Goal: Task Accomplishment & Management: Use online tool/utility

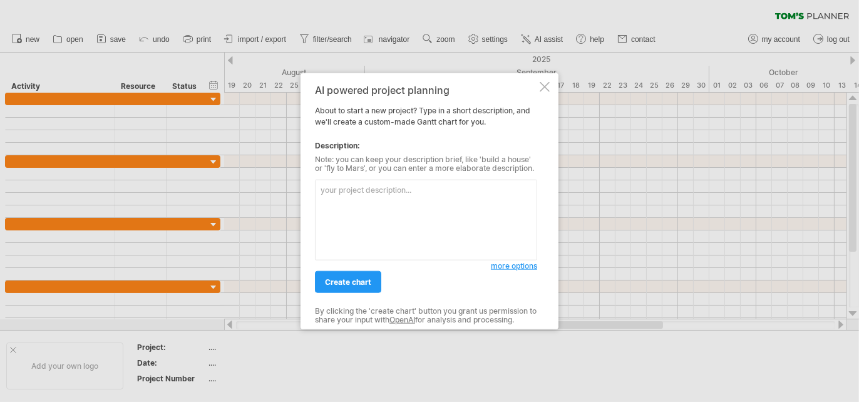
scroll to position [1134, 0]
click at [508, 269] on span "more options" at bounding box center [514, 265] width 46 height 9
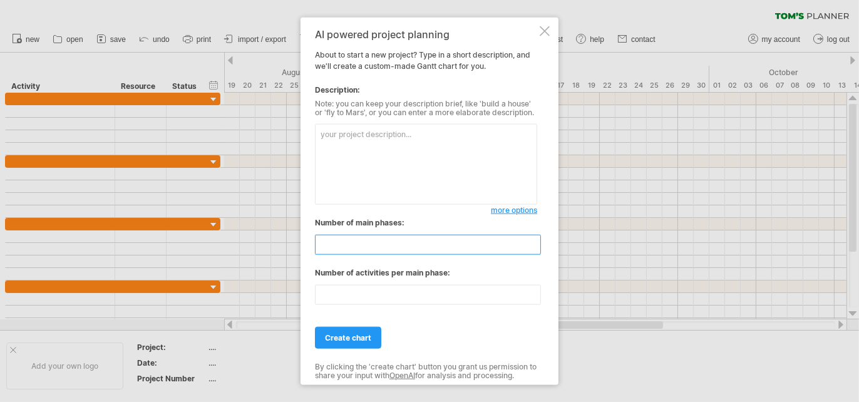
click at [441, 252] on input "**" at bounding box center [428, 245] width 226 height 20
click at [325, 243] on input "**" at bounding box center [428, 245] width 226 height 20
type input "*"
click at [535, 297] on input "**" at bounding box center [428, 295] width 226 height 20
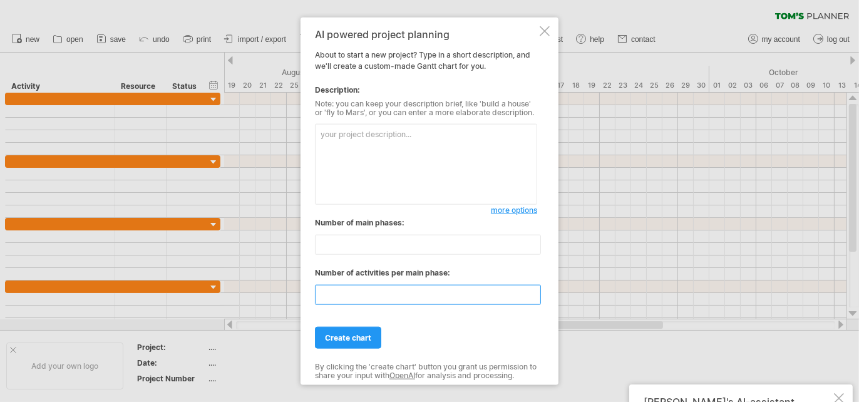
click at [535, 297] on input "*" at bounding box center [428, 295] width 226 height 20
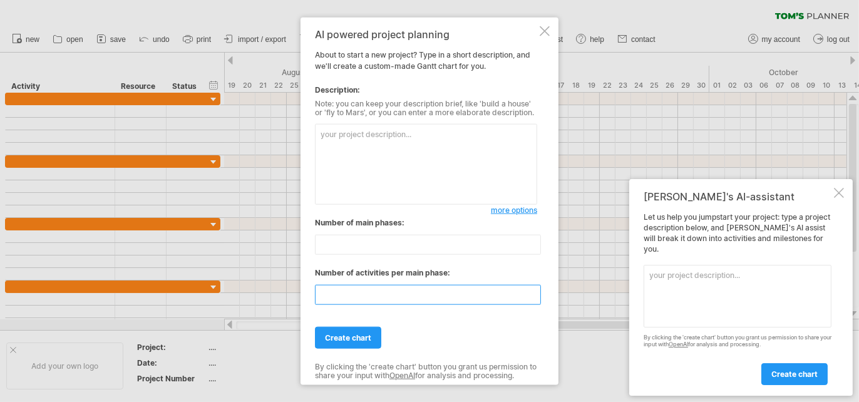
type input "*"
click at [535, 297] on input "*" at bounding box center [428, 295] width 226 height 20
click at [454, 169] on textarea at bounding box center [426, 164] width 222 height 81
paste textarea "Phase 1: Foundation & Research Intensification (Sept 19 - Oct 31, 2025) Week 1-…"
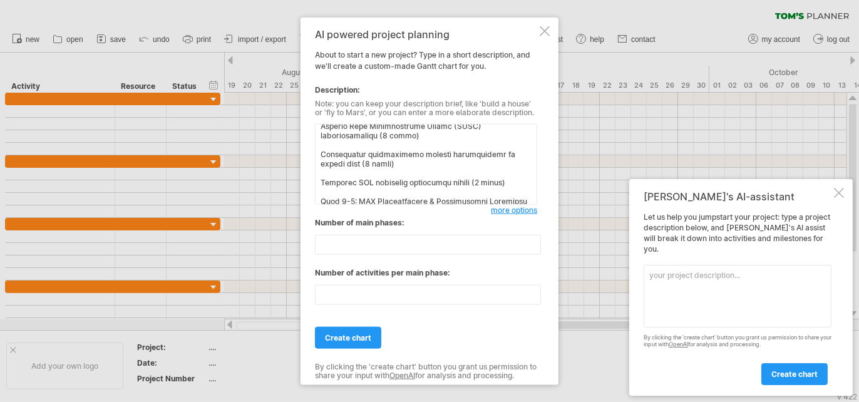
scroll to position [279, 0]
type textarea "Phase 1: Foundation & Research Intensification (Sept 19 - Oct 31, 2025) Week 1-…"
click at [354, 342] on link "create chart" at bounding box center [348, 338] width 66 height 22
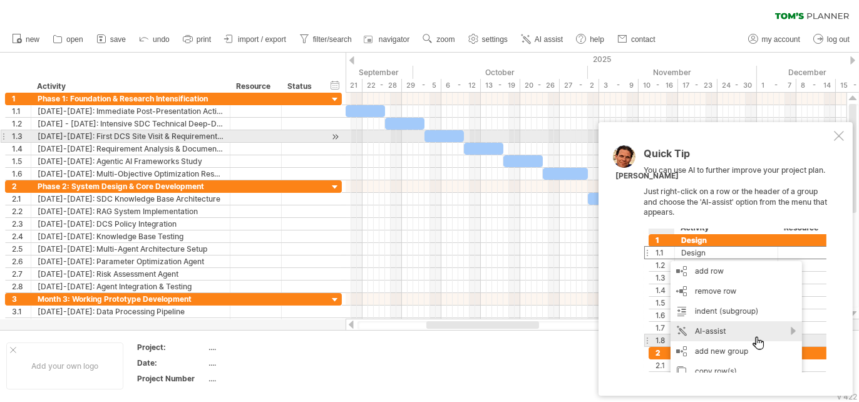
click at [834, 139] on div at bounding box center [839, 136] width 10 height 10
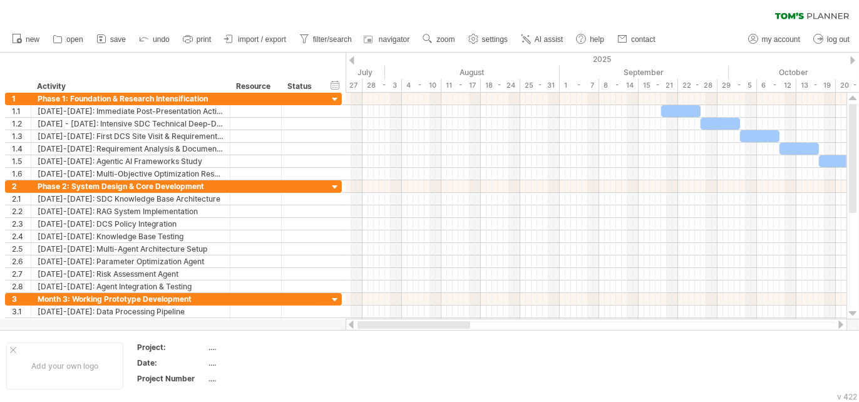
drag, startPoint x: 498, startPoint y: 325, endPoint x: 360, endPoint y: 327, distance: 138.3
click at [360, 327] on div at bounding box center [413, 325] width 113 height 8
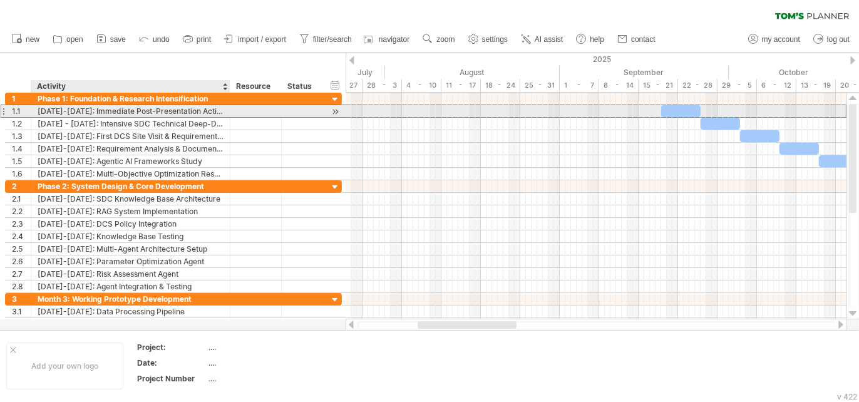
click at [73, 110] on div "Sept 19-25: Immediate Post-Presentation Actions" at bounding box center [131, 111] width 186 height 12
type input "**********"
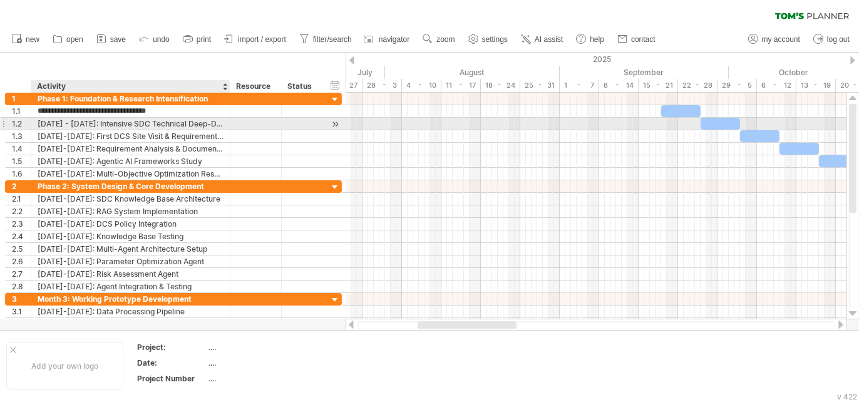
click at [96, 119] on div "Sept 26 - Oct 2: Intensive SDC Technical Deep-Dive" at bounding box center [131, 124] width 186 height 12
type input "**********"
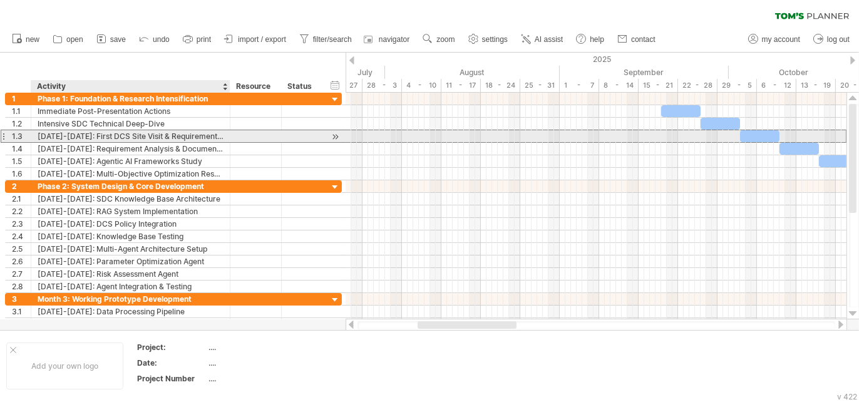
click at [99, 135] on div "Oct 3-9: First DCS Site Visit & Requirements Gathering" at bounding box center [131, 136] width 186 height 12
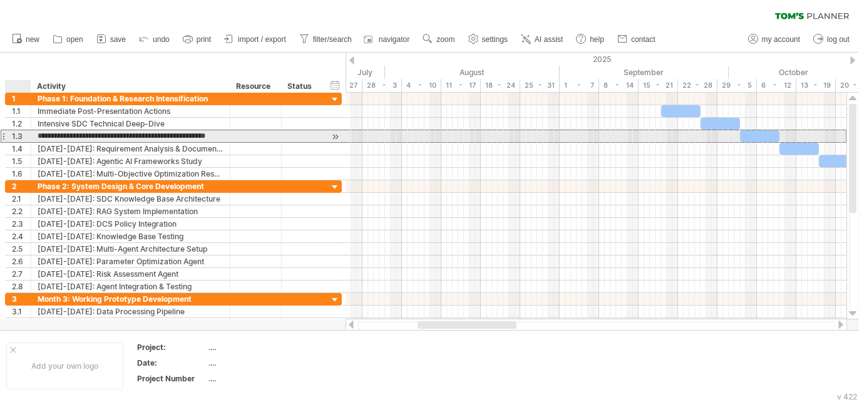
drag, startPoint x: 68, startPoint y: 136, endPoint x: 20, endPoint y: 137, distance: 48.2
click at [20, 137] on div "**********" at bounding box center [173, 136] width 337 height 13
type input "**********"
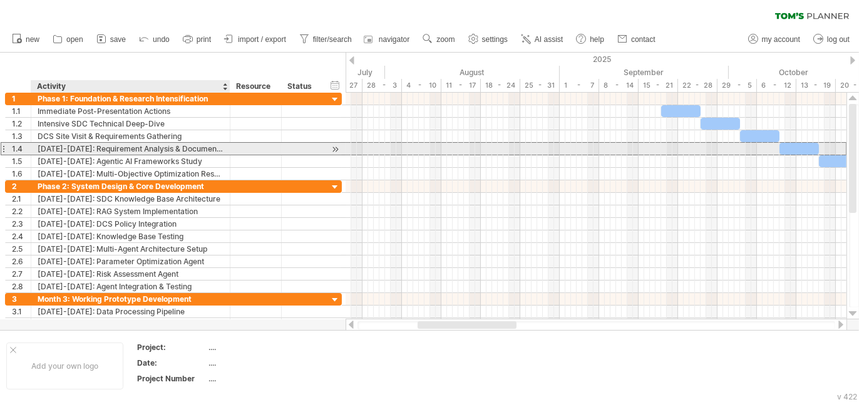
click at [74, 146] on div "Oct 10-16: Requirement Analysis & Documentation" at bounding box center [131, 149] width 186 height 12
click at [76, 149] on input "**********" at bounding box center [131, 149] width 186 height 12
type input "**********"
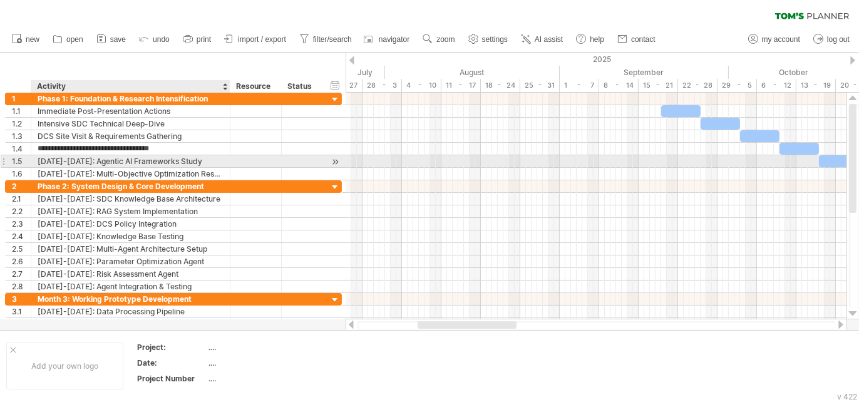
click at [81, 161] on div "Oct 17-23: Agentic AI Frameworks Study" at bounding box center [131, 161] width 186 height 12
click at [79, 161] on input "**********" at bounding box center [131, 161] width 186 height 12
type input "**********"
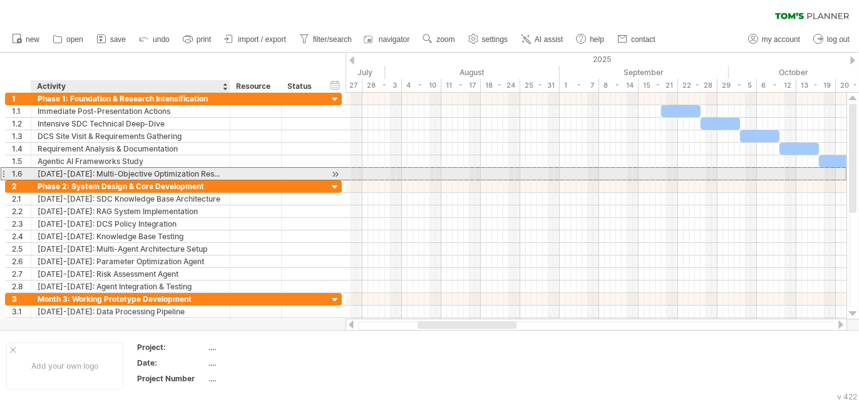
click at [78, 170] on div "Oct 24-31: Multi-Objective Optimization Research" at bounding box center [131, 174] width 186 height 12
type input "**********"
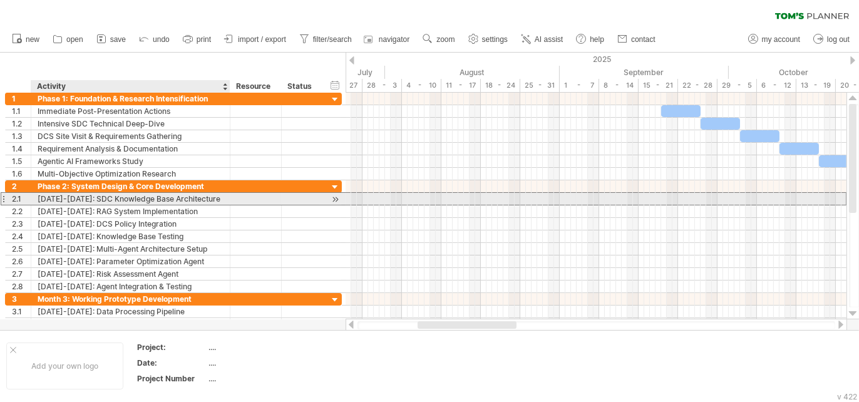
click at [141, 200] on div "Nov 1-7: SDC Knowledge Base Architecture" at bounding box center [131, 199] width 186 height 12
click at [71, 197] on input "**********" at bounding box center [131, 199] width 186 height 12
click at [69, 197] on input "**********" at bounding box center [131, 199] width 186 height 12
type input "**********"
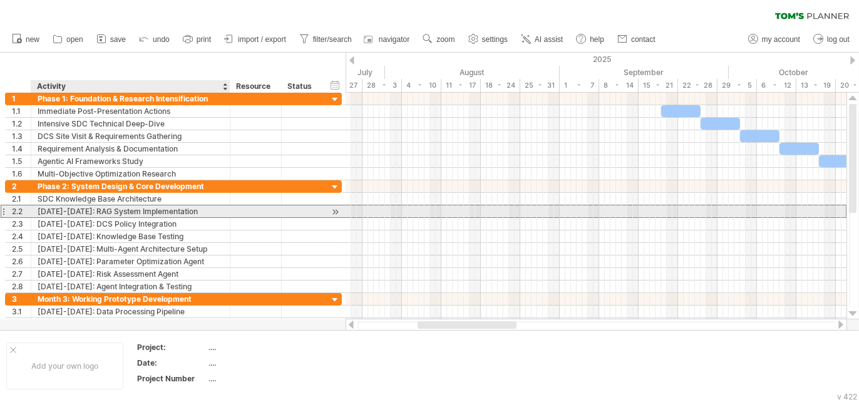
click at [72, 210] on div "Nov 8-14: RAG System Implementation" at bounding box center [131, 211] width 186 height 12
click at [73, 210] on input "**********" at bounding box center [131, 211] width 186 height 12
type input "**********"
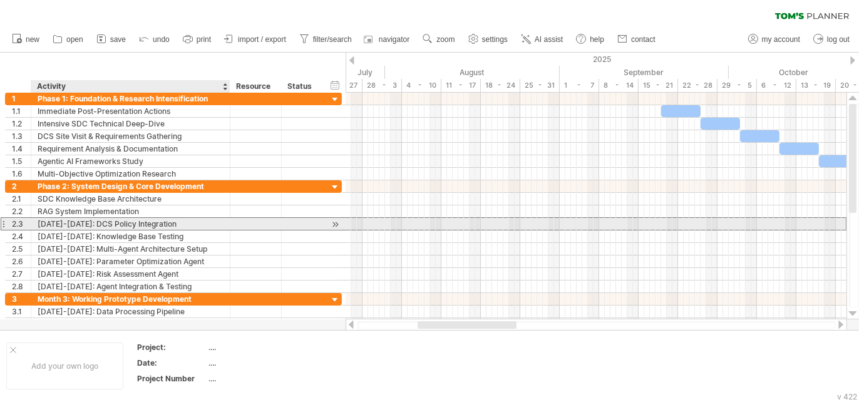
click at [78, 221] on div "Nov 15-21: DCS Policy Integration" at bounding box center [131, 224] width 186 height 12
type input "**********"
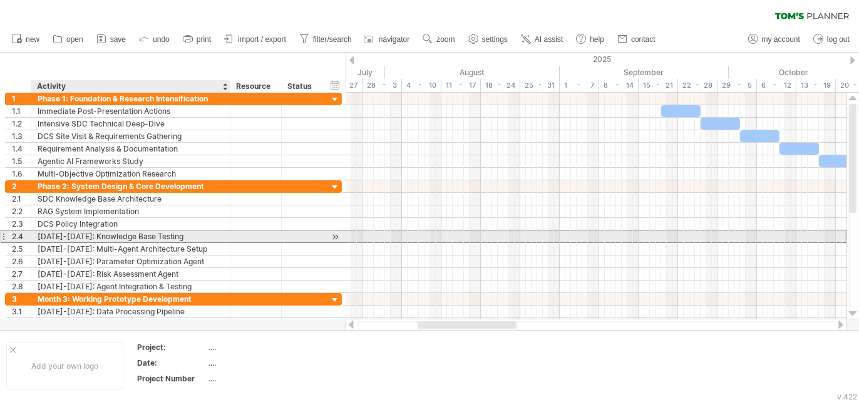
click at [79, 232] on div "Nov 22-30: Knowledge Base Testing" at bounding box center [131, 236] width 186 height 12
type input "**********"
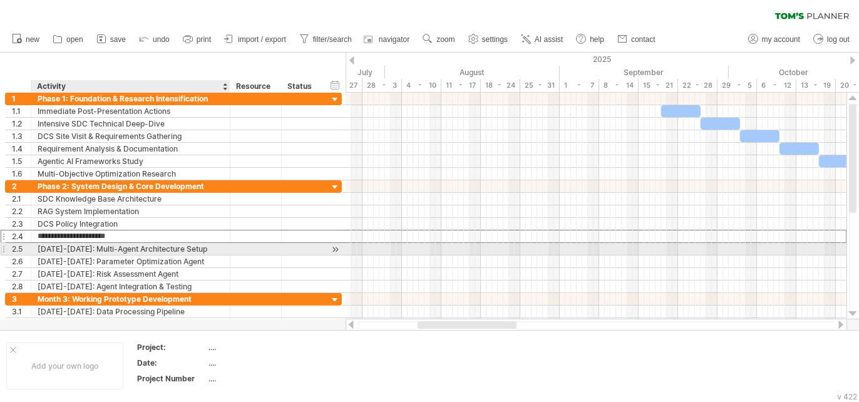
click at [67, 245] on div "Dec 1-7: Multi-Agent Architecture Setup" at bounding box center [131, 249] width 186 height 12
type input "**********"
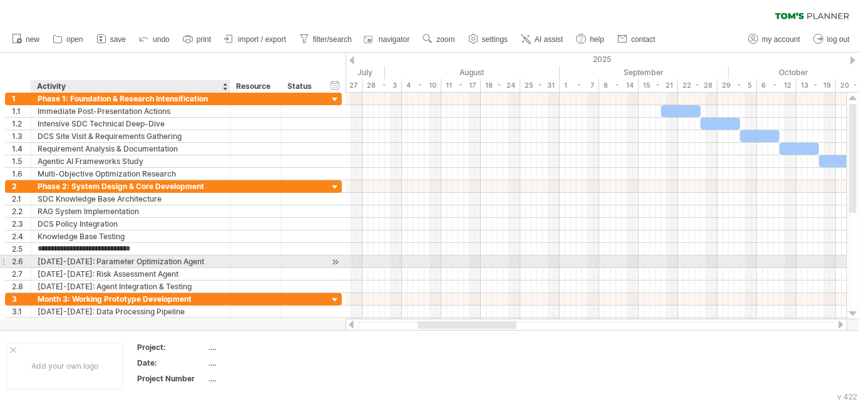
click at [74, 260] on div "Dec 8-14: Parameter Optimization Agent" at bounding box center [131, 261] width 186 height 12
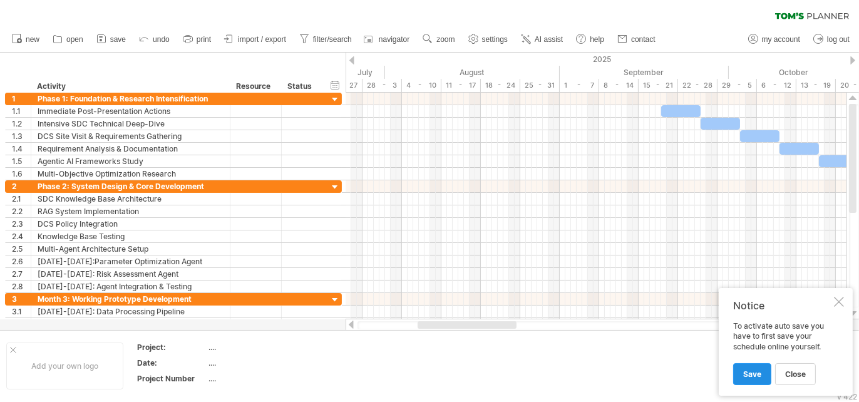
click at [749, 373] on span "Save" at bounding box center [752, 373] width 18 height 9
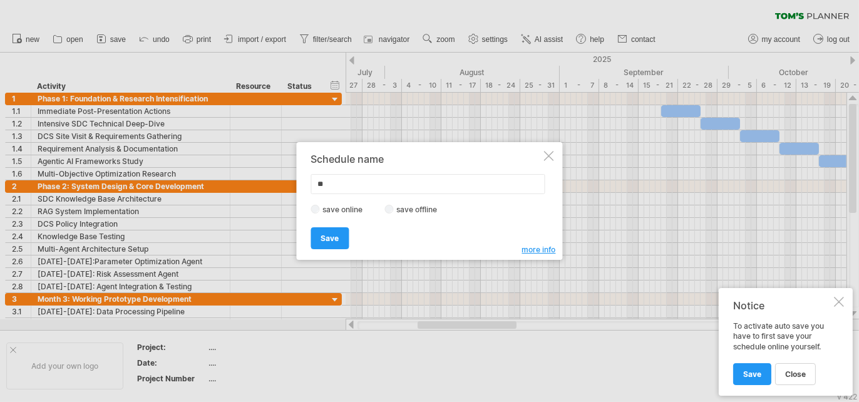
type input "*"
type input "**********"
click at [335, 237] on span "Save" at bounding box center [330, 237] width 18 height 9
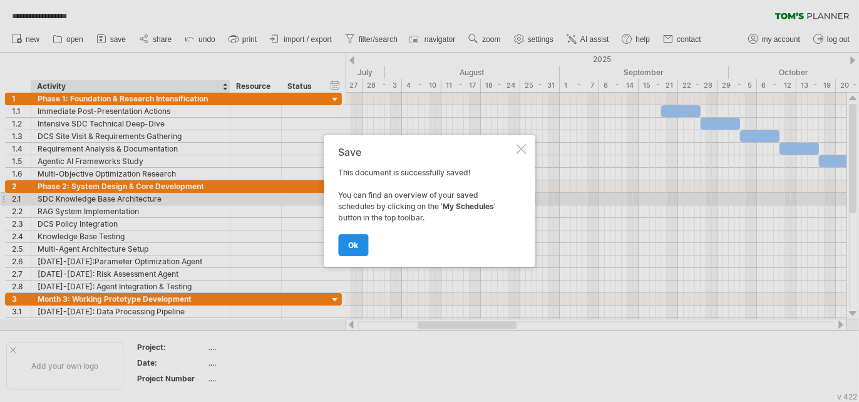
click at [349, 247] on span "ok" at bounding box center [354, 244] width 10 height 9
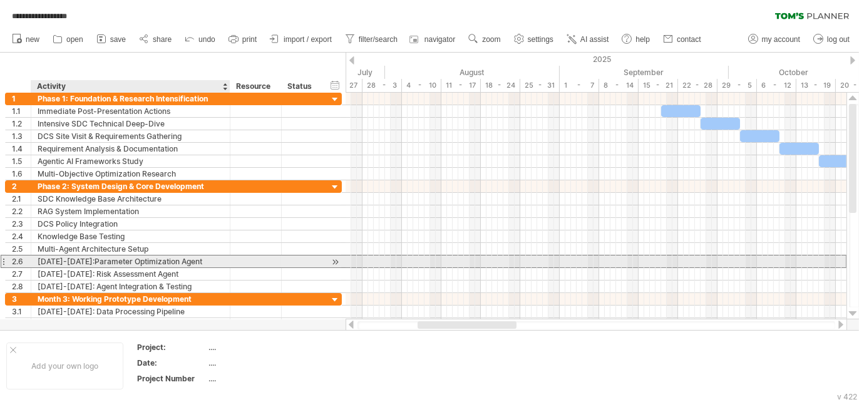
click at [70, 260] on div "Dec 8-14:Parameter Optimization Agent" at bounding box center [131, 261] width 186 height 12
type input "**********"
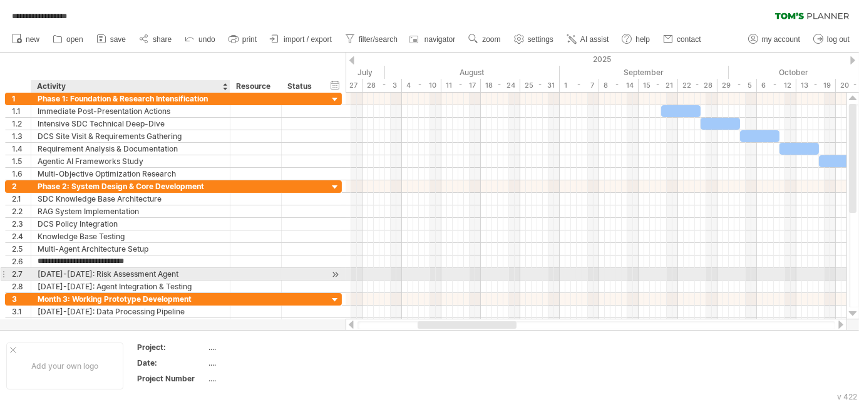
click at [46, 271] on div "Dec 15-21: Risk Assessment Agent" at bounding box center [131, 274] width 186 height 12
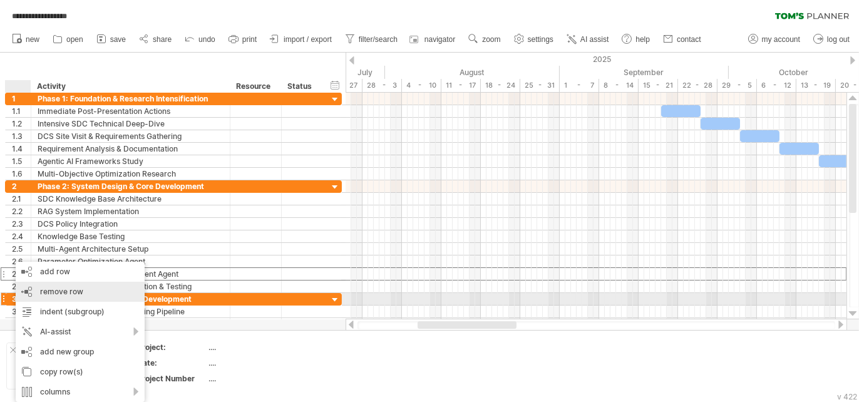
click at [85, 293] on div "remove row remove selected rows" at bounding box center [80, 292] width 129 height 20
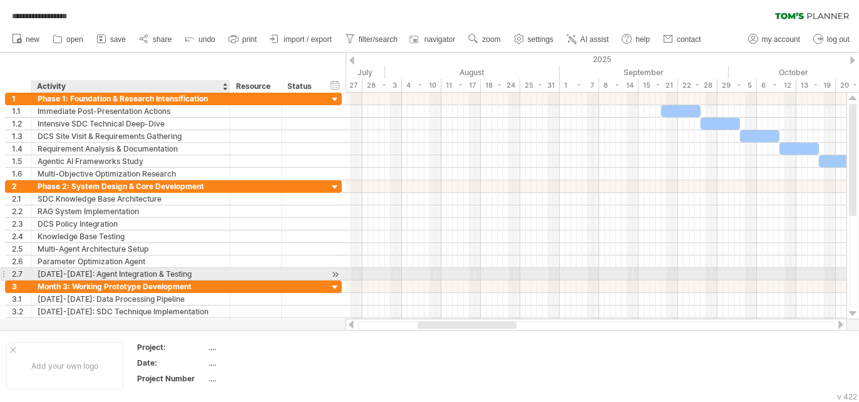
click at [79, 272] on div "Dec 22-31: Agent Integration & Testing" at bounding box center [131, 274] width 186 height 12
type input "**********"
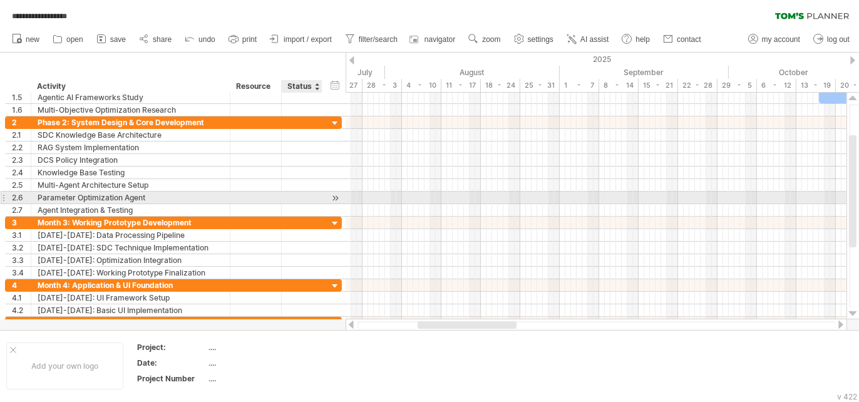
click at [335, 197] on div at bounding box center [335, 198] width 12 height 13
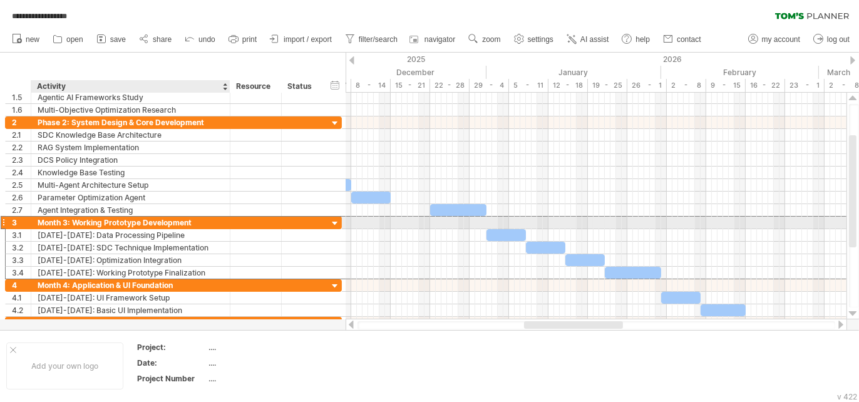
click at [63, 223] on div "Month 3: Working Prototype Development" at bounding box center [131, 223] width 186 height 12
click at [67, 221] on input "**********" at bounding box center [131, 223] width 186 height 12
type input "**********"
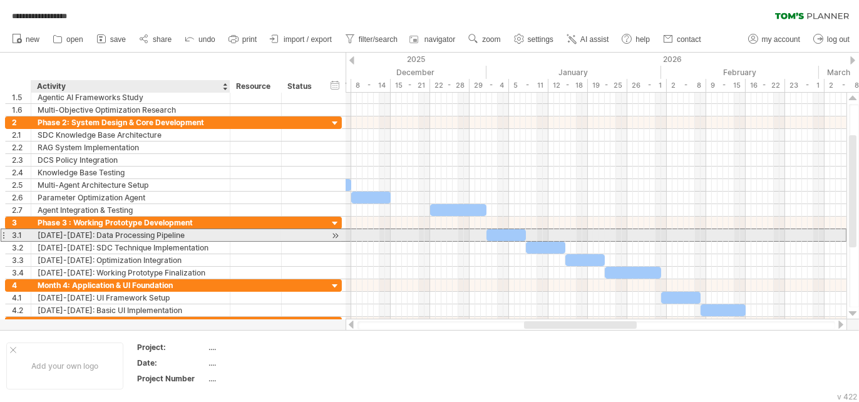
click at [168, 237] on div "Jan 1-7: Data Processing Pipeline" at bounding box center [131, 235] width 186 height 12
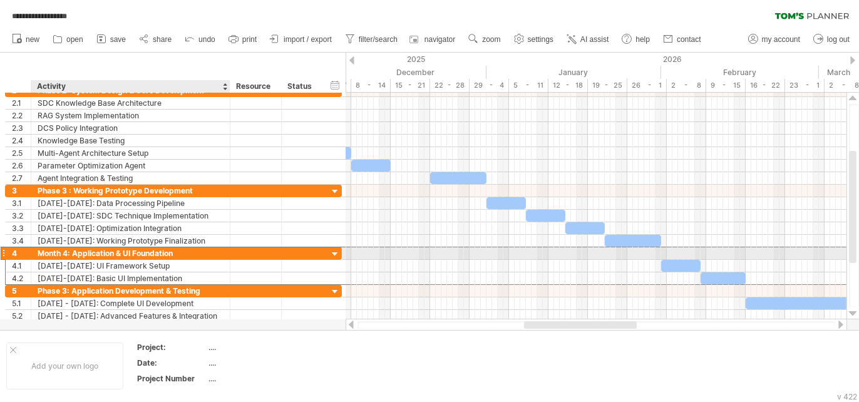
click at [65, 249] on div "Month 4: Application & UI Foundation" at bounding box center [131, 253] width 186 height 12
click at [68, 250] on input "**********" at bounding box center [131, 253] width 186 height 12
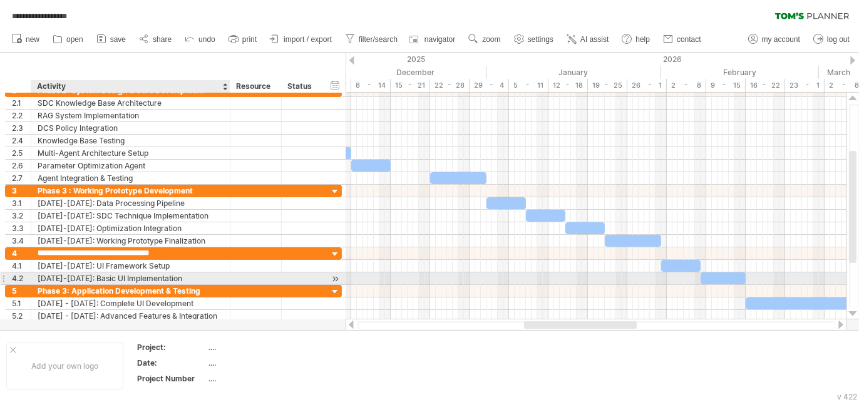
type input "**********"
click at [61, 285] on div "Phase 3: Application Development & Testing" at bounding box center [131, 291] width 186 height 12
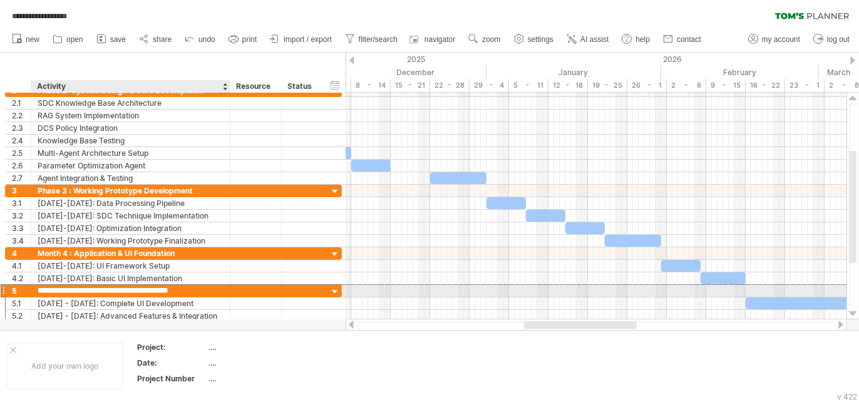
click at [66, 287] on input "**********" at bounding box center [131, 291] width 186 height 12
type input "**********"
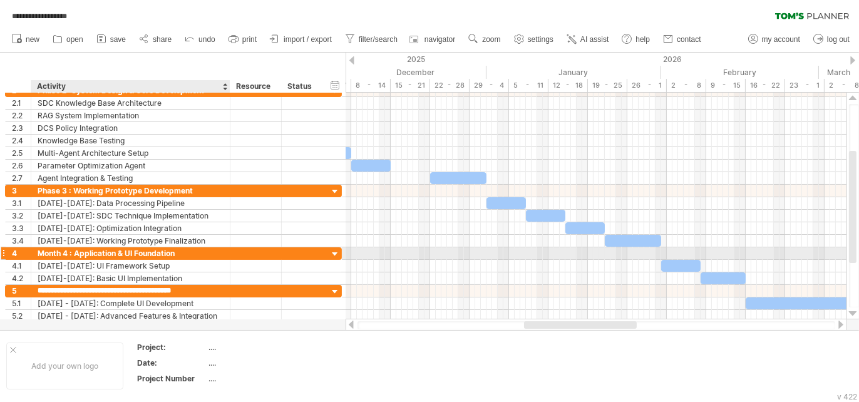
click at [61, 249] on div "Month 4 : Application & UI Foundation" at bounding box center [131, 253] width 186 height 12
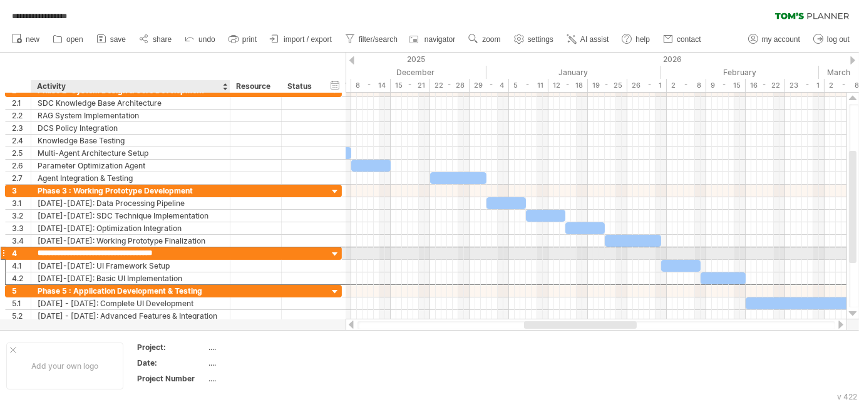
click at [61, 249] on input "**********" at bounding box center [131, 253] width 186 height 12
type input "**********"
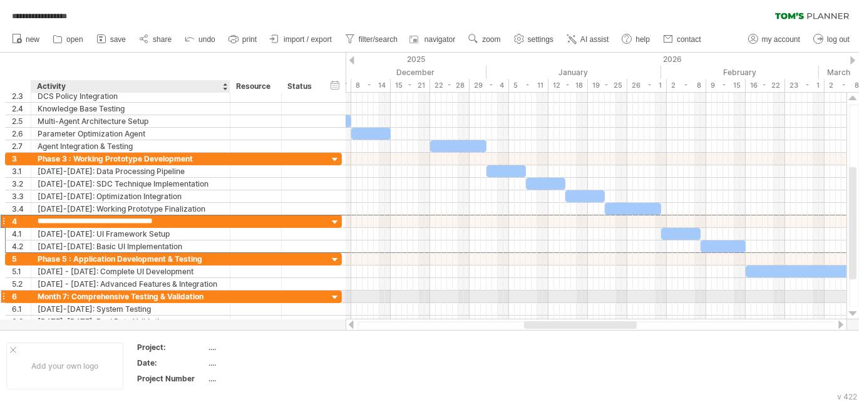
click at [65, 294] on div "Month 7: Comprehensive Testing & Validation" at bounding box center [131, 296] width 186 height 12
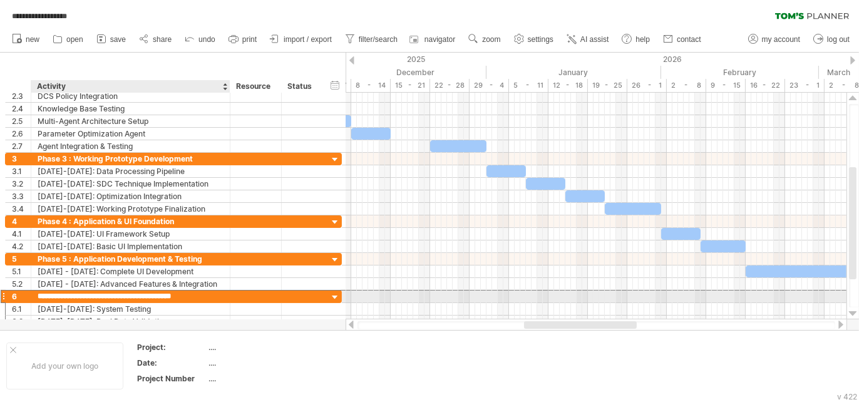
type input "**********"
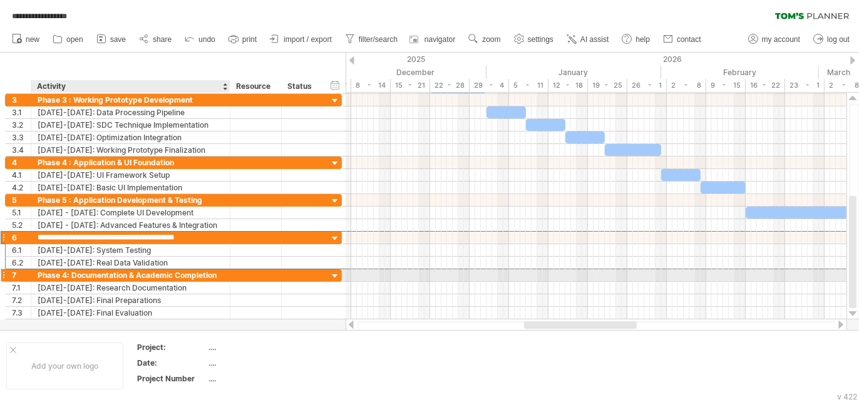
click at [66, 272] on div "Phase 4: Documentation & Academic Completion" at bounding box center [131, 275] width 186 height 12
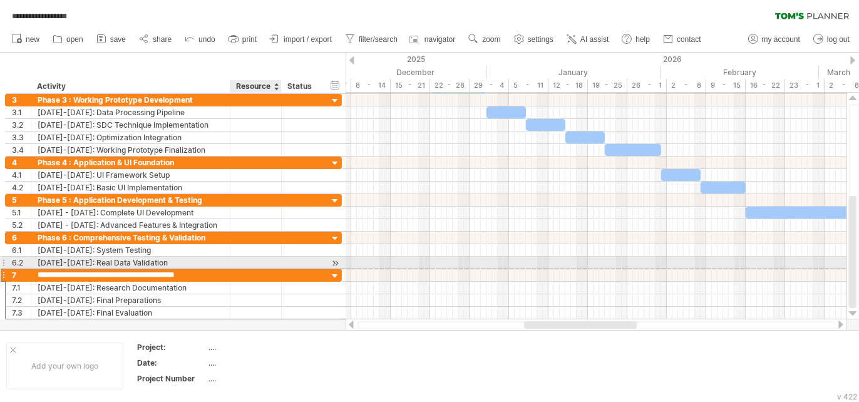
type input "**********"
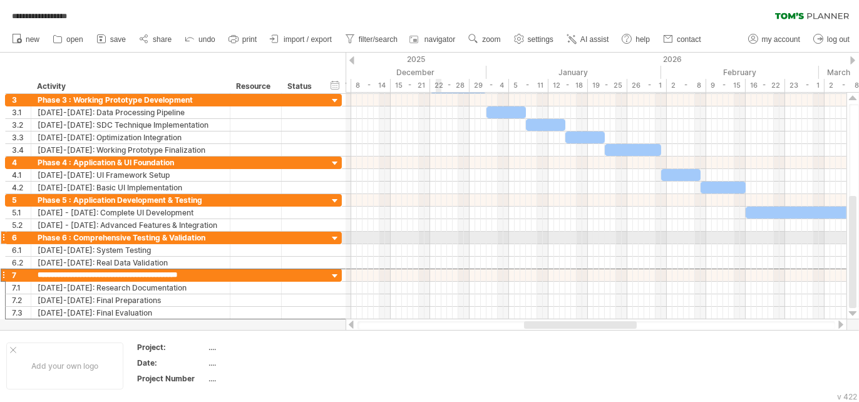
click at [436, 232] on div at bounding box center [595, 238] width 501 height 13
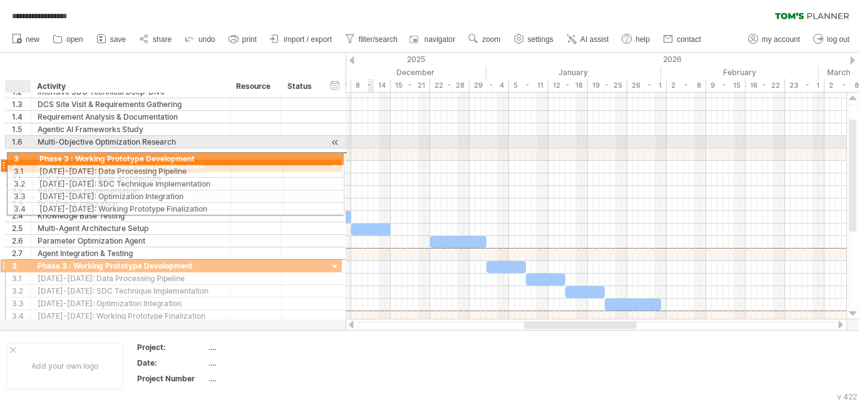
drag, startPoint x: 21, startPoint y: 251, endPoint x: 24, endPoint y: 156, distance: 94.5
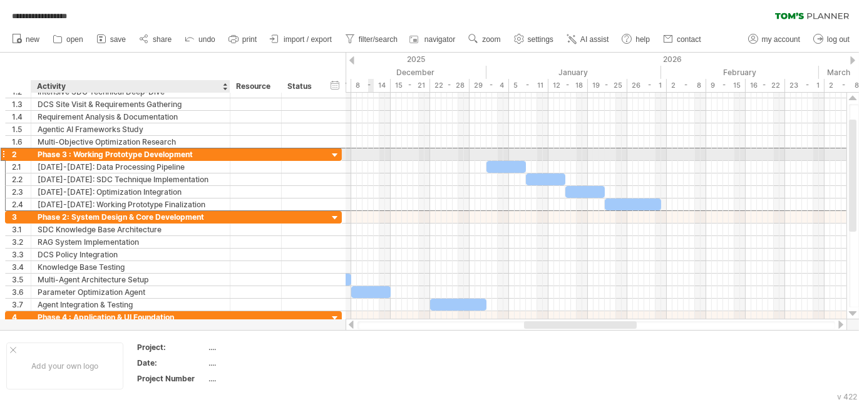
click at [64, 155] on div "Phase 3 : Working Prototype Development" at bounding box center [131, 154] width 186 height 12
click at [0, 0] on input "**********" at bounding box center [0, 0] width 0 height 0
click at [66, 153] on input "**********" at bounding box center [131, 154] width 186 height 12
type input "**********"
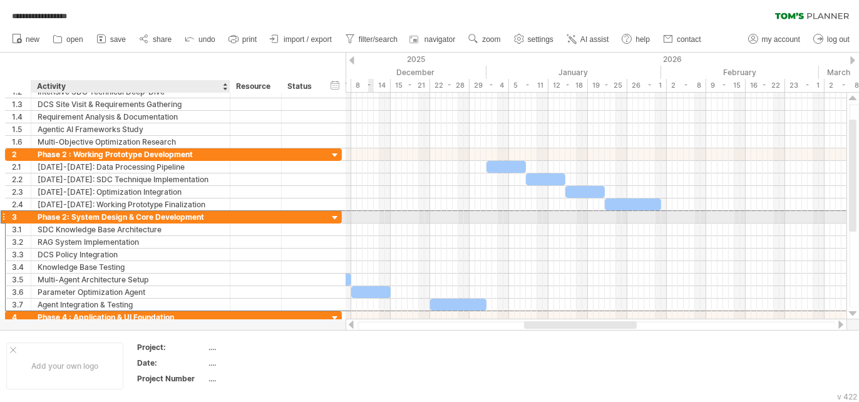
click at [64, 217] on div "Phase 2: System Design & Core Development" at bounding box center [131, 217] width 186 height 12
type input "**********"
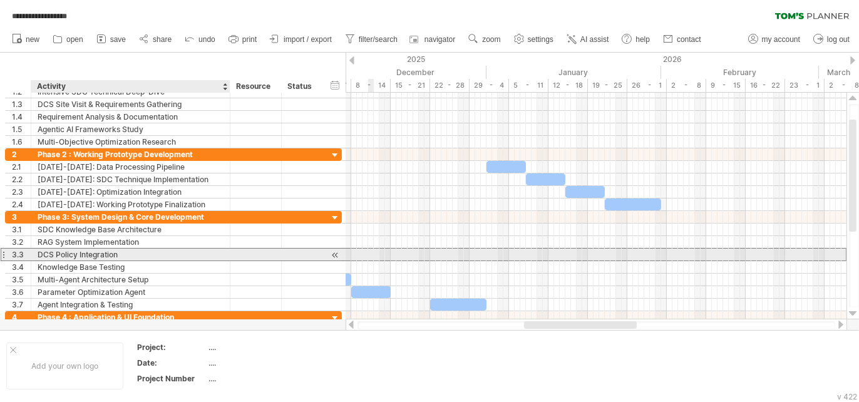
click at [194, 253] on div "DCS Policy Integration" at bounding box center [131, 254] width 186 height 12
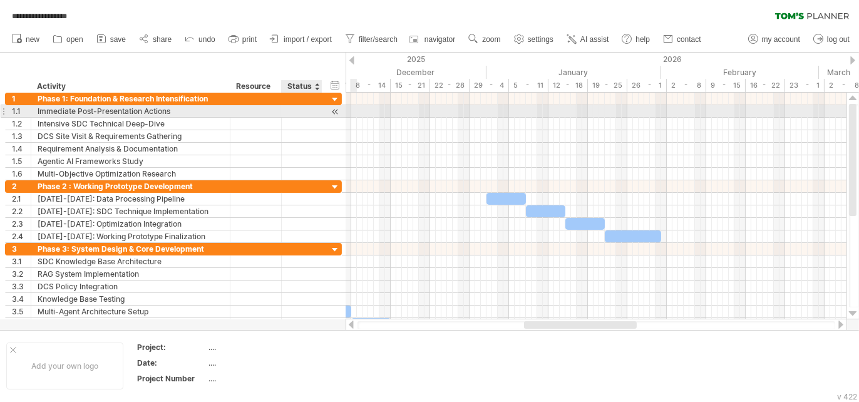
click at [338, 110] on div at bounding box center [335, 111] width 12 height 13
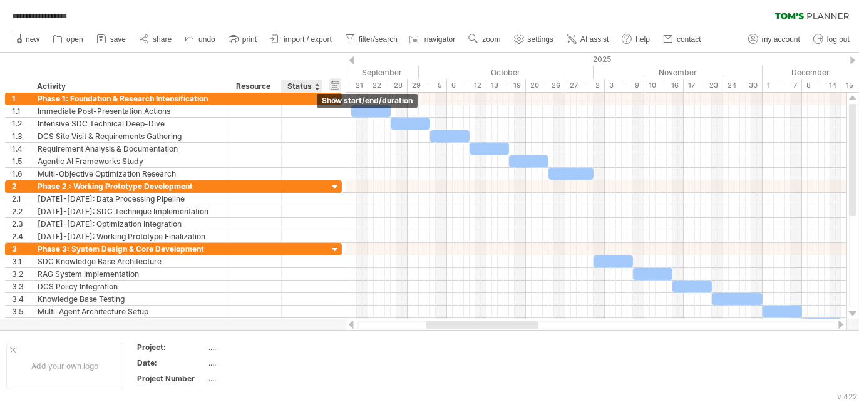
click at [334, 88] on div "hide start/end/duration show start/end/duration" at bounding box center [335, 84] width 12 height 13
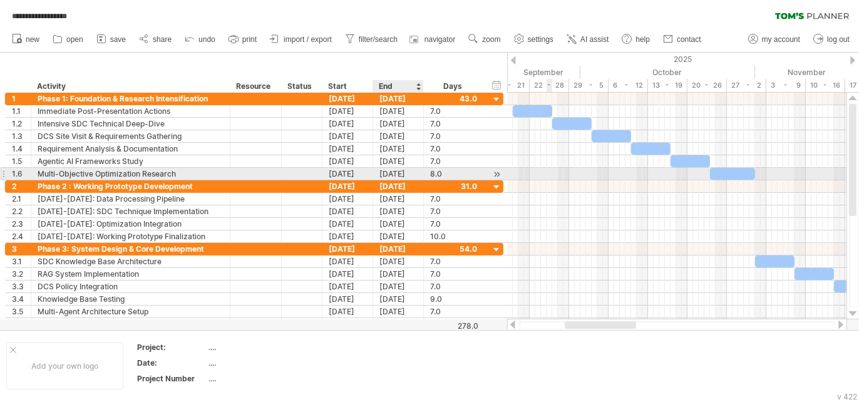
click at [407, 172] on div "[DATE]" at bounding box center [398, 174] width 51 height 12
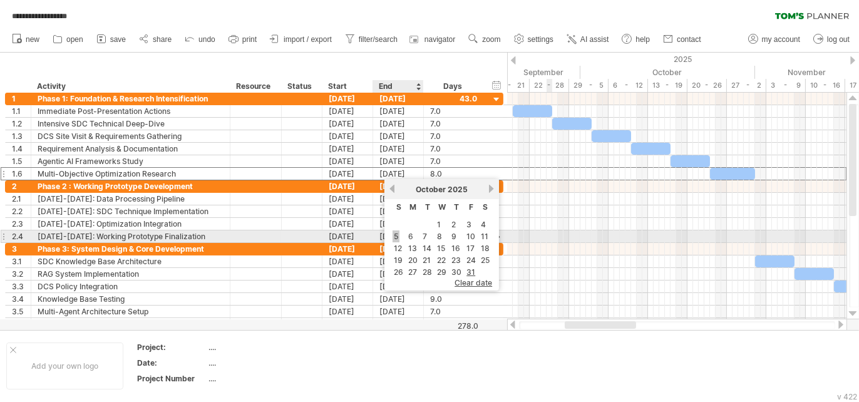
click at [397, 238] on link "5" at bounding box center [395, 236] width 7 height 12
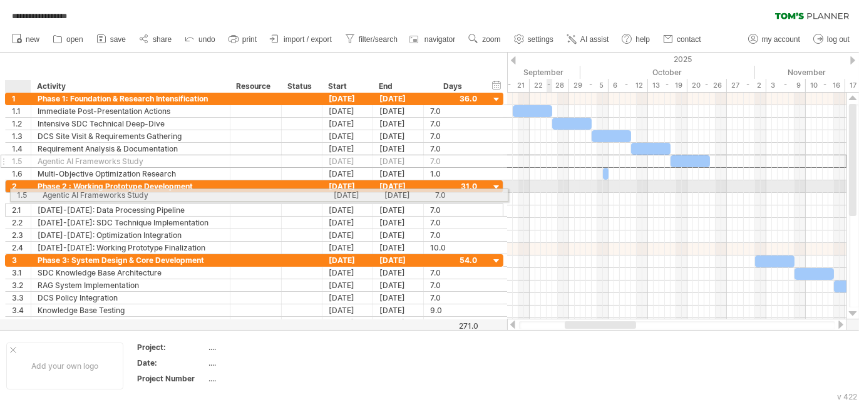
drag, startPoint x: 11, startPoint y: 160, endPoint x: 13, endPoint y: 193, distance: 33.2
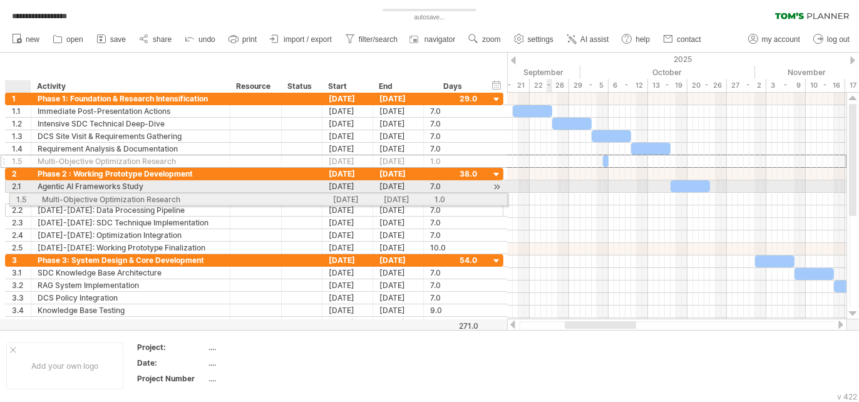
drag, startPoint x: 8, startPoint y: 158, endPoint x: 11, endPoint y: 197, distance: 38.9
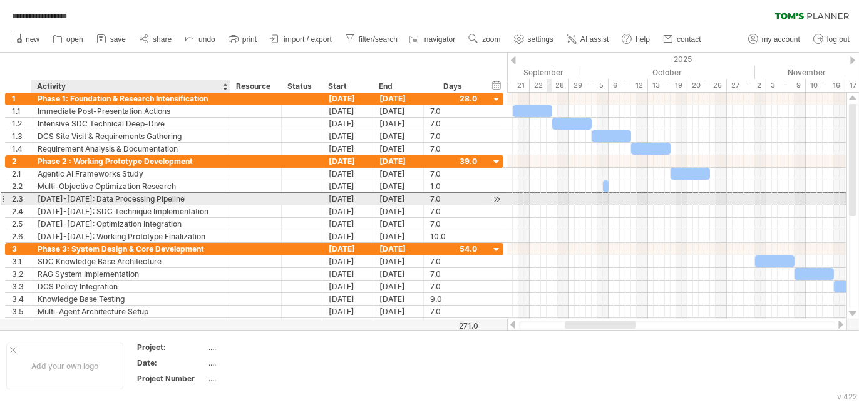
click at [67, 198] on div "Jan 1-7: Data Processing Pipeline" at bounding box center [131, 199] width 186 height 12
click at [0, 0] on input "**********" at bounding box center [0, 0] width 0 height 0
click at [67, 198] on input "**********" at bounding box center [131, 199] width 186 height 12
click at [67, 197] on input "**********" at bounding box center [131, 199] width 186 height 12
type input "**********"
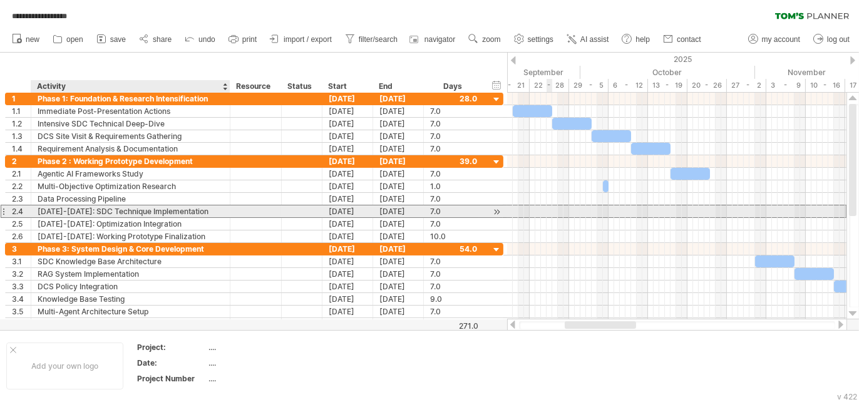
click at [73, 208] on div "Jan 8-14: SDC Technique Implementation" at bounding box center [131, 211] width 186 height 12
click at [0, 0] on input "**********" at bounding box center [0, 0] width 0 height 0
click at [73, 208] on input "**********" at bounding box center [131, 211] width 186 height 12
type input "**********"
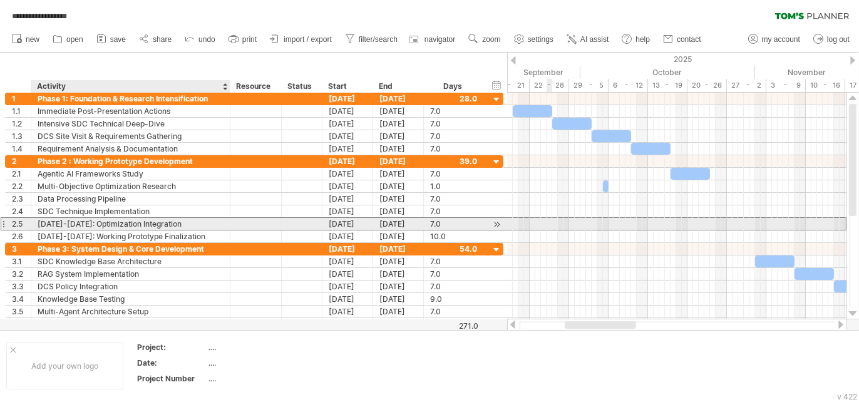
click at [76, 222] on div "Jan 15-21: Optimization Integration" at bounding box center [131, 224] width 186 height 12
click at [76, 222] on input "**********" at bounding box center [131, 224] width 186 height 12
click at [76, 221] on input "**********" at bounding box center [131, 224] width 186 height 12
type input "**********"
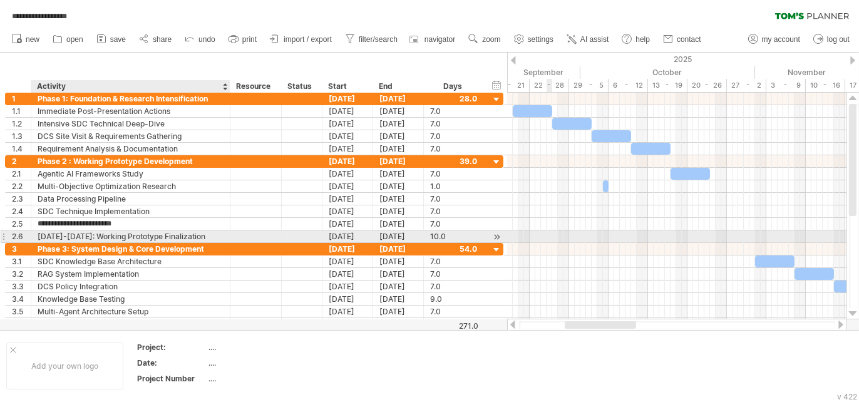
click at [76, 233] on div "Jan 22-31: Working Prototype Finalization" at bounding box center [131, 236] width 186 height 12
click at [76, 233] on input "**********" at bounding box center [131, 236] width 186 height 12
click at [79, 237] on input "**********" at bounding box center [131, 236] width 186 height 12
click at [158, 235] on input "**********" at bounding box center [131, 236] width 186 height 12
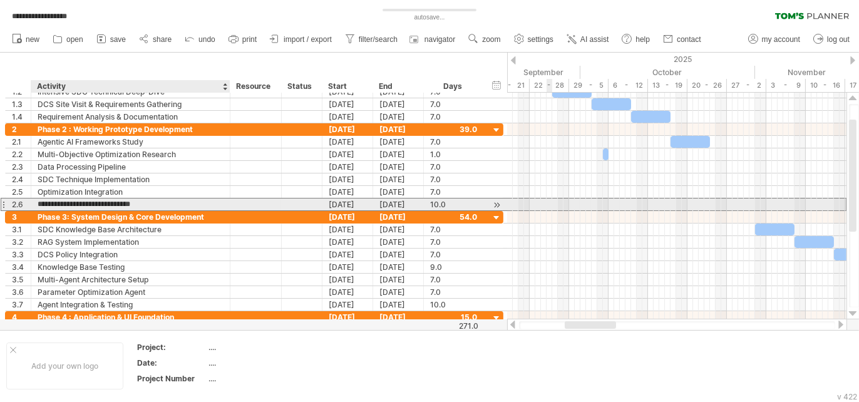
click at [66, 202] on input "**********" at bounding box center [131, 204] width 186 height 12
click at [36, 203] on div "**********" at bounding box center [130, 204] width 199 height 12
click at [42, 203] on div "Working Prototype Finalization" at bounding box center [131, 204] width 186 height 12
type input "**********"
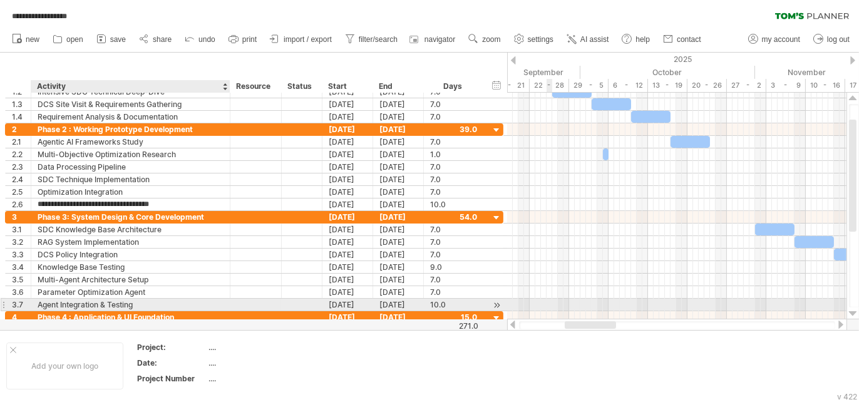
click at [92, 303] on div "Agent Integration & Testing" at bounding box center [131, 305] width 186 height 12
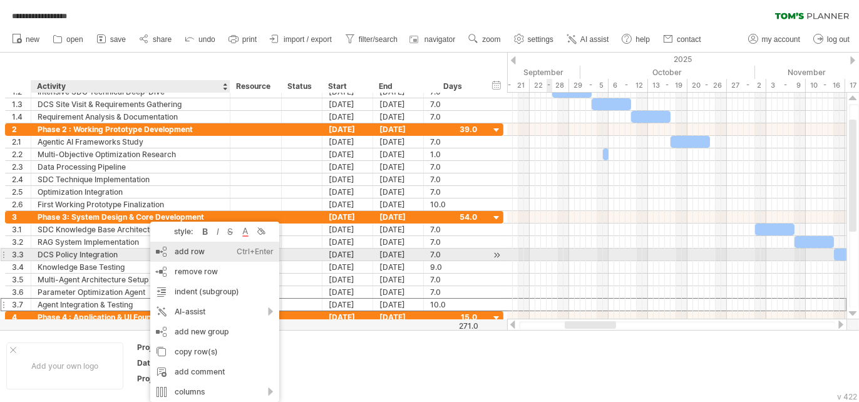
click at [181, 253] on div "add row Ctrl+Enter Cmd+Enter" at bounding box center [214, 252] width 129 height 20
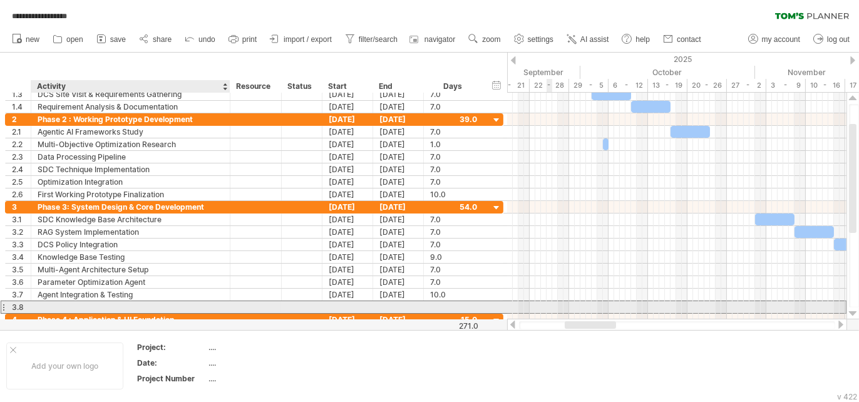
click at [114, 303] on div at bounding box center [131, 307] width 186 height 12
type input "**********"
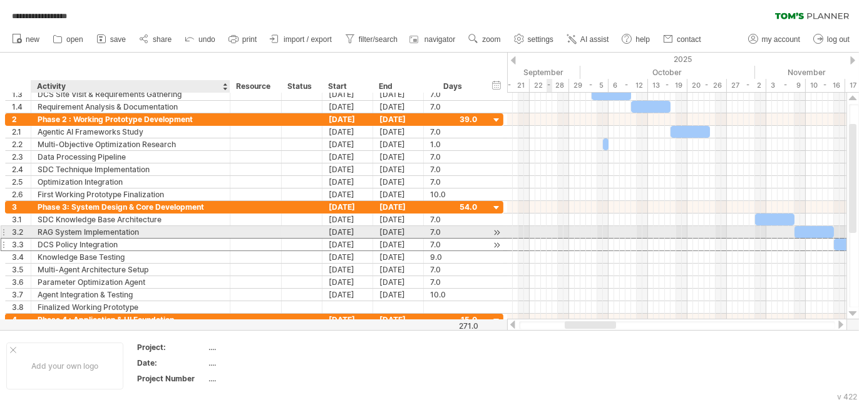
click at [213, 238] on div "DCS Policy Integration" at bounding box center [131, 244] width 186 height 12
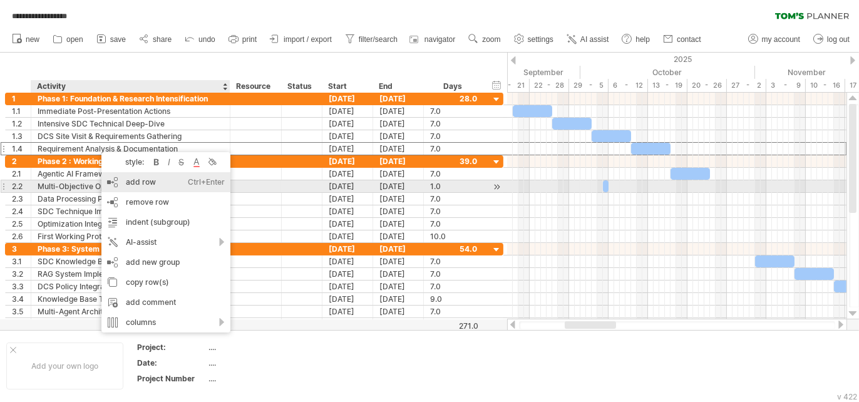
click at [129, 187] on div "add row Ctrl+Enter Cmd+Enter" at bounding box center [165, 182] width 129 height 20
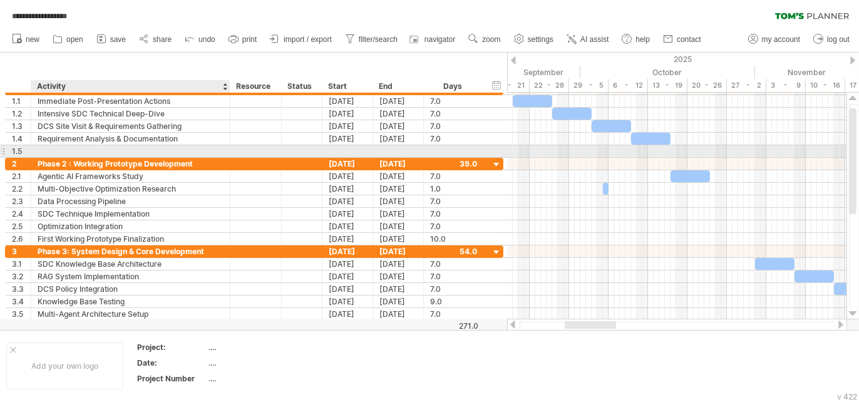
click at [129, 150] on div at bounding box center [131, 151] width 186 height 12
paste input "**********"
type input "**********"
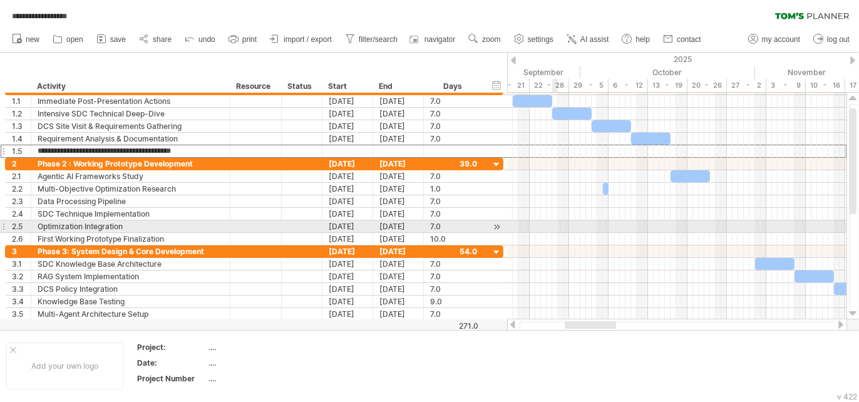
click at [553, 230] on div at bounding box center [676, 226] width 339 height 13
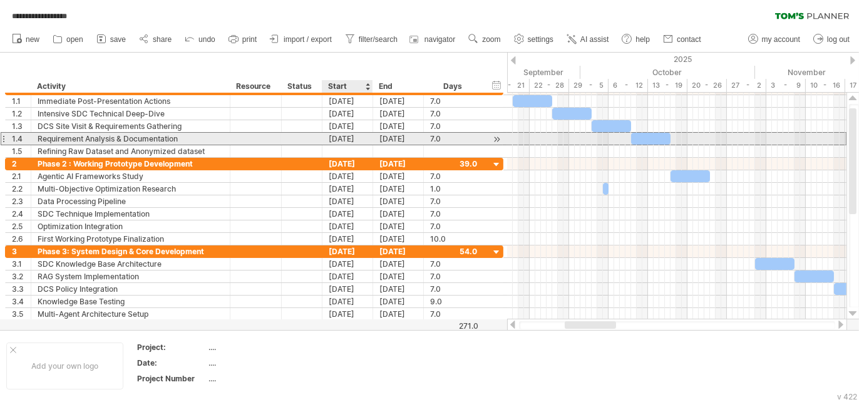
click at [353, 143] on div "[DATE]" at bounding box center [347, 139] width 51 height 12
click at [332, 145] on div at bounding box center [347, 151] width 51 height 12
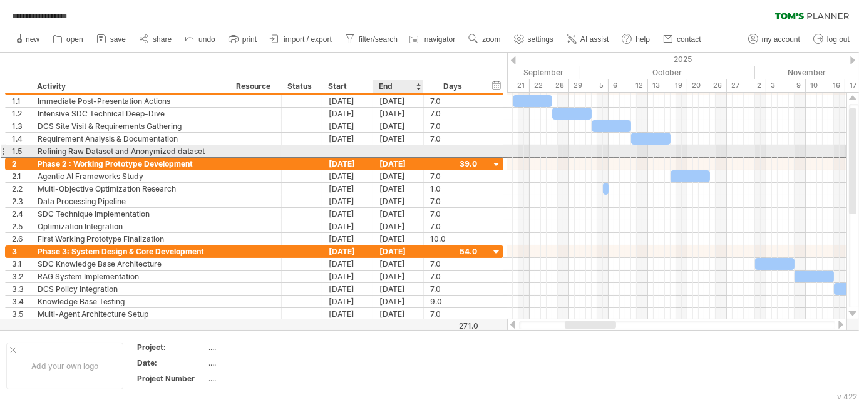
click at [387, 151] on div at bounding box center [398, 151] width 51 height 12
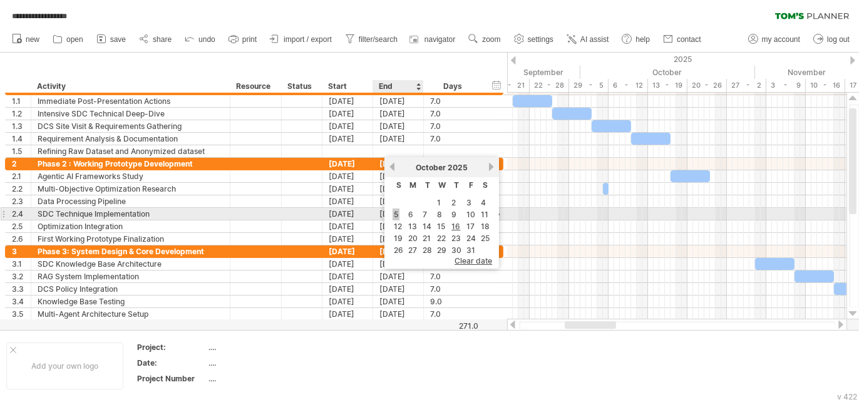
click at [396, 213] on link "5" at bounding box center [395, 214] width 7 height 12
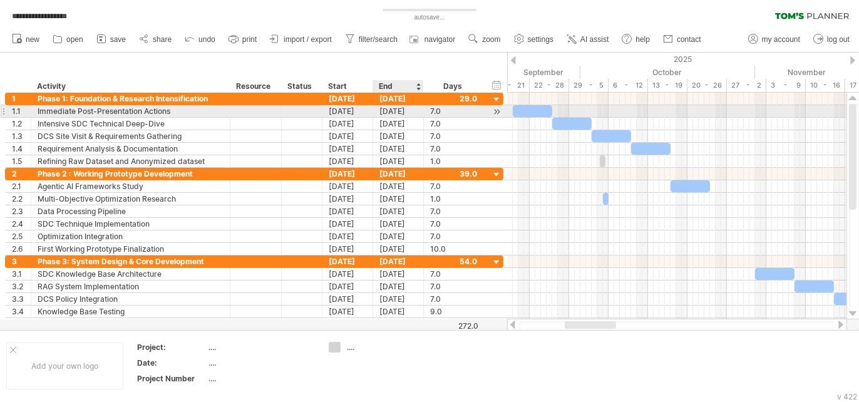
click at [388, 114] on div "[DATE]" at bounding box center [398, 111] width 51 height 12
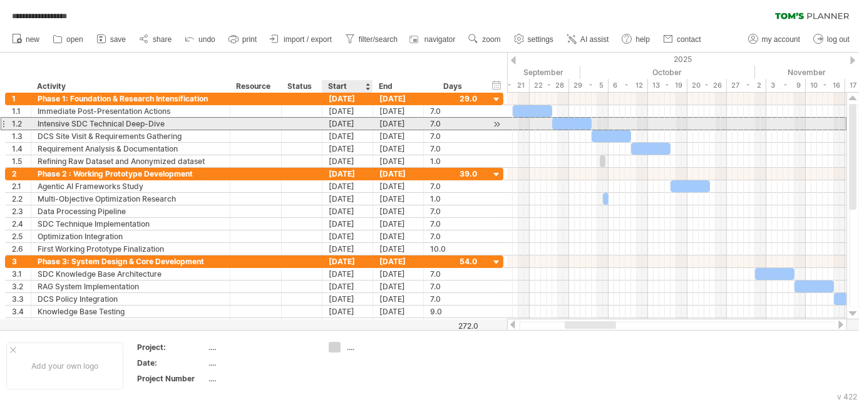
click at [360, 122] on div "26-09-25" at bounding box center [347, 124] width 51 height 12
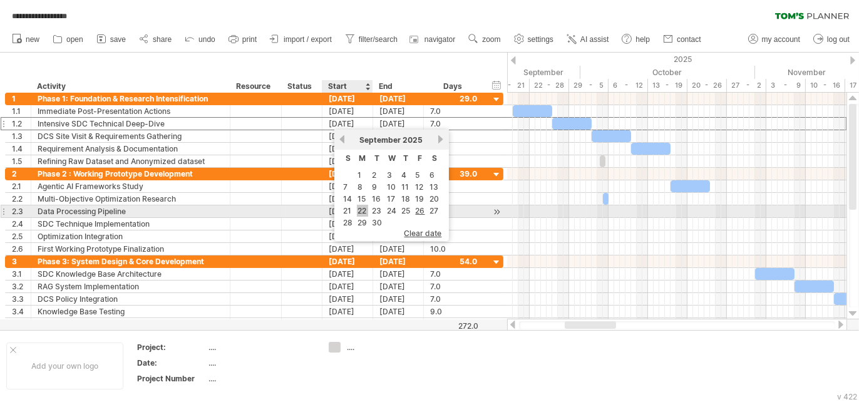
click at [362, 213] on link "22" at bounding box center [362, 211] width 11 height 12
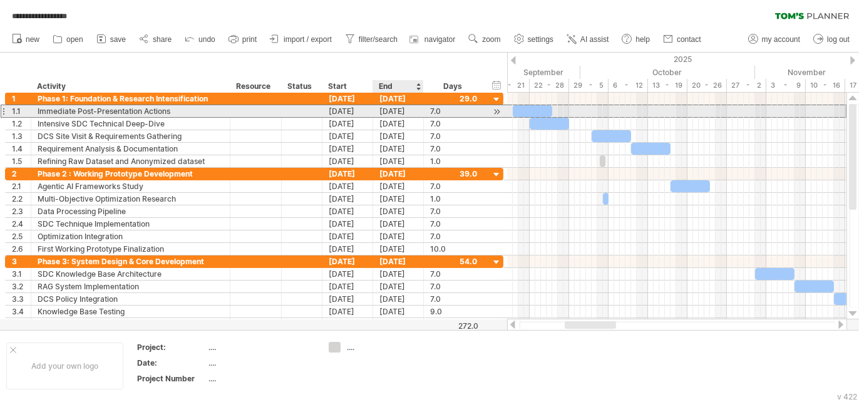
click at [406, 113] on div "[DATE]" at bounding box center [398, 111] width 51 height 12
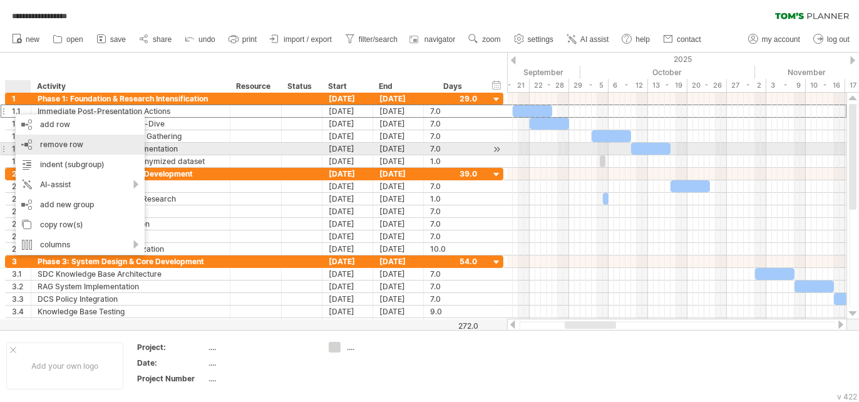
click at [73, 147] on span "remove row" at bounding box center [61, 144] width 43 height 9
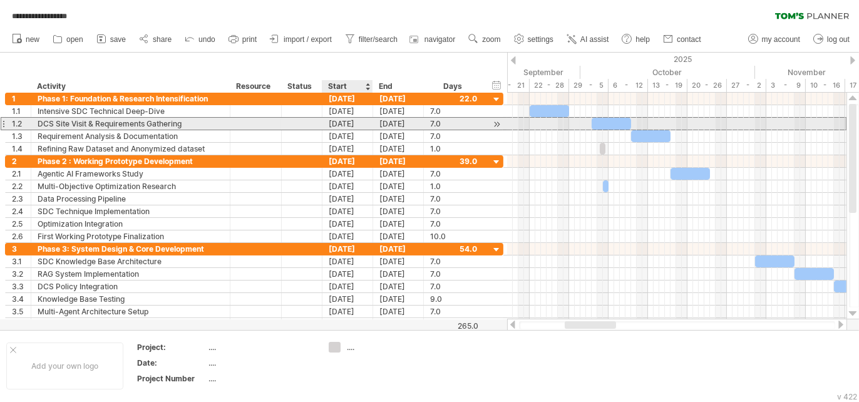
click at [337, 125] on div "[DATE]" at bounding box center [347, 124] width 51 height 12
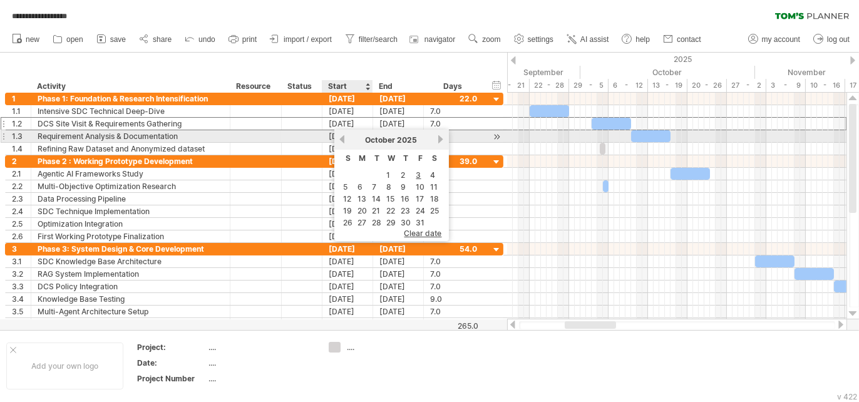
click at [340, 139] on link "previous" at bounding box center [341, 139] width 9 height 9
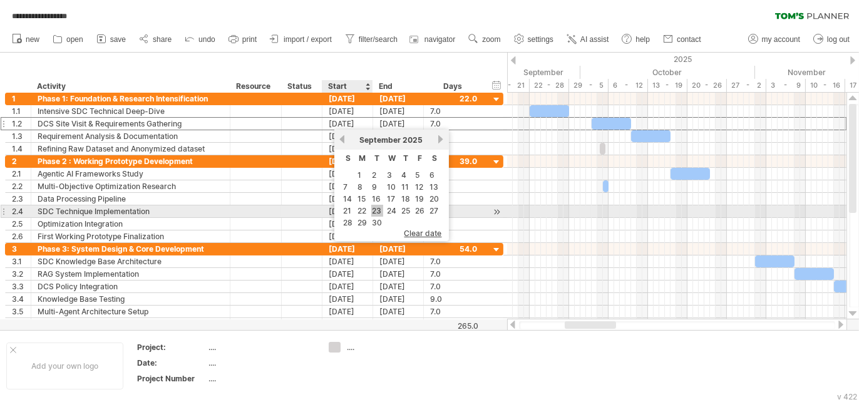
click at [378, 212] on link "23" at bounding box center [377, 211] width 12 height 12
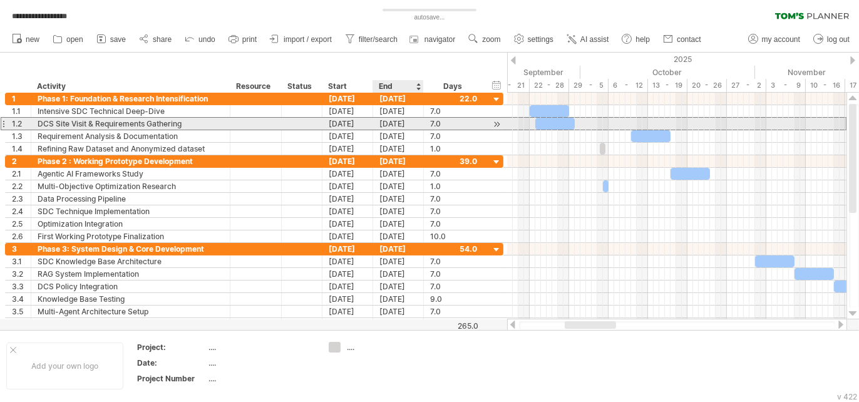
click at [392, 122] on div "29-09-25" at bounding box center [398, 124] width 51 height 12
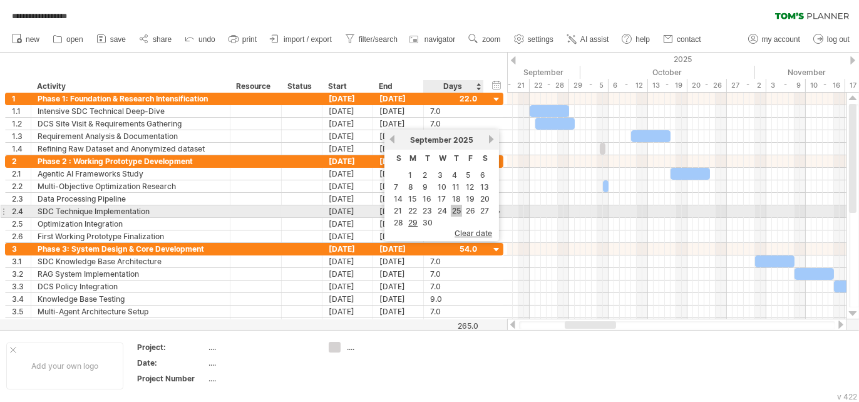
click at [452, 215] on link "25" at bounding box center [456, 211] width 11 height 12
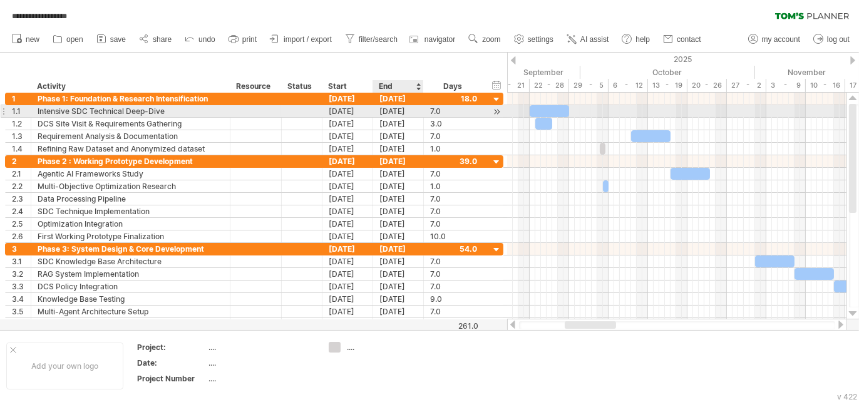
click at [391, 111] on div "28-09-25" at bounding box center [398, 111] width 51 height 12
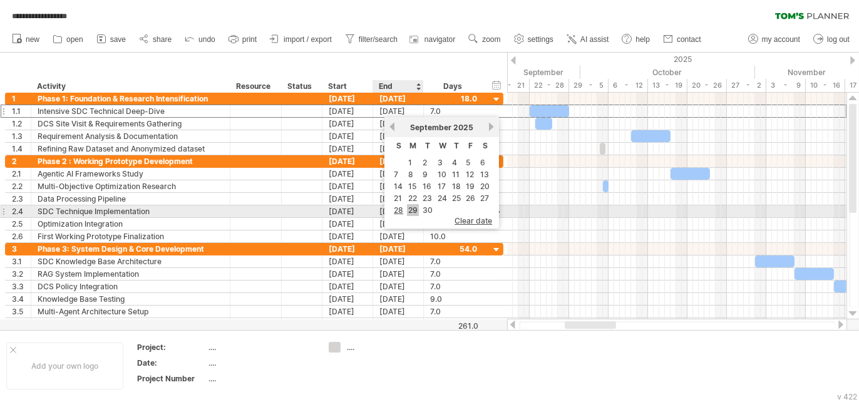
click at [414, 216] on link "29" at bounding box center [413, 210] width 12 height 12
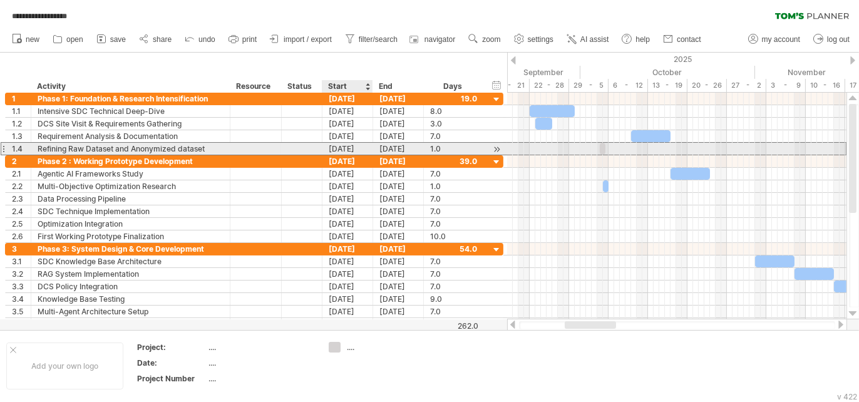
click at [350, 143] on div "04-10-25" at bounding box center [347, 149] width 51 height 12
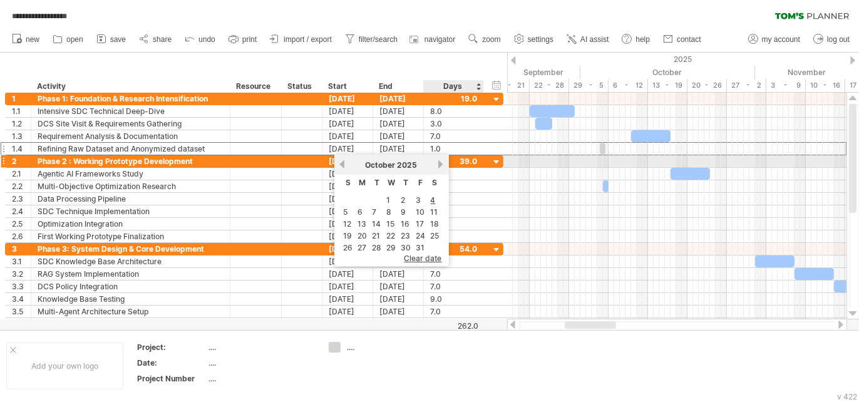
click at [438, 165] on link "next" at bounding box center [440, 164] width 9 height 9
click at [339, 165] on link "previous" at bounding box center [341, 164] width 9 height 9
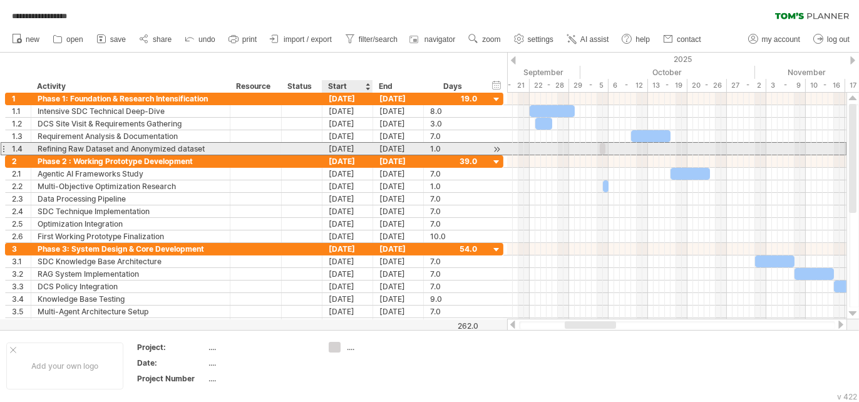
click at [355, 150] on div "04-10-25" at bounding box center [347, 149] width 51 height 12
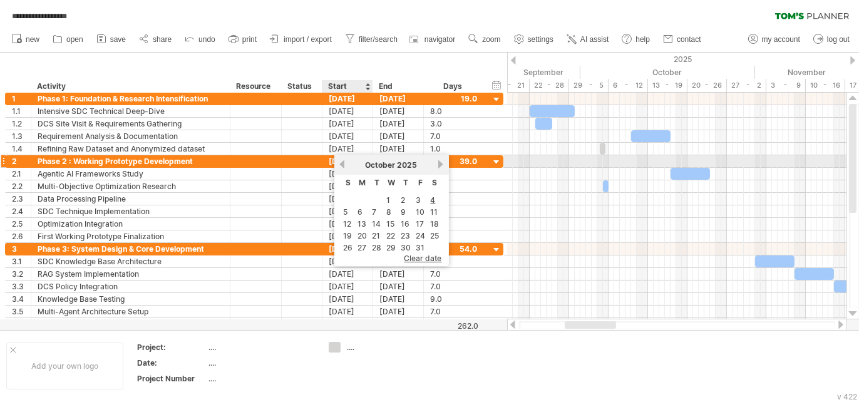
click at [341, 166] on link "previous" at bounding box center [341, 164] width 9 height 9
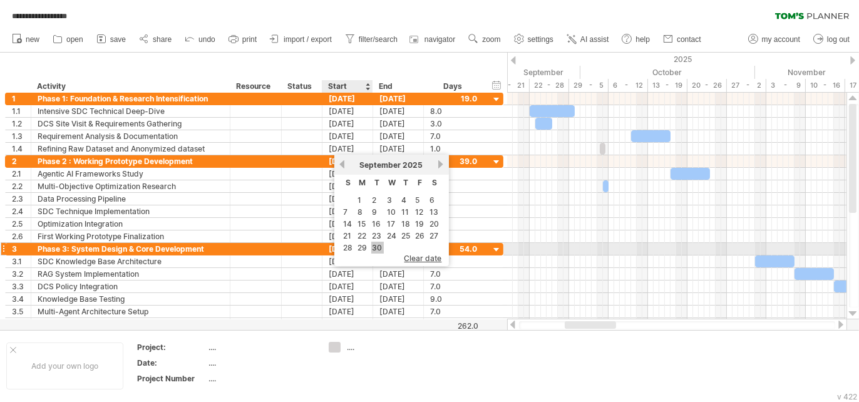
click at [376, 247] on link "30" at bounding box center [377, 248] width 13 height 12
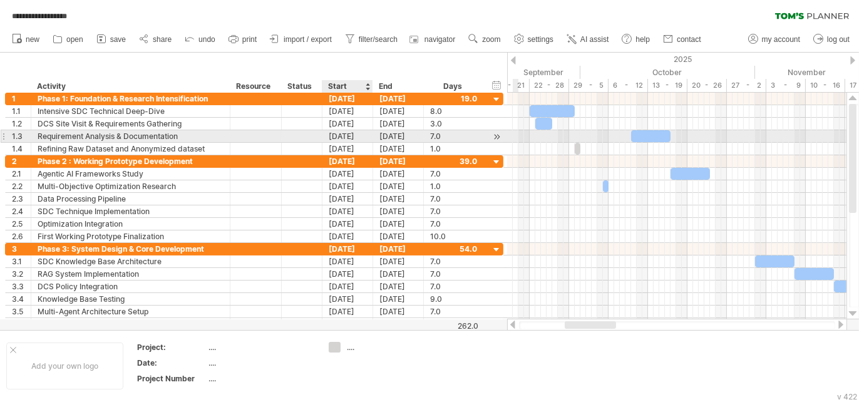
click at [352, 134] on div "[DATE]" at bounding box center [347, 136] width 51 height 12
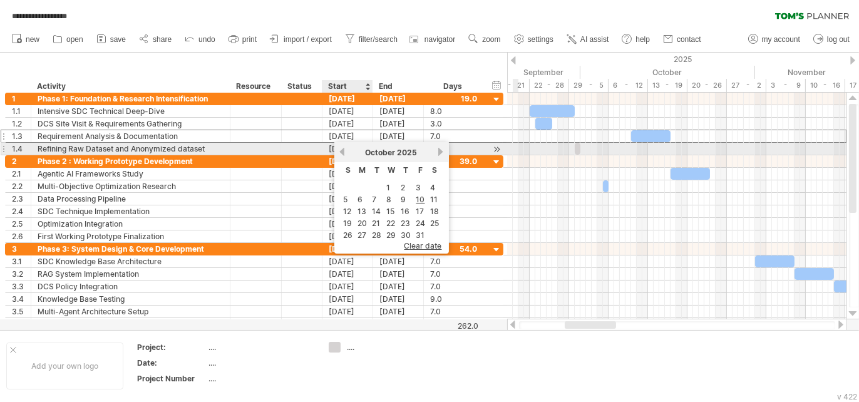
click at [342, 151] on link "previous" at bounding box center [341, 151] width 9 height 9
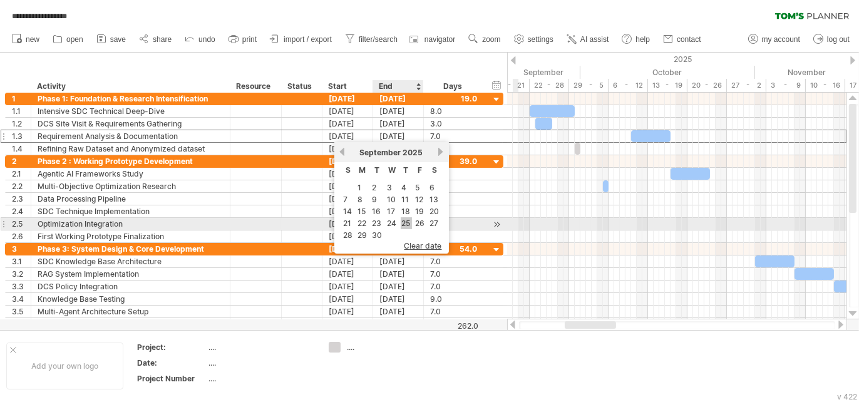
click at [404, 225] on link "25" at bounding box center [406, 223] width 11 height 12
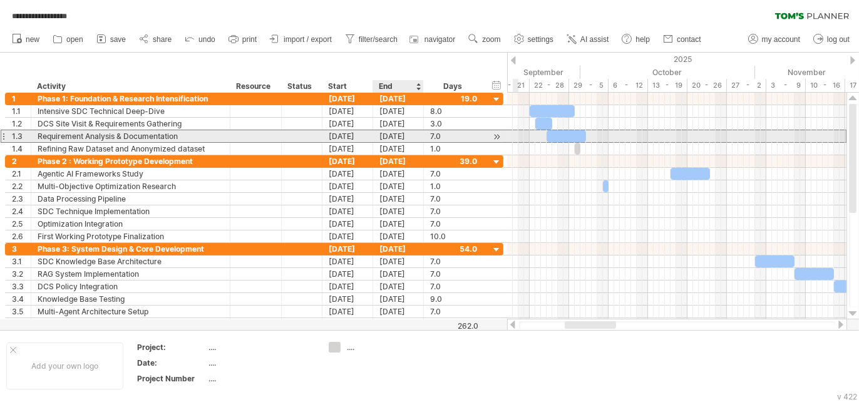
click at [401, 138] on div "[DATE]" at bounding box center [398, 136] width 51 height 12
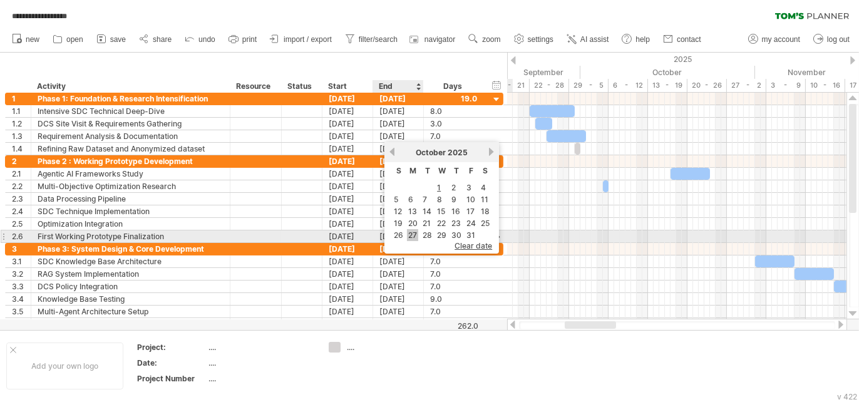
click at [412, 241] on link "27" at bounding box center [412, 235] width 11 height 12
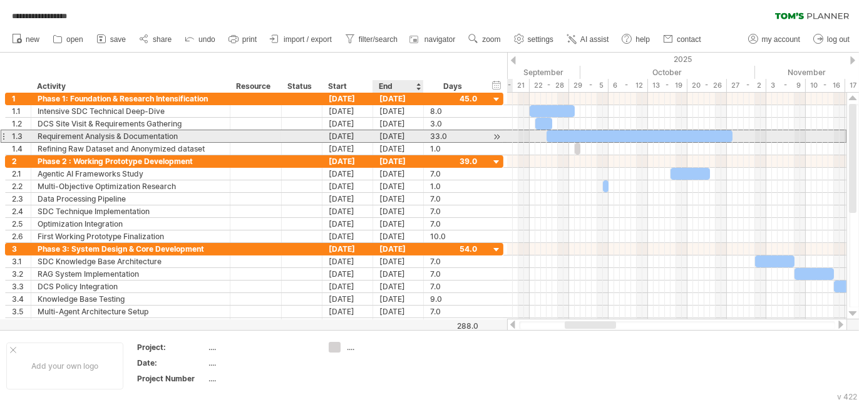
click at [385, 139] on div "27-10-25" at bounding box center [398, 136] width 51 height 12
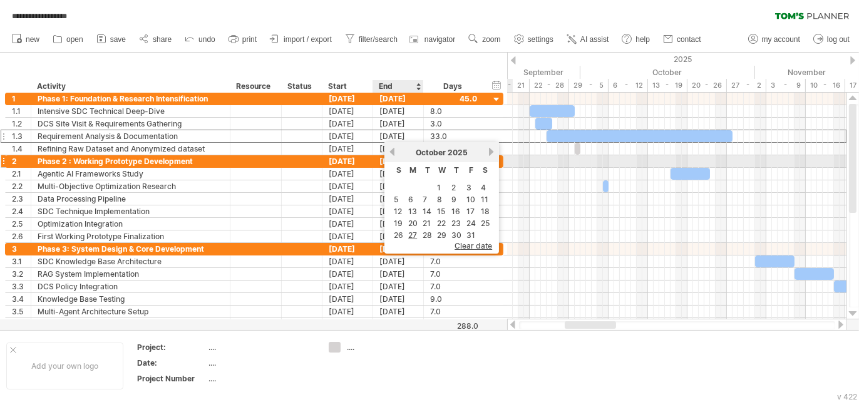
click at [390, 155] on link "previous" at bounding box center [391, 151] width 9 height 9
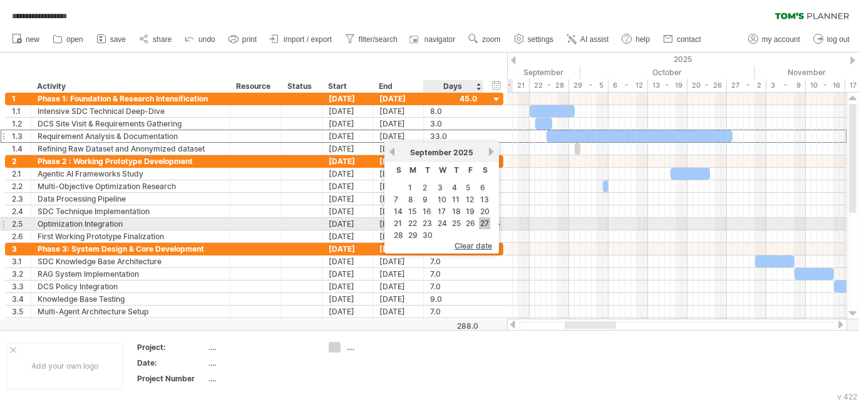
click at [482, 225] on link "27" at bounding box center [484, 223] width 11 height 12
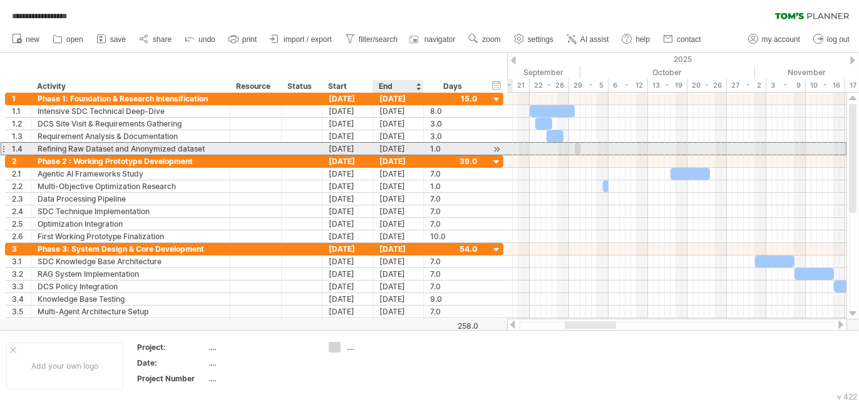
click at [405, 148] on div "30-09-25" at bounding box center [398, 149] width 51 height 12
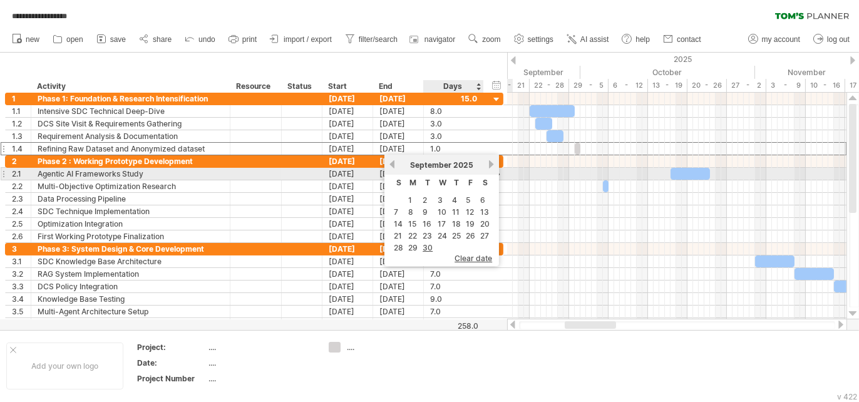
click at [487, 169] on div "previous next September 2025" at bounding box center [441, 165] width 115 height 20
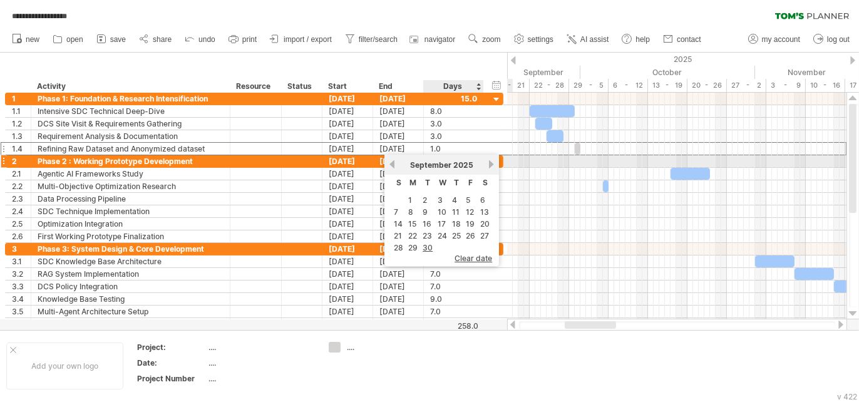
click at [488, 163] on link "next" at bounding box center [490, 164] width 9 height 9
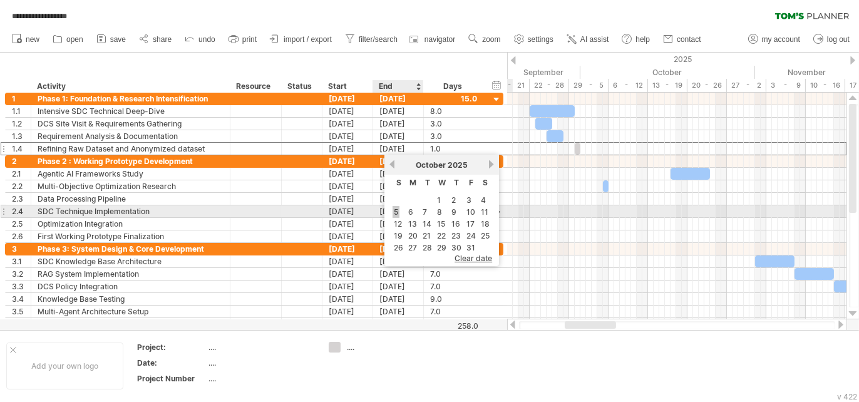
click at [397, 213] on link "5" at bounding box center [395, 212] width 7 height 12
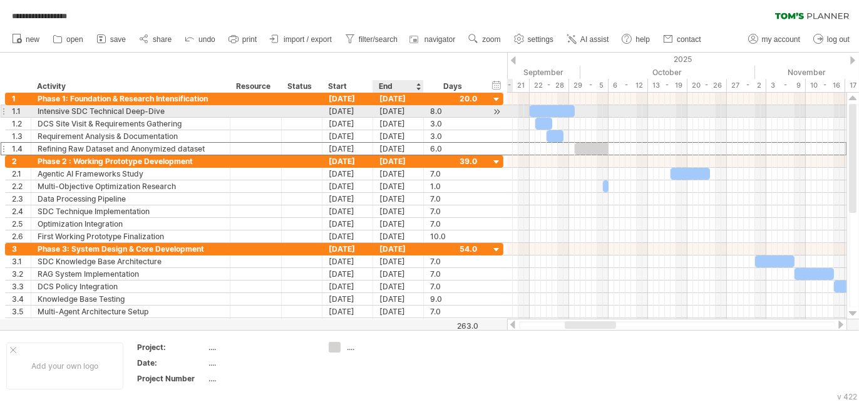
click at [404, 108] on div "29-09-25" at bounding box center [398, 111] width 51 height 12
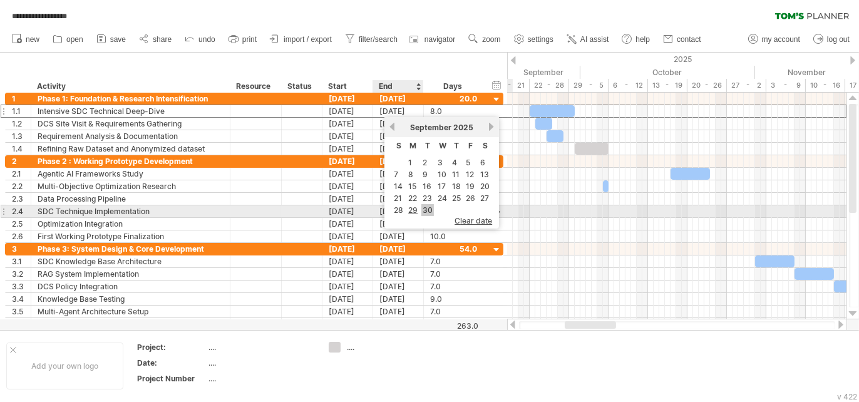
click at [430, 212] on link "30" at bounding box center [427, 210] width 13 height 12
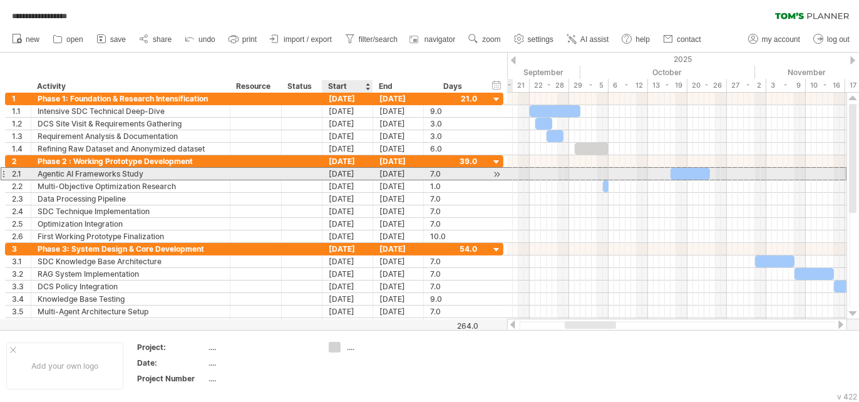
click at [358, 168] on div "17-10-25" at bounding box center [347, 174] width 51 height 12
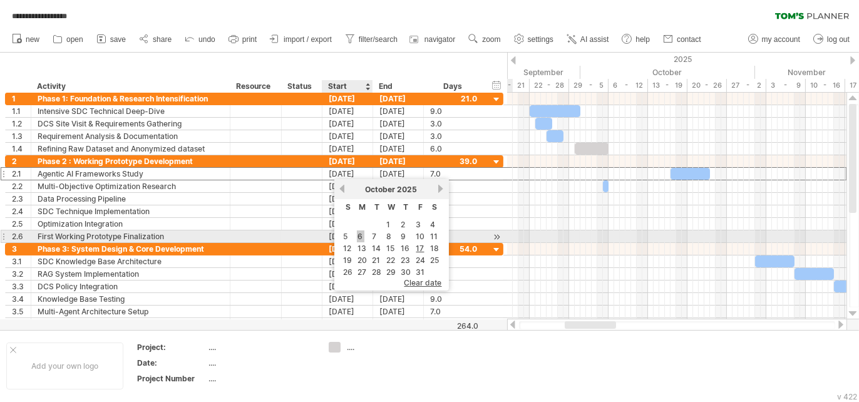
click at [358, 241] on link "6" at bounding box center [361, 236] width 8 height 12
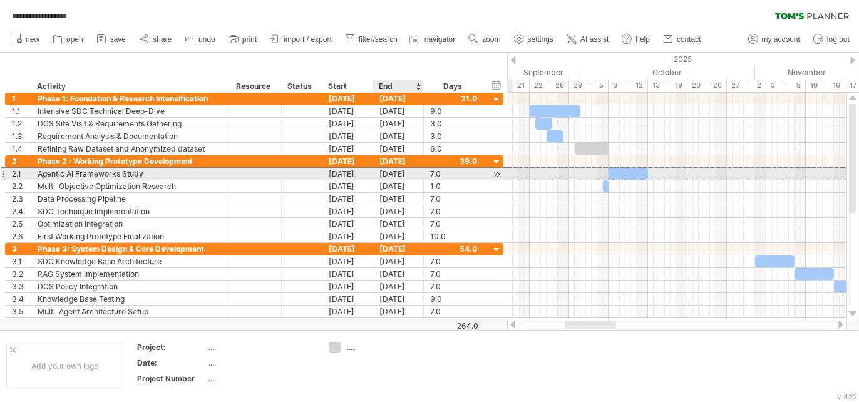
click at [386, 175] on div "12-10-25" at bounding box center [398, 174] width 51 height 12
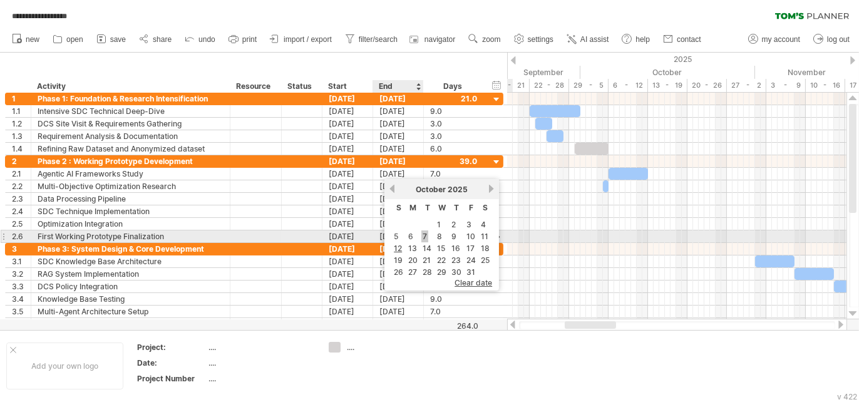
click at [424, 238] on link "7" at bounding box center [424, 236] width 7 height 12
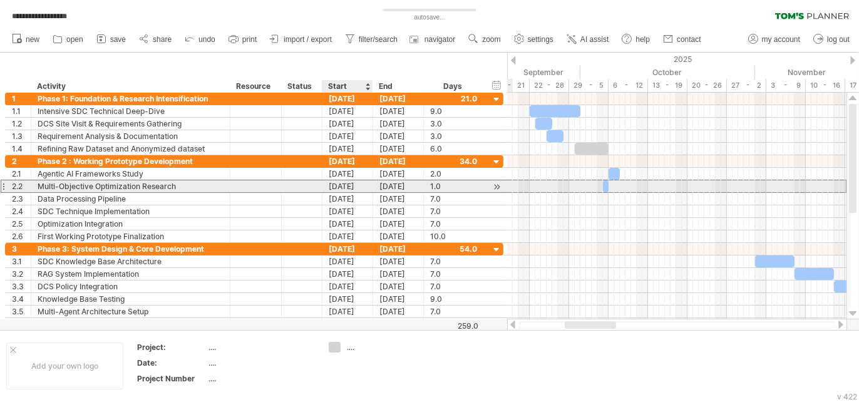
click at [359, 183] on div "[DATE]" at bounding box center [347, 186] width 51 height 12
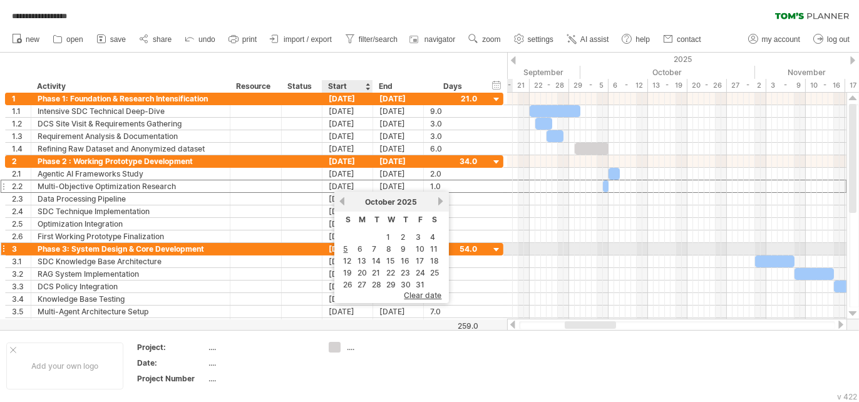
click at [377, 251] on td "7" at bounding box center [377, 248] width 13 height 11
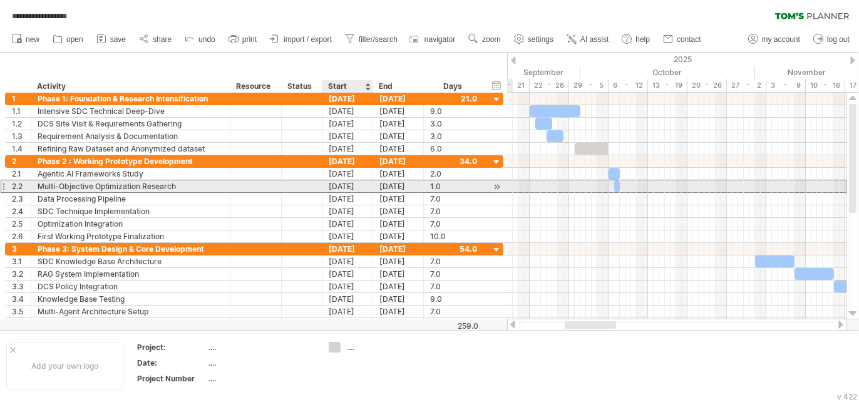
click at [357, 184] on div "[DATE]" at bounding box center [347, 186] width 51 height 12
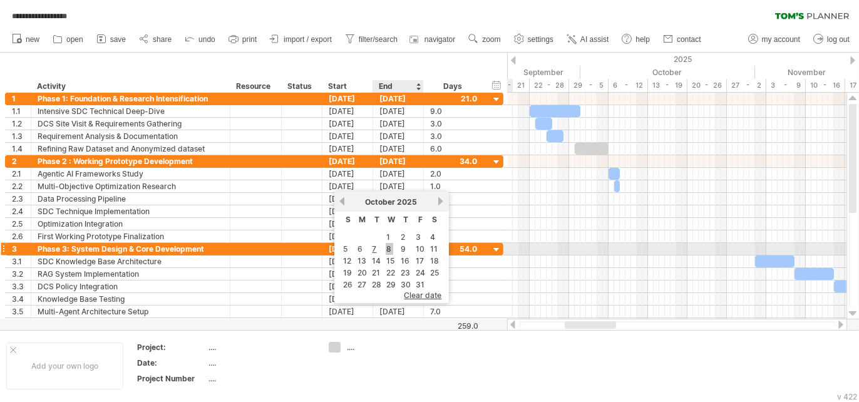
click at [388, 244] on link "8" at bounding box center [390, 249] width 8 height 12
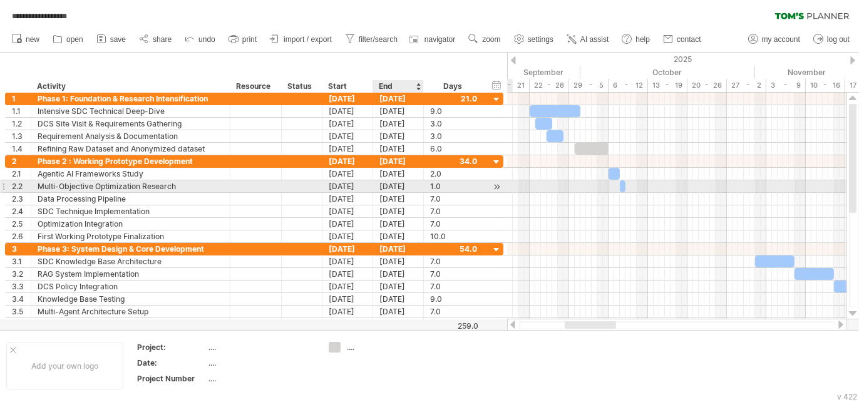
click at [382, 188] on div "[DATE]" at bounding box center [398, 186] width 51 height 12
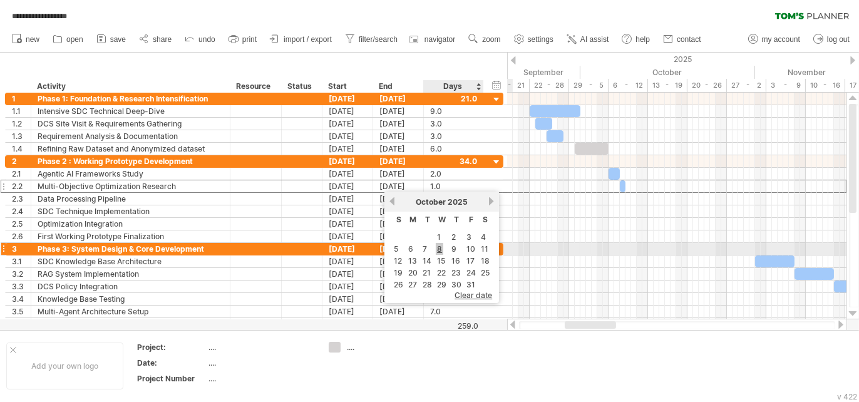
click at [437, 250] on link "8" at bounding box center [440, 249] width 8 height 12
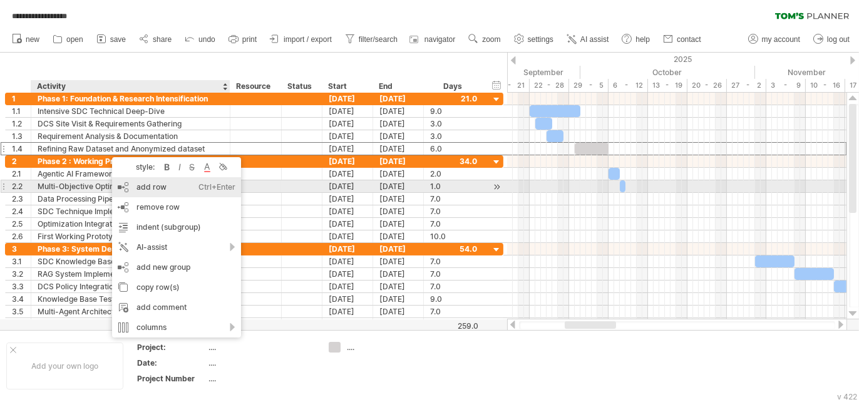
click at [138, 186] on div "add row Ctrl+Enter Cmd+Enter" at bounding box center [176, 187] width 129 height 20
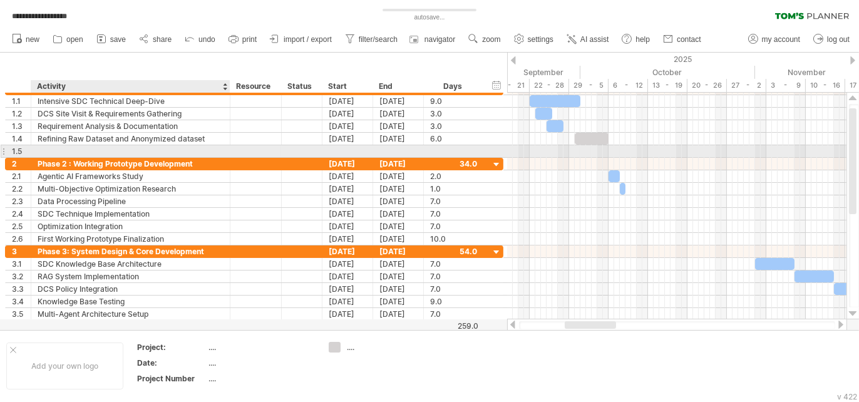
click at [110, 150] on div at bounding box center [131, 151] width 186 height 12
click at [110, 150] on input "text" at bounding box center [131, 151] width 186 height 12
paste input "**********"
click at [204, 150] on input "**********" at bounding box center [131, 151] width 186 height 12
type input "**********"
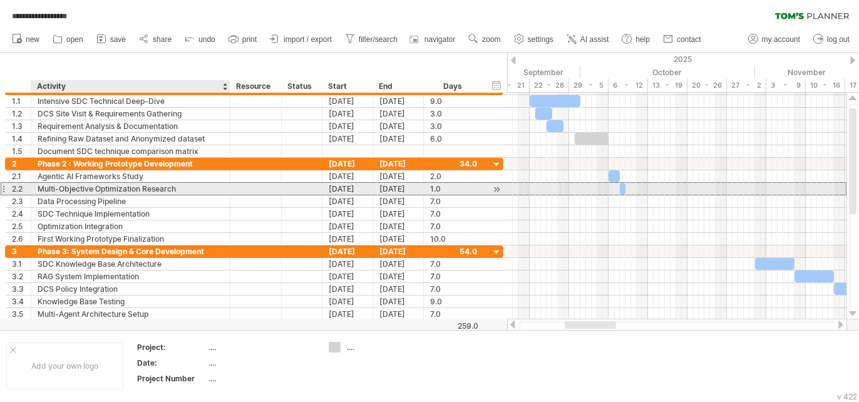
click at [211, 185] on div "Multi-Objective Optimization Research" at bounding box center [131, 189] width 186 height 12
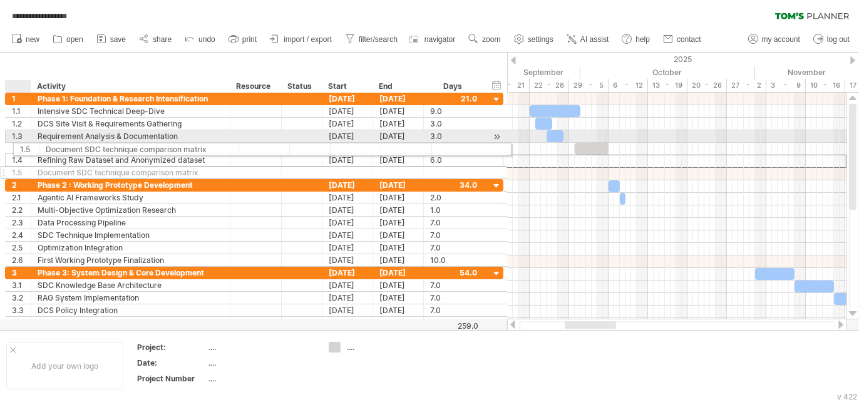
drag, startPoint x: 17, startPoint y: 159, endPoint x: 21, endPoint y: 147, distance: 12.7
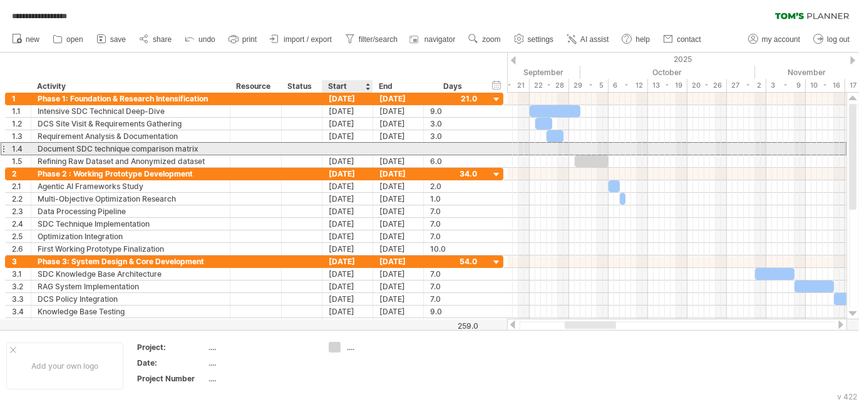
click at [340, 152] on div at bounding box center [347, 149] width 51 height 12
click at [13, 150] on div "1.4" at bounding box center [19, 149] width 26 height 12
click at [255, 149] on div at bounding box center [256, 149] width 38 height 12
click at [347, 155] on div "30-09-25" at bounding box center [347, 161] width 51 height 12
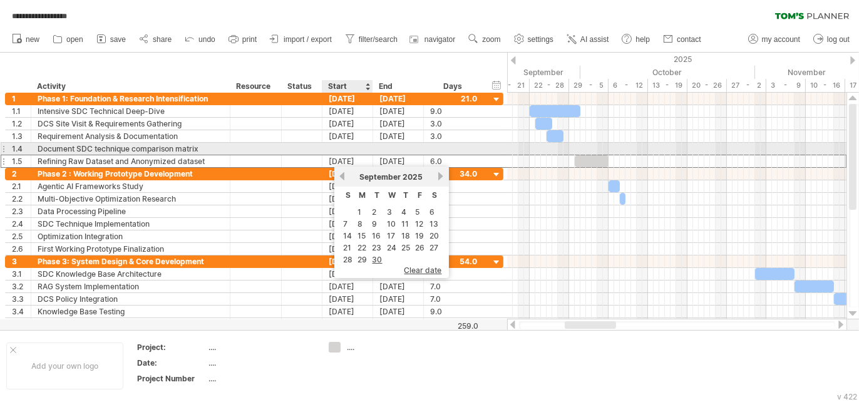
click at [359, 146] on div at bounding box center [347, 149] width 51 height 12
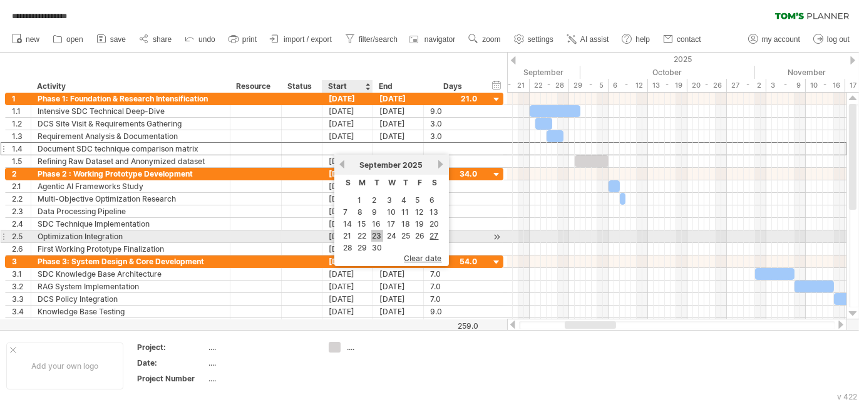
click at [378, 240] on link "23" at bounding box center [377, 236] width 12 height 12
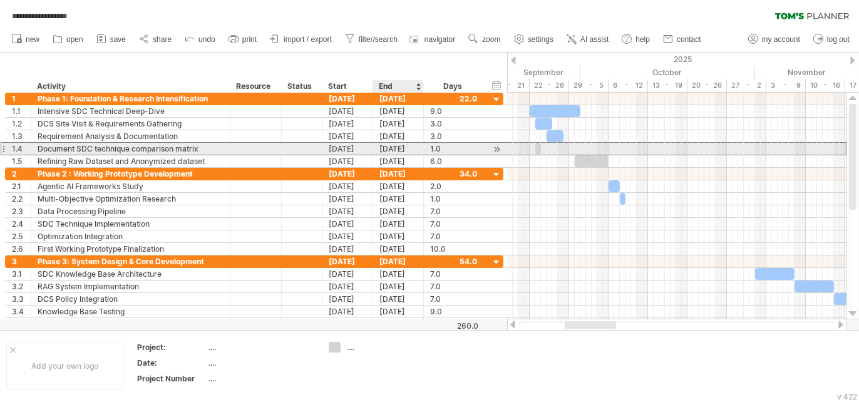
click at [391, 148] on div "[DATE]" at bounding box center [398, 149] width 51 height 12
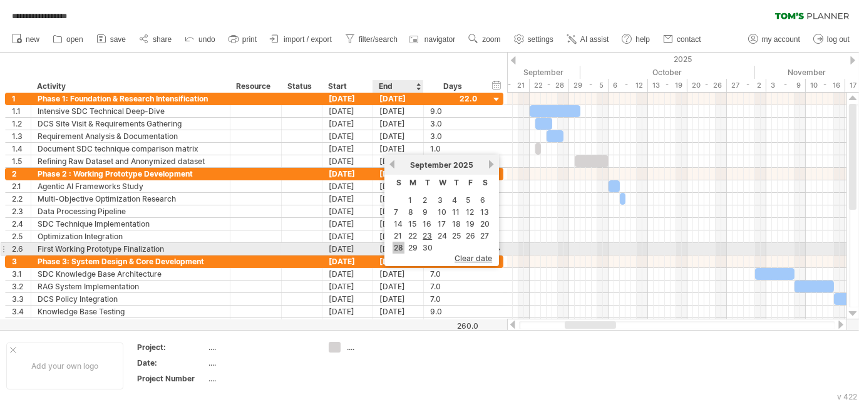
click at [393, 252] on link "28" at bounding box center [398, 248] width 12 height 12
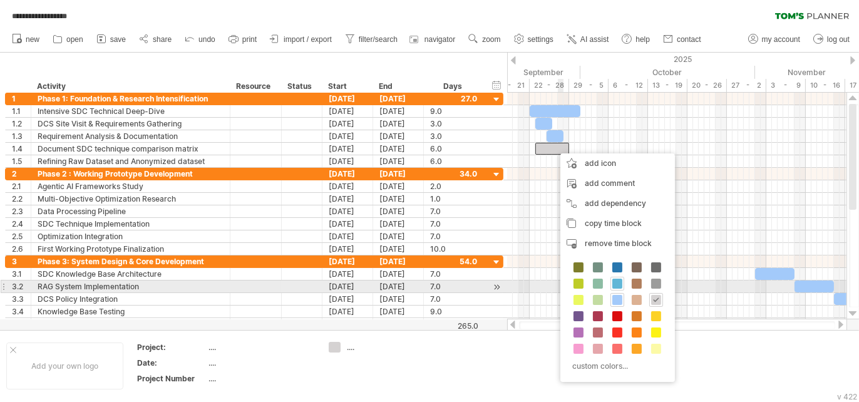
click at [616, 285] on span at bounding box center [617, 284] width 10 height 10
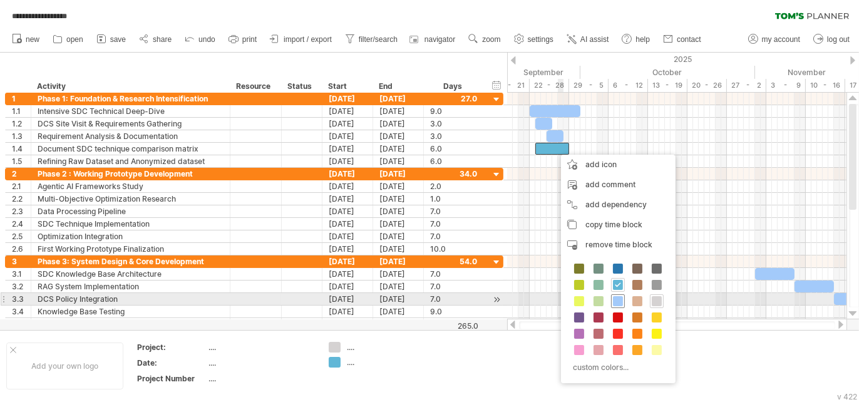
click at [617, 304] on span at bounding box center [618, 301] width 10 height 10
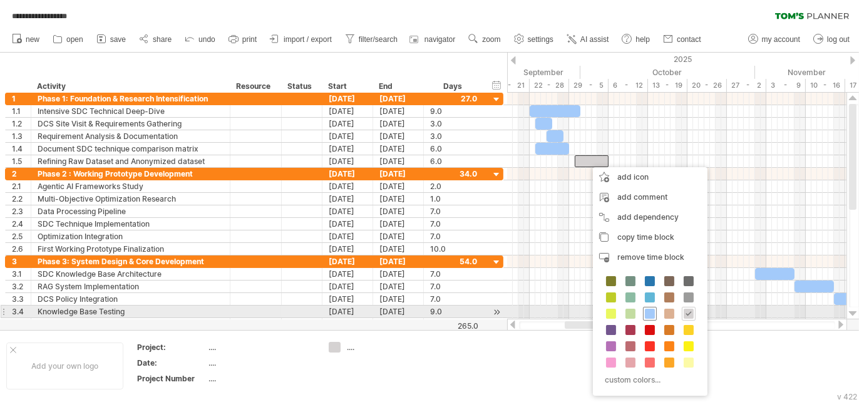
click at [645, 312] on span at bounding box center [650, 314] width 10 height 10
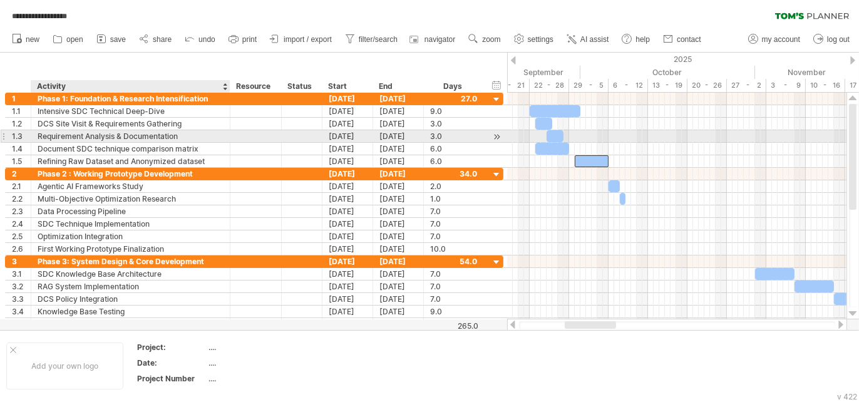
click at [175, 135] on div "Requirement Analysis & Documentation" at bounding box center [131, 136] width 186 height 12
type textarea "**********"
click at [175, 135] on input "**********" at bounding box center [131, 136] width 186 height 12
click at [18, 136] on div "1.3" at bounding box center [21, 136] width 19 height 12
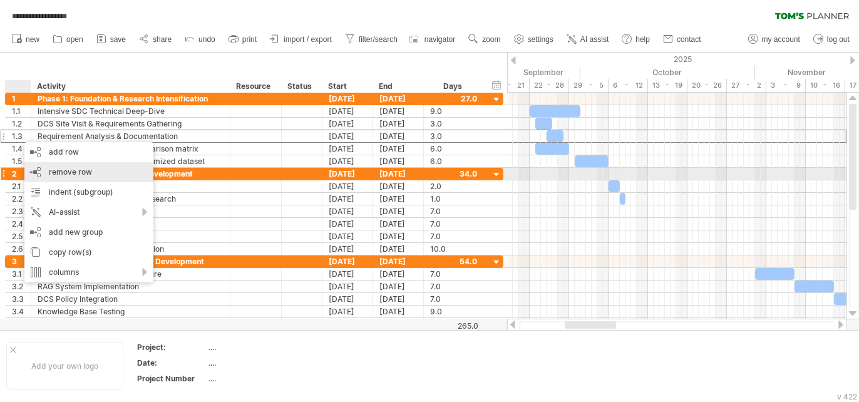
click at [90, 170] on span "remove row" at bounding box center [70, 171] width 43 height 9
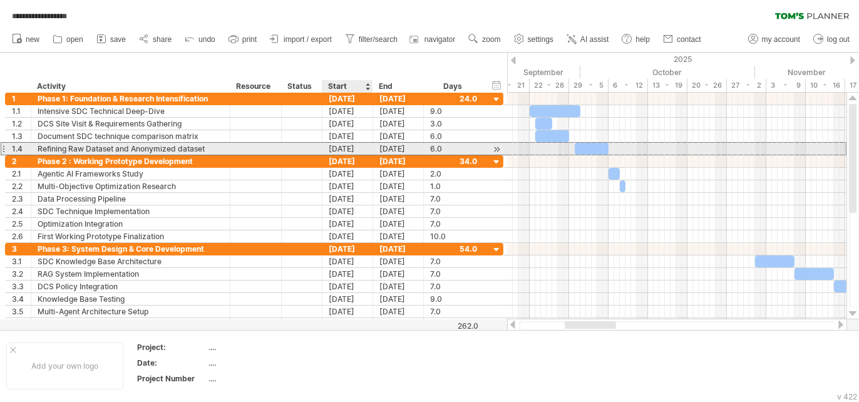
click at [335, 149] on div "30-09-25" at bounding box center [347, 149] width 51 height 12
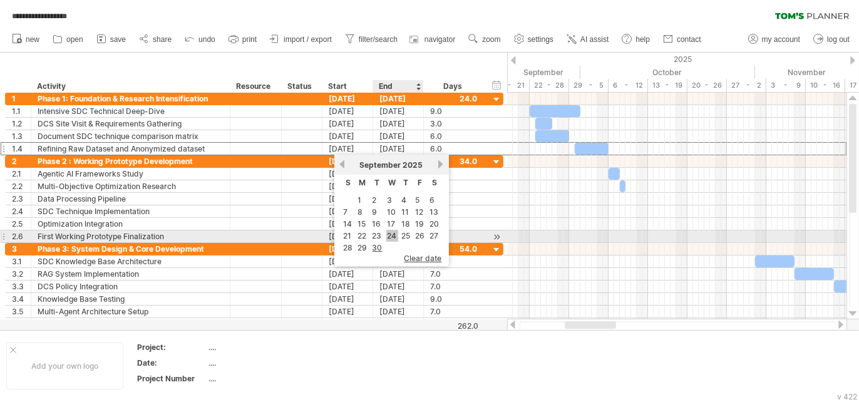
click at [386, 235] on link "24" at bounding box center [392, 236] width 12 height 12
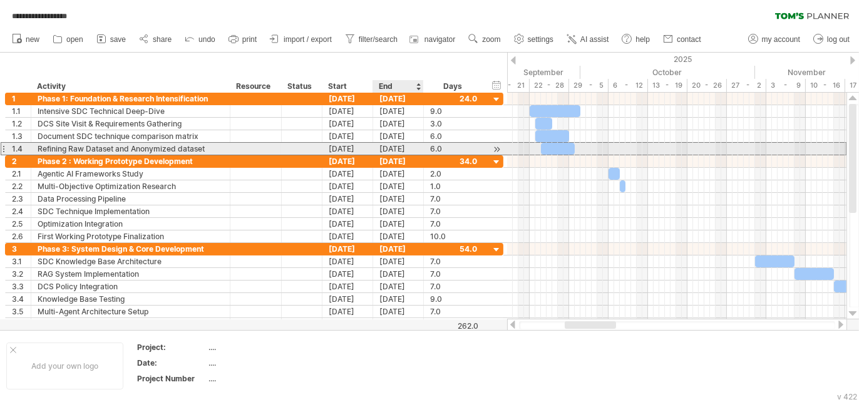
click at [383, 150] on div "29-09-25" at bounding box center [398, 149] width 51 height 12
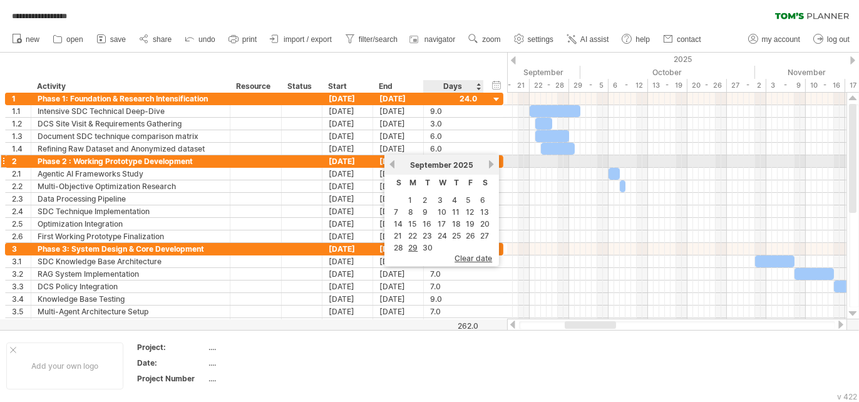
click at [486, 165] on link "next" at bounding box center [490, 164] width 9 height 9
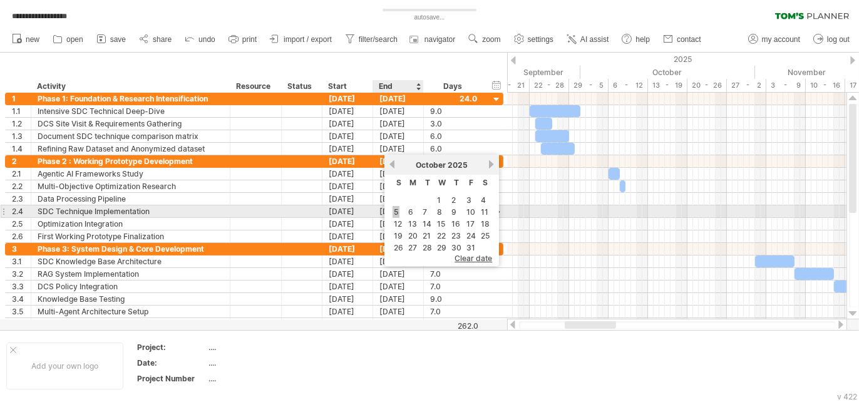
click at [394, 213] on link "5" at bounding box center [395, 212] width 7 height 12
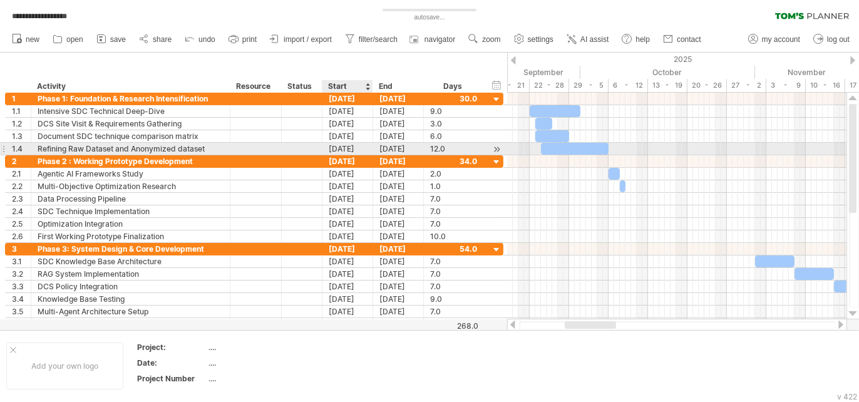
click at [352, 149] on div "[DATE]" at bounding box center [347, 149] width 51 height 12
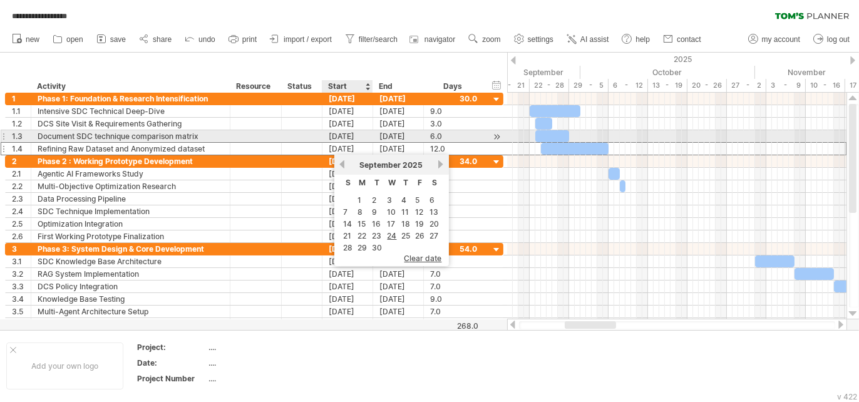
click at [340, 133] on div "[DATE]" at bounding box center [347, 136] width 51 height 12
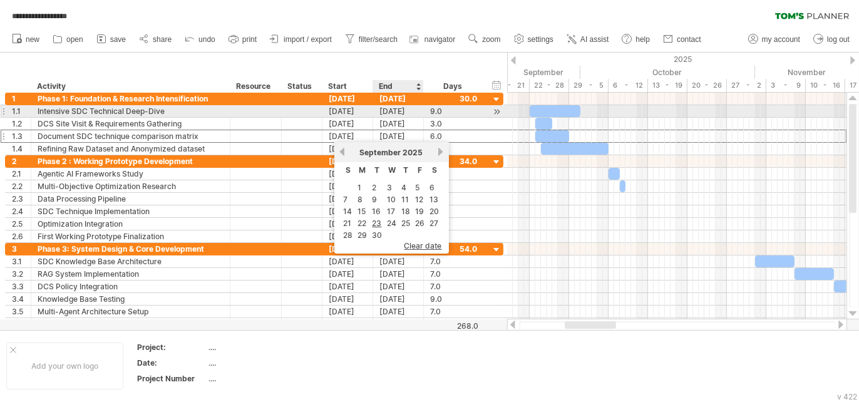
click at [382, 114] on div "30-09-25" at bounding box center [398, 111] width 51 height 12
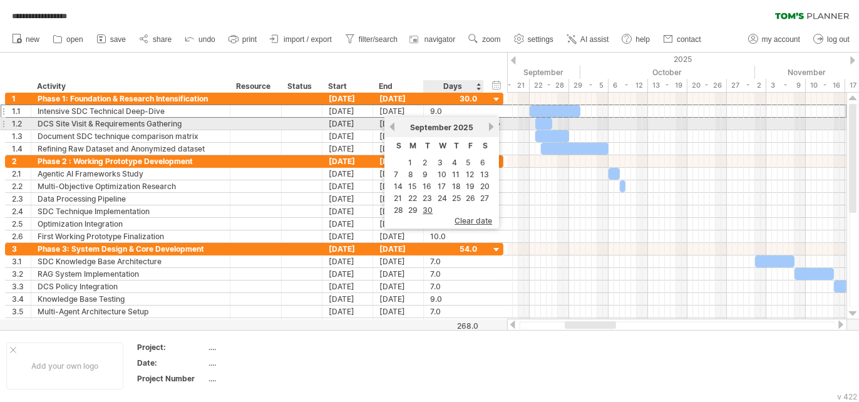
click at [486, 125] on link "next" at bounding box center [490, 126] width 9 height 9
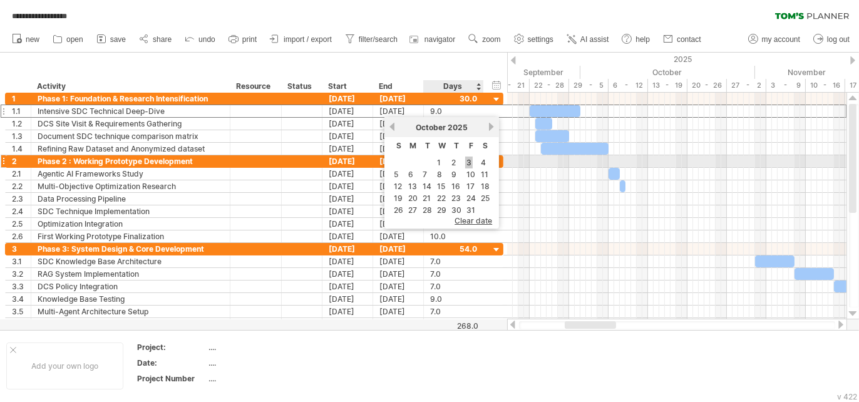
click at [468, 164] on link "3" at bounding box center [469, 162] width 8 height 12
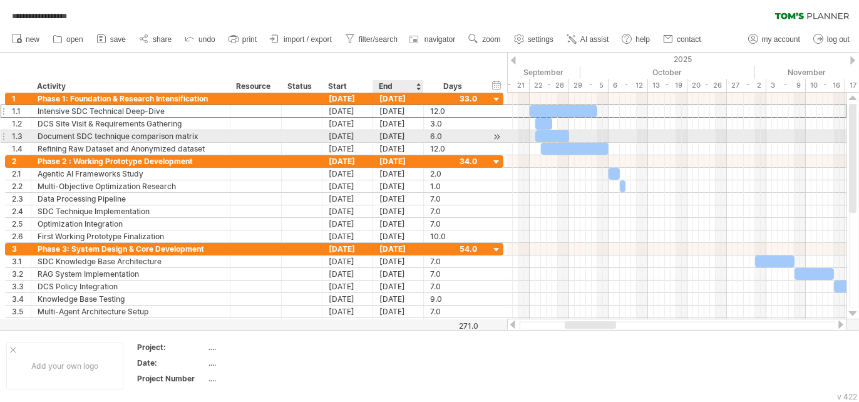
click at [397, 135] on div "28-09-25" at bounding box center [398, 136] width 51 height 12
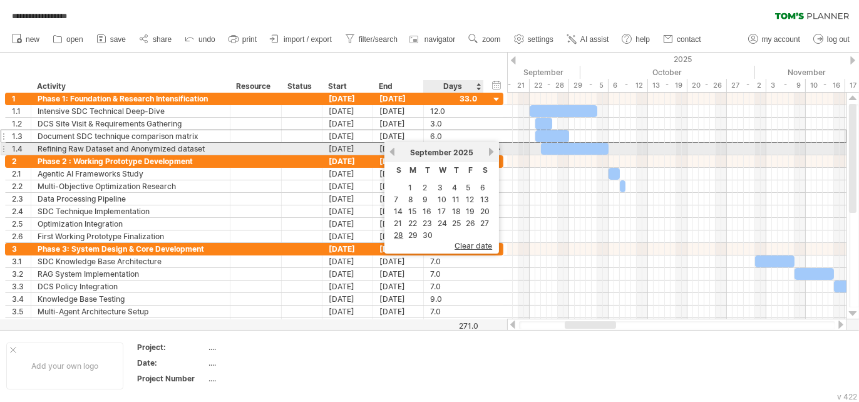
click at [486, 152] on link "next" at bounding box center [490, 151] width 9 height 9
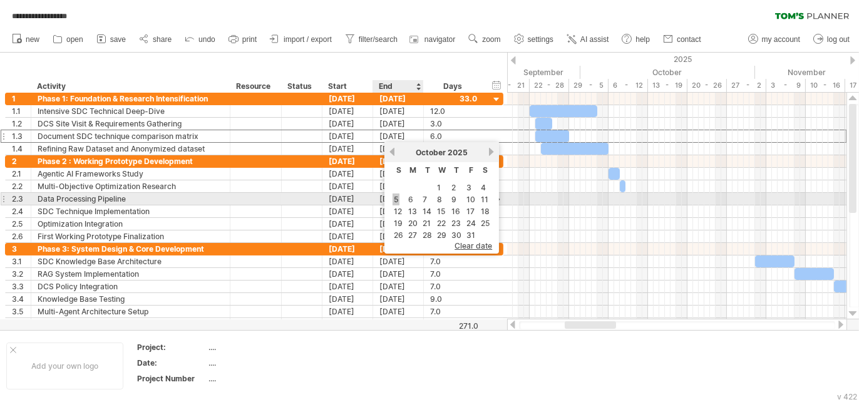
click at [397, 199] on link "5" at bounding box center [395, 199] width 7 height 12
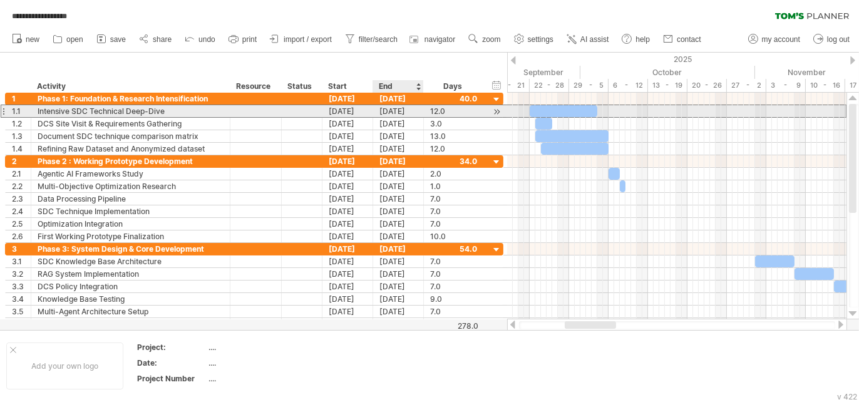
click at [399, 111] on div "[DATE]" at bounding box center [398, 111] width 51 height 12
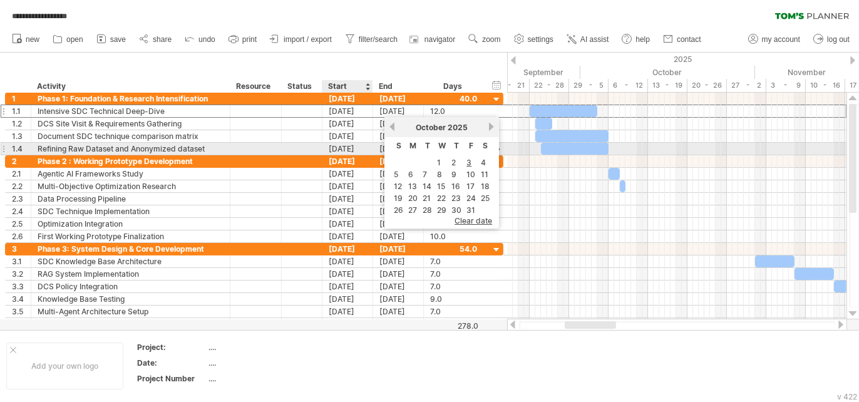
click at [345, 145] on div "[DATE]" at bounding box center [347, 149] width 51 height 12
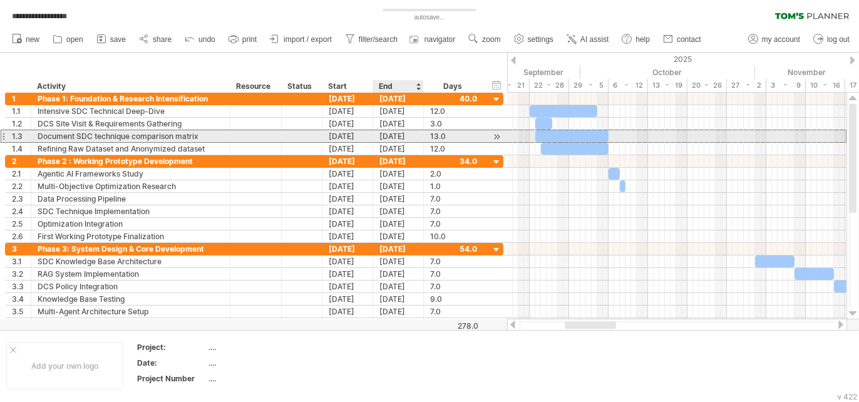
click at [394, 139] on div "[DATE]" at bounding box center [398, 136] width 51 height 12
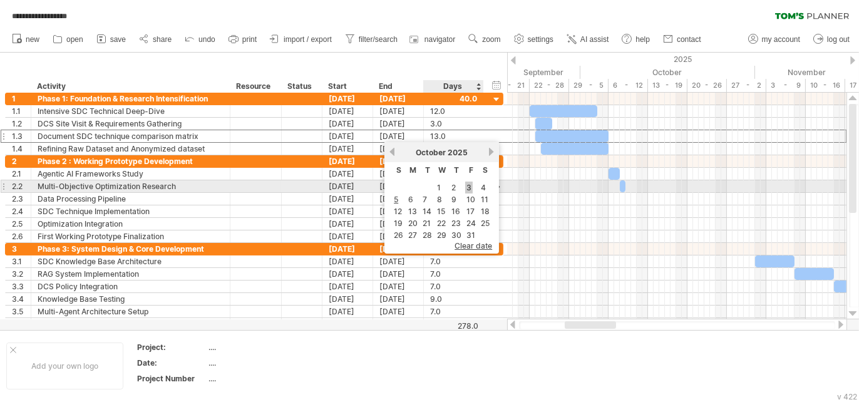
click at [465, 190] on link "3" at bounding box center [469, 187] width 8 height 12
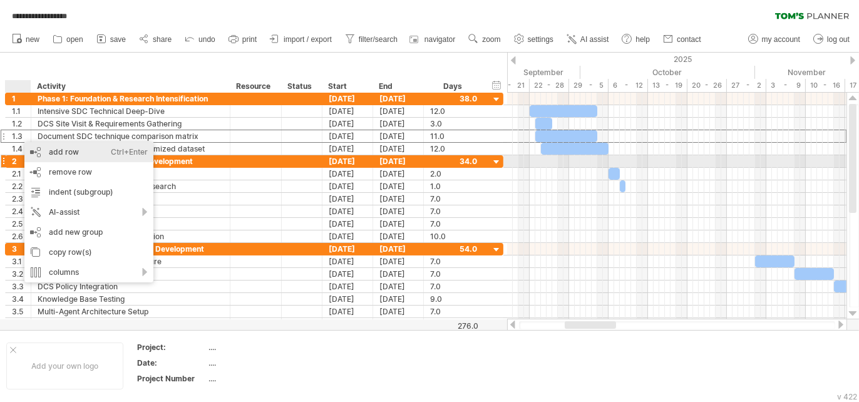
click at [56, 158] on div "add row Ctrl+Enter Cmd+Enter" at bounding box center [88, 152] width 129 height 20
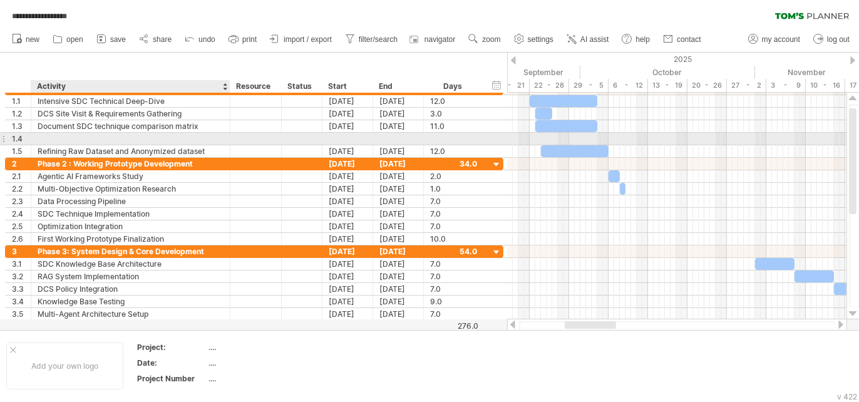
click at [53, 134] on div at bounding box center [131, 139] width 186 height 12
click at [53, 134] on input "text" at bounding box center [131, 139] width 186 height 12
paste input "**********"
click at [128, 141] on input "**********" at bounding box center [131, 139] width 186 height 12
type input "**********"
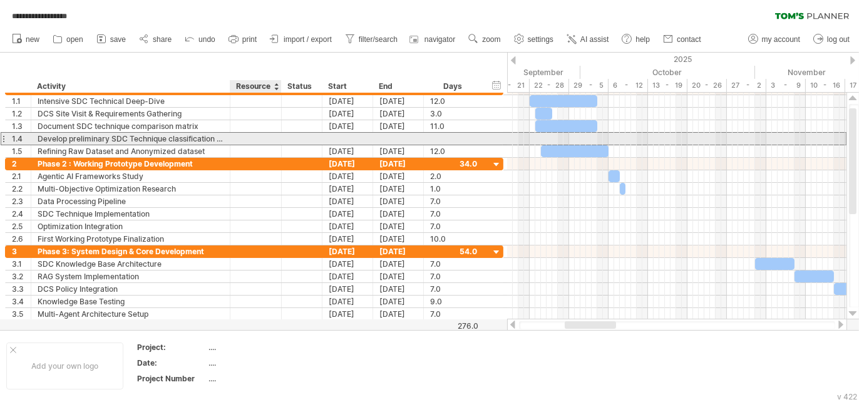
click at [252, 143] on div at bounding box center [256, 139] width 38 height 12
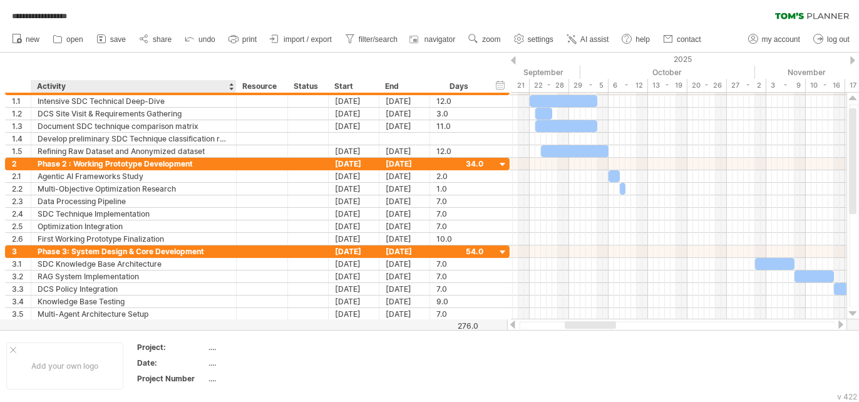
drag, startPoint x: 228, startPoint y: 81, endPoint x: 245, endPoint y: 83, distance: 17.0
click at [245, 83] on div "******** Activity ******** Resource ****** Status Start End Days" at bounding box center [247, 86] width 484 height 13
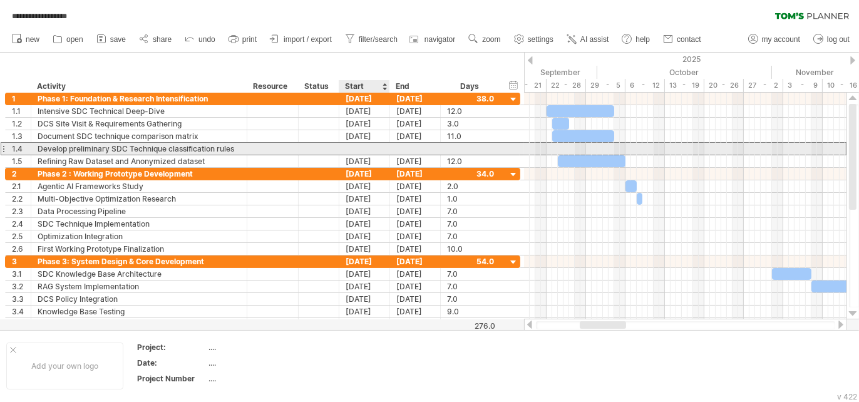
click at [360, 146] on div at bounding box center [364, 149] width 51 height 12
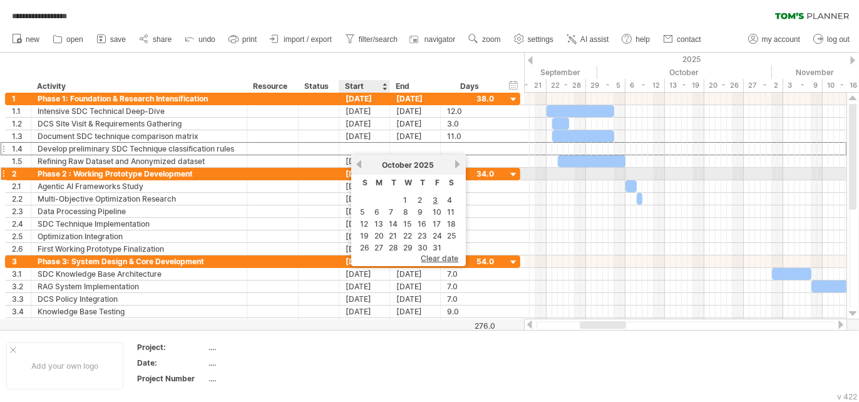
click at [363, 169] on div "October 2025" at bounding box center [408, 164] width 91 height 9
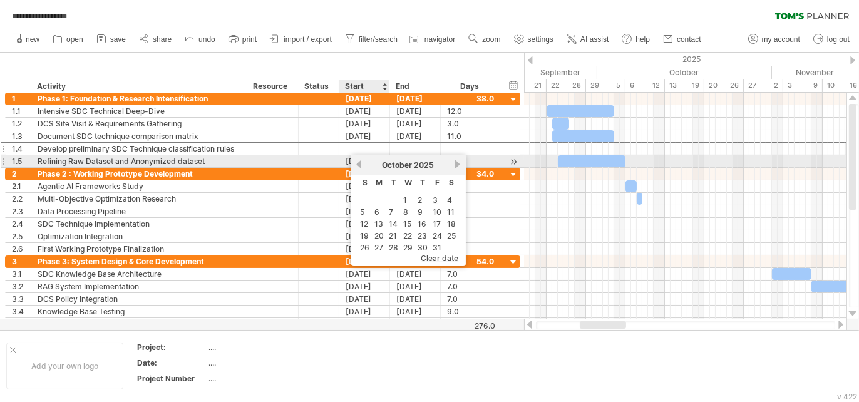
click at [358, 166] on link "previous" at bounding box center [358, 164] width 9 height 9
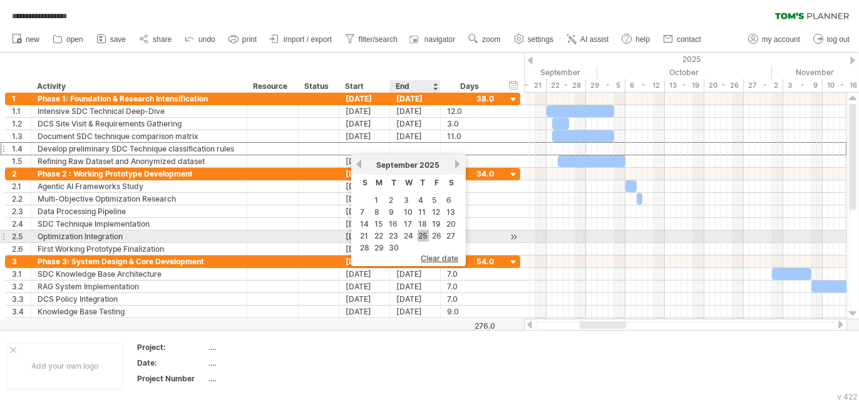
click at [417, 238] on link "25" at bounding box center [422, 236] width 11 height 12
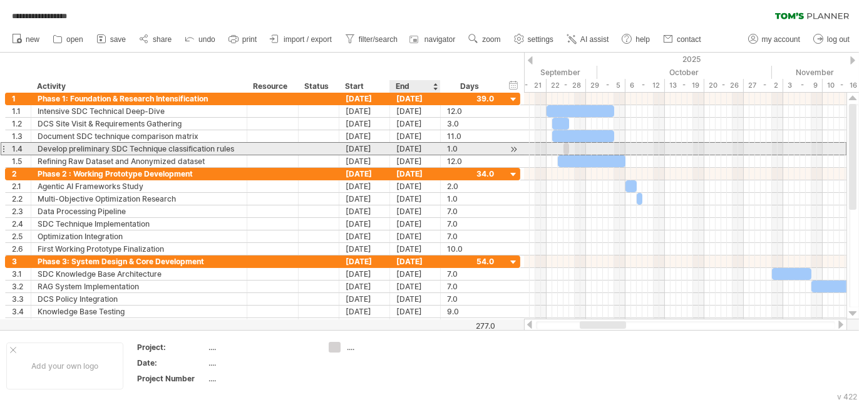
click at [414, 152] on div "[DATE]" at bounding box center [415, 149] width 51 height 12
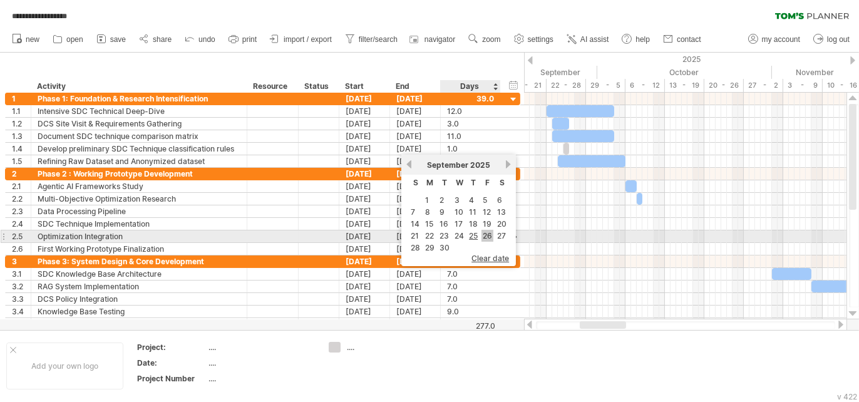
click at [489, 240] on link "26" at bounding box center [487, 236] width 12 height 12
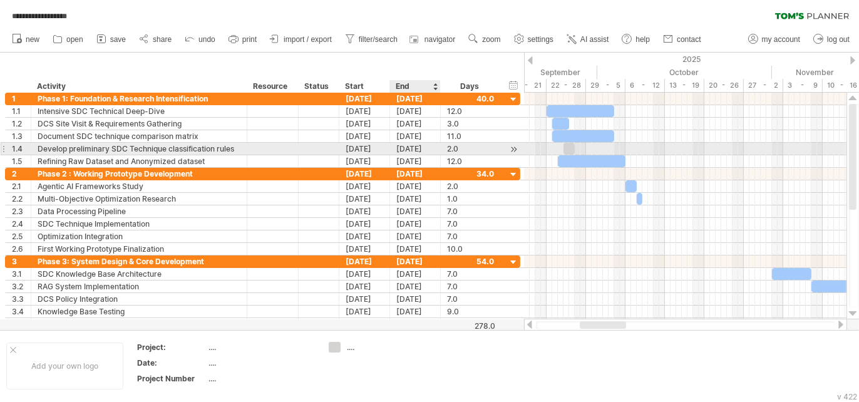
click at [423, 150] on div "26-09-25" at bounding box center [415, 149] width 51 height 12
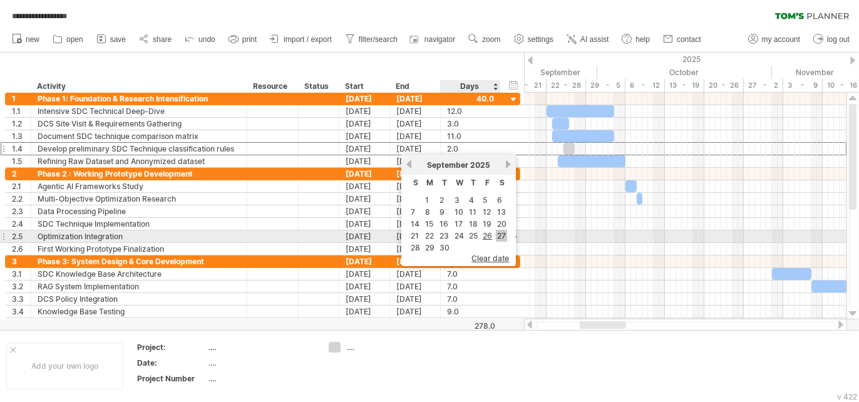
click at [496, 241] on link "27" at bounding box center [501, 236] width 11 height 12
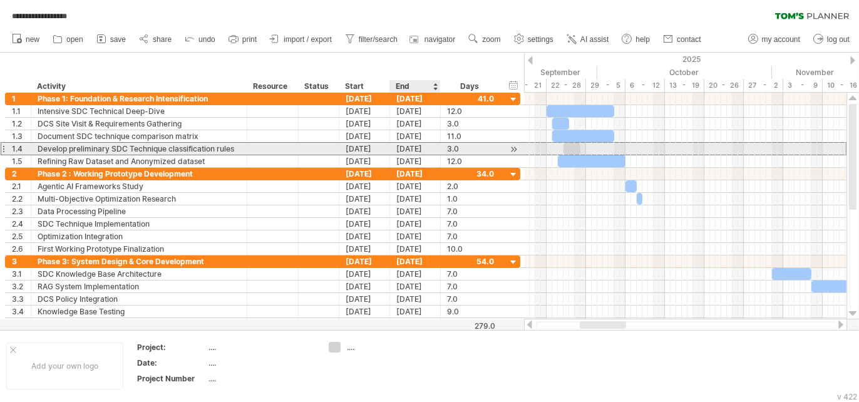
click at [426, 148] on div "27-09-25" at bounding box center [415, 149] width 51 height 12
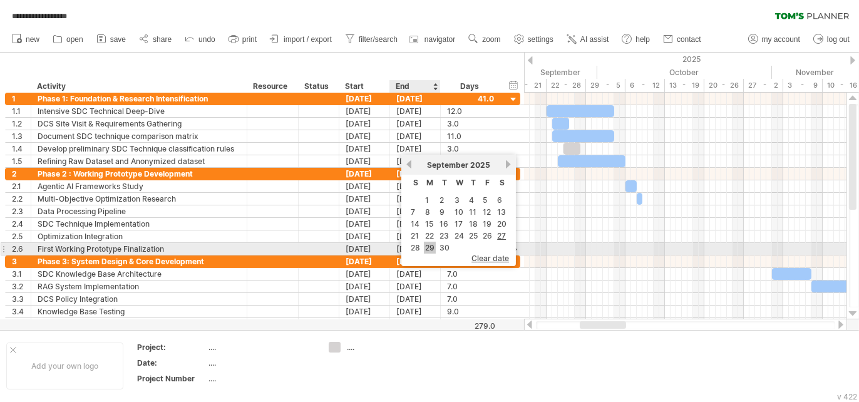
click at [431, 253] on link "29" at bounding box center [430, 248] width 12 height 12
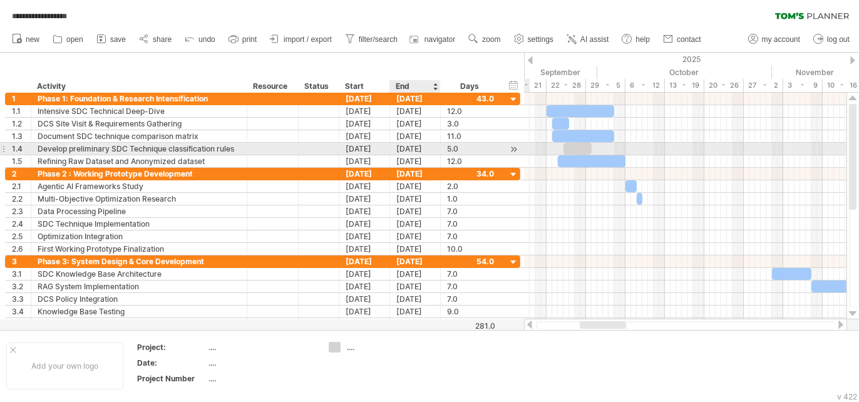
click at [424, 150] on div "29-09-25" at bounding box center [415, 149] width 51 height 12
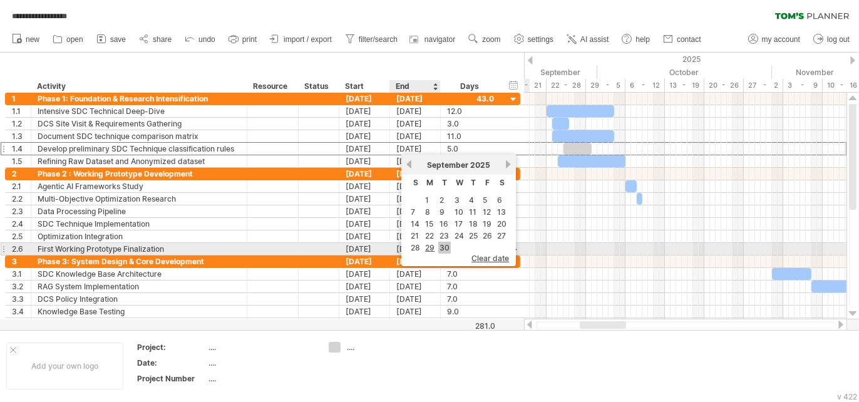
click at [446, 249] on link "30" at bounding box center [444, 248] width 13 height 12
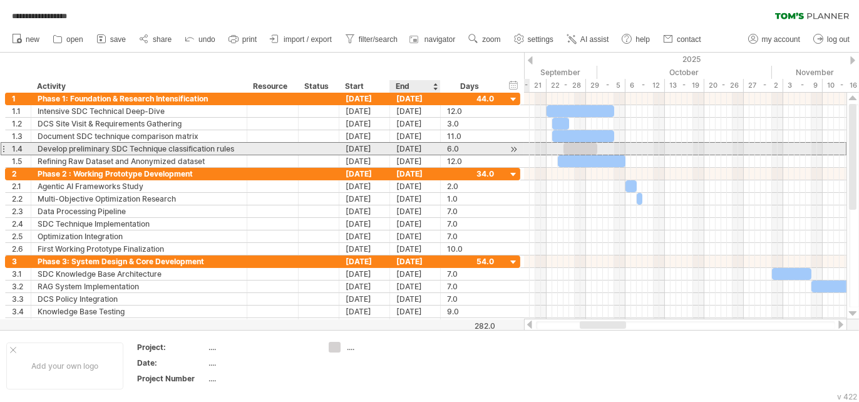
click at [411, 150] on div "30-09-25" at bounding box center [415, 149] width 51 height 12
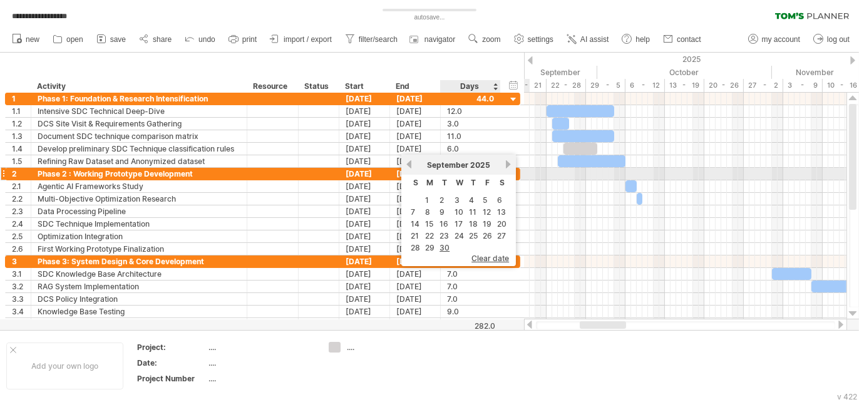
click at [503, 169] on div "previous next September 2025" at bounding box center [458, 165] width 115 height 20
click at [503, 168] on link "next" at bounding box center [507, 164] width 9 height 9
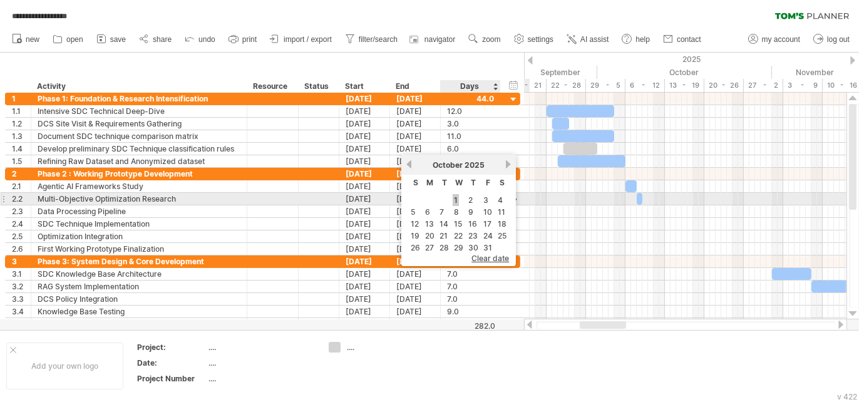
click at [457, 196] on link "1" at bounding box center [455, 200] width 6 height 12
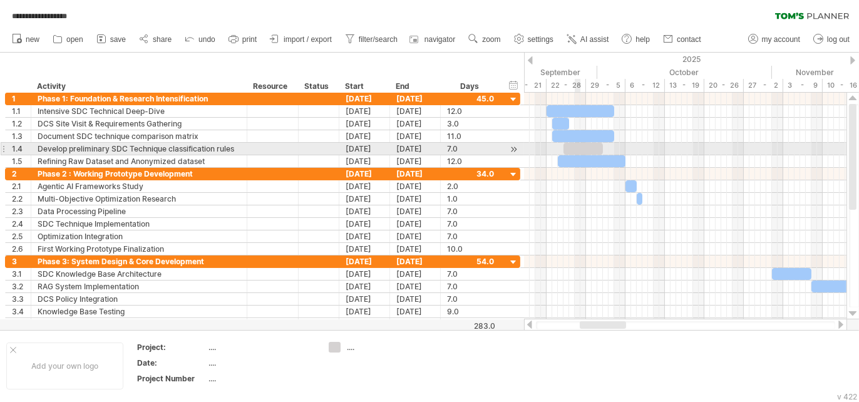
click at [576, 152] on div at bounding box center [582, 149] width 39 height 12
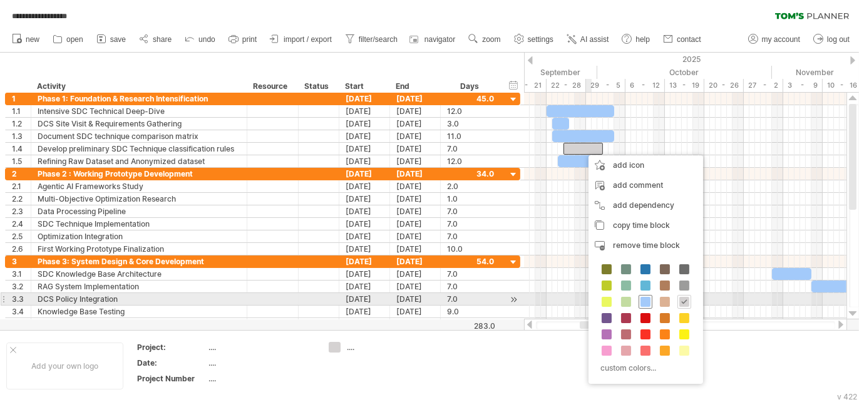
click at [645, 300] on span at bounding box center [645, 302] width 10 height 10
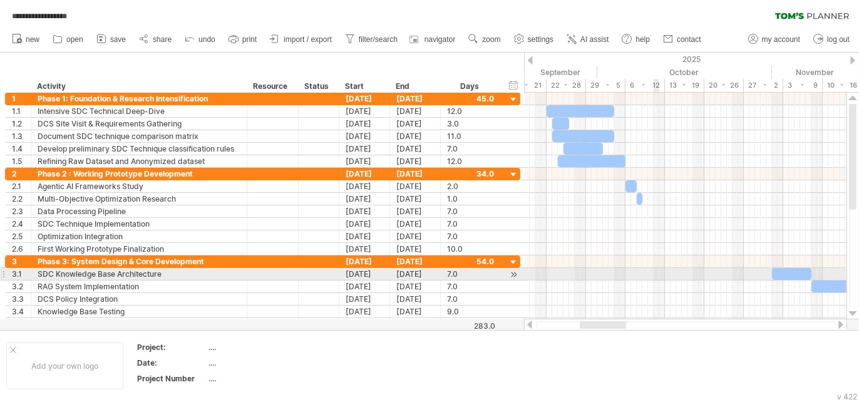
click at [656, 272] on div at bounding box center [685, 274] width 322 height 13
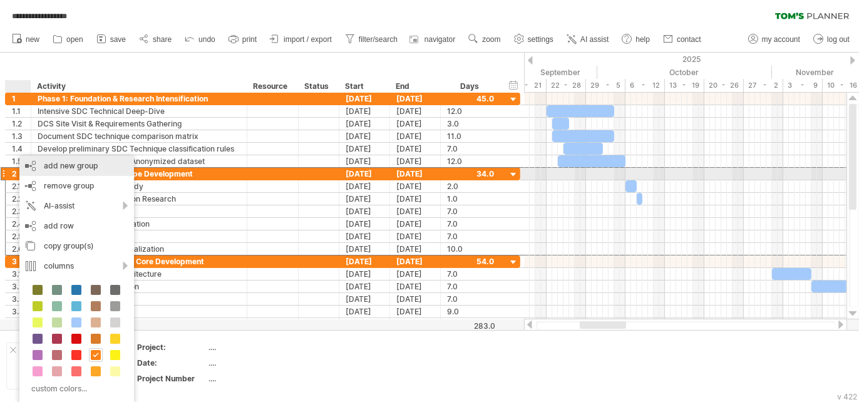
click at [78, 170] on div "add new group" at bounding box center [76, 166] width 115 height 20
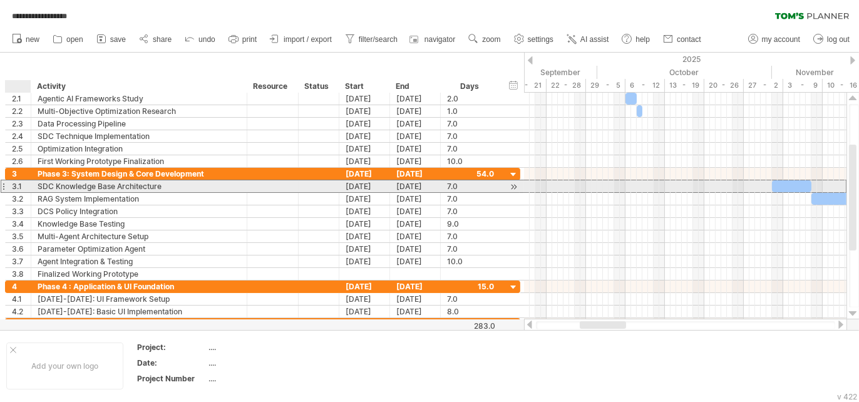
click at [23, 181] on div "3.1" at bounding box center [21, 186] width 19 height 12
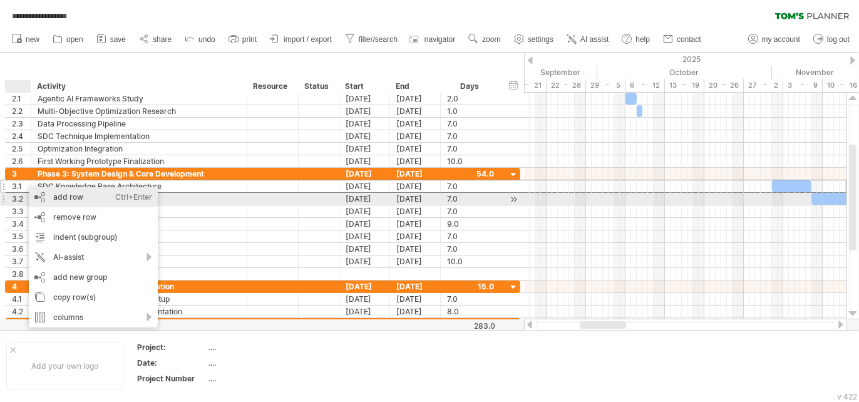
click at [47, 202] on div "add row Ctrl+Enter Cmd+Enter" at bounding box center [93, 197] width 129 height 20
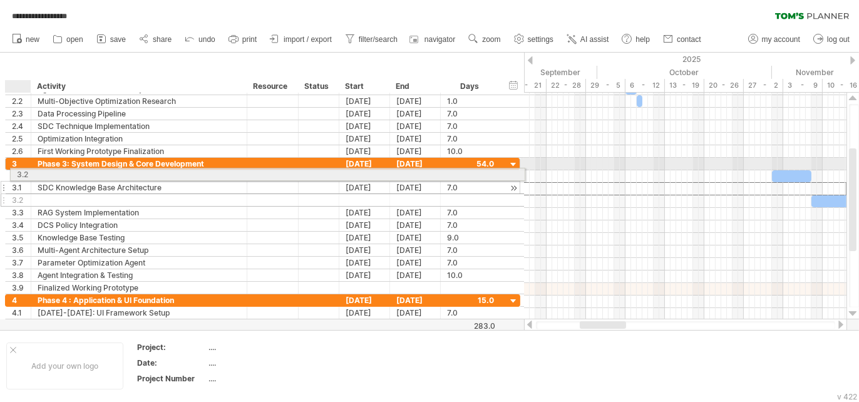
drag, startPoint x: 21, startPoint y: 192, endPoint x: 23, endPoint y: 172, distance: 19.6
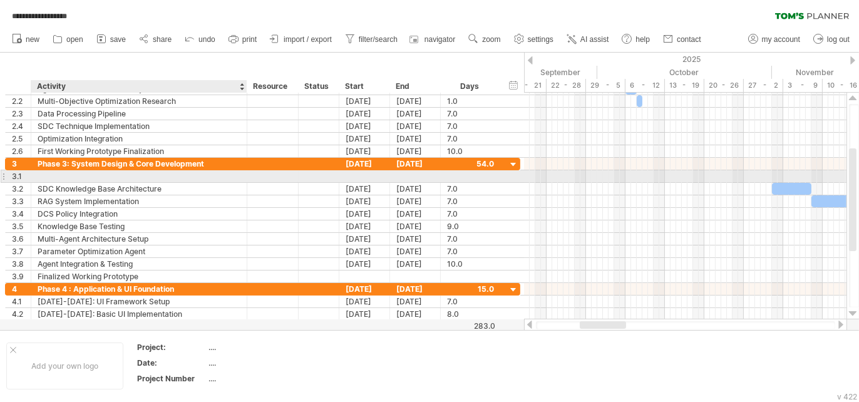
click at [73, 175] on div at bounding box center [139, 176] width 203 height 12
click at [73, 175] on input "text" at bounding box center [139, 176] width 203 height 12
paste input "**********"
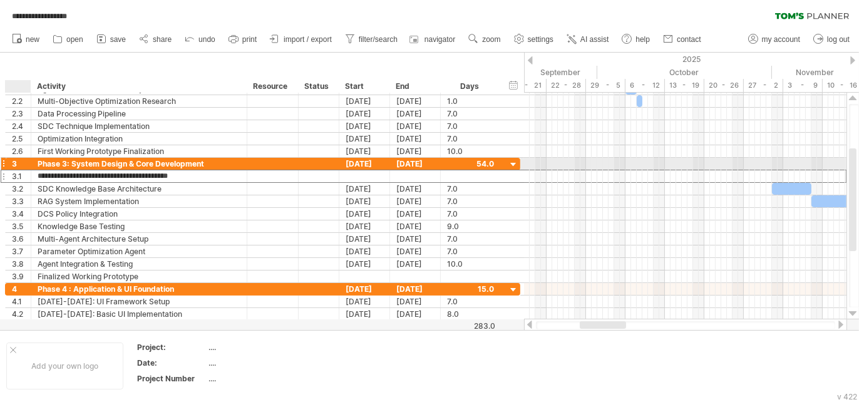
click at [38, 170] on input "**********" at bounding box center [139, 176] width 203 height 12
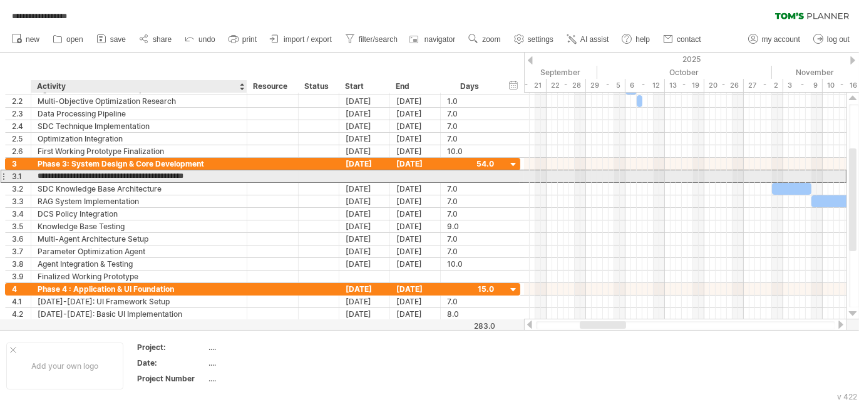
type input "**********"
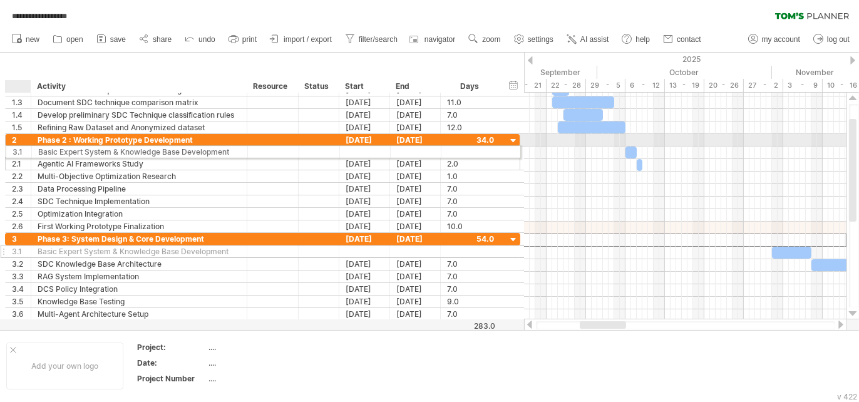
drag, startPoint x: 13, startPoint y: 236, endPoint x: 11, endPoint y: 150, distance: 86.4
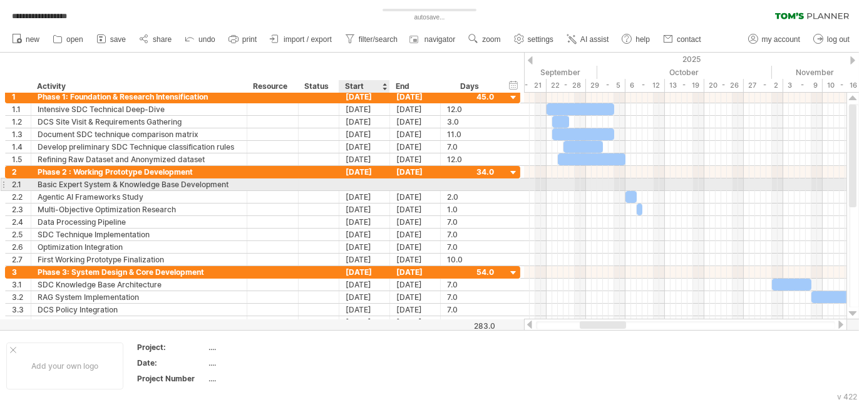
click at [364, 181] on div at bounding box center [364, 184] width 51 height 12
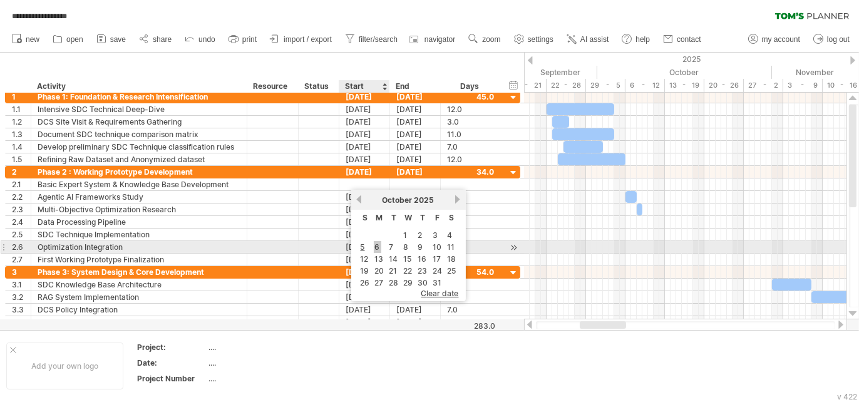
click at [376, 249] on link "6" at bounding box center [378, 247] width 8 height 12
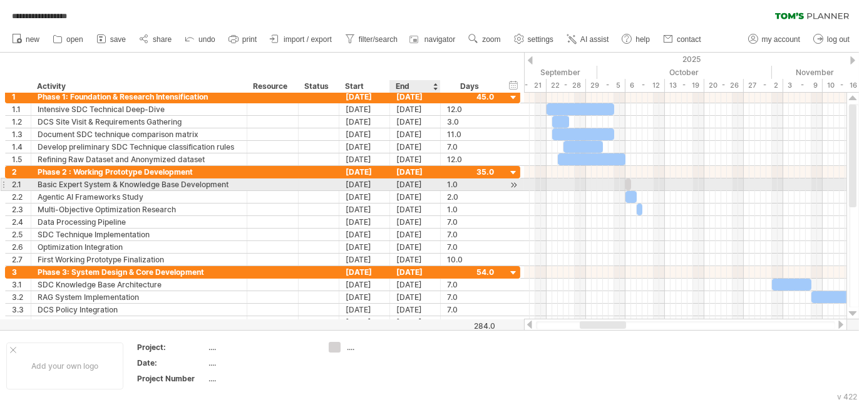
click at [420, 183] on div "[DATE]" at bounding box center [415, 184] width 51 height 12
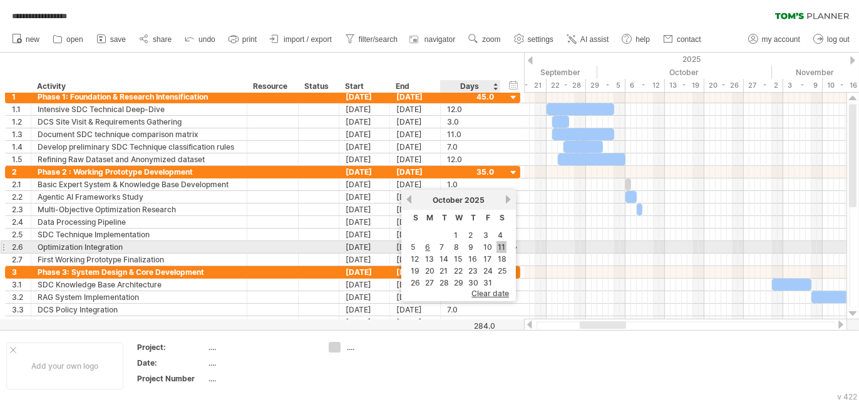
click at [496, 247] on link "11" at bounding box center [501, 247] width 10 height 12
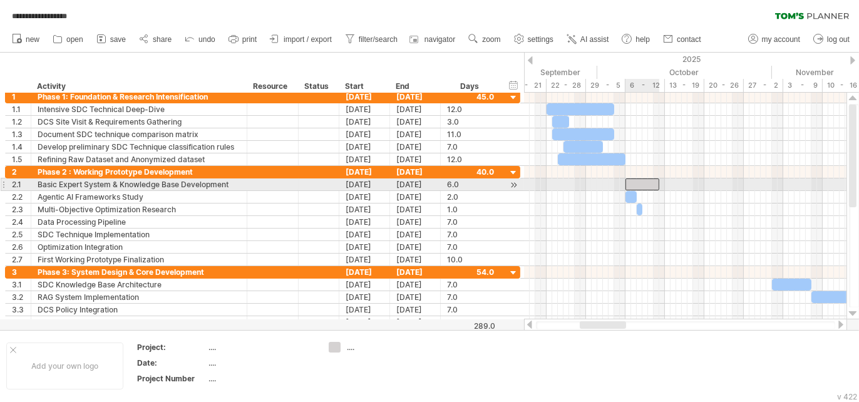
click at [645, 187] on div at bounding box center [642, 184] width 34 height 12
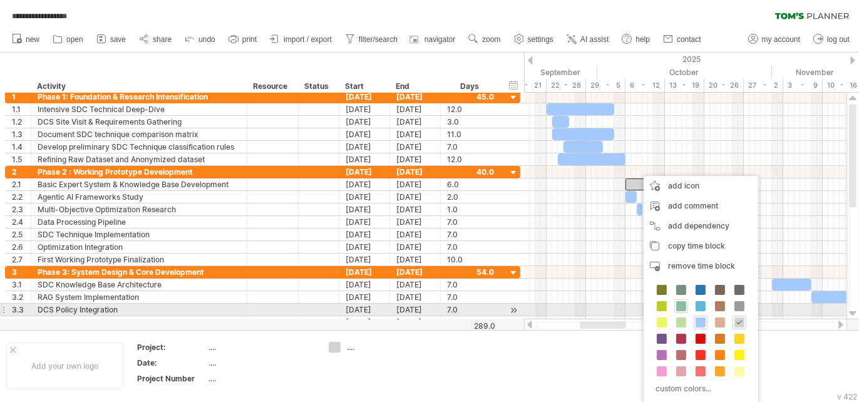
click at [680, 307] on span at bounding box center [681, 306] width 10 height 10
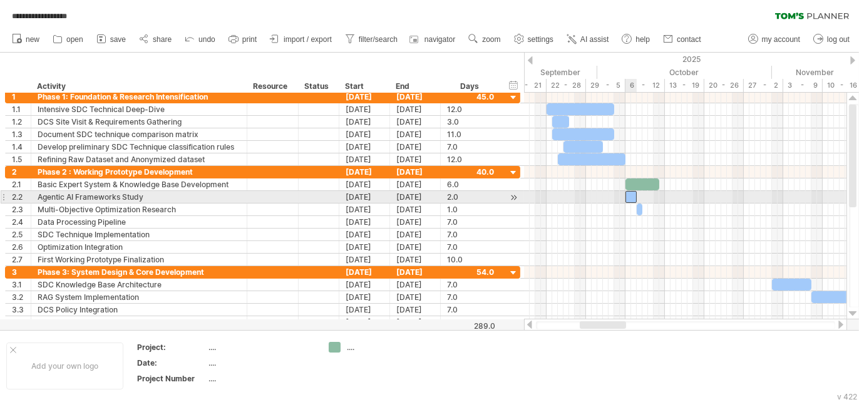
click at [632, 195] on div at bounding box center [630, 197] width 11 height 12
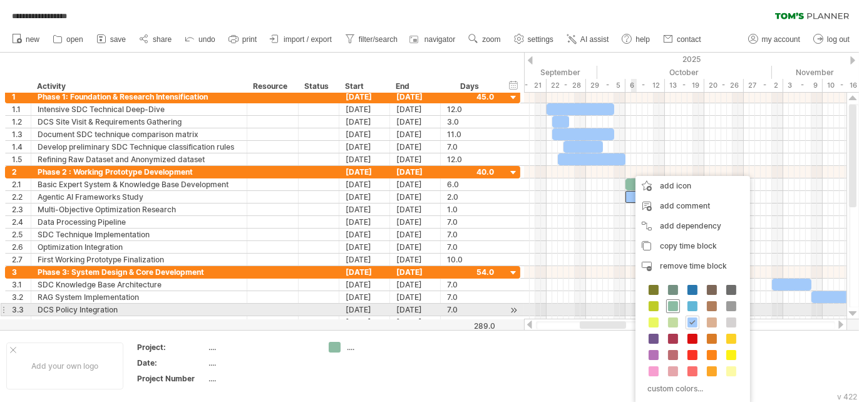
click at [670, 304] on span at bounding box center [673, 306] width 10 height 10
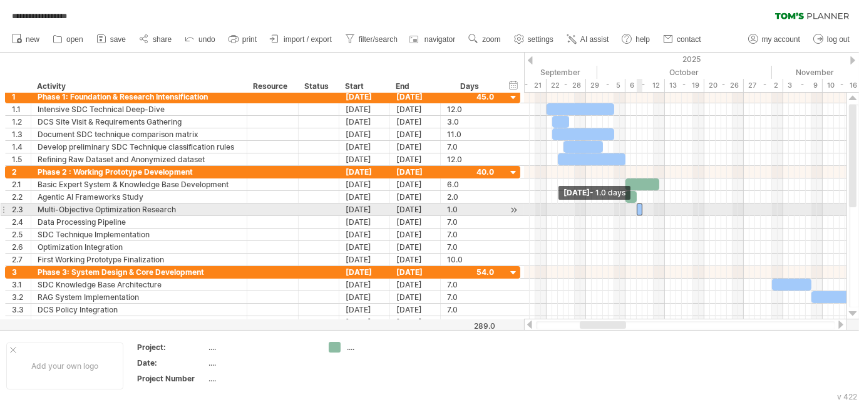
click at [636, 207] on span at bounding box center [636, 209] width 5 height 12
click at [638, 207] on span at bounding box center [636, 209] width 5 height 12
click at [640, 208] on span at bounding box center [642, 209] width 5 height 12
click at [643, 207] on span at bounding box center [642, 209] width 5 height 12
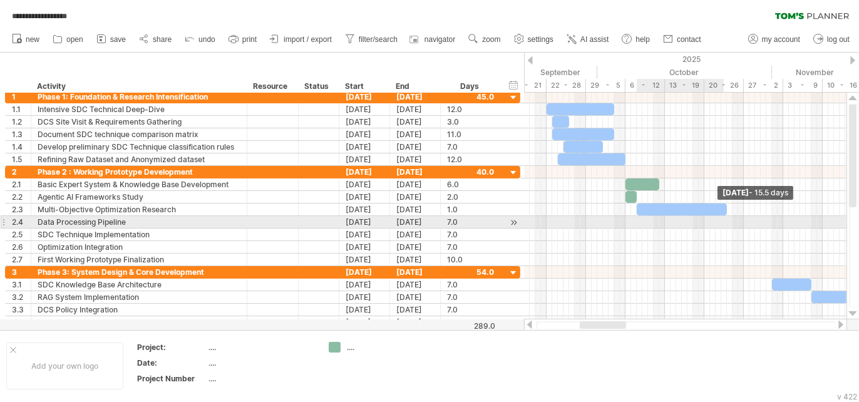
drag, startPoint x: 639, startPoint y: 207, endPoint x: 718, endPoint y: 216, distance: 79.3
click at [721, 218] on div "Thursday 23 October - 15.5 days Wednesday 08 October - 0.5 days" at bounding box center [685, 206] width 322 height 227
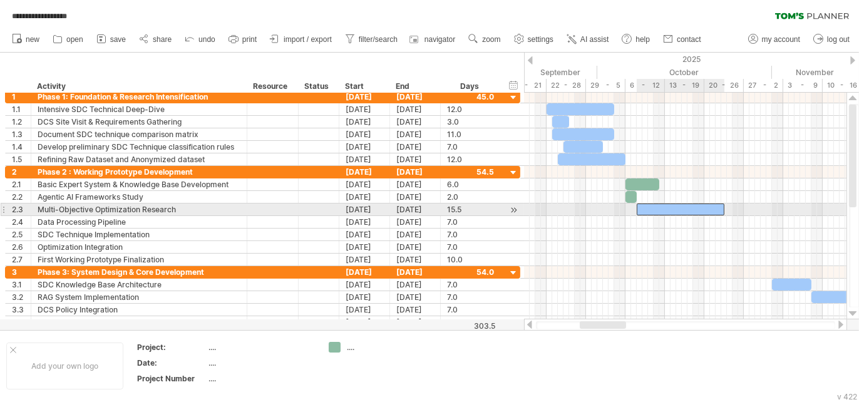
click at [666, 210] on div at bounding box center [680, 209] width 88 height 12
click at [667, 203] on div at bounding box center [680, 209] width 88 height 12
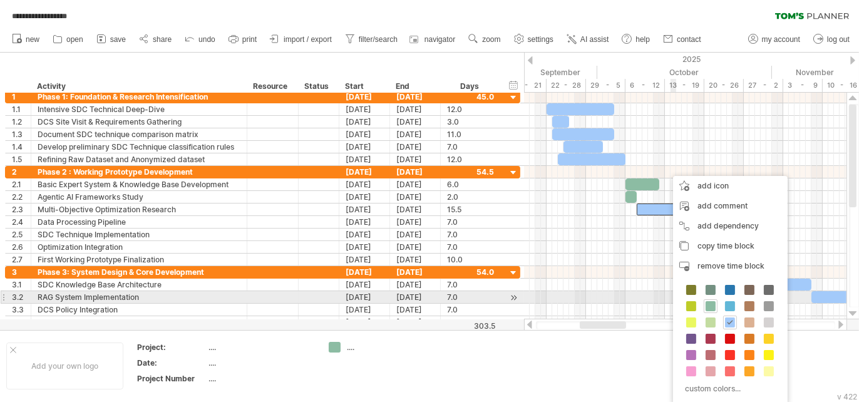
click at [712, 297] on div "custom colors..." at bounding box center [730, 340] width 115 height 128
click at [710, 303] on span at bounding box center [710, 306] width 10 height 10
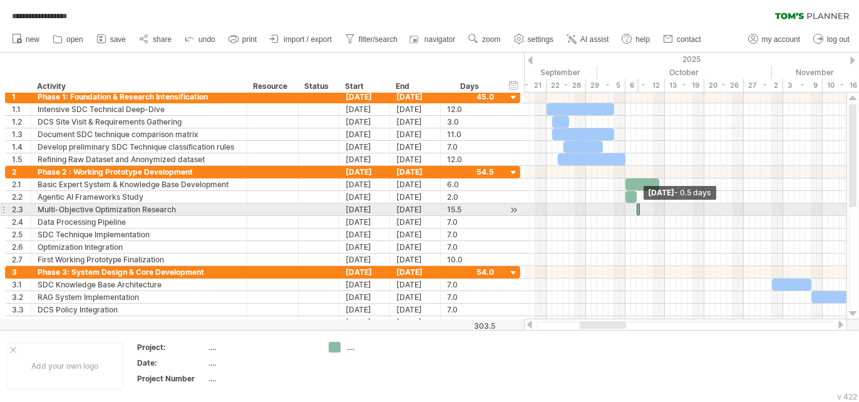
drag, startPoint x: 721, startPoint y: 205, endPoint x: 636, endPoint y: 206, distance: 84.5
click at [637, 206] on span at bounding box center [639, 209] width 5 height 12
click at [400, 210] on div "[DATE]" at bounding box center [415, 209] width 51 height 12
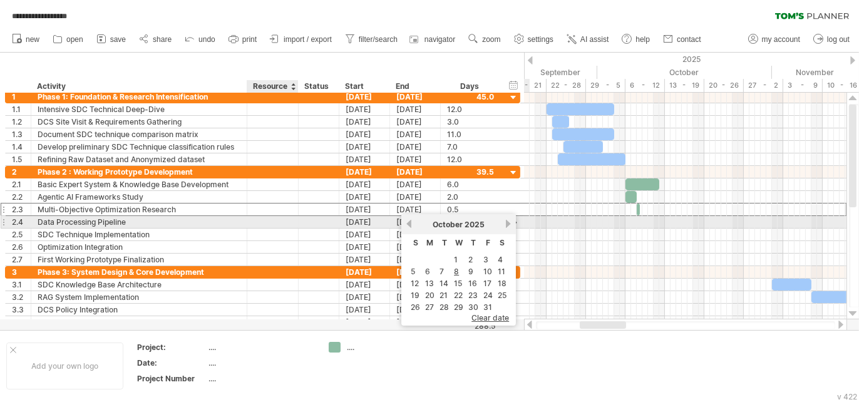
click at [301, 219] on div at bounding box center [319, 222] width 41 height 12
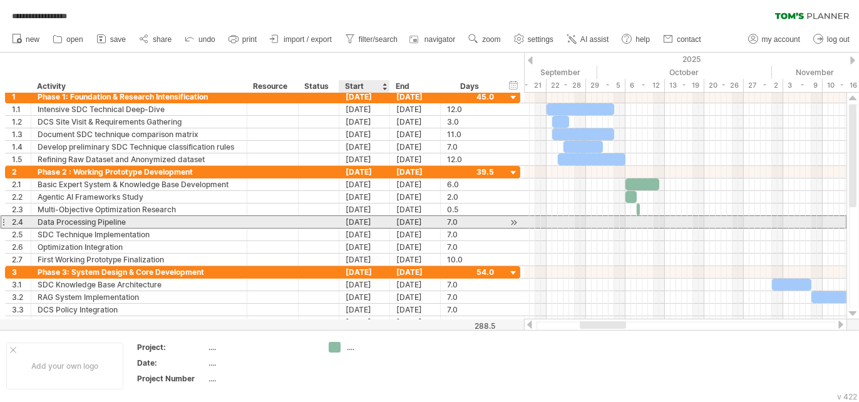
click at [360, 219] on div "01-01-26" at bounding box center [364, 222] width 51 height 12
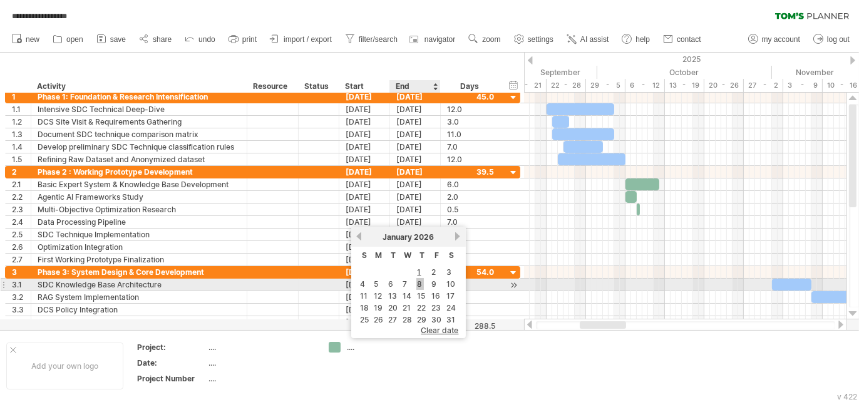
click at [418, 285] on link "8" at bounding box center [420, 284] width 8 height 12
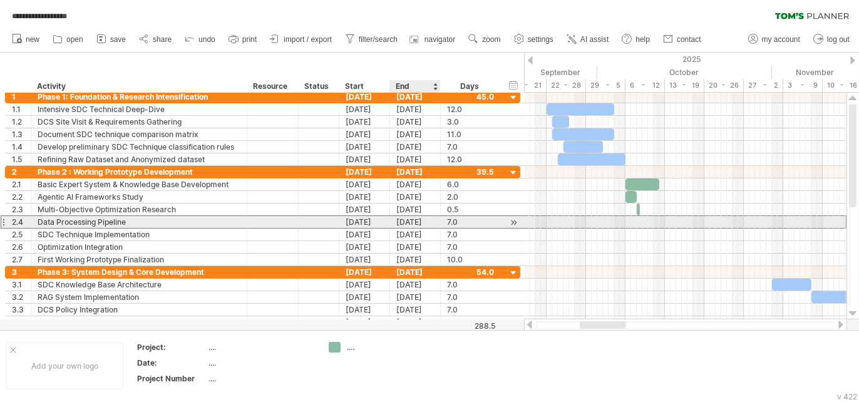
click at [411, 222] on div "14-01-26" at bounding box center [415, 222] width 51 height 12
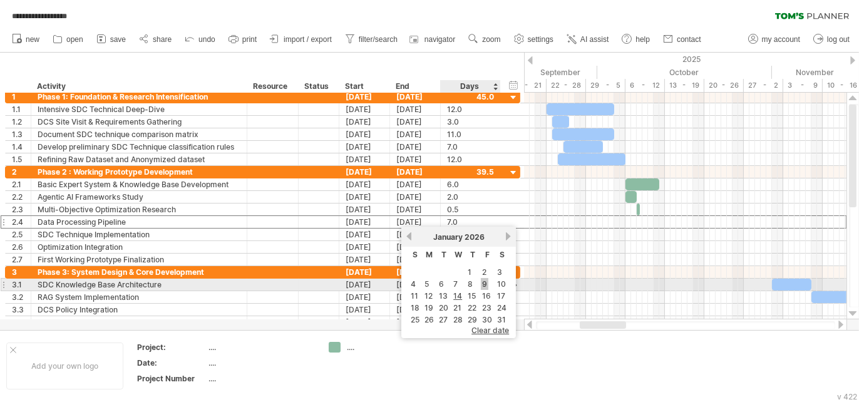
click at [485, 284] on link "9" at bounding box center [485, 284] width 8 height 12
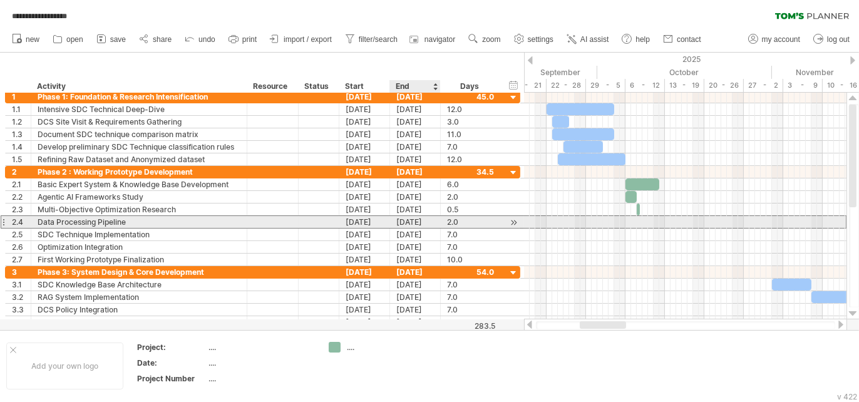
click at [402, 220] on div "09-01-26" at bounding box center [415, 222] width 51 height 12
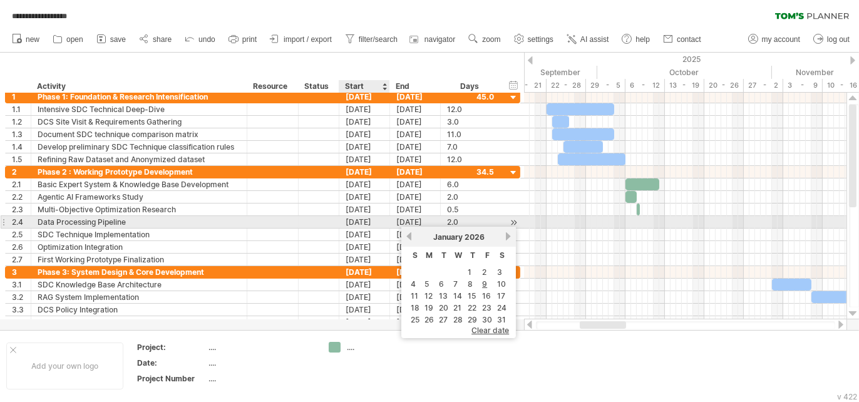
click at [371, 221] on div "08-01-26" at bounding box center [364, 222] width 51 height 12
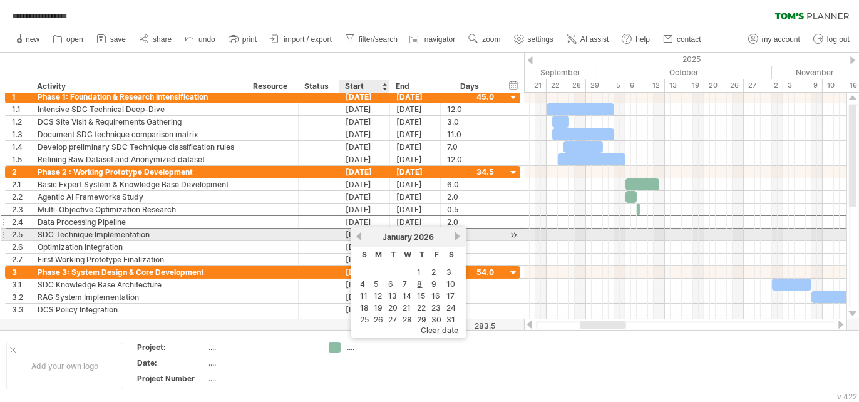
click at [359, 235] on link "previous" at bounding box center [358, 236] width 9 height 9
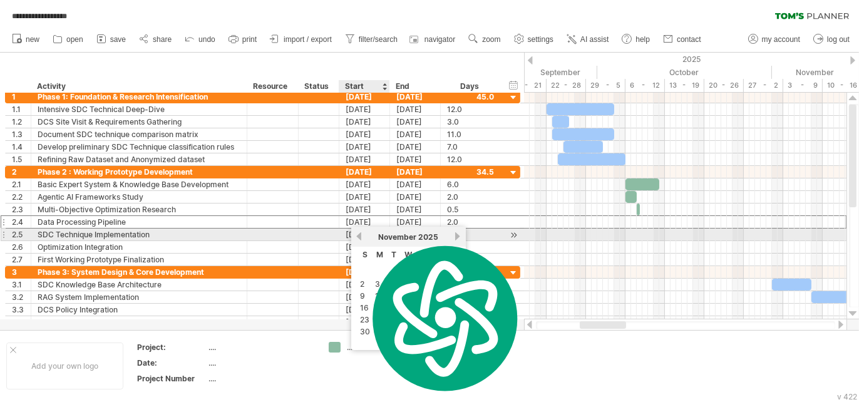
click at [359, 235] on link "previous" at bounding box center [358, 236] width 9 height 9
click at [457, 236] on link "next" at bounding box center [457, 236] width 9 height 9
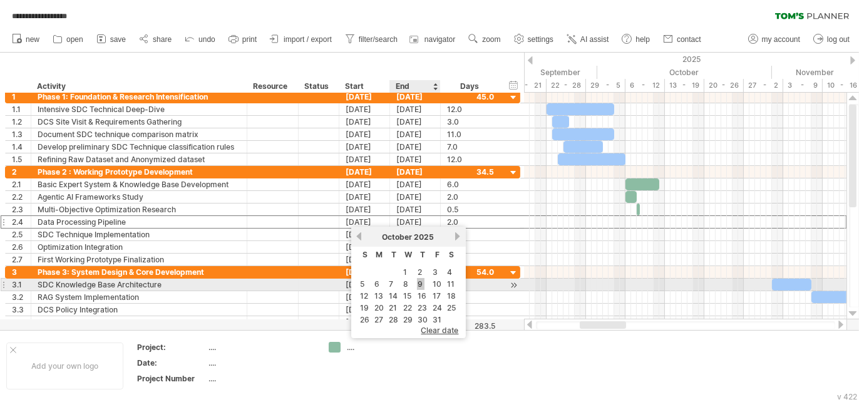
click at [420, 287] on link "9" at bounding box center [421, 284] width 8 height 12
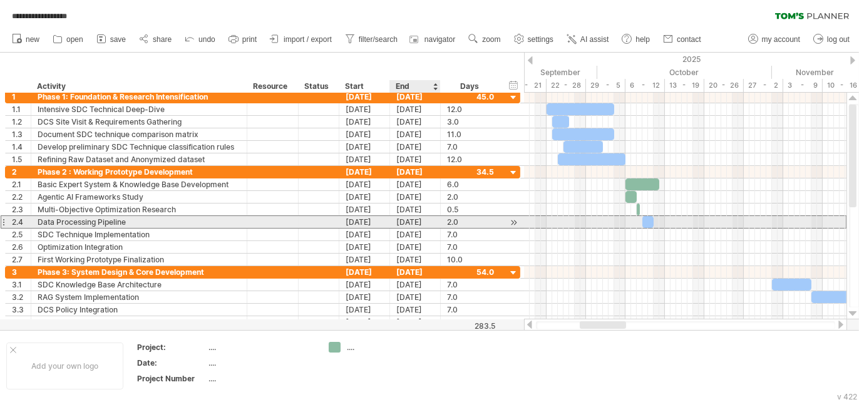
click at [412, 222] on div "[DATE]" at bounding box center [415, 222] width 51 height 12
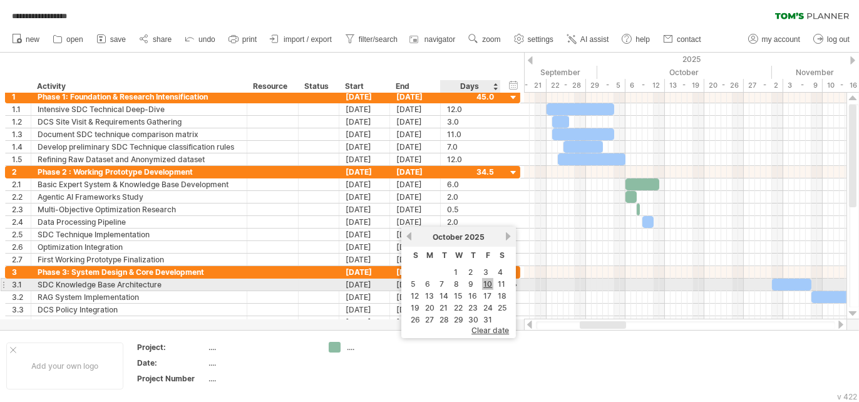
click at [485, 286] on link "10" at bounding box center [487, 284] width 11 height 12
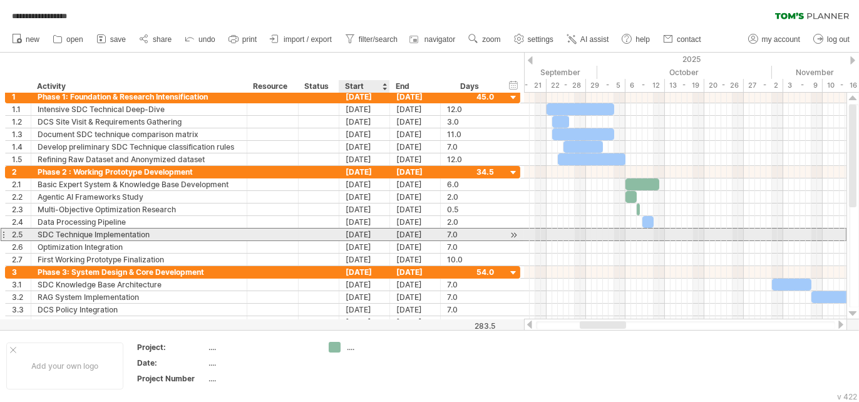
click at [365, 232] on div "08-01-26" at bounding box center [364, 234] width 51 height 12
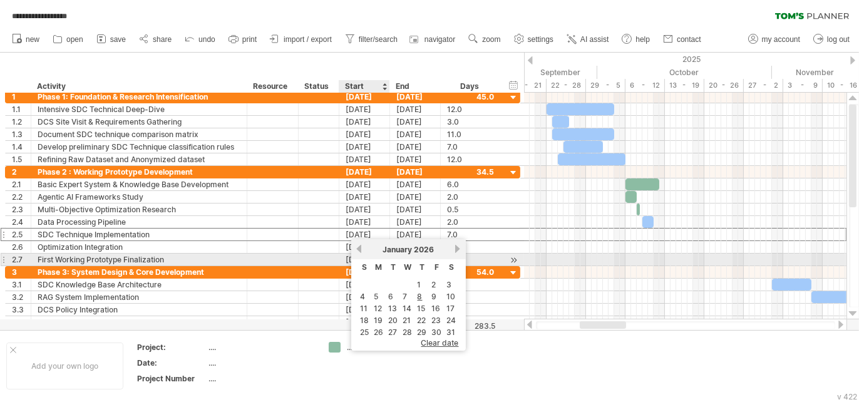
click at [359, 253] on div "previous next January 2026" at bounding box center [408, 249] width 115 height 20
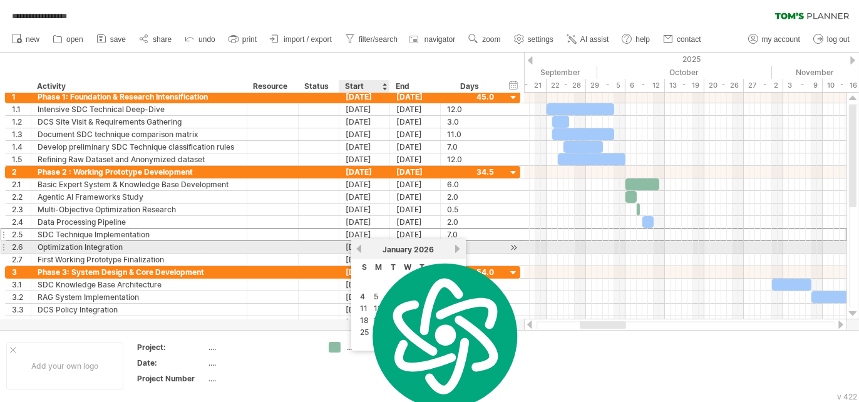
click at [359, 252] on link "previous" at bounding box center [358, 248] width 9 height 9
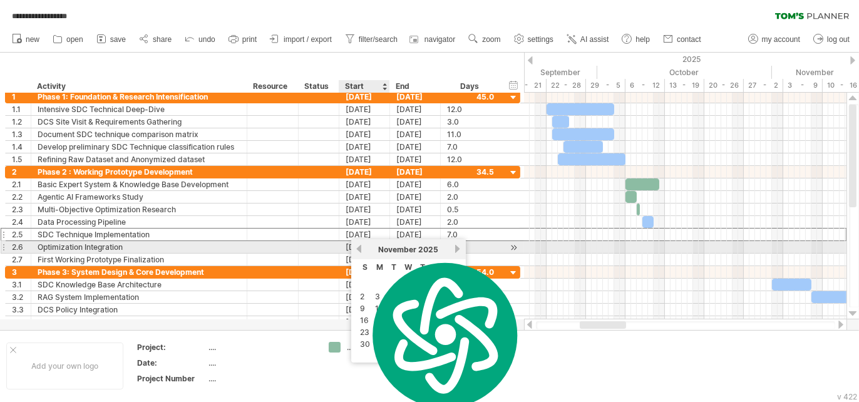
click at [359, 252] on link "previous" at bounding box center [358, 248] width 9 height 9
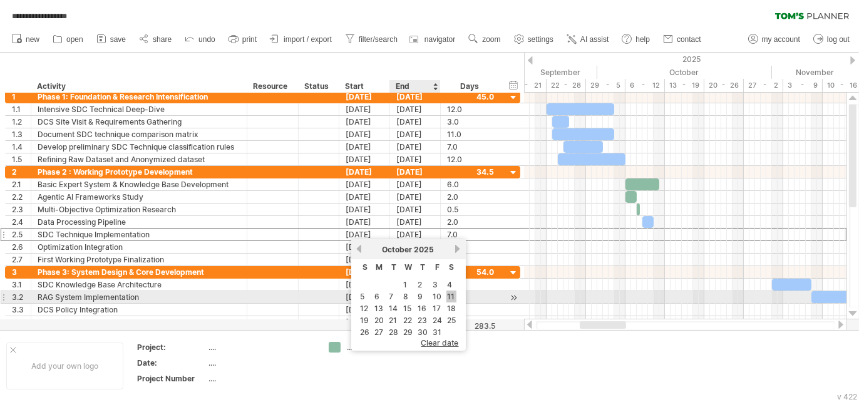
click at [446, 301] on link "11" at bounding box center [451, 296] width 10 height 12
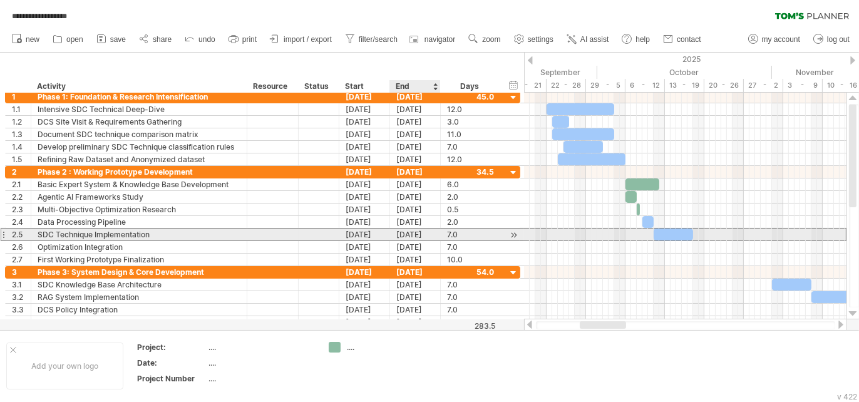
click at [429, 232] on div "17-10-25" at bounding box center [415, 234] width 51 height 12
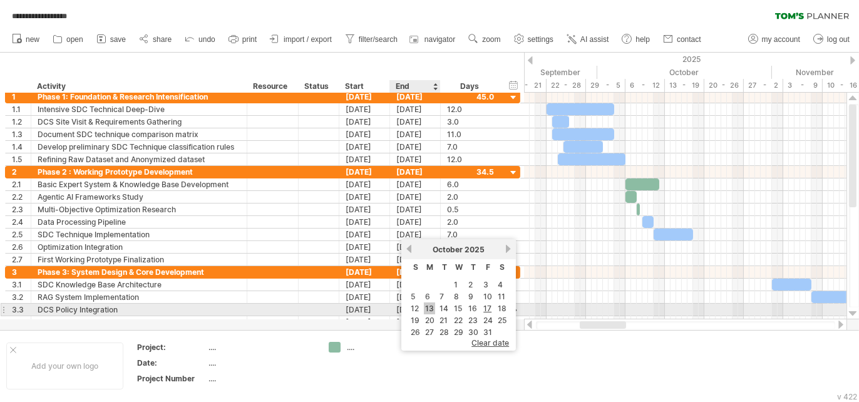
click at [429, 313] on link "13" at bounding box center [429, 308] width 11 height 12
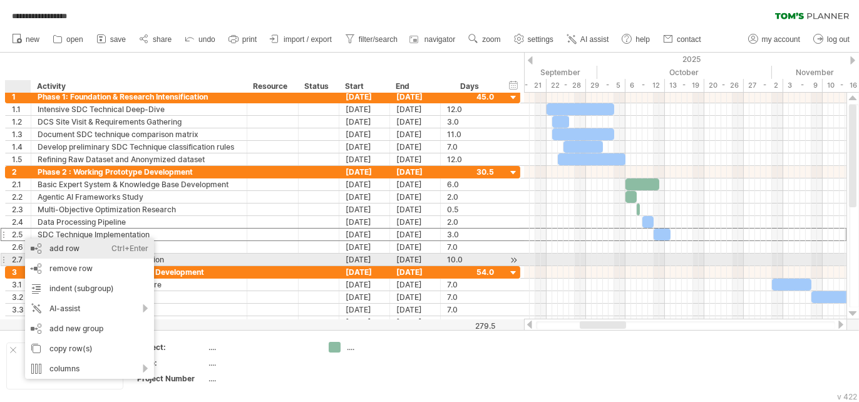
click at [75, 255] on div "add row Ctrl+Enter Cmd+Enter" at bounding box center [89, 248] width 129 height 20
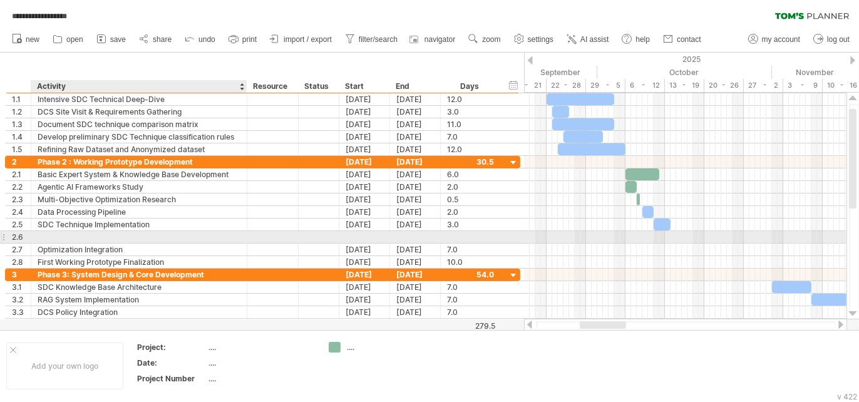
click at [59, 235] on div at bounding box center [139, 237] width 203 height 12
click at [59, 235] on input "text" at bounding box center [139, 237] width 203 height 12
paste input "**********"
type input "**********"
click at [360, 235] on div at bounding box center [364, 237] width 51 height 12
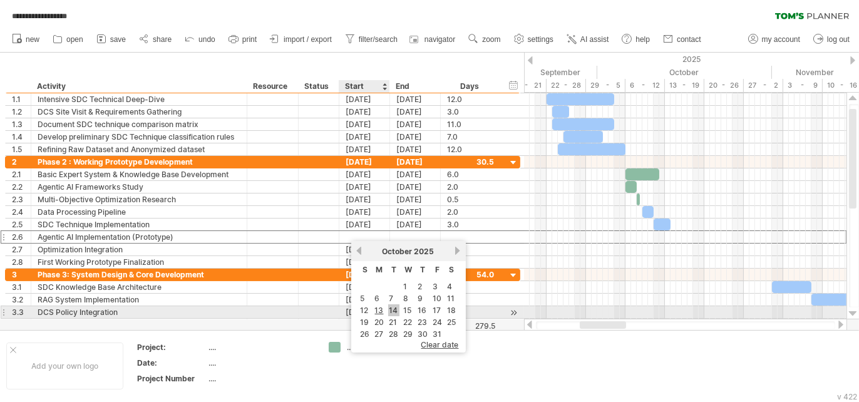
click at [388, 313] on link "14" at bounding box center [393, 310] width 11 height 12
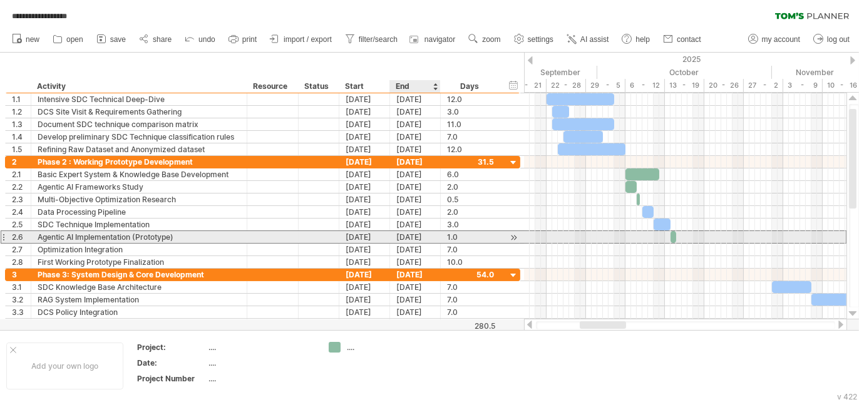
click at [400, 234] on div "[DATE]" at bounding box center [415, 237] width 51 height 12
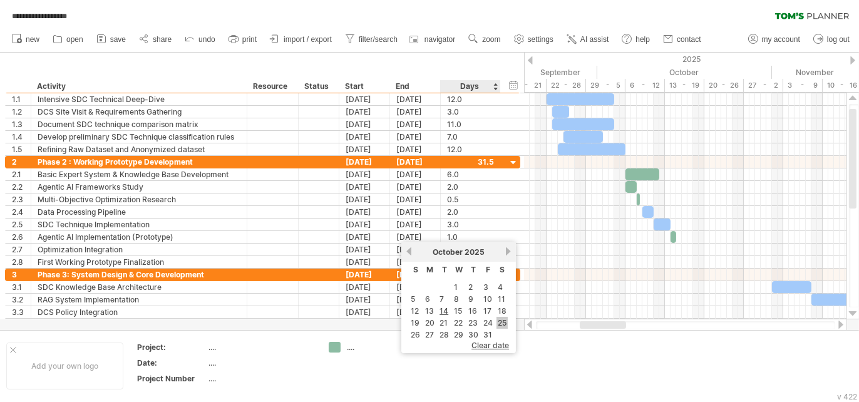
click at [501, 324] on link "25" at bounding box center [501, 323] width 11 height 12
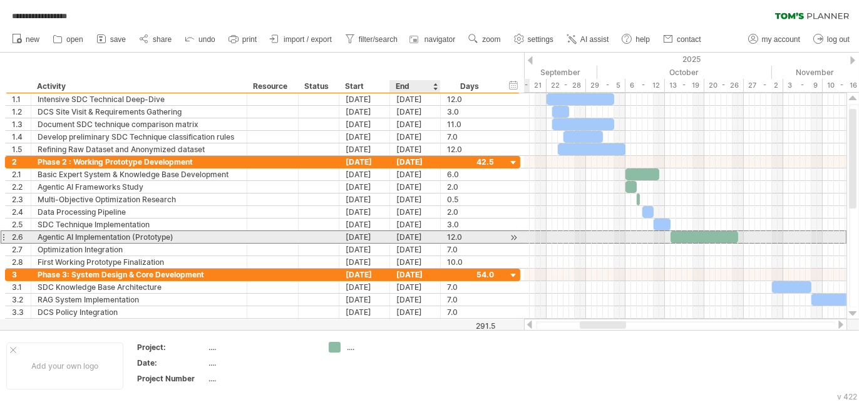
click at [399, 238] on div "[DATE]" at bounding box center [415, 237] width 51 height 12
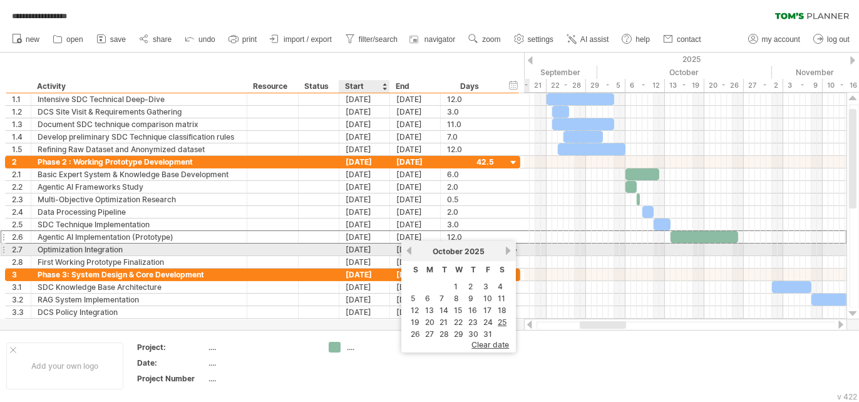
click at [371, 247] on div "15-01-26" at bounding box center [364, 249] width 51 height 12
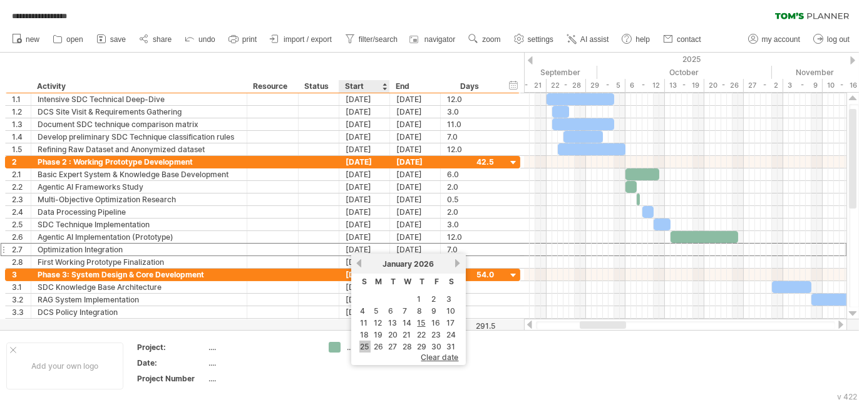
click at [368, 350] on link "25" at bounding box center [364, 346] width 11 height 12
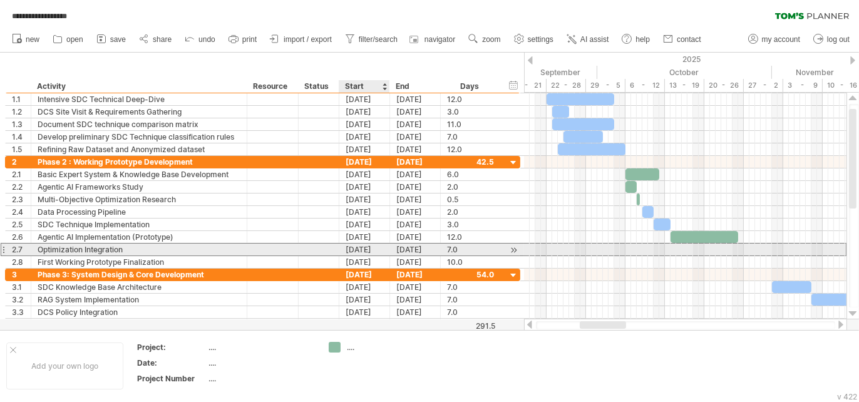
click at [357, 249] on div "[DATE]" at bounding box center [364, 249] width 51 height 12
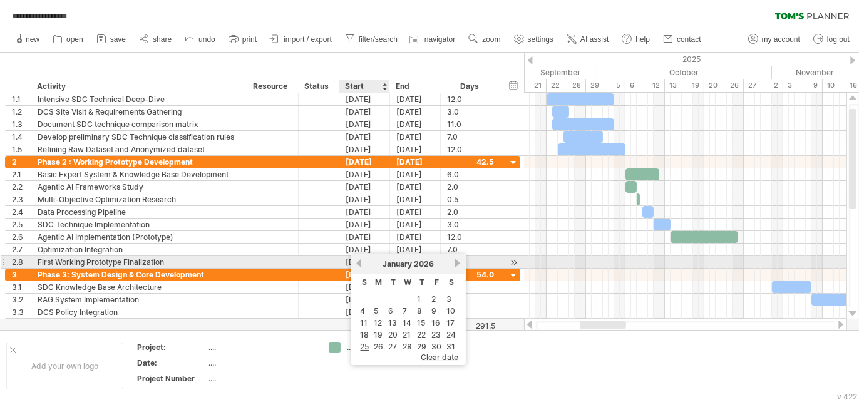
click at [357, 263] on link "previous" at bounding box center [358, 262] width 9 height 9
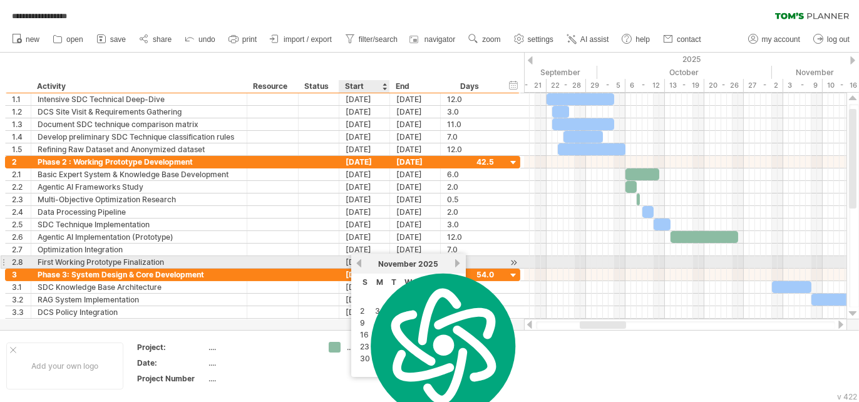
click at [357, 263] on link "previous" at bounding box center [358, 262] width 9 height 9
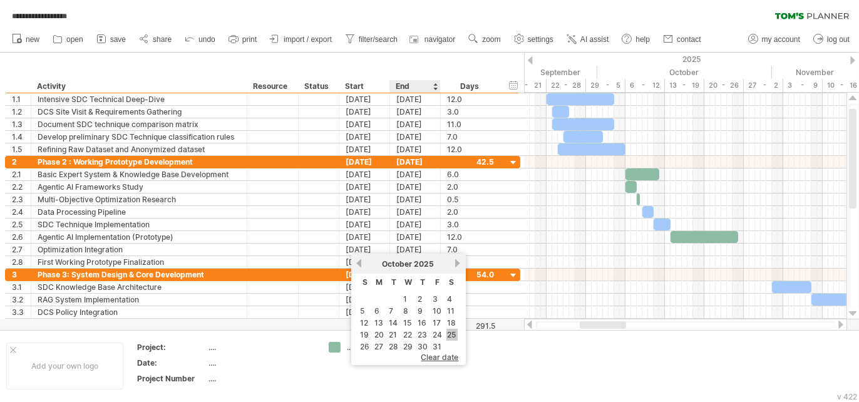
click at [447, 339] on link "25" at bounding box center [451, 335] width 11 height 12
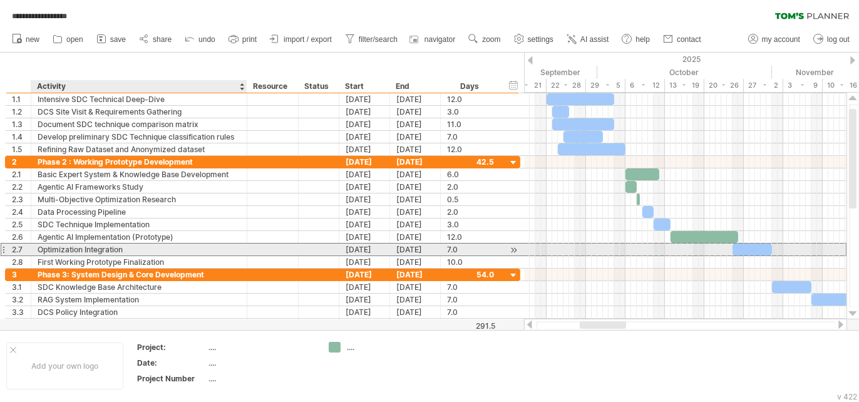
click at [128, 247] on div "Optimization Integration" at bounding box center [139, 249] width 203 height 12
click at [0, 0] on input "**********" at bounding box center [0, 0] width 0 height 0
click at [128, 247] on input "**********" at bounding box center [139, 249] width 203 height 12
click at [123, 247] on input "**********" at bounding box center [139, 249] width 203 height 12
type input "**********"
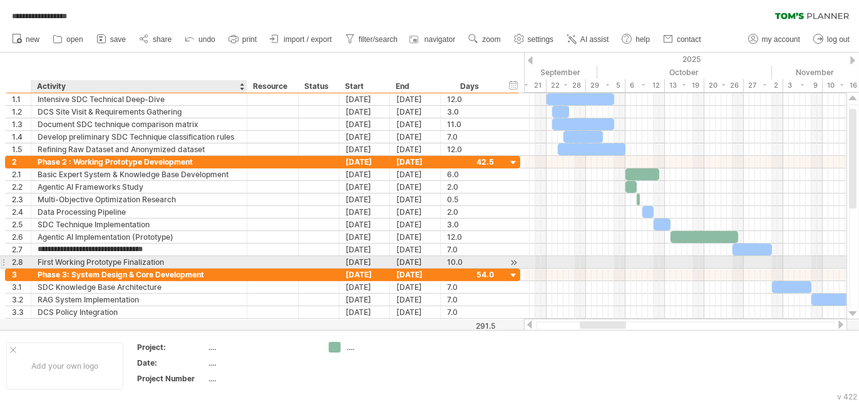
click at [203, 263] on div "First Working Prototype Finalization" at bounding box center [139, 262] width 203 height 12
click at [358, 262] on div "22-01-26" at bounding box center [364, 262] width 51 height 12
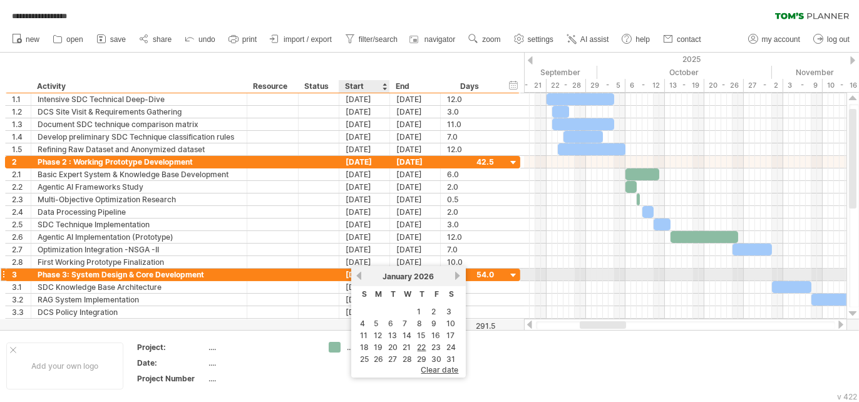
click at [357, 276] on link "previous" at bounding box center [358, 275] width 9 height 9
click at [434, 362] on link "31" at bounding box center [437, 359] width 11 height 12
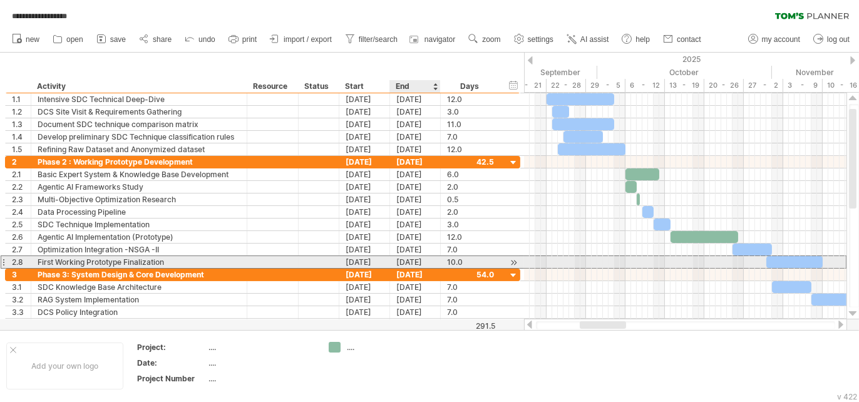
click at [399, 259] on div "[DATE]" at bounding box center [415, 262] width 51 height 12
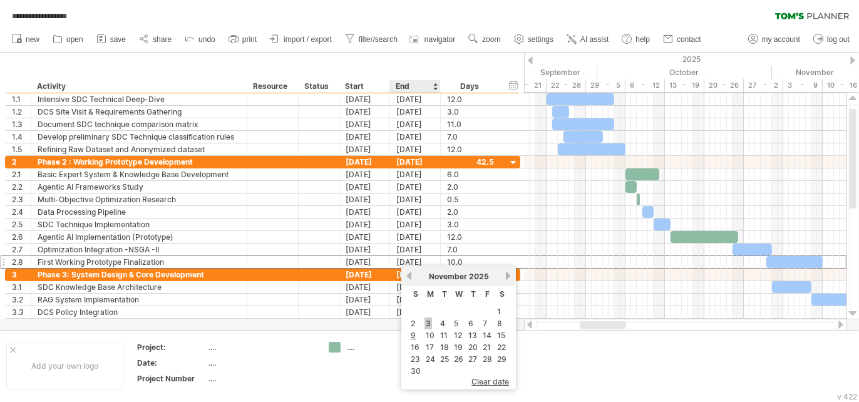
click at [427, 324] on link "3" at bounding box center [428, 323] width 8 height 12
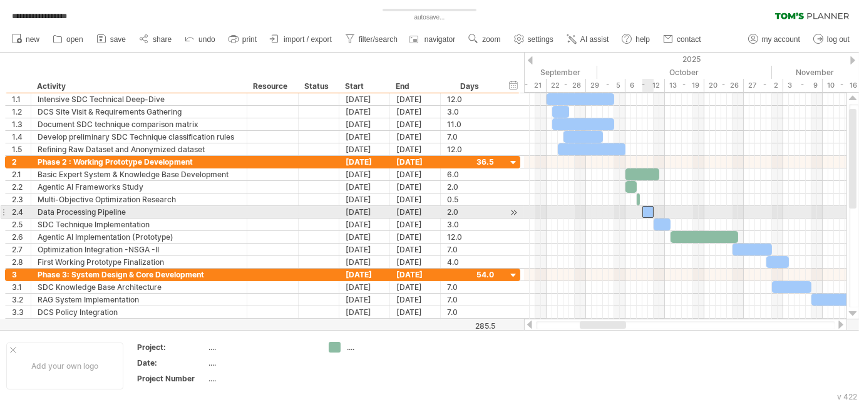
click at [646, 212] on div at bounding box center [647, 212] width 11 height 12
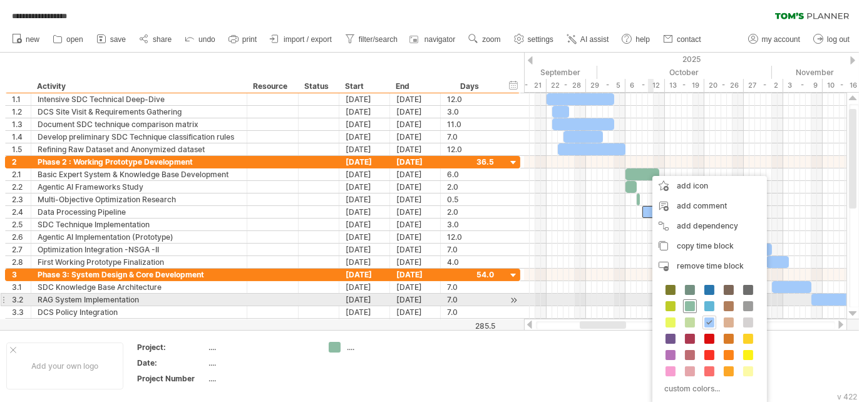
click at [689, 305] on span at bounding box center [690, 306] width 10 height 10
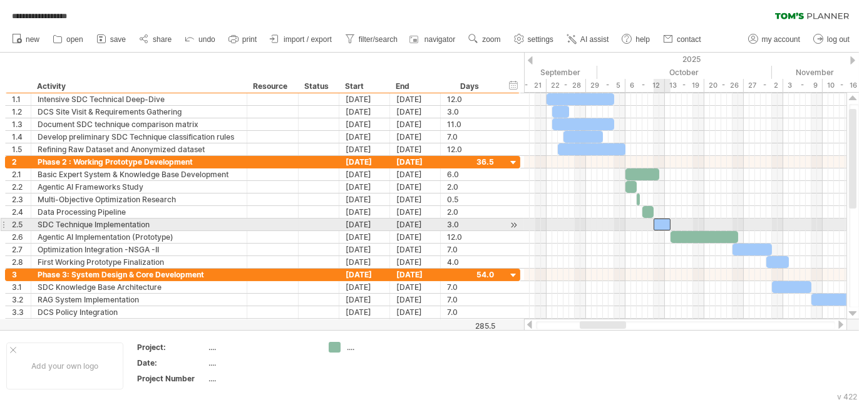
click at [658, 225] on div at bounding box center [661, 224] width 17 height 12
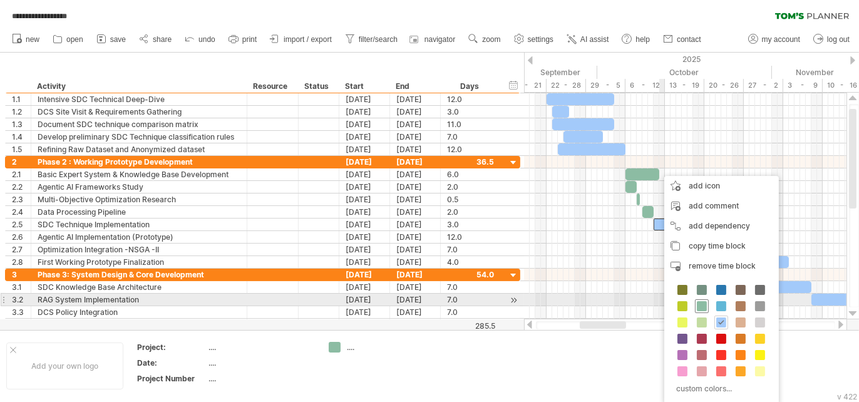
click at [701, 302] on span at bounding box center [702, 306] width 10 height 10
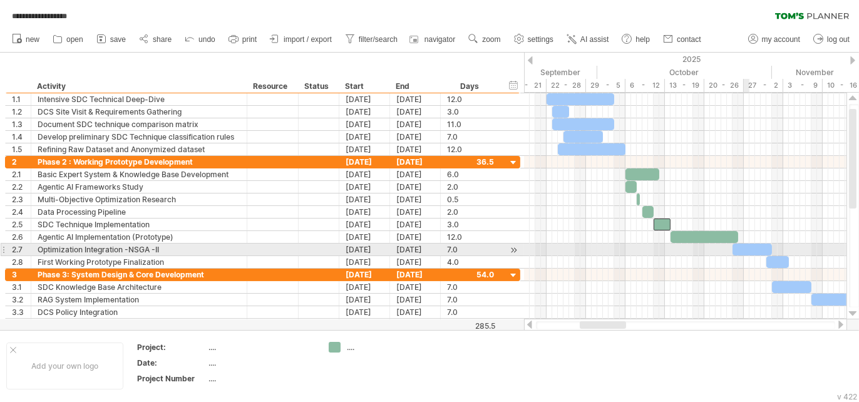
click at [748, 244] on div at bounding box center [751, 249] width 39 height 12
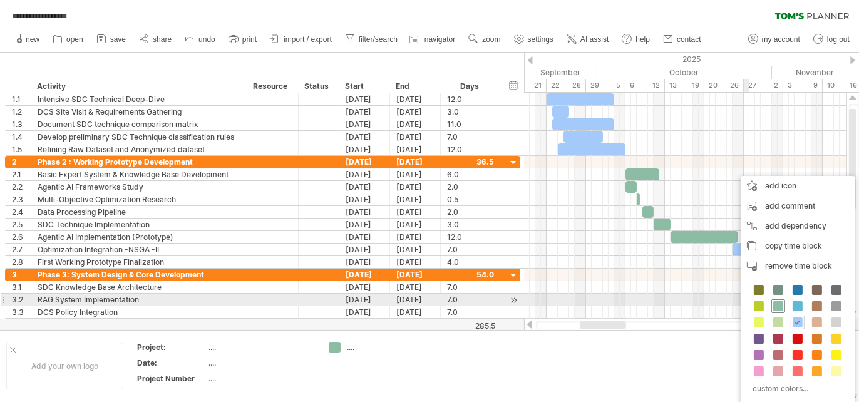
drag, startPoint x: 777, startPoint y: 302, endPoint x: 774, endPoint y: 293, distance: 9.3
click at [777, 301] on span at bounding box center [778, 306] width 10 height 10
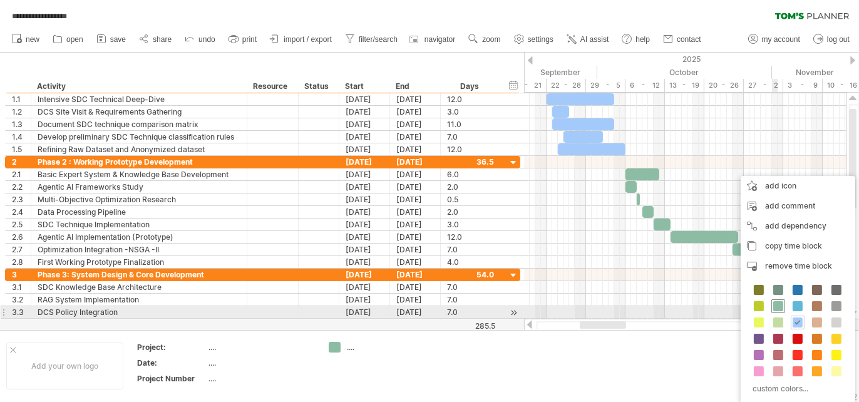
click at [780, 307] on span at bounding box center [778, 306] width 10 height 10
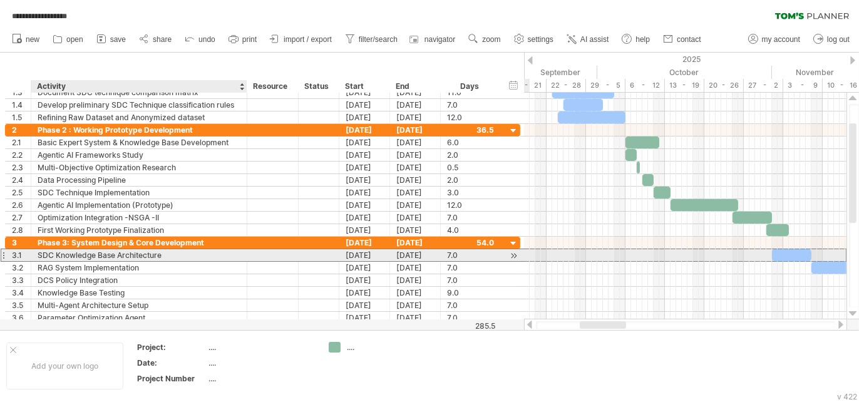
click at [43, 253] on div "SDC Knowledge Base Architecture" at bounding box center [139, 255] width 203 height 12
click at [43, 253] on input "**********" at bounding box center [139, 255] width 203 height 12
click at [42, 253] on input "**********" at bounding box center [139, 255] width 203 height 12
type input "**********"
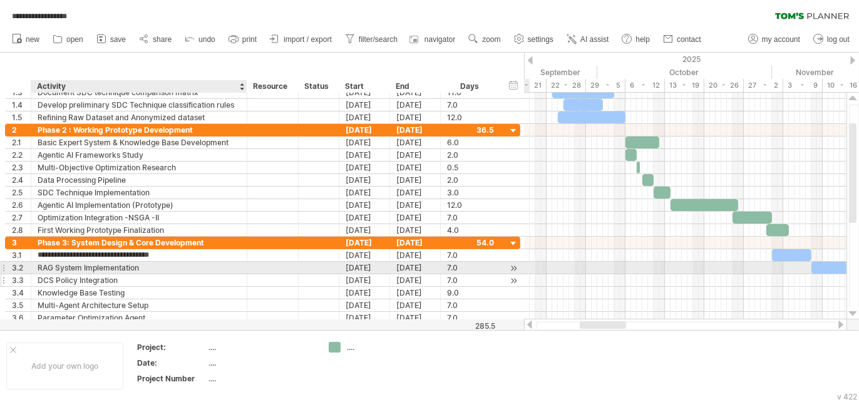
click at [151, 274] on div "DCS Policy Integration" at bounding box center [139, 280] width 203 height 12
click at [138, 265] on div "RAG System Implementation" at bounding box center [139, 268] width 203 height 12
click at [138, 265] on input "**********" at bounding box center [139, 268] width 203 height 12
type input "*"
click at [125, 269] on div "Proper Database Implme" at bounding box center [139, 268] width 203 height 12
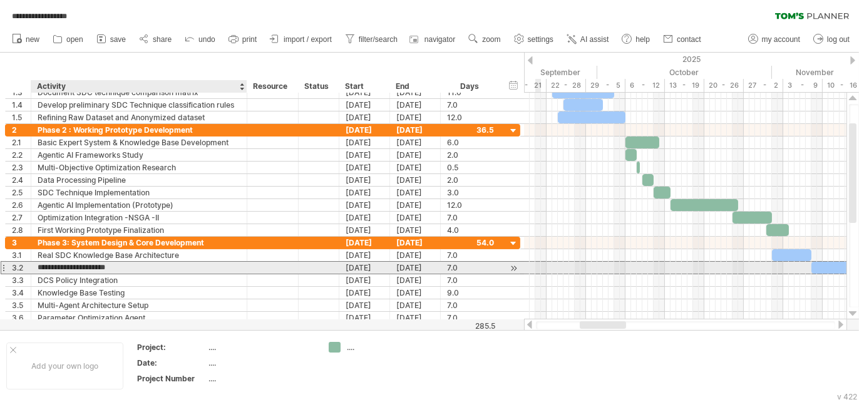
click at [125, 269] on input "**********" at bounding box center [139, 268] width 203 height 12
click at [125, 268] on input "**********" at bounding box center [139, 268] width 203 height 12
click at [130, 265] on input "**********" at bounding box center [139, 268] width 203 height 12
type input "**********"
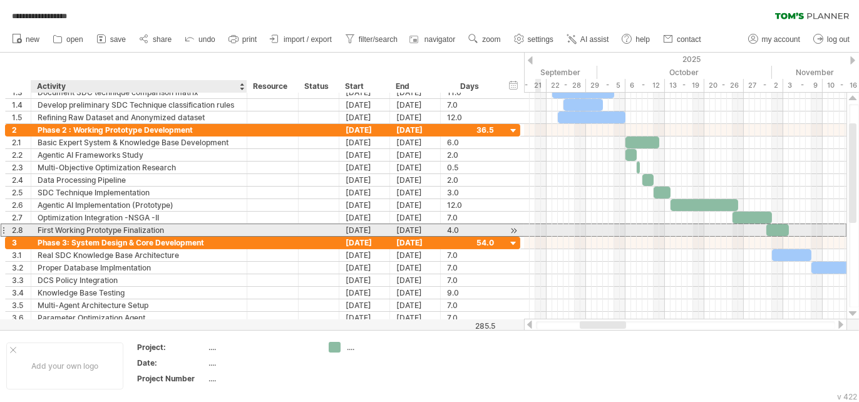
click at [180, 225] on div "First Working Prototype Finalization" at bounding box center [139, 230] width 203 height 12
click at [180, 225] on input "**********" at bounding box center [139, 230] width 203 height 12
click at [175, 227] on input "**********" at bounding box center [139, 230] width 203 height 12
click at [39, 227] on input "**********" at bounding box center [139, 230] width 203 height 12
type input "**********"
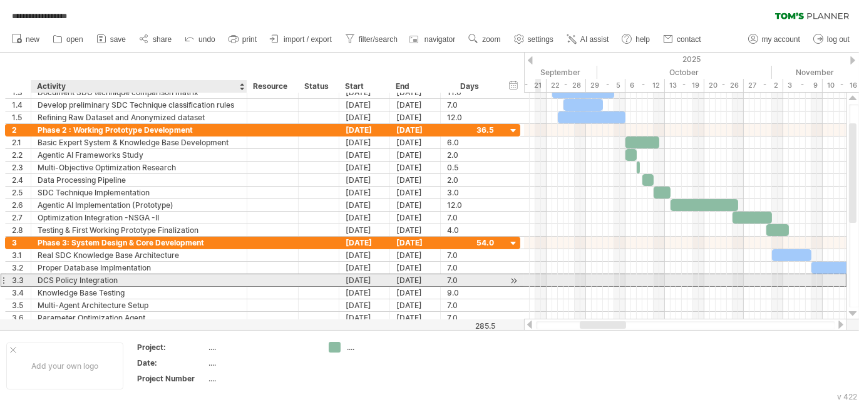
click at [225, 283] on div "DCS Policy Integration" at bounding box center [139, 280] width 203 height 12
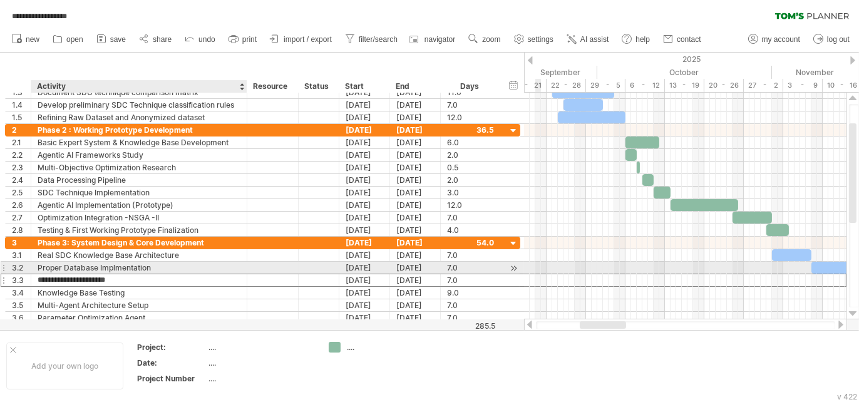
click at [155, 270] on div "Proper Database Implmentation" at bounding box center [139, 268] width 203 height 12
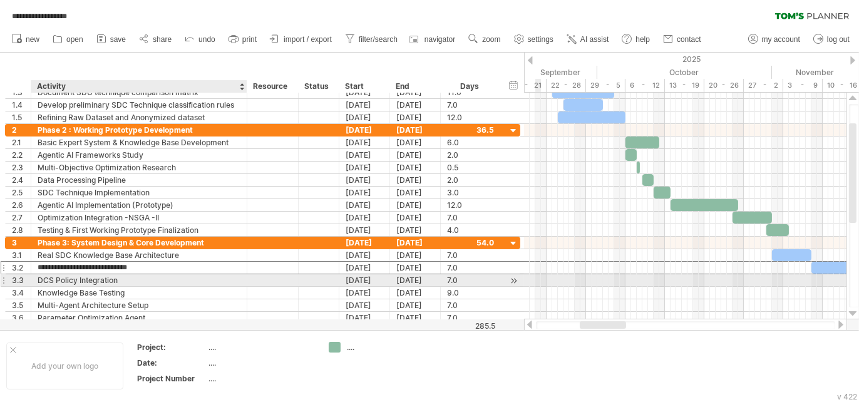
click at [155, 275] on div "DCS Policy Integration" at bounding box center [139, 280] width 203 height 12
click at [155, 275] on input "**********" at bounding box center [139, 280] width 203 height 12
click at [118, 278] on input "**********" at bounding box center [139, 280] width 203 height 12
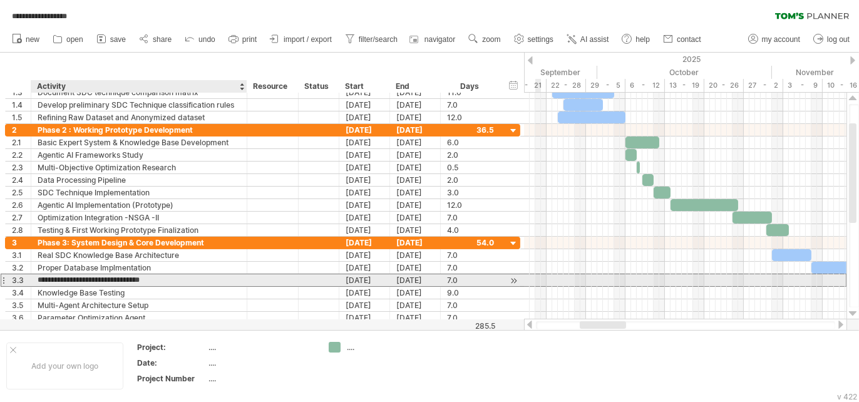
type input "**********"
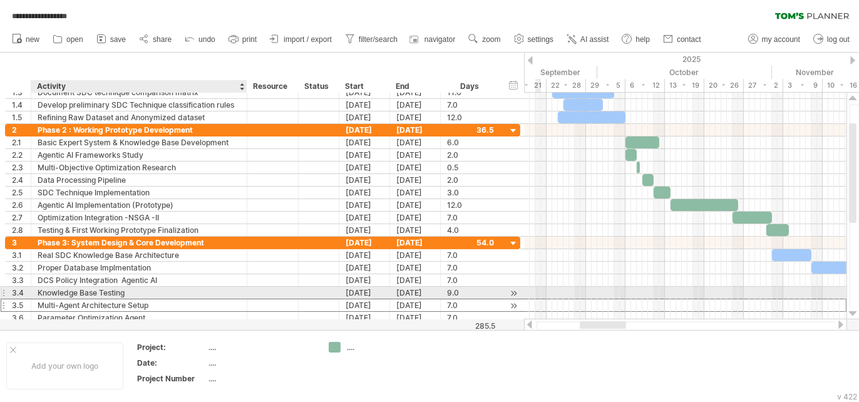
click at [127, 299] on div "Multi-Agent Architecture Setup" at bounding box center [139, 305] width 203 height 12
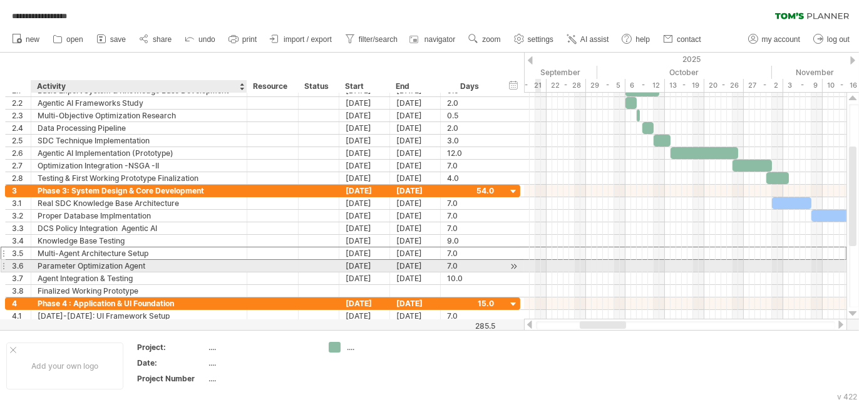
click at [148, 263] on div "Parameter Optimization Agent" at bounding box center [139, 266] width 203 height 12
click at [148, 263] on input "**********" at bounding box center [139, 266] width 203 height 12
click at [146, 262] on input "**********" at bounding box center [139, 266] width 203 height 12
type input "**********"
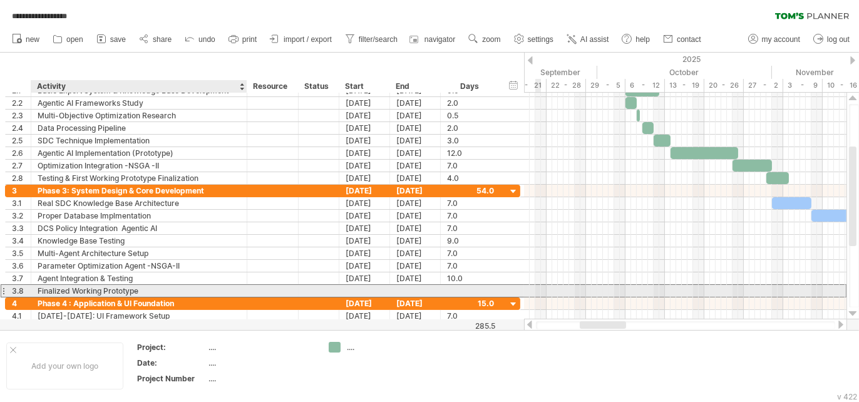
click at [150, 289] on div "Finalized Working Prototype" at bounding box center [139, 291] width 203 height 12
click at [150, 289] on input "**********" at bounding box center [139, 291] width 203 height 12
click at [149, 289] on input "**********" at bounding box center [139, 291] width 203 height 12
click at [135, 285] on input "**********" at bounding box center [139, 291] width 203 height 12
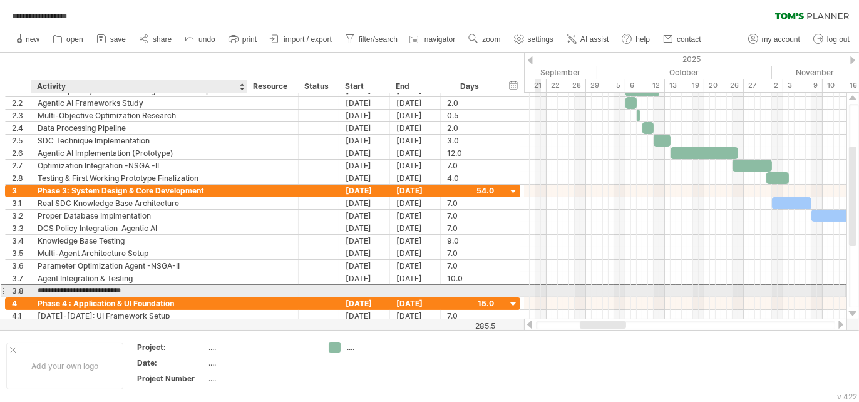
click at [141, 288] on input "**********" at bounding box center [139, 291] width 203 height 12
type input "**********"
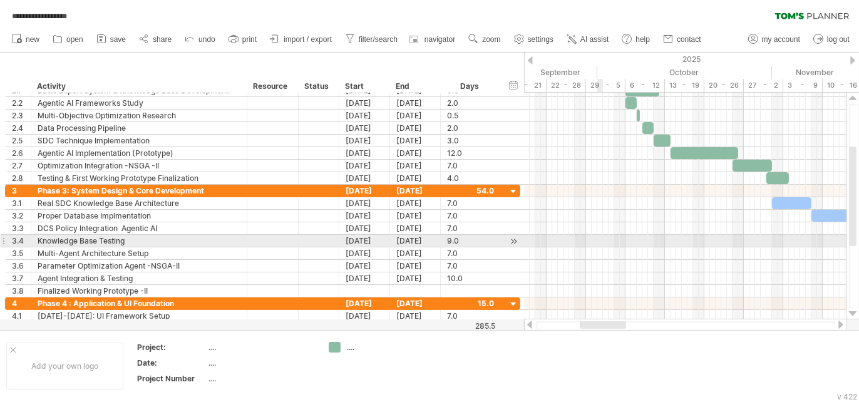
click at [602, 247] on div at bounding box center [685, 253] width 322 height 13
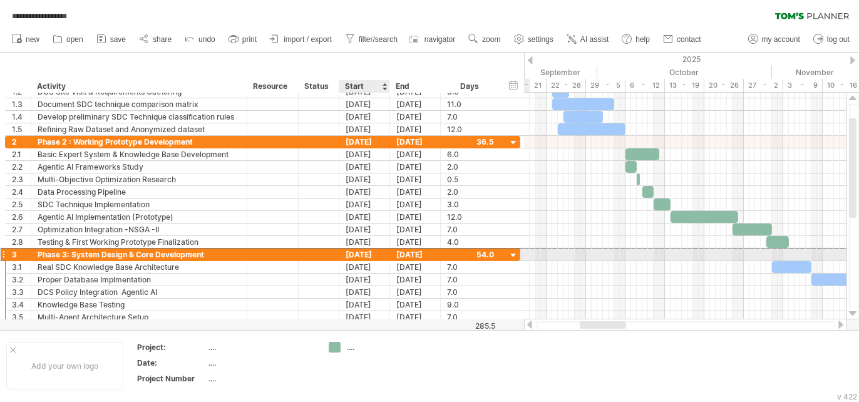
click at [371, 254] on div "01-11-25" at bounding box center [364, 254] width 51 height 12
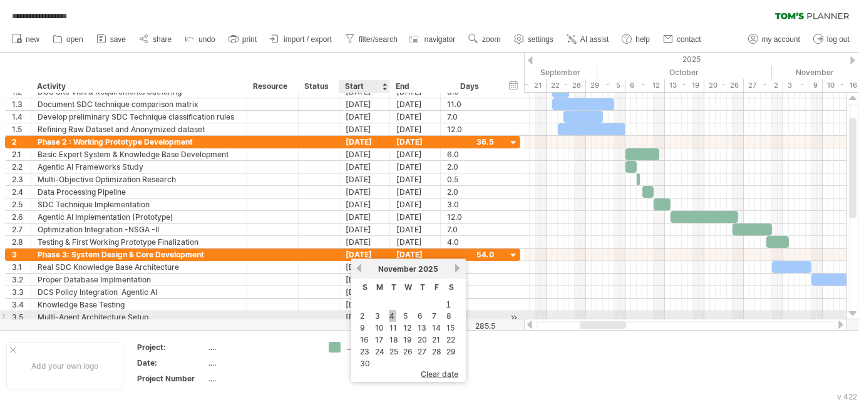
click at [389, 313] on link "4" at bounding box center [393, 316] width 8 height 12
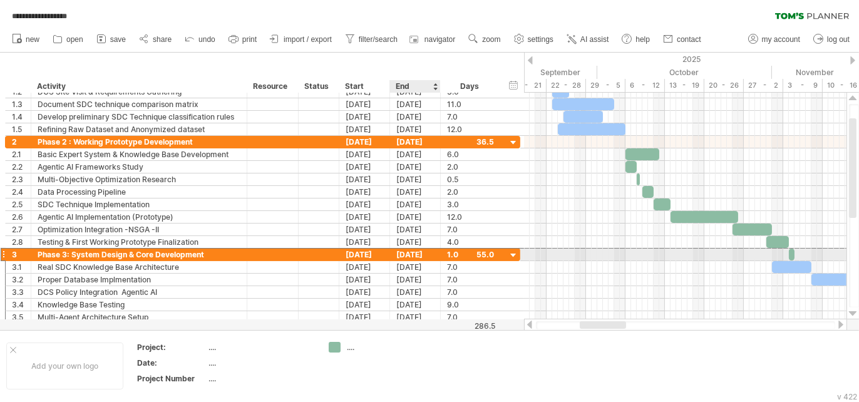
click at [413, 250] on div "31-12-25" at bounding box center [415, 254] width 51 height 12
click at [502, 5] on div "**********" at bounding box center [429, 13] width 859 height 26
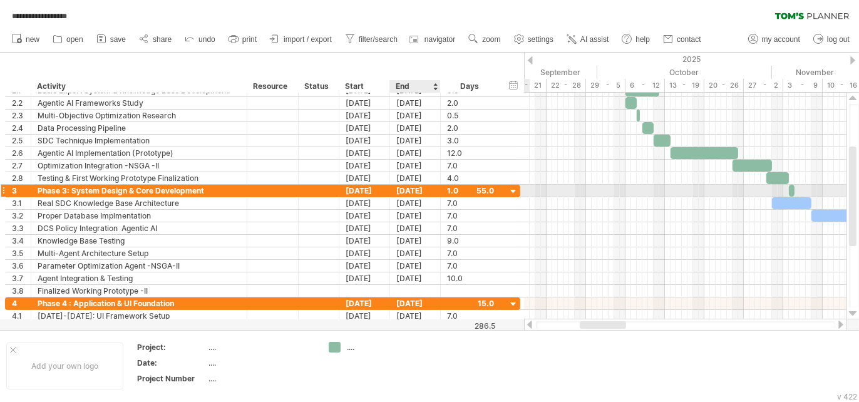
click at [407, 188] on div "31-12-25" at bounding box center [415, 191] width 51 height 12
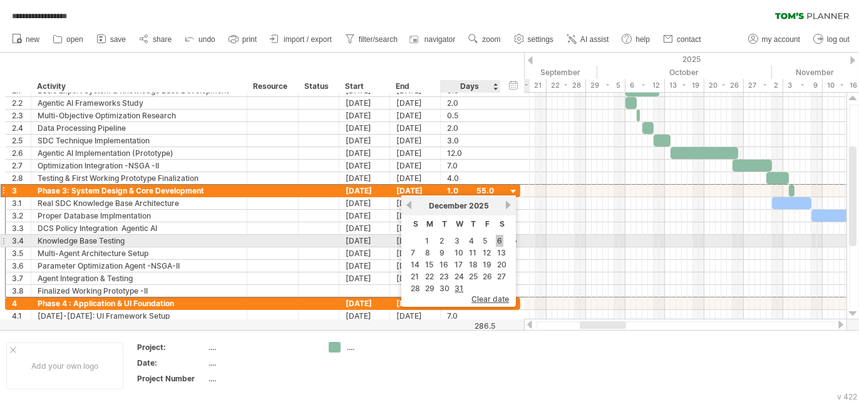
click at [499, 243] on link "6" at bounding box center [500, 241] width 8 height 12
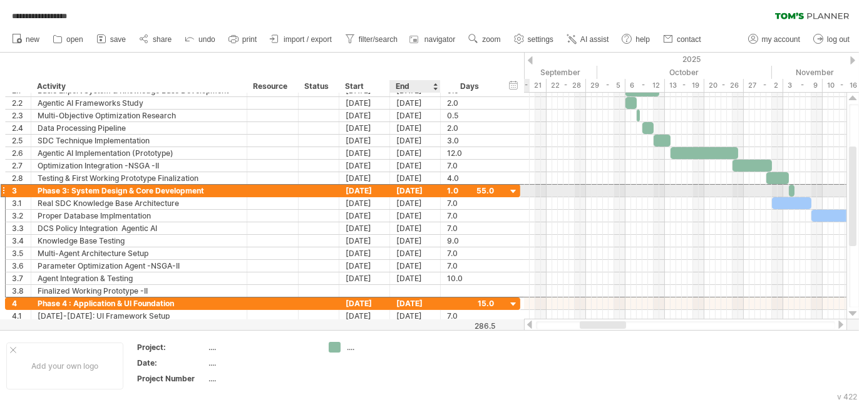
click at [409, 191] on div "31-12-25" at bounding box center [415, 191] width 51 height 12
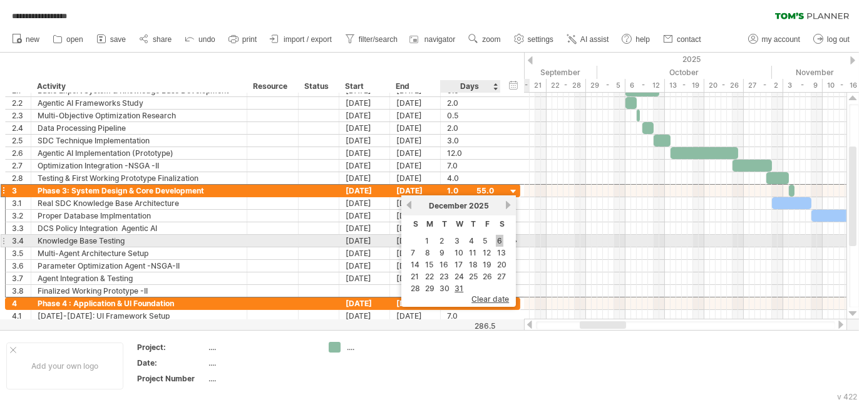
click at [499, 241] on link "6" at bounding box center [500, 241] width 8 height 12
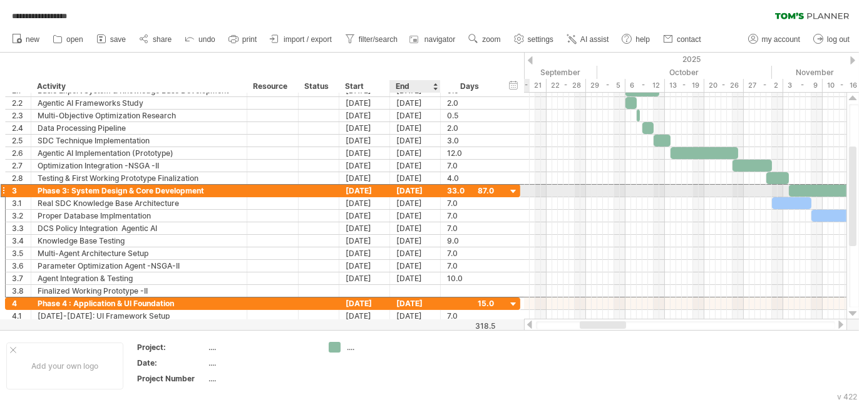
click at [408, 190] on div "31-12-25" at bounding box center [415, 191] width 51 height 12
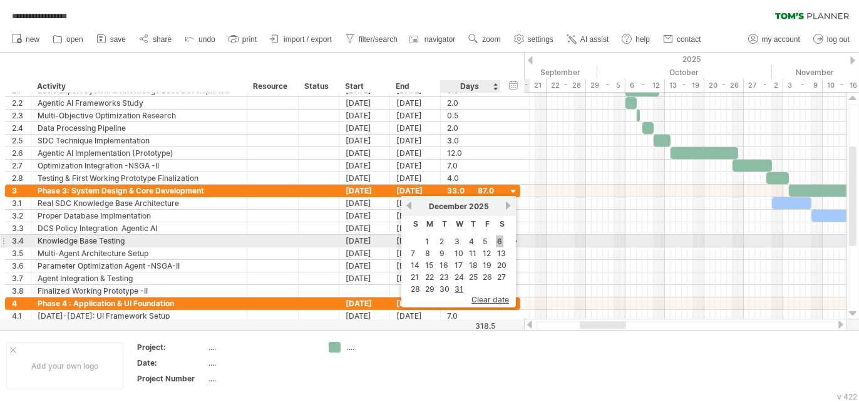
click at [498, 236] on link "6" at bounding box center [500, 241] width 8 height 12
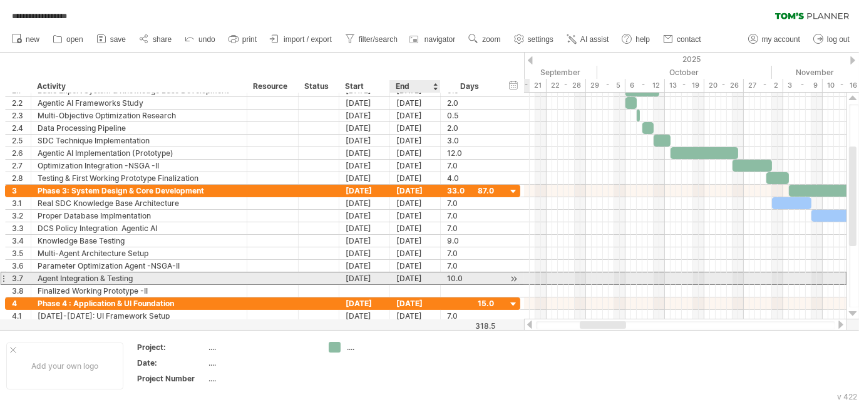
click at [418, 274] on div "31-12-25" at bounding box center [415, 278] width 51 height 12
click at [363, 280] on div "22-12-25" at bounding box center [364, 278] width 51 height 12
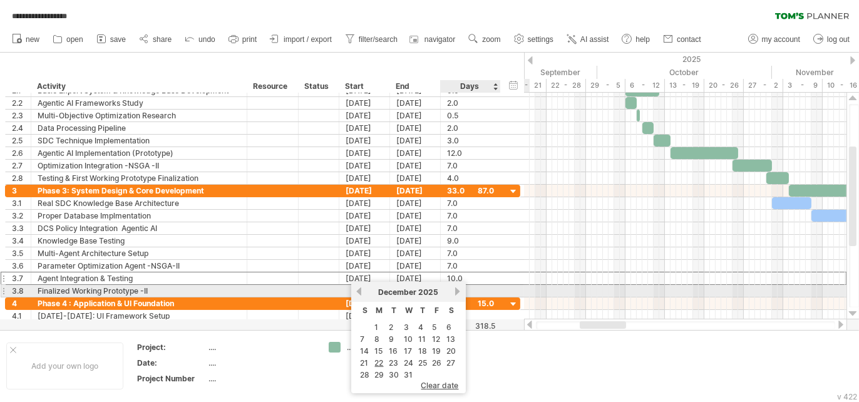
click at [493, 286] on div at bounding box center [471, 291] width 60 height 12
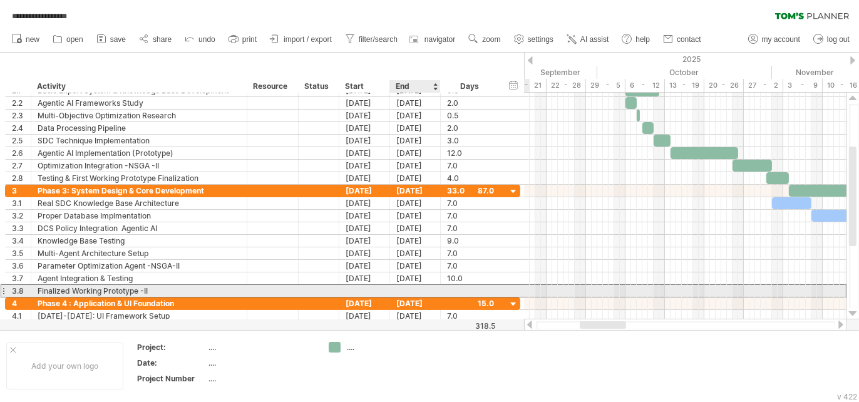
click at [411, 287] on div at bounding box center [415, 291] width 51 height 12
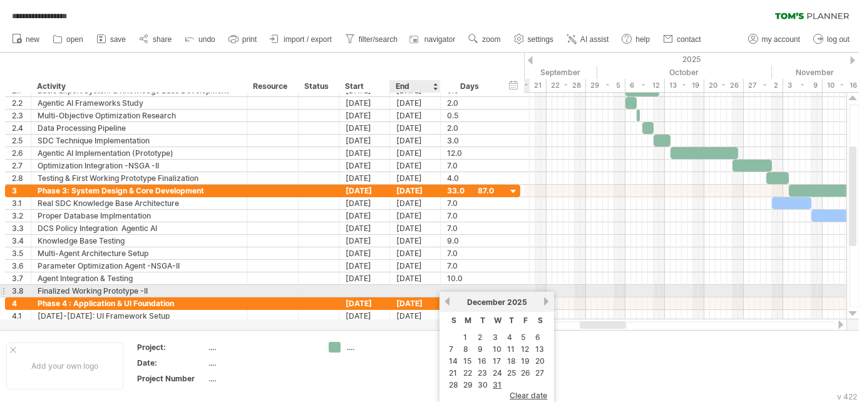
click at [411, 287] on div at bounding box center [415, 291] width 51 height 12
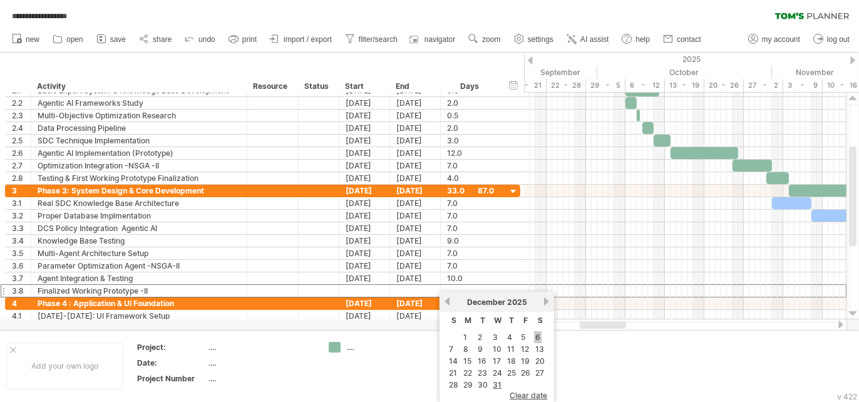
click at [534, 338] on link "6" at bounding box center [538, 337] width 8 height 12
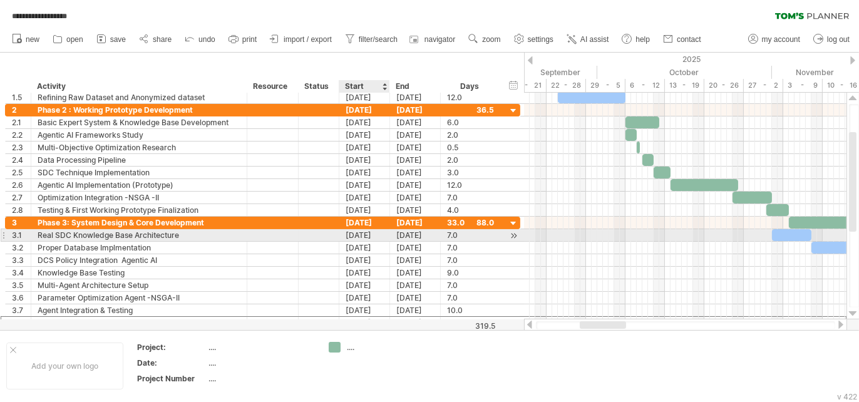
click at [349, 233] on div "01-11-25" at bounding box center [364, 235] width 51 height 12
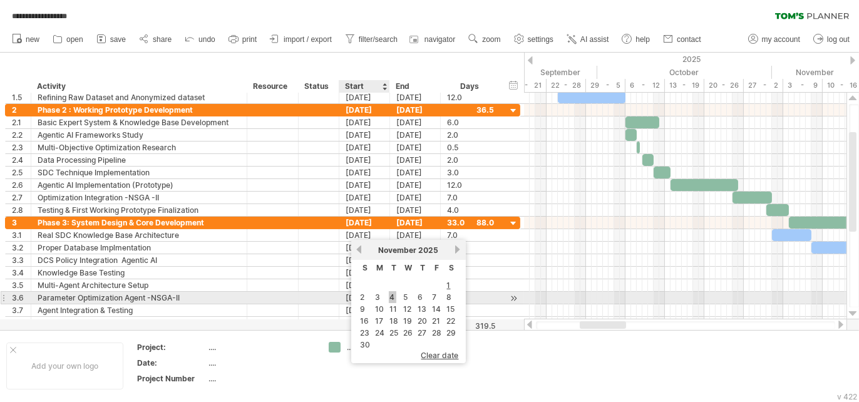
click at [389, 297] on link "4" at bounding box center [393, 297] width 8 height 12
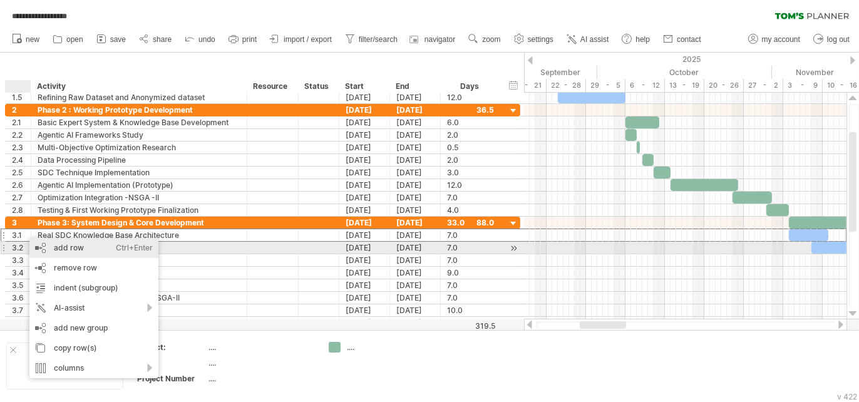
click at [73, 247] on div "add row Ctrl+Enter Cmd+Enter" at bounding box center [93, 248] width 129 height 20
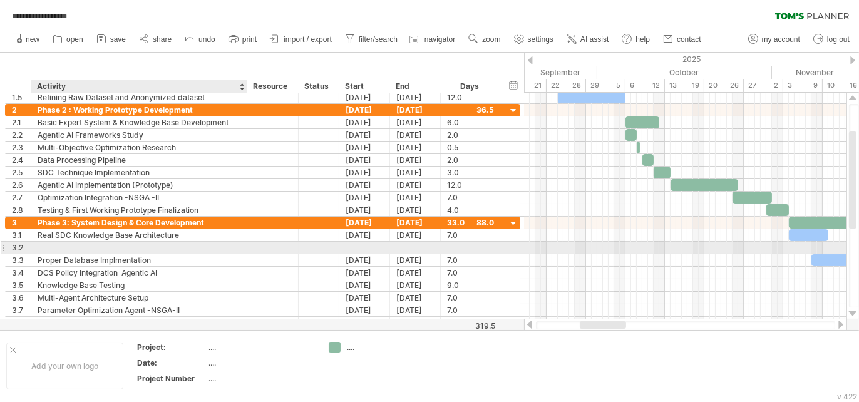
click at [100, 243] on div at bounding box center [139, 248] width 203 height 12
click at [100, 243] on input "text" at bounding box center [139, 248] width 203 height 12
type input "*"
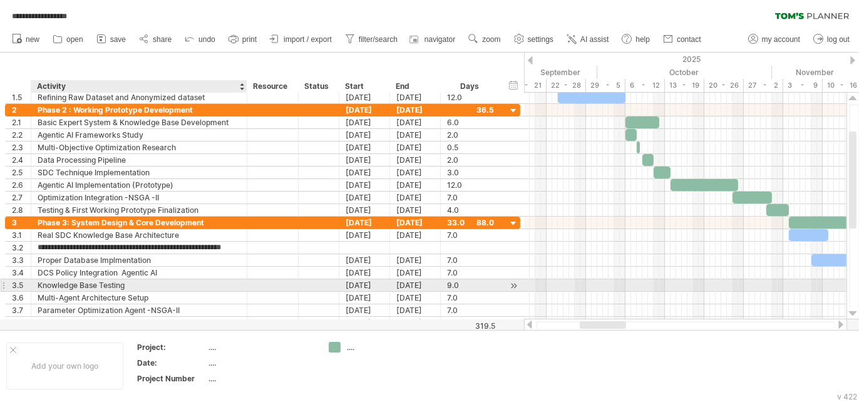
type input "**********"
click at [181, 282] on div "Knowledge Base Testing" at bounding box center [139, 285] width 203 height 12
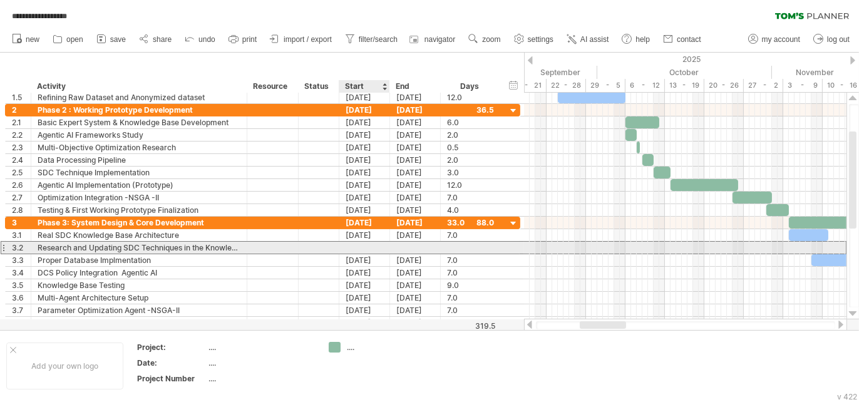
click at [371, 247] on div at bounding box center [364, 248] width 51 height 12
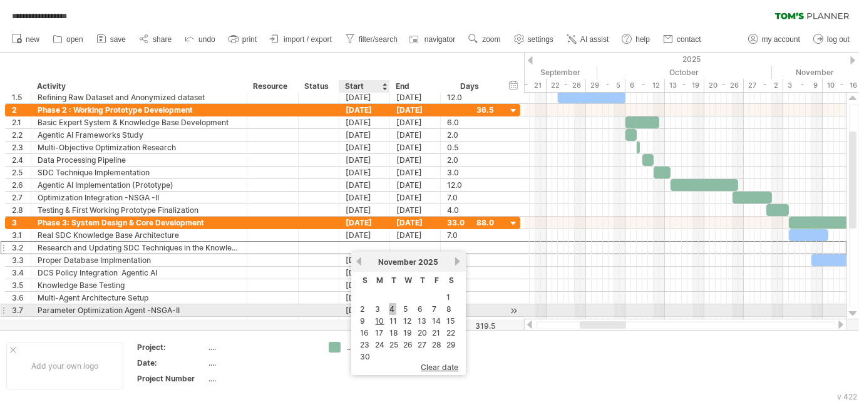
click at [389, 307] on link "4" at bounding box center [393, 309] width 8 height 12
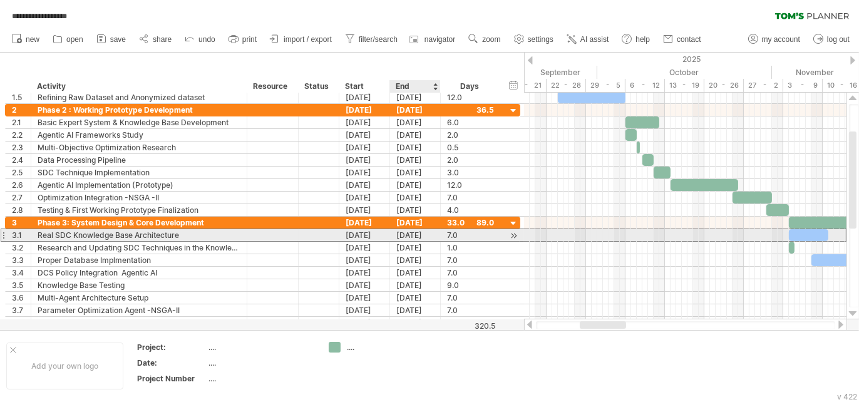
click at [406, 232] on div "10-11-25" at bounding box center [415, 235] width 51 height 12
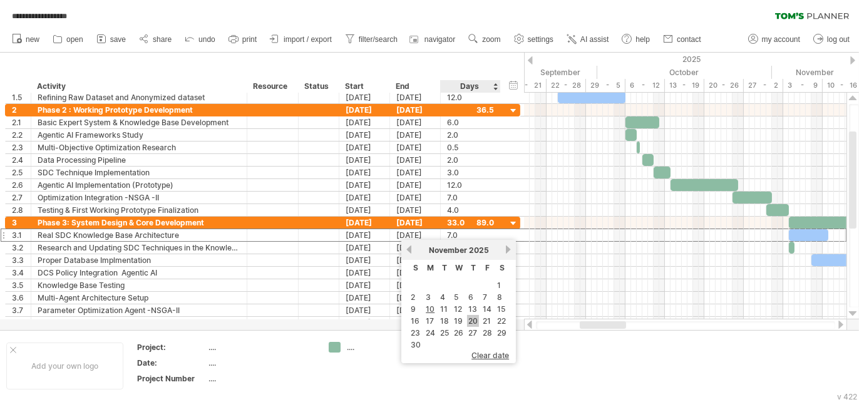
click at [471, 325] on link "20" at bounding box center [473, 321] width 12 height 12
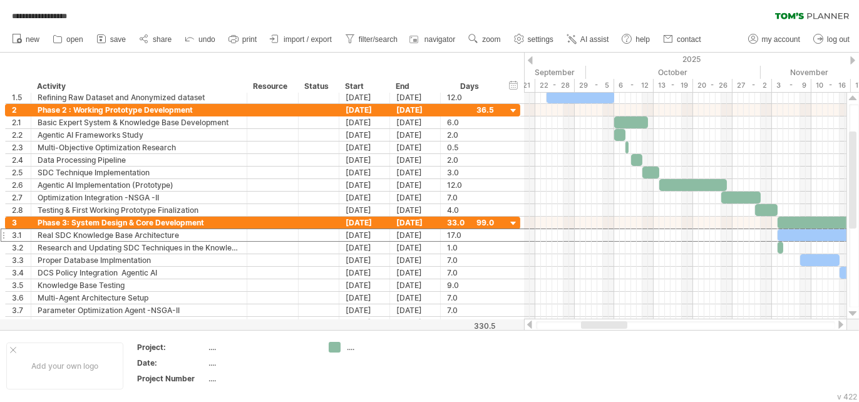
click at [591, 329] on div at bounding box center [685, 325] width 299 height 8
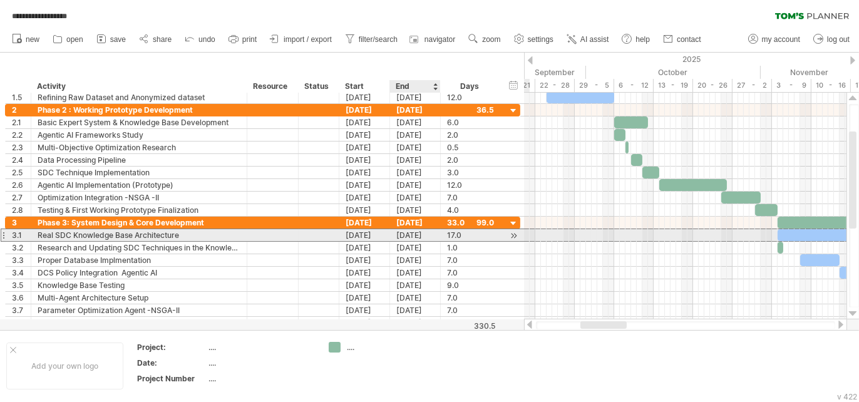
click at [402, 234] on div "[DATE]" at bounding box center [415, 235] width 51 height 12
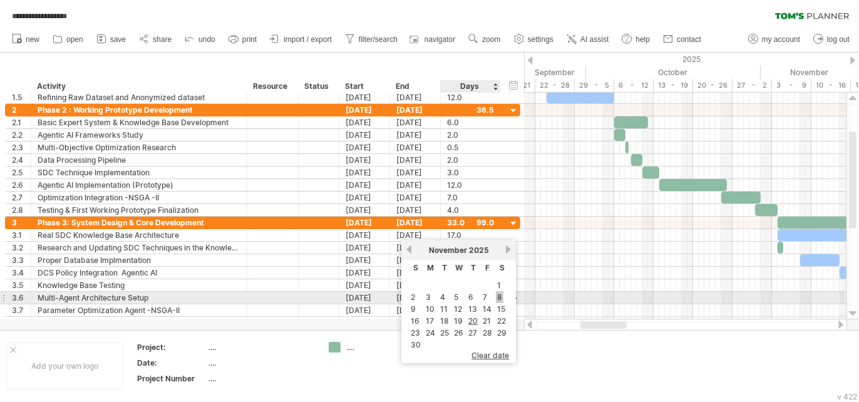
click at [496, 295] on link "8" at bounding box center [500, 297] width 8 height 12
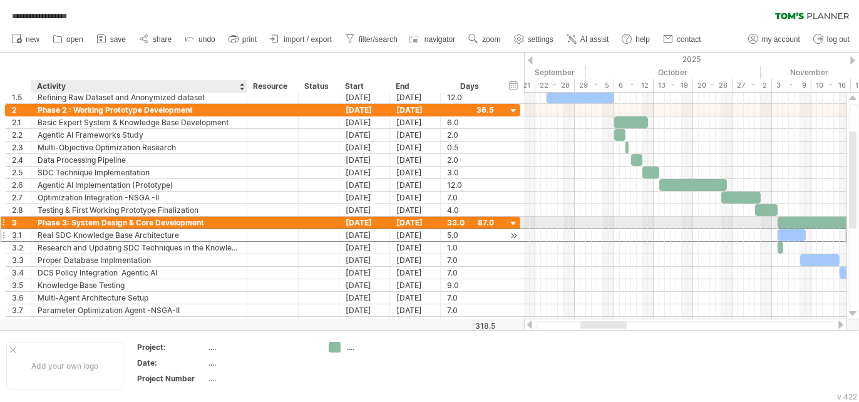
click at [201, 229] on div "Real SDC Knowledge Base Architecture" at bounding box center [139, 235] width 203 height 12
click at [201, 229] on input "**********" at bounding box center [139, 235] width 203 height 12
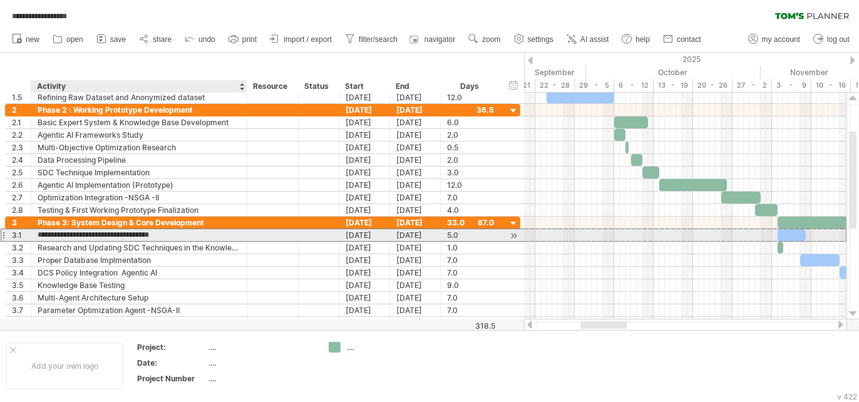
click at [193, 233] on input "**********" at bounding box center [139, 235] width 203 height 12
click at [183, 230] on input "**********" at bounding box center [139, 235] width 203 height 12
type input "**********"
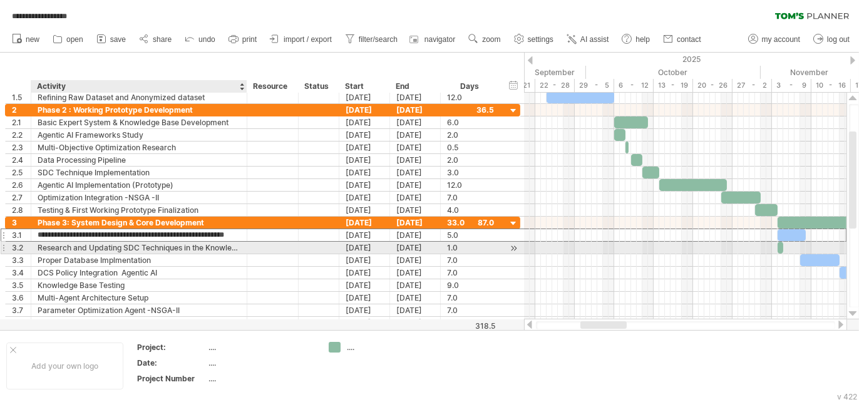
scroll to position [0, 0]
click at [193, 245] on div "Research and Updating SDC Techniques in the Knowledge system" at bounding box center [139, 248] width 203 height 12
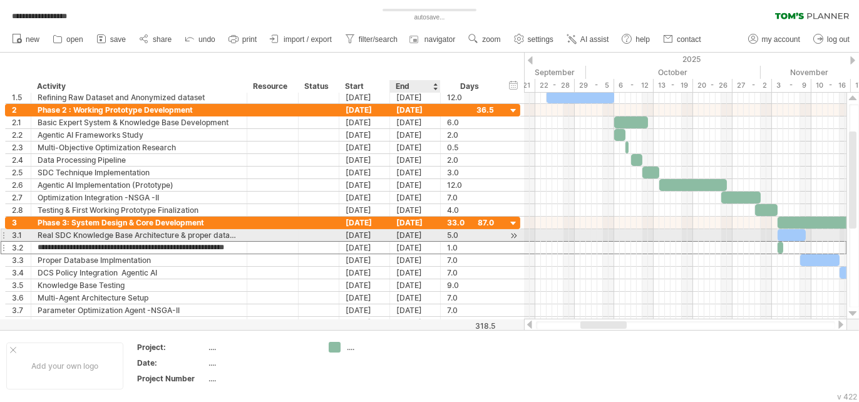
click at [414, 233] on div "[DATE]" at bounding box center [415, 235] width 51 height 12
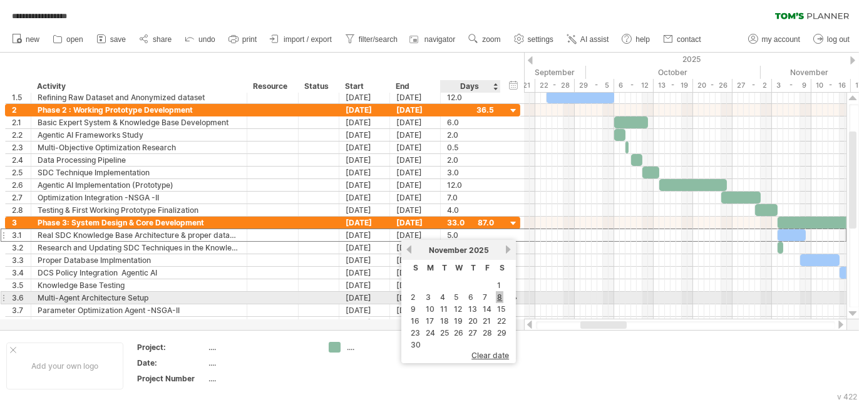
click at [496, 296] on link "8" at bounding box center [500, 297] width 8 height 12
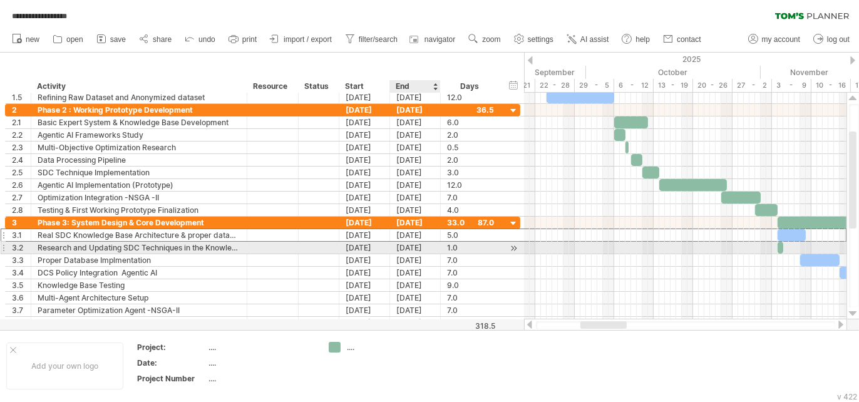
click at [411, 246] on div "[DATE]" at bounding box center [415, 248] width 51 height 12
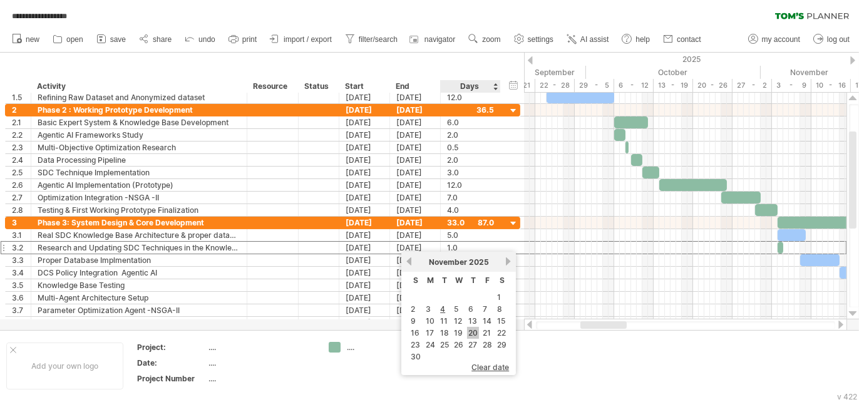
click at [470, 338] on link "20" at bounding box center [473, 333] width 12 height 12
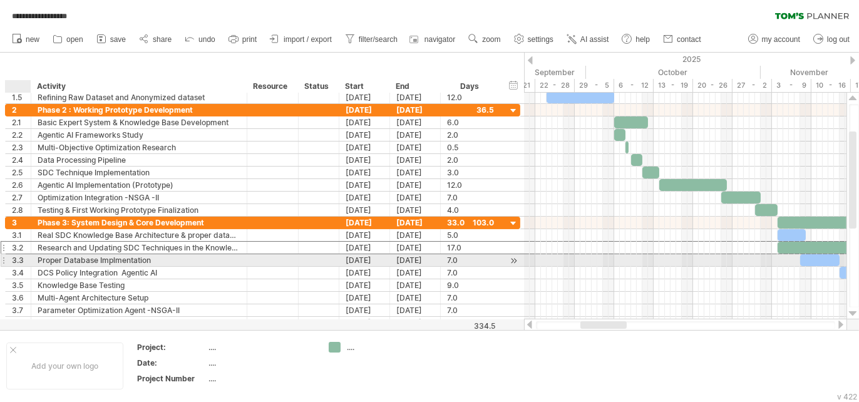
click at [20, 258] on div "3.3" at bounding box center [21, 260] width 19 height 12
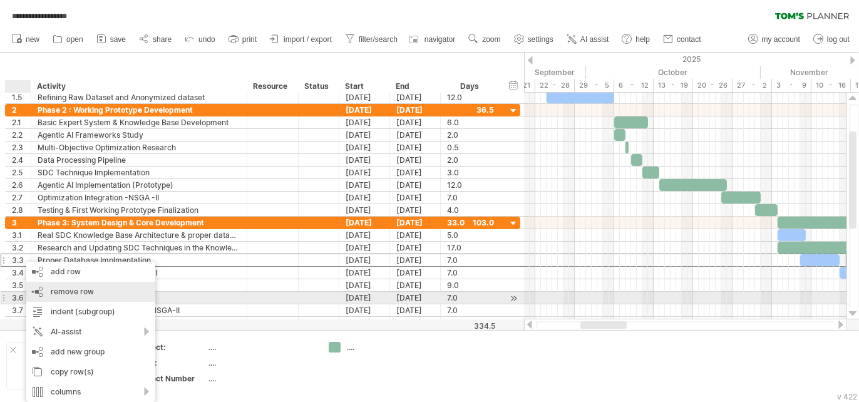
click at [81, 296] on div "remove row remove selected rows" at bounding box center [90, 292] width 129 height 20
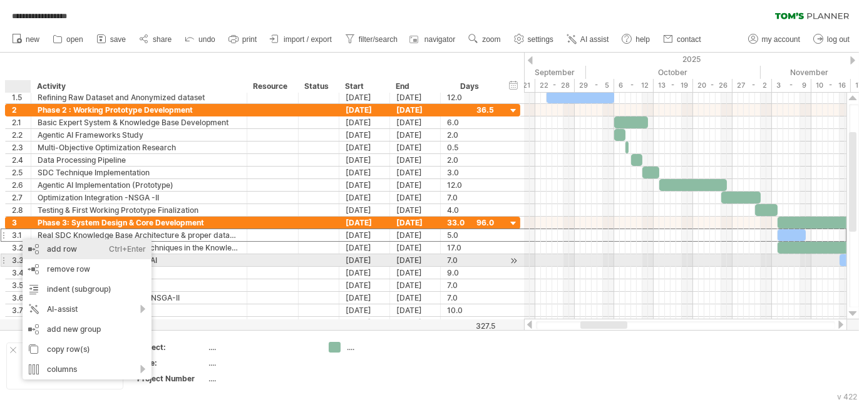
click at [56, 255] on div "add row Ctrl+Enter Cmd+Enter" at bounding box center [87, 249] width 129 height 20
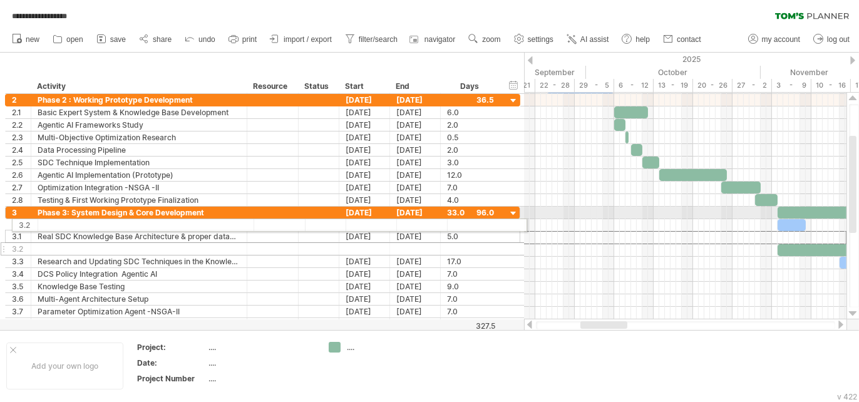
drag, startPoint x: 4, startPoint y: 235, endPoint x: 8, endPoint y: 223, distance: 12.5
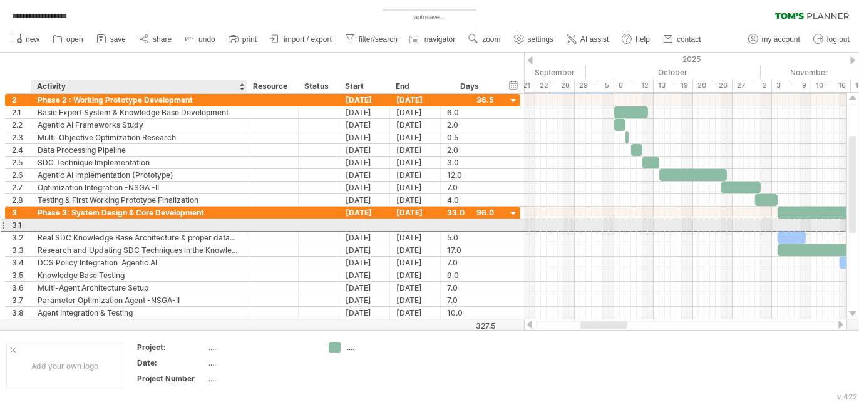
click at [41, 224] on div at bounding box center [139, 225] width 203 height 12
click at [41, 224] on input "text" at bounding box center [139, 225] width 203 height 12
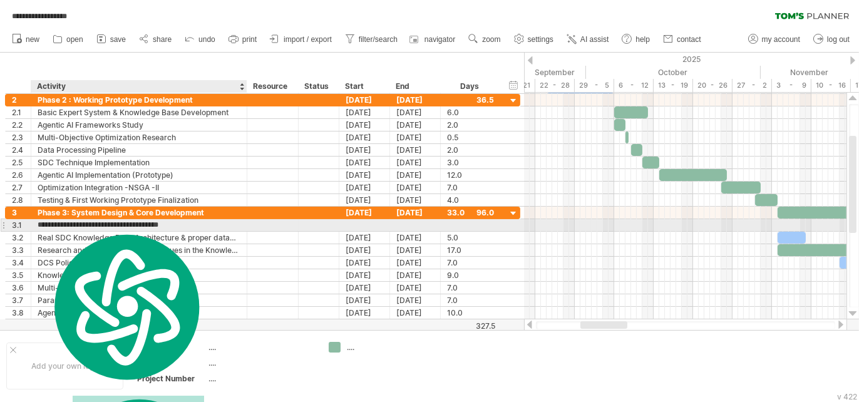
click at [183, 222] on input "**********" at bounding box center [139, 225] width 203 height 12
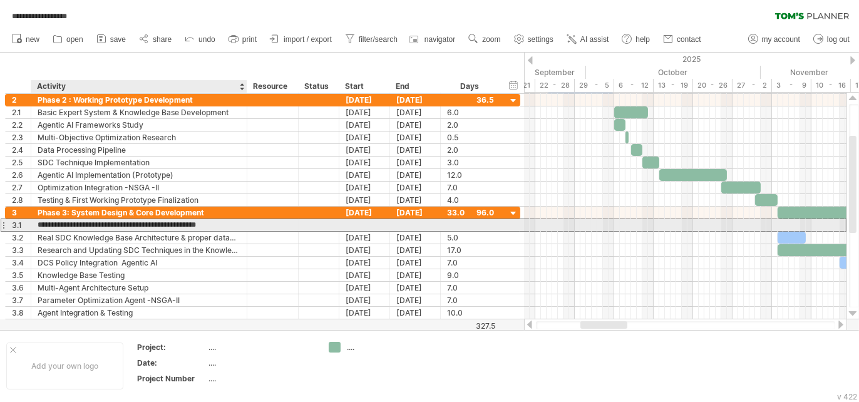
type input "**********"
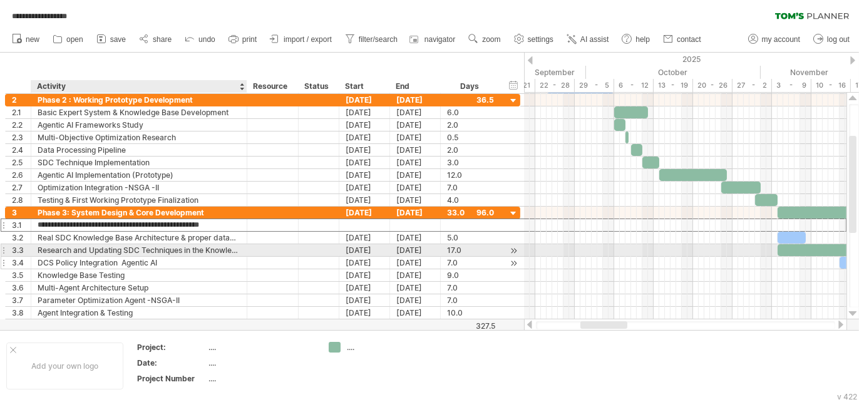
click at [228, 257] on div "DCS Policy Integration Agentic AI" at bounding box center [139, 263] width 203 height 12
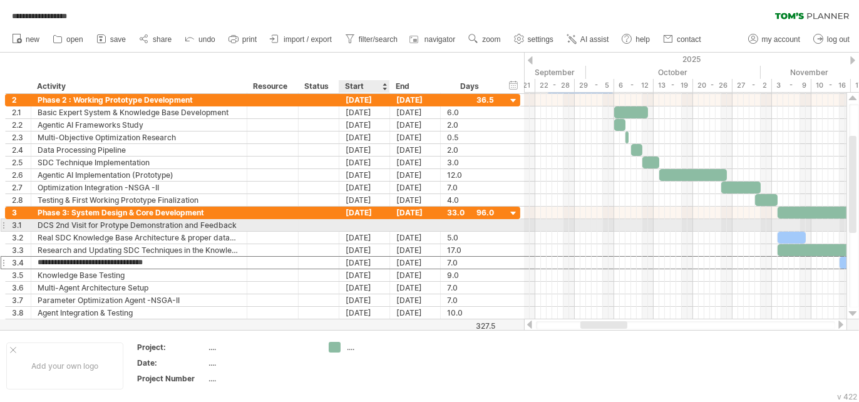
click at [350, 224] on div at bounding box center [364, 225] width 51 height 12
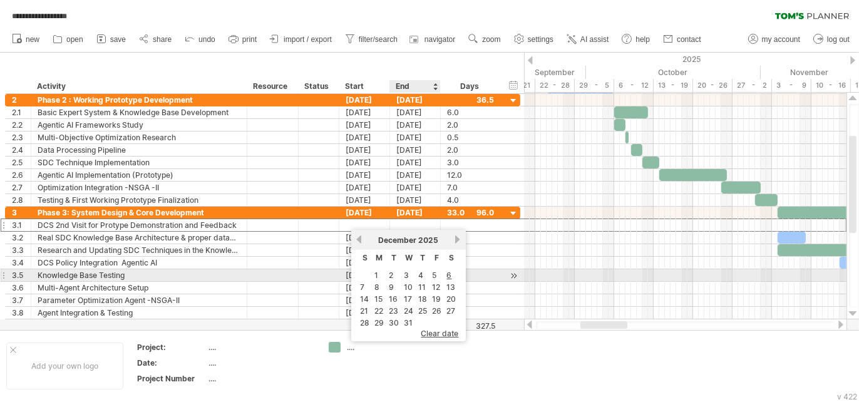
click at [431, 276] on link "5" at bounding box center [434, 275] width 7 height 12
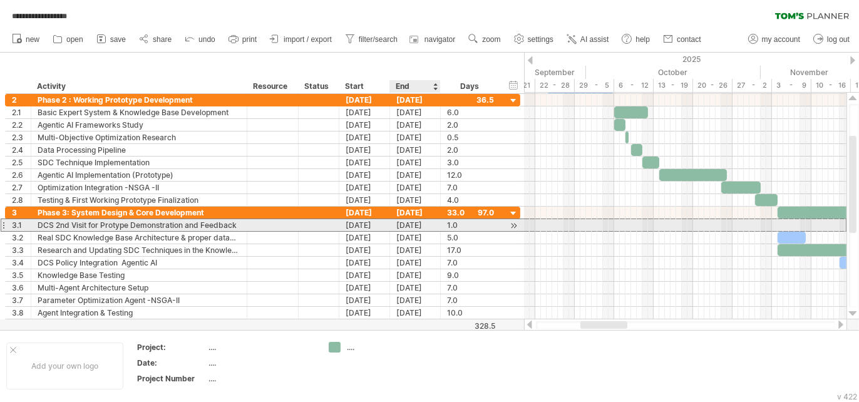
click at [412, 225] on div "[DATE]" at bounding box center [415, 225] width 51 height 12
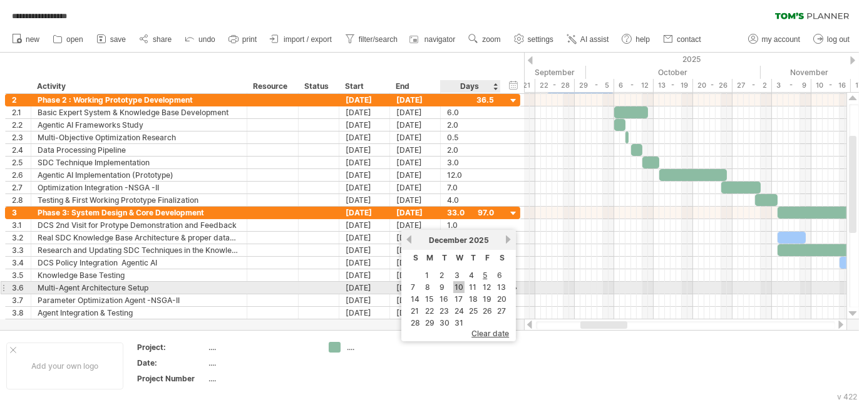
click at [460, 288] on link "10" at bounding box center [458, 287] width 11 height 12
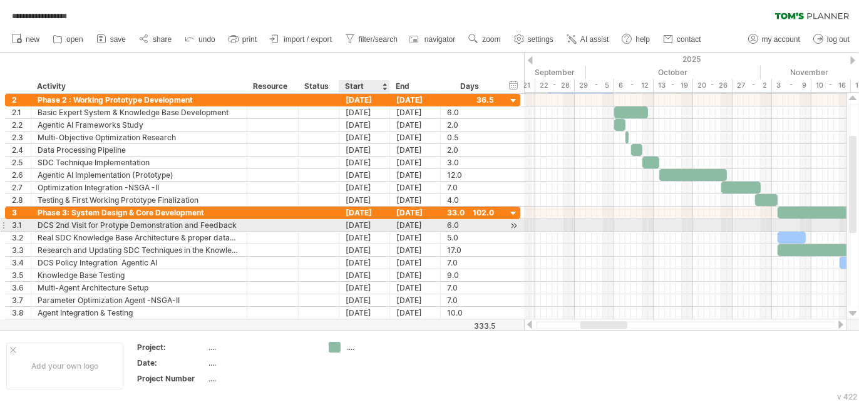
click at [367, 223] on div "[DATE]" at bounding box center [364, 225] width 51 height 12
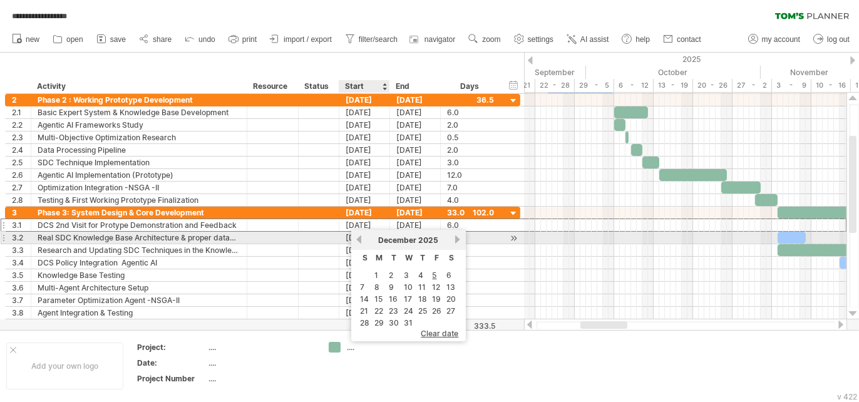
click at [359, 240] on link "previous" at bounding box center [358, 239] width 9 height 9
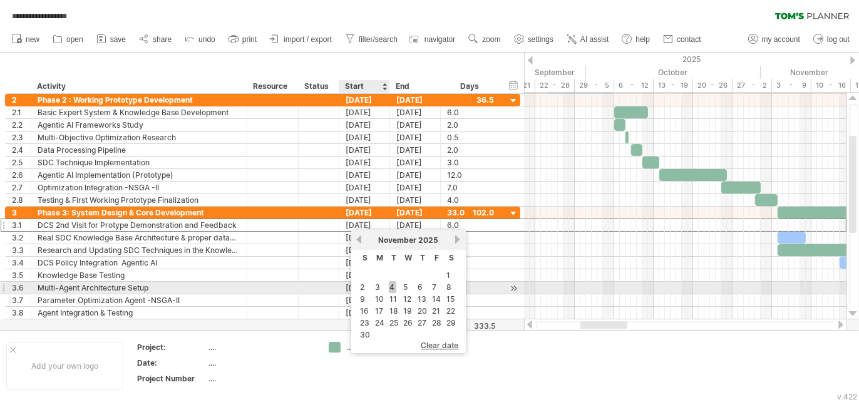
click at [389, 291] on link "4" at bounding box center [393, 287] width 8 height 12
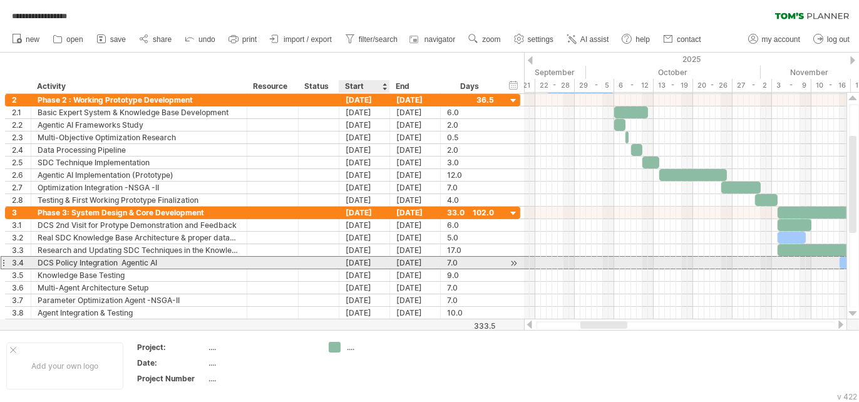
click at [350, 262] on div "[DATE]" at bounding box center [364, 263] width 51 height 12
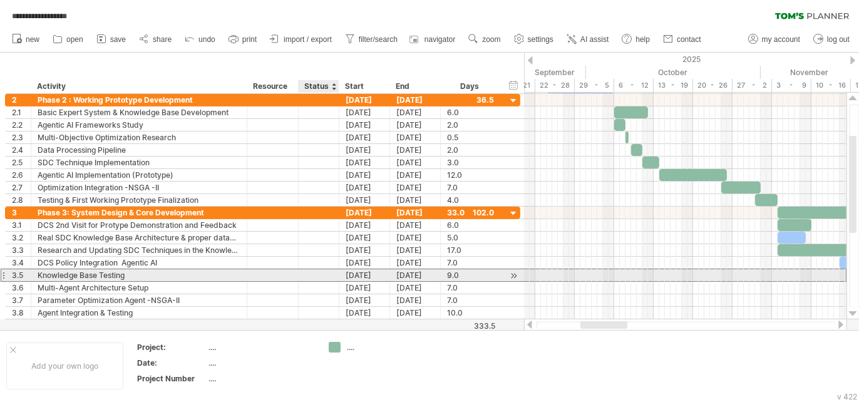
click at [324, 272] on div at bounding box center [319, 275] width 28 height 12
click at [8, 273] on div "3.5" at bounding box center [19, 275] width 26 height 12
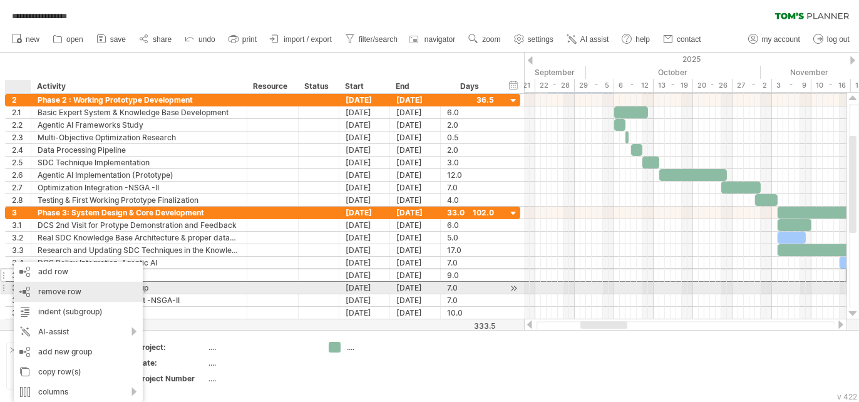
click at [44, 291] on span "remove row" at bounding box center [59, 291] width 43 height 9
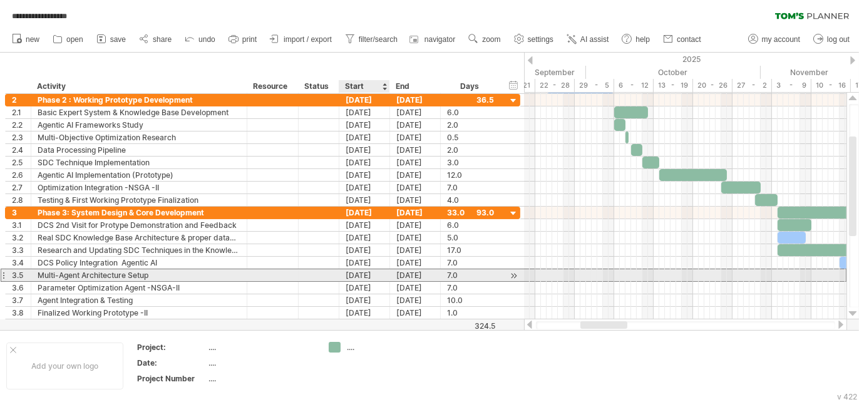
click at [352, 274] on div "01-12-25" at bounding box center [364, 275] width 51 height 12
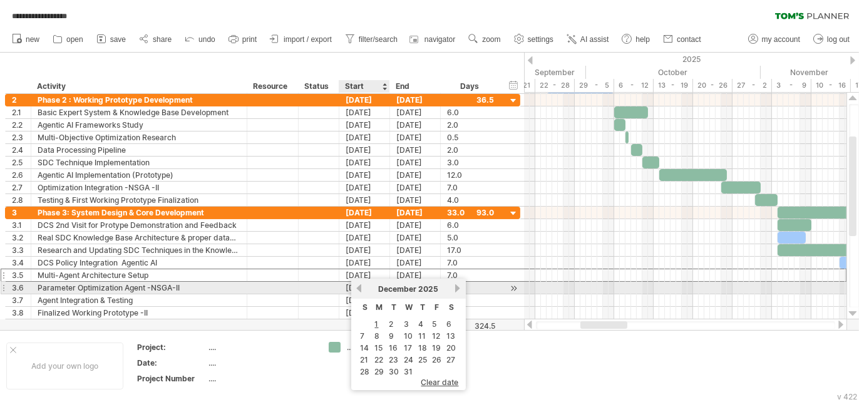
click at [360, 290] on link "previous" at bounding box center [358, 288] width 9 height 9
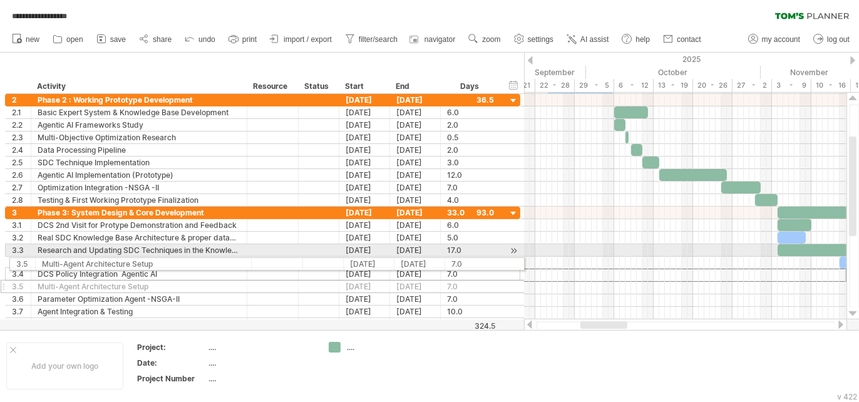
drag, startPoint x: 8, startPoint y: 272, endPoint x: 8, endPoint y: 262, distance: 10.0
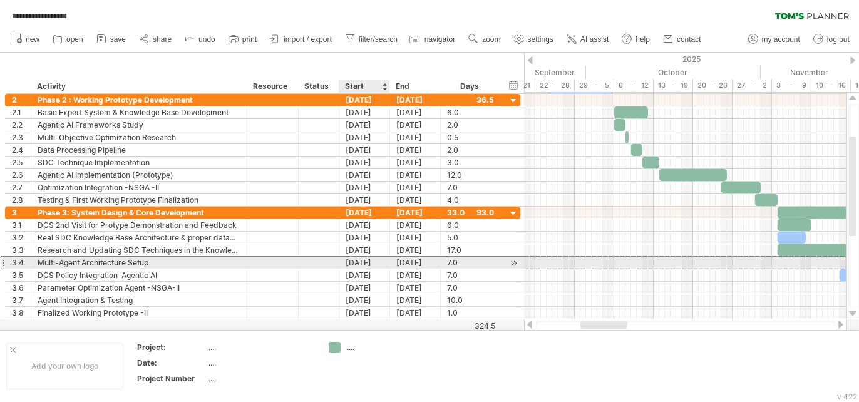
click at [352, 259] on div "01-12-25" at bounding box center [364, 263] width 51 height 12
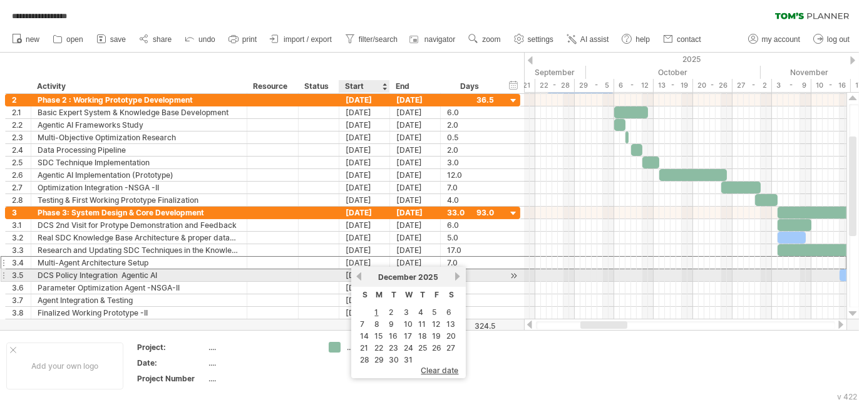
click at [357, 277] on link "previous" at bounding box center [358, 276] width 9 height 9
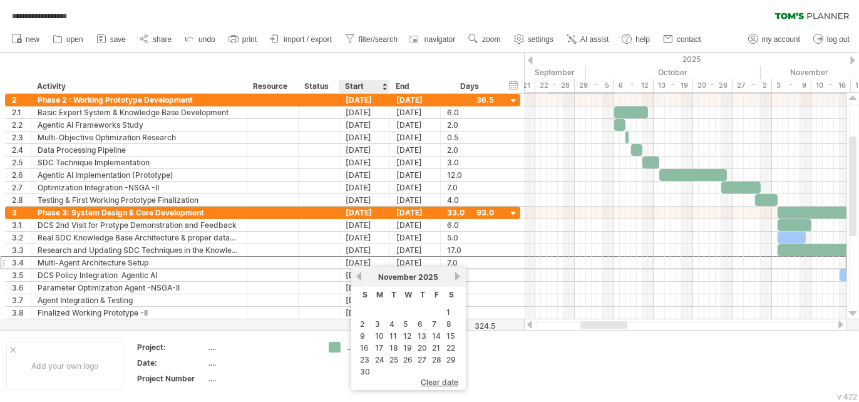
click at [364, 336] on link "9" at bounding box center [363, 336] width 8 height 12
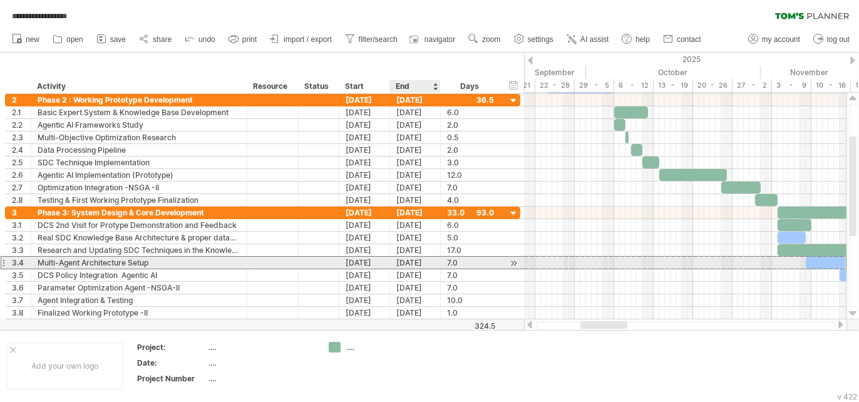
click at [401, 262] on div "[DATE]" at bounding box center [415, 263] width 51 height 12
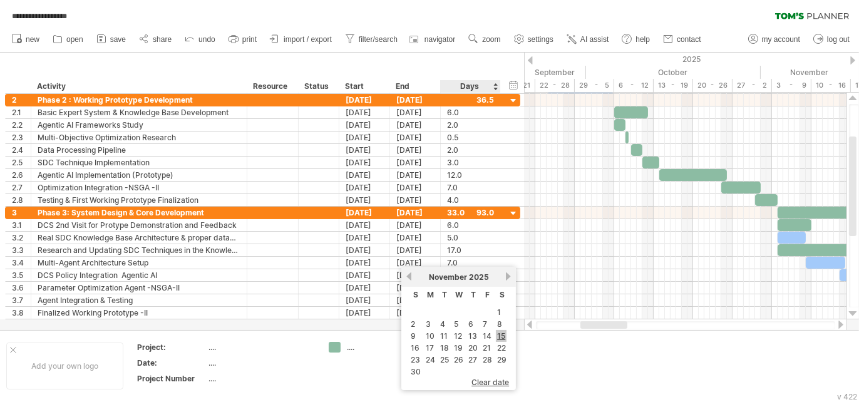
click at [498, 337] on link "15" at bounding box center [501, 336] width 11 height 12
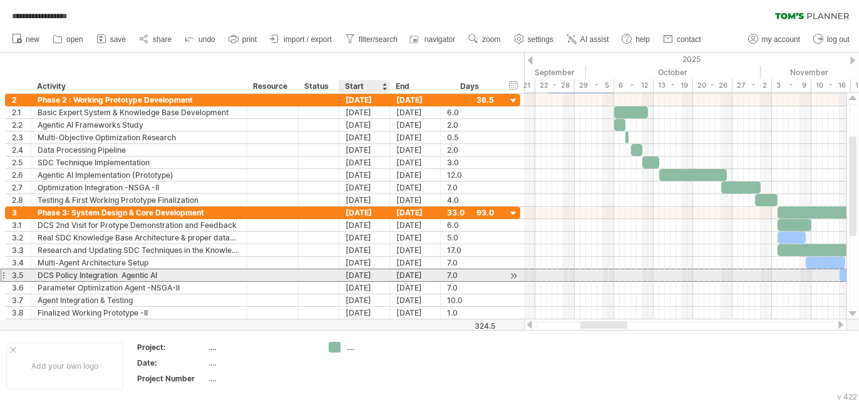
click at [394, 274] on div "21-11-25" at bounding box center [415, 275] width 51 height 12
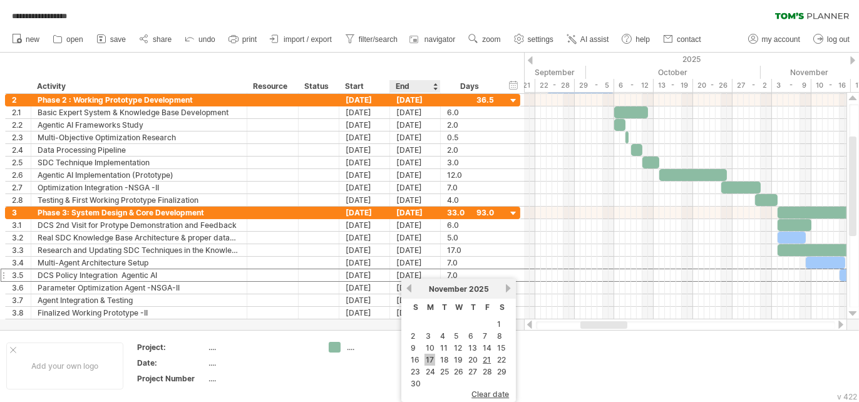
click at [432, 364] on link "17" at bounding box center [429, 360] width 11 height 12
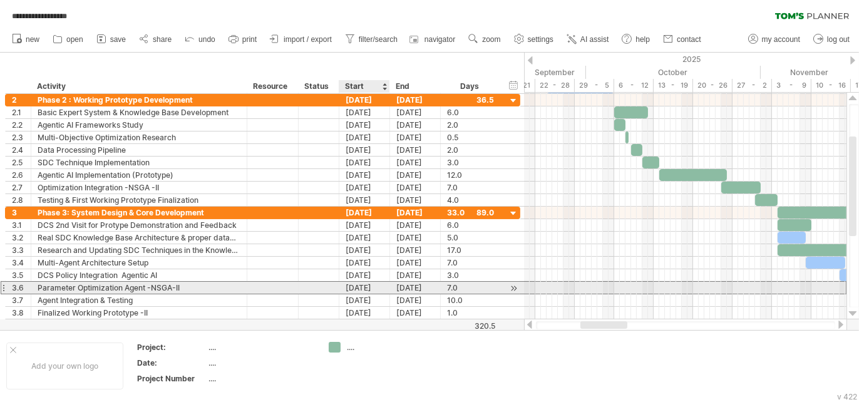
click at [350, 287] on div "08-12-25" at bounding box center [364, 288] width 51 height 12
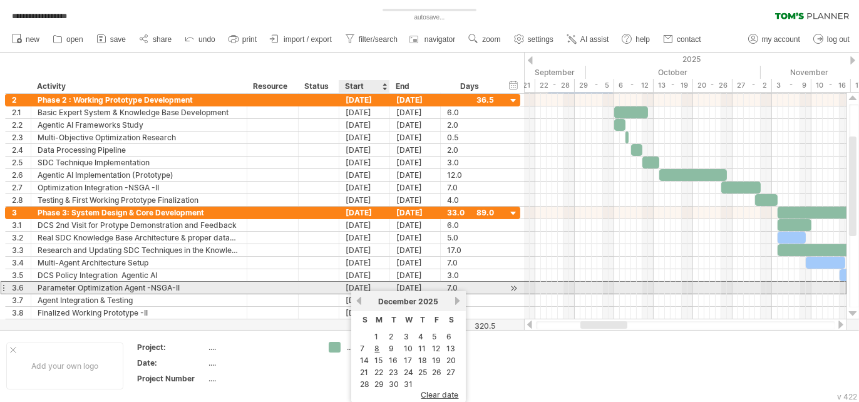
click at [349, 284] on div "08-12-25" at bounding box center [364, 288] width 51 height 12
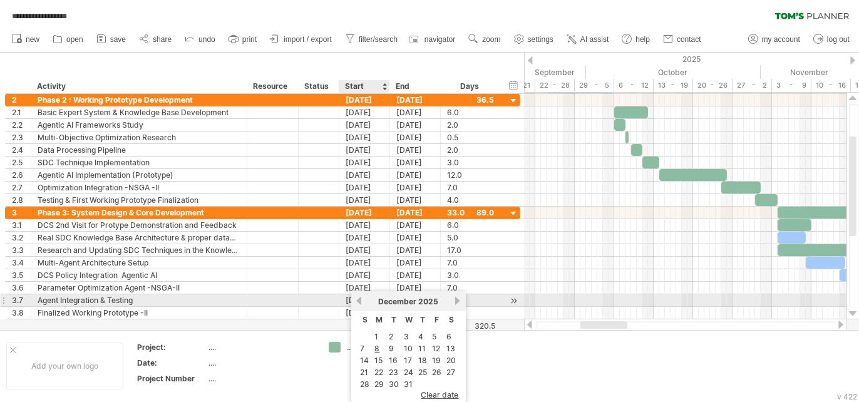
click at [360, 297] on link "previous" at bounding box center [358, 300] width 9 height 9
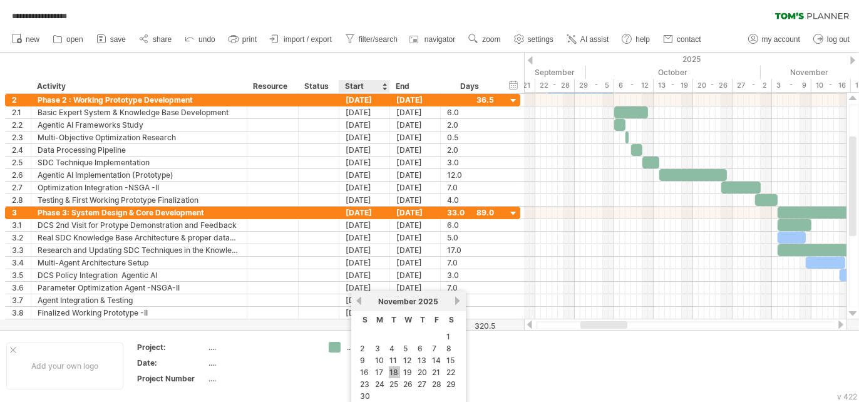
click at [392, 377] on link "18" at bounding box center [394, 372] width 11 height 12
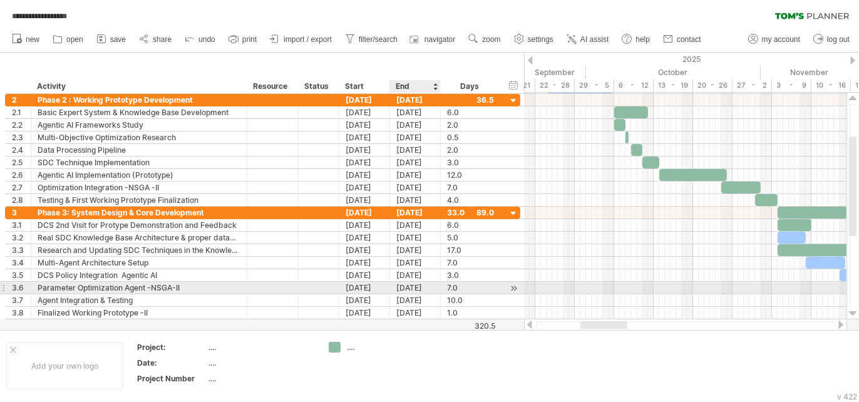
click at [401, 287] on div "24-11-25" at bounding box center [415, 288] width 51 height 12
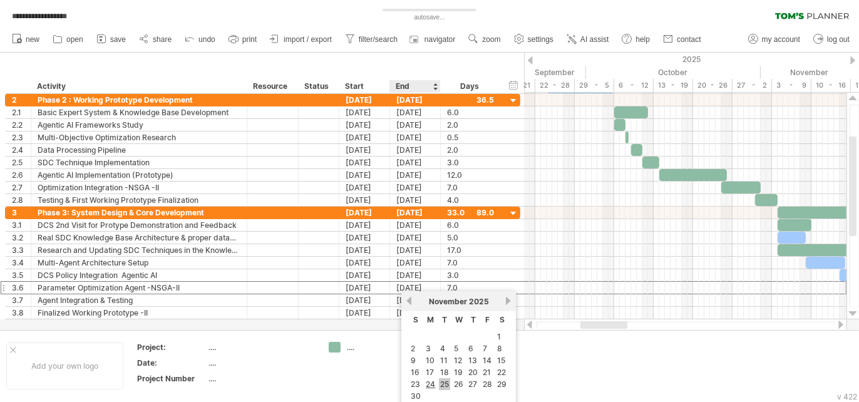
click at [439, 387] on link "25" at bounding box center [444, 384] width 11 height 12
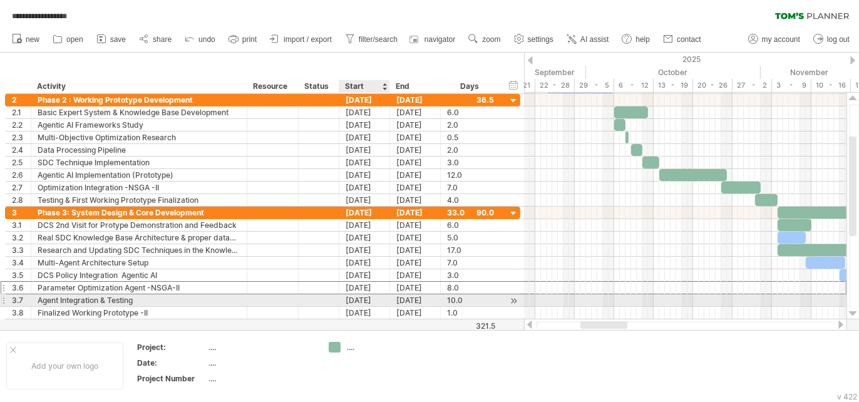
click at [357, 299] on div "22-12-25" at bounding box center [364, 300] width 51 height 12
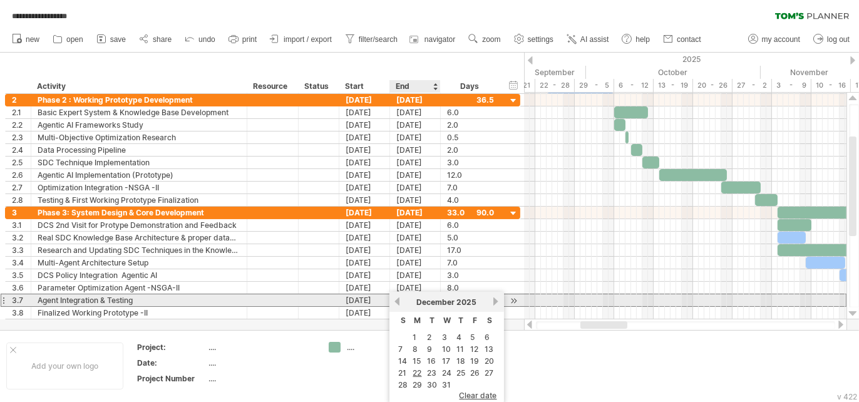
click at [398, 302] on link "previous" at bounding box center [396, 301] width 9 height 9
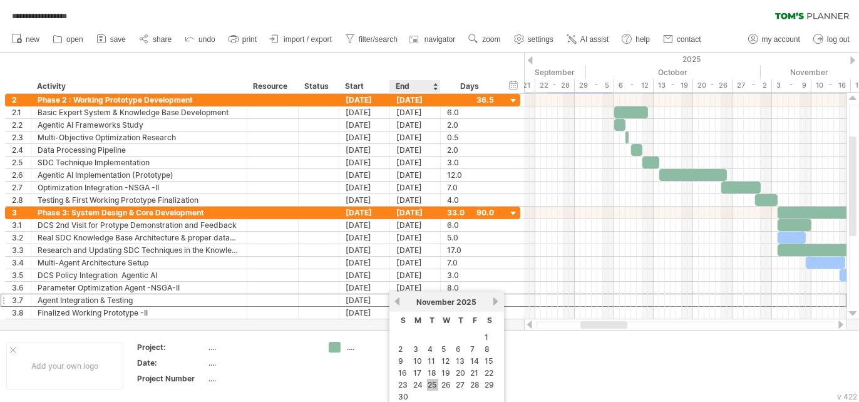
click at [434, 390] on link "25" at bounding box center [432, 385] width 11 height 12
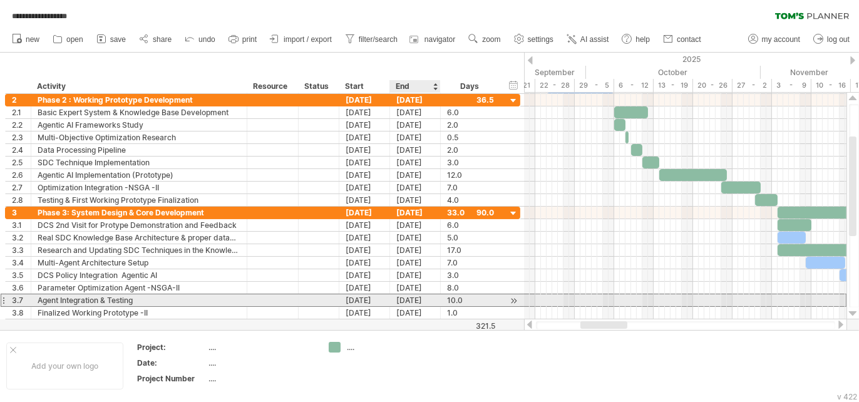
click at [404, 299] on div "04-12-25" at bounding box center [415, 300] width 51 height 12
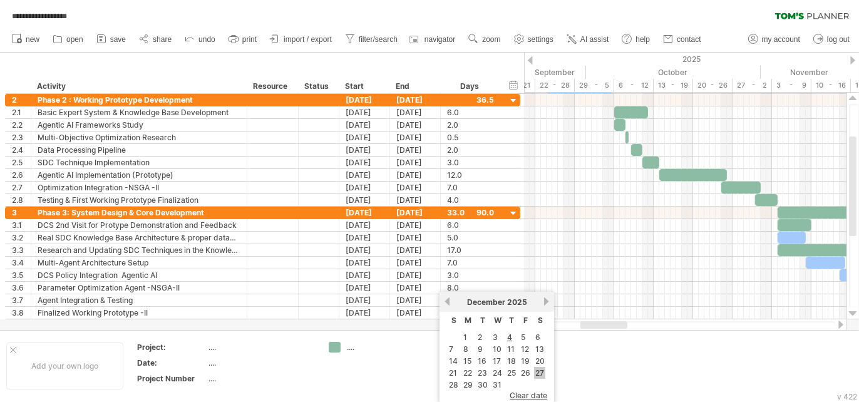
click at [534, 379] on link "27" at bounding box center [539, 373] width 11 height 12
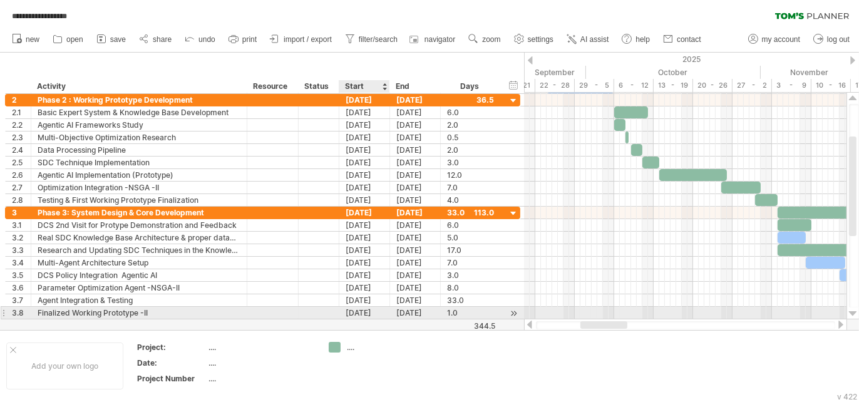
click at [373, 309] on div "[DATE]" at bounding box center [364, 313] width 51 height 12
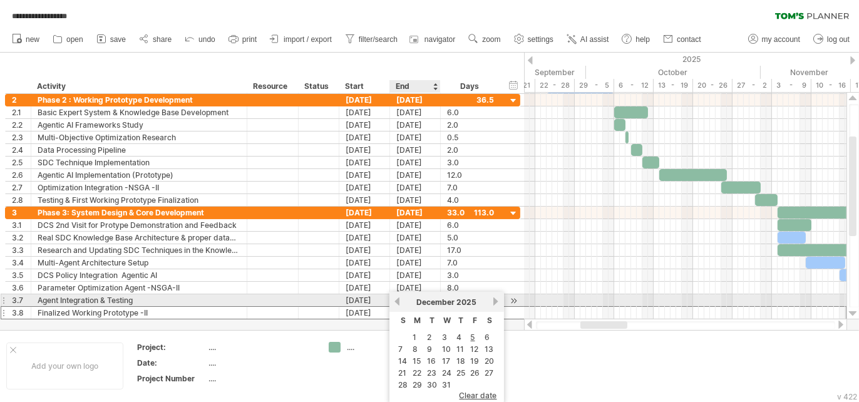
click at [401, 305] on div "December 2025" at bounding box center [446, 301] width 91 height 9
click at [397, 304] on link "previous" at bounding box center [396, 301] width 9 height 9
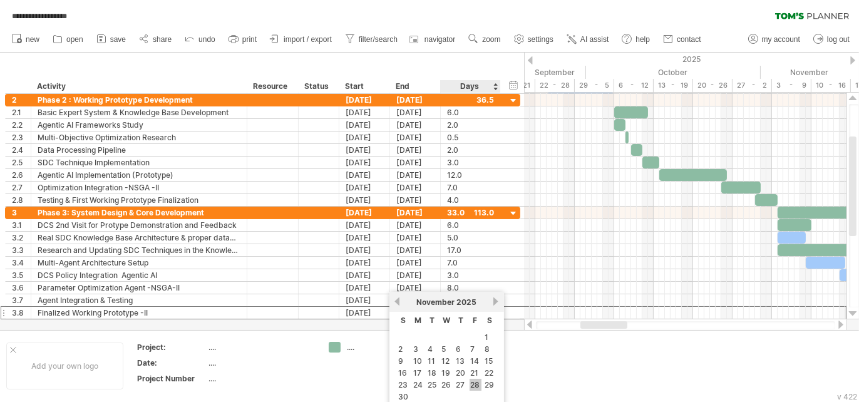
click at [474, 391] on link "28" at bounding box center [475, 385] width 12 height 12
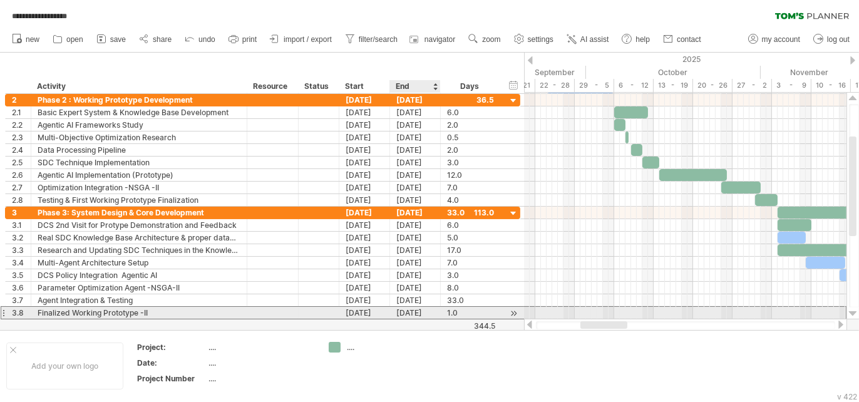
click at [405, 308] on div "28-11-25" at bounding box center [415, 313] width 51 height 12
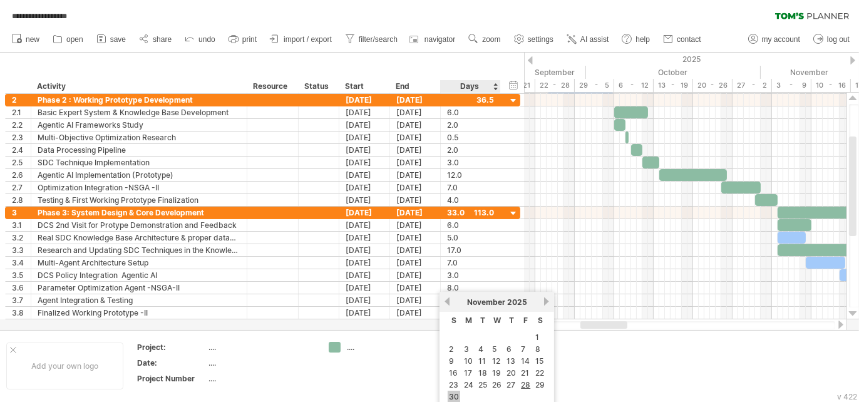
click at [457, 399] on link "30" at bounding box center [453, 397] width 13 height 12
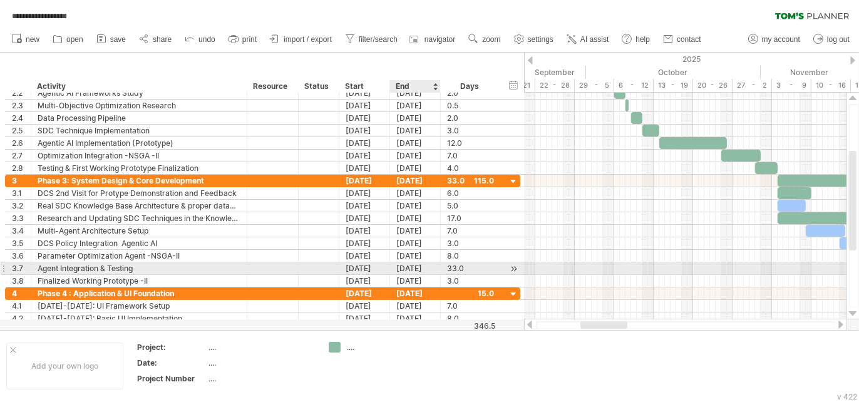
click at [403, 266] on div "[DATE]" at bounding box center [415, 268] width 51 height 12
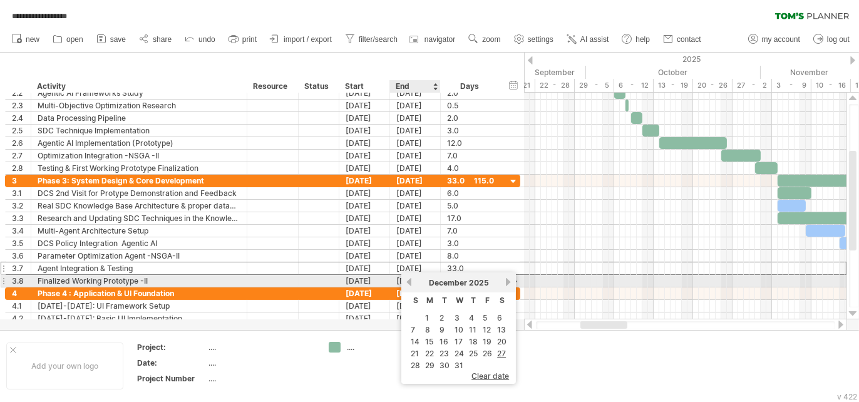
click at [408, 280] on link "previous" at bounding box center [408, 281] width 9 height 9
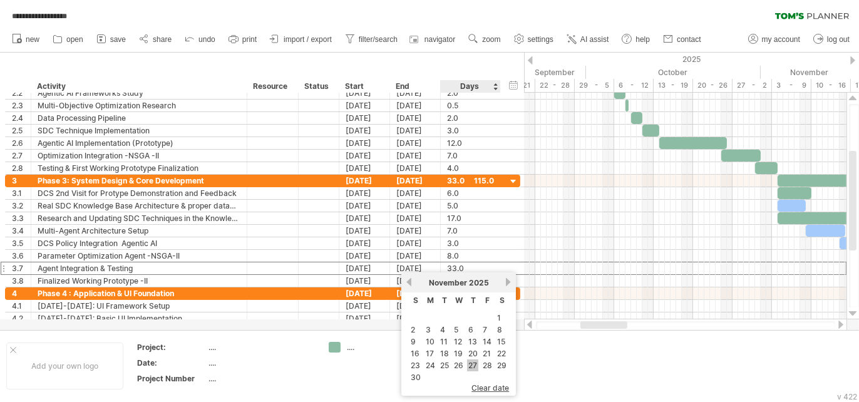
click at [469, 369] on link "27" at bounding box center [472, 365] width 11 height 12
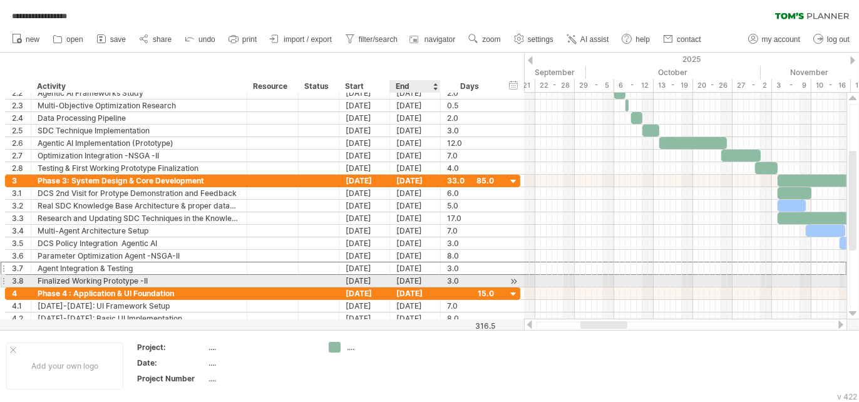
click at [401, 279] on div "[DATE]" at bounding box center [415, 281] width 51 height 12
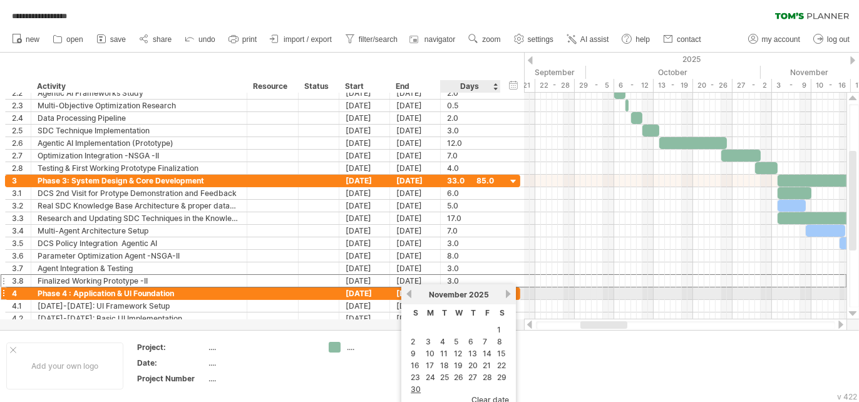
click at [504, 293] on link "next" at bounding box center [507, 293] width 9 height 9
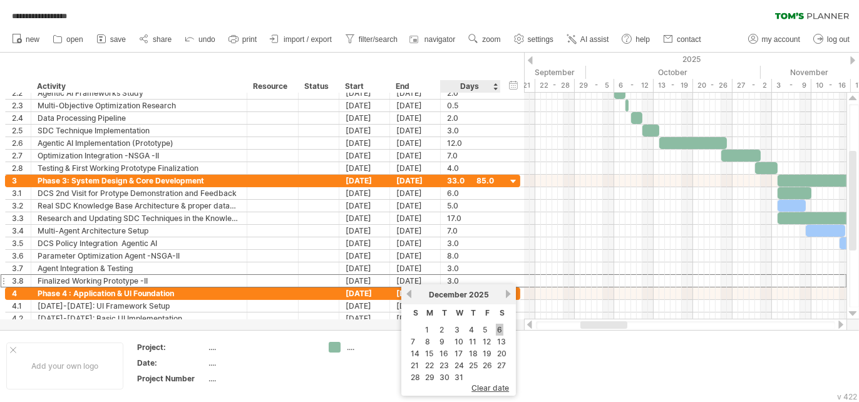
click at [496, 325] on link "6" at bounding box center [500, 330] width 8 height 12
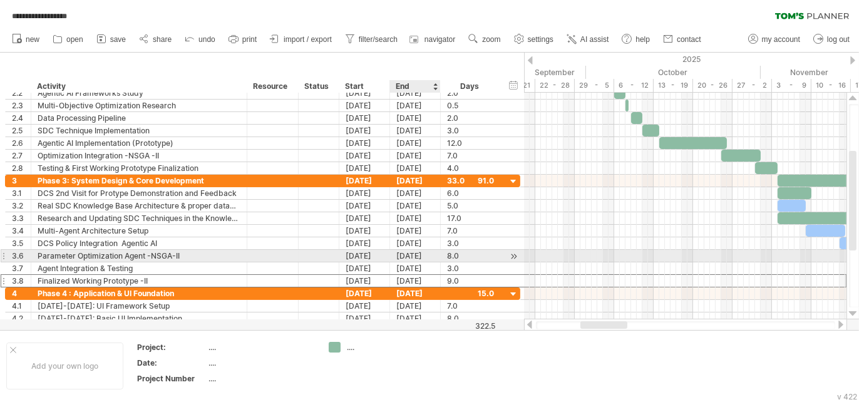
click at [403, 257] on div "25-11-25" at bounding box center [415, 256] width 51 height 12
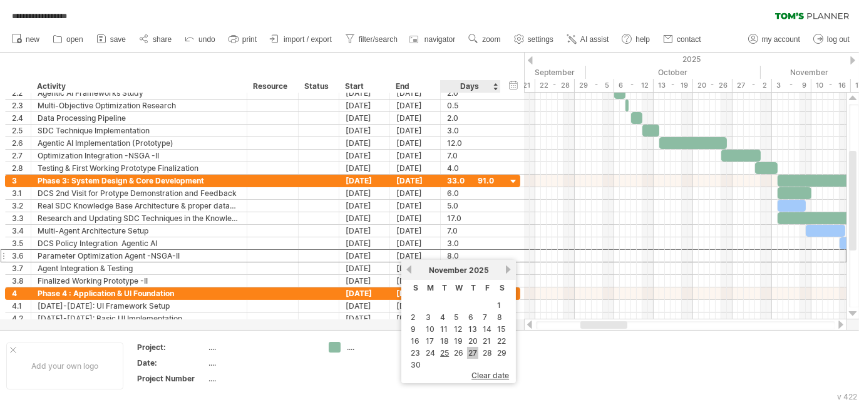
click at [471, 354] on link "27" at bounding box center [472, 353] width 11 height 12
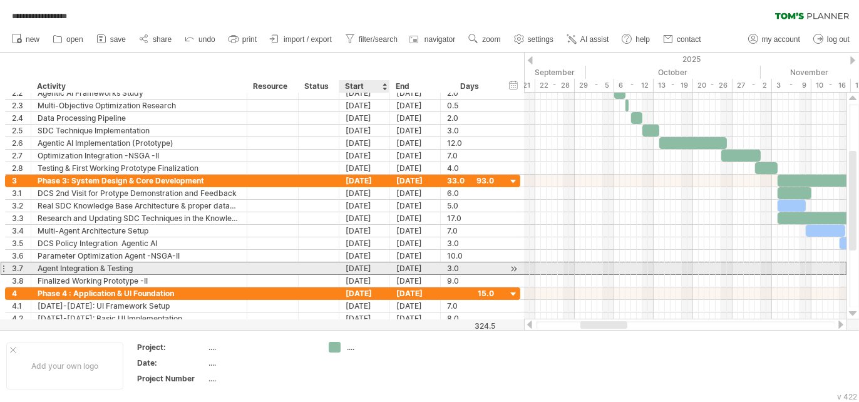
click at [350, 265] on div "25-11-25" at bounding box center [364, 268] width 51 height 12
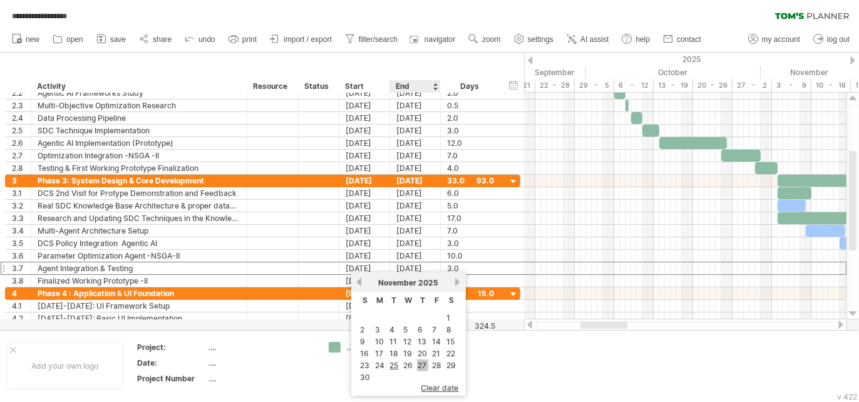
click at [424, 366] on link "27" at bounding box center [422, 365] width 11 height 12
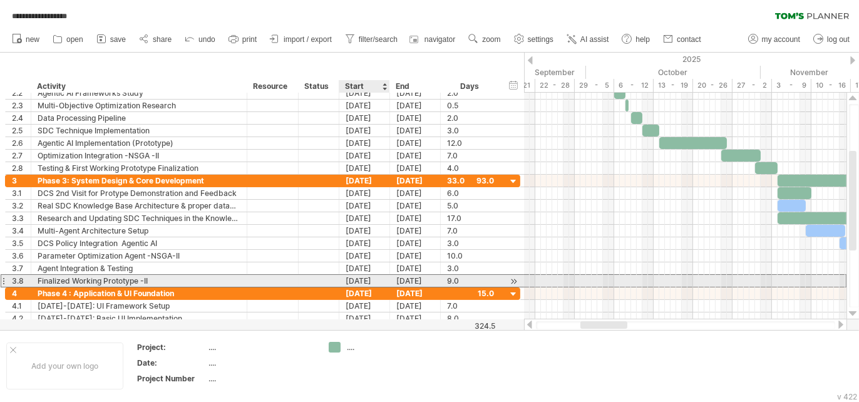
click at [346, 277] on div "28-11-25" at bounding box center [364, 281] width 51 height 12
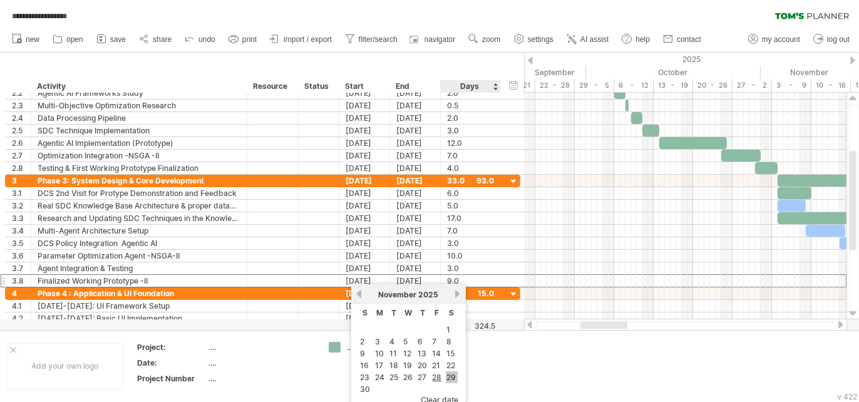
click at [448, 383] on link "29" at bounding box center [452, 377] width 12 height 12
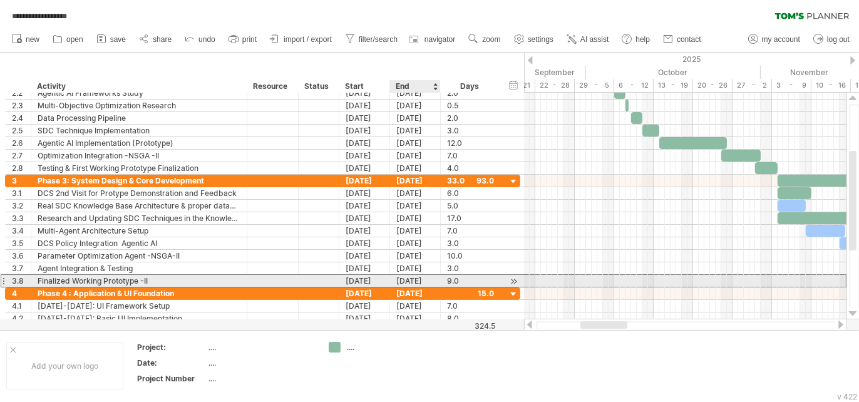
click at [398, 281] on div "[DATE]" at bounding box center [415, 281] width 51 height 12
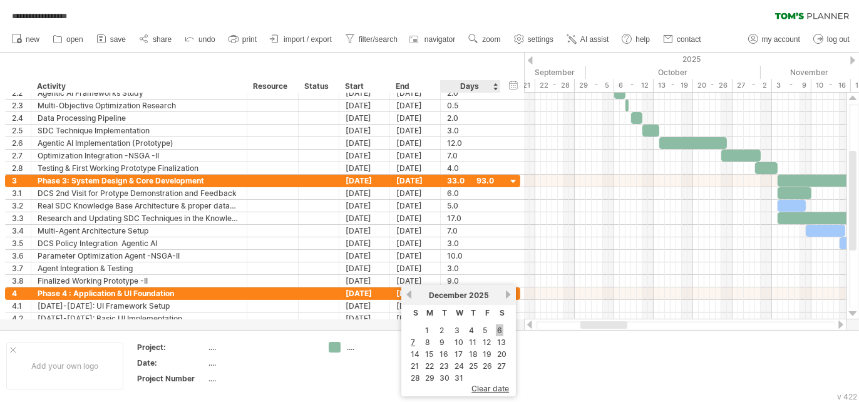
click at [496, 332] on link "6" at bounding box center [500, 330] width 8 height 12
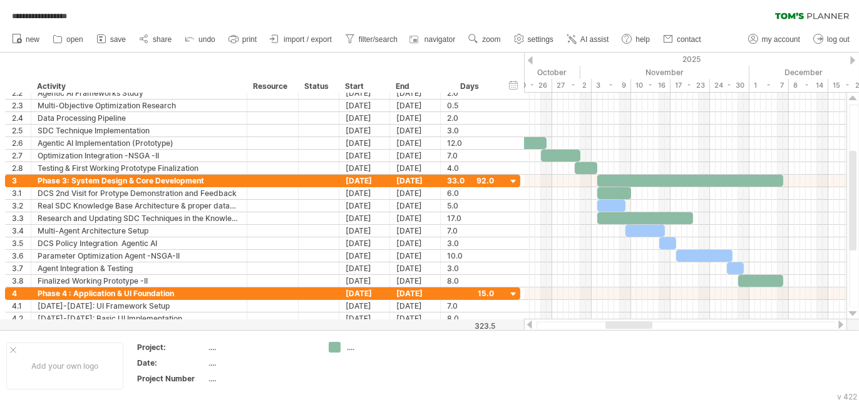
drag, startPoint x: 603, startPoint y: 324, endPoint x: 628, endPoint y: 260, distance: 68.8
click at [618, 324] on div at bounding box center [628, 325] width 47 height 8
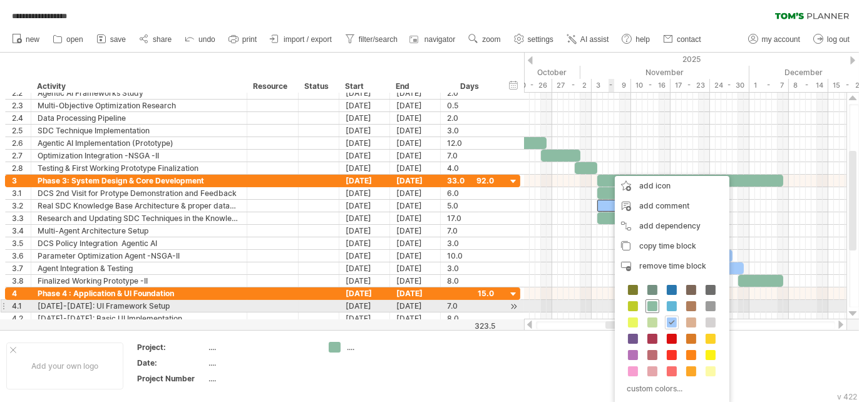
click at [648, 305] on span at bounding box center [652, 306] width 10 height 10
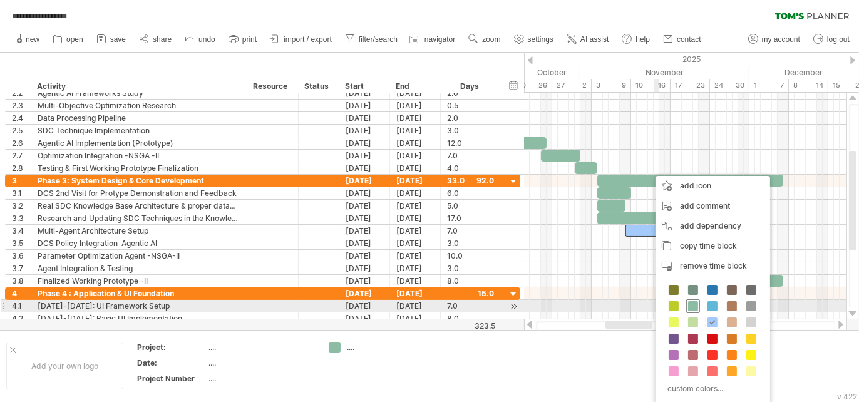
click at [690, 305] on span at bounding box center [693, 306] width 10 height 10
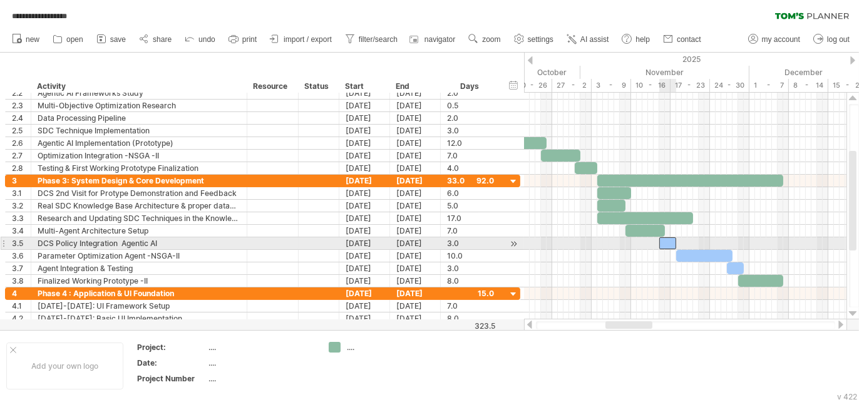
click at [666, 242] on div at bounding box center [667, 243] width 17 height 12
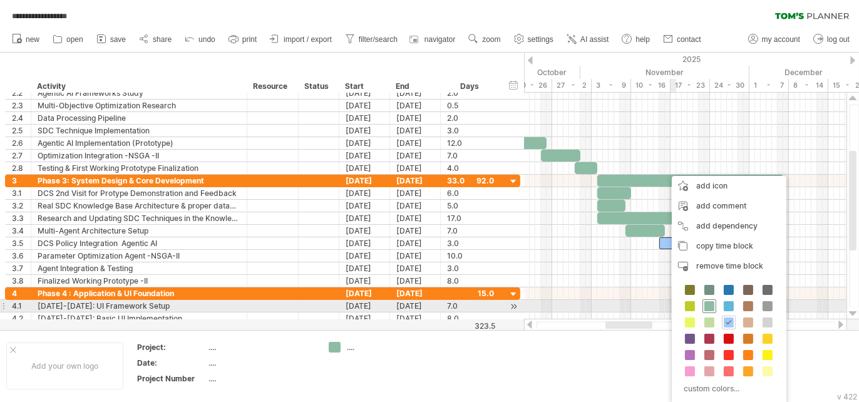
click at [704, 308] on span at bounding box center [709, 306] width 10 height 10
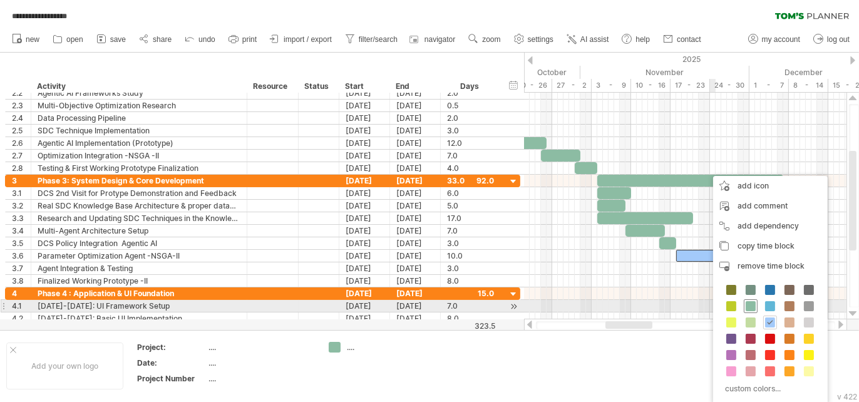
drag, startPoint x: 749, startPoint y: 309, endPoint x: 723, endPoint y: 277, distance: 40.9
click at [749, 308] on span at bounding box center [750, 306] width 10 height 10
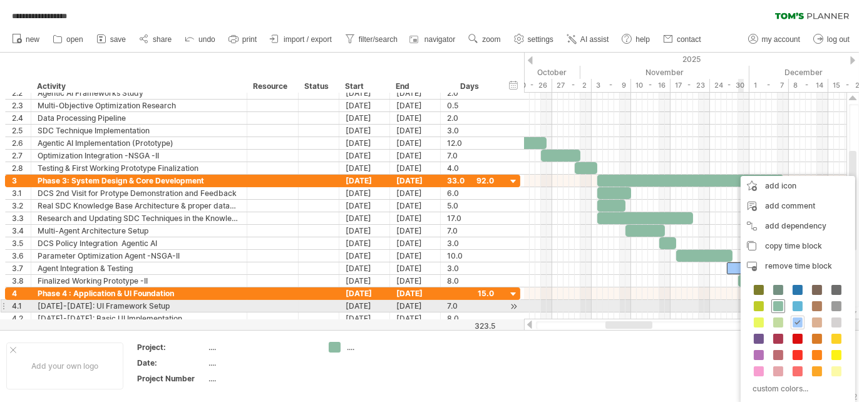
click at [775, 305] on span at bounding box center [778, 306] width 10 height 10
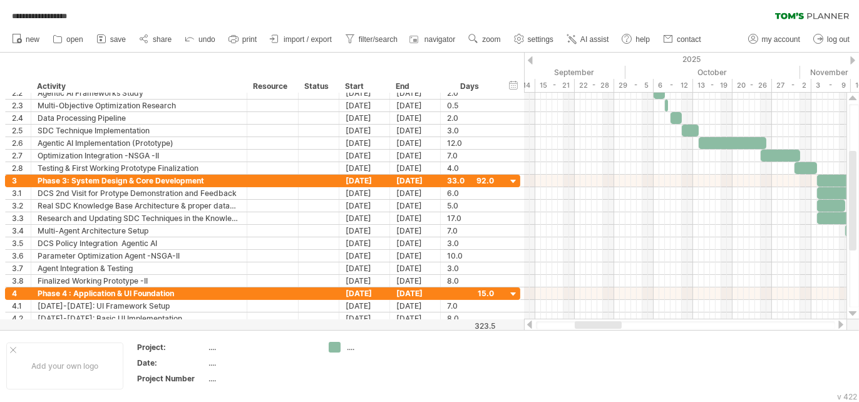
drag, startPoint x: 611, startPoint y: 324, endPoint x: 585, endPoint y: 328, distance: 25.9
click at [585, 328] on div at bounding box center [598, 325] width 47 height 8
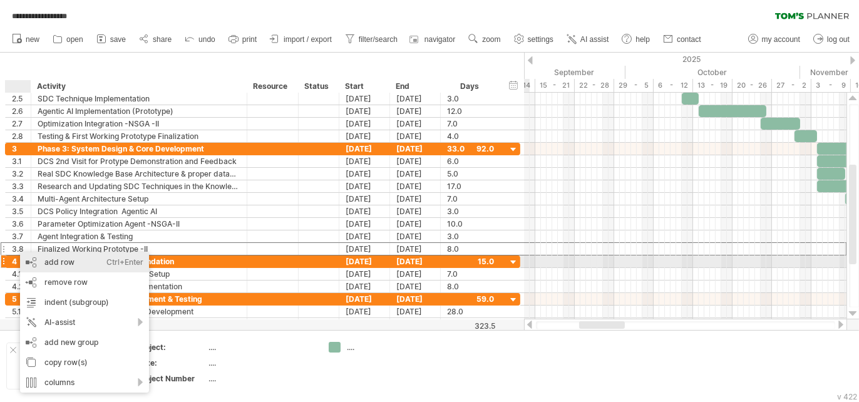
click at [69, 260] on div "add row Ctrl+Enter Cmd+Enter" at bounding box center [84, 262] width 129 height 20
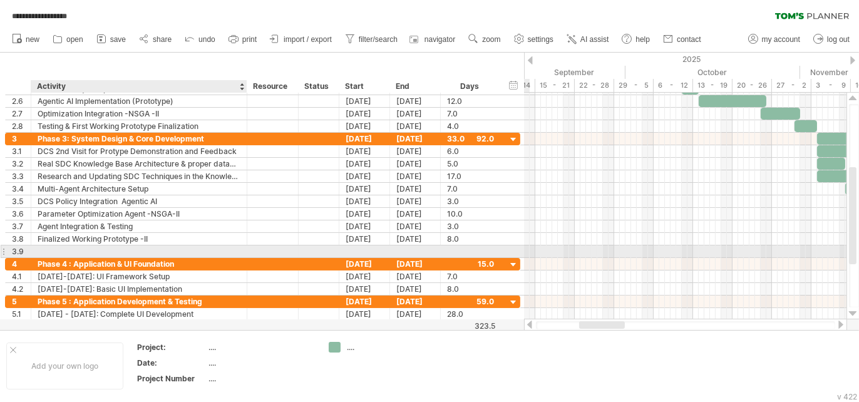
click at [71, 249] on div at bounding box center [139, 251] width 203 height 12
click at [71, 249] on input "text" at bounding box center [139, 251] width 203 height 12
type input "**********"
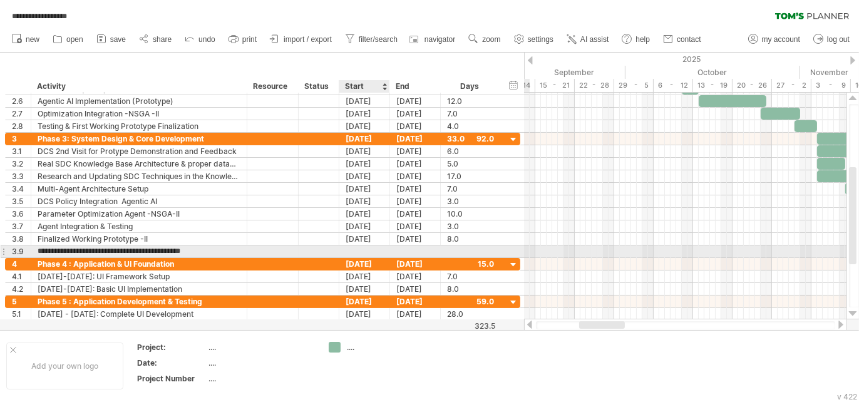
click at [385, 252] on div at bounding box center [364, 251] width 51 height 12
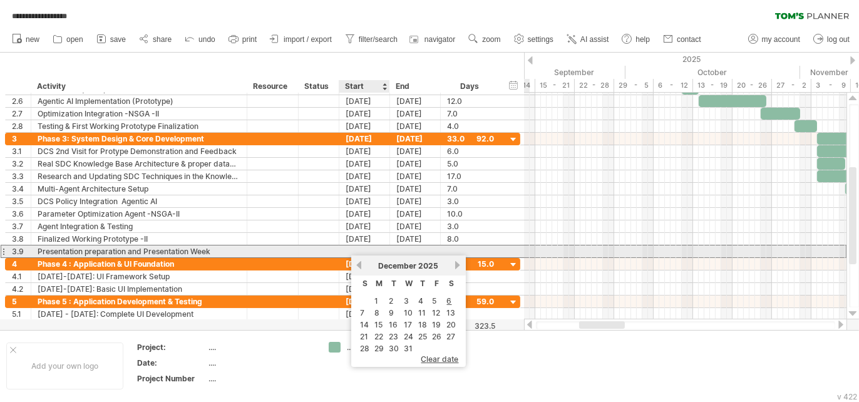
click at [374, 251] on div at bounding box center [364, 251] width 51 height 12
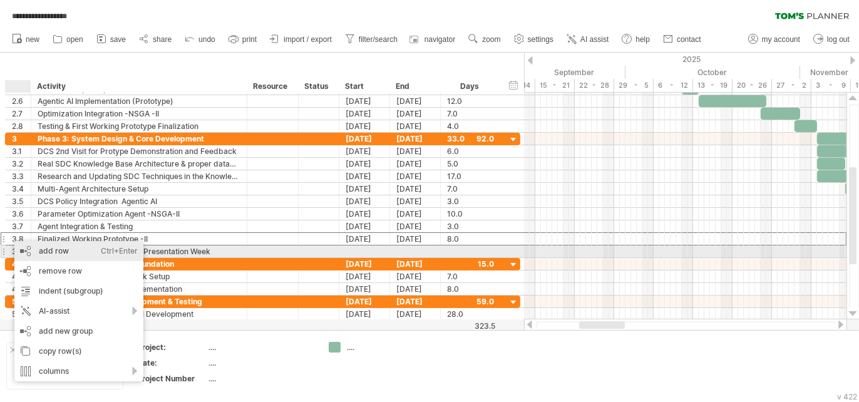
click at [36, 249] on div "add row Ctrl+Enter Cmd+Enter" at bounding box center [78, 251] width 129 height 20
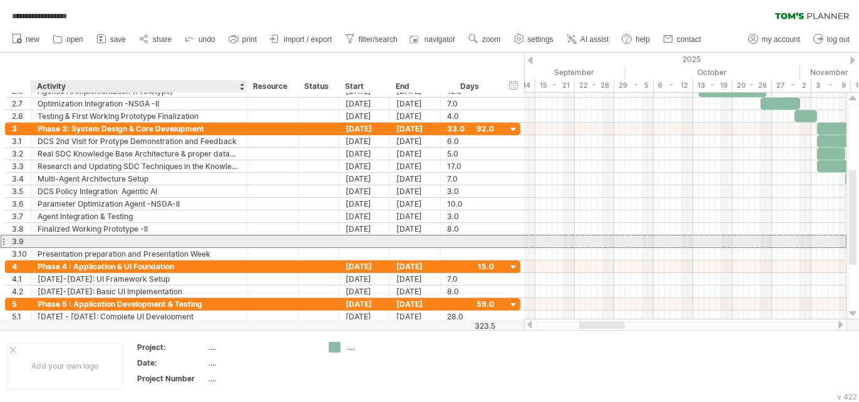
click at [39, 241] on div at bounding box center [139, 241] width 203 height 12
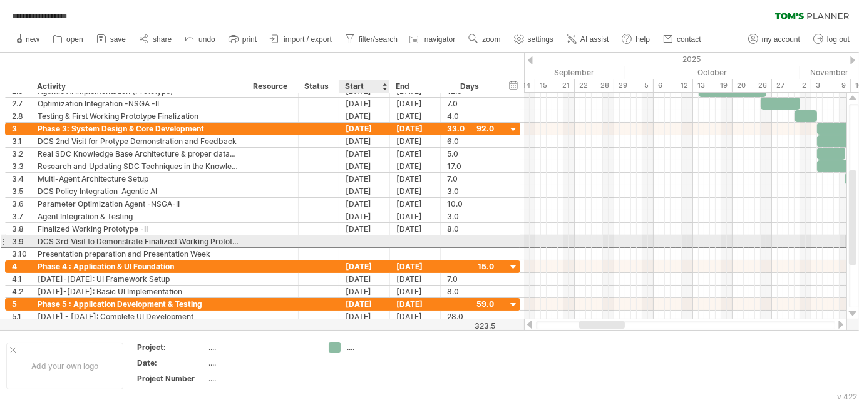
click at [369, 241] on div at bounding box center [364, 241] width 51 height 12
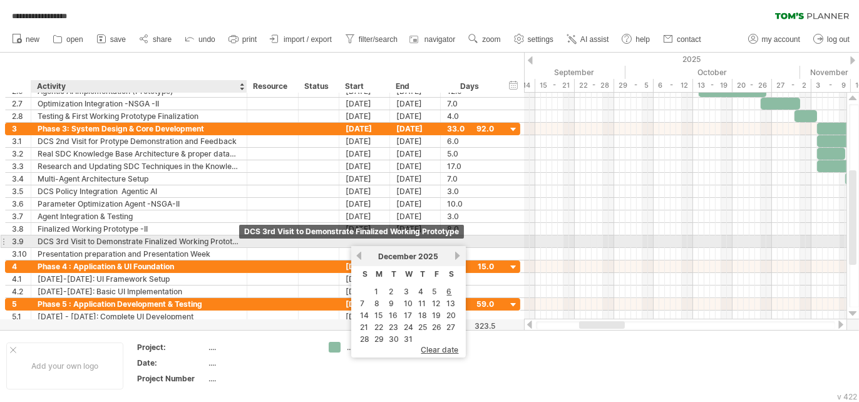
click at [142, 240] on div "DCS 3rd Visit to Demonstrate Finalized Working Prototype" at bounding box center [139, 241] width 203 height 12
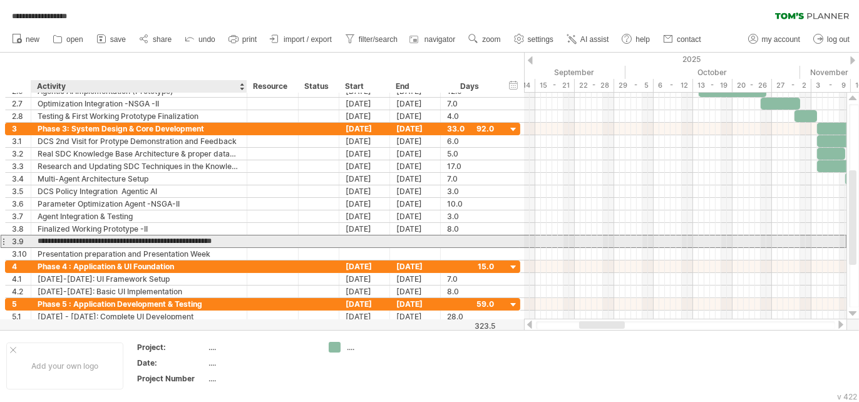
click at [142, 240] on input "**********" at bounding box center [139, 241] width 203 height 12
click at [143, 240] on input "**********" at bounding box center [139, 241] width 203 height 12
click at [145, 240] on input "**********" at bounding box center [139, 241] width 203 height 12
type input "**********"
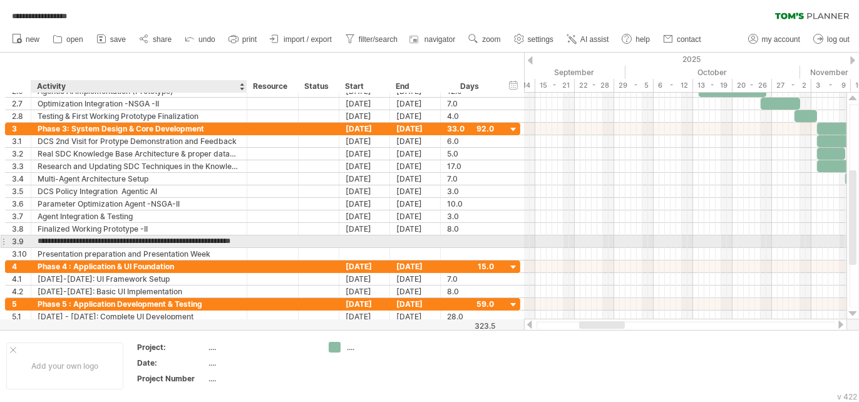
scroll to position [0, 14]
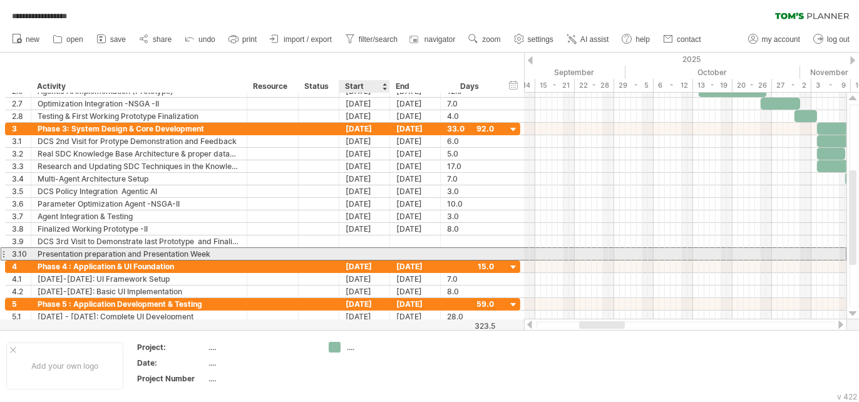
click at [359, 254] on div at bounding box center [364, 254] width 51 height 12
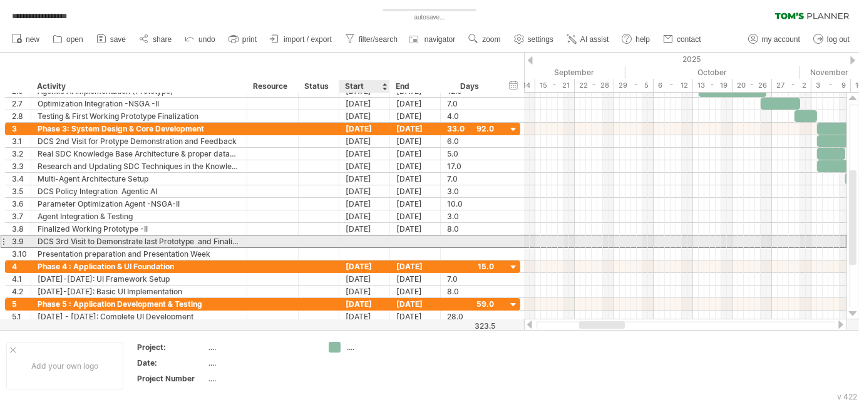
click at [359, 240] on div at bounding box center [364, 241] width 51 height 12
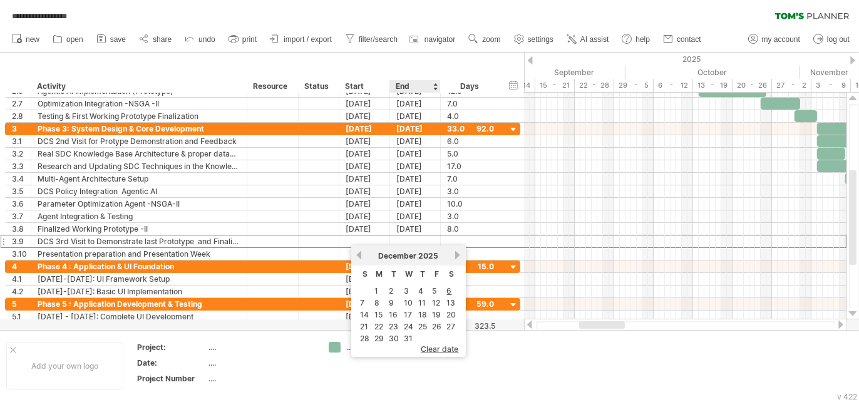
click at [403, 342] on link "31" at bounding box center [408, 338] width 11 height 12
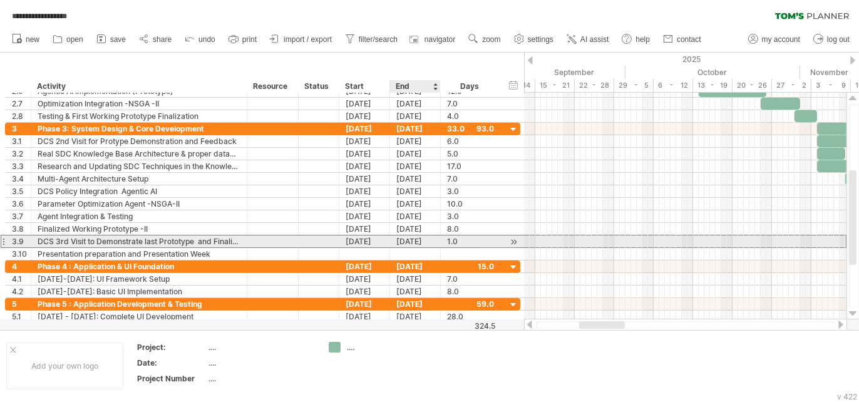
click at [404, 239] on div "31-12-25" at bounding box center [415, 241] width 51 height 12
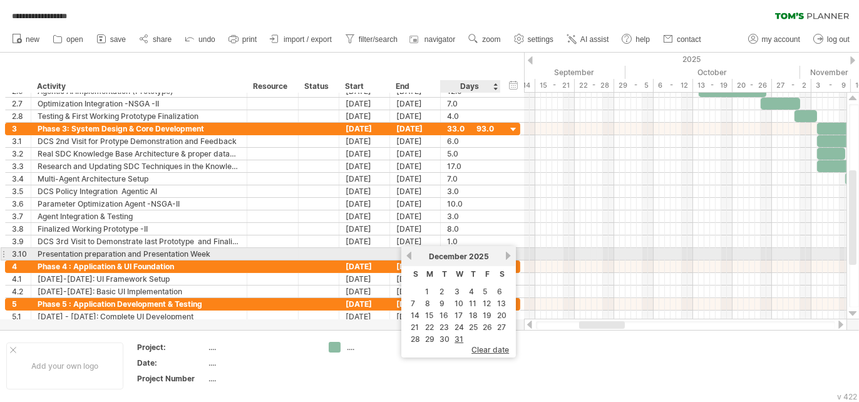
click at [503, 253] on link "next" at bounding box center [507, 255] width 9 height 9
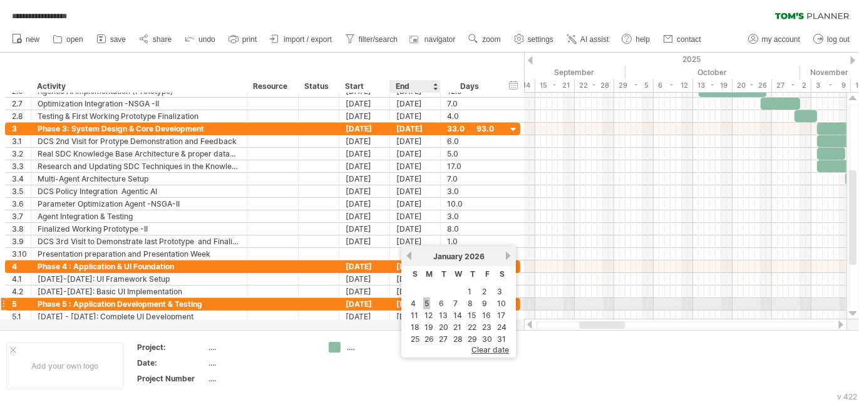
click at [426, 303] on link "5" at bounding box center [426, 303] width 7 height 12
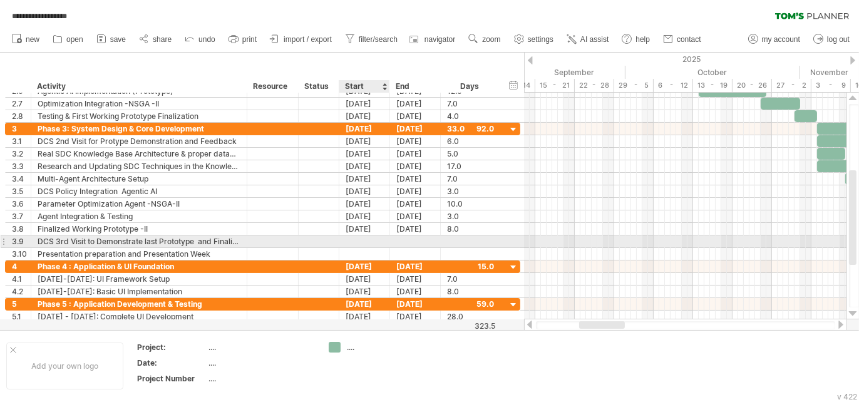
click at [364, 242] on div at bounding box center [364, 241] width 51 height 12
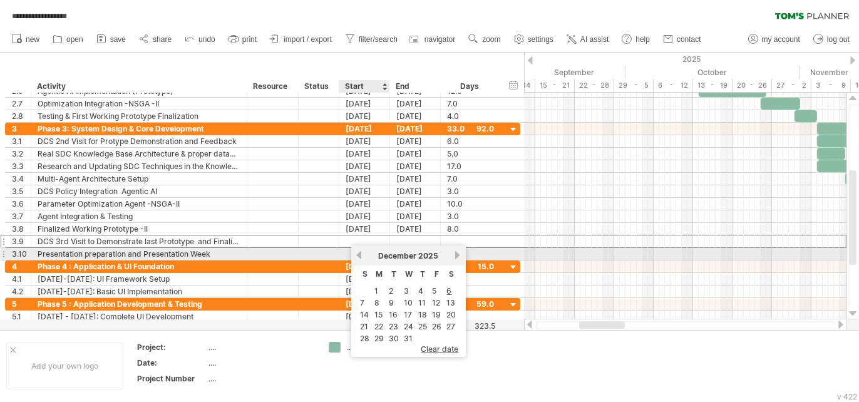
click at [356, 257] on link "previous" at bounding box center [358, 254] width 9 height 9
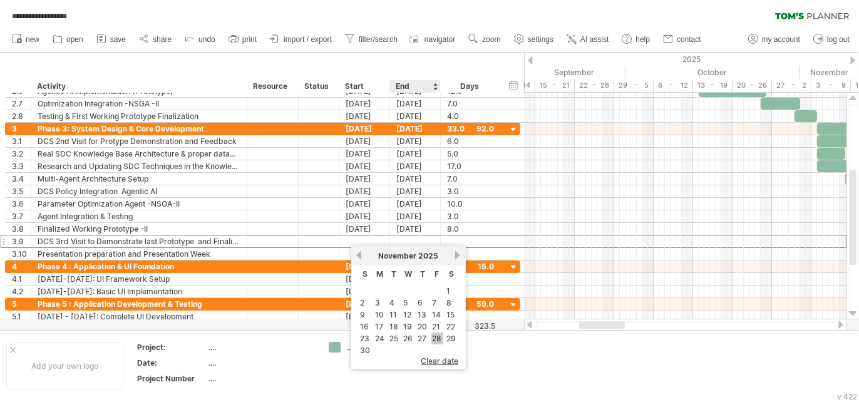
click at [431, 344] on link "28" at bounding box center [437, 338] width 12 height 12
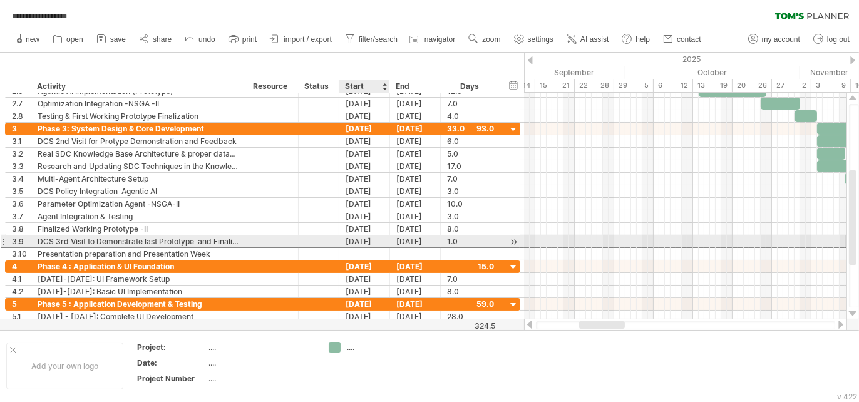
click at [354, 241] on div "28-11-25" at bounding box center [364, 241] width 51 height 12
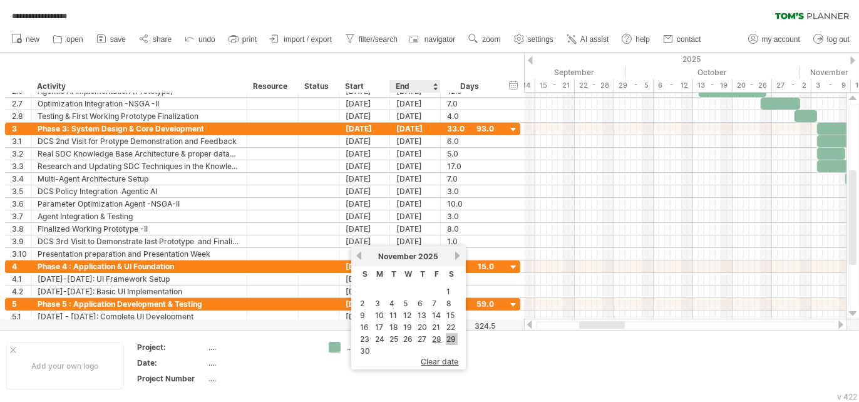
click at [446, 345] on link "29" at bounding box center [452, 339] width 12 height 12
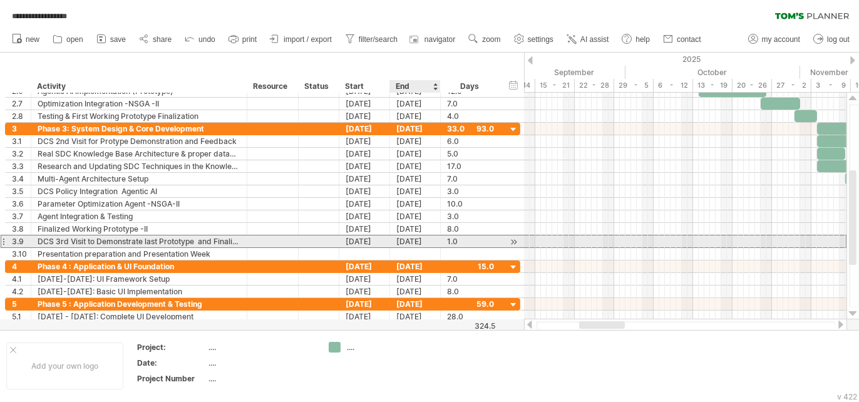
click at [399, 242] on div "[DATE]" at bounding box center [415, 241] width 51 height 12
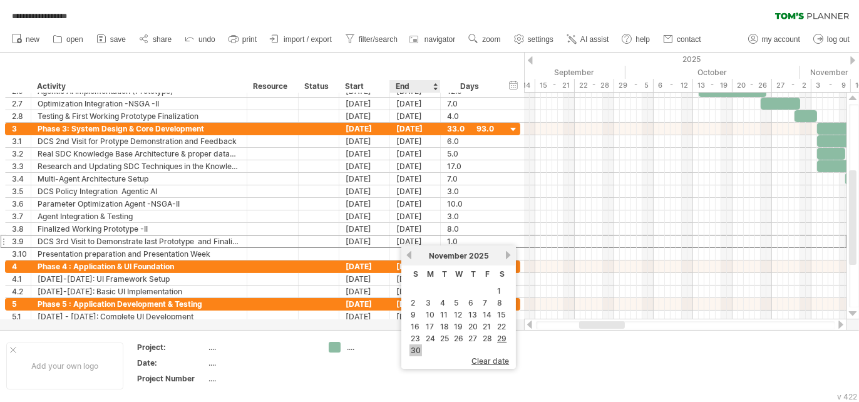
click at [413, 356] on link "30" at bounding box center [415, 350] width 13 height 12
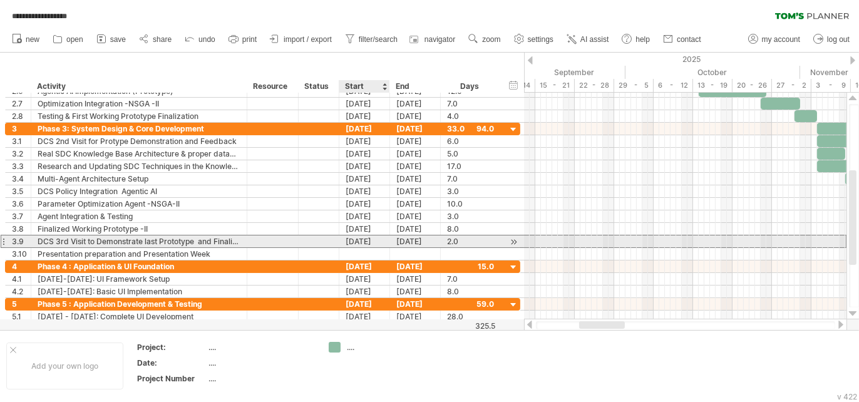
click at [356, 236] on div "[DATE]" at bounding box center [364, 241] width 51 height 12
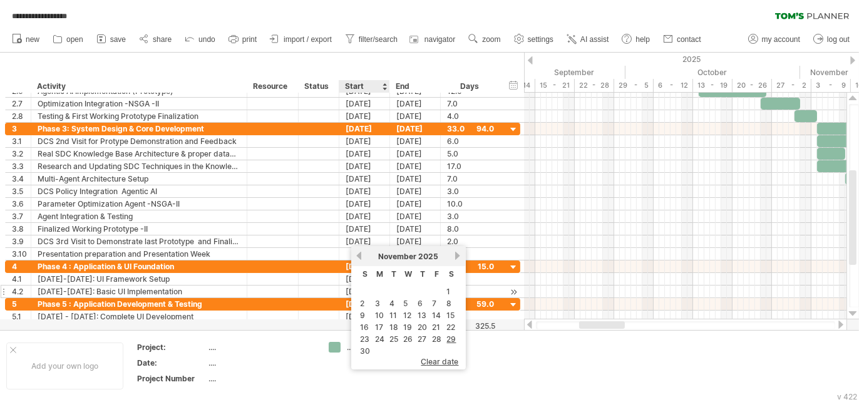
drag, startPoint x: 369, startPoint y: 355, endPoint x: 387, endPoint y: 294, distance: 64.0
click at [368, 354] on link "30" at bounding box center [365, 351] width 13 height 12
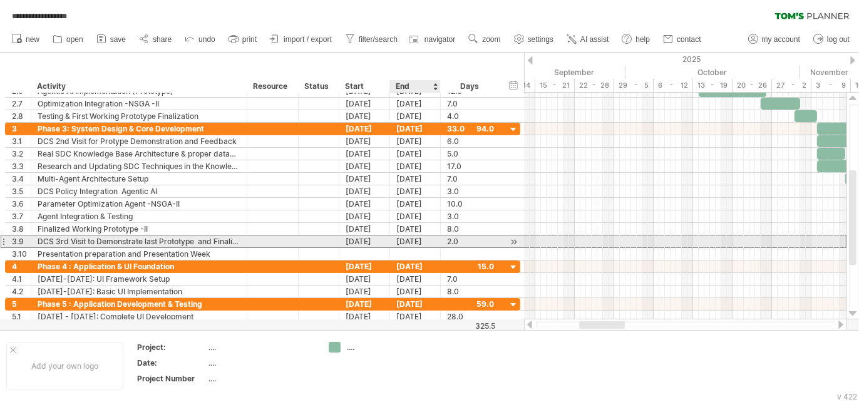
click at [399, 242] on div "01-12-25" at bounding box center [415, 241] width 51 height 12
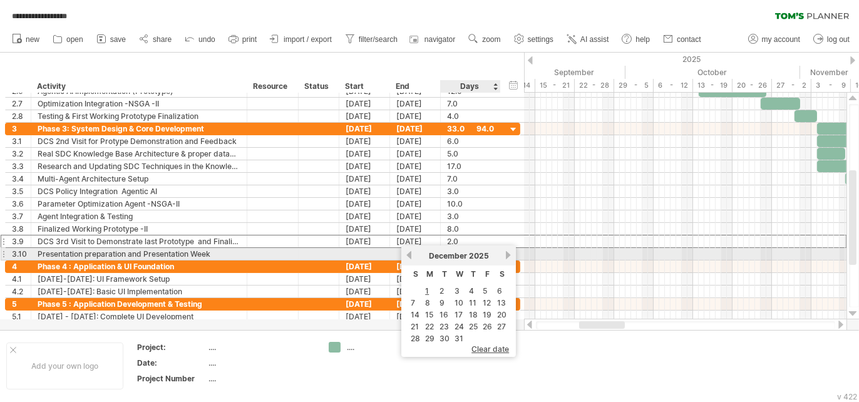
click at [504, 255] on link "next" at bounding box center [507, 254] width 9 height 9
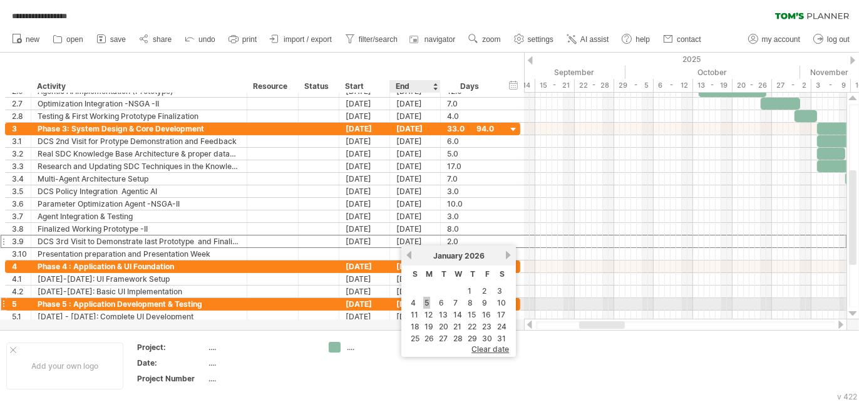
click at [427, 305] on link "5" at bounding box center [426, 303] width 7 height 12
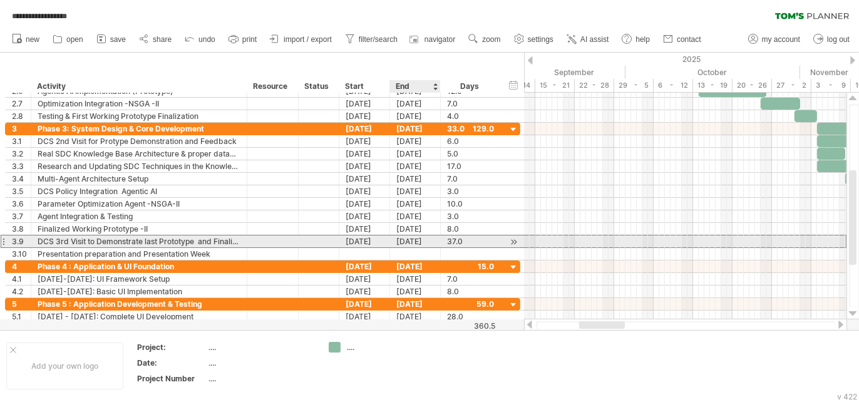
click at [400, 239] on div "05-01-26" at bounding box center [415, 241] width 51 height 12
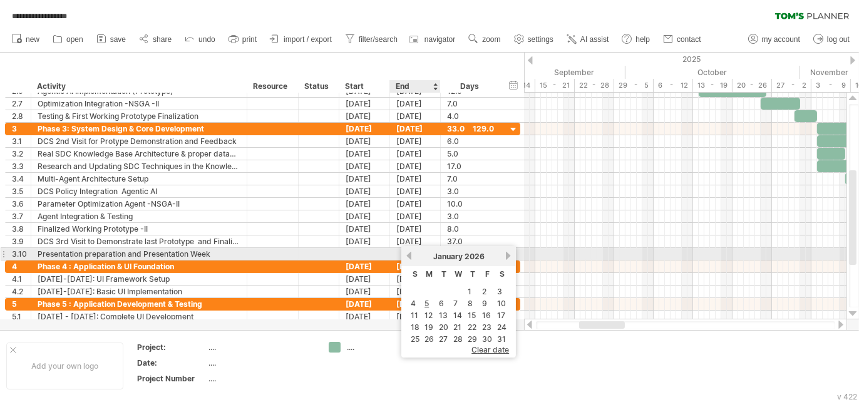
click at [413, 256] on div "January 2026" at bounding box center [458, 256] width 91 height 9
click at [411, 257] on link "previous" at bounding box center [408, 255] width 9 height 9
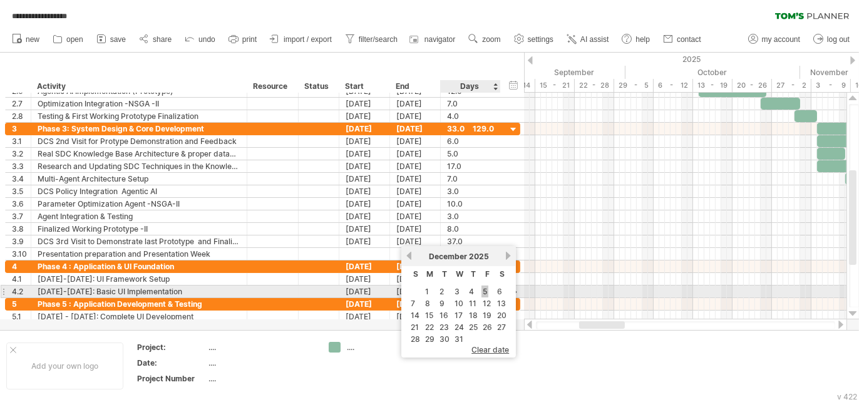
click at [482, 290] on link "5" at bounding box center [484, 291] width 7 height 12
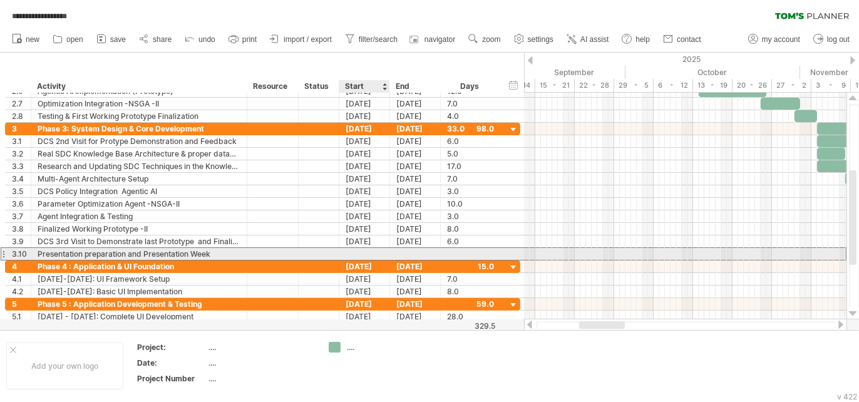
click at [346, 255] on div at bounding box center [364, 254] width 51 height 12
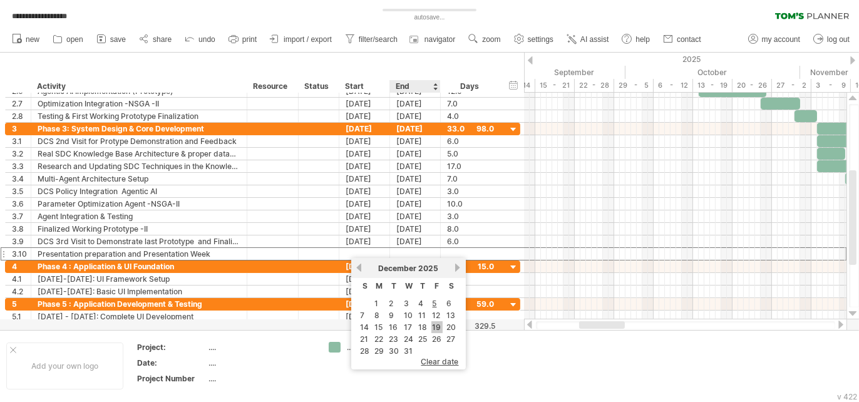
click at [436, 329] on link "19" at bounding box center [436, 327] width 11 height 12
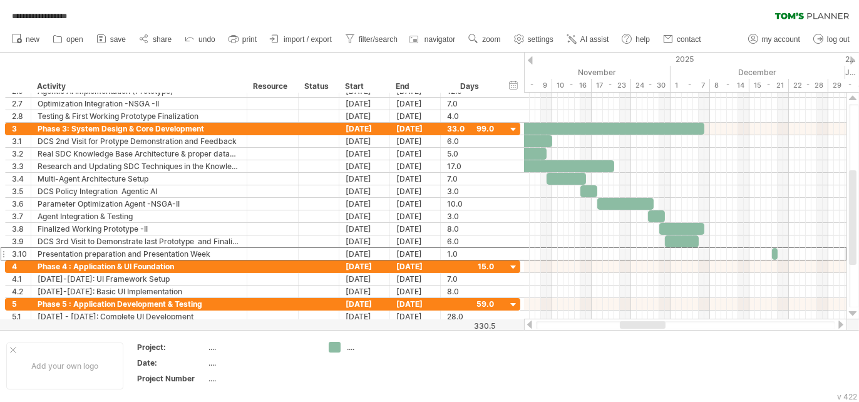
drag, startPoint x: 598, startPoint y: 324, endPoint x: 642, endPoint y: 322, distance: 44.5
click at [643, 323] on div at bounding box center [643, 325] width 46 height 8
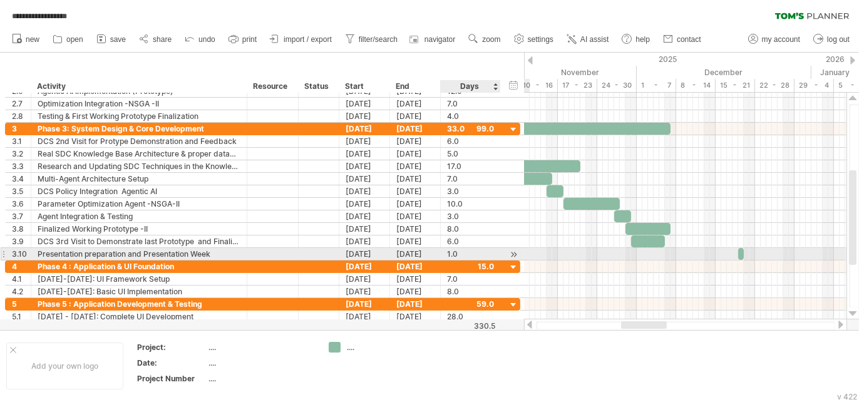
click at [516, 251] on div at bounding box center [514, 254] width 12 height 13
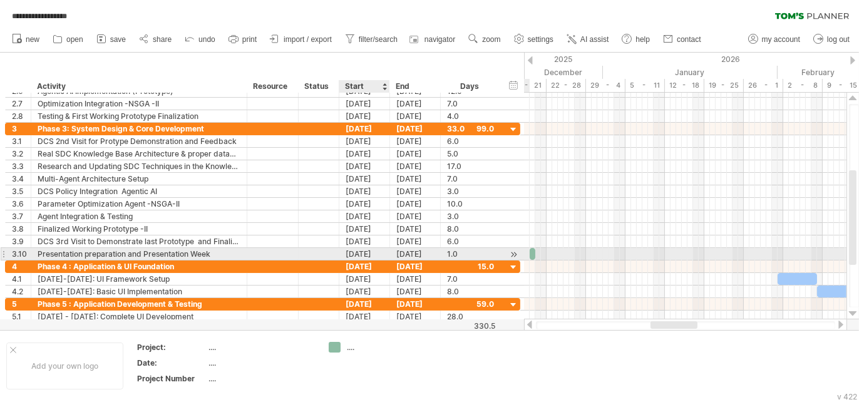
click at [350, 252] on div "[DATE]" at bounding box center [364, 254] width 51 height 12
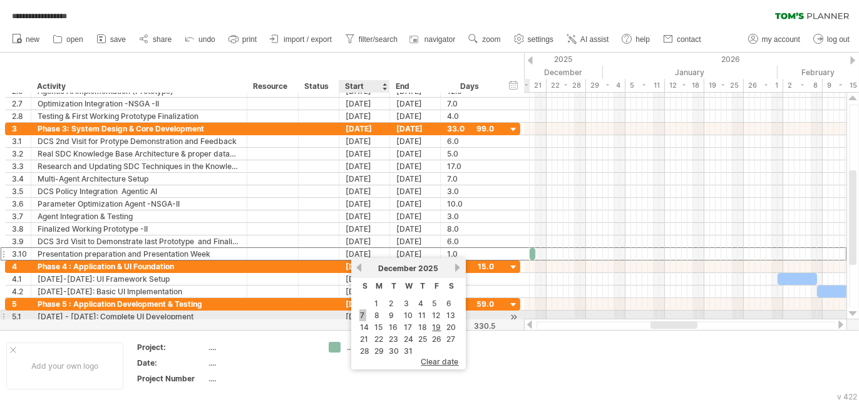
click at [360, 317] on link "7" at bounding box center [362, 315] width 7 height 12
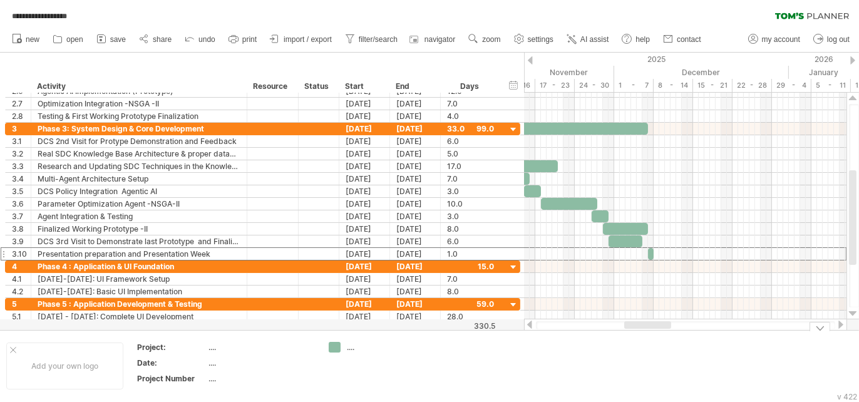
drag, startPoint x: 674, startPoint y: 325, endPoint x: 646, endPoint y: 330, distance: 28.6
click at [648, 331] on div "**********" at bounding box center [429, 201] width 859 height 402
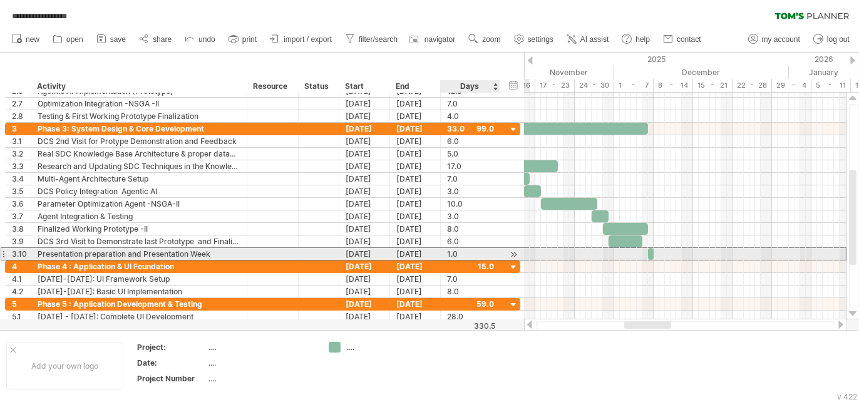
click at [464, 253] on div "1.0" at bounding box center [470, 254] width 47 height 12
click at [511, 251] on div at bounding box center [514, 254] width 12 height 13
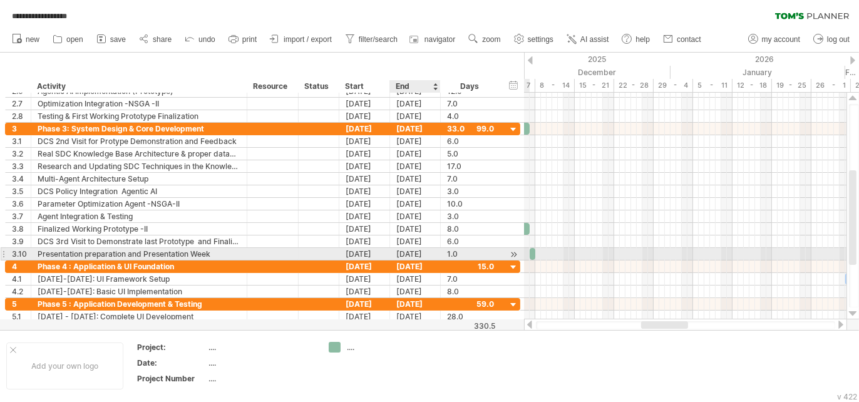
click at [421, 250] on div "[DATE]" at bounding box center [415, 254] width 51 height 12
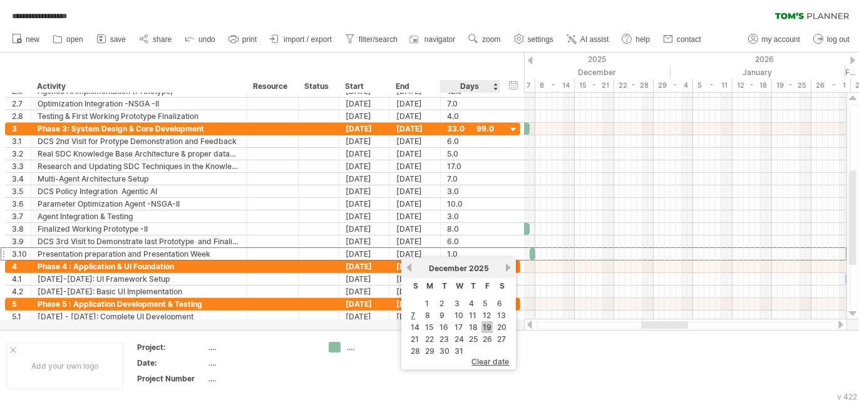
click at [486, 332] on link "19" at bounding box center [486, 327] width 11 height 12
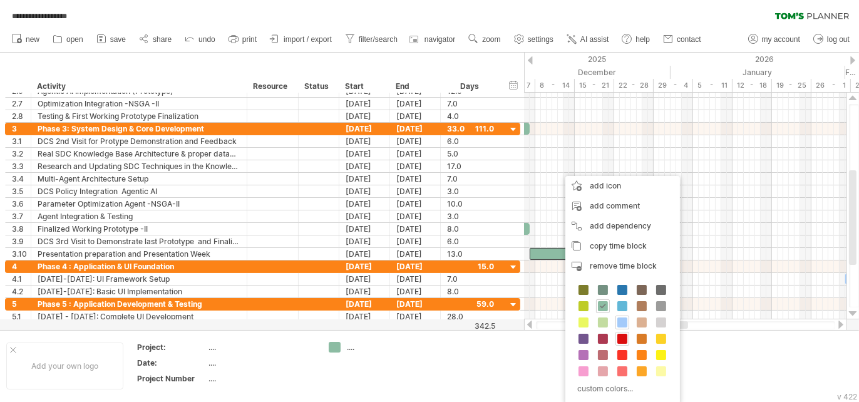
click at [617, 341] on span at bounding box center [622, 339] width 10 height 10
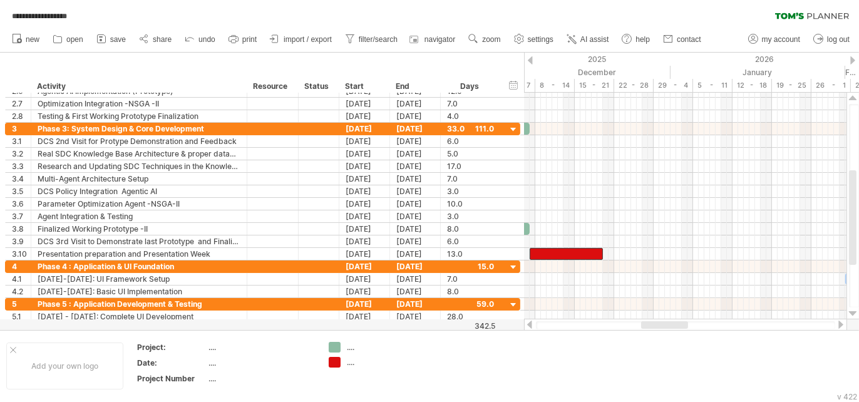
click at [657, 329] on div at bounding box center [685, 325] width 299 height 8
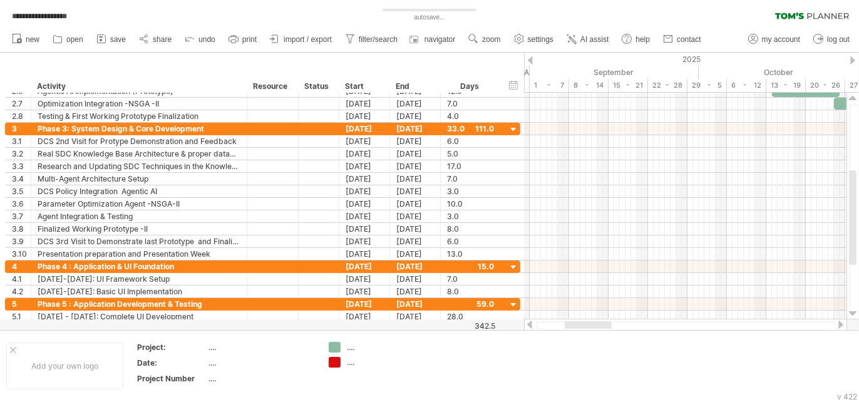
drag, startPoint x: 655, startPoint y: 327, endPoint x: 579, endPoint y: 325, distance: 76.4
click at [579, 325] on div at bounding box center [588, 325] width 47 height 8
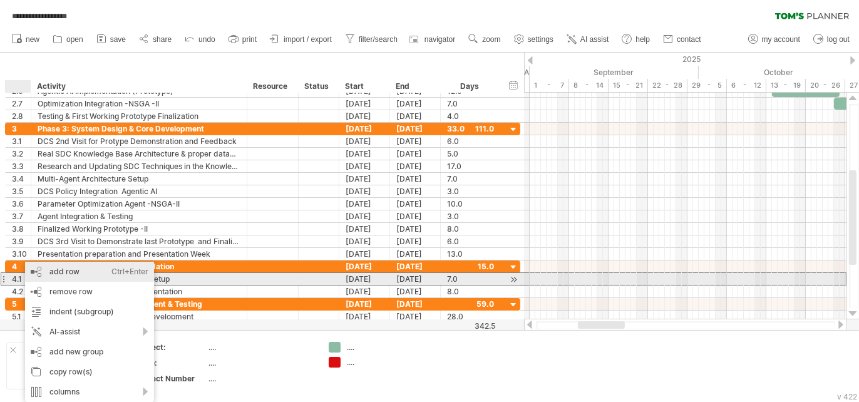
click at [64, 274] on div "add row Ctrl+Enter Cmd+Enter" at bounding box center [89, 272] width 129 height 20
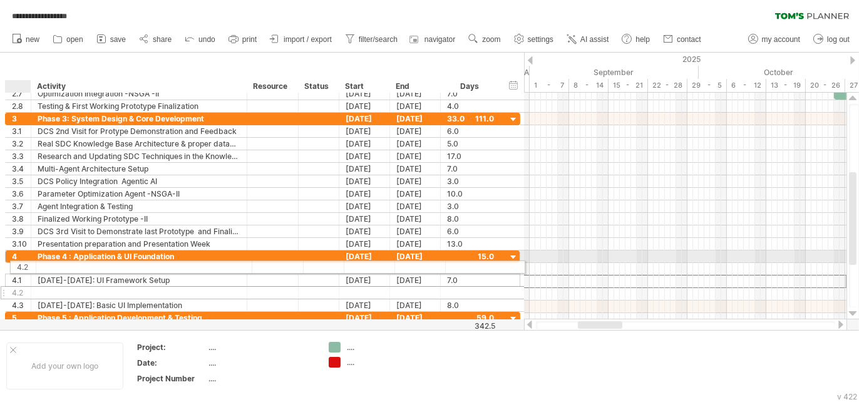
drag, startPoint x: 11, startPoint y: 277, endPoint x: 13, endPoint y: 265, distance: 12.6
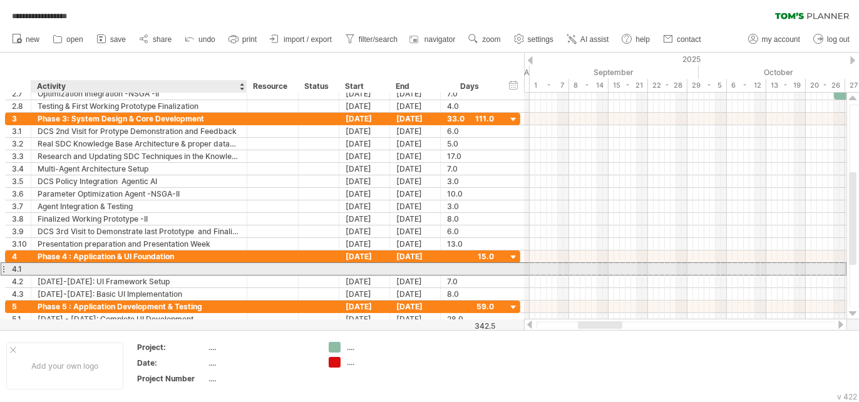
click at [63, 267] on div at bounding box center [139, 269] width 203 height 12
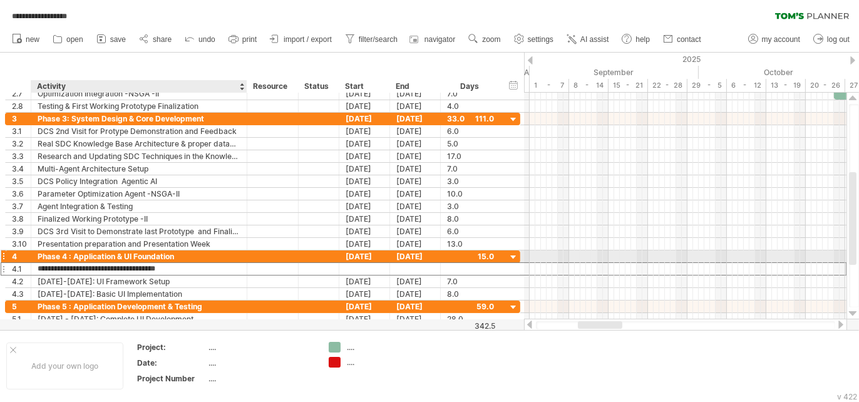
click at [136, 263] on input "**********" at bounding box center [139, 269] width 203 height 12
type input "**********"
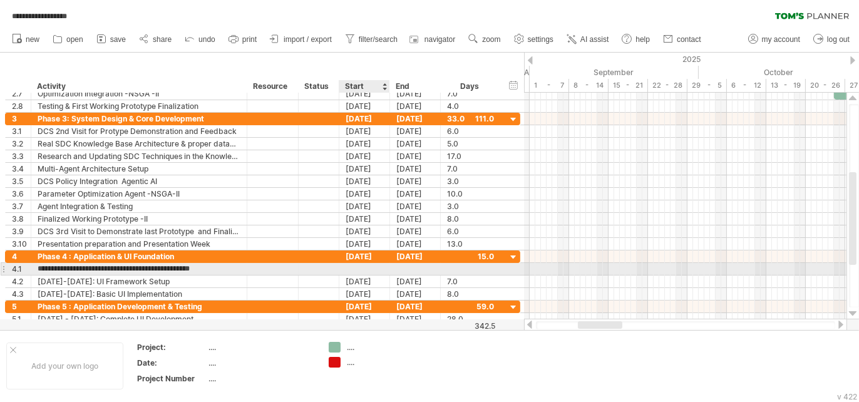
click at [367, 268] on div at bounding box center [364, 269] width 51 height 12
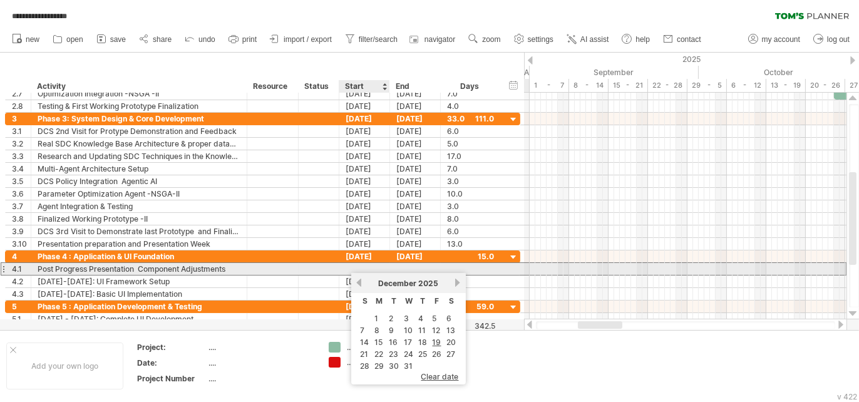
click at [346, 265] on div at bounding box center [364, 269] width 51 height 12
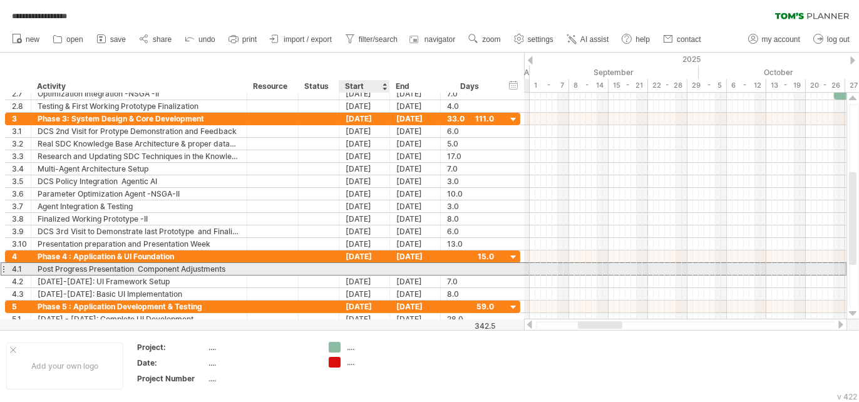
click at [352, 265] on div at bounding box center [364, 269] width 51 height 12
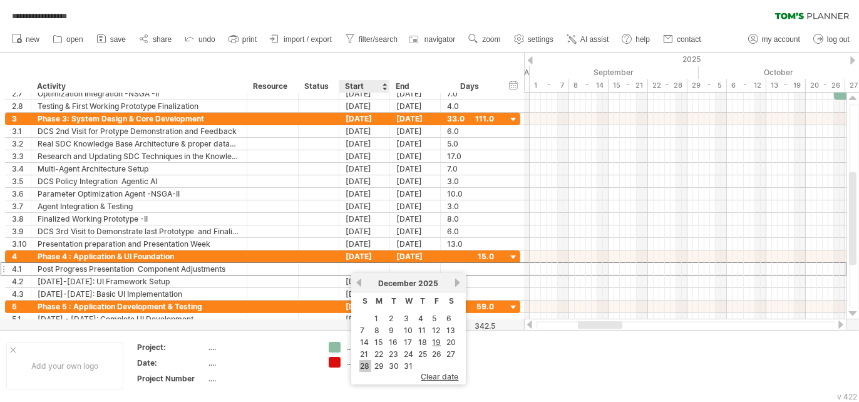
click at [369, 372] on link "28" at bounding box center [365, 366] width 12 height 12
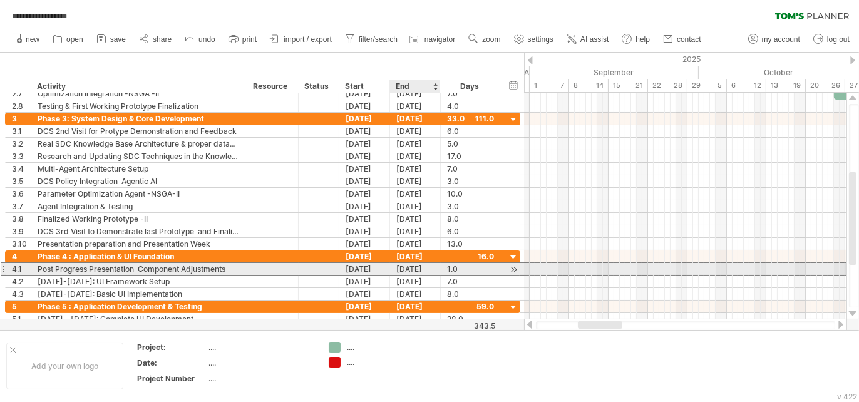
click at [400, 263] on div "[DATE]" at bounding box center [415, 269] width 51 height 12
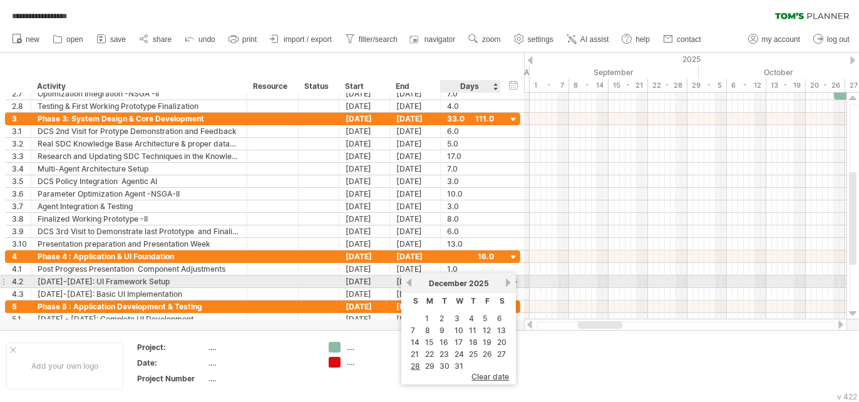
click at [504, 282] on link "next" at bounding box center [507, 282] width 9 height 9
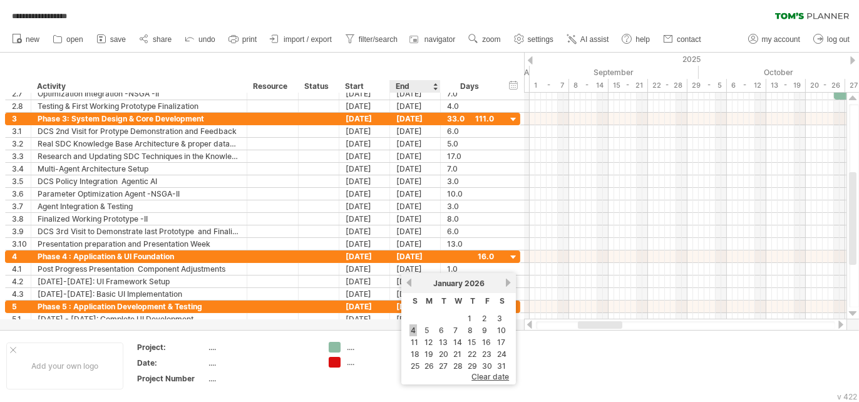
click at [412, 330] on link "4" at bounding box center [413, 330] width 8 height 12
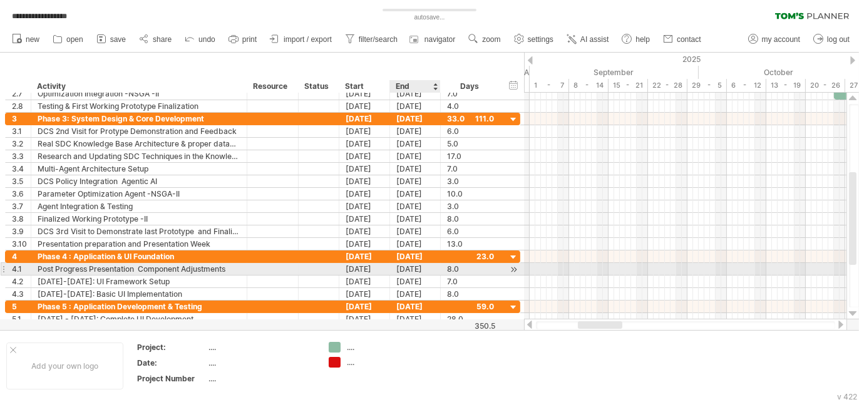
click at [400, 268] on div "04-01-26" at bounding box center [415, 269] width 51 height 12
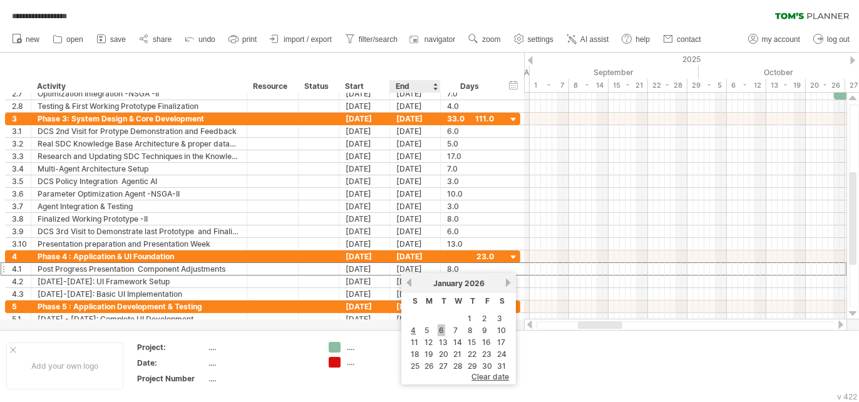
click at [439, 331] on link "6" at bounding box center [441, 330] width 8 height 12
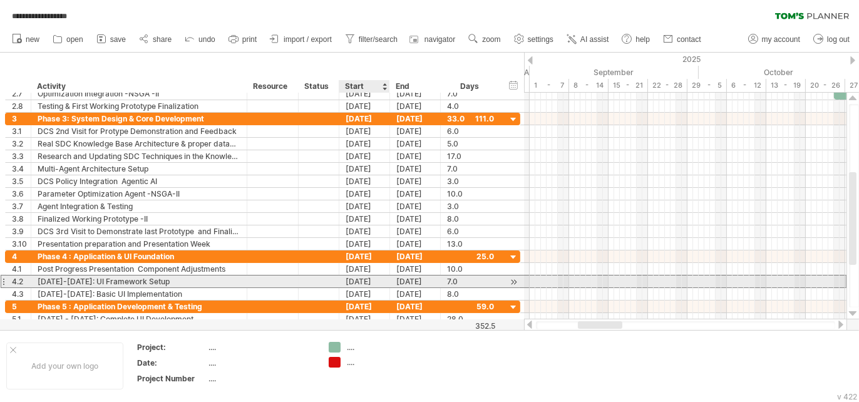
click at [366, 277] on div "[DATE]" at bounding box center [364, 281] width 51 height 12
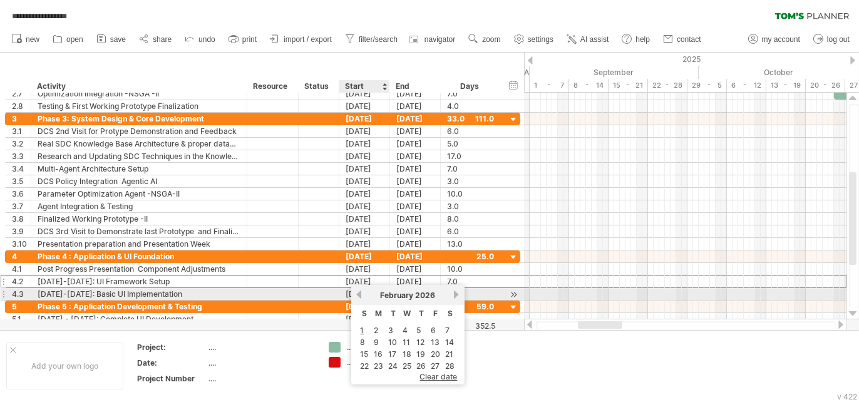
click at [354, 297] on link "previous" at bounding box center [358, 294] width 9 height 9
click at [454, 295] on link "next" at bounding box center [457, 294] width 9 height 9
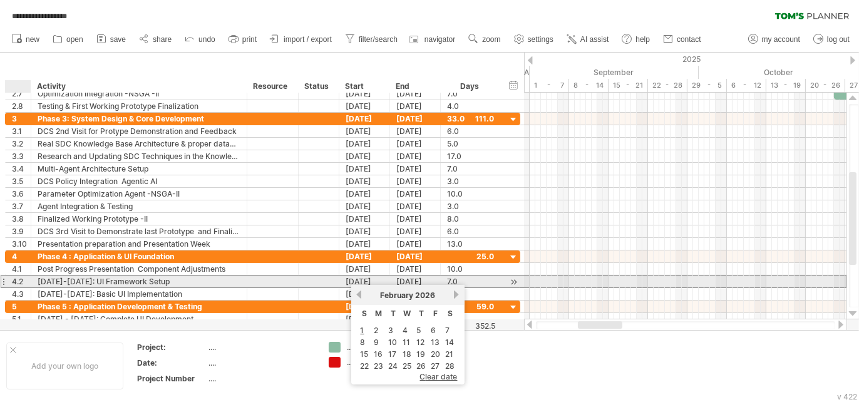
click at [23, 277] on div "4.2" at bounding box center [21, 281] width 19 height 12
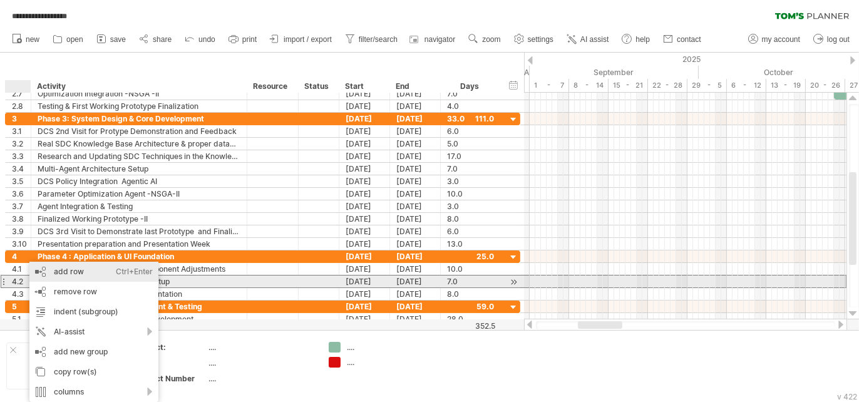
click at [56, 280] on div "add row Ctrl+Enter Cmd+Enter" at bounding box center [93, 272] width 129 height 20
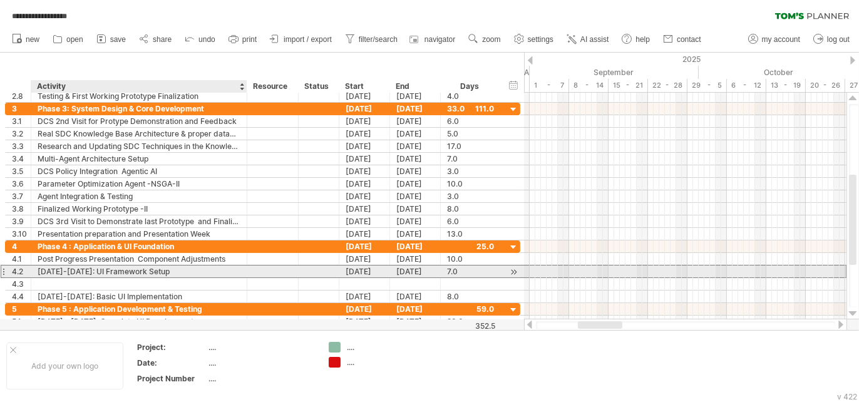
click at [67, 270] on div "Feb 1-7: UI Framework Setup" at bounding box center [139, 271] width 203 height 12
click at [67, 270] on input "**********" at bounding box center [139, 271] width 203 height 12
click at [67, 268] on input "**********" at bounding box center [139, 271] width 203 height 12
type input "**********"
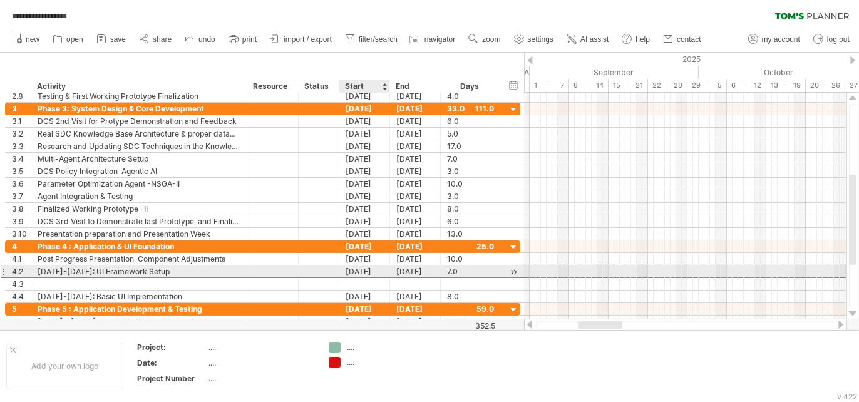
click at [392, 270] on div "07-02-26" at bounding box center [415, 271] width 51 height 12
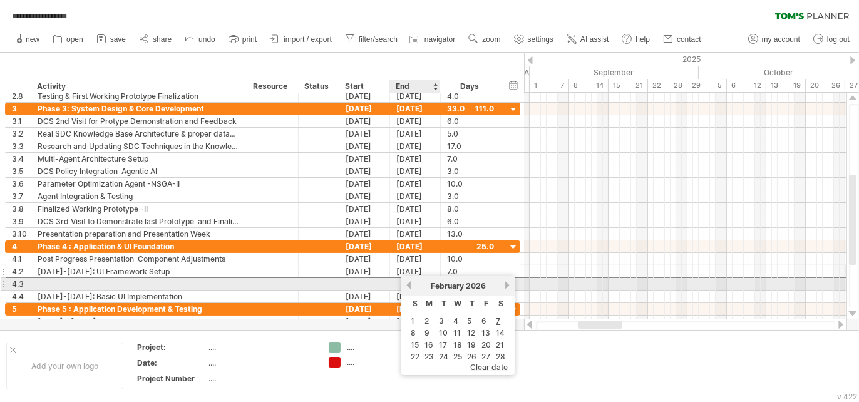
click at [410, 285] on link "previous" at bounding box center [408, 284] width 9 height 9
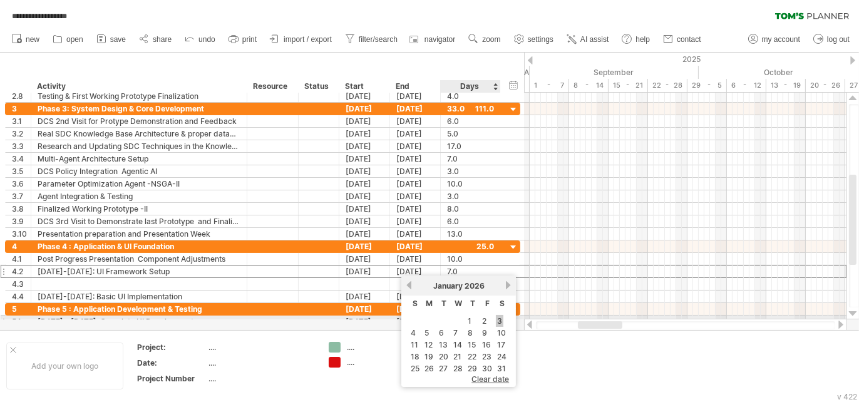
click at [496, 319] on link "3" at bounding box center [500, 321] width 8 height 12
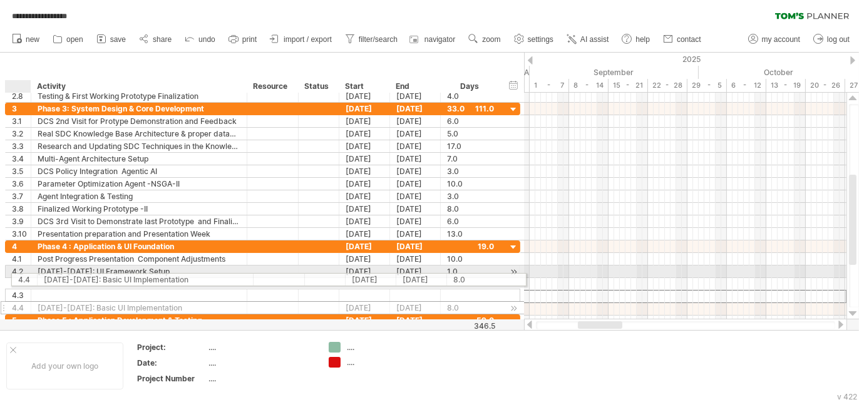
drag, startPoint x: 6, startPoint y: 291, endPoint x: 9, endPoint y: 278, distance: 13.4
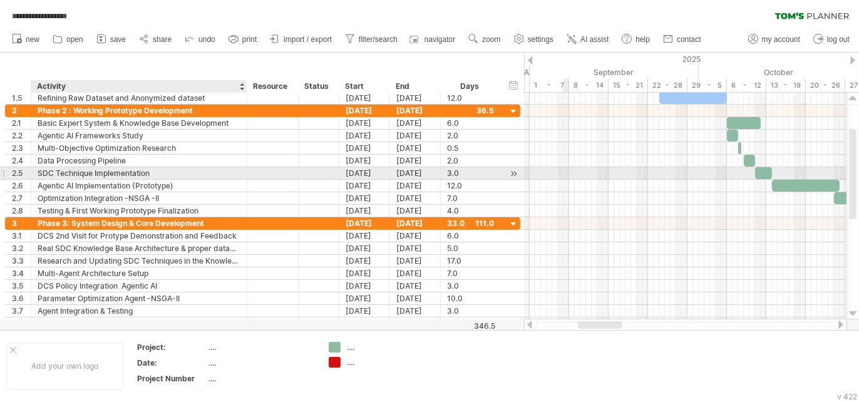
click at [69, 172] on div "SDC Technique Implementation" at bounding box center [139, 173] width 203 height 12
click at [69, 172] on input "**********" at bounding box center [139, 173] width 203 height 12
click at [153, 172] on input "**********" at bounding box center [139, 173] width 203 height 12
type input "*"
paste input "**********"
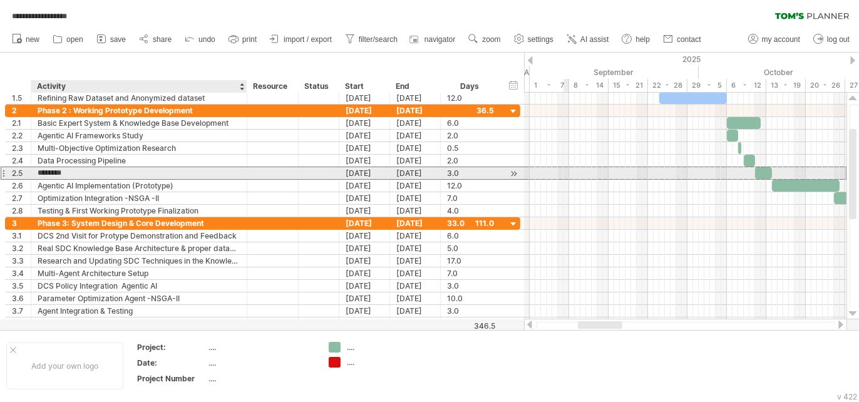
type input "**********"
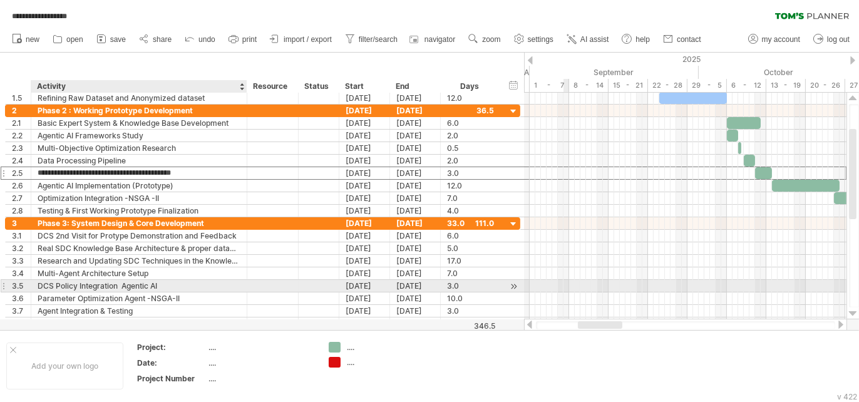
click at [236, 287] on div "DCS Policy Integration Agentic AI" at bounding box center [139, 286] width 203 height 12
click at [175, 284] on div "DCS Policy Integration Agentic AI" at bounding box center [139, 286] width 203 height 12
click at [175, 284] on input "**********" at bounding box center [139, 286] width 203 height 12
type input "*"
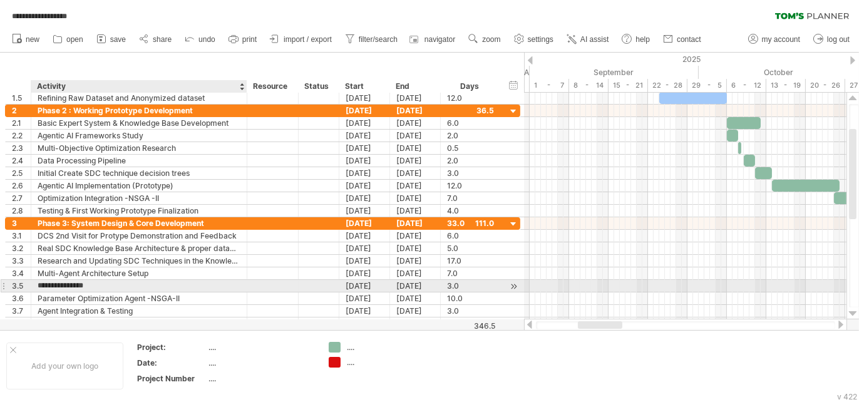
paste input "**********"
click at [106, 282] on input "**********" at bounding box center [139, 286] width 203 height 12
type input "**********"
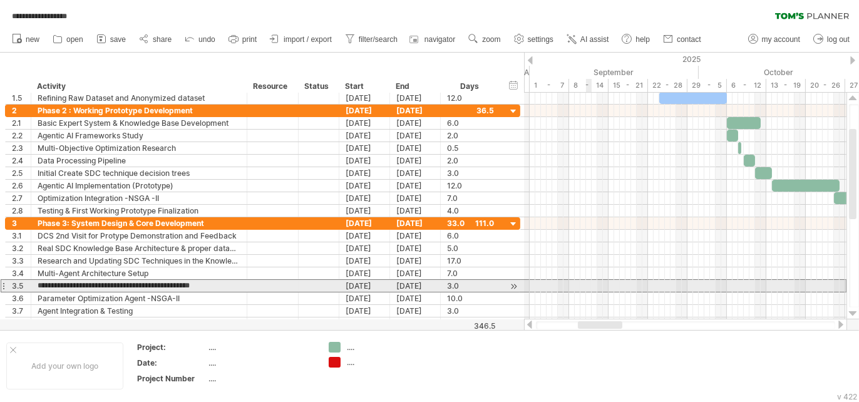
click at [587, 282] on div at bounding box center [685, 285] width 322 height 13
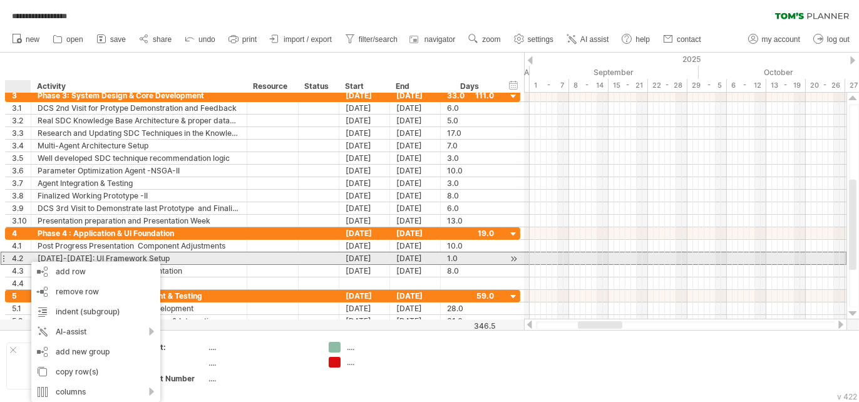
click at [128, 252] on div "Feb 1-7: UI Framework Setup" at bounding box center [139, 258] width 203 height 12
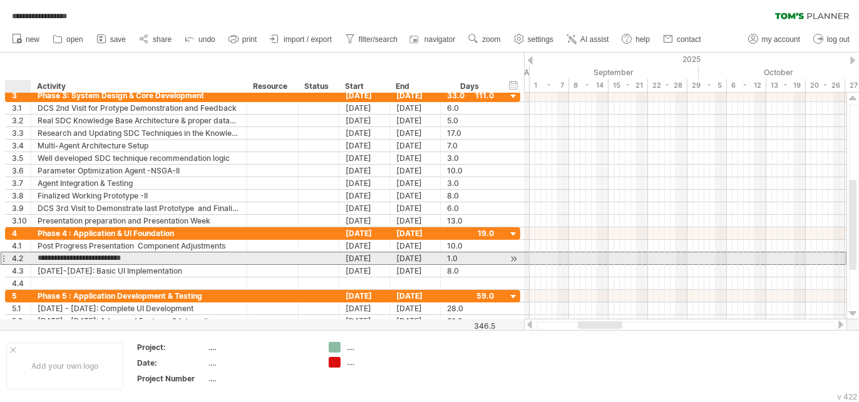
click at [128, 252] on input "**********" at bounding box center [139, 258] width 203 height 12
drag, startPoint x: 145, startPoint y: 254, endPoint x: 112, endPoint y: 255, distance: 32.6
click at [145, 255] on input "**********" at bounding box center [139, 258] width 203 height 12
click at [63, 257] on input "**********" at bounding box center [139, 258] width 203 height 12
click at [65, 255] on input "**********" at bounding box center [139, 258] width 203 height 12
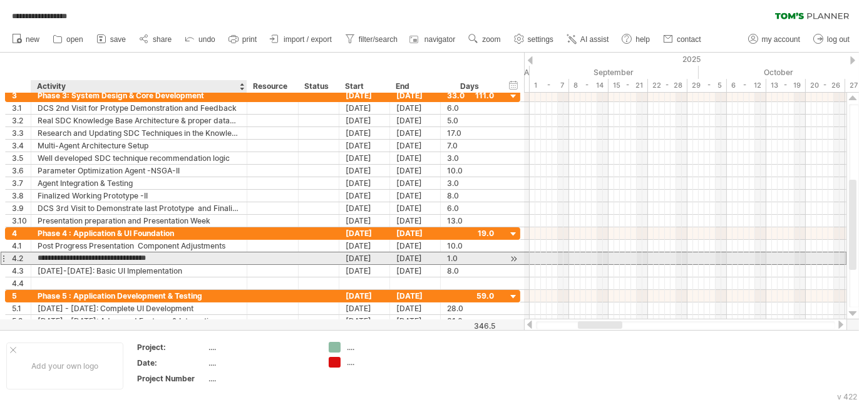
click at [112, 258] on input "**********" at bounding box center [139, 258] width 203 height 12
click at [122, 258] on div "Basic Compatible UI Framework Setup" at bounding box center [139, 258] width 203 height 12
click at [122, 258] on input "**********" at bounding box center [139, 258] width 203 height 12
click at [183, 253] on input "**********" at bounding box center [139, 258] width 203 height 12
click at [151, 257] on input "**********" at bounding box center [139, 258] width 203 height 12
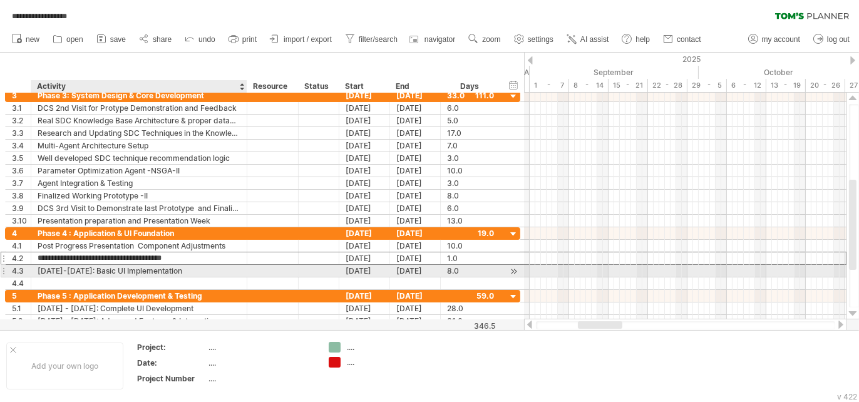
click at [170, 266] on div "Feb 8-15: Basic UI Implementation" at bounding box center [139, 271] width 203 height 12
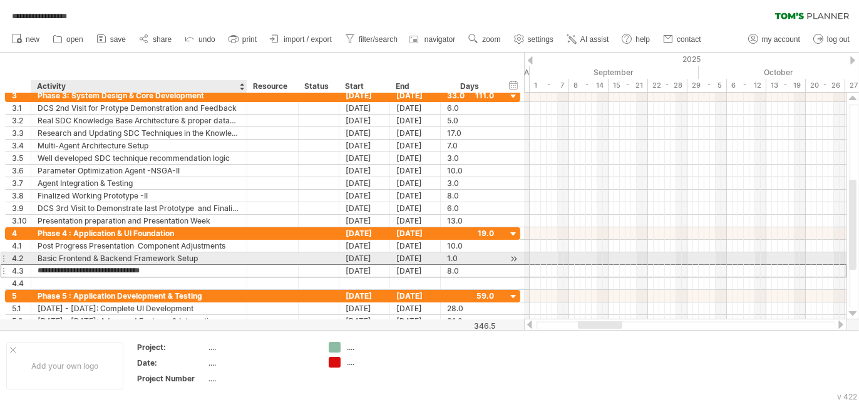
click at [58, 257] on div "Basic Frontend & Backend Framework Setup" at bounding box center [139, 258] width 203 height 12
type input "**********"
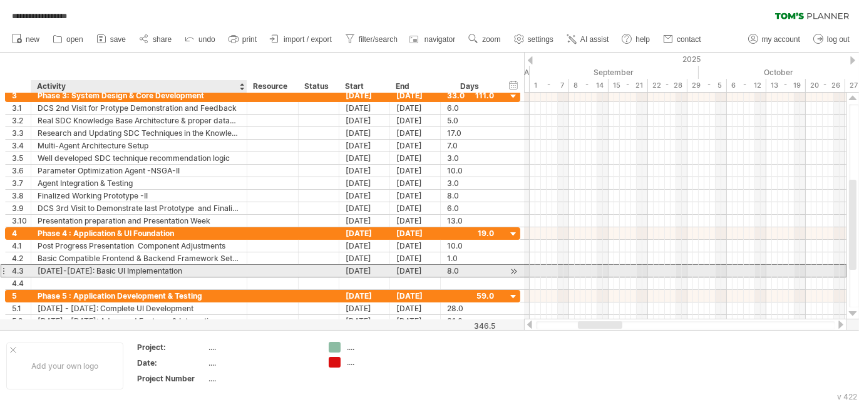
click at [158, 270] on div "Feb 8-15: Basic UI Implementation" at bounding box center [139, 271] width 203 height 12
type input "**********"
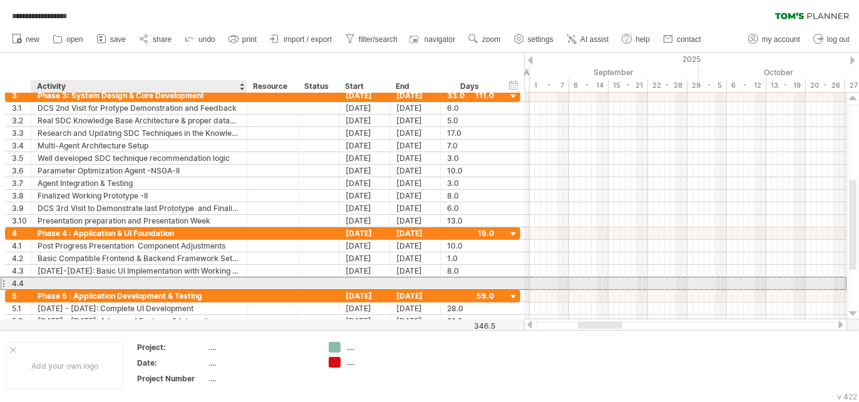
click at [84, 279] on div at bounding box center [139, 283] width 203 height 12
click at [84, 279] on input "text" at bounding box center [139, 283] width 203 height 12
paste input "**********"
click at [39, 282] on input "**********" at bounding box center [139, 283] width 203 height 12
click at [64, 281] on input "**********" at bounding box center [139, 283] width 203 height 12
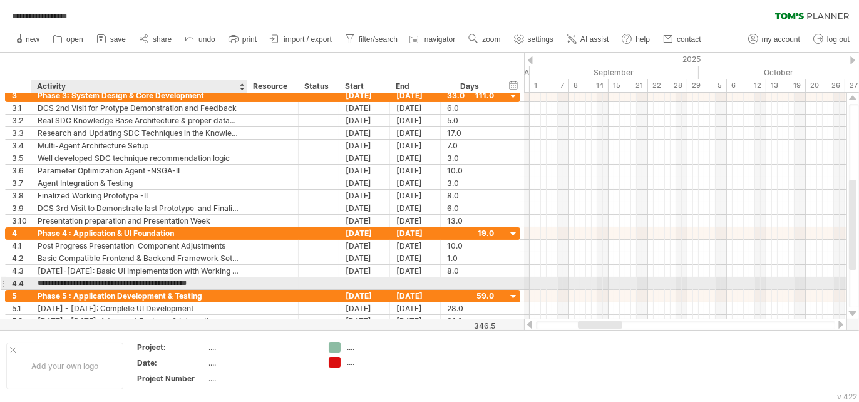
type input "**********"
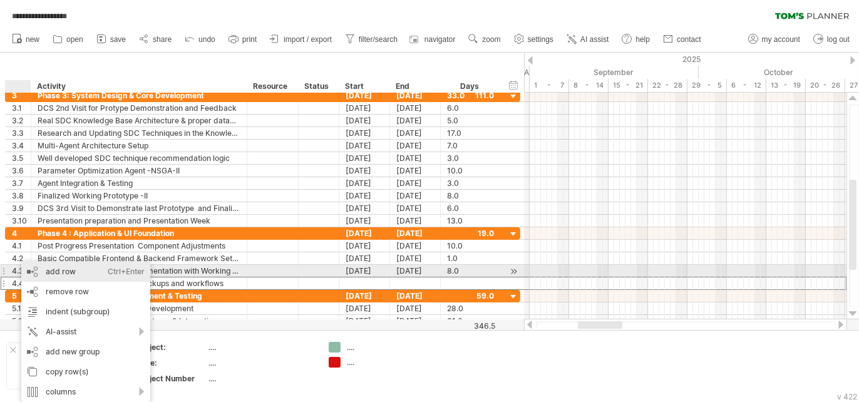
click at [65, 275] on div "add row Ctrl+Enter Cmd+Enter" at bounding box center [85, 272] width 129 height 20
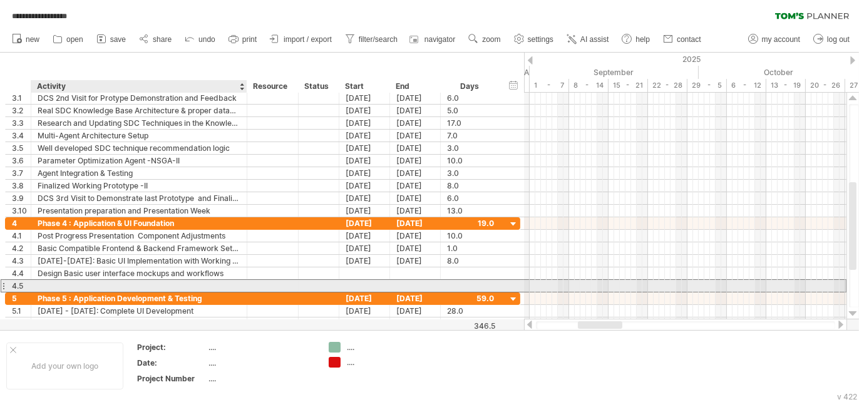
click at [103, 284] on div at bounding box center [139, 286] width 203 height 12
click at [103, 284] on input "text" at bounding box center [139, 286] width 203 height 12
paste input "**********"
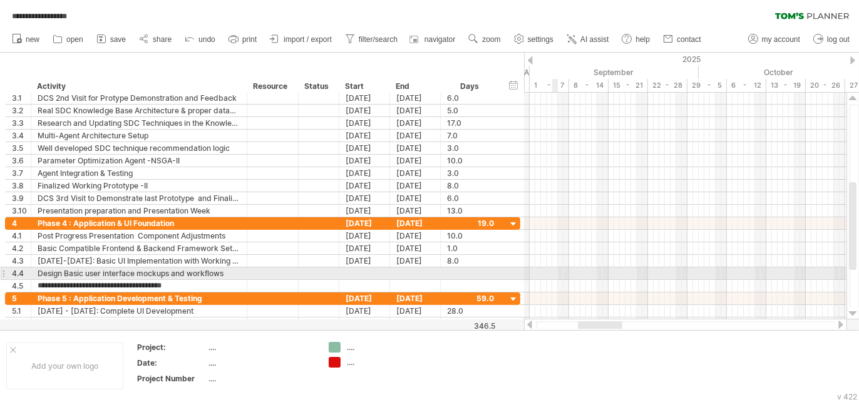
click at [557, 280] on div at bounding box center [685, 286] width 322 height 13
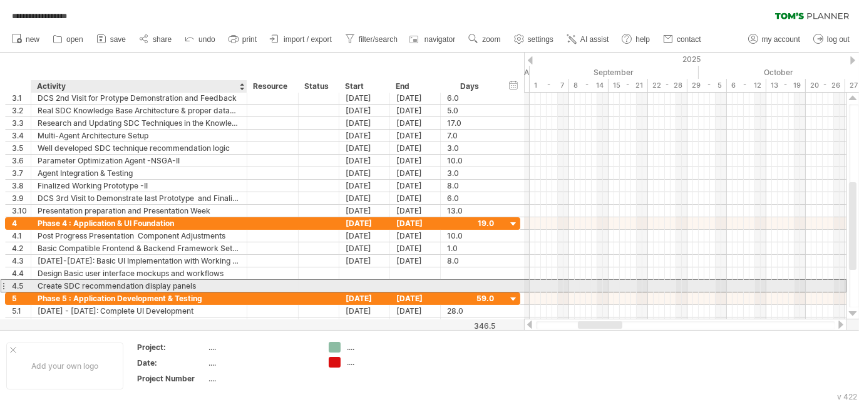
click at [202, 285] on div "Create SDC recommendation display panels" at bounding box center [139, 286] width 203 height 12
type input "**********"
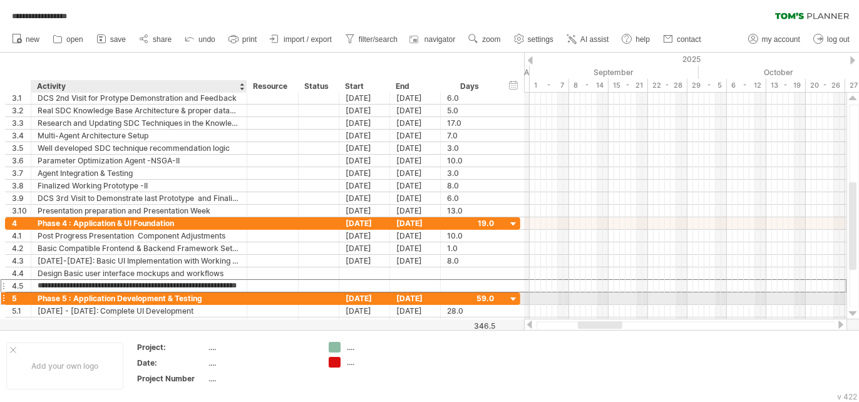
scroll to position [0, 0]
click at [255, 296] on div at bounding box center [272, 298] width 38 height 12
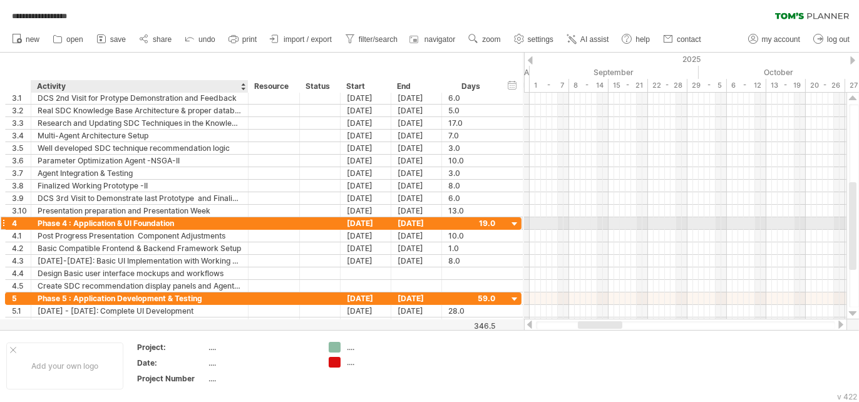
drag, startPoint x: 244, startPoint y: 222, endPoint x: 280, endPoint y: 222, distance: 35.7
click at [250, 222] on div at bounding box center [246, 223] width 6 height 13
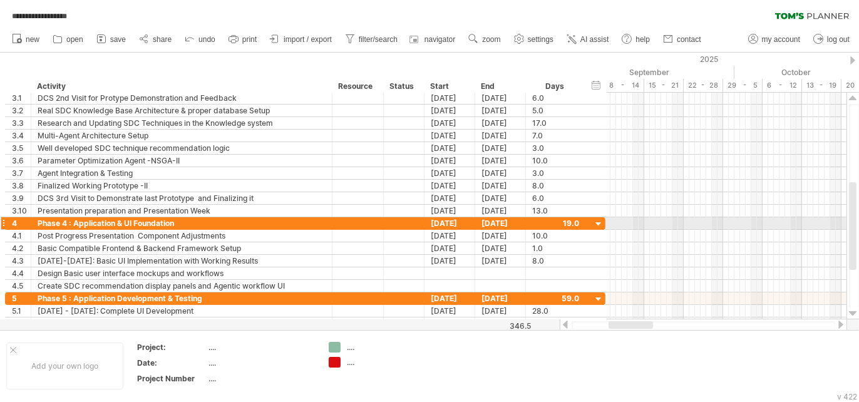
drag, startPoint x: 280, startPoint y: 222, endPoint x: 329, endPoint y: 222, distance: 49.4
click at [329, 222] on div at bounding box center [330, 223] width 6 height 13
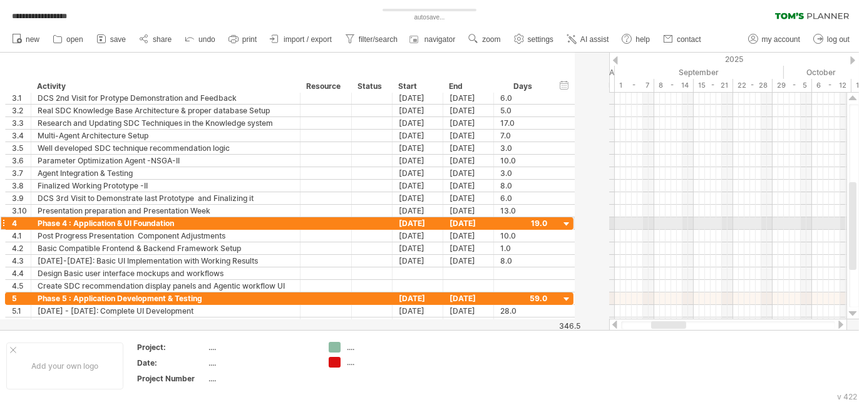
drag, startPoint x: 329, startPoint y: 222, endPoint x: 297, endPoint y: 215, distance: 32.5
click at [297, 217] on div at bounding box center [298, 223] width 6 height 13
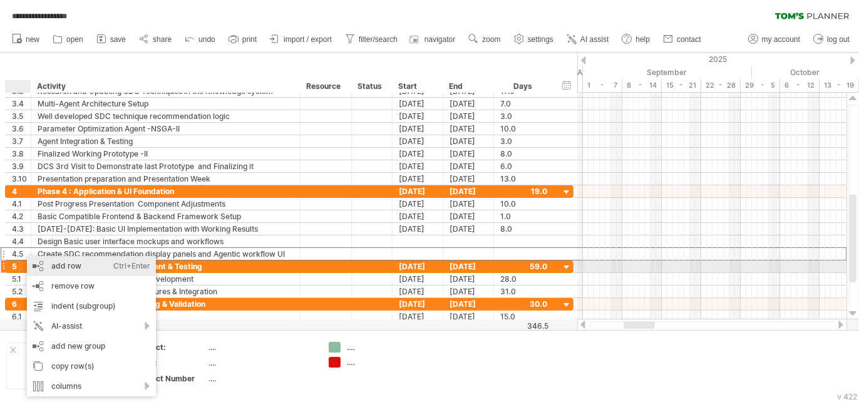
click at [61, 264] on div "add row Ctrl+Enter Cmd+Enter" at bounding box center [91, 266] width 129 height 20
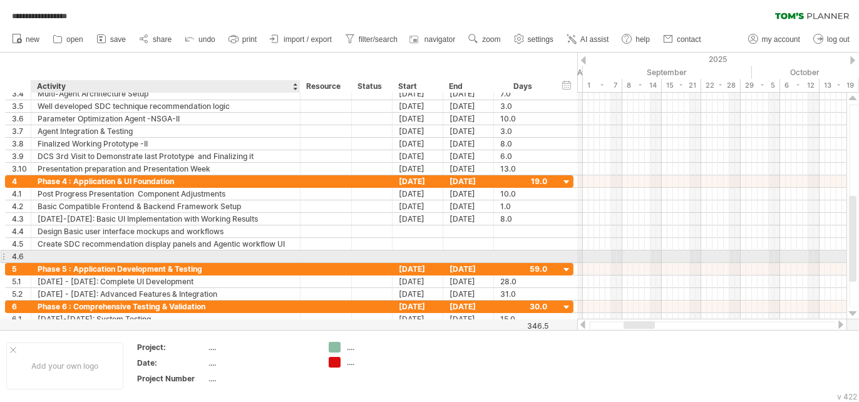
click at [79, 253] on div at bounding box center [166, 256] width 256 height 12
paste input "**********"
type input "**********"
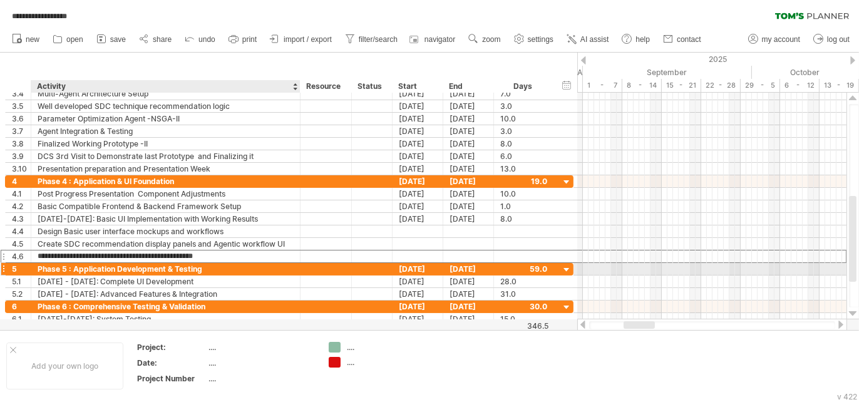
click at [262, 265] on div "Phase 5 : Application Development & Testing" at bounding box center [166, 269] width 256 height 12
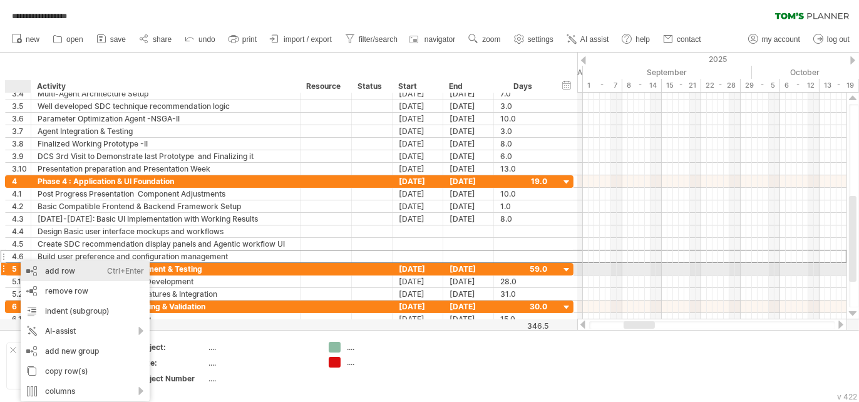
click at [59, 268] on div "add row Ctrl+Enter Cmd+Enter" at bounding box center [85, 271] width 129 height 20
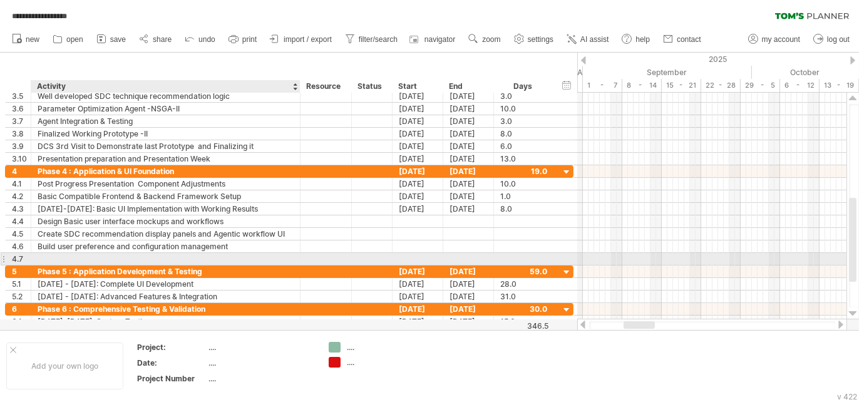
click at [69, 254] on div at bounding box center [166, 259] width 256 height 12
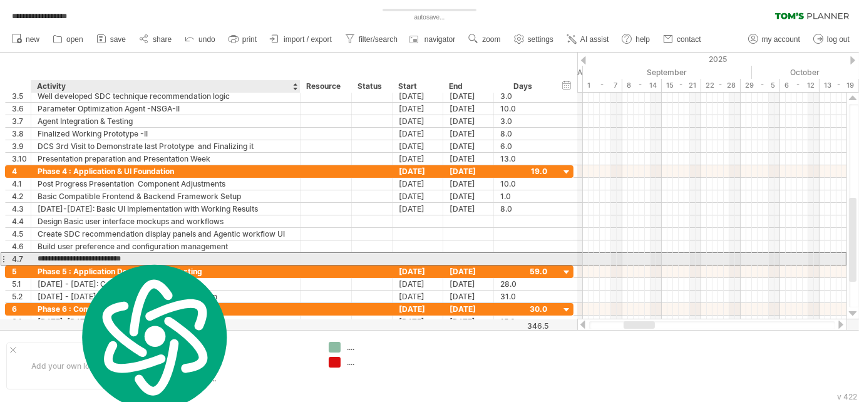
type input "*"
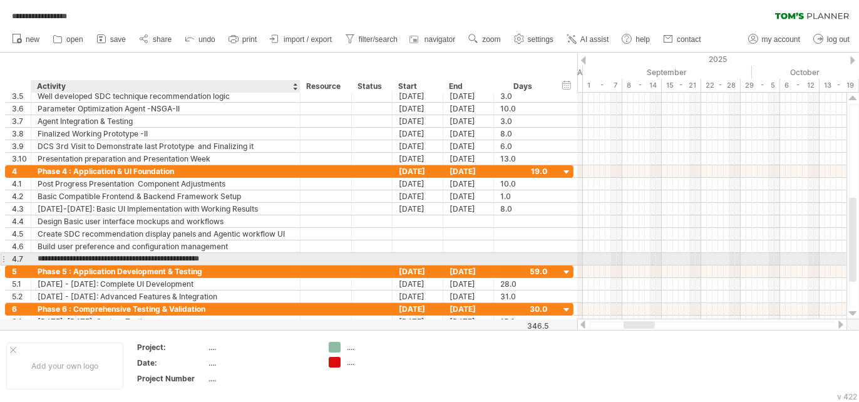
type input "**********"
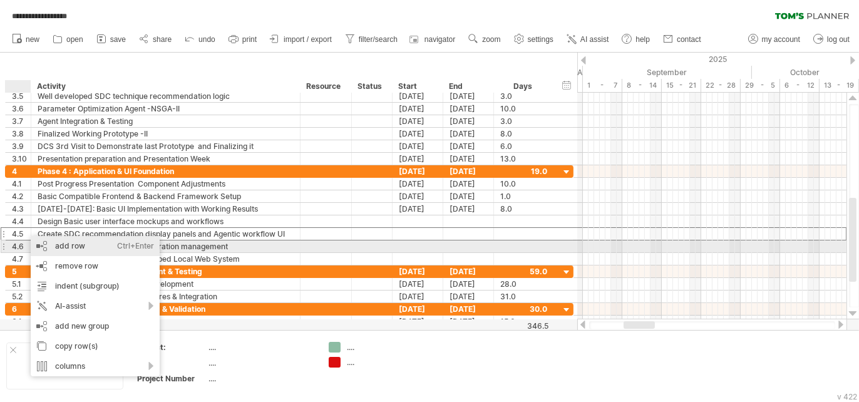
click at [63, 252] on div "add row Ctrl+Enter Cmd+Enter" at bounding box center [95, 246] width 129 height 20
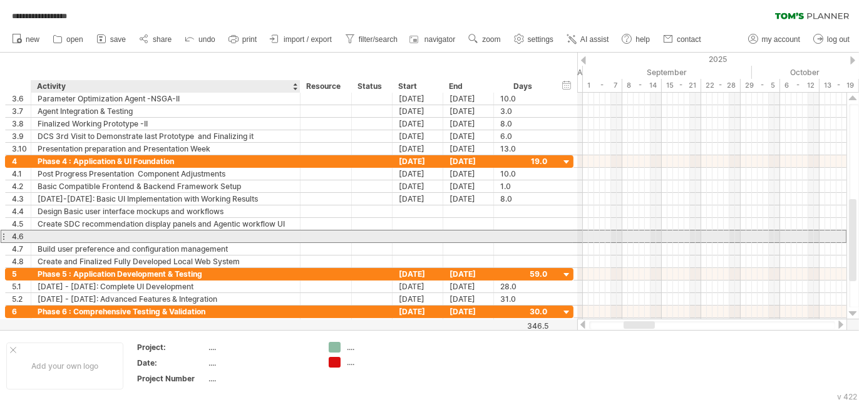
click at [62, 233] on div at bounding box center [166, 236] width 256 height 12
click at [0, 0] on input "text" at bounding box center [0, 0] width 0 height 0
type input "**********"
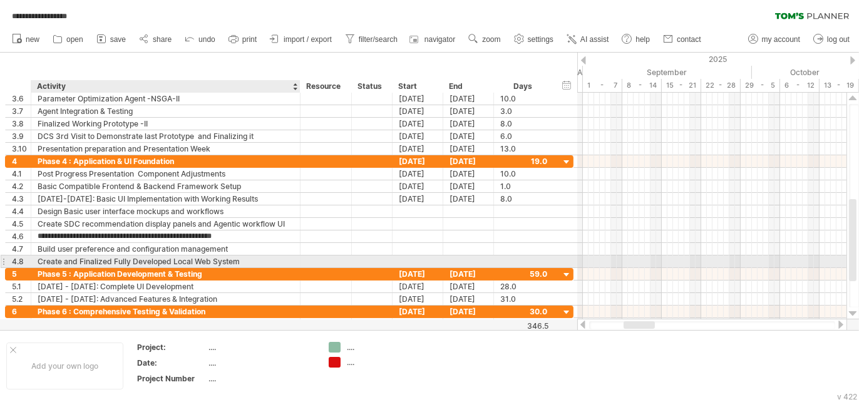
click at [250, 263] on div "Create and Finalized Fully Developed Local Web System" at bounding box center [166, 261] width 256 height 12
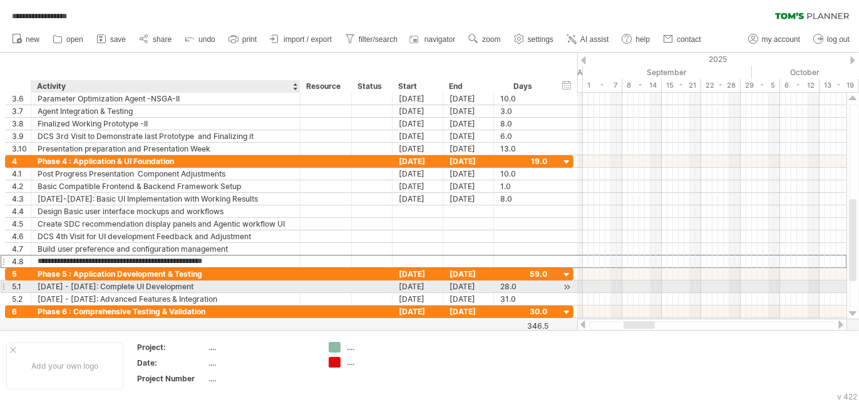
click at [112, 283] on div "Feb 16 - Mar 15: Complete UI Development" at bounding box center [166, 286] width 256 height 12
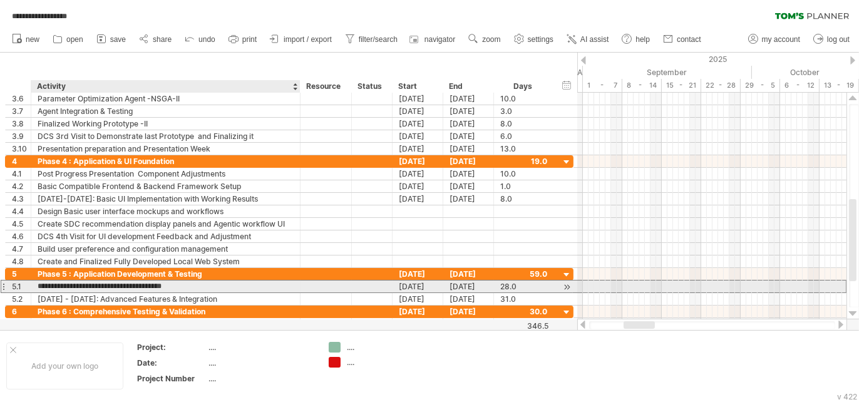
click at [111, 283] on input "**********" at bounding box center [166, 286] width 256 height 12
click at [97, 282] on input "**********" at bounding box center [166, 286] width 256 height 12
type input "**********"
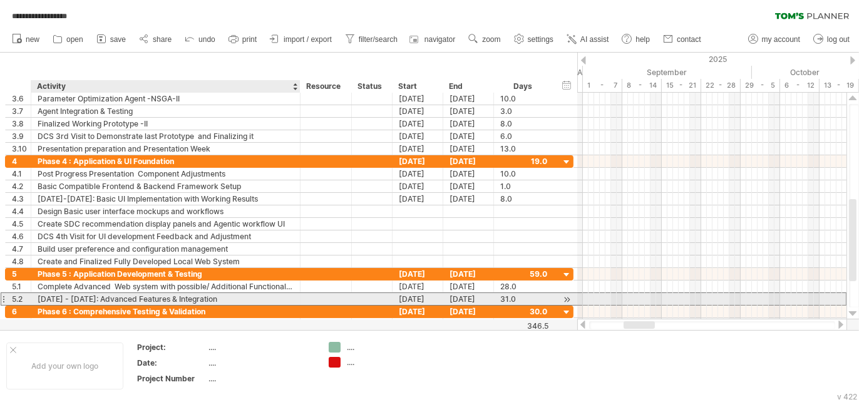
click at [193, 296] on div "Mar 16 - Apr 15: Advanced Features & Integration" at bounding box center [166, 299] width 256 height 12
click at [236, 295] on input "**********" at bounding box center [166, 299] width 256 height 12
drag, startPoint x: 218, startPoint y: 296, endPoint x: 97, endPoint y: 302, distance: 121.0
click at [97, 302] on div "**********" at bounding box center [289, 212] width 569 height 238
click at [99, 296] on div "Mar 16 - Apr 15: Advanced Features & Integration" at bounding box center [166, 299] width 256 height 12
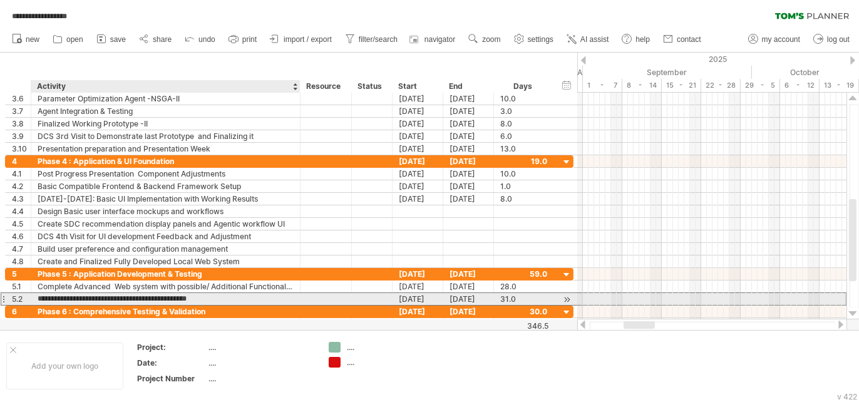
drag, startPoint x: 96, startPoint y: 294, endPoint x: 209, endPoint y: 295, distance: 113.3
click at [209, 295] on input "**********" at bounding box center [166, 299] width 256 height 12
click at [213, 295] on input "**********" at bounding box center [166, 299] width 256 height 12
drag, startPoint x: 213, startPoint y: 295, endPoint x: 96, endPoint y: 295, distance: 117.0
click at [96, 295] on input "**********" at bounding box center [166, 299] width 256 height 12
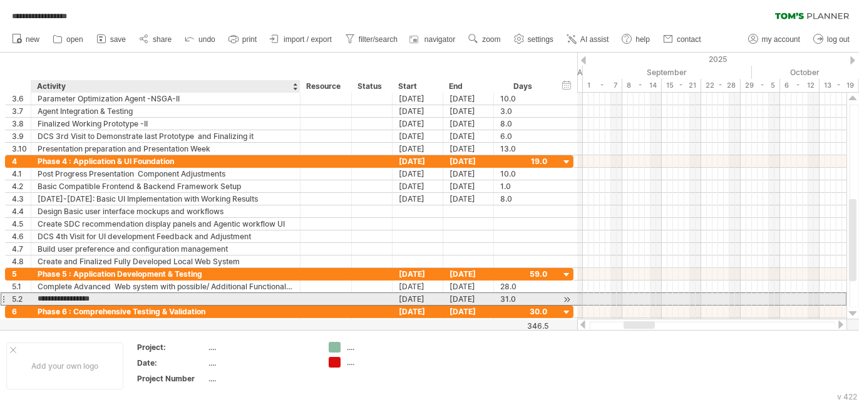
type input "**********"
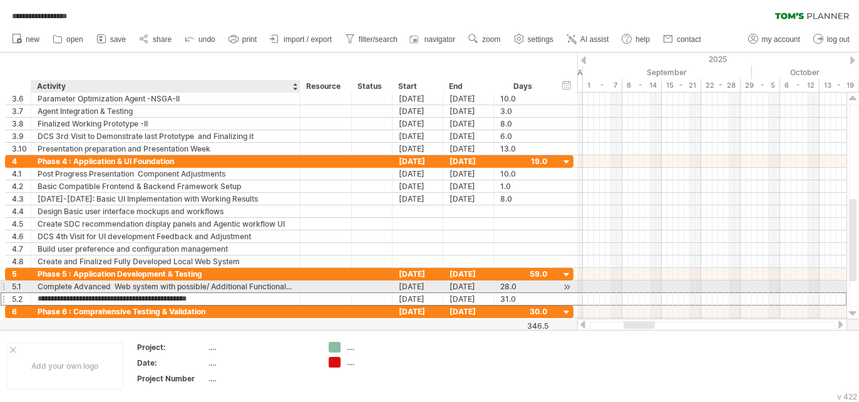
click at [95, 285] on div "Complete Advanced Web system with possible/ Additional Functionalites" at bounding box center [166, 286] width 256 height 12
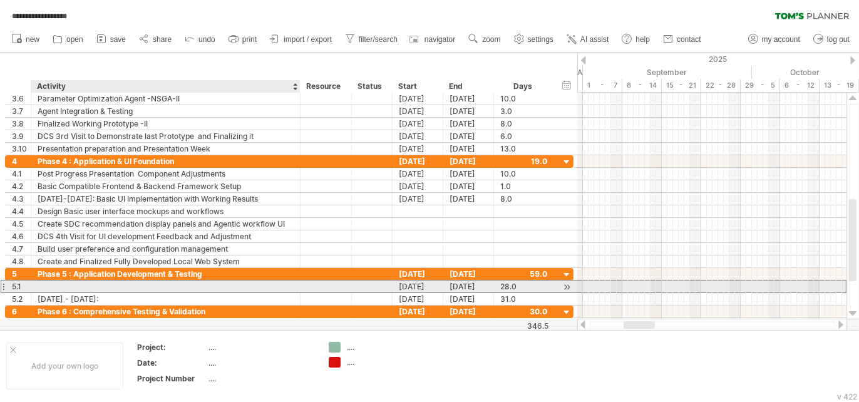
click at [38, 280] on input "**********" at bounding box center [38, 280] width 0 height 0
click at [79, 285] on input "**********" at bounding box center [166, 286] width 256 height 12
drag, startPoint x: 76, startPoint y: 284, endPoint x: 158, endPoint y: 282, distance: 81.4
click at [158, 282] on input "**********" at bounding box center [166, 286] width 256 height 12
paste input "**********"
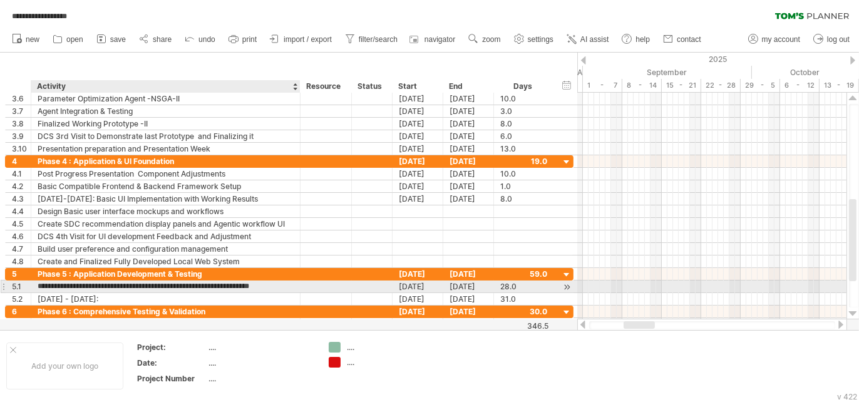
type input "**********"
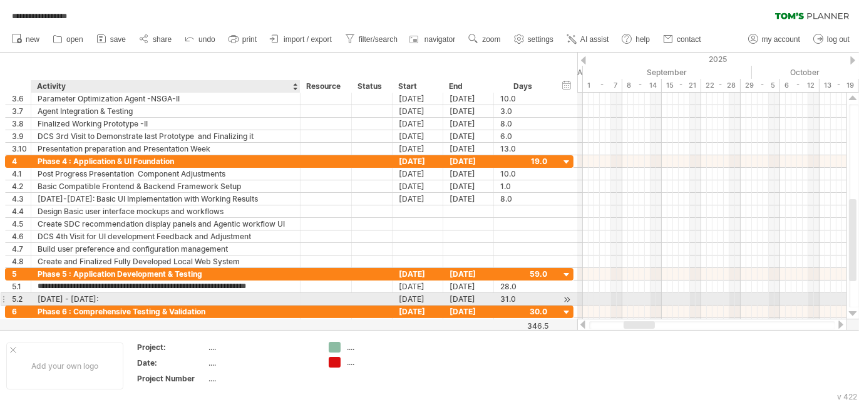
click at [189, 299] on div "Mar 16 - Apr 15:" at bounding box center [166, 299] width 256 height 12
click at [189, 299] on input "**********" at bounding box center [166, 299] width 256 height 12
type input "*"
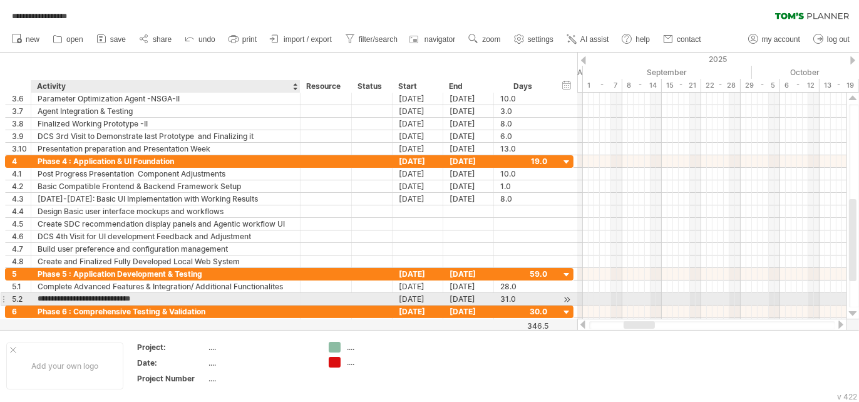
type input "**********"
click at [250, 300] on input "**********" at bounding box center [166, 299] width 256 height 12
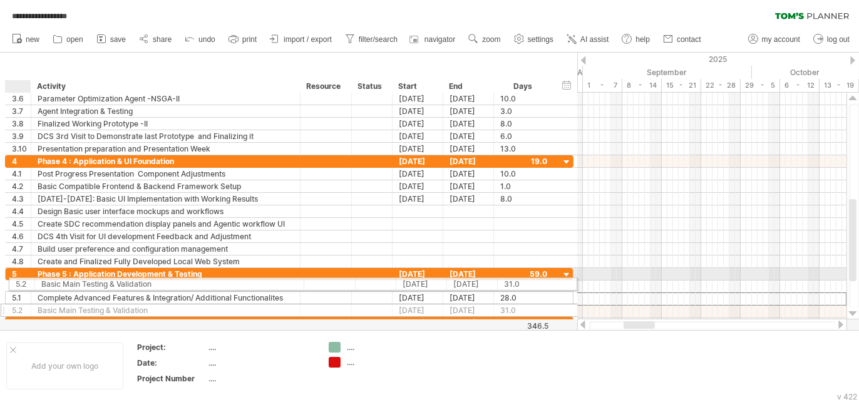
drag, startPoint x: 9, startPoint y: 294, endPoint x: 9, endPoint y: 282, distance: 12.5
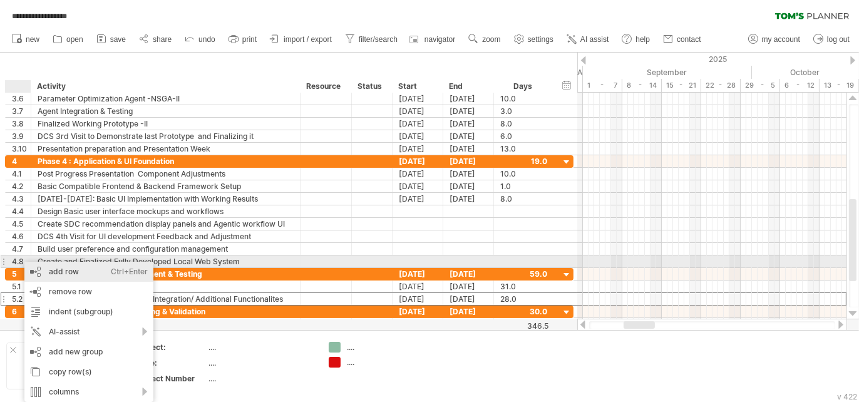
click at [73, 267] on div "add row Ctrl+Enter Cmd+Enter" at bounding box center [88, 272] width 129 height 20
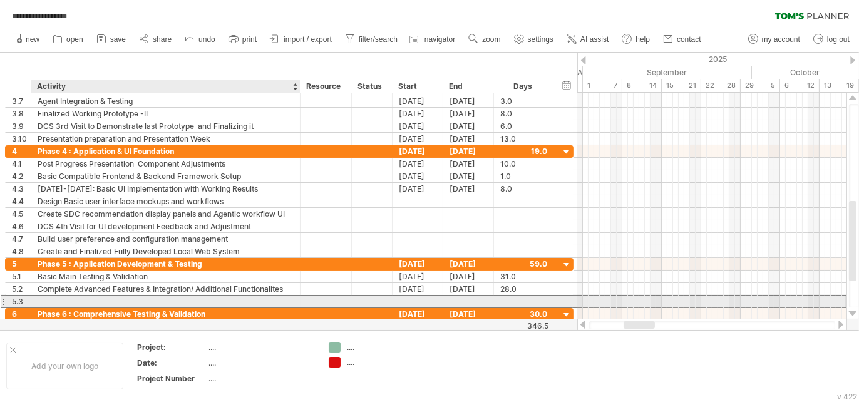
click at [71, 302] on div at bounding box center [166, 301] width 256 height 12
click at [0, 0] on input "text" at bounding box center [0, 0] width 0 height 0
type input "**********"
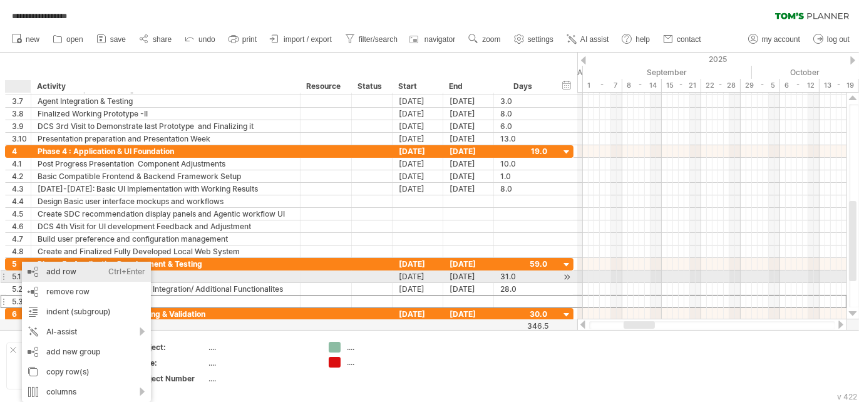
click at [88, 279] on div "add row Ctrl+Enter Cmd+Enter" at bounding box center [86, 272] width 129 height 20
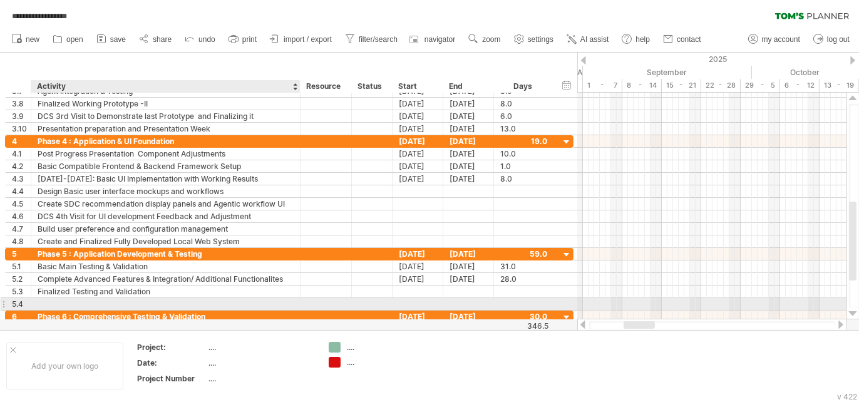
click at [100, 299] on div at bounding box center [166, 304] width 256 height 12
click at [100, 299] on input "text" at bounding box center [166, 304] width 256 height 12
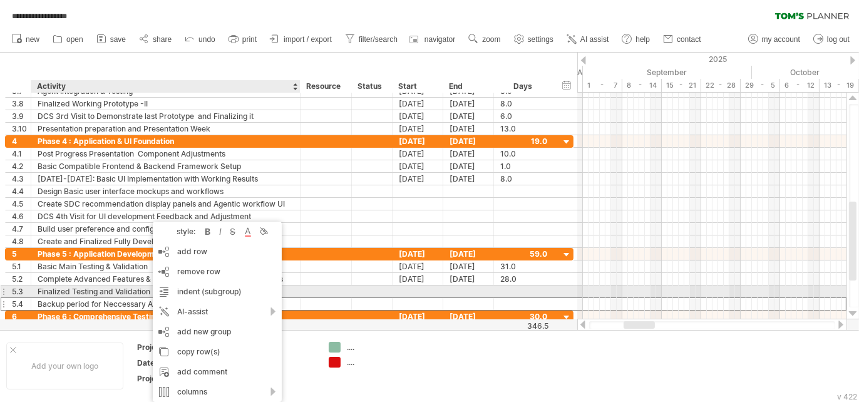
click at [329, 292] on div at bounding box center [326, 291] width 38 height 12
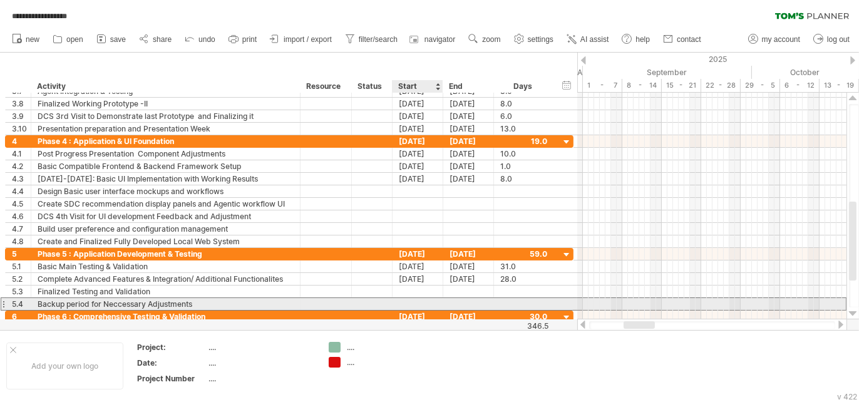
click at [407, 303] on div at bounding box center [417, 304] width 51 height 12
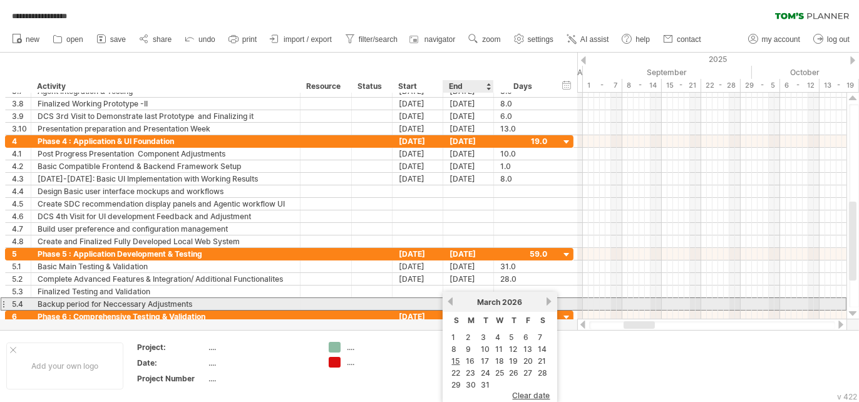
click at [454, 304] on div "March 2026" at bounding box center [499, 301] width 91 height 9
click at [447, 304] on link "previous" at bounding box center [450, 301] width 9 height 9
click at [547, 300] on link "next" at bounding box center [548, 301] width 9 height 9
click at [452, 305] on link "previous" at bounding box center [450, 301] width 9 height 9
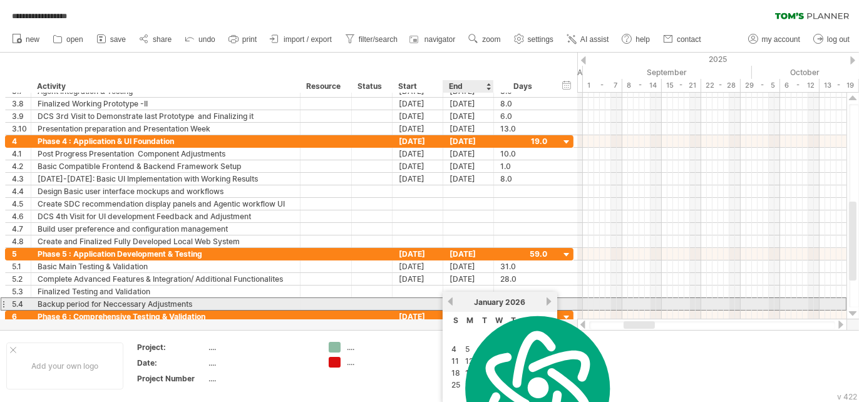
click at [452, 305] on link "previous" at bounding box center [450, 301] width 9 height 9
click at [546, 304] on link "next" at bounding box center [548, 301] width 9 height 9
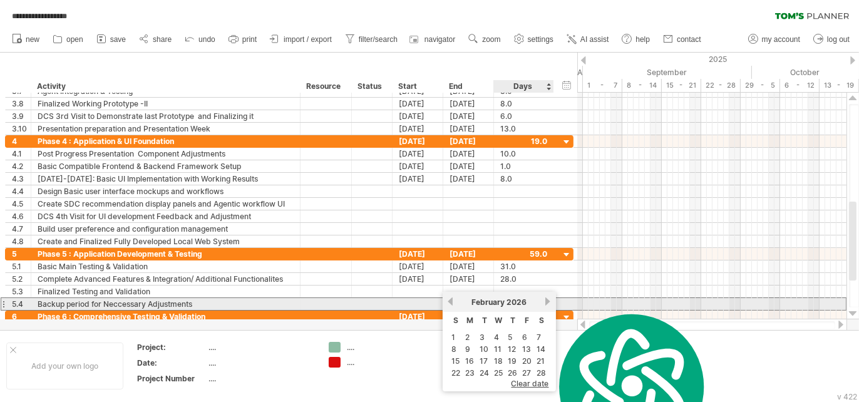
click at [543, 305] on link "next" at bounding box center [547, 301] width 9 height 9
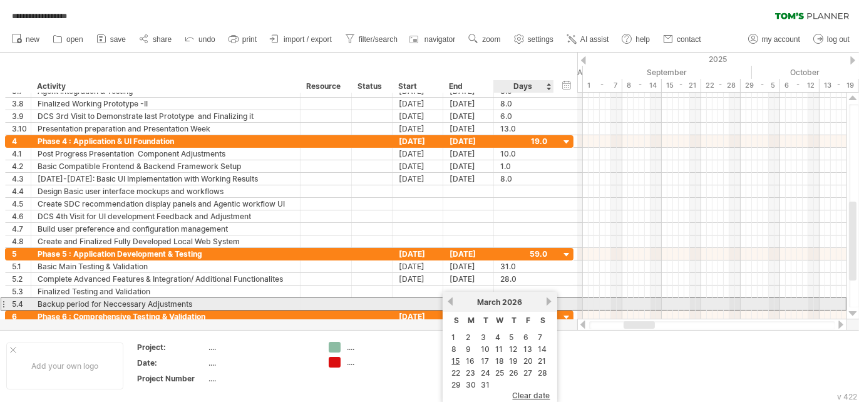
click at [548, 303] on link "next" at bounding box center [548, 301] width 9 height 9
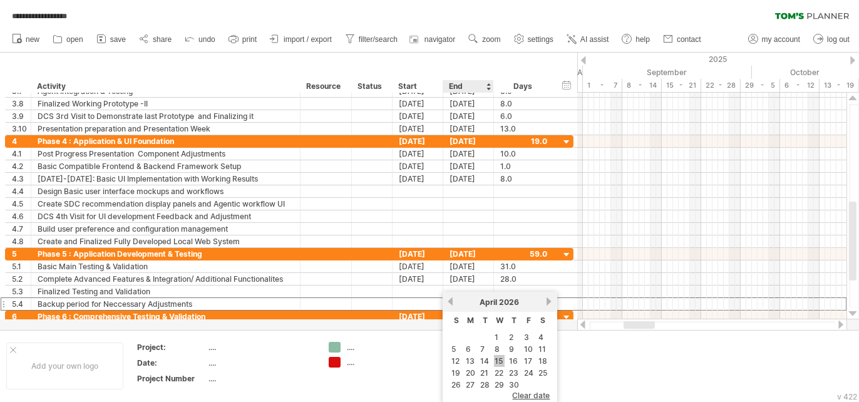
click at [499, 362] on link "15" at bounding box center [499, 361] width 11 height 12
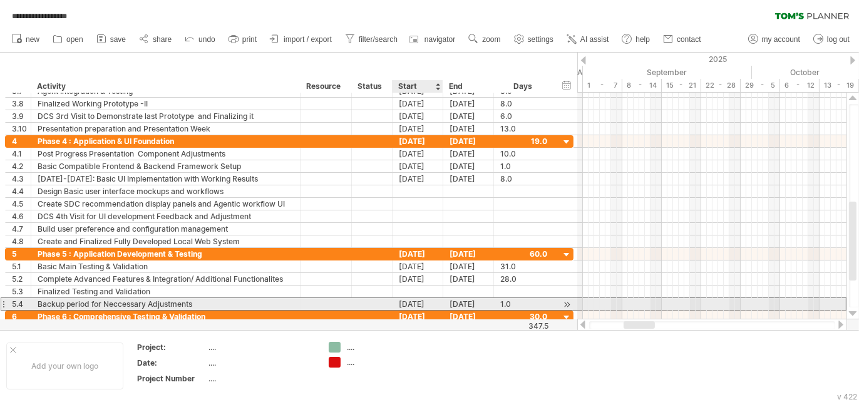
click at [413, 301] on div "[DATE]" at bounding box center [417, 304] width 51 height 12
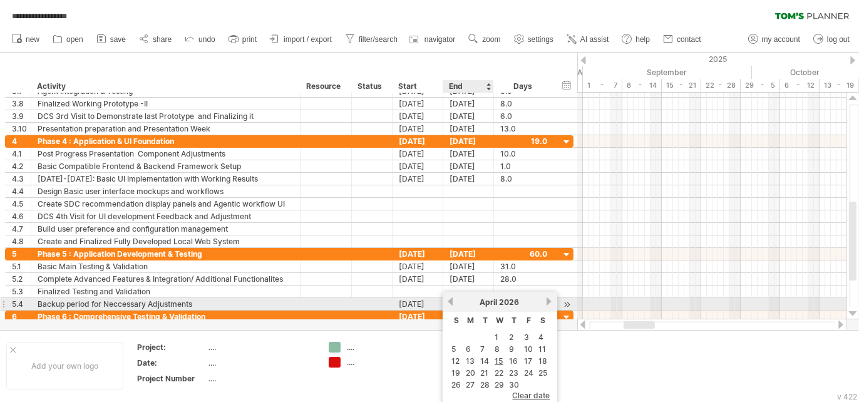
click at [450, 304] on link "previous" at bounding box center [450, 301] width 9 height 9
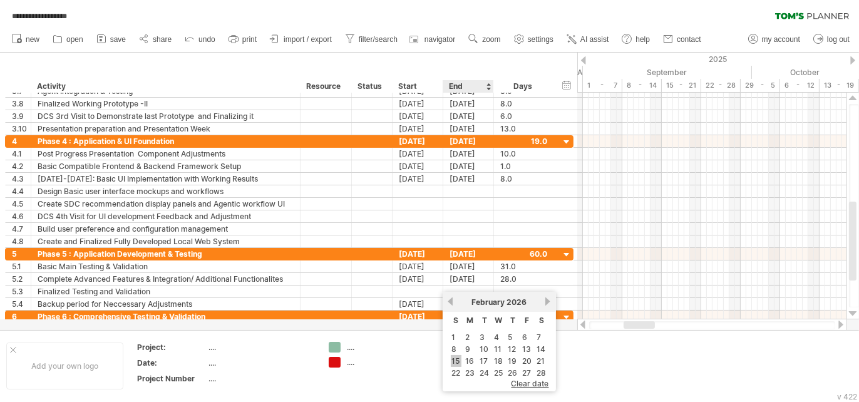
click at [454, 362] on link "15" at bounding box center [456, 361] width 11 height 12
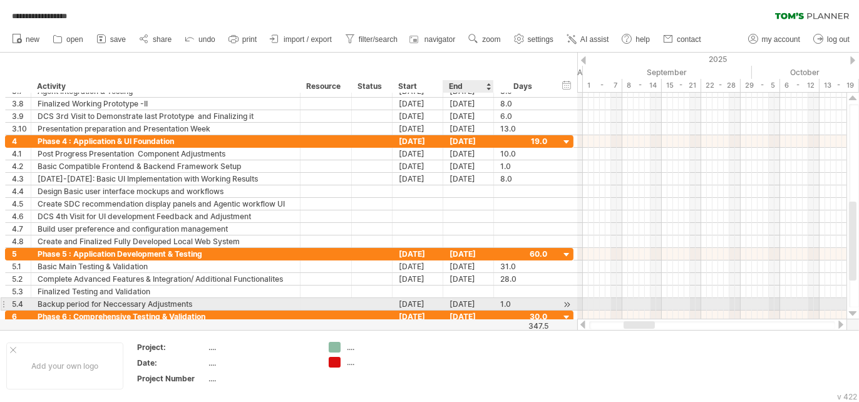
click at [457, 299] on div "[DATE]" at bounding box center [468, 304] width 51 height 12
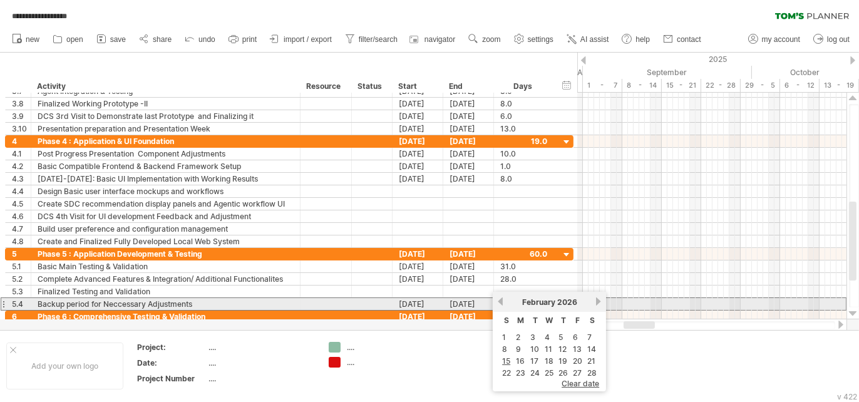
click at [595, 305] on link "next" at bounding box center [597, 301] width 9 height 9
click at [499, 306] on div "previous next March 2026" at bounding box center [550, 302] width 115 height 20
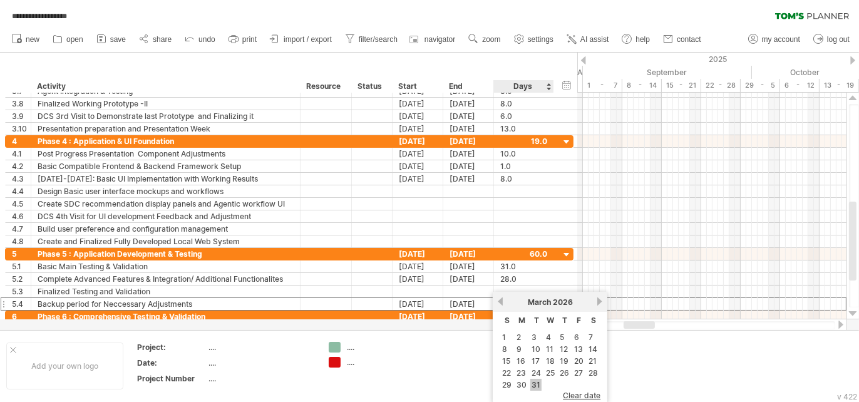
click at [533, 388] on link "31" at bounding box center [535, 385] width 11 height 12
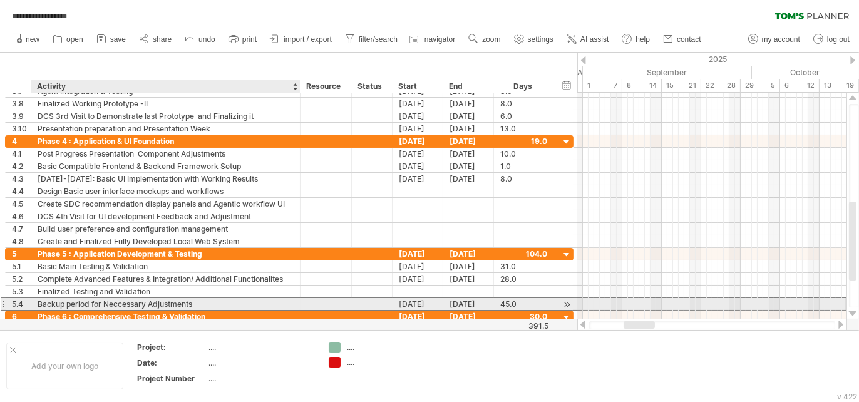
click at [215, 304] on div "Backup period for Neccessary Adjustments" at bounding box center [166, 304] width 256 height 12
type input "**********"
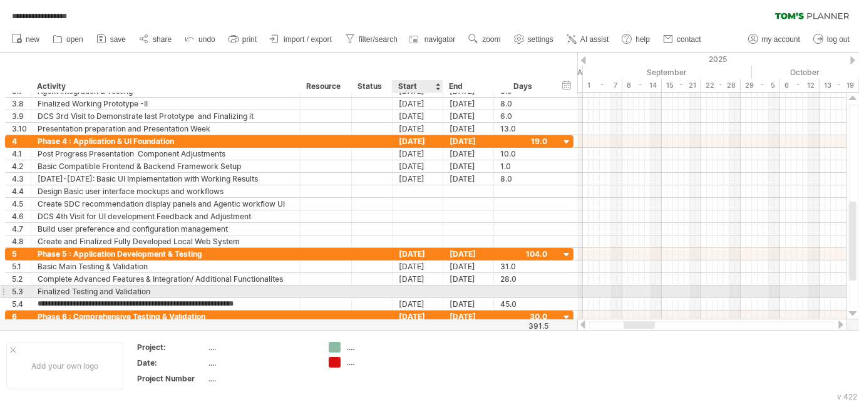
click at [413, 287] on div at bounding box center [417, 291] width 51 height 12
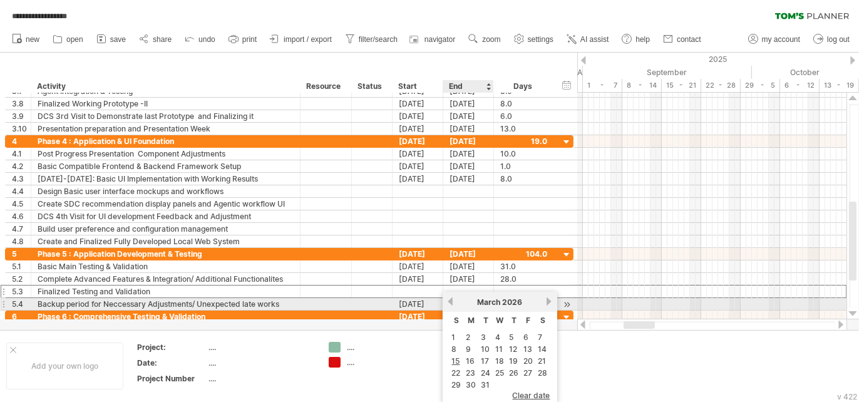
click at [453, 304] on link "previous" at bounding box center [450, 301] width 9 height 9
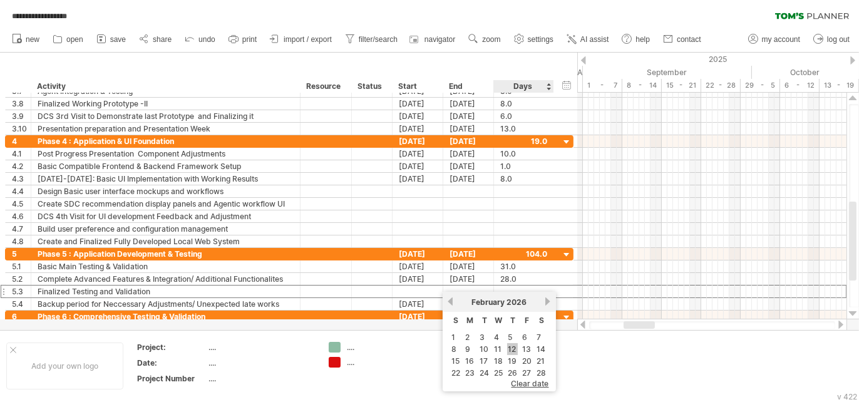
click at [514, 351] on link "12" at bounding box center [512, 349] width 11 height 12
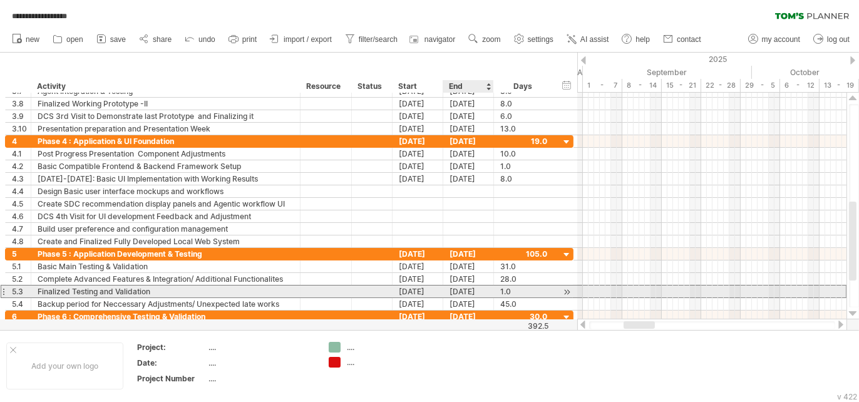
click at [468, 290] on div "[DATE]" at bounding box center [468, 291] width 51 height 12
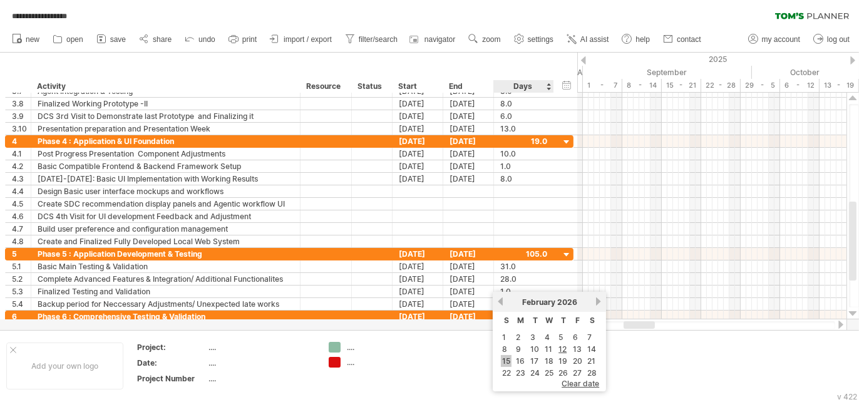
click at [505, 366] on link "15" at bounding box center [506, 361] width 11 height 12
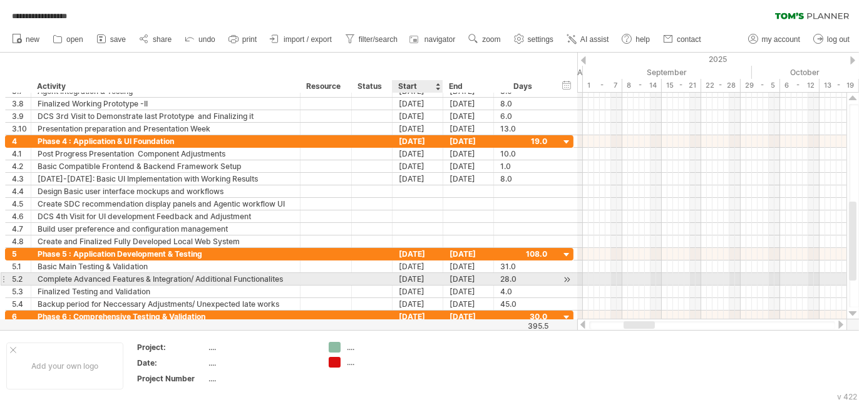
click at [410, 273] on div "16-02-26" at bounding box center [417, 279] width 51 height 12
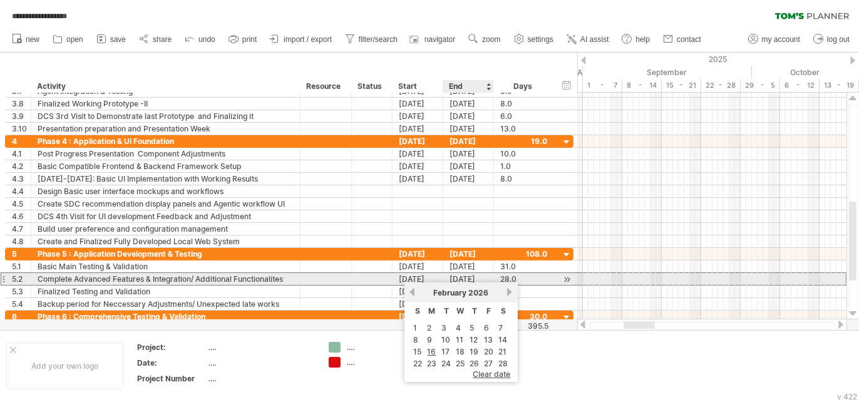
click at [456, 277] on div "[DATE]" at bounding box center [468, 279] width 51 height 12
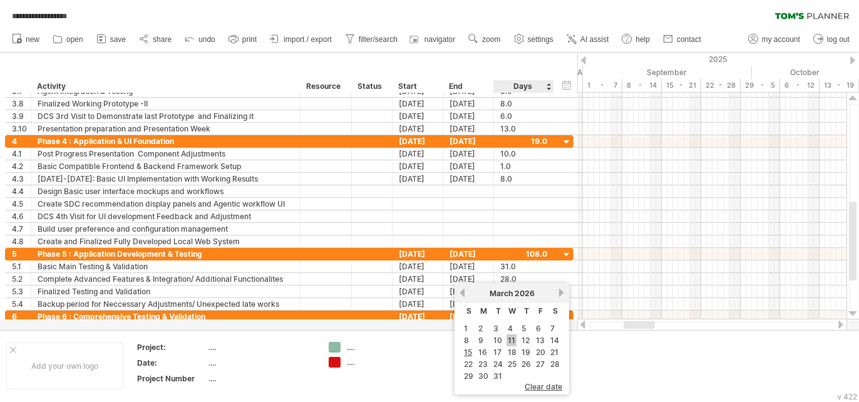
click at [510, 344] on link "11" at bounding box center [511, 340] width 10 height 12
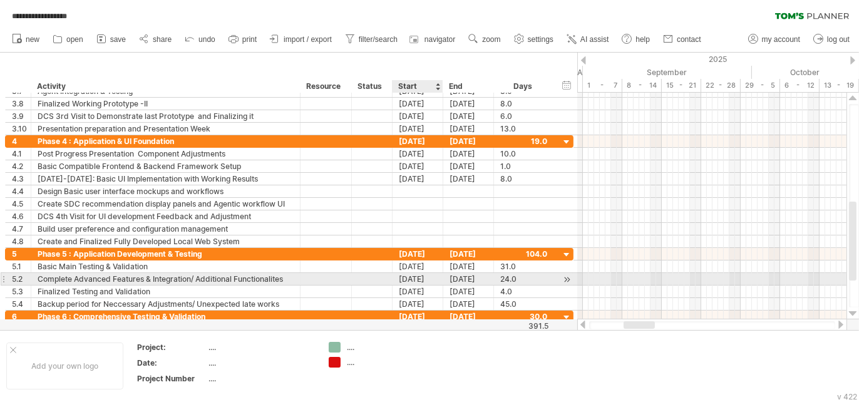
click at [427, 274] on div "16-02-26" at bounding box center [417, 279] width 51 height 12
click at [401, 279] on div "16-02-26" at bounding box center [417, 279] width 51 height 12
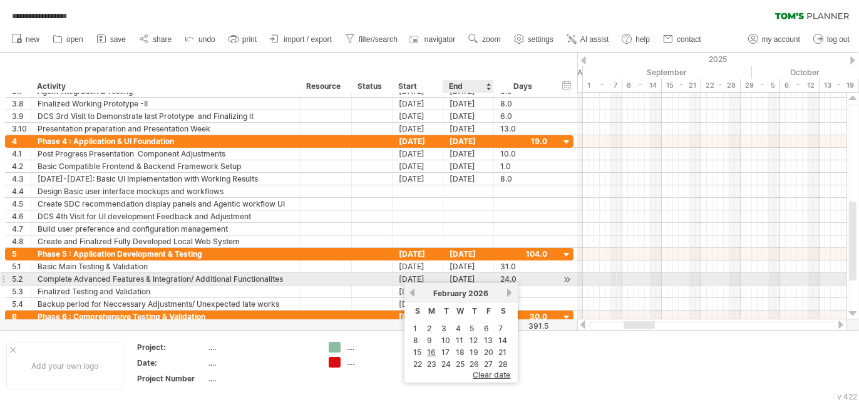
click at [455, 277] on div "[DATE]" at bounding box center [468, 279] width 51 height 12
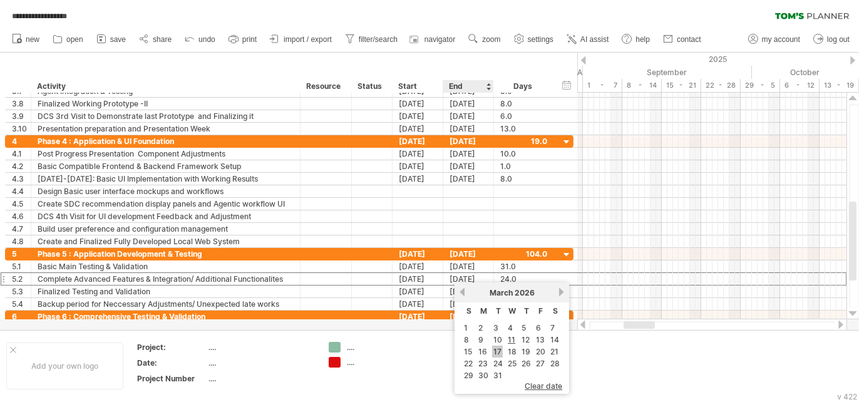
click at [495, 350] on link "17" at bounding box center [497, 351] width 11 height 12
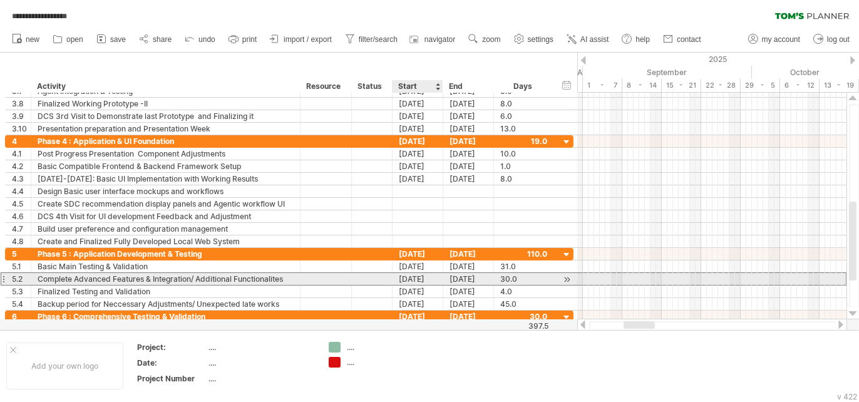
click at [409, 277] on div "16-02-26" at bounding box center [417, 279] width 51 height 12
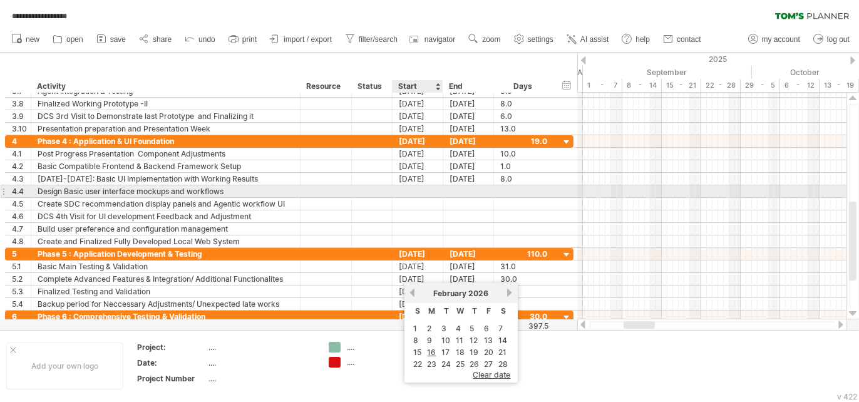
click at [439, 187] on div at bounding box center [417, 191] width 51 height 12
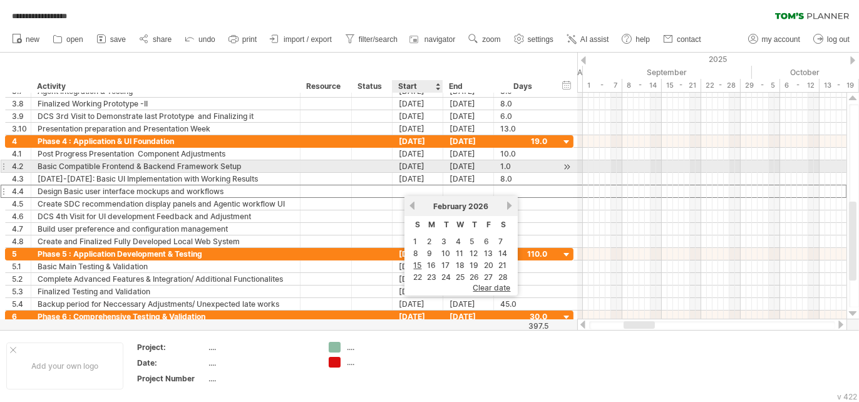
click at [413, 165] on div "[DATE]" at bounding box center [417, 166] width 51 height 12
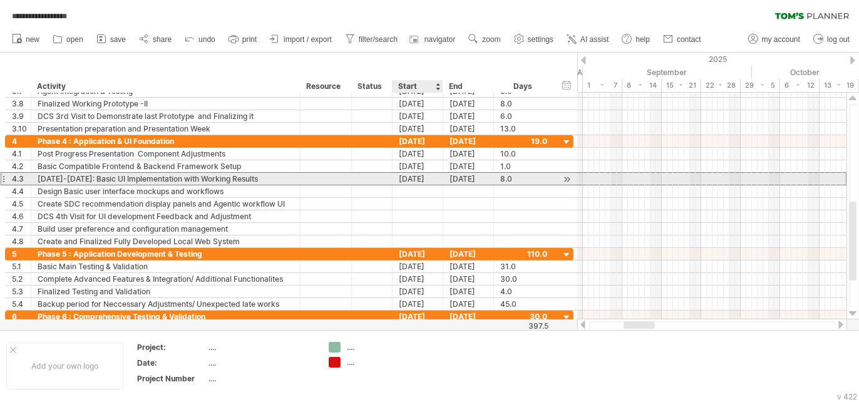
click at [401, 176] on div "08-02-26" at bounding box center [417, 179] width 51 height 12
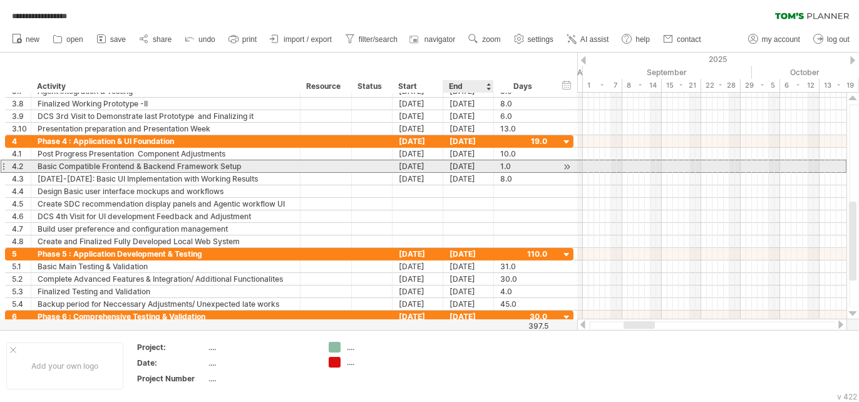
click at [454, 166] on div "[DATE]" at bounding box center [468, 166] width 51 height 12
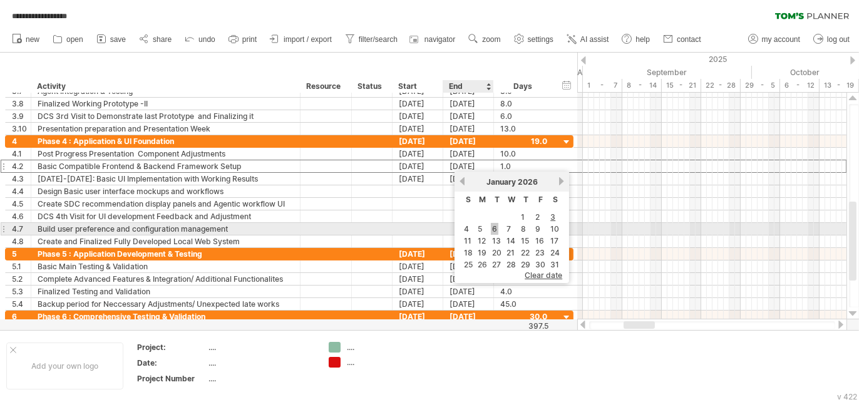
click at [492, 230] on link "6" at bounding box center [495, 229] width 8 height 12
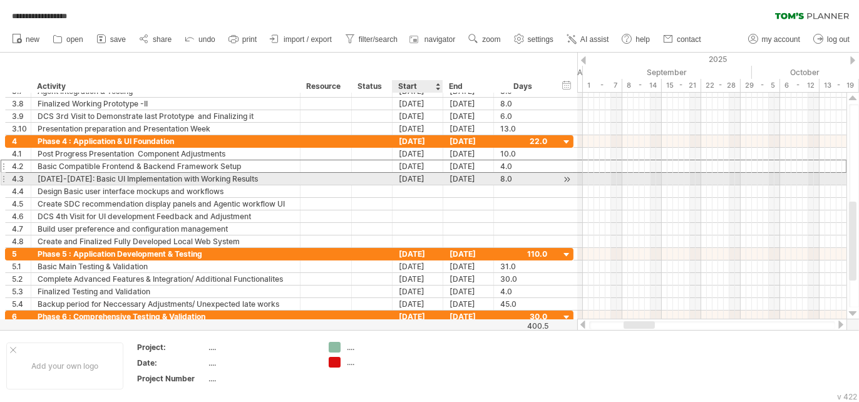
click at [417, 178] on div "08-02-26" at bounding box center [417, 179] width 51 height 12
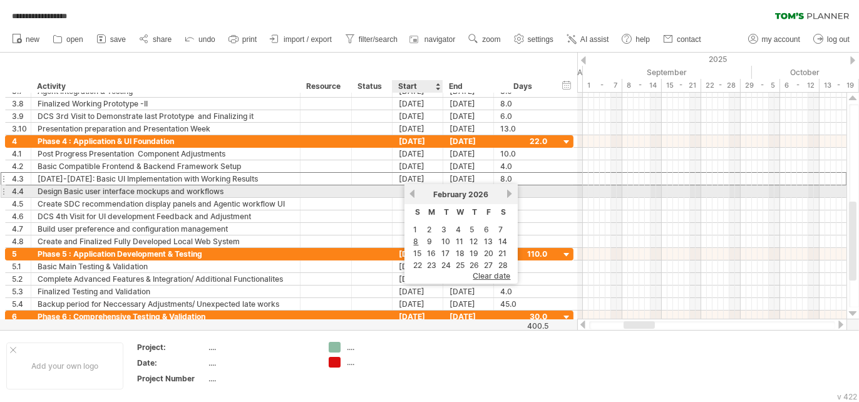
click at [408, 196] on link "previous" at bounding box center [411, 193] width 9 height 9
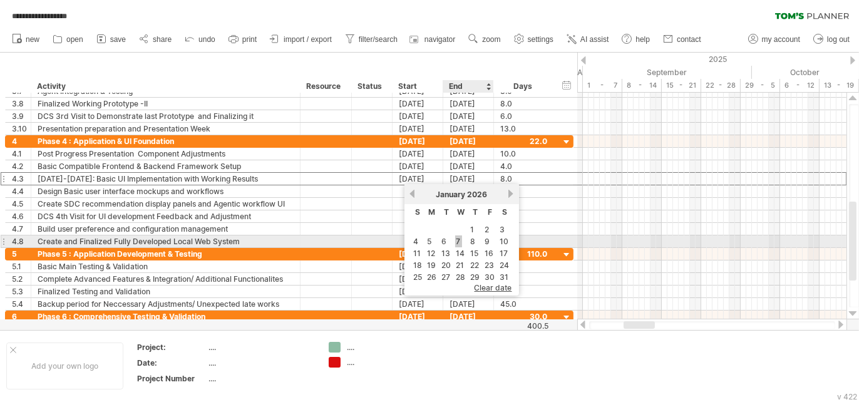
click at [458, 240] on link "7" at bounding box center [458, 241] width 7 height 12
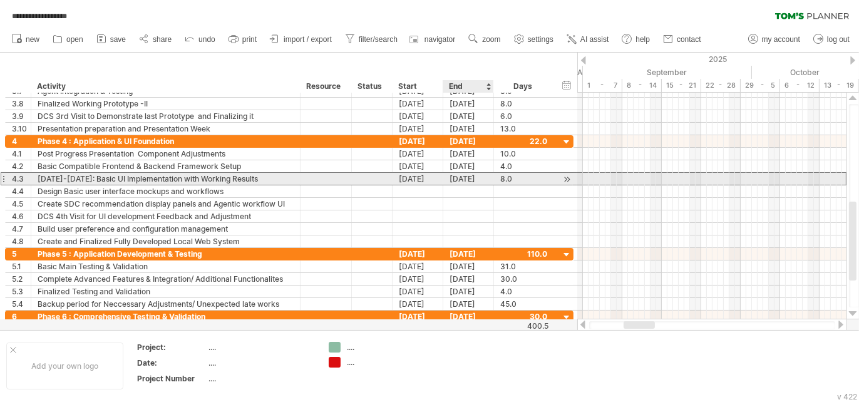
click at [460, 176] on div "14-01-26" at bounding box center [468, 179] width 51 height 12
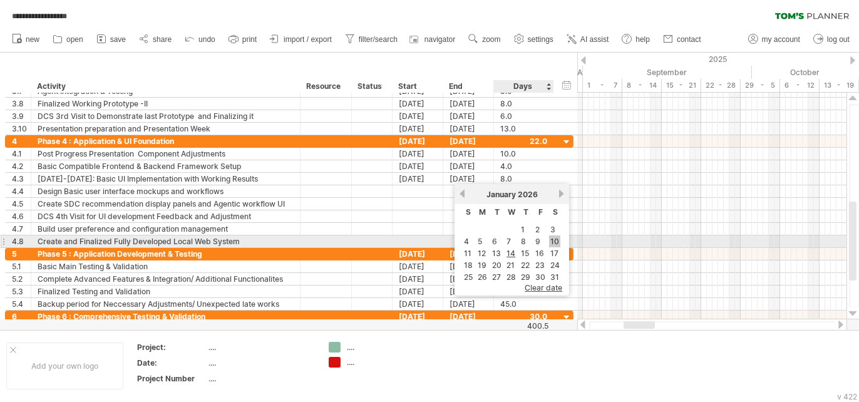
click at [549, 243] on link "10" at bounding box center [554, 241] width 11 height 12
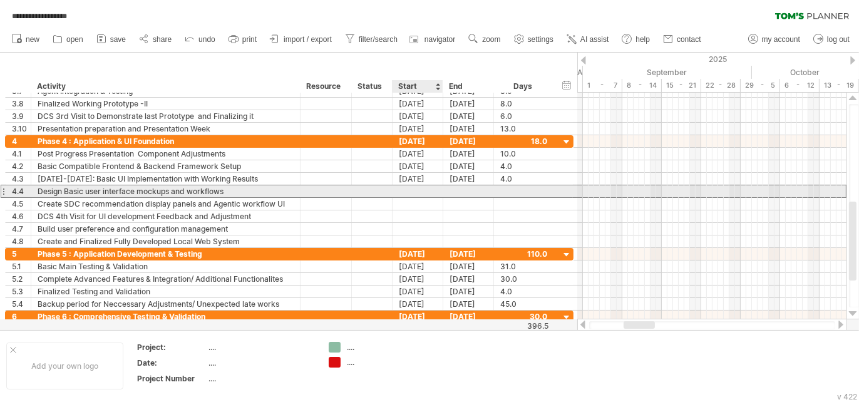
click at [408, 189] on div at bounding box center [417, 191] width 51 height 12
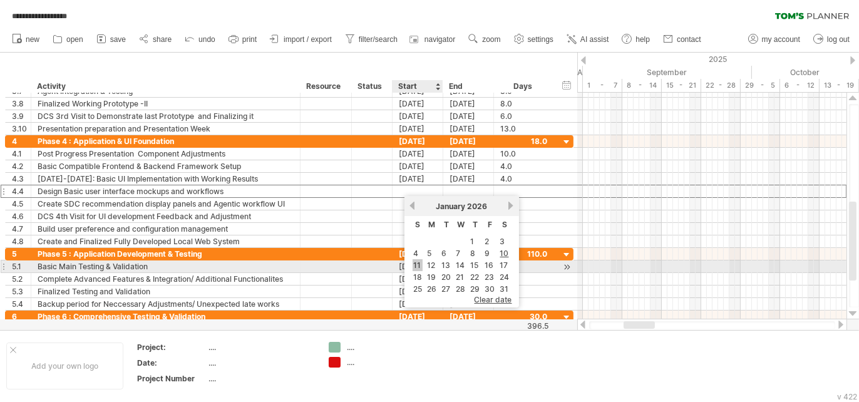
click at [421, 265] on link "11" at bounding box center [417, 265] width 10 height 12
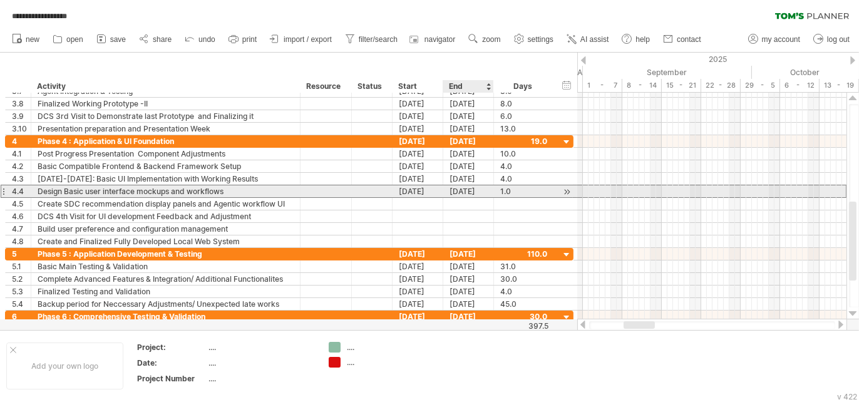
click at [466, 190] on div "[DATE]" at bounding box center [468, 191] width 51 height 12
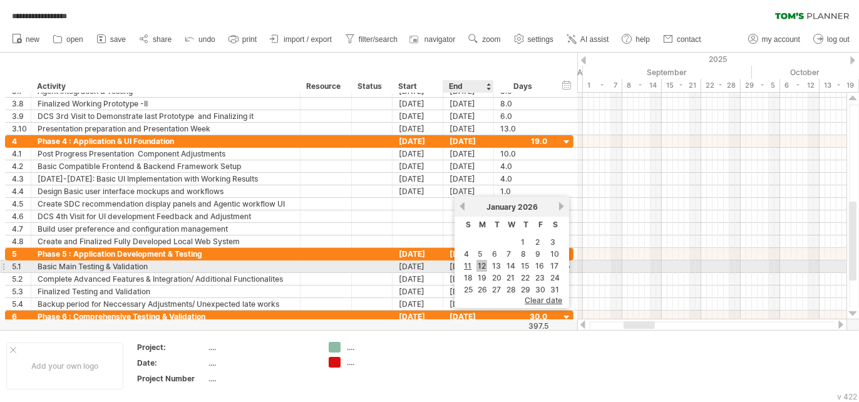
click at [482, 268] on link "12" at bounding box center [481, 266] width 11 height 12
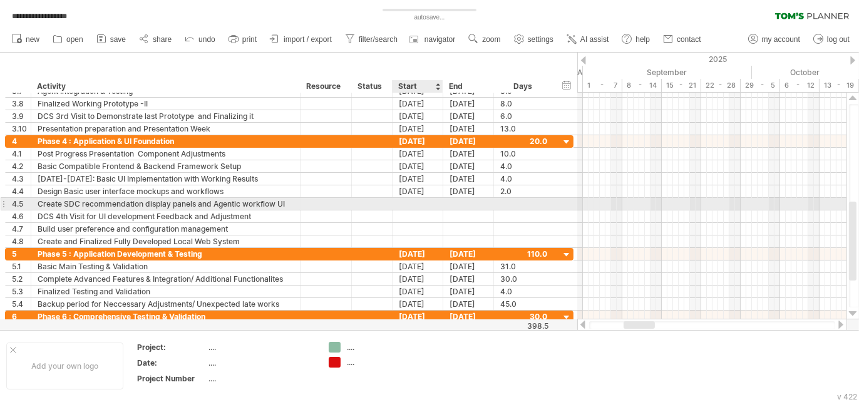
click at [419, 202] on div at bounding box center [417, 204] width 51 height 12
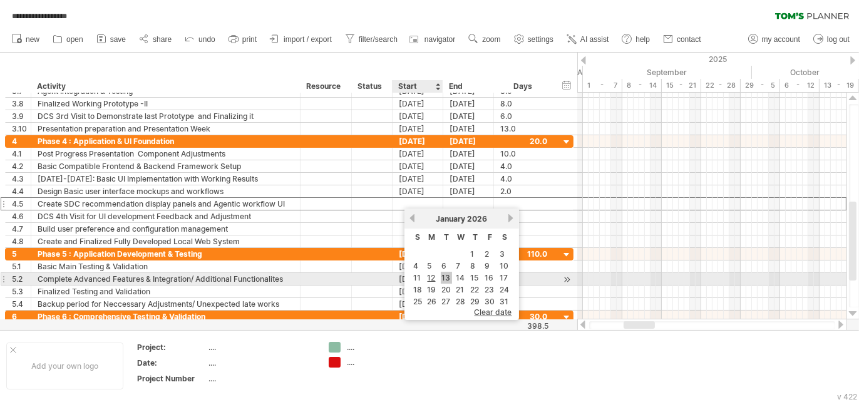
click at [444, 279] on link "13" at bounding box center [446, 278] width 11 height 12
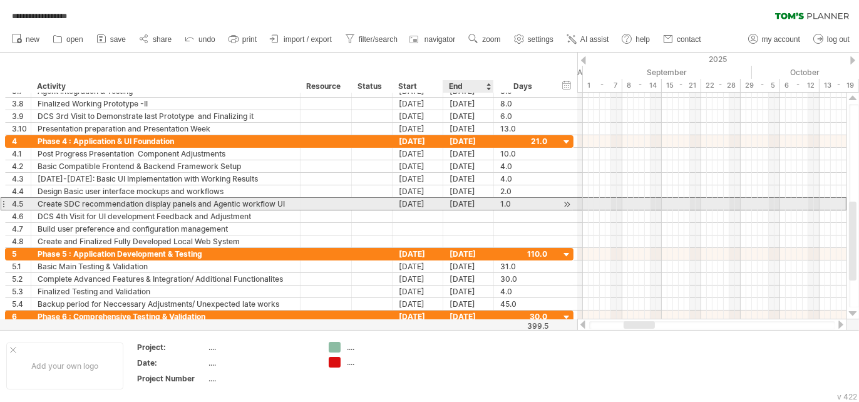
click at [455, 205] on div "[DATE]" at bounding box center [468, 204] width 51 height 12
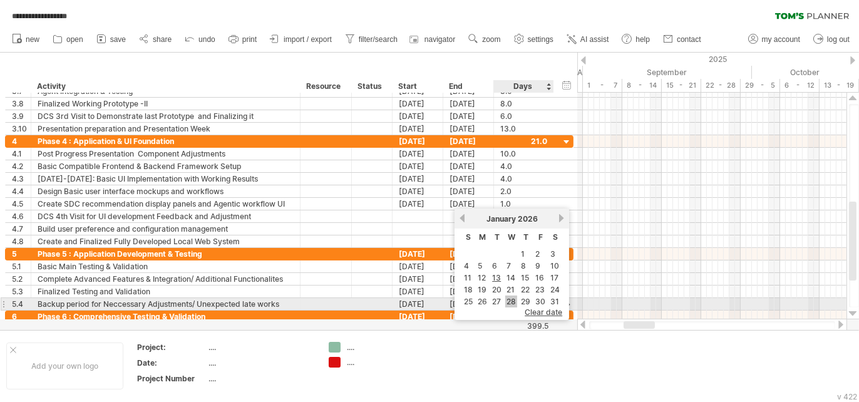
click at [513, 302] on link "28" at bounding box center [511, 301] width 12 height 12
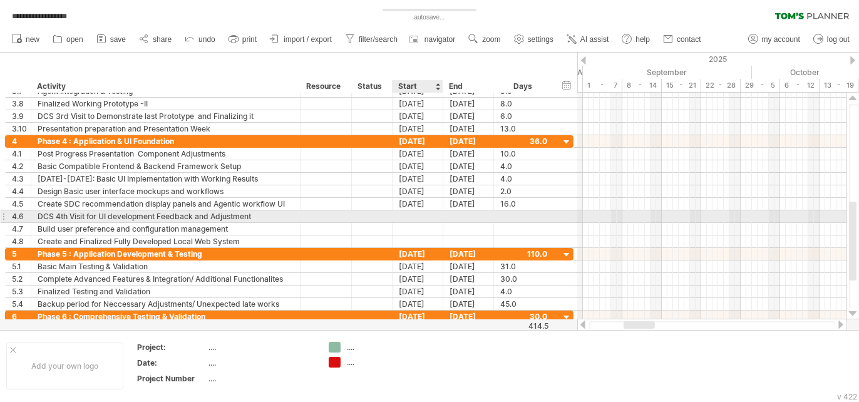
click at [417, 217] on div at bounding box center [417, 216] width 51 height 12
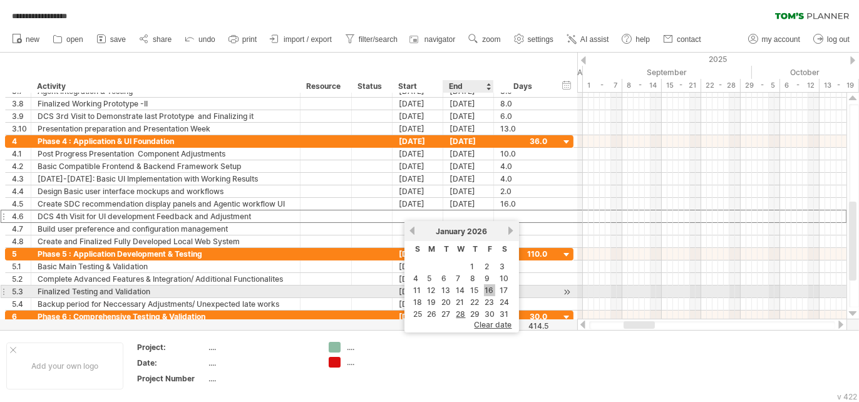
click at [484, 293] on link "16" at bounding box center [489, 290] width 11 height 12
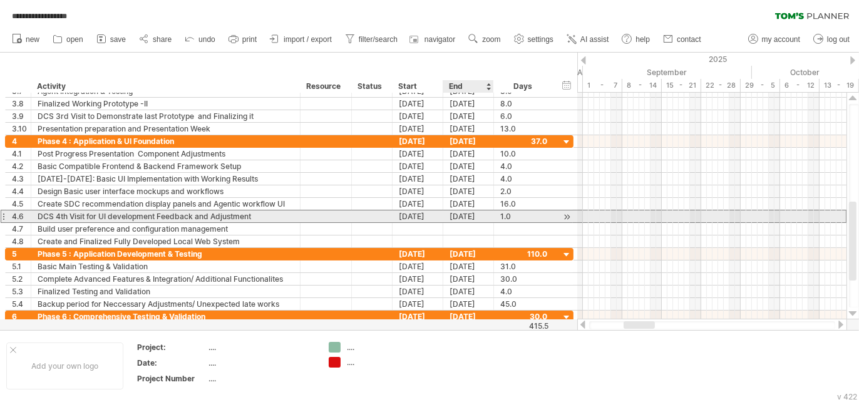
click at [457, 217] on div "[DATE]" at bounding box center [468, 216] width 51 height 12
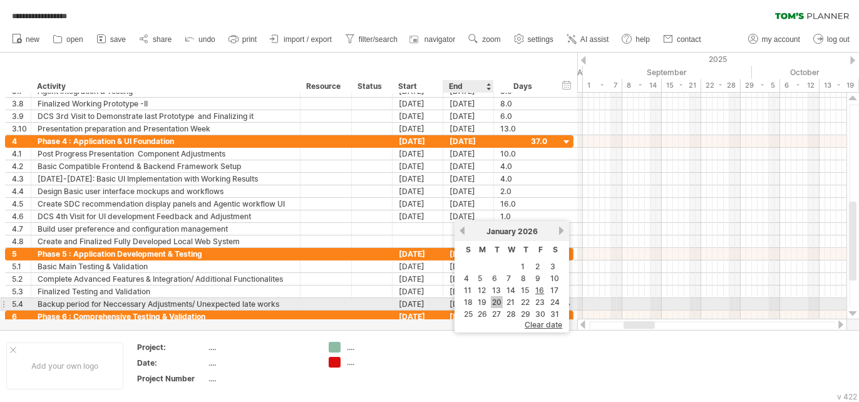
click at [496, 307] on link "20" at bounding box center [497, 302] width 12 height 12
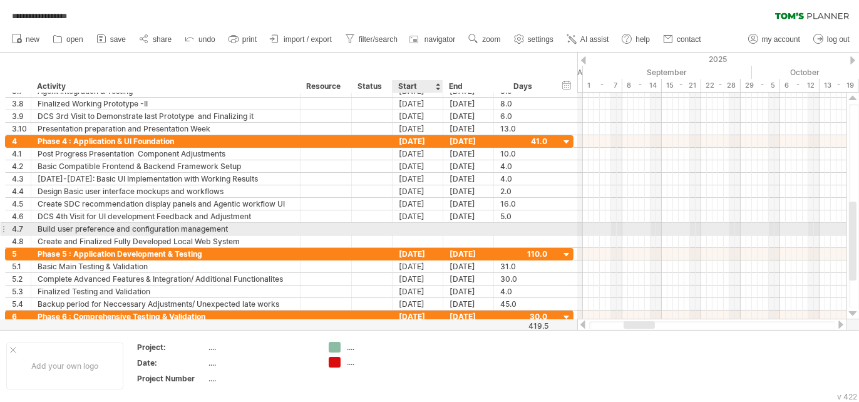
click at [419, 226] on div at bounding box center [417, 229] width 51 height 12
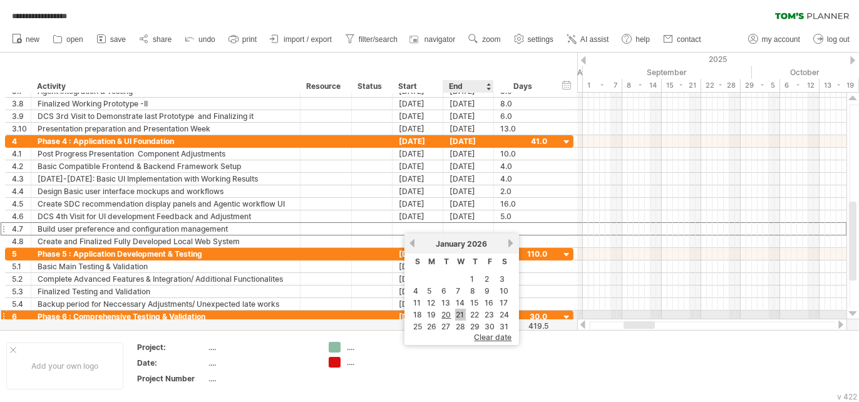
click at [463, 317] on link "21" at bounding box center [460, 315] width 11 height 12
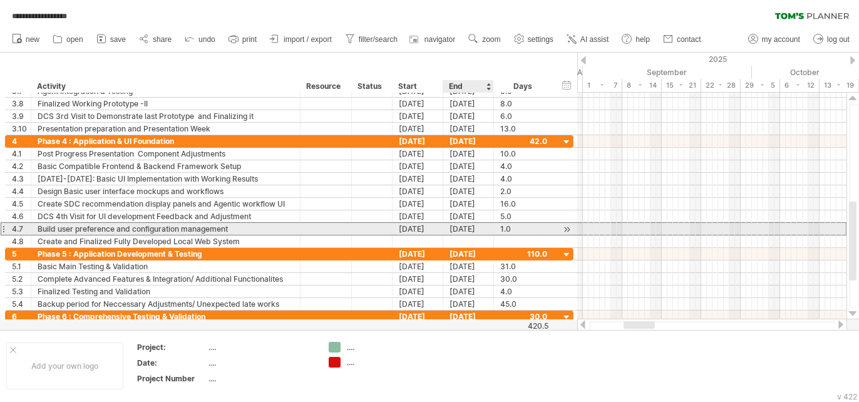
click at [461, 229] on div "[DATE]" at bounding box center [468, 229] width 51 height 12
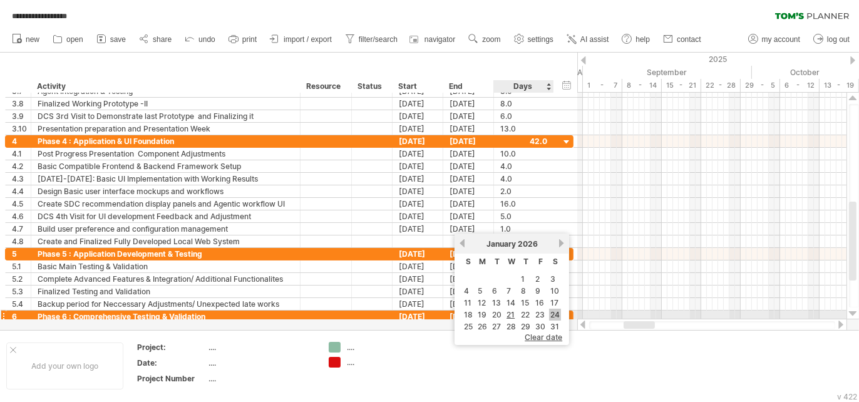
click at [553, 319] on link "24" at bounding box center [555, 315] width 12 height 12
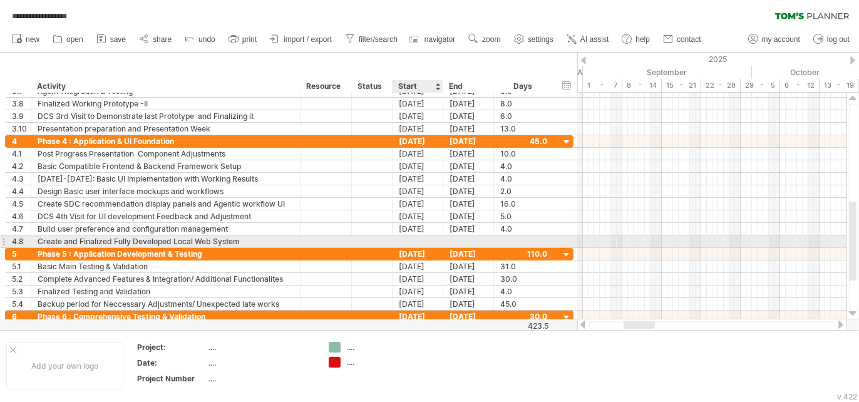
click at [421, 241] on div at bounding box center [417, 241] width 51 height 12
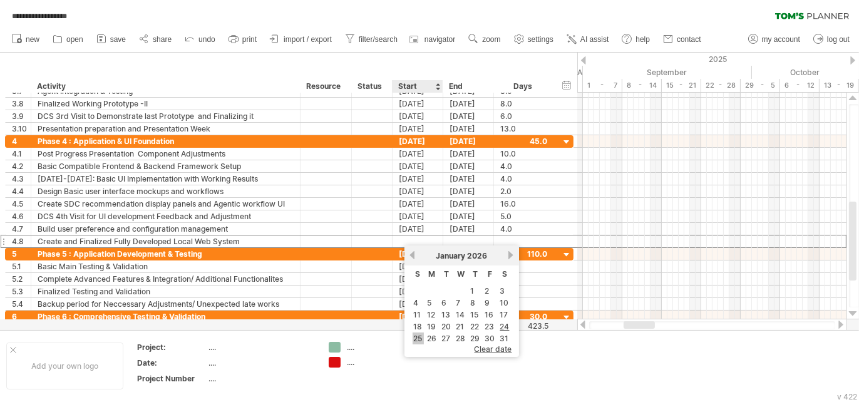
click at [422, 340] on link "25" at bounding box center [417, 338] width 11 height 12
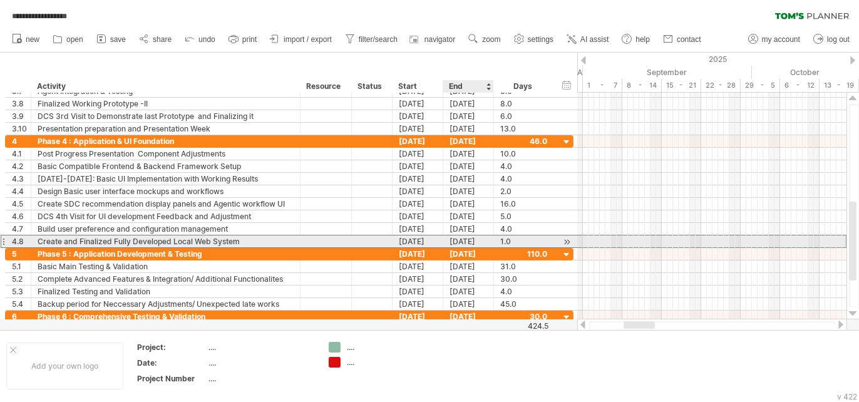
click at [456, 242] on div "[DATE]" at bounding box center [468, 241] width 51 height 12
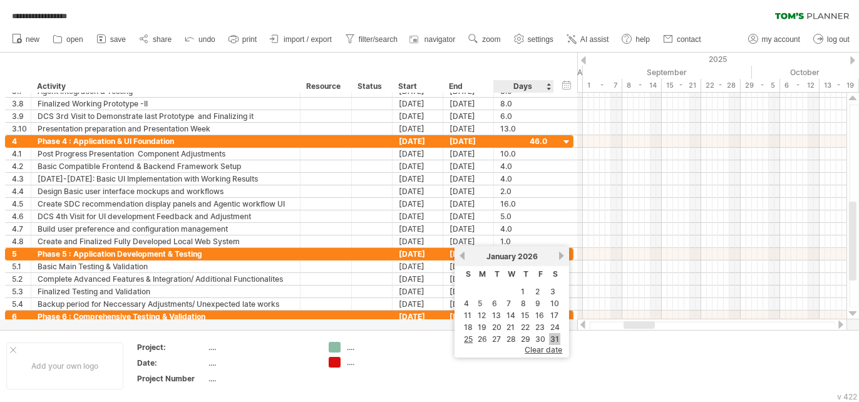
click at [552, 344] on link "31" at bounding box center [554, 339] width 11 height 12
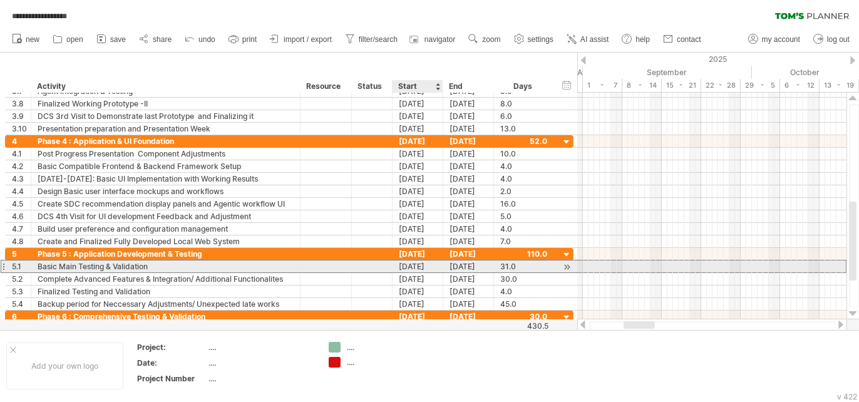
click at [411, 265] on div "[DATE]" at bounding box center [417, 266] width 51 height 12
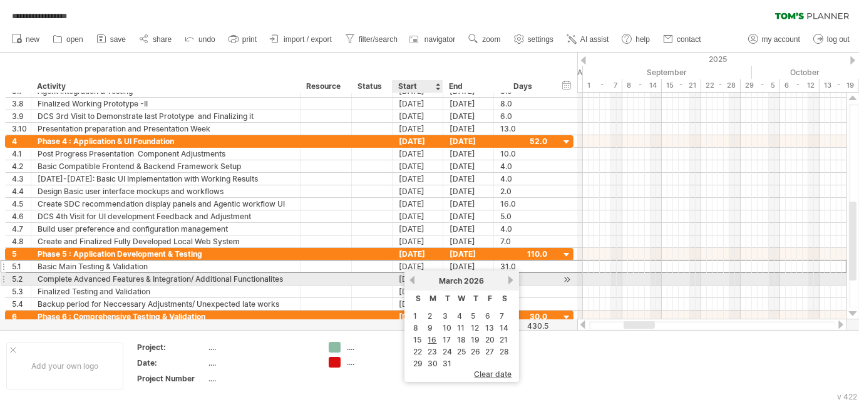
click at [412, 279] on link "previous" at bounding box center [411, 279] width 9 height 9
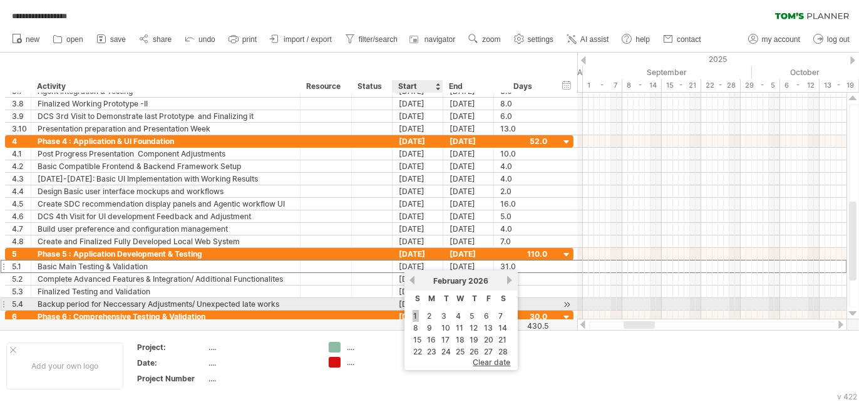
click at [413, 310] on link "1" at bounding box center [415, 316] width 6 height 12
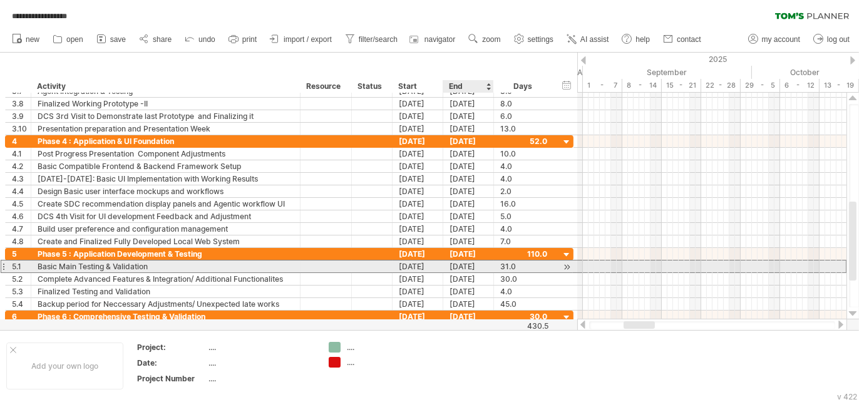
click at [451, 268] on div "03-03-26" at bounding box center [468, 266] width 51 height 12
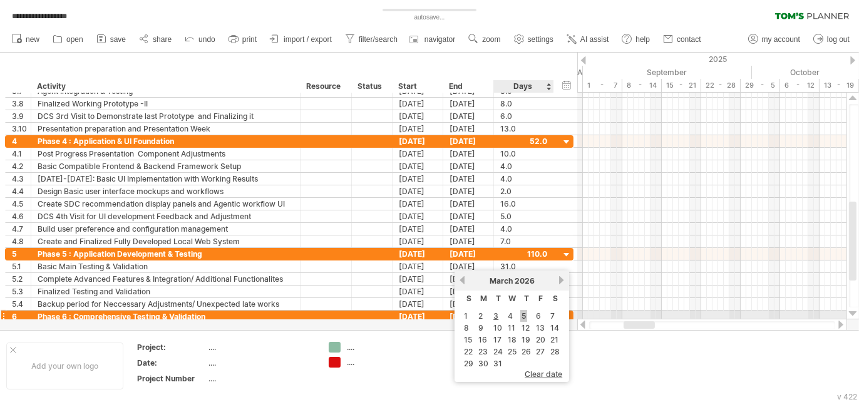
click at [521, 315] on link "5" at bounding box center [523, 316] width 7 height 12
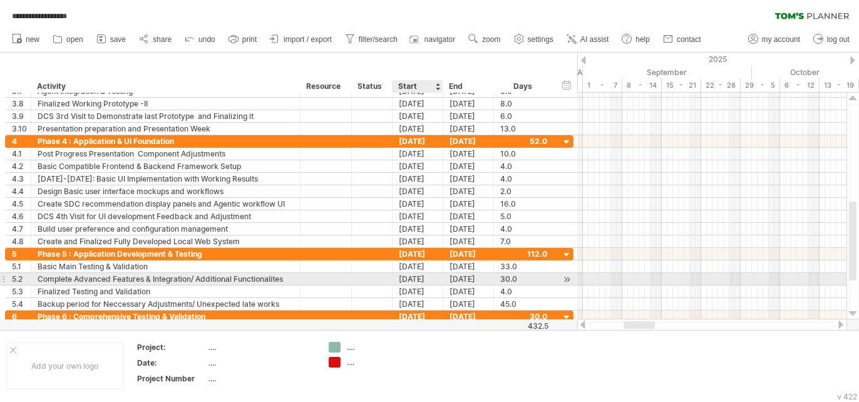
click at [428, 277] on div "16-02-26" at bounding box center [417, 279] width 51 height 12
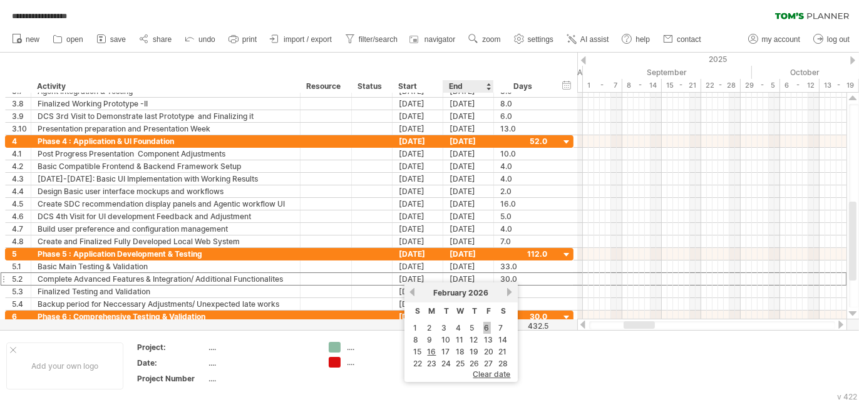
click at [486, 327] on link "6" at bounding box center [487, 328] width 8 height 12
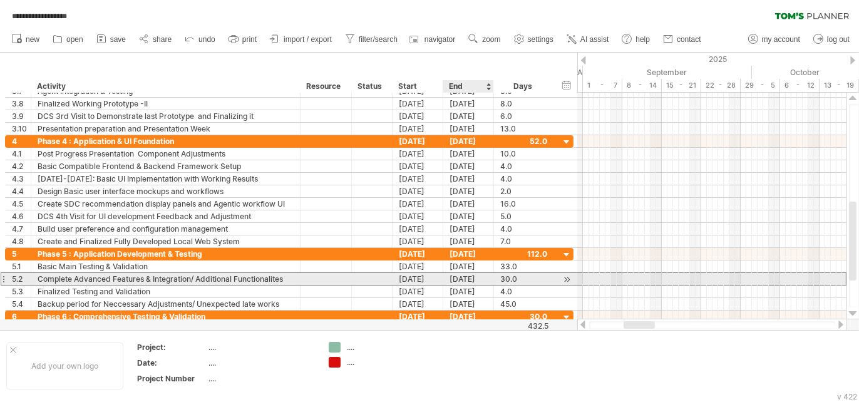
click at [454, 278] on div "07-03-26" at bounding box center [468, 279] width 51 height 12
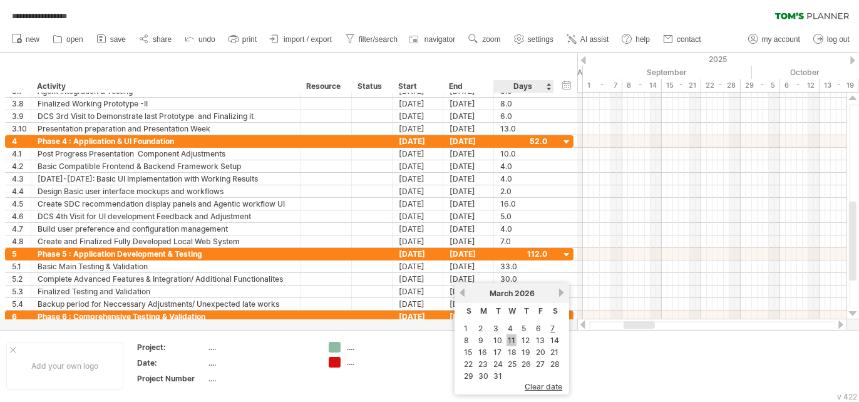
click at [512, 340] on link "11" at bounding box center [511, 340] width 10 height 12
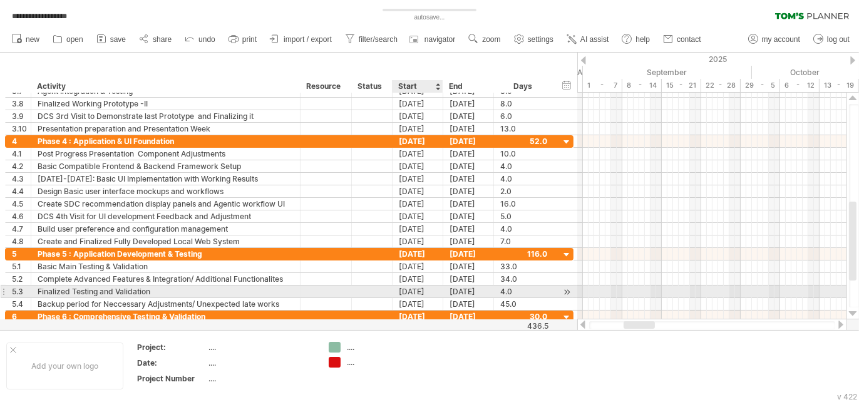
click at [427, 289] on div "[DATE]" at bounding box center [417, 291] width 51 height 12
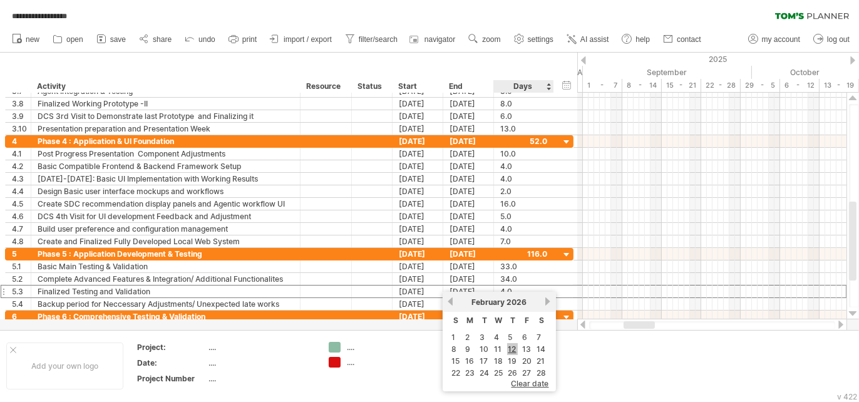
click at [514, 347] on link "12" at bounding box center [512, 349] width 11 height 12
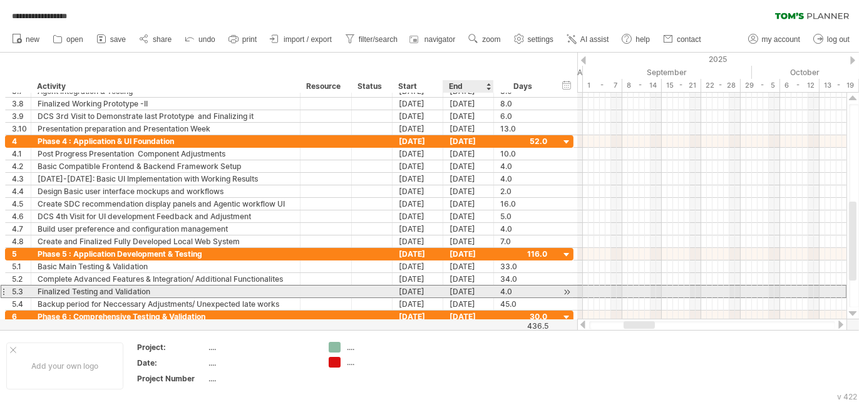
click at [455, 287] on div "[DATE]" at bounding box center [468, 291] width 51 height 12
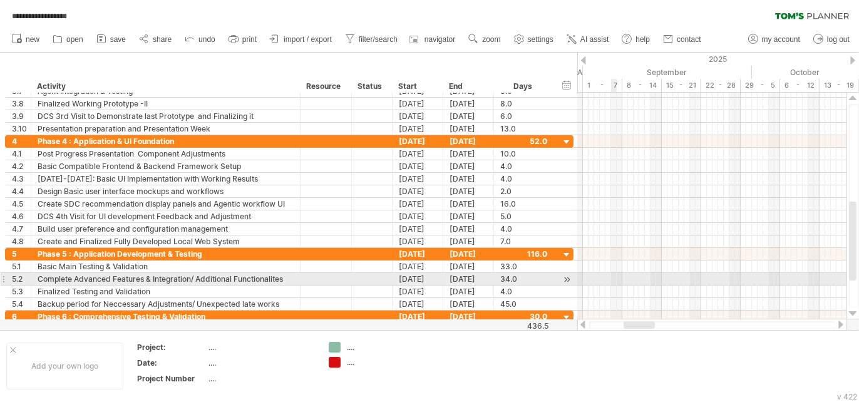
click at [611, 273] on div at bounding box center [711, 279] width 269 height 13
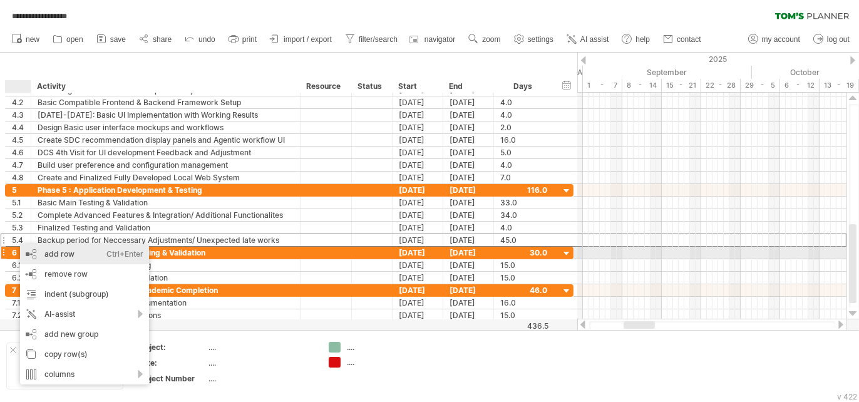
click at [33, 247] on div "add row Ctrl+Enter Cmd+Enter" at bounding box center [84, 254] width 129 height 20
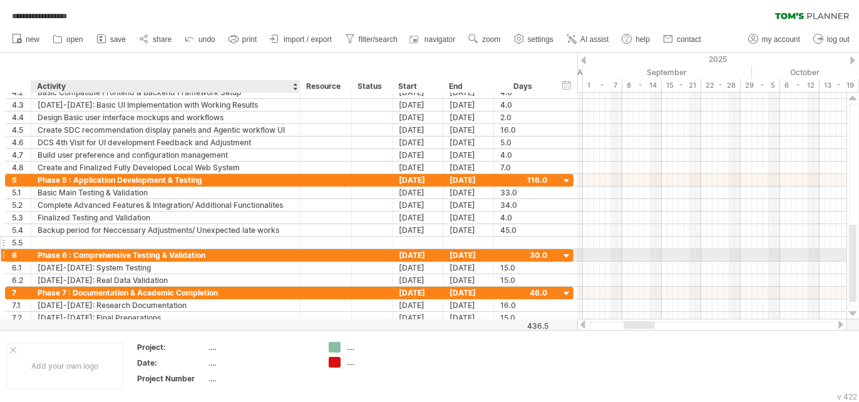
click at [42, 238] on div at bounding box center [166, 243] width 256 height 12
click at [43, 237] on input "text" at bounding box center [166, 243] width 256 height 12
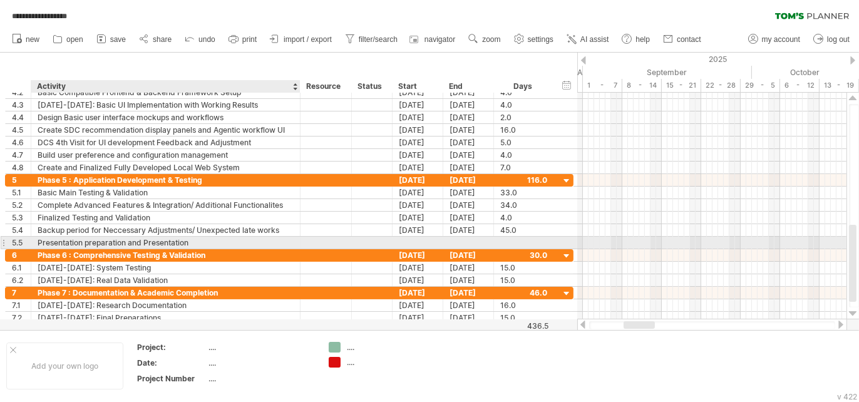
click at [195, 240] on div "Presentation preparation and Presentation" at bounding box center [166, 243] width 256 height 12
click at [195, 240] on input "**********" at bounding box center [166, 243] width 256 height 12
click at [194, 240] on input "**********" at bounding box center [166, 243] width 256 height 12
click at [186, 238] on input "**********" at bounding box center [166, 243] width 256 height 12
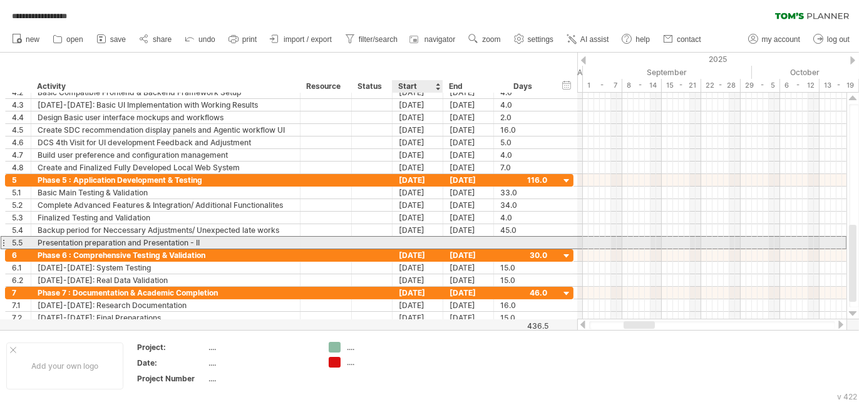
click at [404, 240] on div at bounding box center [417, 243] width 51 height 12
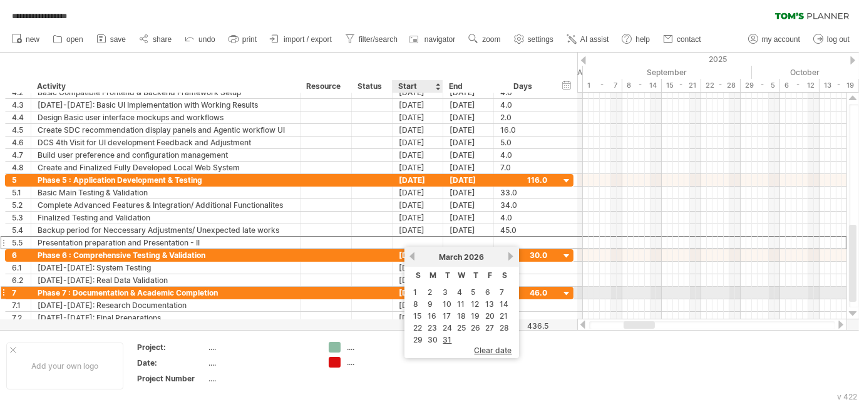
click at [415, 290] on link "1" at bounding box center [415, 292] width 6 height 12
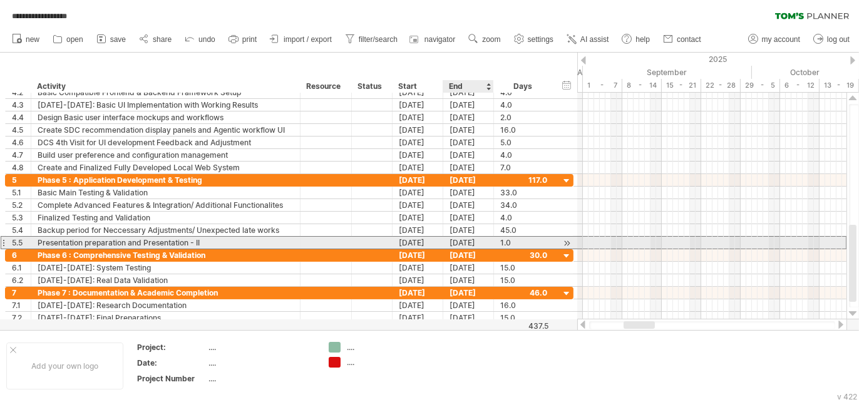
click at [460, 241] on div "[DATE]" at bounding box center [468, 243] width 51 height 12
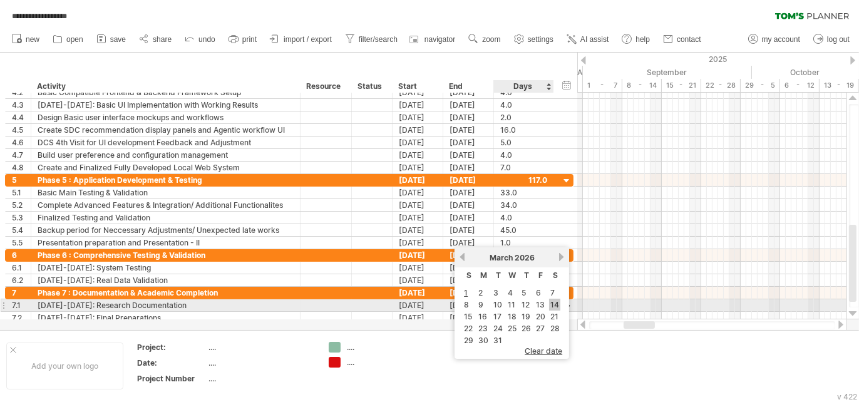
click at [551, 300] on link "14" at bounding box center [554, 305] width 11 height 12
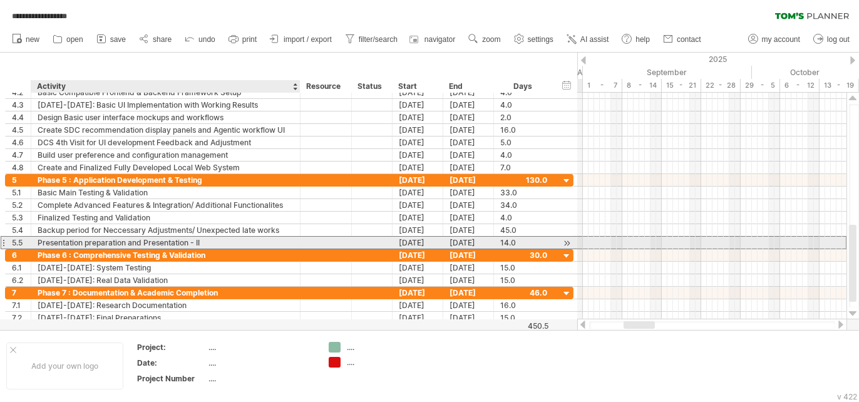
click at [242, 242] on div "Presentation preparation and Presentation - II" at bounding box center [166, 243] width 256 height 12
click at [242, 242] on input "**********" at bounding box center [166, 243] width 256 height 12
click at [210, 241] on input "**********" at bounding box center [166, 243] width 256 height 12
type input "**********"
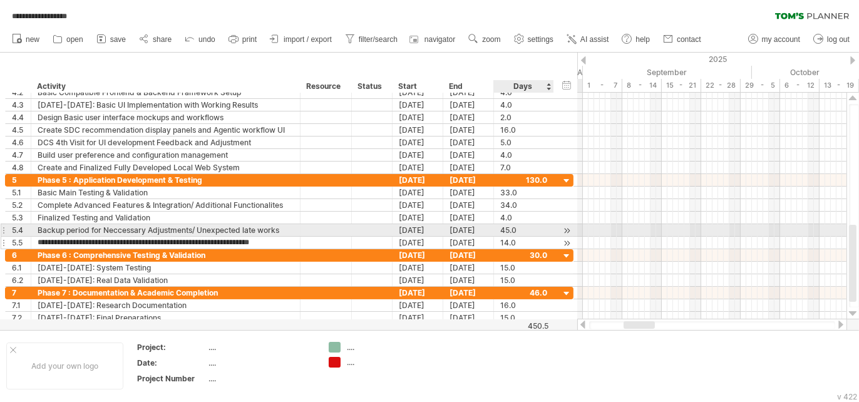
click at [507, 237] on div "14.0" at bounding box center [523, 243] width 47 height 12
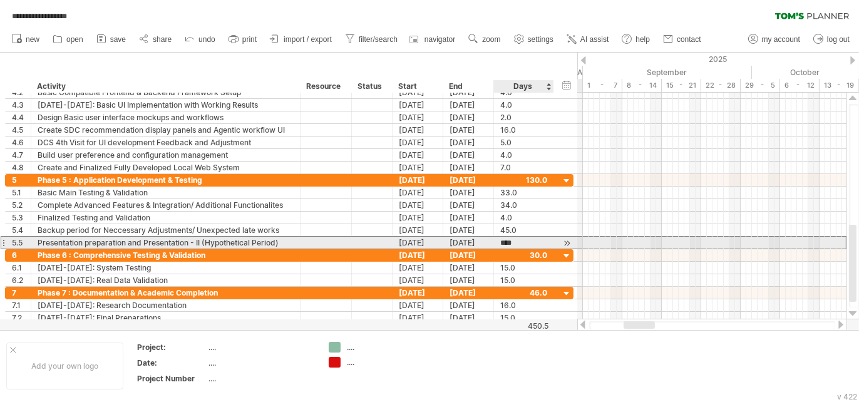
click at [549, 245] on div at bounding box center [552, 243] width 6 height 13
click at [565, 241] on div at bounding box center [567, 243] width 12 height 13
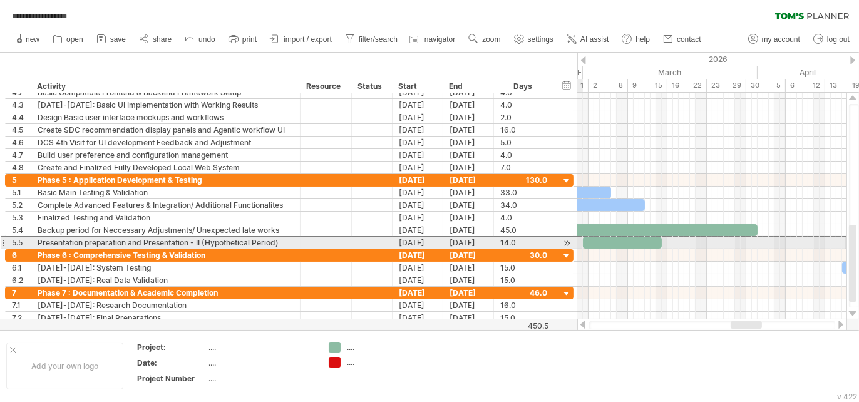
click at [451, 240] on div "[DATE]" at bounding box center [468, 243] width 51 height 12
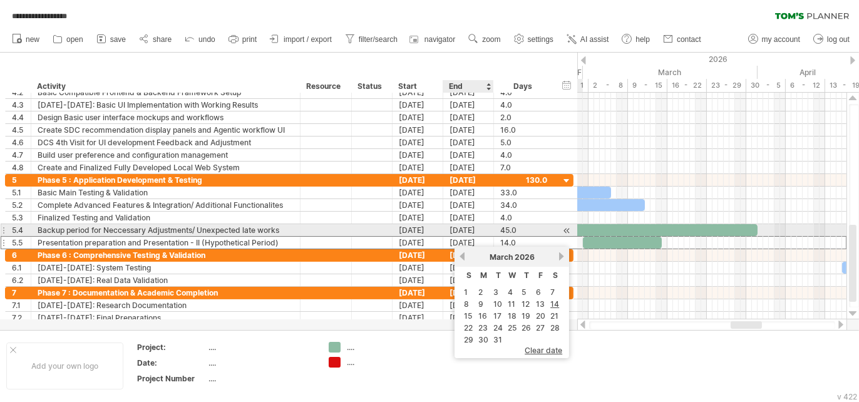
click at [457, 230] on div "[DATE]" at bounding box center [468, 230] width 51 height 12
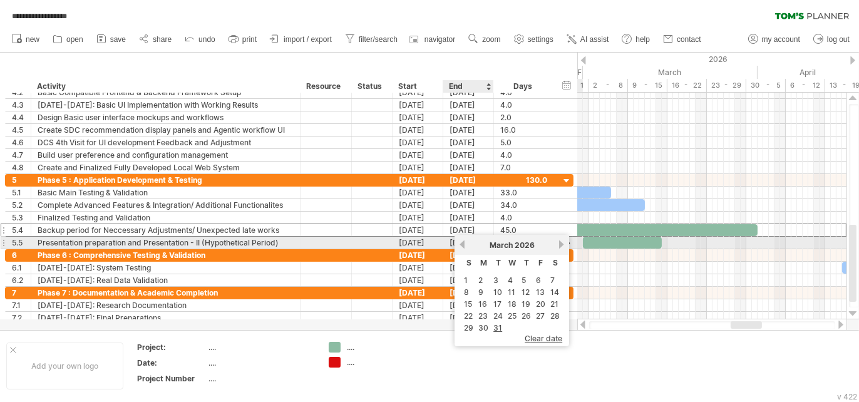
click at [461, 242] on link "previous" at bounding box center [461, 244] width 9 height 9
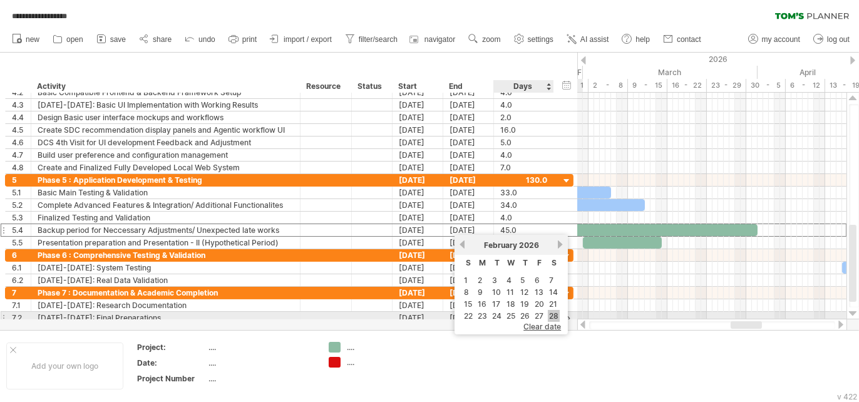
click at [553, 319] on link "28" at bounding box center [554, 316] width 12 height 12
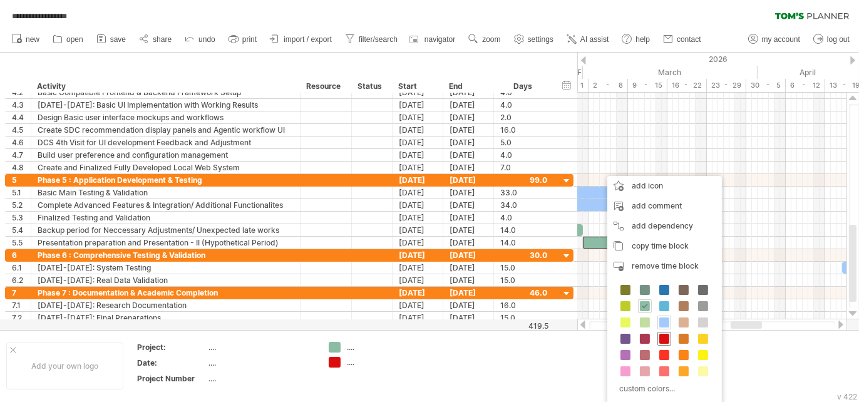
click at [665, 334] on span at bounding box center [664, 339] width 10 height 10
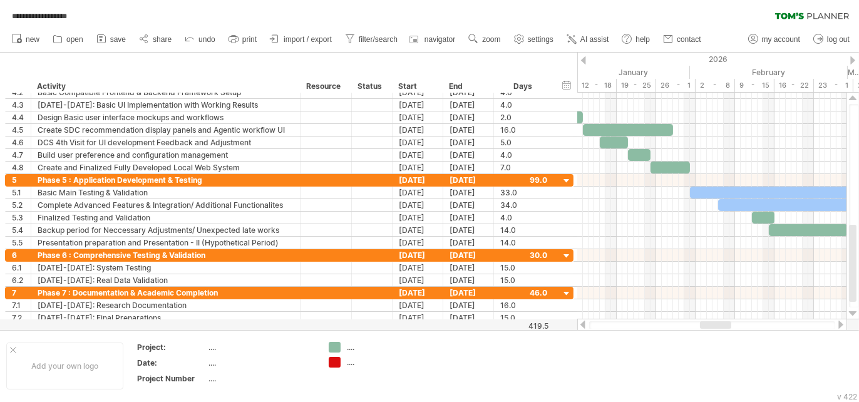
drag, startPoint x: 745, startPoint y: 325, endPoint x: 715, endPoint y: 325, distance: 30.7
click at [715, 325] on div at bounding box center [715, 325] width 31 height 8
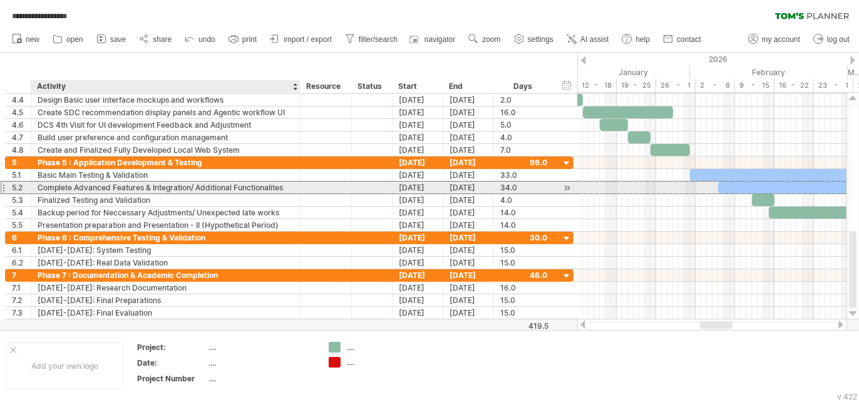
click at [285, 190] on div "Complete Advanced Features & Integration/ Additional Functionalites" at bounding box center [166, 187] width 256 height 12
click at [285, 190] on input "**********" at bounding box center [166, 187] width 256 height 12
click at [282, 187] on input "**********" at bounding box center [166, 187] width 256 height 12
click at [248, 185] on input "**********" at bounding box center [166, 187] width 256 height 12
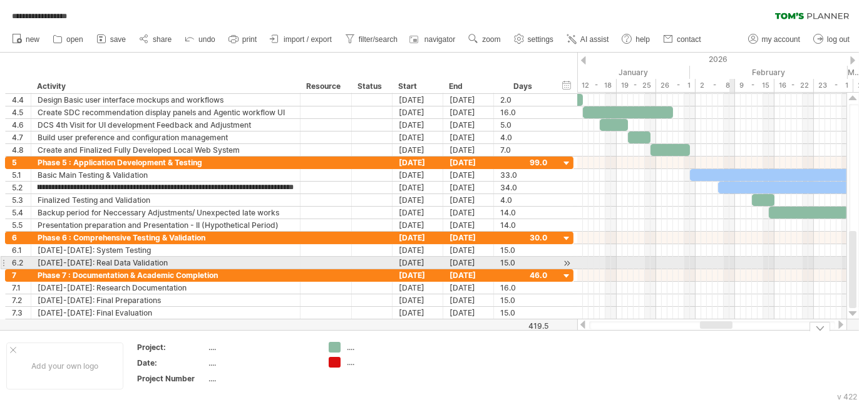
scroll to position [0, 0]
click at [735, 262] on div at bounding box center [711, 263] width 269 height 13
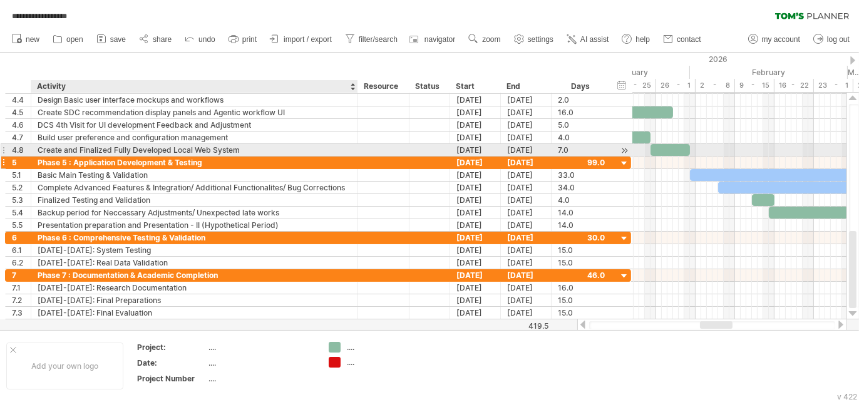
drag, startPoint x: 296, startPoint y: 149, endPoint x: 327, endPoint y: 163, distance: 34.2
click at [349, 158] on div "**********" at bounding box center [318, 200] width 626 height 238
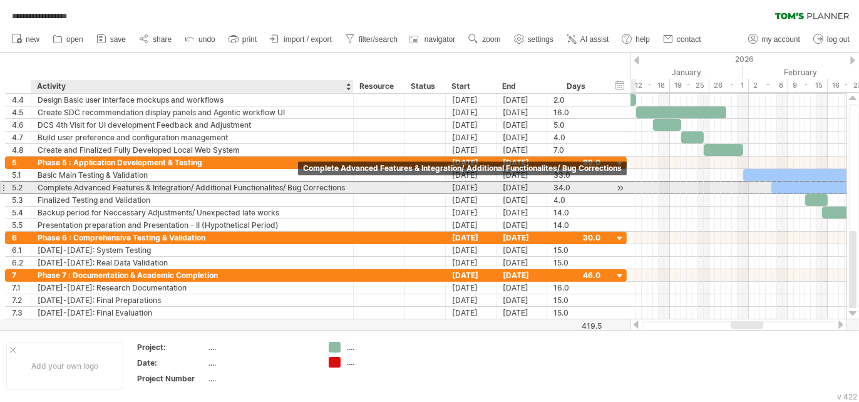
click at [295, 187] on div "Complete Advanced Features & Integration/ Additional Functionalites/ Bug Correc…" at bounding box center [192, 187] width 309 height 12
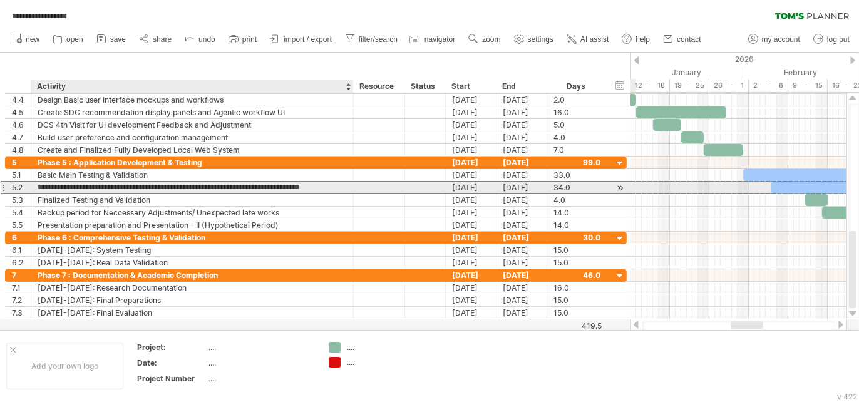
click at [288, 184] on input "**********" at bounding box center [192, 187] width 309 height 12
type input "**********"
click at [113, 185] on input "**********" at bounding box center [192, 187] width 309 height 12
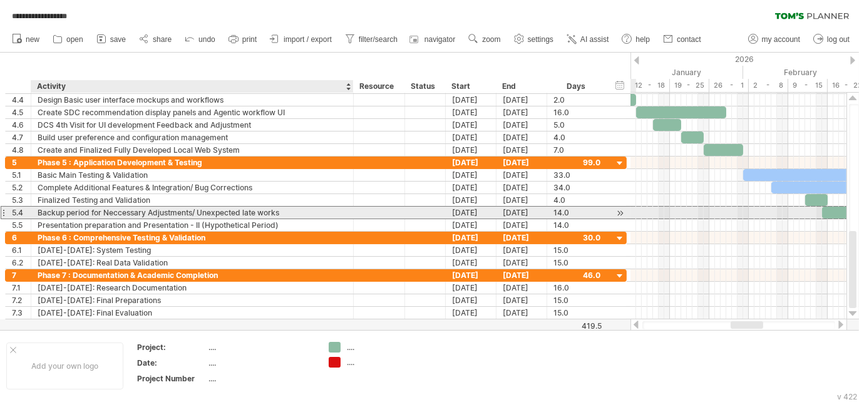
click at [315, 208] on div "Backup period for Neccessary Adjustments/ Unexpected late works" at bounding box center [192, 213] width 309 height 12
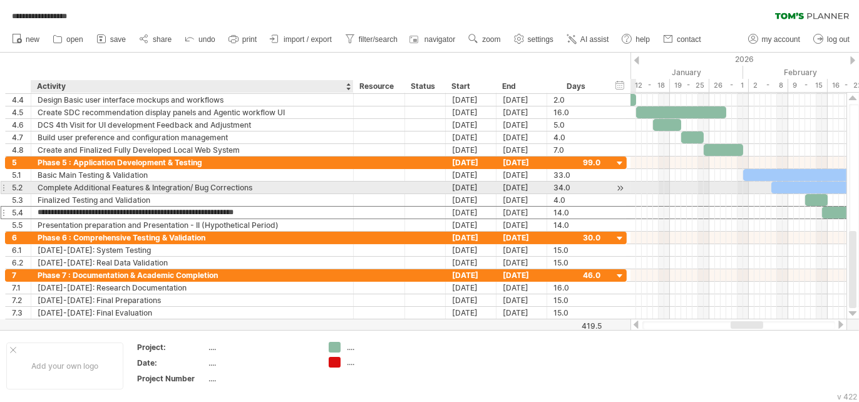
click at [192, 188] on div "Complete Additional Features & Integration/ Bug Corrections" at bounding box center [192, 187] width 309 height 12
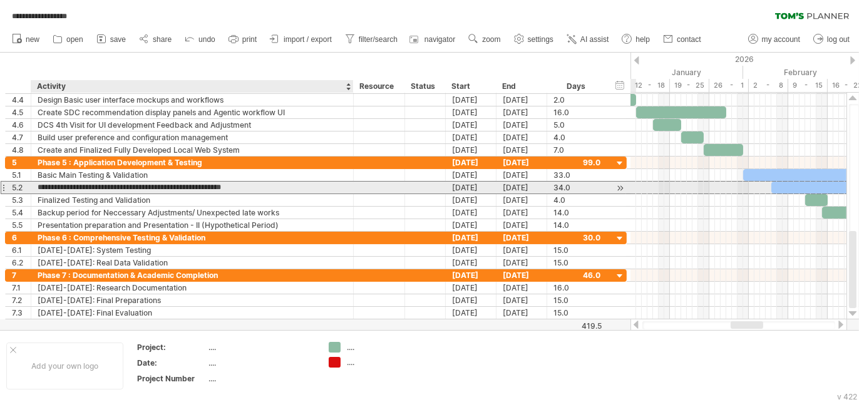
click at [195, 186] on input "**********" at bounding box center [192, 187] width 309 height 12
type input "**********"
click at [338, 185] on input "**********" at bounding box center [192, 187] width 309 height 12
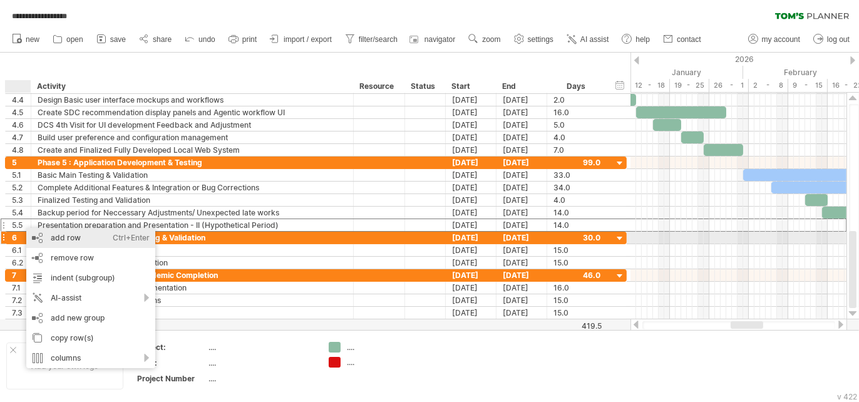
click at [122, 240] on div "Ctrl+Enter" at bounding box center [131, 238] width 37 height 20
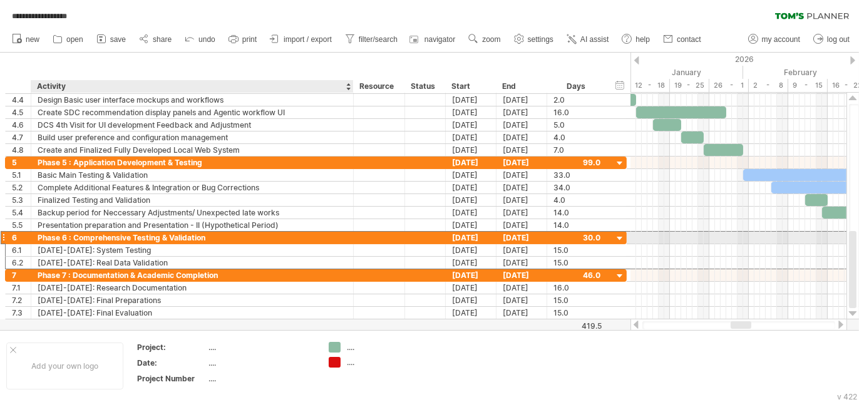
click at [210, 236] on div "Phase 6 : Comprehensive Testing & Validation" at bounding box center [192, 238] width 309 height 12
click at [210, 236] on input "**********" at bounding box center [192, 238] width 309 height 12
click at [205, 237] on input "**********" at bounding box center [192, 238] width 309 height 12
type input "**********"
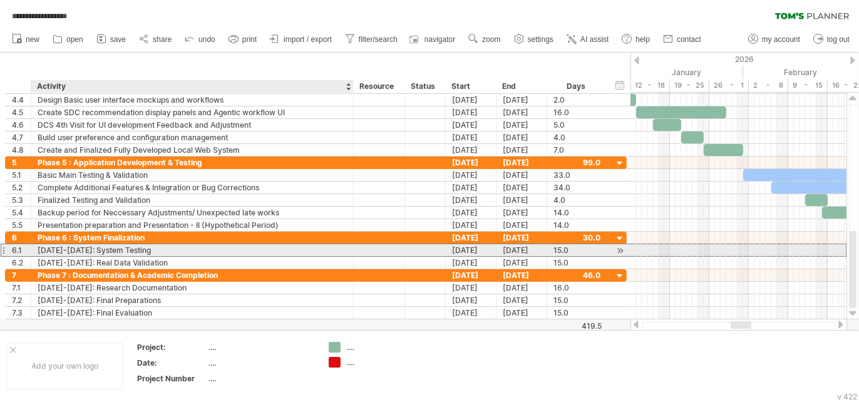
click at [164, 252] on div "[DATE]-[DATE]: System Testing" at bounding box center [192, 250] width 309 height 12
type input "*"
click at [230, 247] on div "Post Progress Presentation Component Adjustments" at bounding box center [192, 250] width 309 height 12
type input "**********"
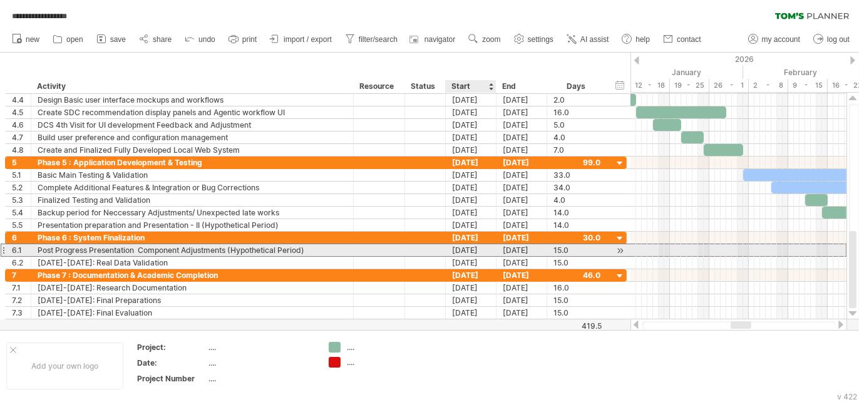
click at [464, 248] on div "[DATE]" at bounding box center [471, 250] width 51 height 12
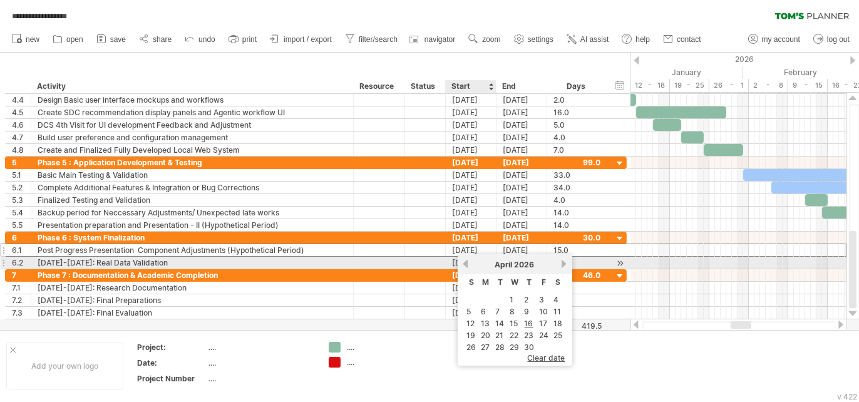
click at [464, 267] on link "previous" at bounding box center [465, 263] width 9 height 9
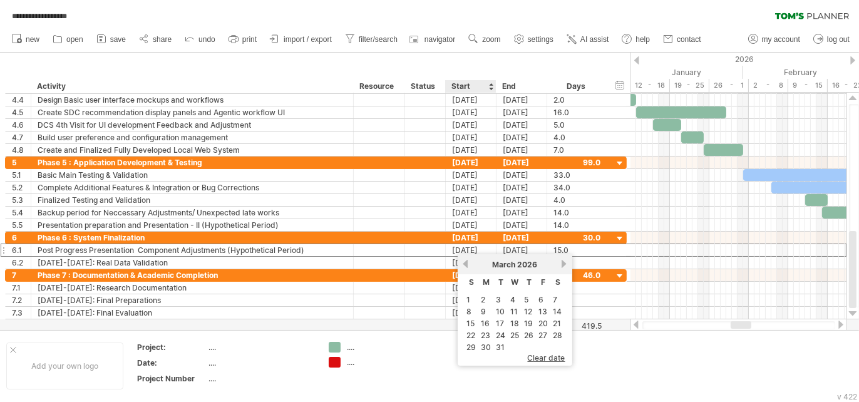
click at [470, 326] on link "15" at bounding box center [471, 323] width 11 height 12
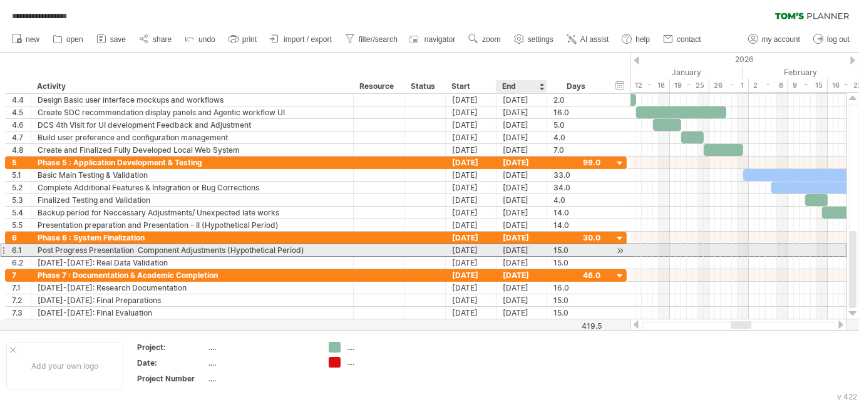
click at [511, 249] on div "[DATE]" at bounding box center [521, 250] width 51 height 12
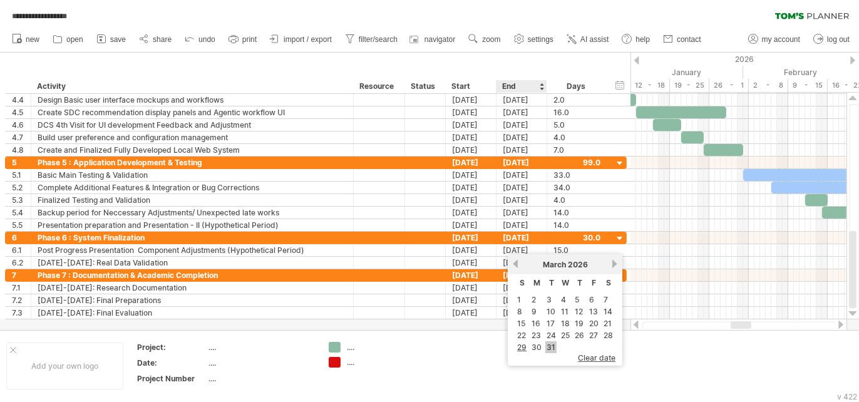
click at [548, 353] on link "31" at bounding box center [550, 347] width 11 height 12
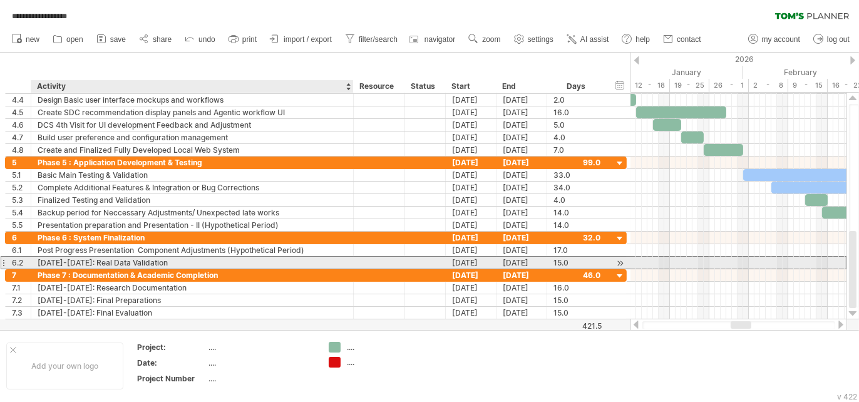
click at [150, 260] on div "[DATE]-[DATE]: Real Data Validation" at bounding box center [192, 263] width 309 height 12
click at [150, 260] on input "**********" at bounding box center [192, 263] width 309 height 12
type input "*"
type input "**********"
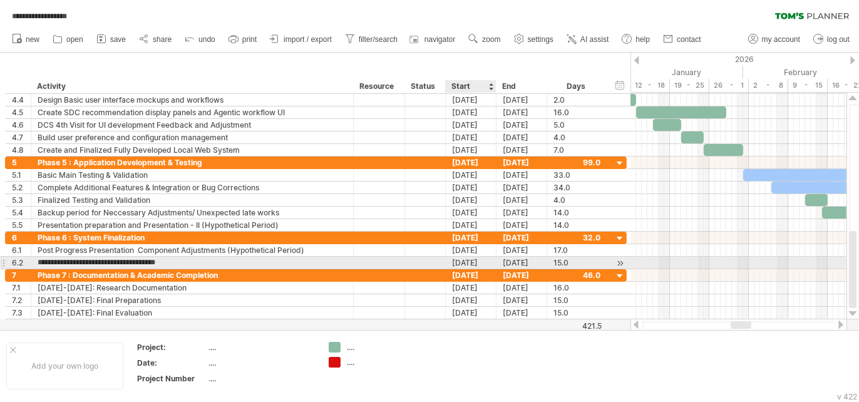
click at [463, 258] on div "[DATE]" at bounding box center [471, 263] width 51 height 12
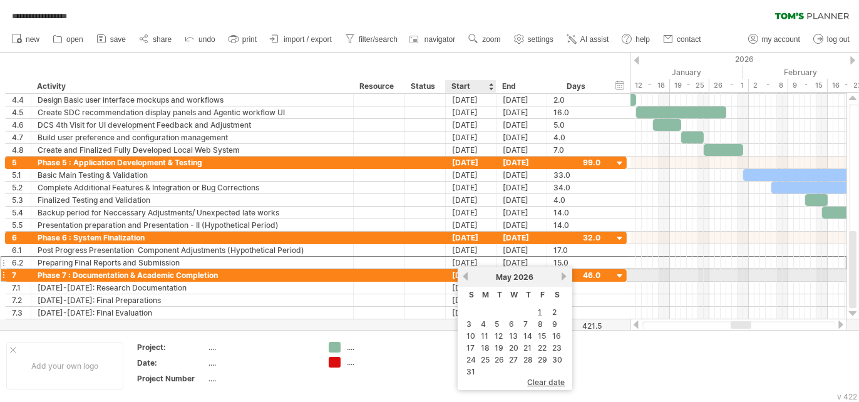
click at [465, 275] on link "previous" at bounding box center [465, 276] width 9 height 9
click at [468, 277] on link "previous" at bounding box center [465, 276] width 9 height 9
click at [469, 353] on link "22" at bounding box center [471, 348] width 11 height 12
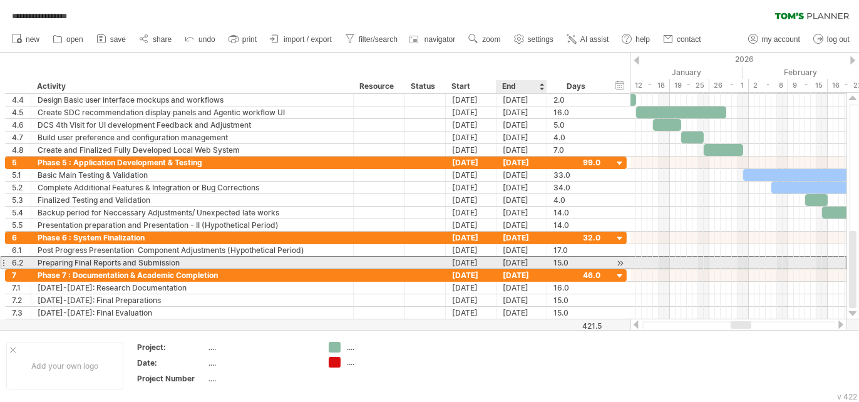
click at [505, 259] on div "[DATE]" at bounding box center [521, 263] width 51 height 12
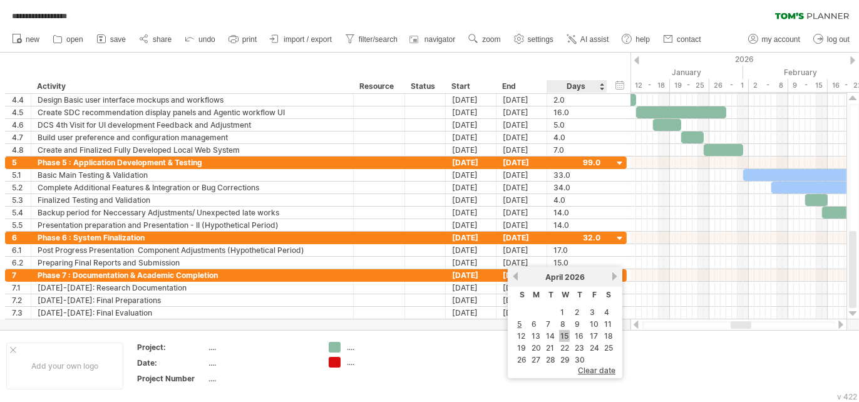
click at [561, 340] on link "15" at bounding box center [564, 336] width 11 height 12
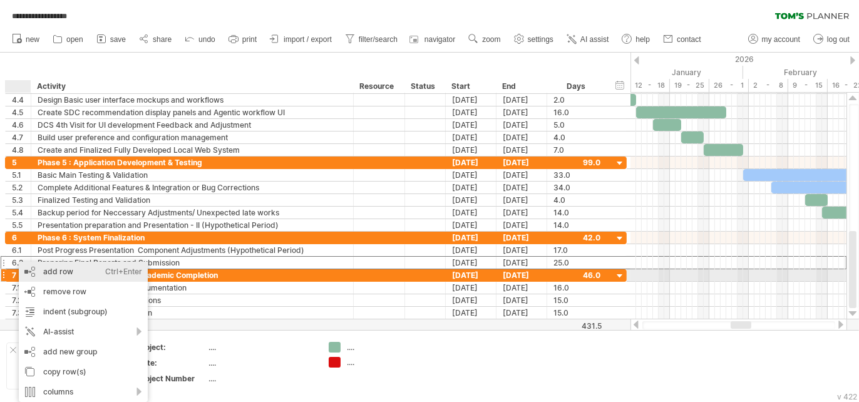
click at [50, 275] on div "add row Ctrl+Enter Cmd+Enter" at bounding box center [83, 272] width 129 height 20
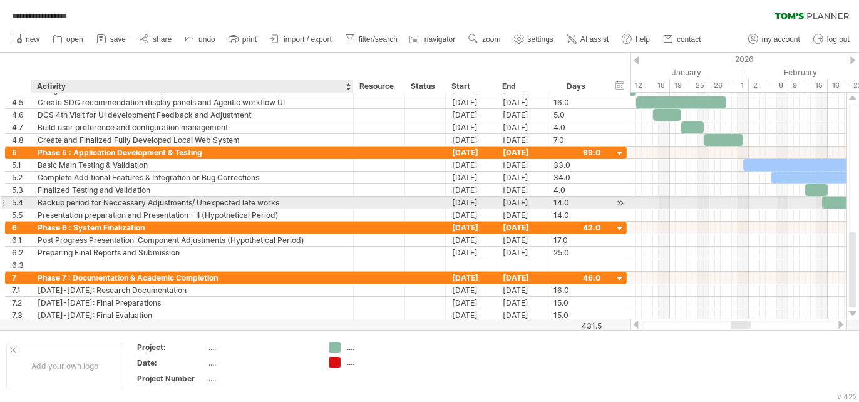
click at [69, 202] on div "Backup period for Neccessary Adjustments/ Unexpected late works" at bounding box center [192, 203] width 309 height 12
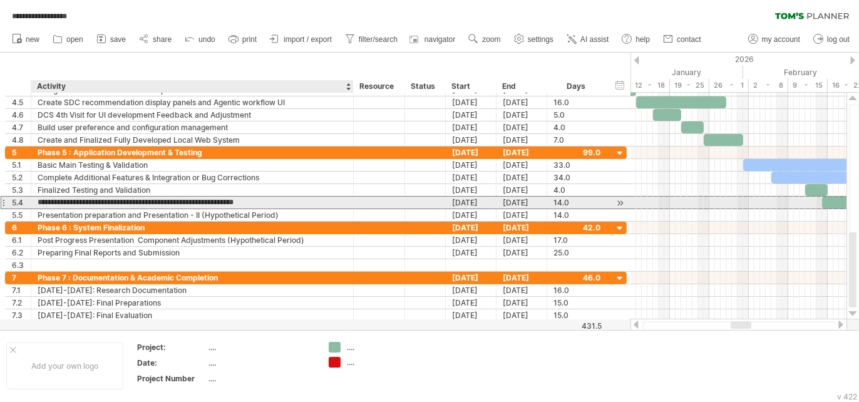
drag, startPoint x: 275, startPoint y: 207, endPoint x: 41, endPoint y: 200, distance: 234.2
click at [39, 203] on input "**********" at bounding box center [192, 203] width 309 height 12
drag, startPoint x: 38, startPoint y: 201, endPoint x: 286, endPoint y: 203, distance: 248.5
click at [286, 203] on input "**********" at bounding box center [192, 203] width 309 height 12
click at [98, 203] on div "Backup period for Neccessary Adjustments/ Unexpected late works" at bounding box center [192, 203] width 309 height 12
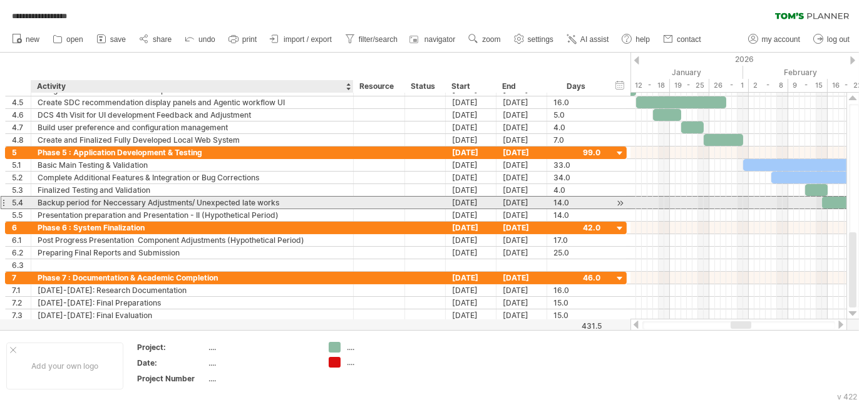
click at [0, 0] on input "**********" at bounding box center [0, 0] width 0 height 0
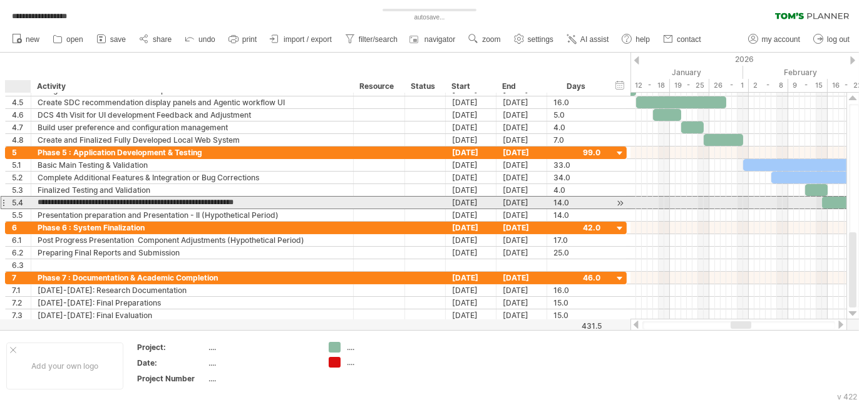
drag, startPoint x: 283, startPoint y: 202, endPoint x: 38, endPoint y: 200, distance: 245.3
click at [38, 200] on input "**********" at bounding box center [192, 203] width 309 height 12
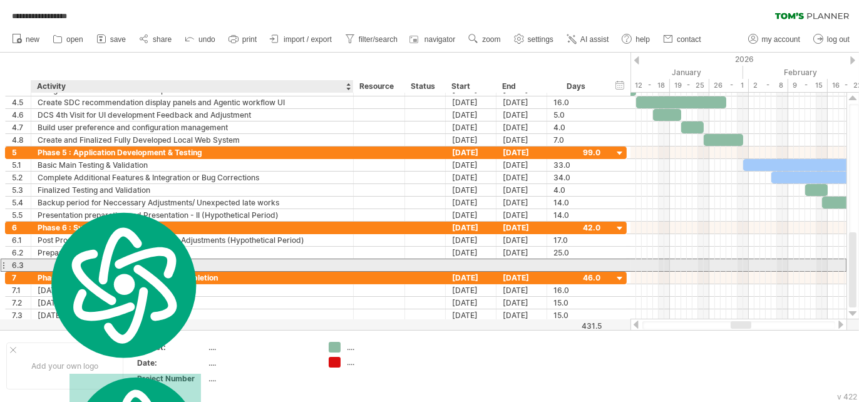
click at [104, 261] on div at bounding box center [192, 265] width 309 height 12
click at [104, 261] on input "text" at bounding box center [192, 265] width 309 height 12
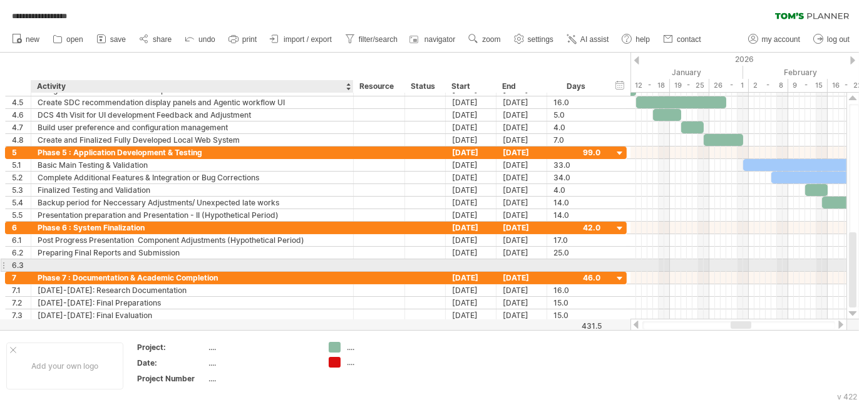
paste input "**********"
click at [89, 264] on input "**********" at bounding box center [192, 265] width 309 height 12
type input "**********"
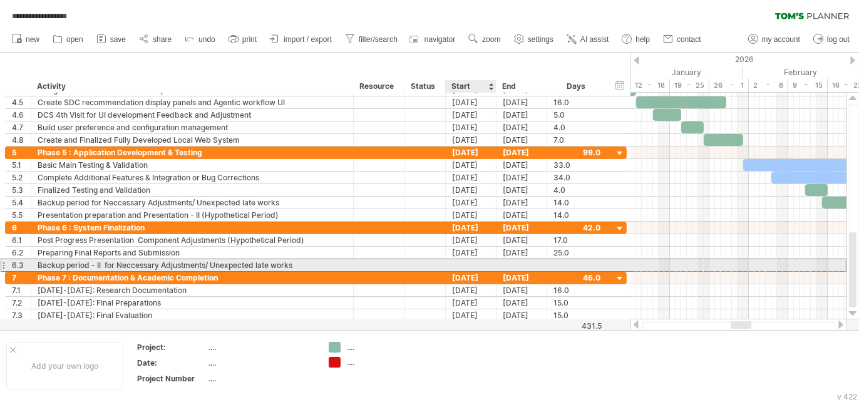
click at [461, 265] on div at bounding box center [471, 265] width 51 height 12
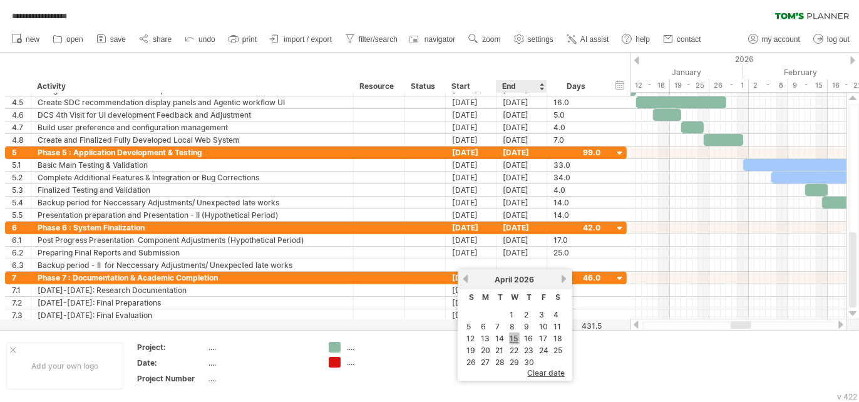
click at [516, 341] on link "15" at bounding box center [514, 338] width 11 height 12
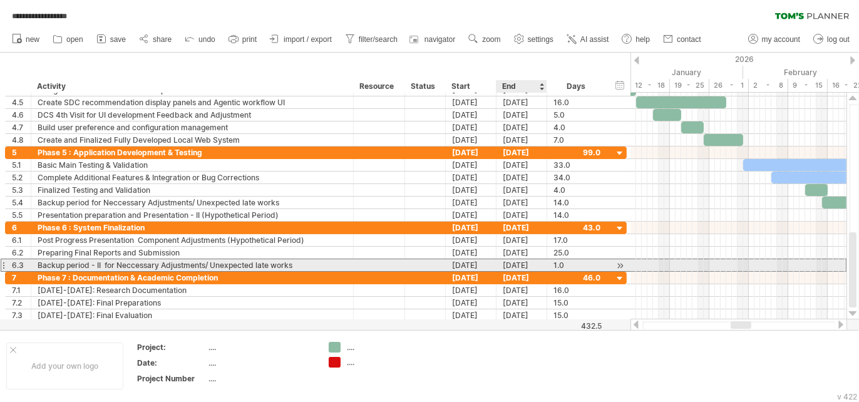
click at [505, 260] on div "[DATE]" at bounding box center [521, 265] width 51 height 12
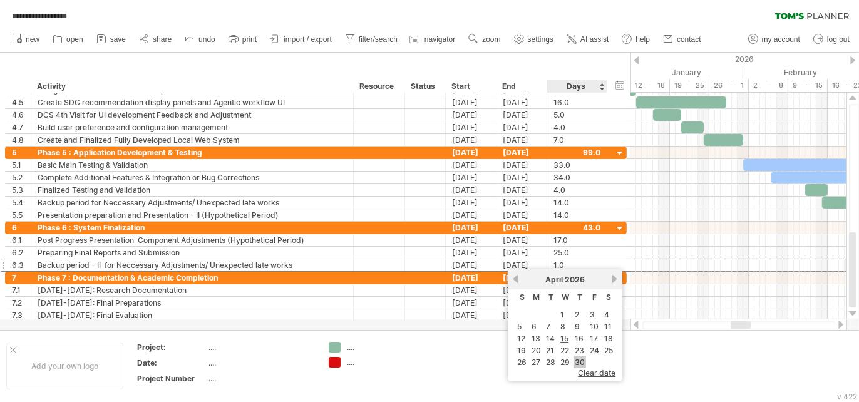
click at [576, 366] on link "30" at bounding box center [579, 362] width 13 height 12
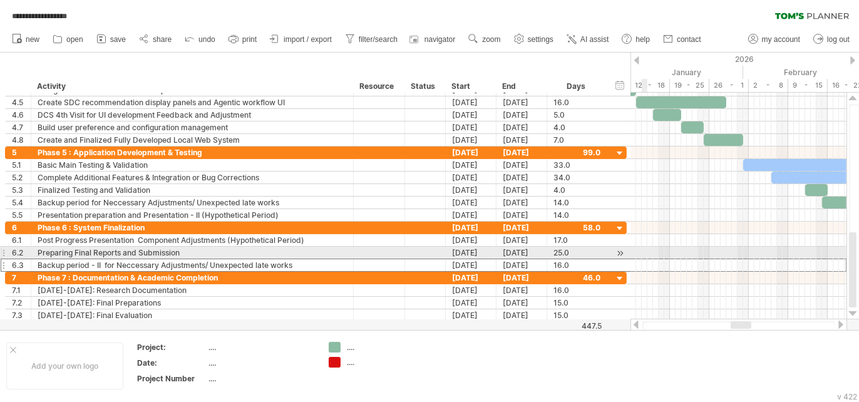
click at [646, 258] on div at bounding box center [738, 264] width 216 height 13
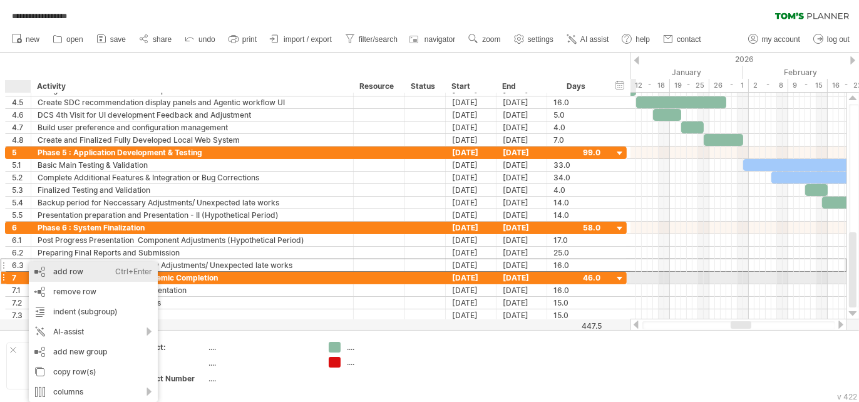
click at [64, 273] on div "add row Ctrl+Enter Cmd+Enter" at bounding box center [93, 272] width 129 height 20
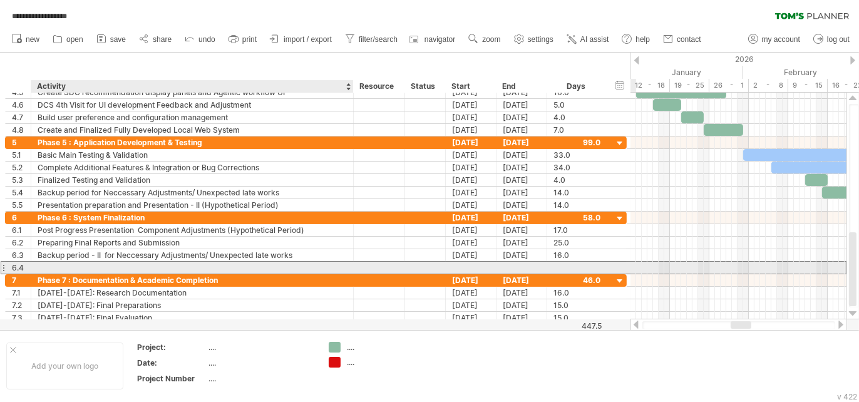
click at [68, 265] on div at bounding box center [192, 268] width 309 height 12
type input "**********"
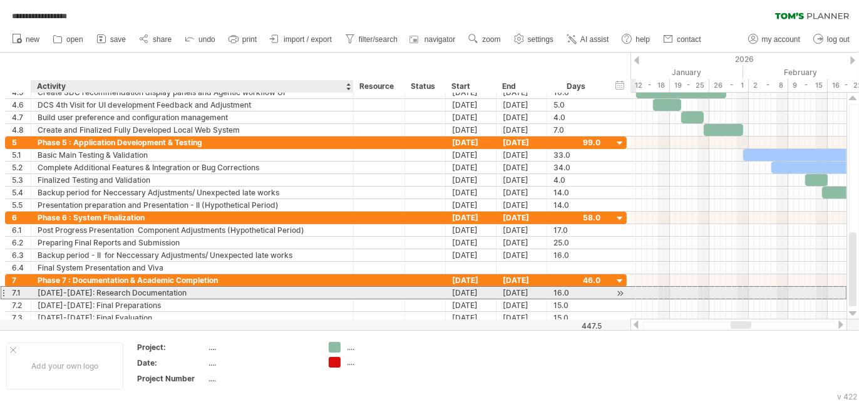
click at [198, 294] on div "[DATE]-[DATE]: Research Documentation" at bounding box center [192, 293] width 309 height 12
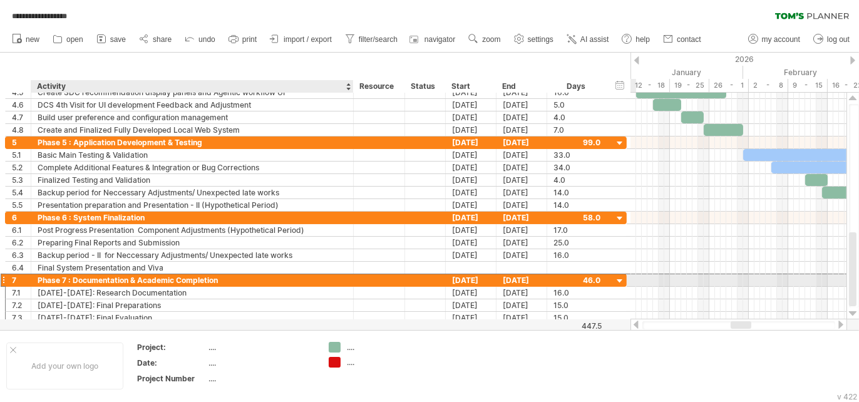
click at [83, 279] on div "Phase 7 : Documentation & Academic Completion" at bounding box center [192, 280] width 309 height 12
click at [83, 279] on input "**********" at bounding box center [192, 280] width 309 height 12
type input "**********"
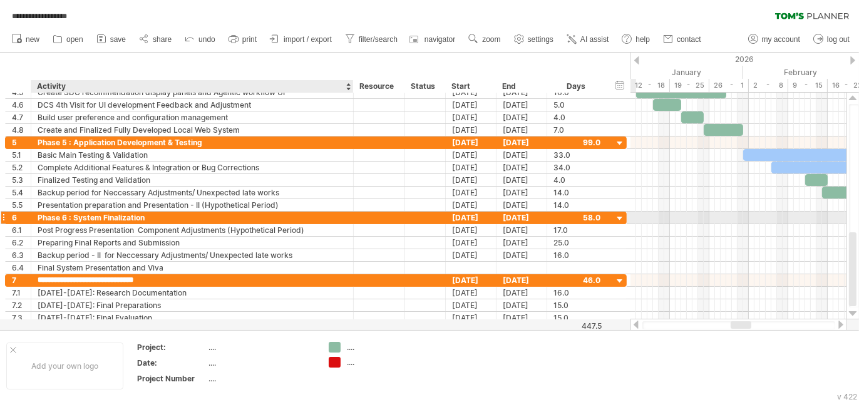
click at [148, 215] on div "Phase 6 : System Finalization" at bounding box center [192, 218] width 309 height 12
paste input "**********"
type input "**********"
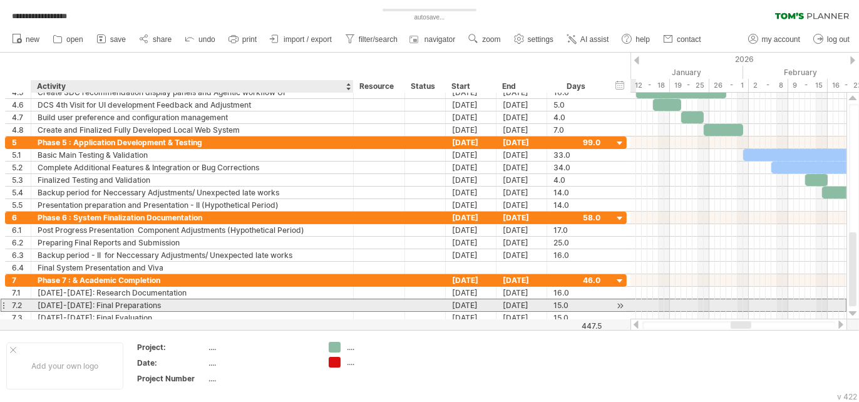
click at [205, 307] on div "[DATE]-[DATE]: Final Preparations" at bounding box center [192, 305] width 309 height 12
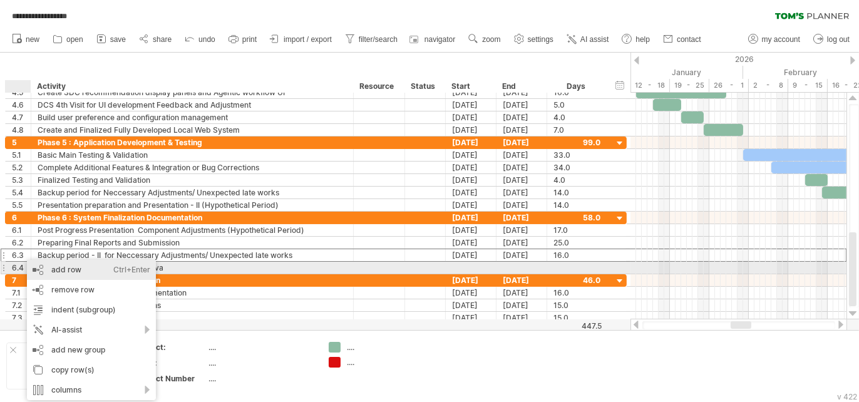
click at [48, 265] on div "add row Ctrl+Enter Cmd+Enter" at bounding box center [91, 270] width 129 height 20
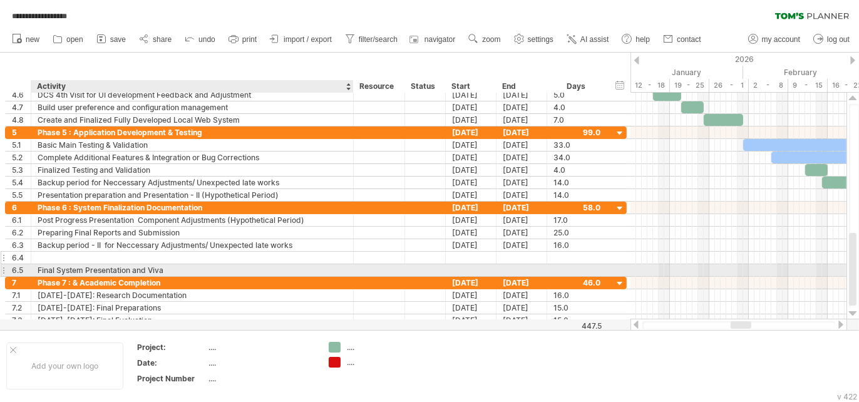
click at [51, 255] on div at bounding box center [192, 258] width 309 height 12
type input "**********"
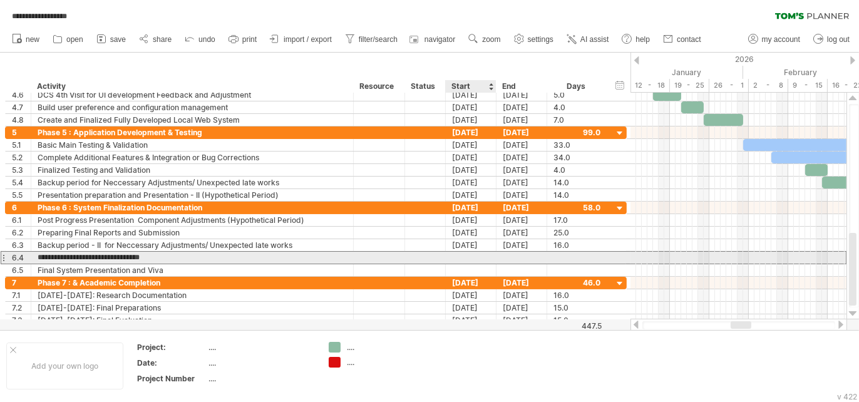
click at [476, 257] on div at bounding box center [471, 258] width 51 height 12
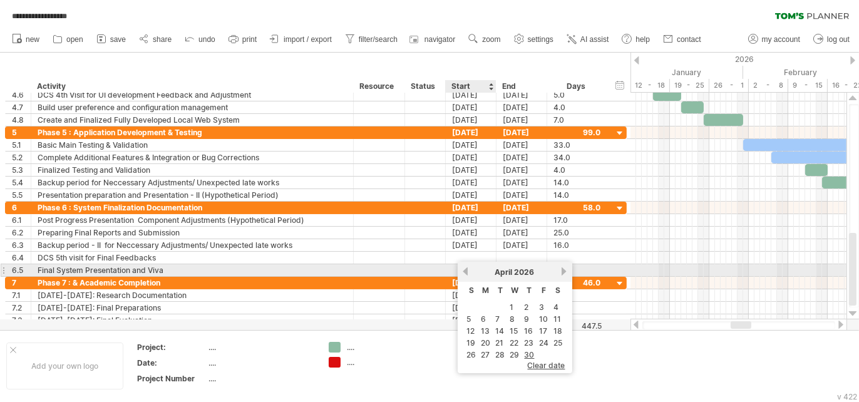
click at [466, 275] on link "previous" at bounding box center [465, 271] width 9 height 9
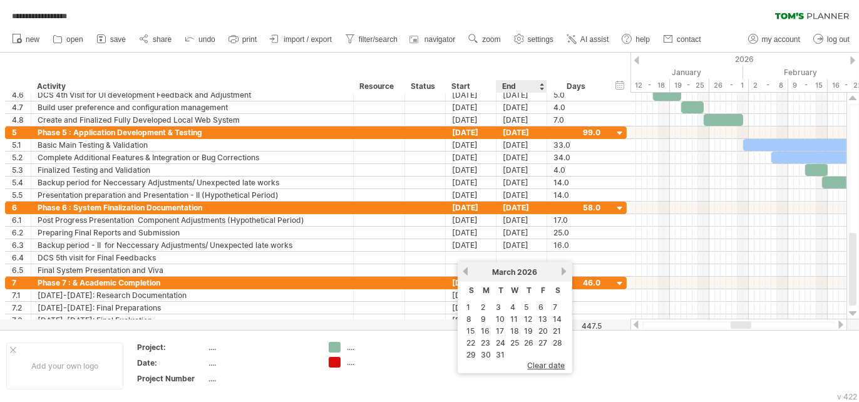
click at [516, 348] on link "25" at bounding box center [514, 343] width 11 height 12
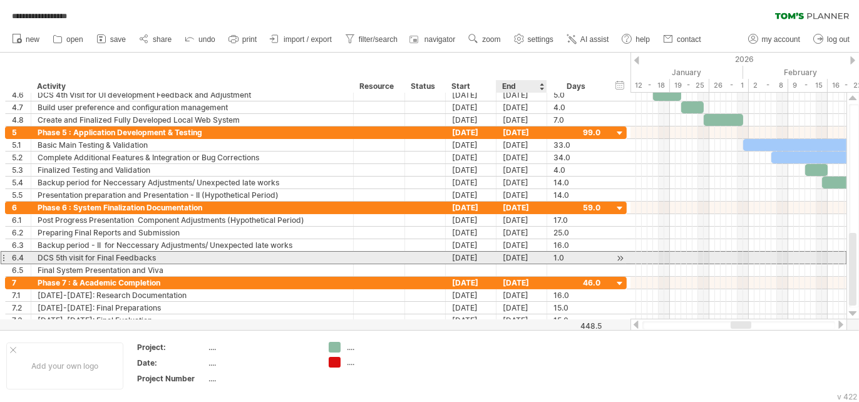
click at [510, 256] on div "[DATE]" at bounding box center [521, 258] width 51 height 12
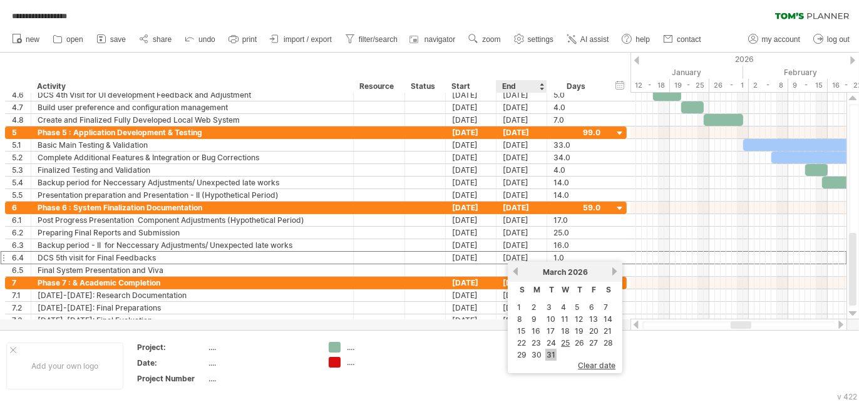
click at [551, 360] on link "31" at bounding box center [550, 355] width 11 height 12
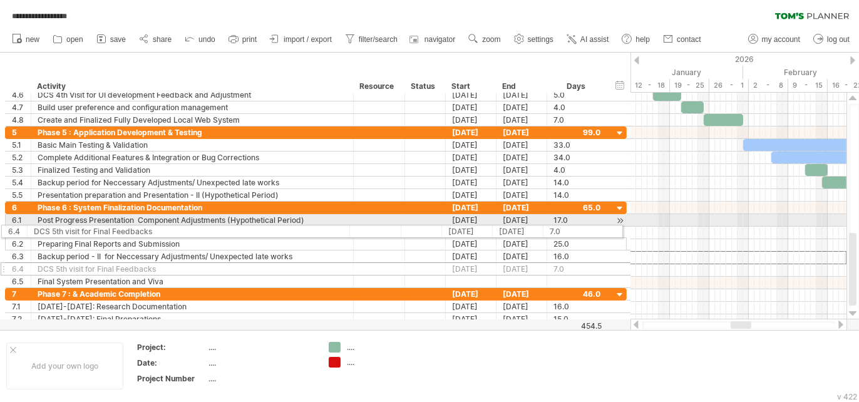
drag, startPoint x: 9, startPoint y: 255, endPoint x: 6, endPoint y: 229, distance: 25.8
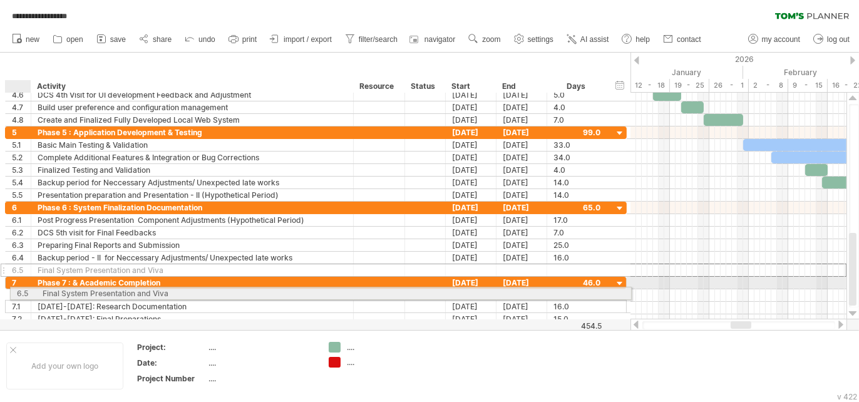
drag, startPoint x: 16, startPoint y: 270, endPoint x: 20, endPoint y: 291, distance: 21.0
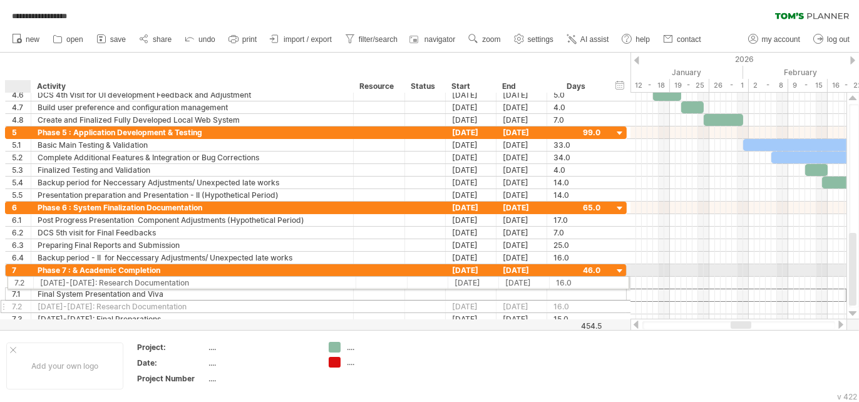
drag, startPoint x: 17, startPoint y: 291, endPoint x: 16, endPoint y: 280, distance: 10.7
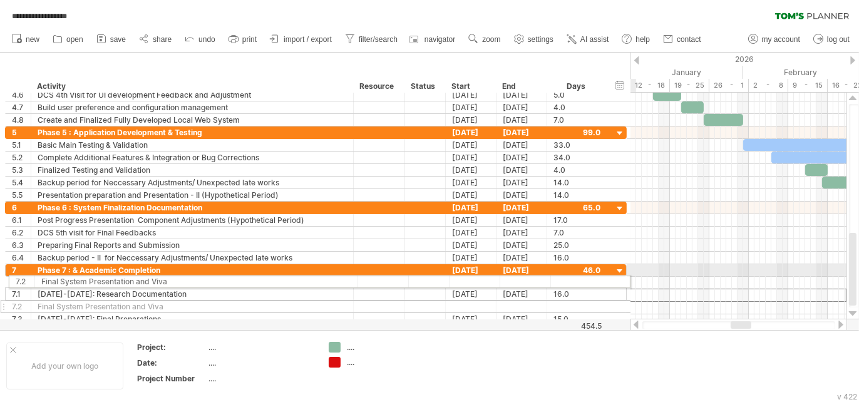
drag, startPoint x: 2, startPoint y: 292, endPoint x: 5, endPoint y: 279, distance: 13.5
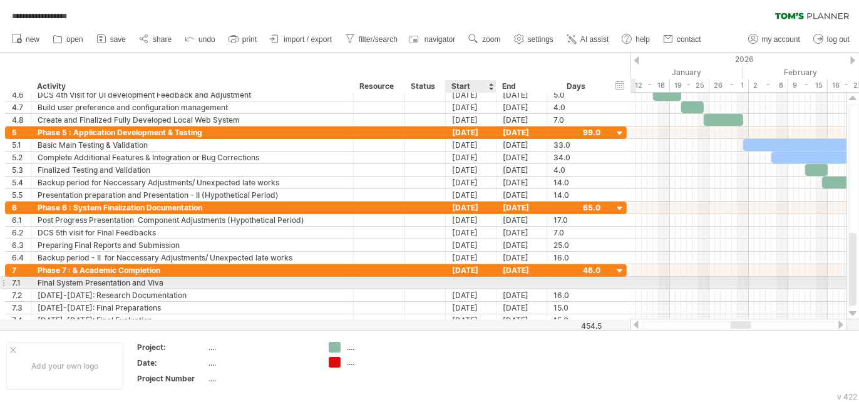
click at [482, 280] on div at bounding box center [471, 283] width 51 height 12
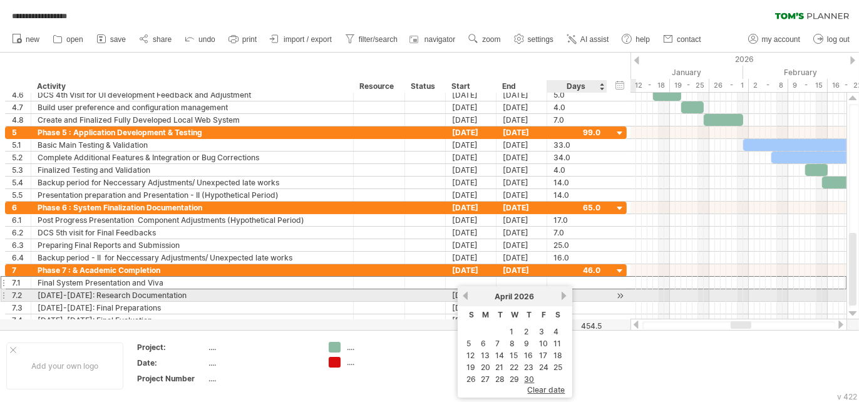
click at [560, 293] on link "next" at bounding box center [564, 295] width 9 height 9
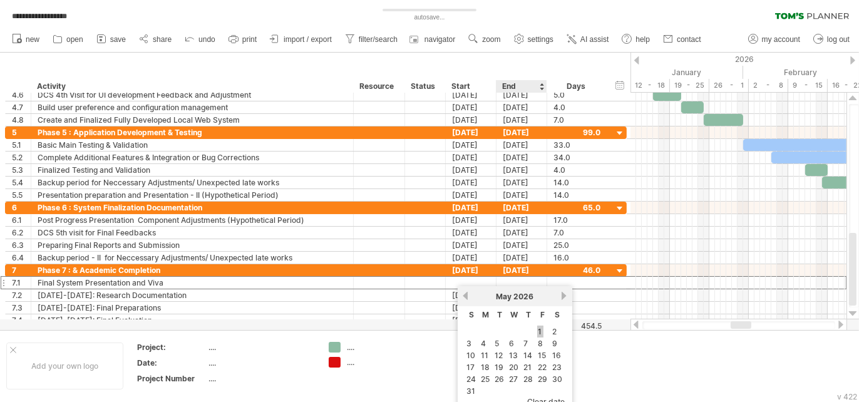
click at [539, 329] on link "1" at bounding box center [540, 331] width 6 height 12
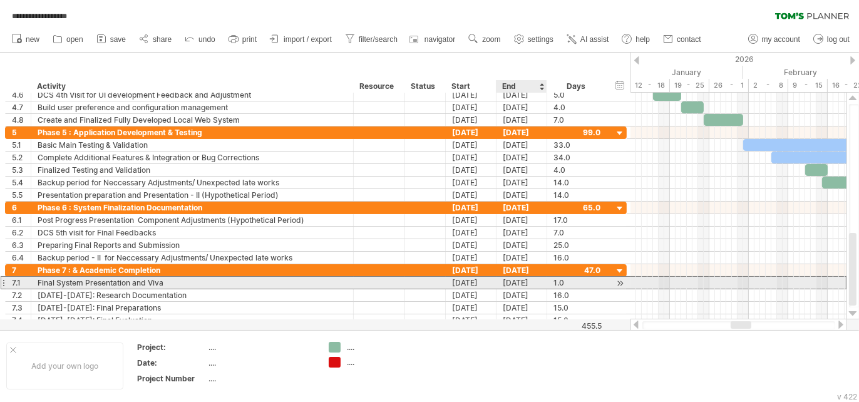
click at [522, 280] on div "[DATE]" at bounding box center [521, 283] width 51 height 12
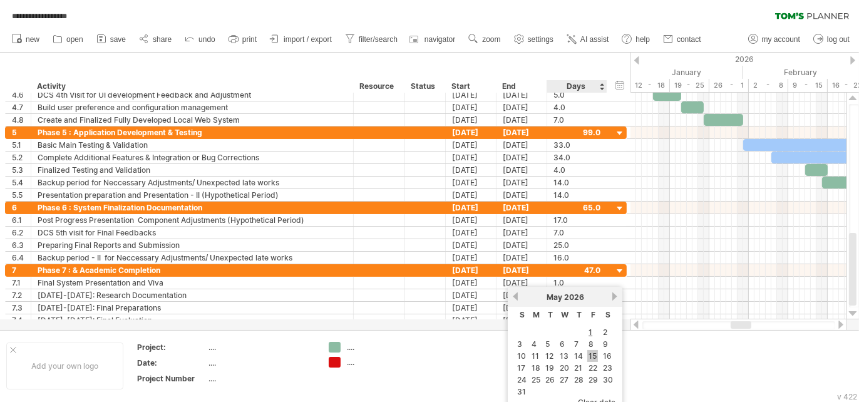
click at [590, 359] on link "15" at bounding box center [592, 356] width 11 height 12
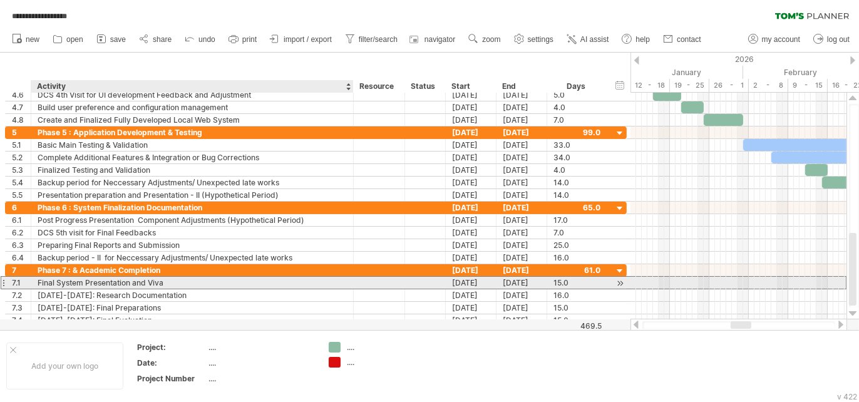
click at [187, 283] on div "Final System Presentation and Viva" at bounding box center [192, 283] width 309 height 12
type input "**********"
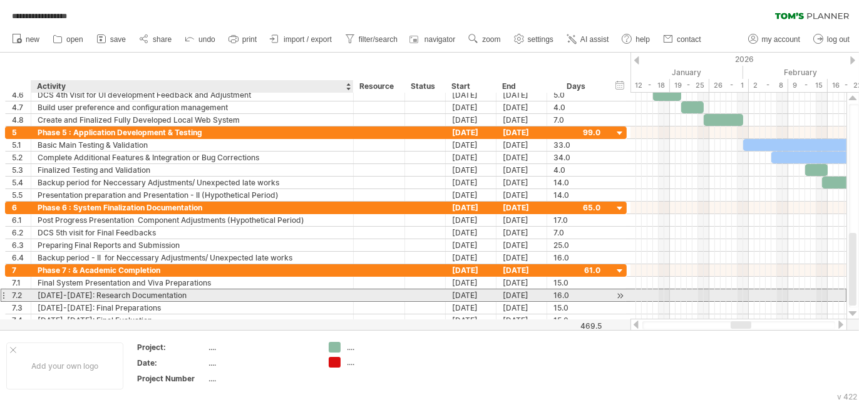
click at [78, 291] on div "[DATE]-[DATE]: Research Documentation" at bounding box center [192, 295] width 309 height 12
type input "**********"
click at [324, 291] on input "**********" at bounding box center [192, 295] width 309 height 12
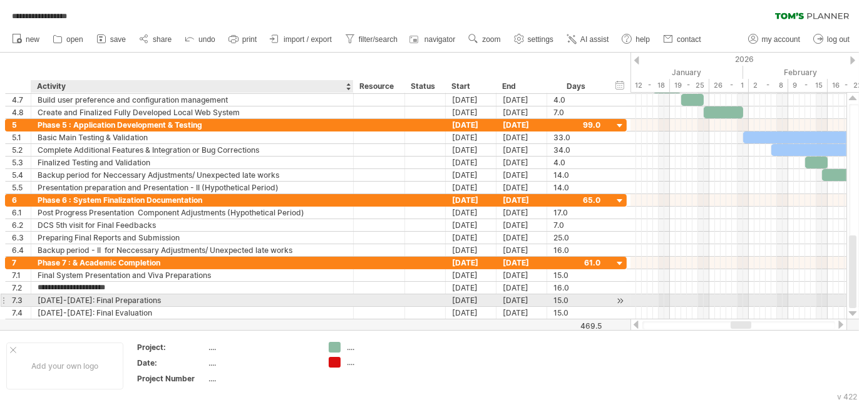
click at [72, 296] on div "[DATE]-[DATE]: Final Preparations" at bounding box center [192, 300] width 309 height 12
type input "**********"
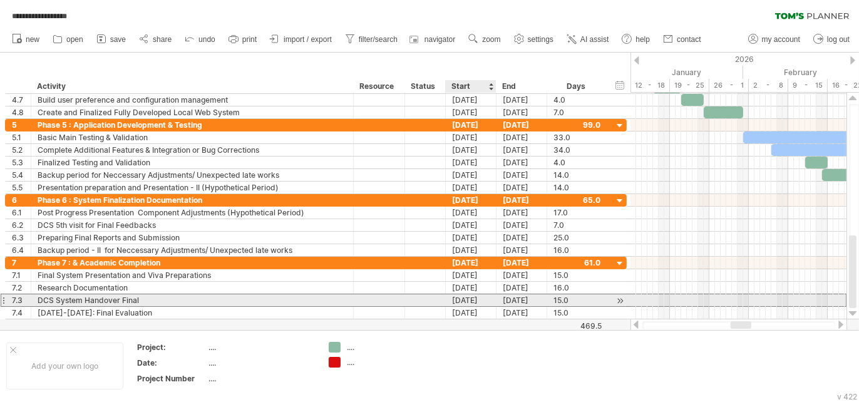
click at [460, 297] on div "[DATE]" at bounding box center [471, 300] width 51 height 12
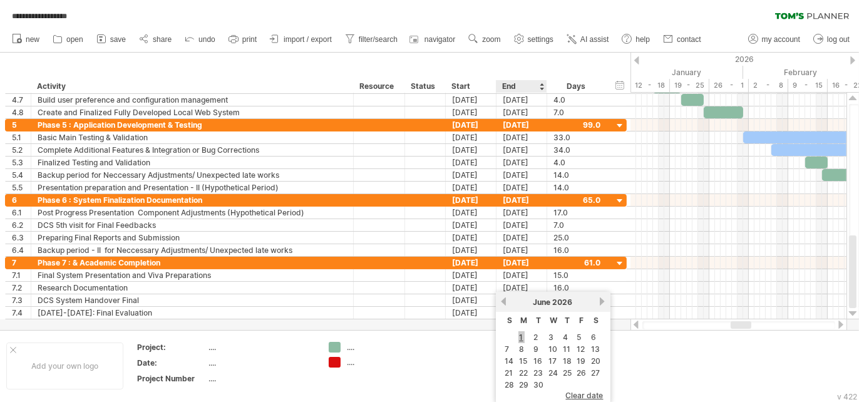
click at [522, 338] on link "1" at bounding box center [521, 337] width 6 height 12
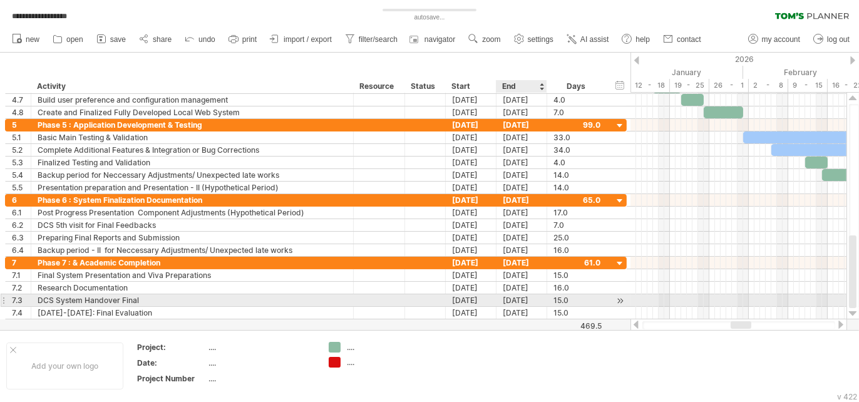
click at [513, 298] on div "[DATE]" at bounding box center [521, 300] width 51 height 12
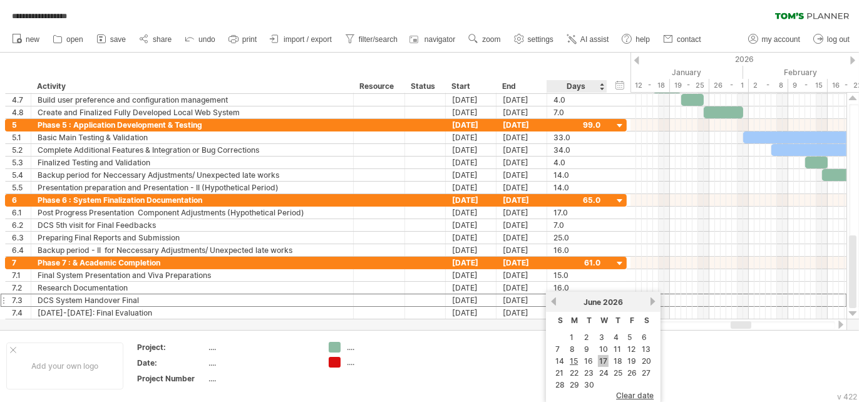
click at [600, 365] on link "17" at bounding box center [603, 361] width 11 height 12
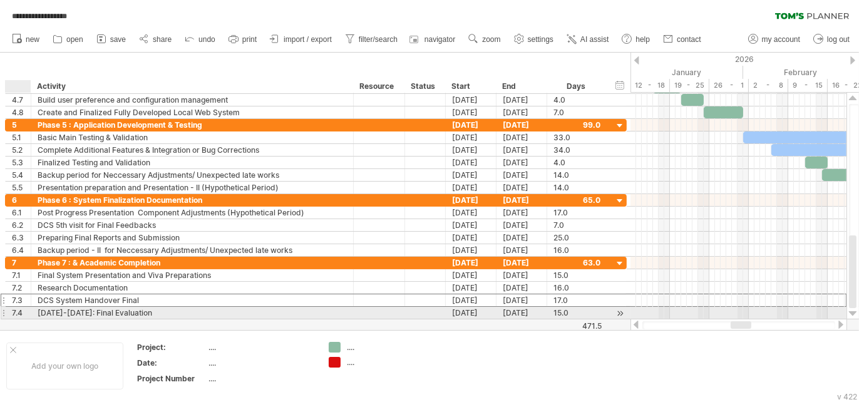
click at [10, 309] on div "7.4" at bounding box center [19, 313] width 26 height 12
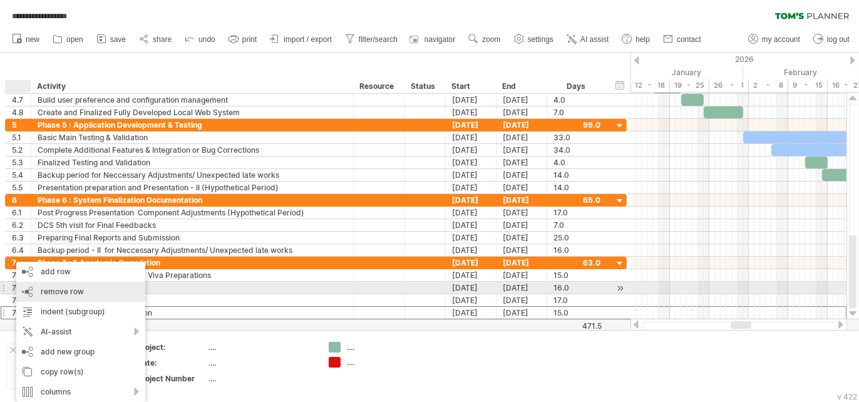
click at [77, 287] on span "remove row" at bounding box center [62, 291] width 43 height 9
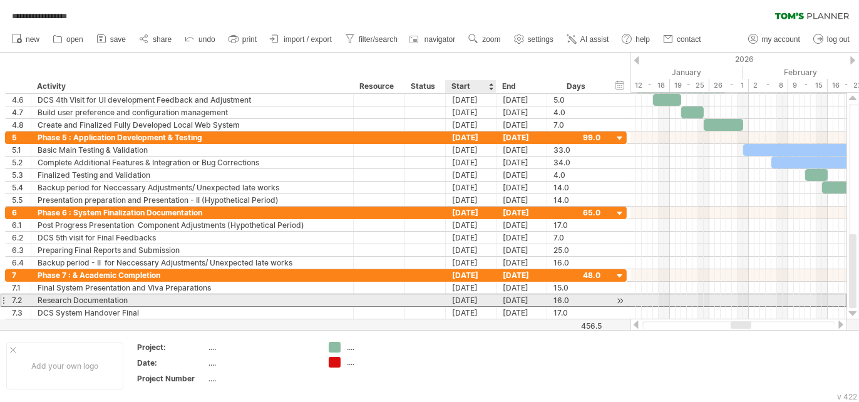
click at [461, 295] on div "[DATE]" at bounding box center [471, 300] width 51 height 12
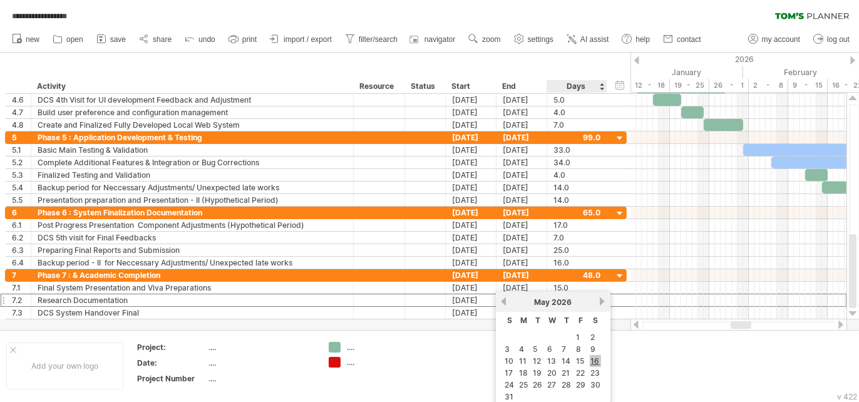
click at [590, 367] on link "16" at bounding box center [595, 361] width 11 height 12
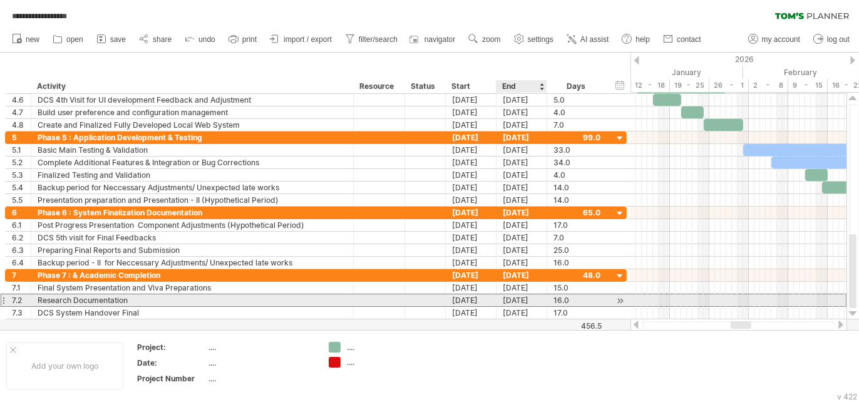
click at [511, 296] on div "[DATE]" at bounding box center [521, 300] width 51 height 12
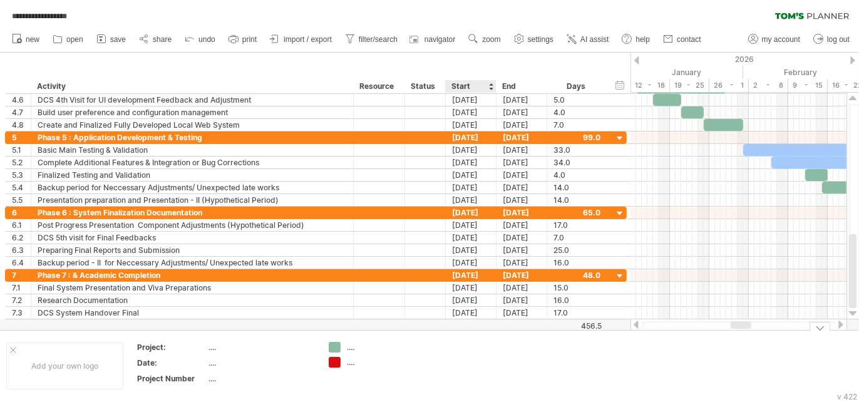
click at [493, 327] on div at bounding box center [429, 191] width 859 height 277
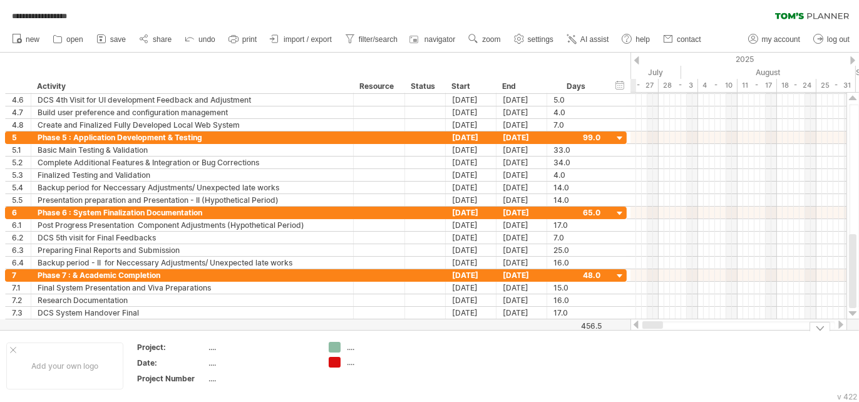
drag, startPoint x: 735, startPoint y: 325, endPoint x: 627, endPoint y: 350, distance: 110.5
click at [627, 350] on div "**********" at bounding box center [429, 201] width 859 height 402
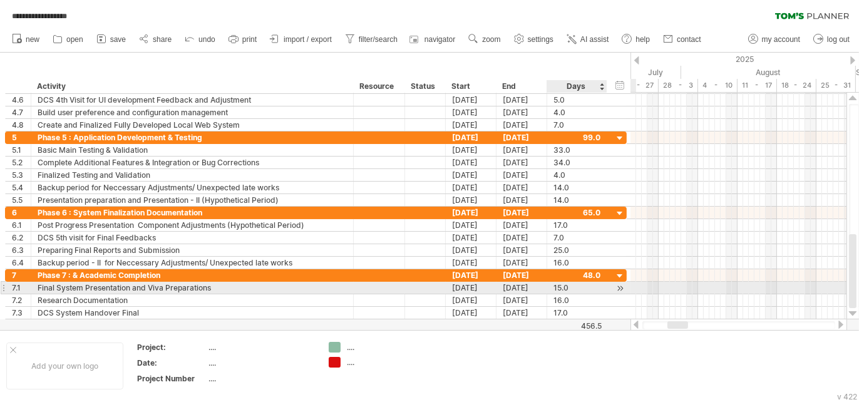
click at [602, 282] on div at bounding box center [605, 288] width 6 height 13
click at [620, 286] on div at bounding box center [620, 288] width 12 height 13
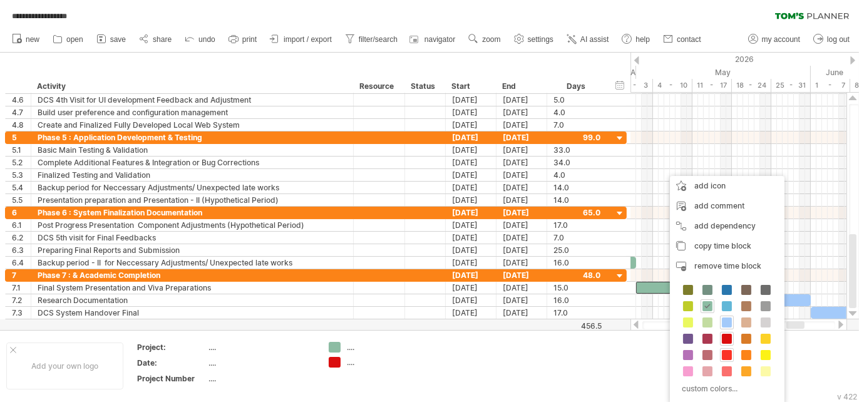
click at [729, 350] on span at bounding box center [727, 355] width 10 height 10
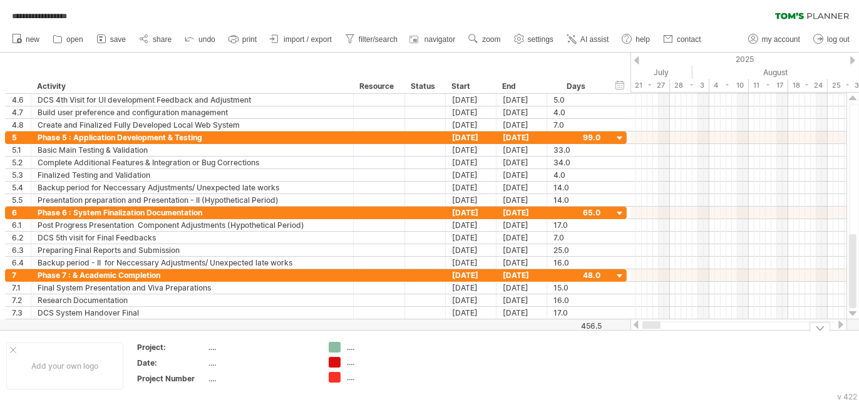
drag, startPoint x: 792, startPoint y: 324, endPoint x: 586, endPoint y: 334, distance: 206.1
click at [617, 342] on div "**********" at bounding box center [429, 201] width 859 height 402
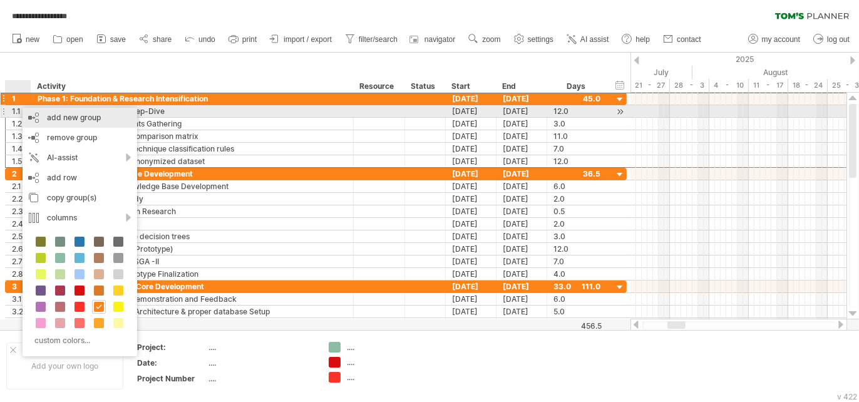
click at [37, 113] on div "add new group" at bounding box center [80, 118] width 115 height 20
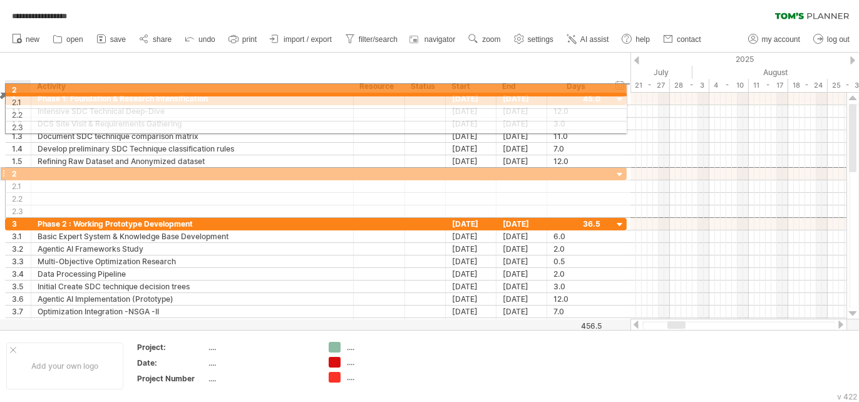
drag, startPoint x: 14, startPoint y: 173, endPoint x: 12, endPoint y: 88, distance: 85.2
click at [12, 88] on div "**********" at bounding box center [429, 201] width 859 height 402
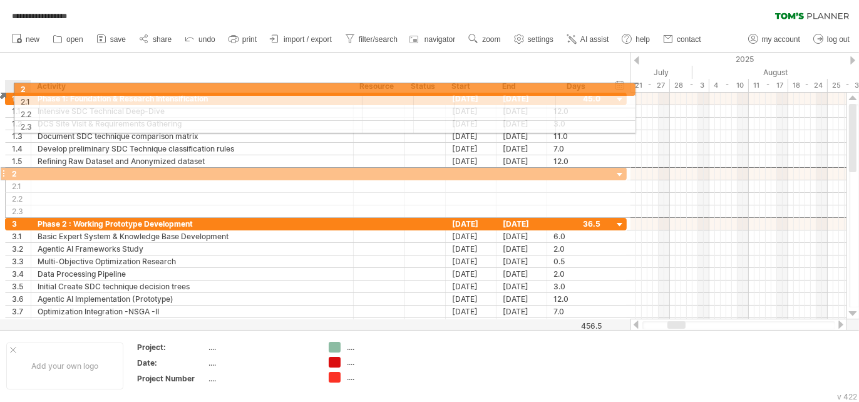
drag, startPoint x: 8, startPoint y: 170, endPoint x: 16, endPoint y: 87, distance: 83.6
click at [16, 87] on div "**********" at bounding box center [429, 201] width 859 height 402
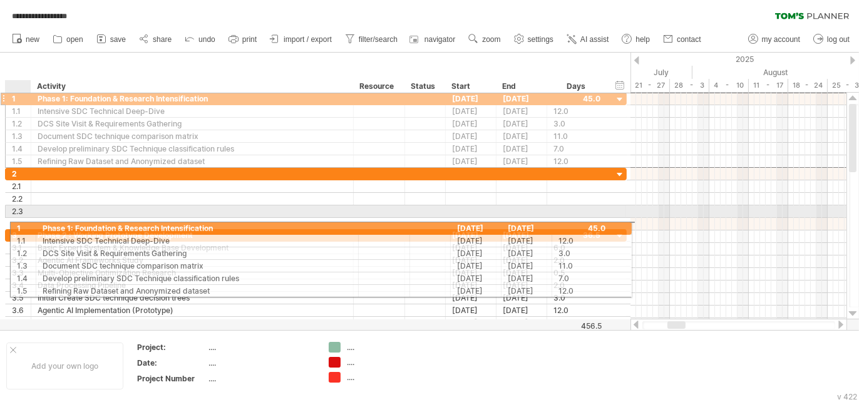
drag, startPoint x: 13, startPoint y: 99, endPoint x: 14, endPoint y: 226, distance: 127.1
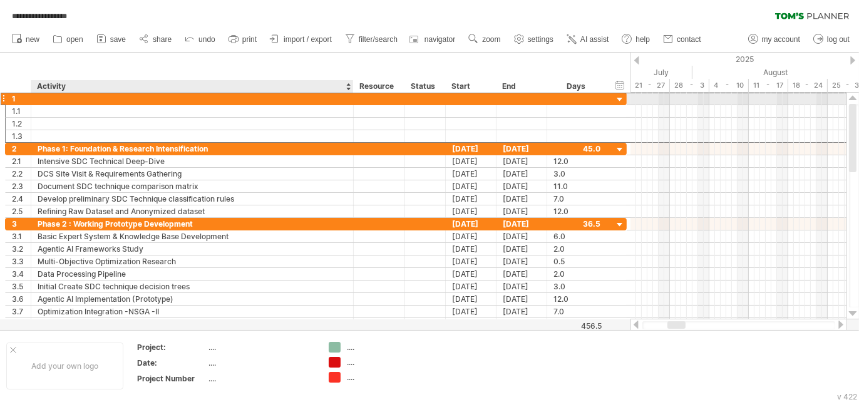
click at [48, 101] on div at bounding box center [192, 99] width 309 height 12
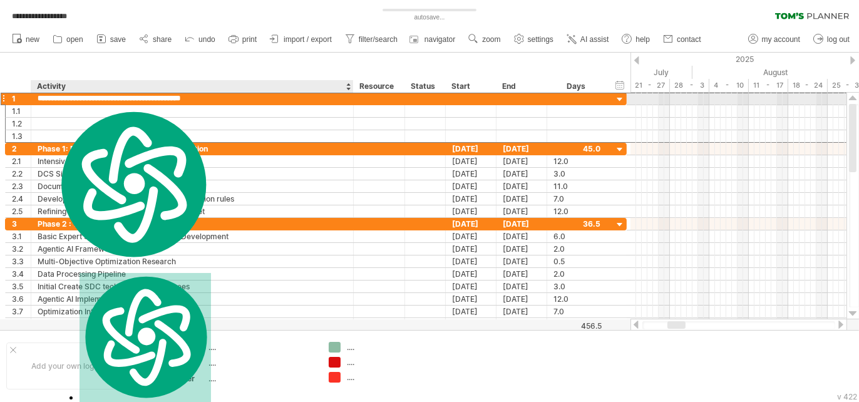
click at [219, 93] on input "**********" at bounding box center [192, 99] width 309 height 12
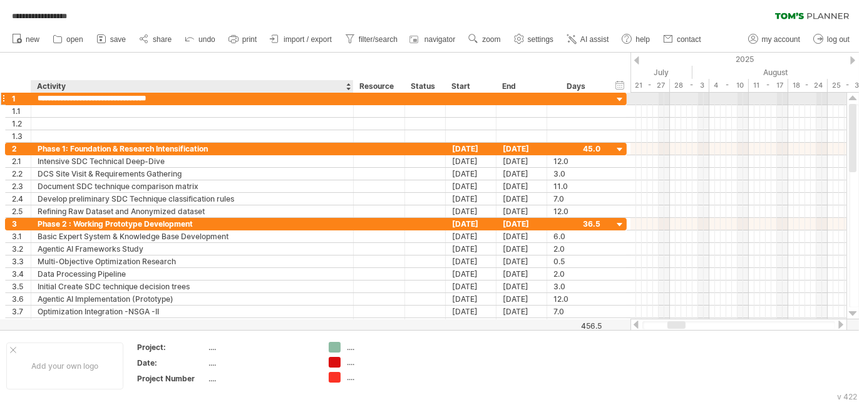
type input "**********"
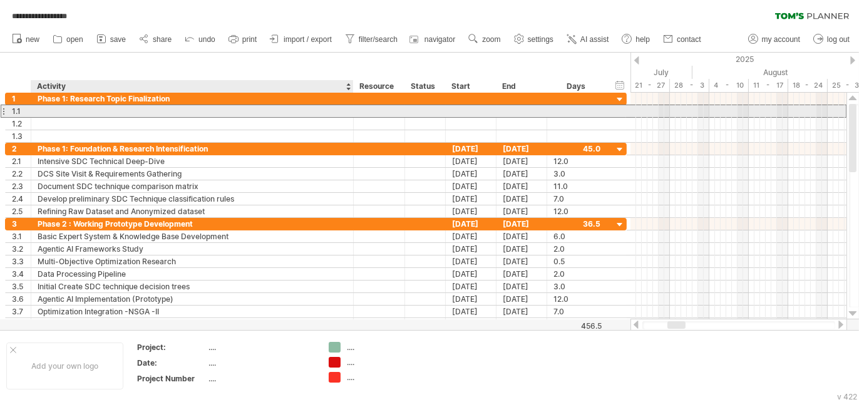
click at [155, 108] on div at bounding box center [192, 111] width 309 height 12
click at [155, 108] on input "text" at bounding box center [192, 111] width 309 height 12
type input "**********"
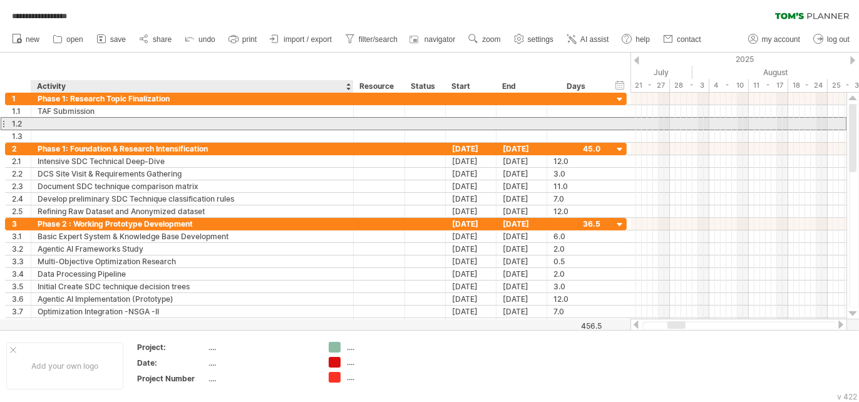
click at [155, 118] on div at bounding box center [192, 124] width 309 height 12
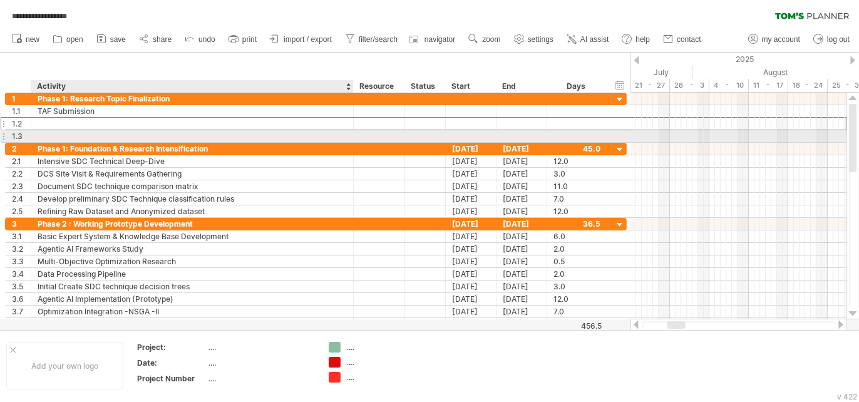
click at [151, 138] on div at bounding box center [192, 136] width 309 height 12
type input "**********"
click at [456, 133] on div at bounding box center [471, 136] width 51 height 12
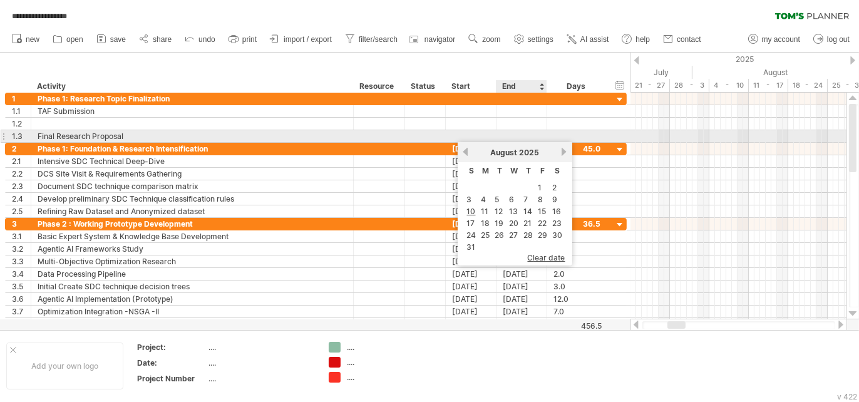
click at [534, 131] on div at bounding box center [521, 136] width 51 height 12
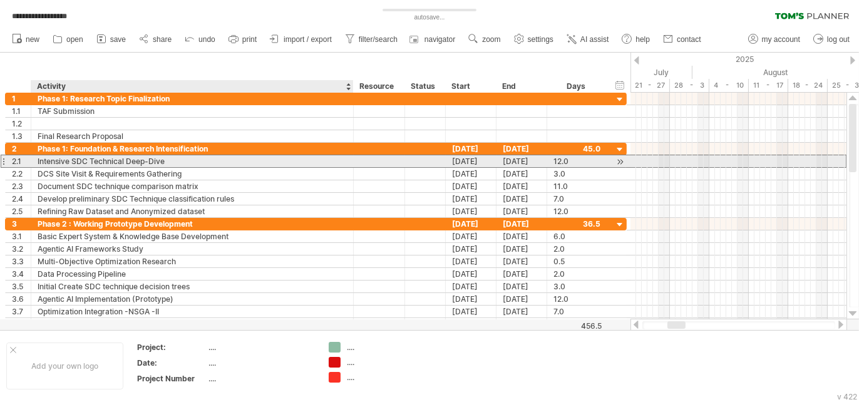
click at [329, 158] on div "Intensive SDC Technical Deep-Dive" at bounding box center [192, 161] width 309 height 12
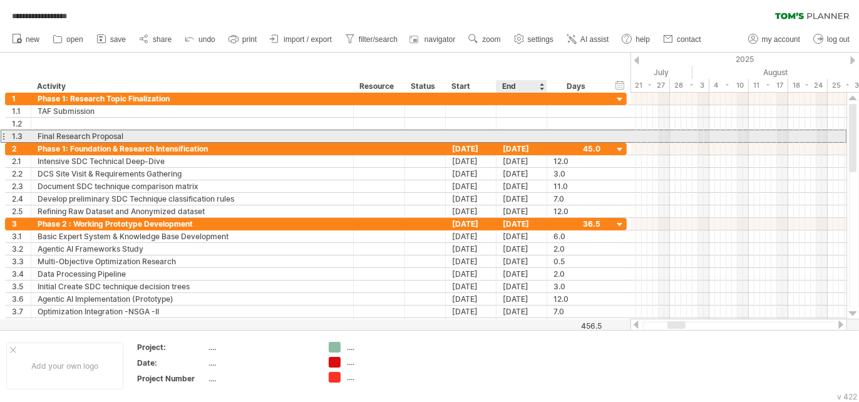
click at [519, 135] on div at bounding box center [521, 136] width 51 height 12
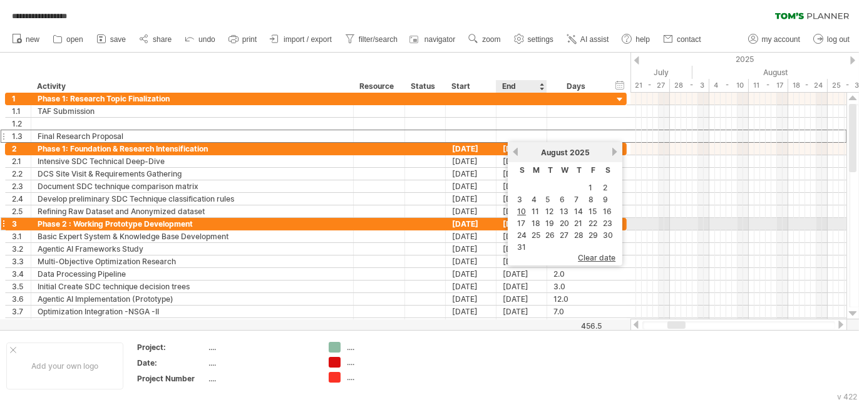
click at [547, 226] on link "19" at bounding box center [549, 223] width 11 height 12
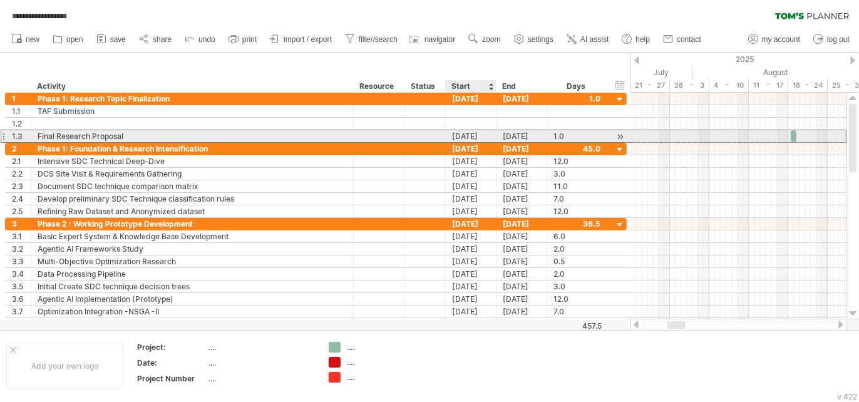
click at [454, 140] on div "[DATE]" at bounding box center [471, 136] width 51 height 12
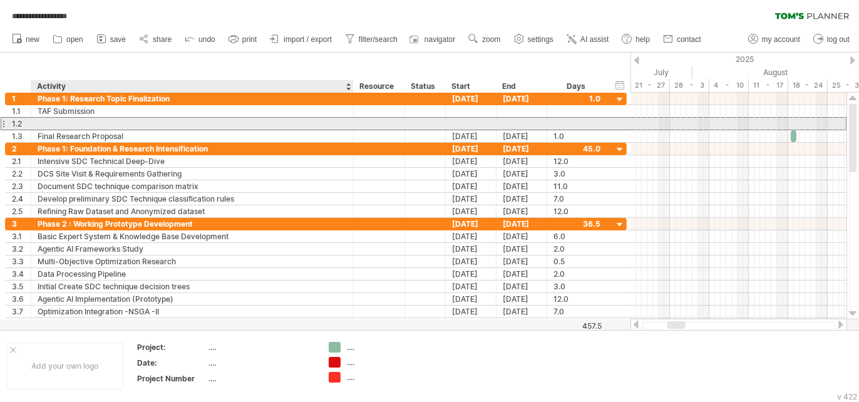
click at [143, 124] on div at bounding box center [192, 124] width 309 height 12
click at [143, 124] on input "text" at bounding box center [192, 124] width 309 height 12
type input "**********"
click at [455, 126] on div at bounding box center [471, 124] width 51 height 12
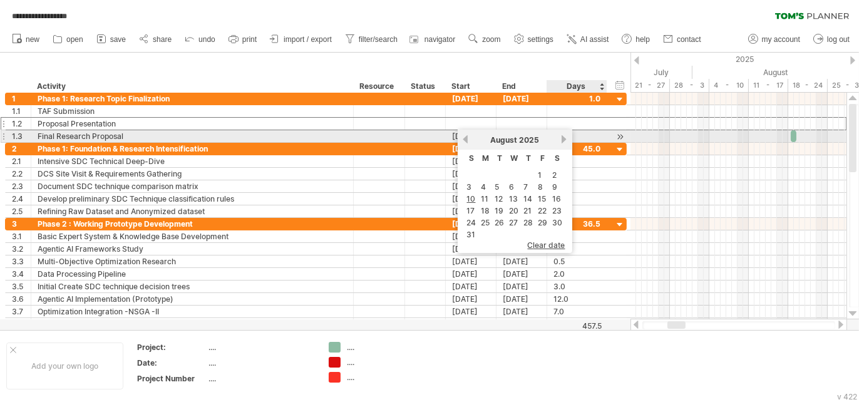
click at [561, 140] on link "next" at bounding box center [564, 139] width 9 height 9
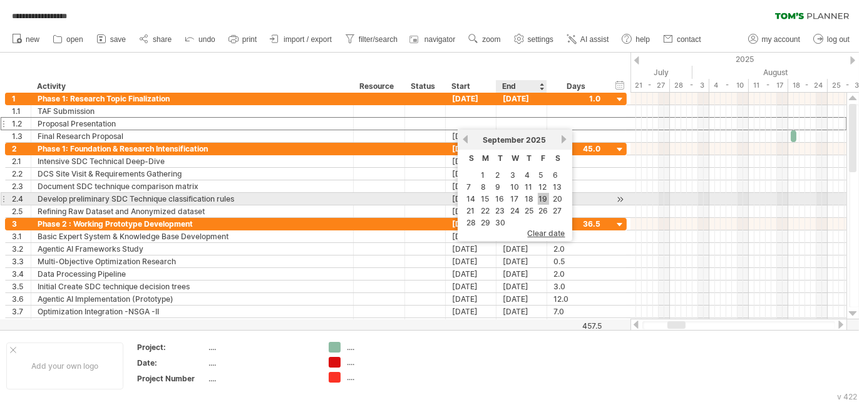
click at [544, 202] on link "19" at bounding box center [543, 199] width 11 height 12
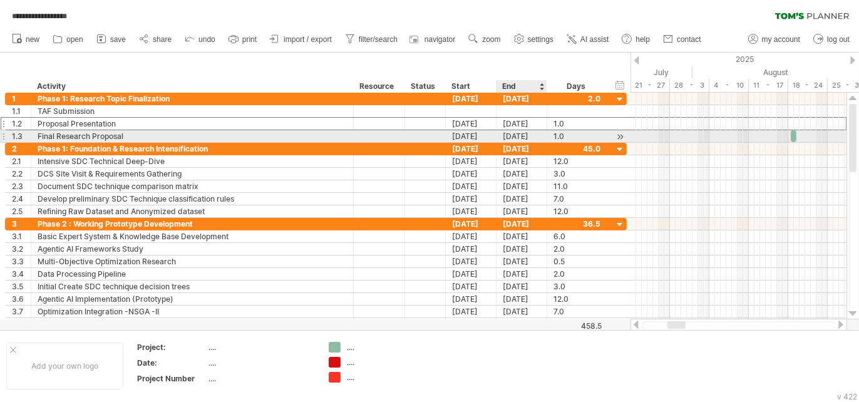
click at [510, 138] on div "[DATE]" at bounding box center [521, 136] width 51 height 12
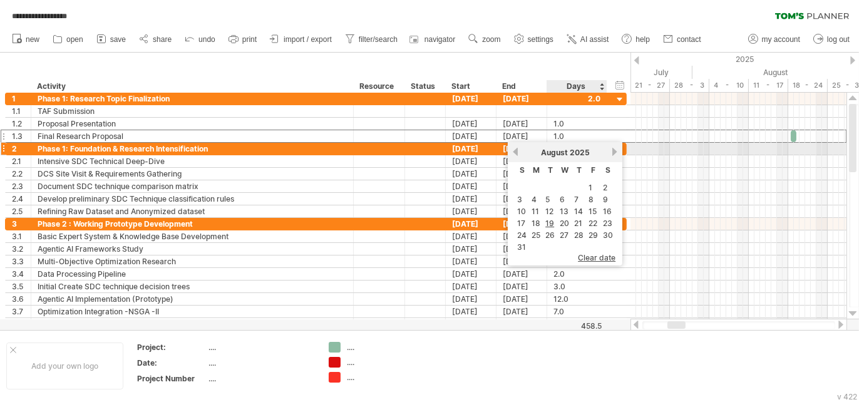
click at [610, 151] on link "next" at bounding box center [614, 151] width 9 height 9
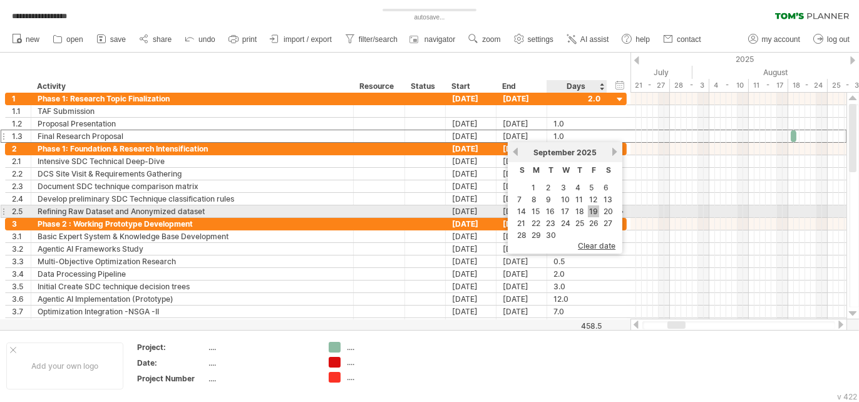
click at [591, 216] on link "19" at bounding box center [593, 211] width 11 height 12
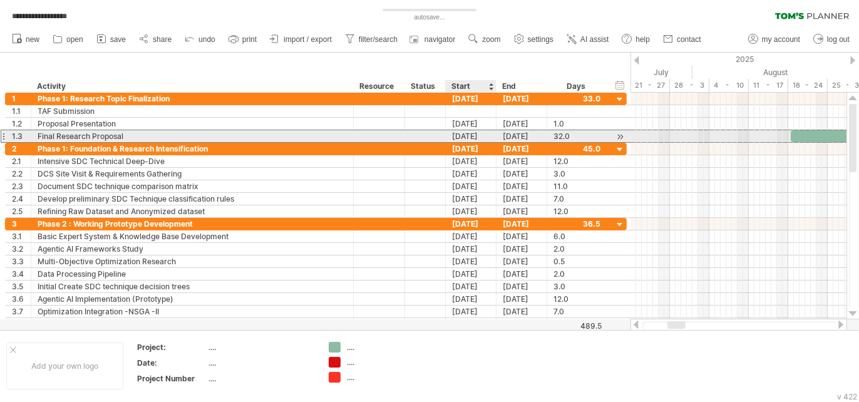
click at [472, 136] on div "[DATE]" at bounding box center [471, 136] width 51 height 12
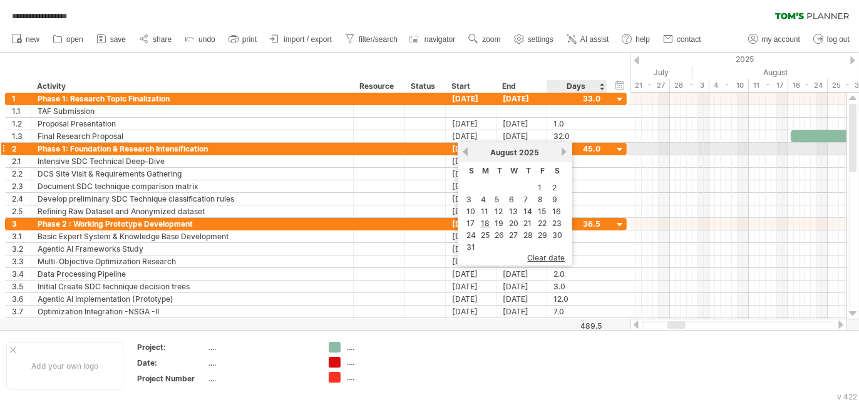
click at [560, 153] on link "next" at bounding box center [564, 151] width 9 height 9
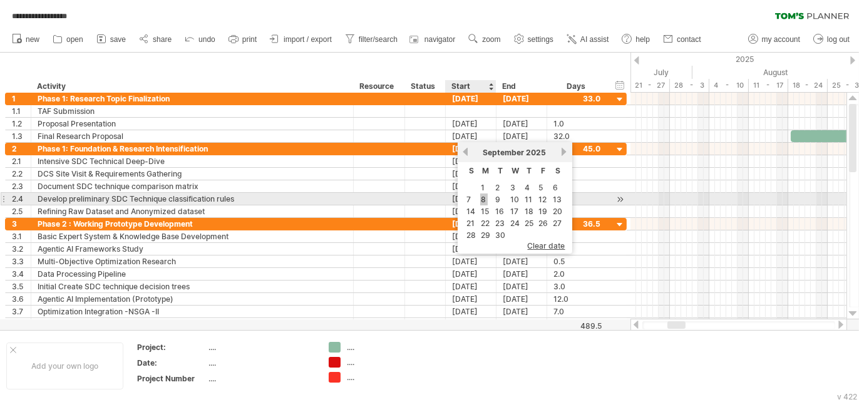
click at [482, 201] on link "8" at bounding box center [484, 199] width 8 height 12
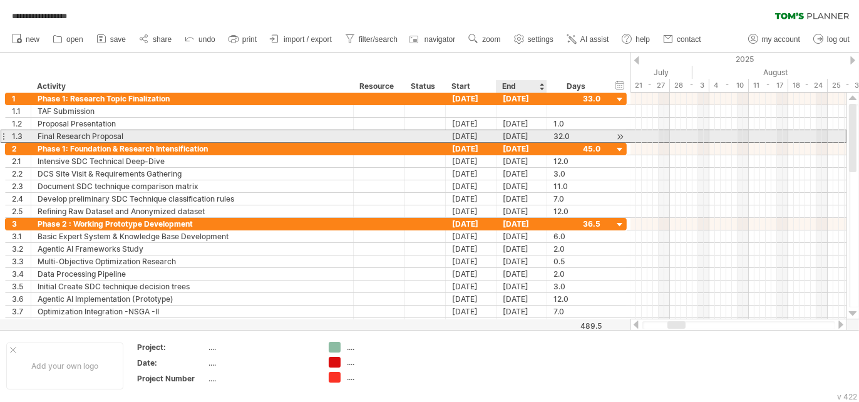
click at [514, 138] on div "[DATE]" at bounding box center [521, 136] width 51 height 12
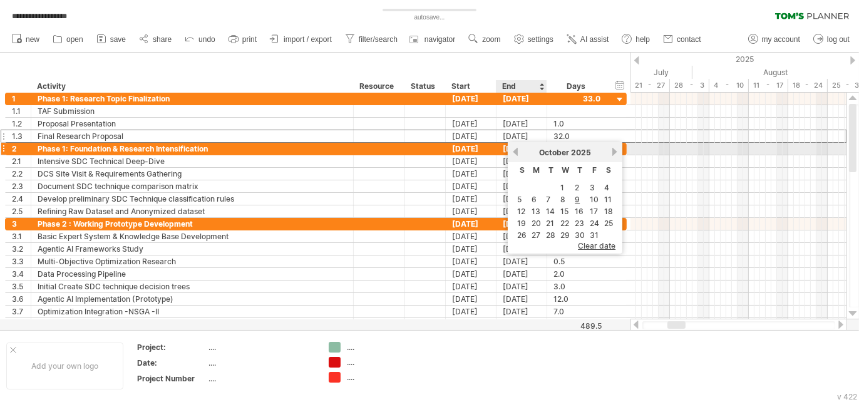
click at [515, 149] on link "previous" at bounding box center [515, 151] width 9 height 9
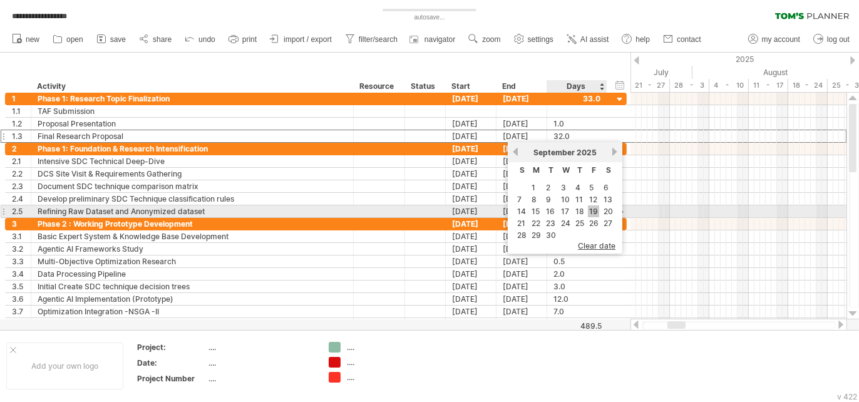
click at [589, 215] on link "19" at bounding box center [593, 211] width 11 height 12
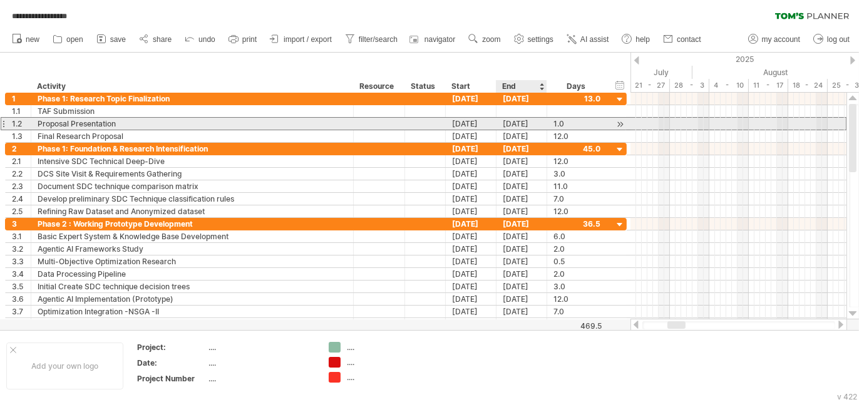
click at [510, 125] on div "[DATE]" at bounding box center [521, 124] width 51 height 12
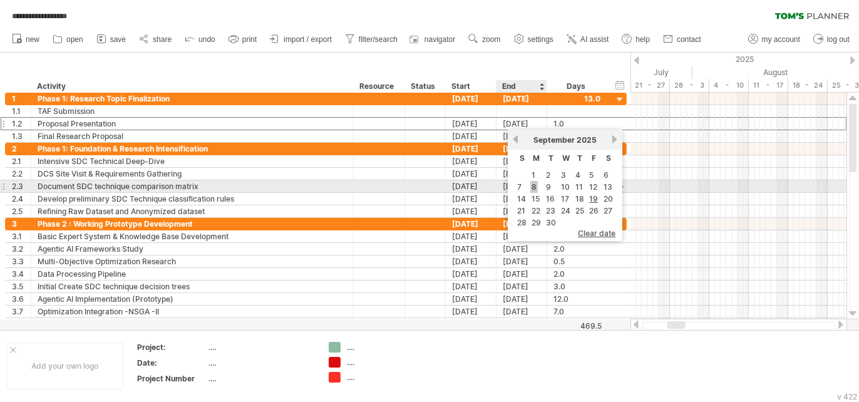
click at [534, 187] on link "8" at bounding box center [534, 187] width 8 height 12
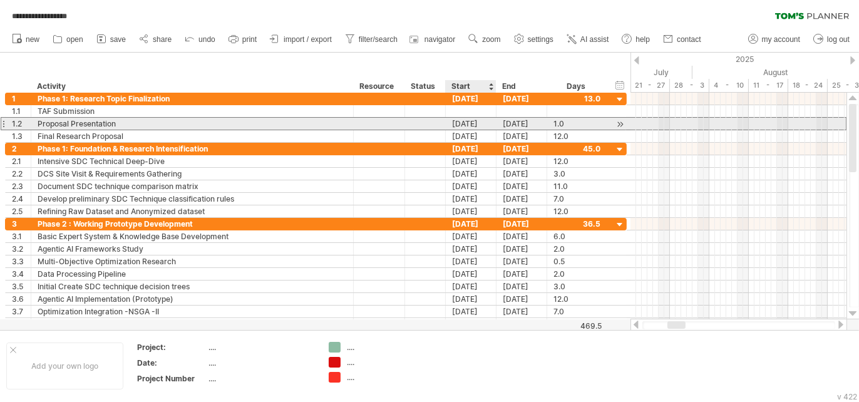
click at [453, 123] on div "[DATE]" at bounding box center [471, 124] width 51 height 12
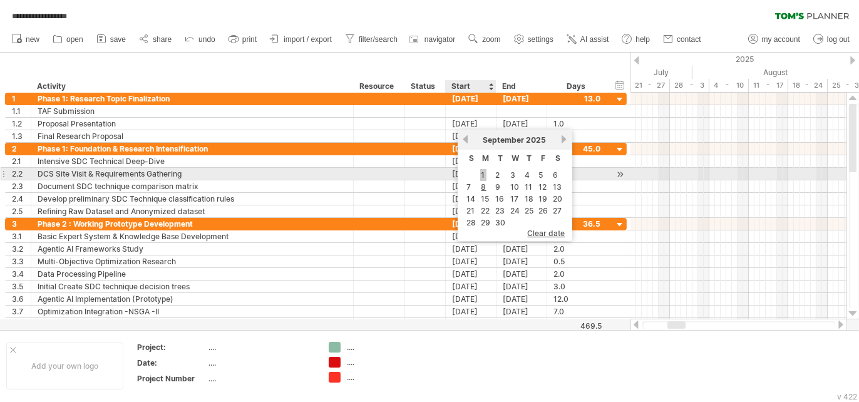
click at [483, 176] on link "1" at bounding box center [483, 175] width 6 height 12
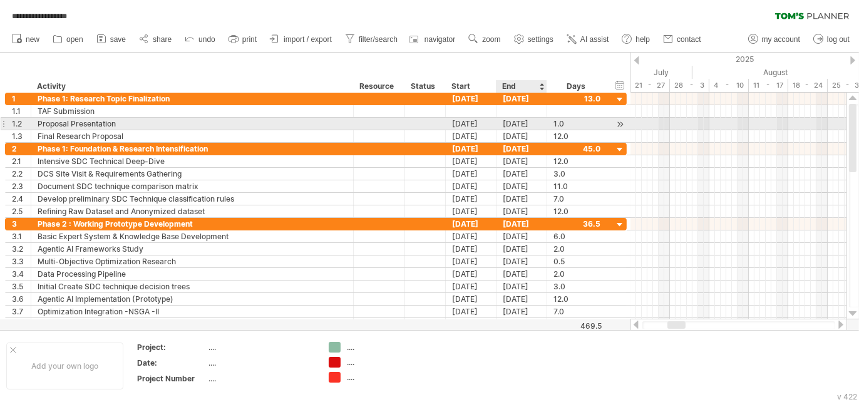
click at [515, 122] on div "[DATE]" at bounding box center [521, 124] width 51 height 12
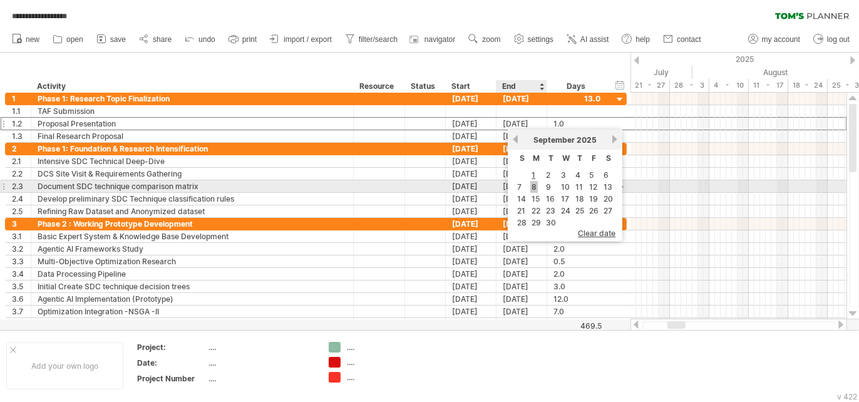
click at [532, 188] on link "8" at bounding box center [534, 187] width 8 height 12
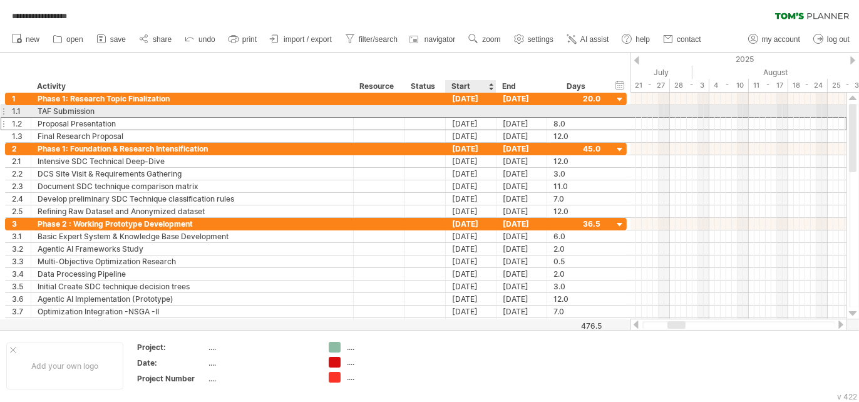
click at [472, 109] on div at bounding box center [471, 111] width 51 height 12
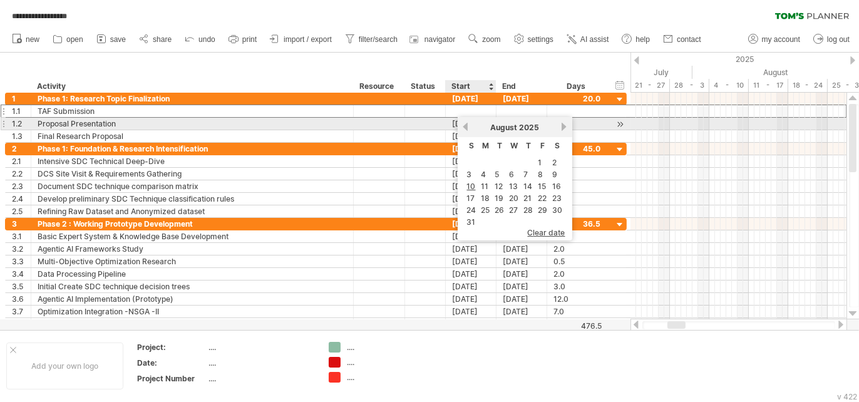
click at [467, 128] on link "previous" at bounding box center [465, 126] width 9 height 9
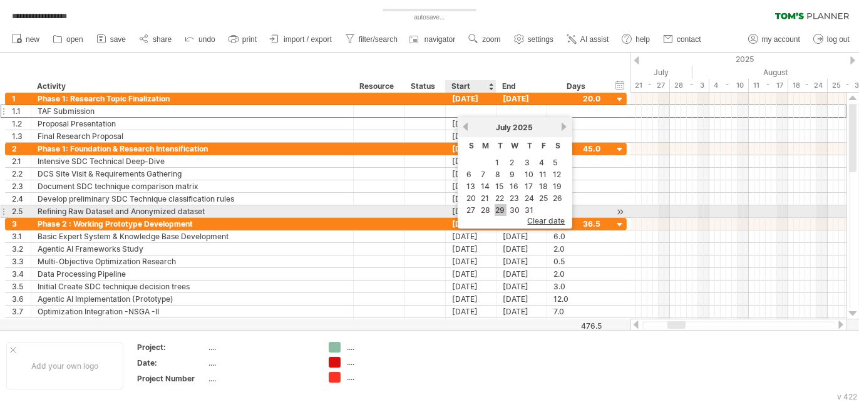
click at [500, 212] on link "29" at bounding box center [500, 210] width 12 height 12
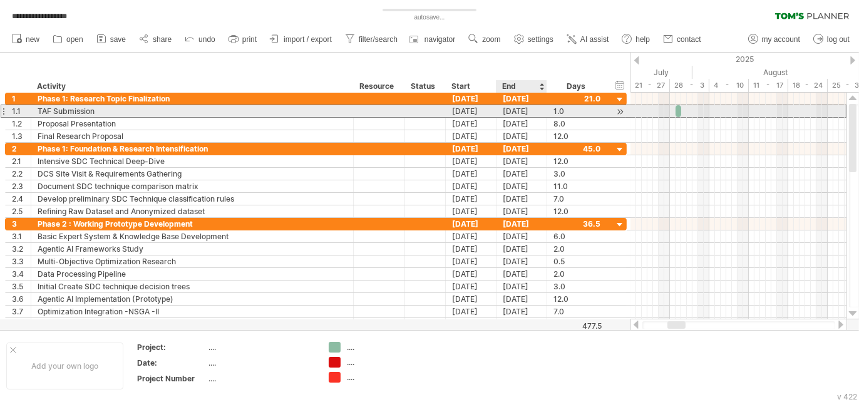
click at [510, 111] on div "[DATE]" at bounding box center [521, 111] width 51 height 12
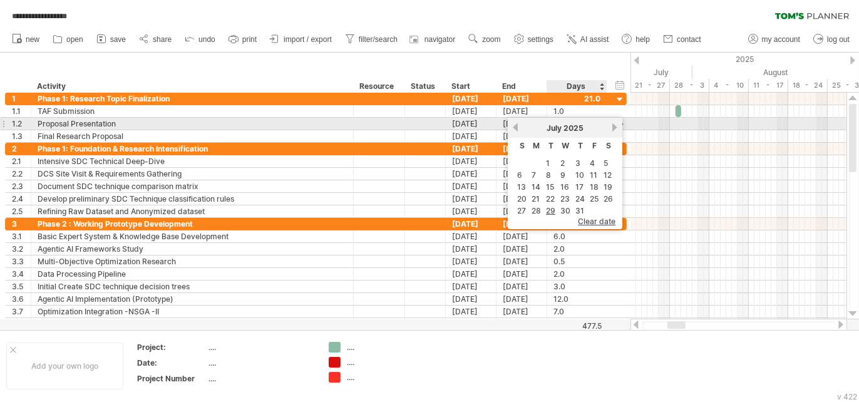
click at [611, 126] on link "next" at bounding box center [614, 127] width 9 height 9
click at [517, 127] on link "previous" at bounding box center [515, 127] width 9 height 9
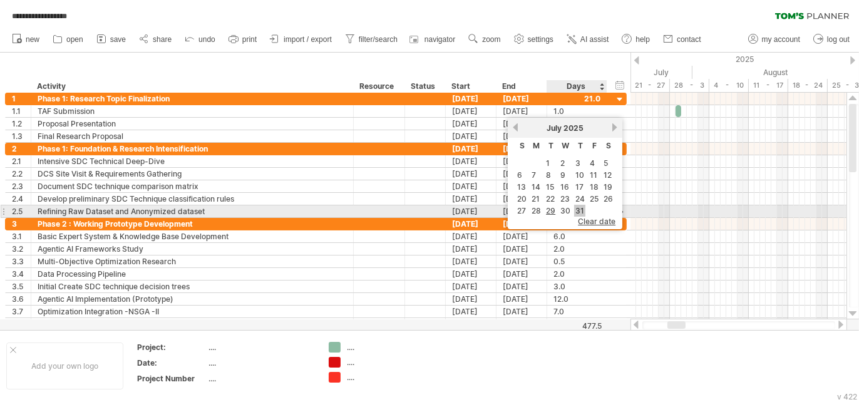
click at [576, 213] on link "31" at bounding box center [579, 211] width 11 height 12
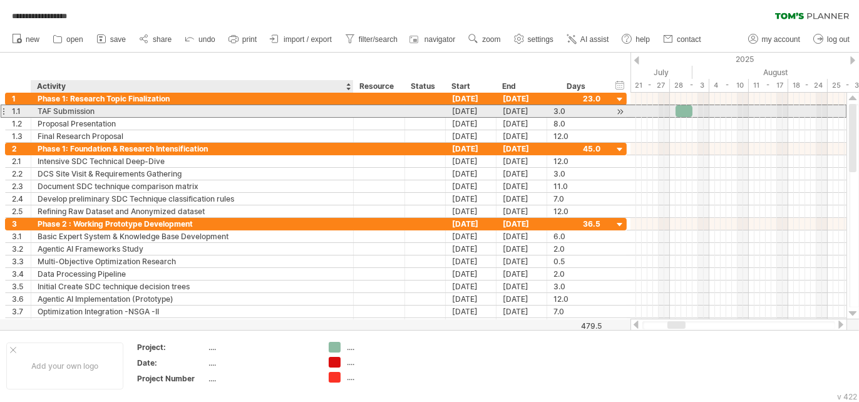
click at [248, 111] on div "TAF Submission" at bounding box center [192, 111] width 309 height 12
type input "**********"
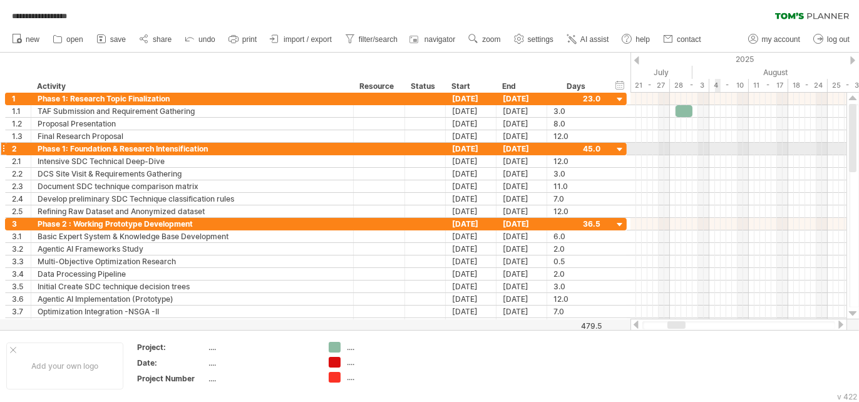
click at [718, 146] on div at bounding box center [738, 149] width 216 height 13
click at [677, 322] on div at bounding box center [676, 325] width 18 height 8
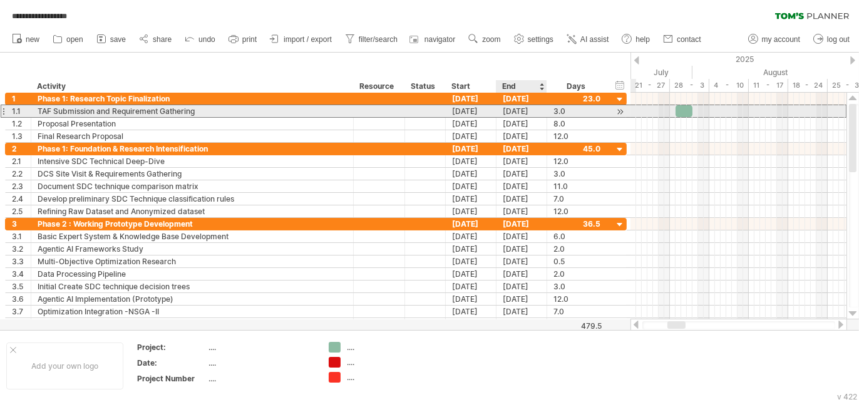
click at [513, 108] on div "[DATE]" at bounding box center [521, 111] width 51 height 12
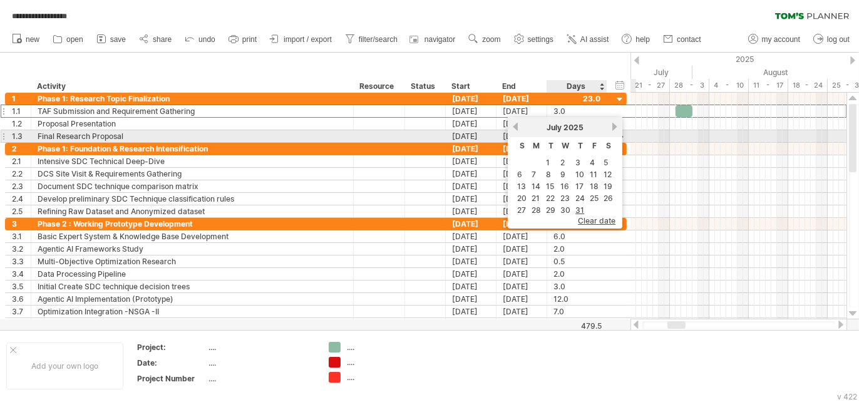
click at [610, 130] on link "next" at bounding box center [614, 126] width 9 height 9
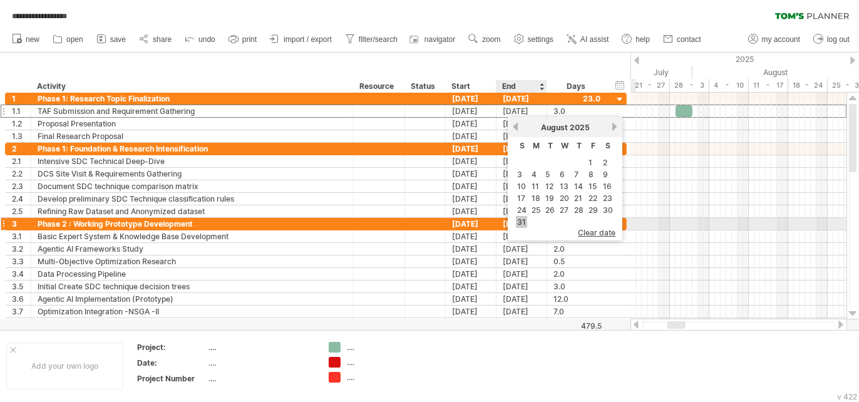
click at [521, 228] on link "31" at bounding box center [521, 222] width 11 height 12
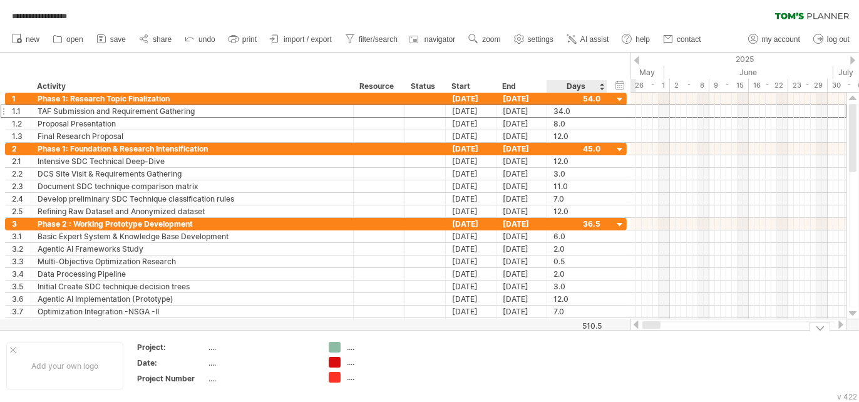
drag, startPoint x: 673, startPoint y: 325, endPoint x: 605, endPoint y: 339, distance: 69.6
click at [605, 339] on div "**********" at bounding box center [429, 201] width 859 height 402
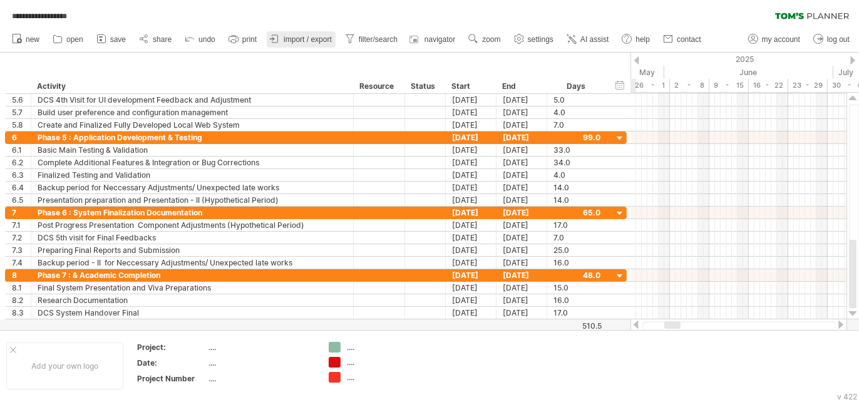
click at [300, 42] on span "import / export" at bounding box center [308, 39] width 48 height 9
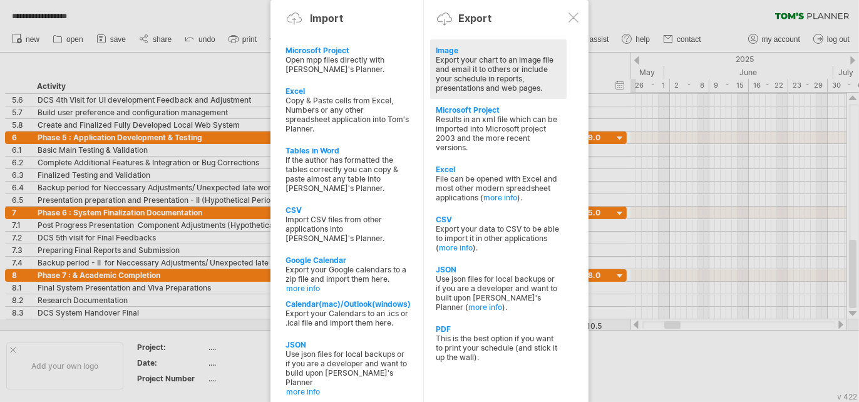
click at [498, 93] on div "Export your chart to an image file and email it to others or include your sched…" at bounding box center [498, 74] width 124 height 38
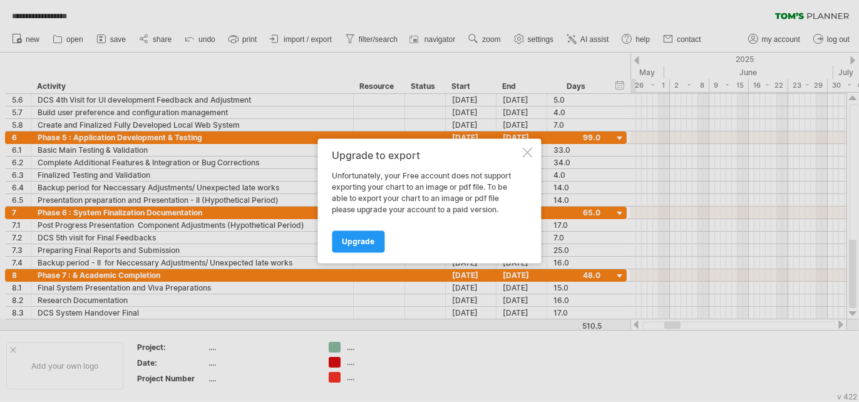
click at [533, 151] on div "Upgrade to export Unfortunately, your Free account does not support exporting y…" at bounding box center [429, 201] width 223 height 125
click at [530, 149] on div at bounding box center [528, 153] width 10 height 10
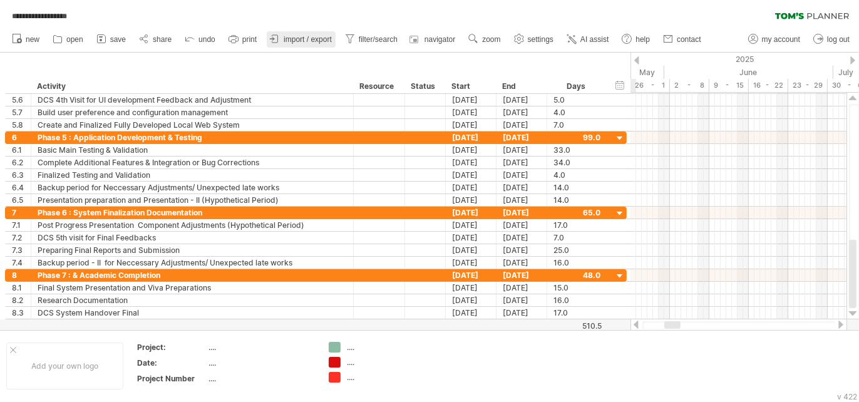
click at [295, 35] on span "import / export" at bounding box center [308, 39] width 48 height 9
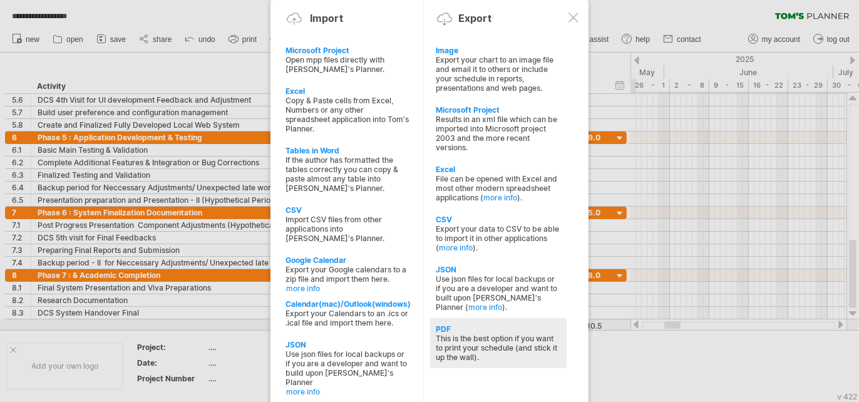
click at [515, 362] on div "This is the best option if you want to print your schedule (and stick it up the…" at bounding box center [498, 348] width 124 height 28
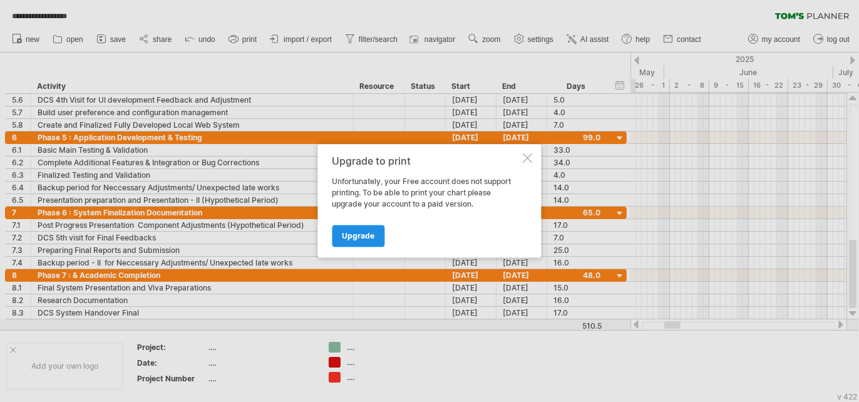
click at [370, 237] on span "Upgrade" at bounding box center [358, 236] width 33 height 9
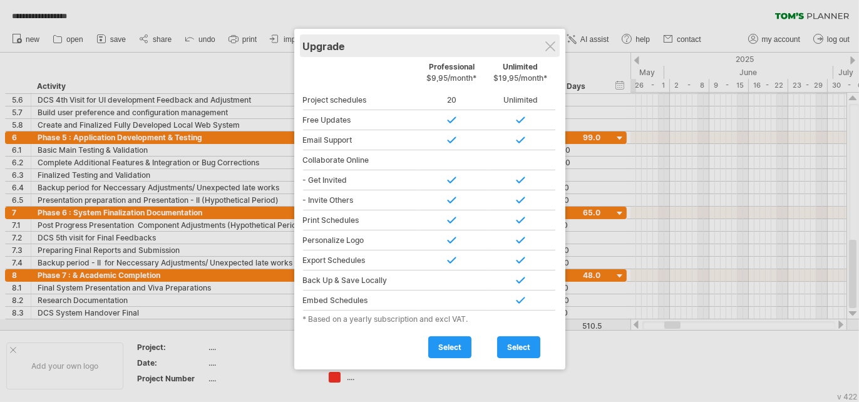
click at [554, 40] on div "Upgrade" at bounding box center [429, 45] width 253 height 23
click at [552, 52] on div "Upgrade" at bounding box center [429, 45] width 253 height 23
click at [550, 47] on div at bounding box center [550, 46] width 10 height 10
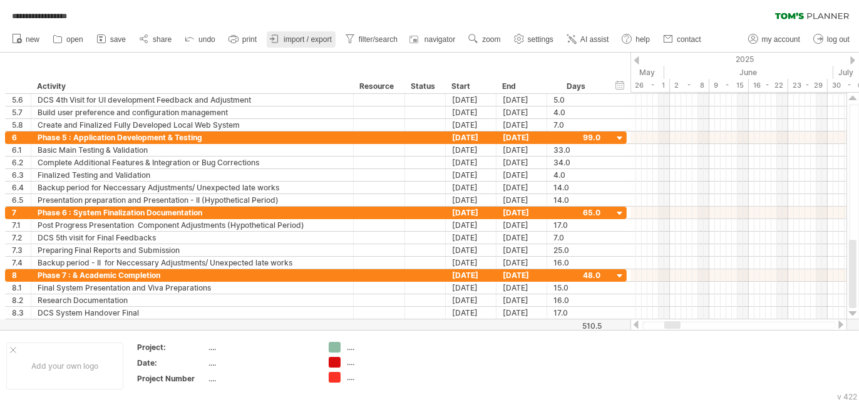
click at [295, 39] on span "import / export" at bounding box center [308, 39] width 48 height 9
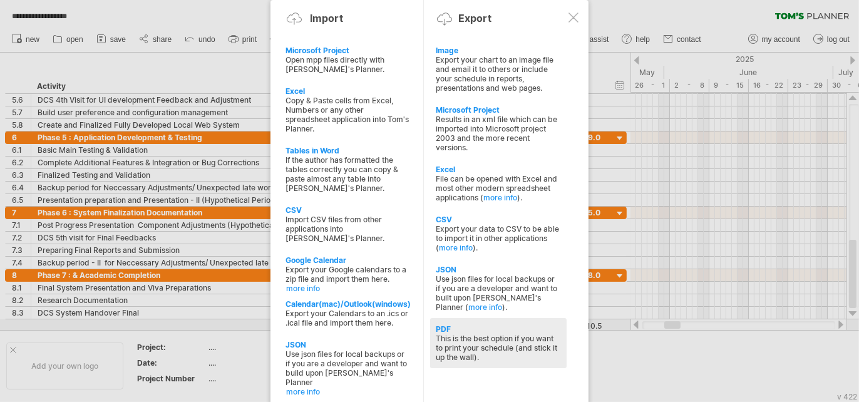
click at [516, 362] on div "This is the best option if you want to print your schedule (and stick it up the…" at bounding box center [498, 348] width 124 height 28
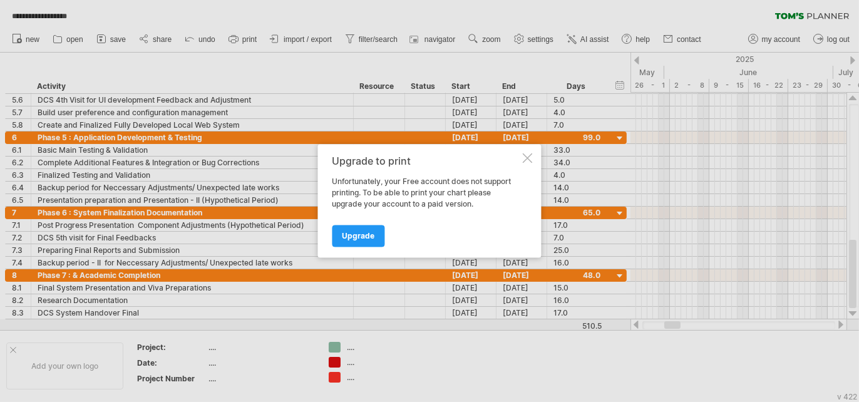
click at [527, 154] on div at bounding box center [528, 158] width 10 height 10
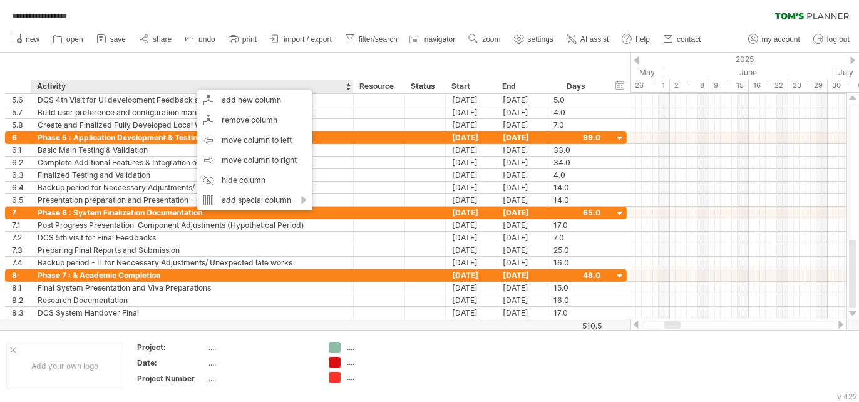
click at [387, 83] on div "Resource" at bounding box center [378, 86] width 38 height 13
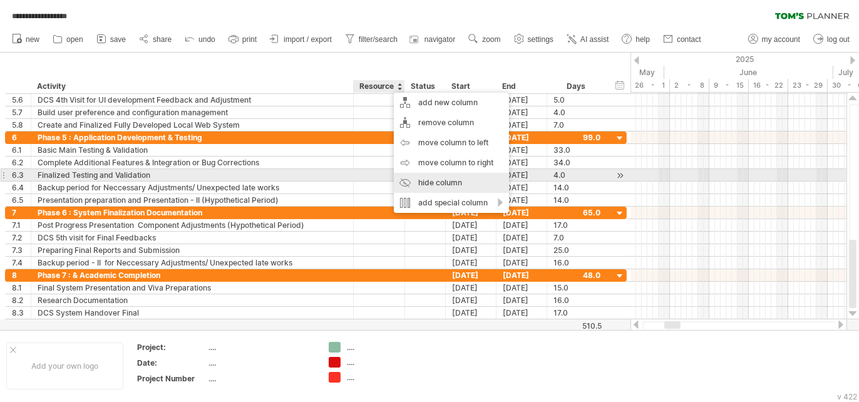
click at [441, 178] on div "hide column" at bounding box center [451, 183] width 115 height 20
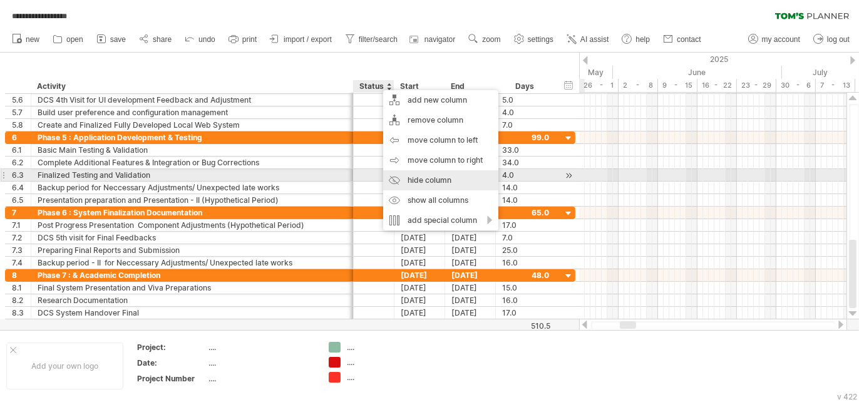
click at [419, 178] on div "hide column" at bounding box center [440, 180] width 115 height 20
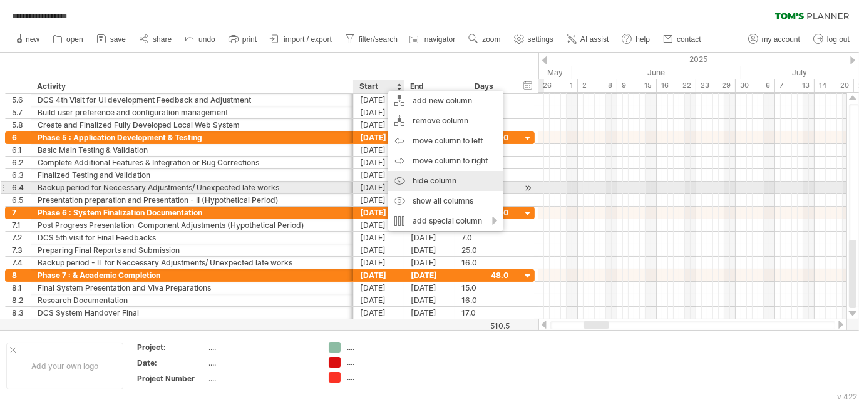
click at [440, 183] on div "hide column" at bounding box center [445, 181] width 115 height 20
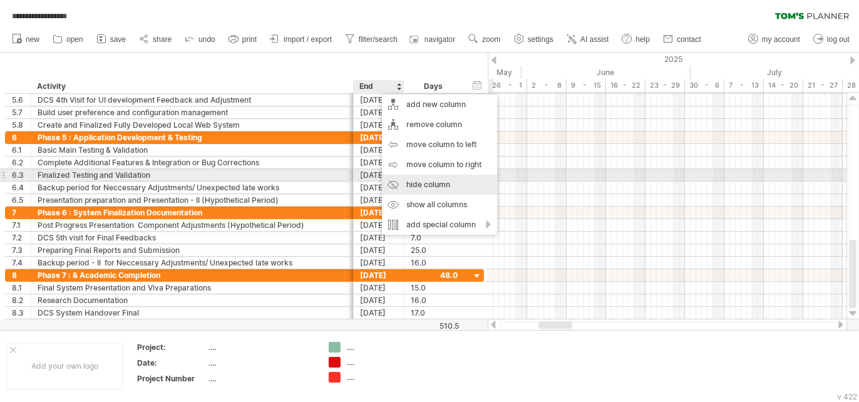
click at [414, 176] on div "hide column" at bounding box center [439, 185] width 115 height 20
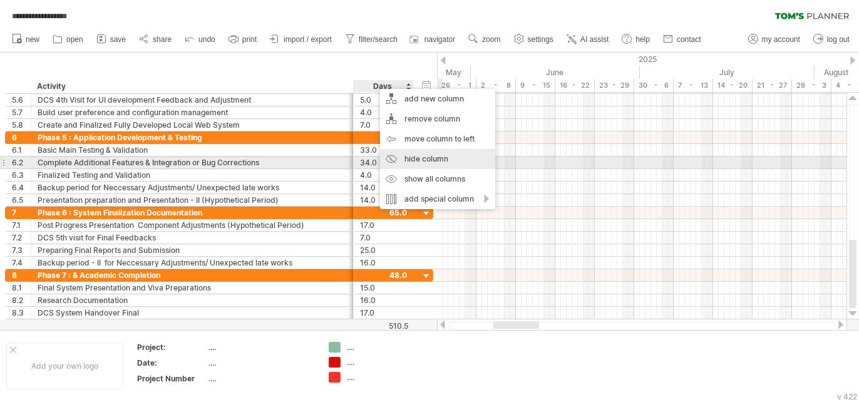
click at [413, 161] on div "hide column" at bounding box center [437, 159] width 115 height 20
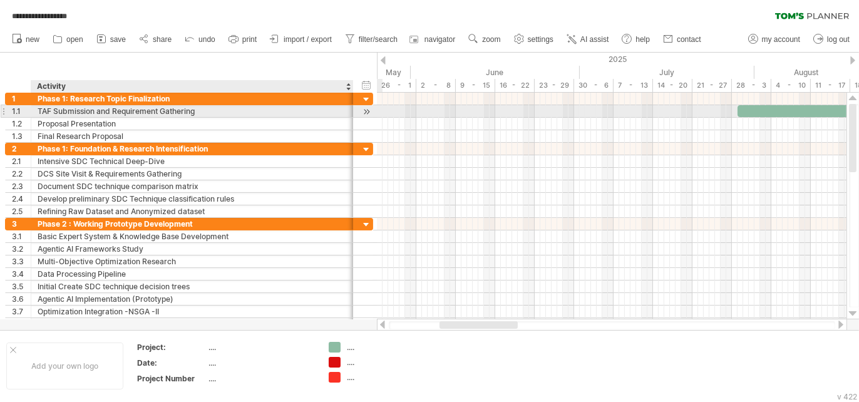
click at [285, 114] on div "TAF Submission and Requirement Gathering" at bounding box center [192, 111] width 309 height 12
click at [359, 111] on div "**********" at bounding box center [189, 111] width 368 height 13
click at [363, 111] on div at bounding box center [366, 111] width 12 height 13
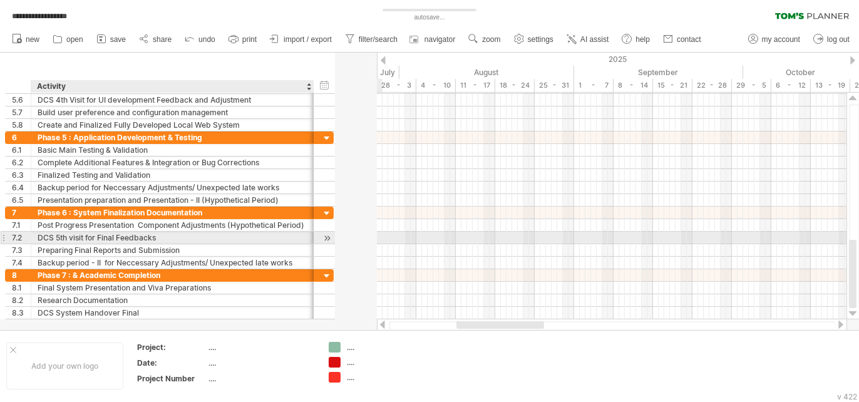
drag, startPoint x: 350, startPoint y: 241, endPoint x: 311, endPoint y: 234, distance: 40.0
click at [311, 234] on div "**********" at bounding box center [169, 238] width 329 height 63
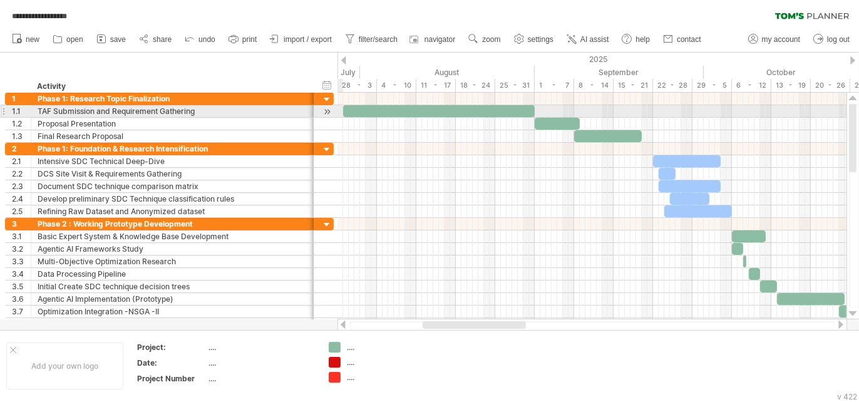
click at [327, 110] on div at bounding box center [327, 111] width 12 height 13
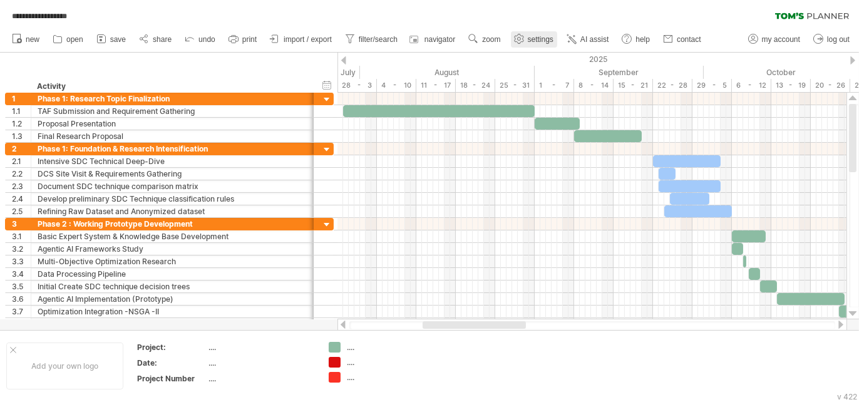
click at [540, 39] on span "settings" at bounding box center [541, 39] width 26 height 9
select select "*"
select select "**"
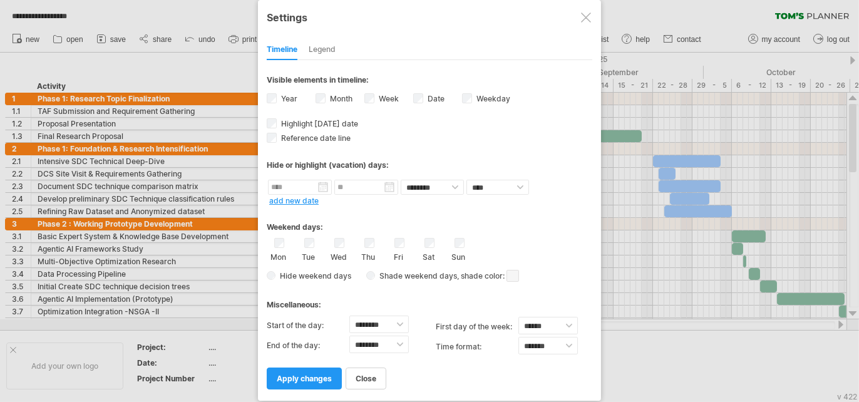
click at [327, 52] on div "Legend" at bounding box center [322, 50] width 27 height 20
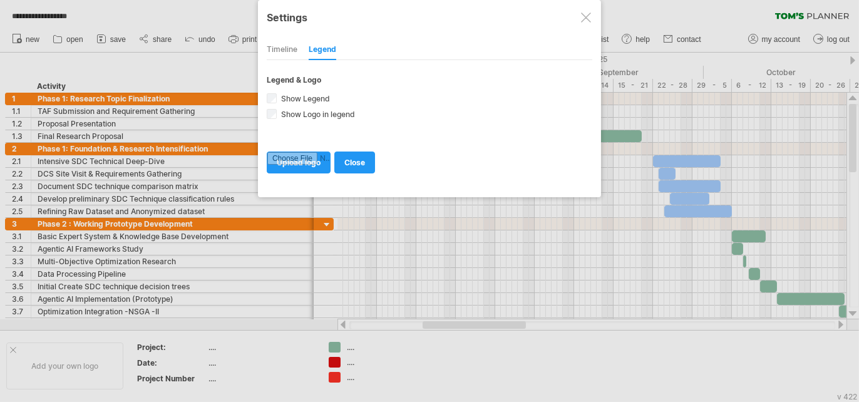
click at [585, 22] on div at bounding box center [586, 18] width 10 height 10
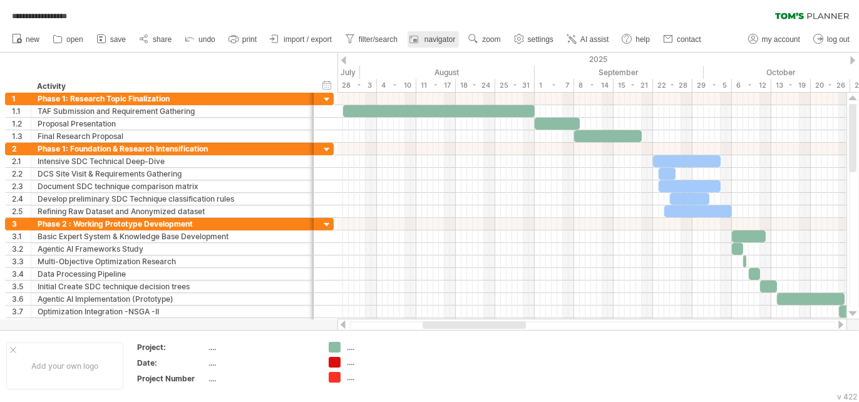
click at [427, 41] on span "navigator" at bounding box center [439, 39] width 31 height 9
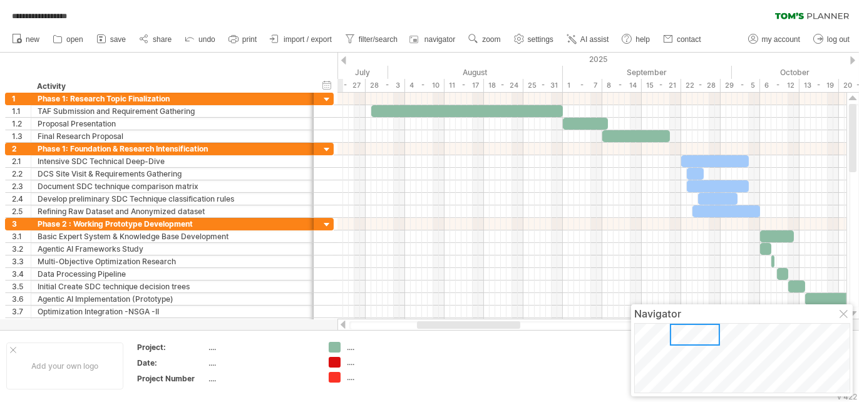
drag, startPoint x: 808, startPoint y: 382, endPoint x: 688, endPoint y: 322, distance: 133.5
click at [688, 323] on div at bounding box center [742, 358] width 216 height 70
click at [845, 319] on div "Navigator" at bounding box center [742, 350] width 222 height 92
click at [144, 44] on icon at bounding box center [144, 39] width 13 height 13
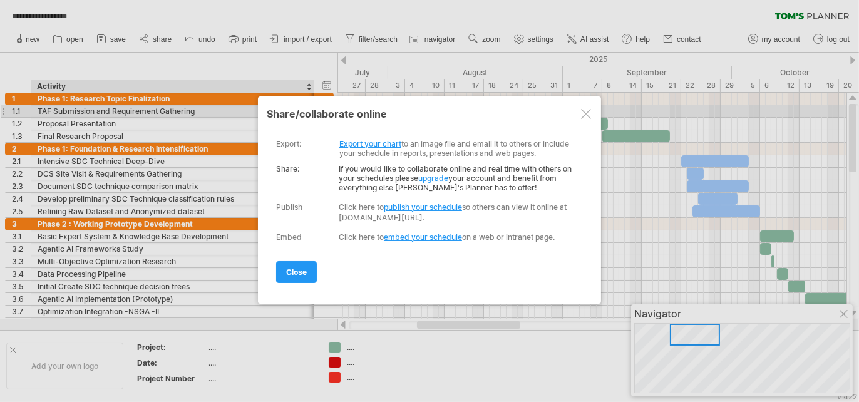
click at [391, 146] on link "Export your chart" at bounding box center [370, 143] width 62 height 9
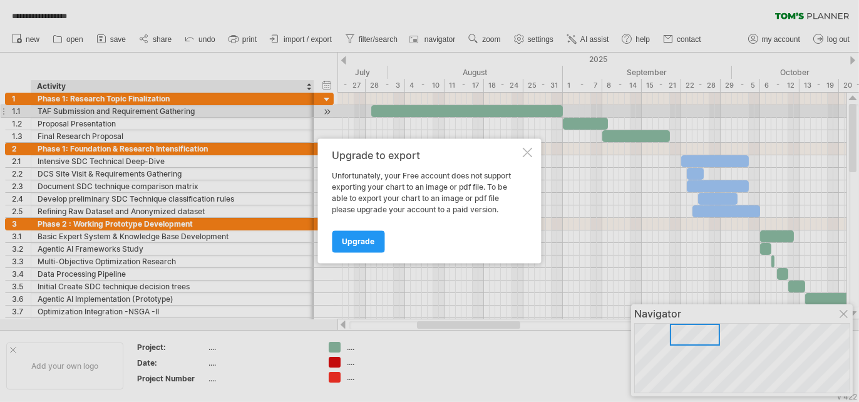
click at [528, 152] on div at bounding box center [528, 153] width 10 height 10
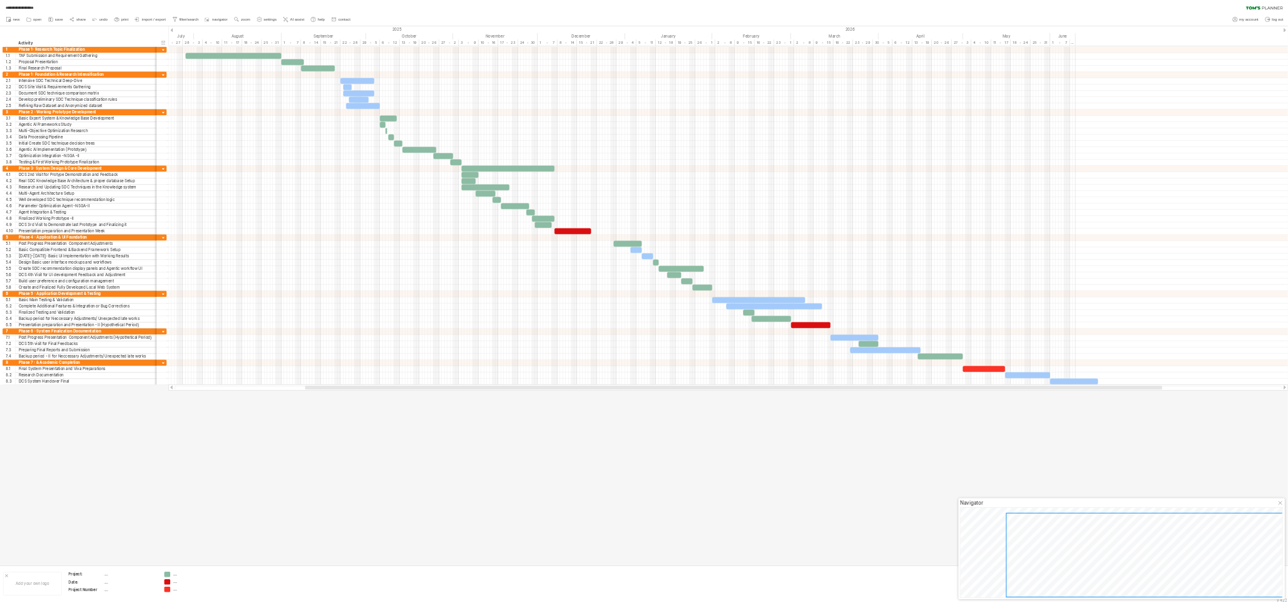
scroll to position [0, 0]
drag, startPoint x: 832, startPoint y: 2, endPoint x: 1229, endPoint y: 899, distance: 980.7
click at [858, 401] on div at bounding box center [1288, 592] width 2576 height 1078
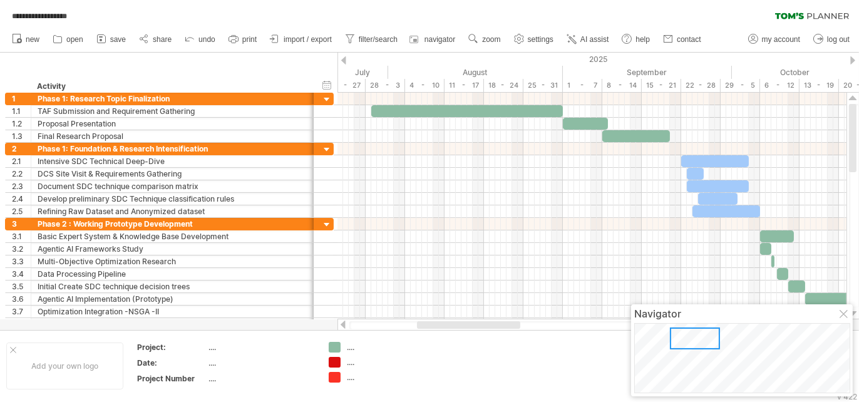
drag, startPoint x: 2399, startPoint y: 4, endPoint x: 612, endPoint y: 9, distance: 1786.8
click at [612, 9] on div "**********" at bounding box center [429, 13] width 859 height 26
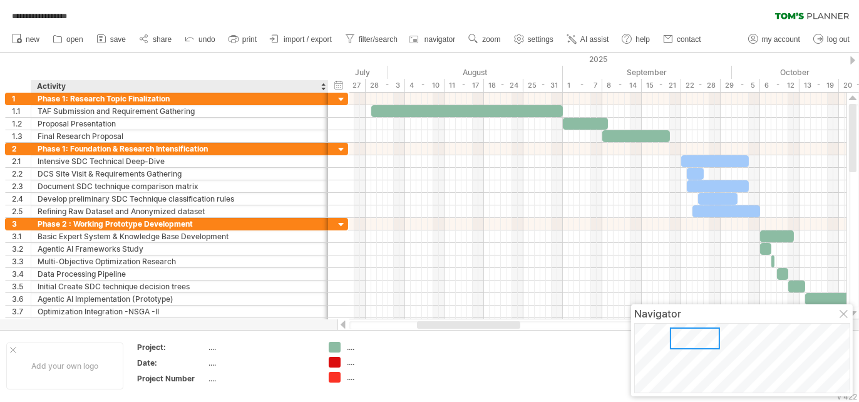
drag, startPoint x: 310, startPoint y: 83, endPoint x: 325, endPoint y: 81, distance: 14.4
click at [325, 81] on div at bounding box center [327, 86] width 4 height 13
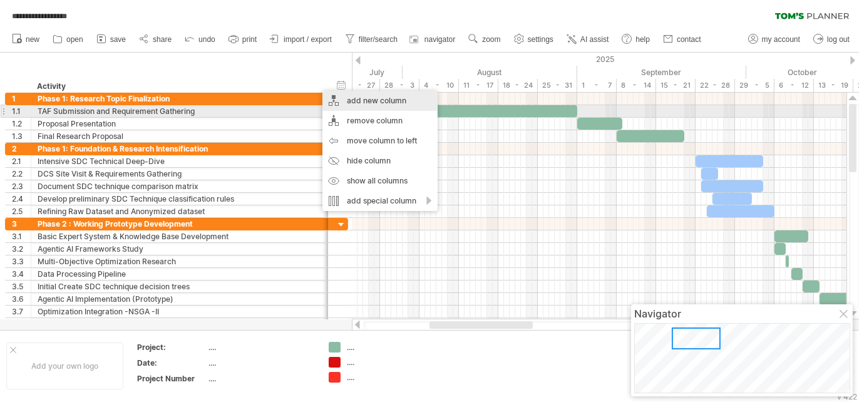
click at [371, 109] on div "add new column" at bounding box center [379, 101] width 115 height 20
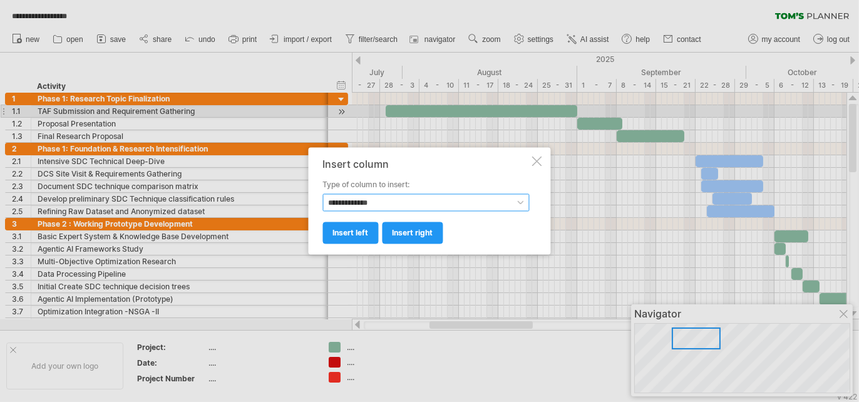
click at [501, 203] on select "**********" at bounding box center [426, 203] width 207 height 18
select select "*********"
click at [323, 194] on select "**********" at bounding box center [426, 203] width 207 height 18
click at [357, 230] on span "insert left" at bounding box center [351, 232] width 36 height 9
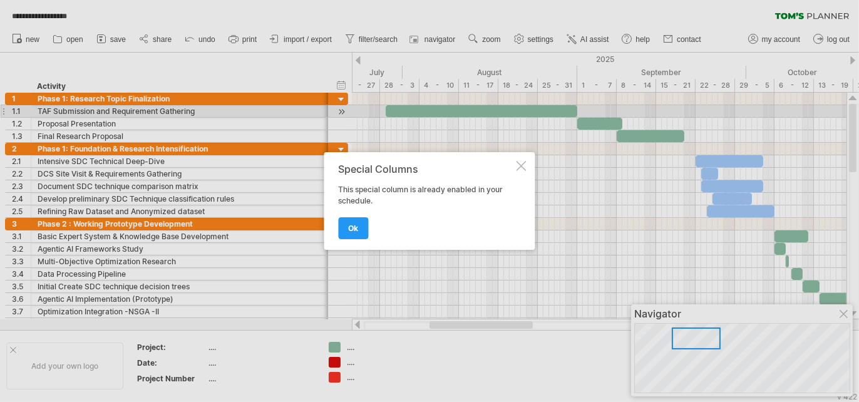
click at [357, 230] on span "ok" at bounding box center [354, 227] width 10 height 9
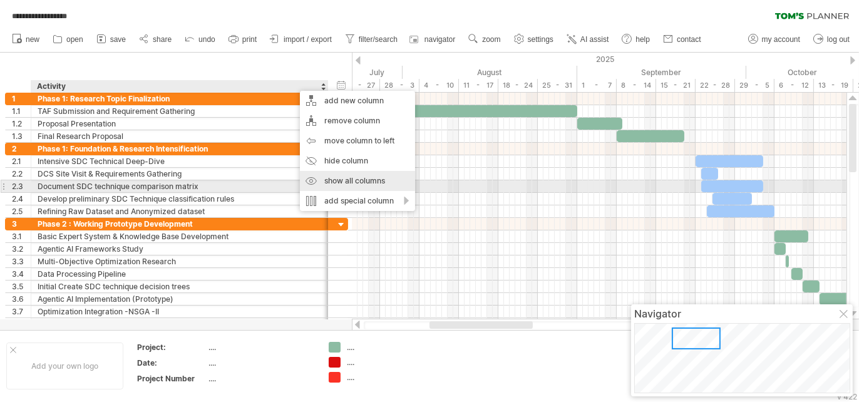
click at [373, 183] on div "show all columns" at bounding box center [357, 181] width 115 height 20
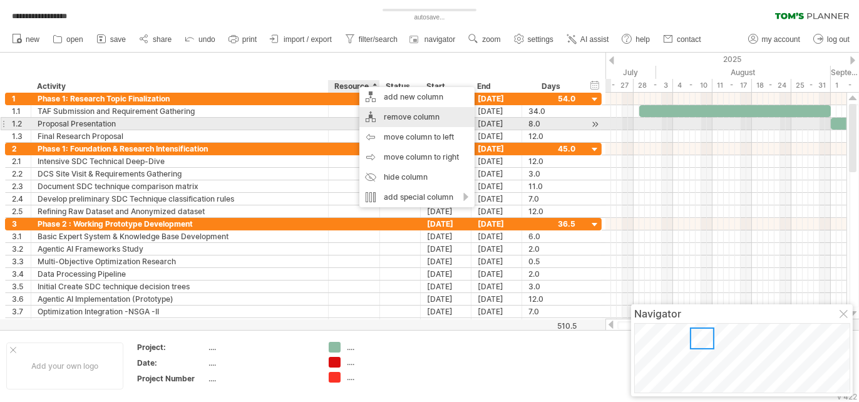
click at [392, 123] on div "remove column" at bounding box center [416, 117] width 115 height 20
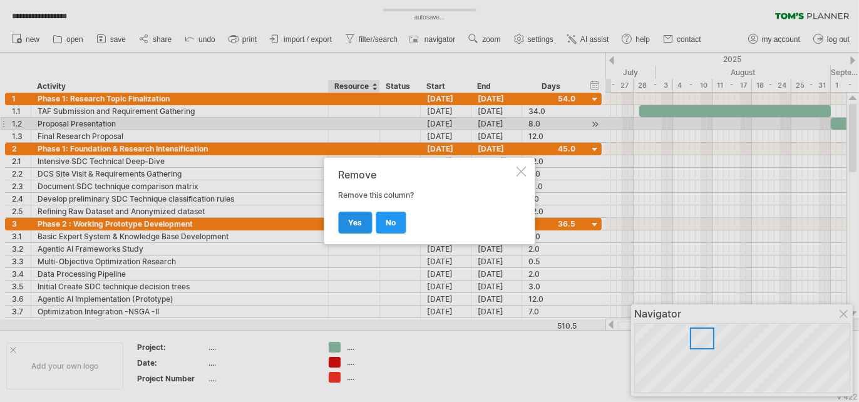
click at [362, 220] on link "yes" at bounding box center [356, 223] width 34 height 22
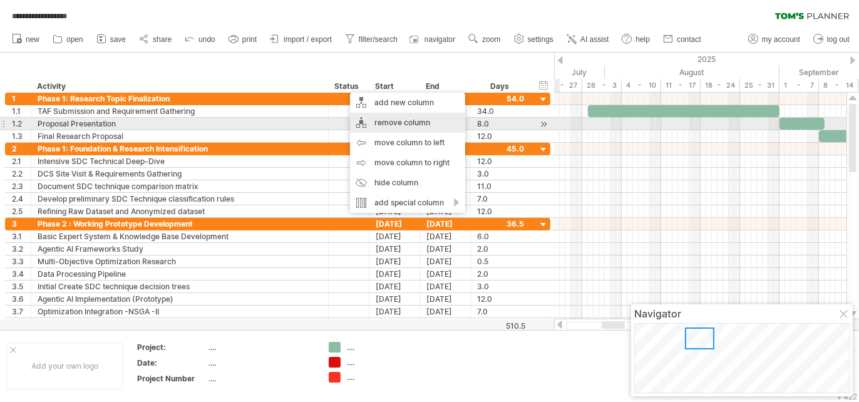
click at [383, 123] on div "remove column" at bounding box center [407, 123] width 115 height 20
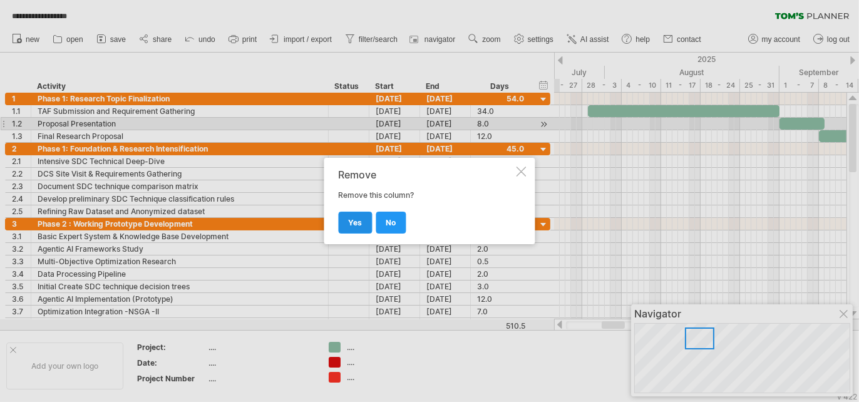
click at [360, 219] on span "yes" at bounding box center [356, 222] width 14 height 9
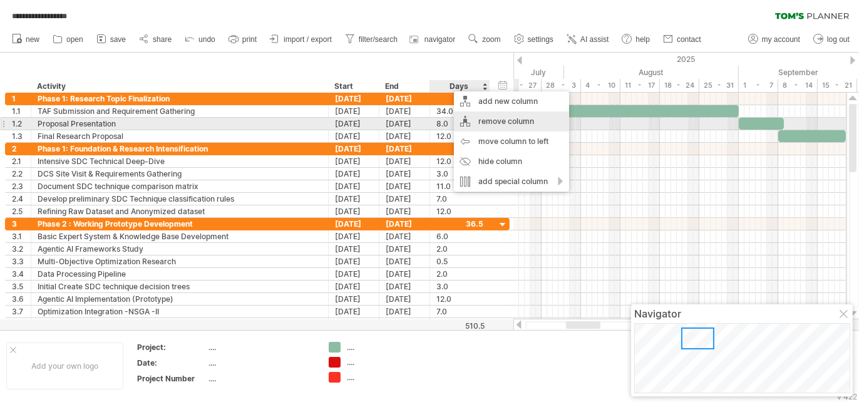
click at [480, 123] on div "remove column" at bounding box center [511, 121] width 115 height 20
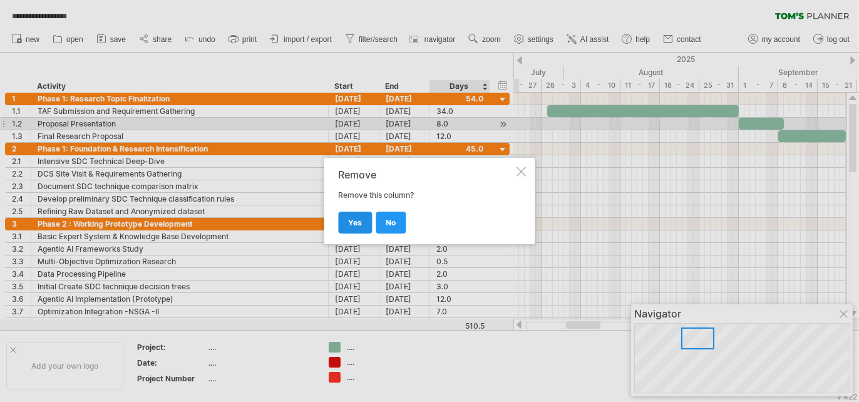
click at [352, 219] on span "yes" at bounding box center [356, 222] width 14 height 9
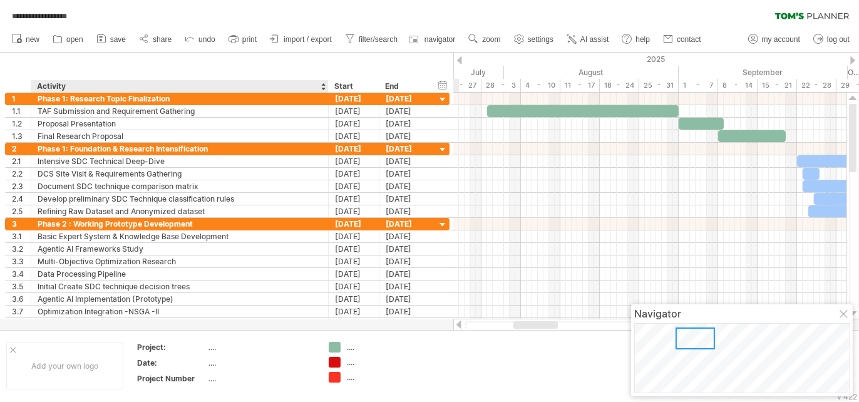
drag, startPoint x: 34, startPoint y: 84, endPoint x: 138, endPoint y: 83, distance: 103.9
click at [138, 83] on div "******** Activity" at bounding box center [179, 86] width 297 height 13
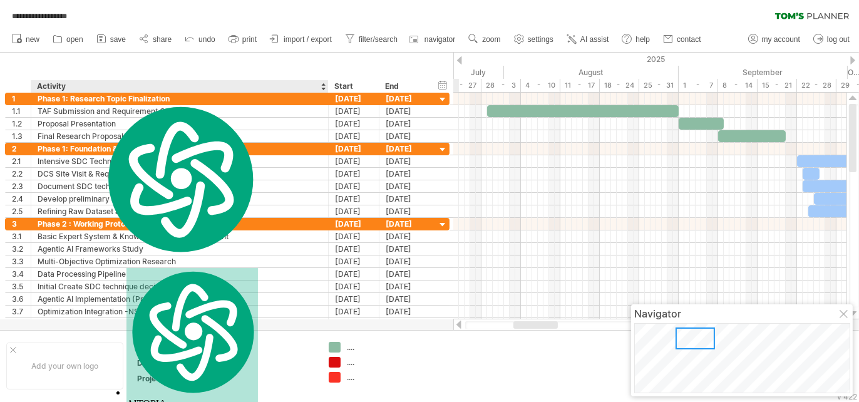
click at [126, 73] on div "hide start/end/duration show start/end/duration ******** Activity Start End" at bounding box center [226, 73] width 453 height 40
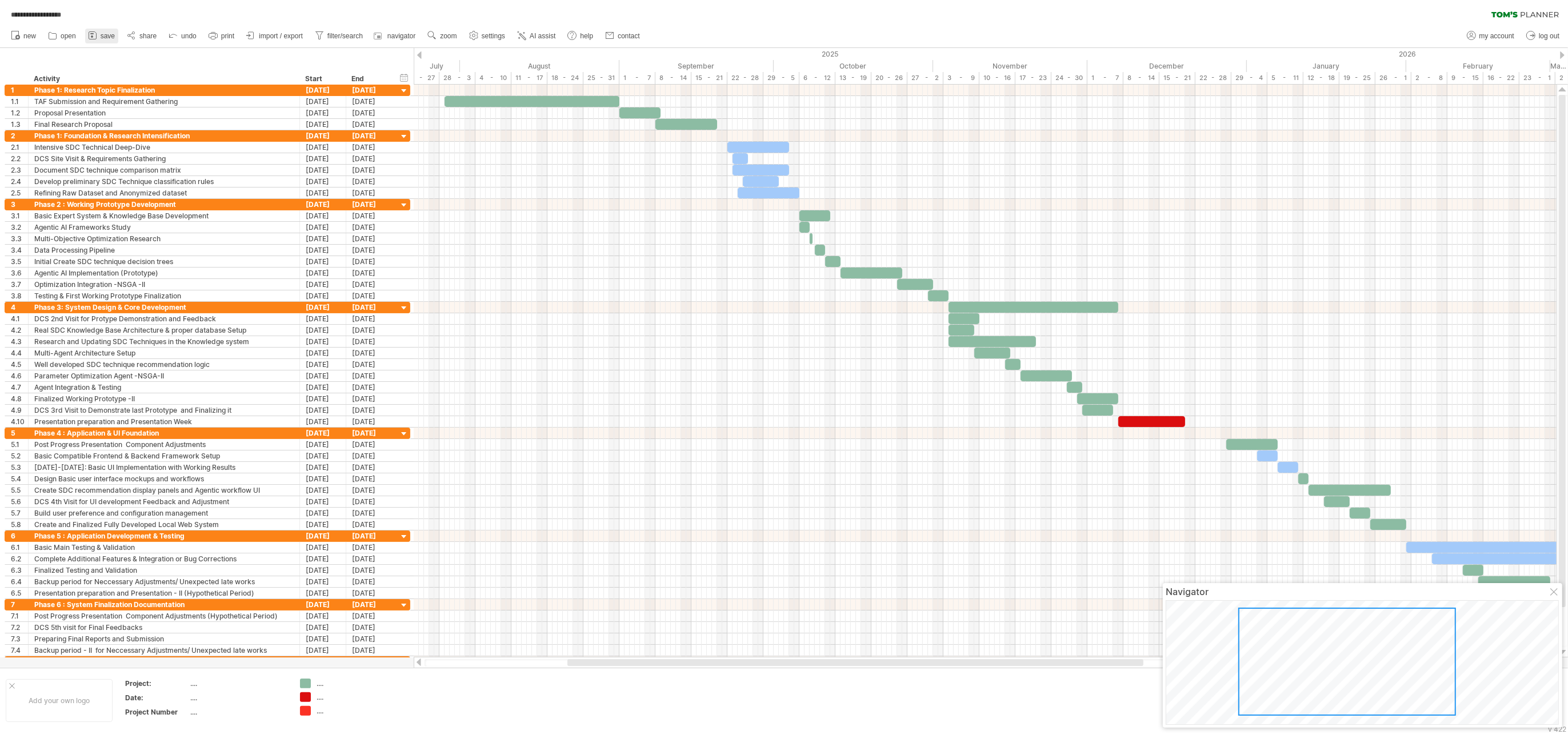
click at [89, 36] on icon at bounding box center [92, 36] width 12 height 12
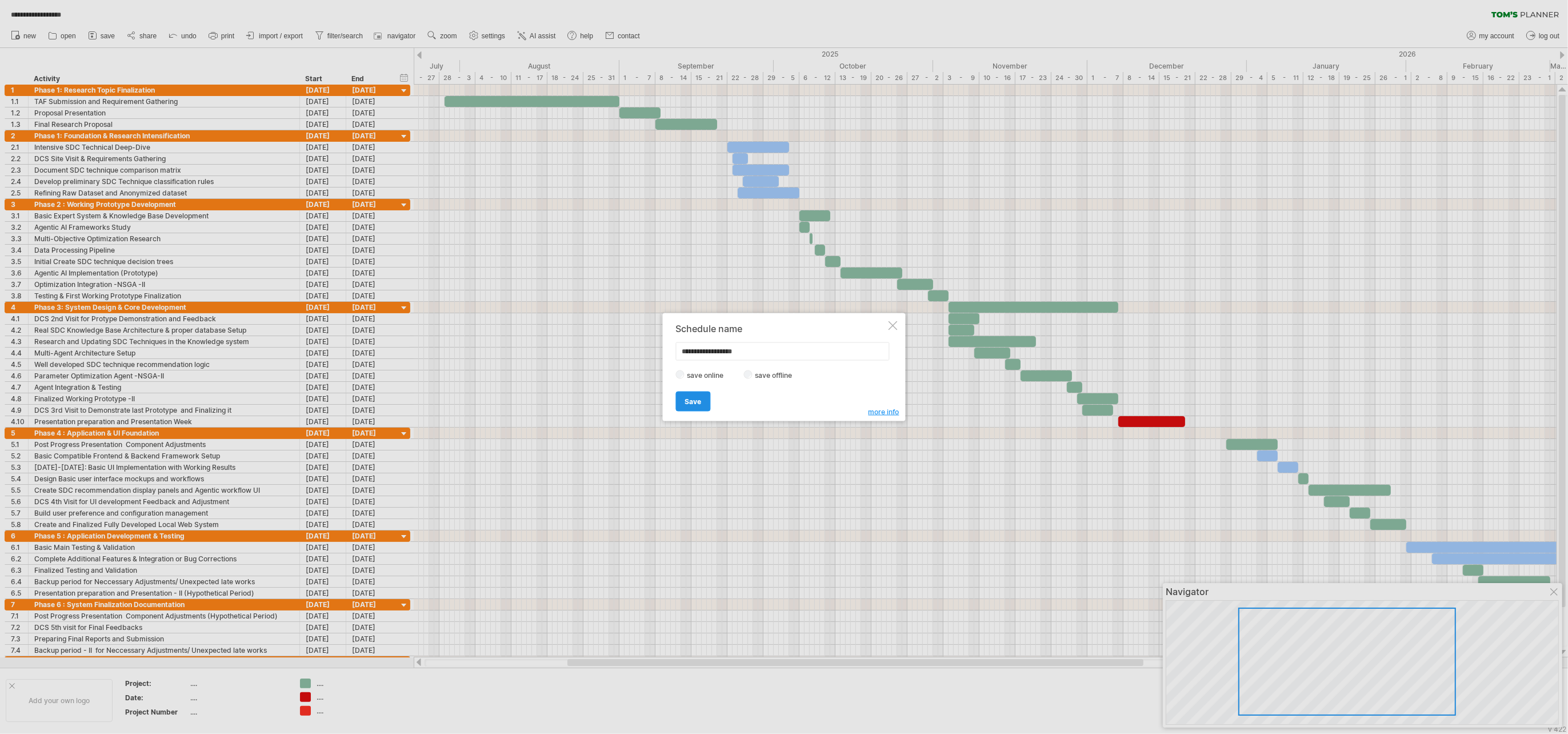
click at [694, 366] on link "Save" at bounding box center [693, 401] width 35 height 20
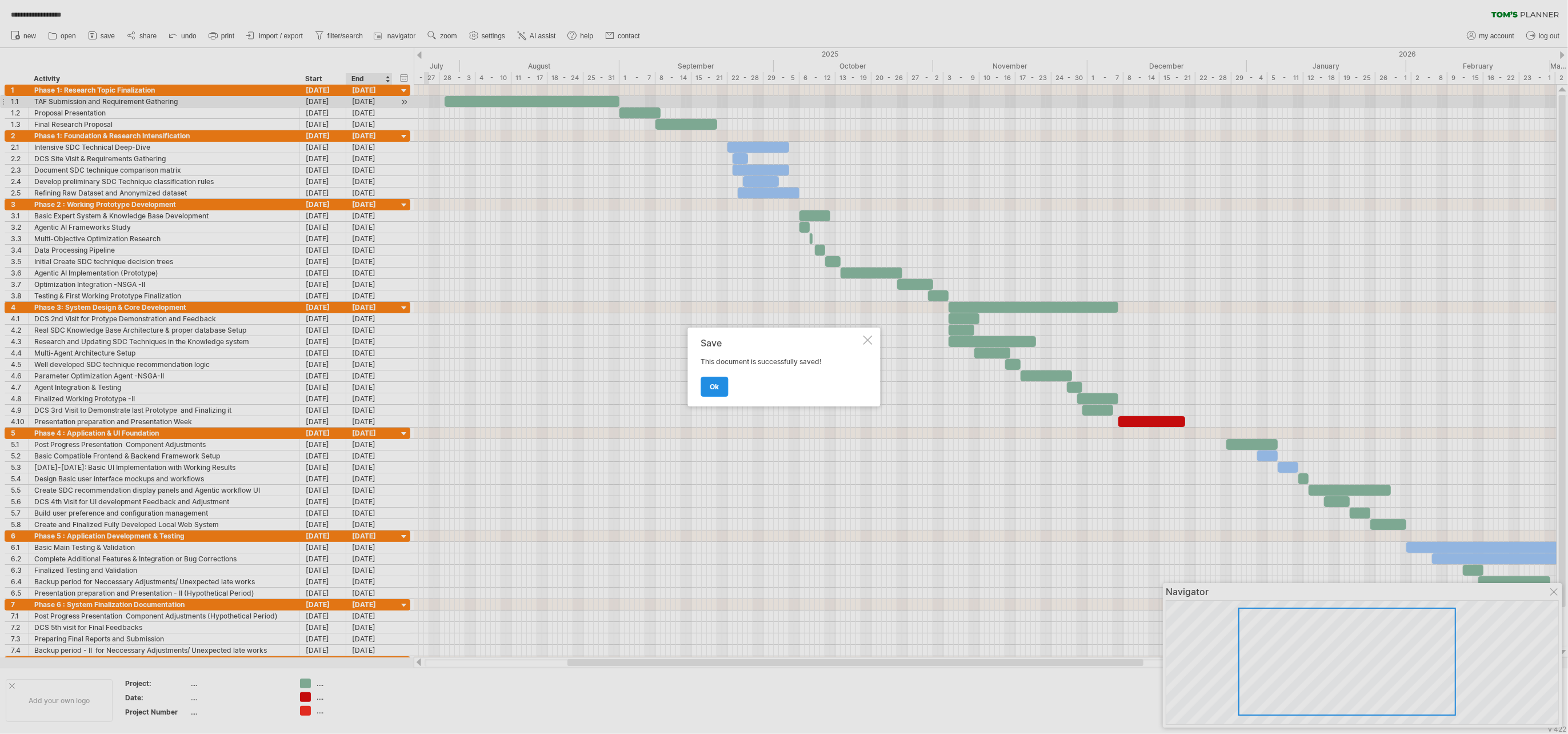
click at [721, 366] on link "ok" at bounding box center [715, 386] width 27 height 20
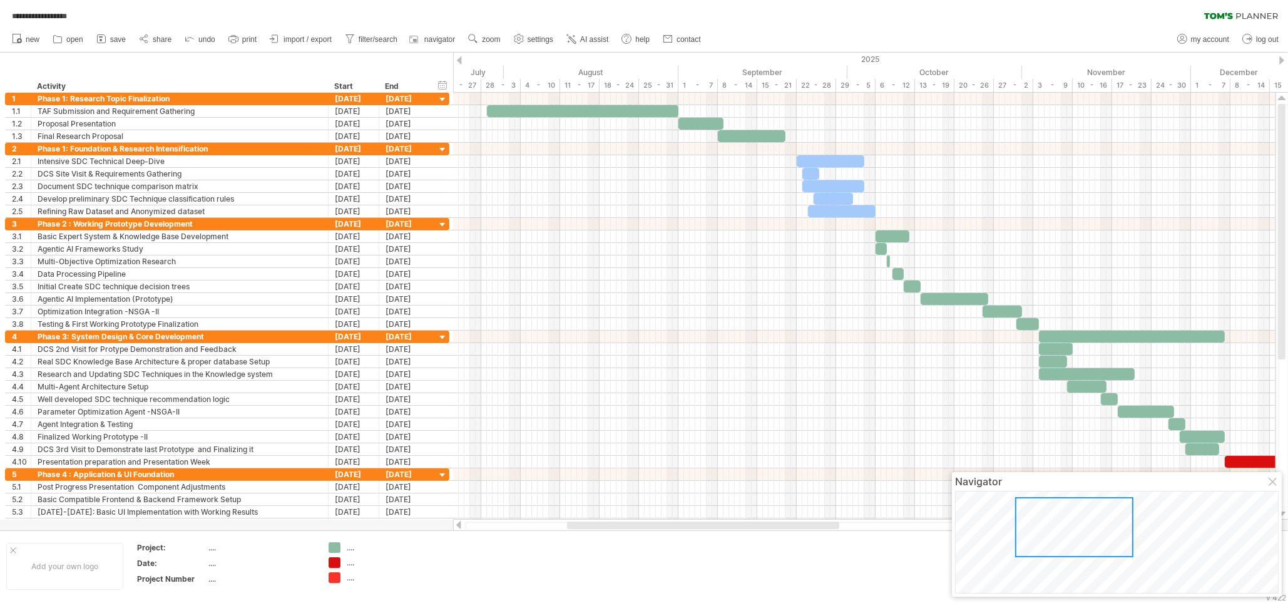
drag, startPoint x: 0, startPoint y: 160, endPoint x: 809, endPoint y: 26, distance: 819.6
click at [809, 26] on div "**********" at bounding box center [644, 26] width 1288 height 53
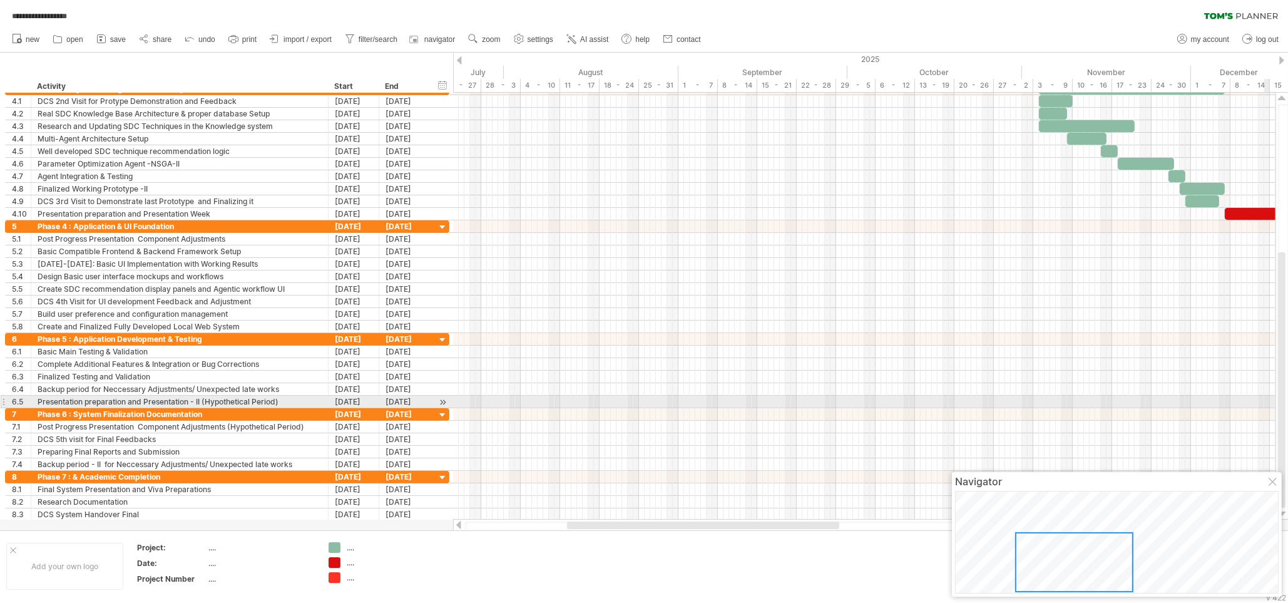
drag, startPoint x: 1282, startPoint y: 200, endPoint x: 952, endPoint y: 344, distance: 360.4
click at [858, 399] on div "**********" at bounding box center [644, 301] width 1288 height 603
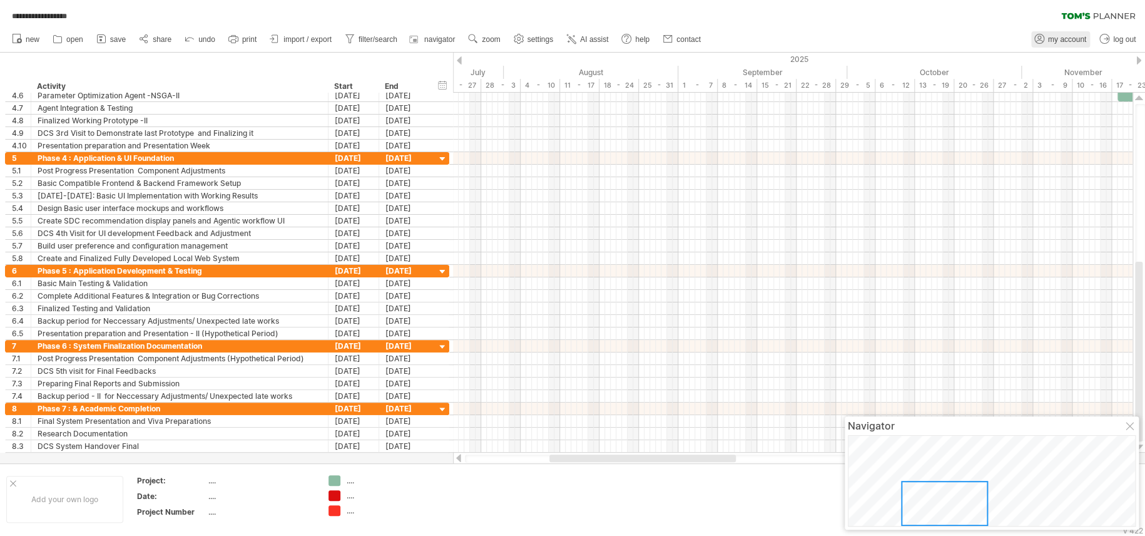
click at [858, 45] on link "my account" at bounding box center [1060, 39] width 59 height 16
type input "**********"
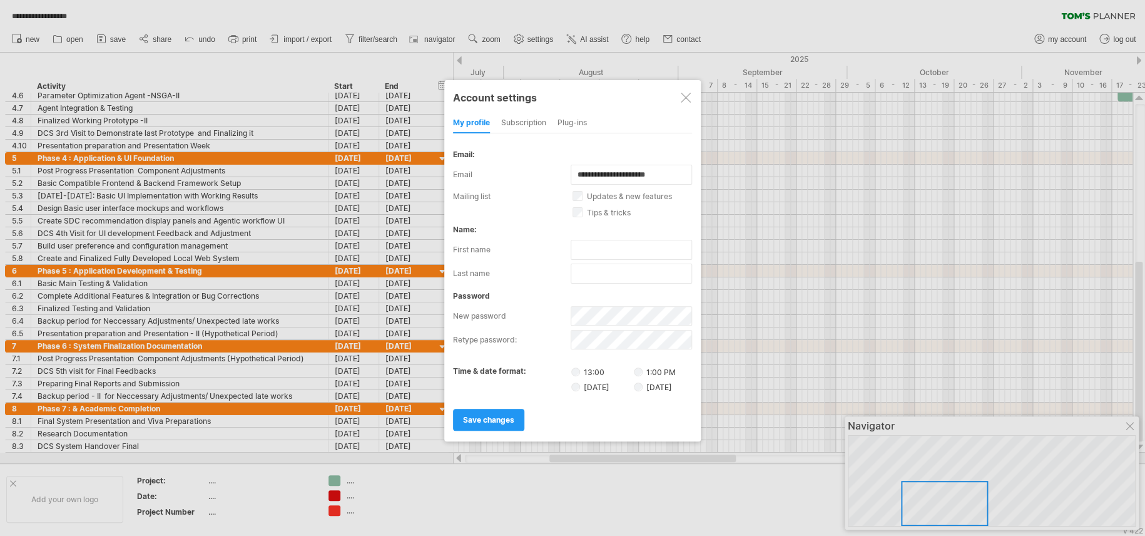
click at [541, 128] on div "subscription" at bounding box center [523, 123] width 45 height 20
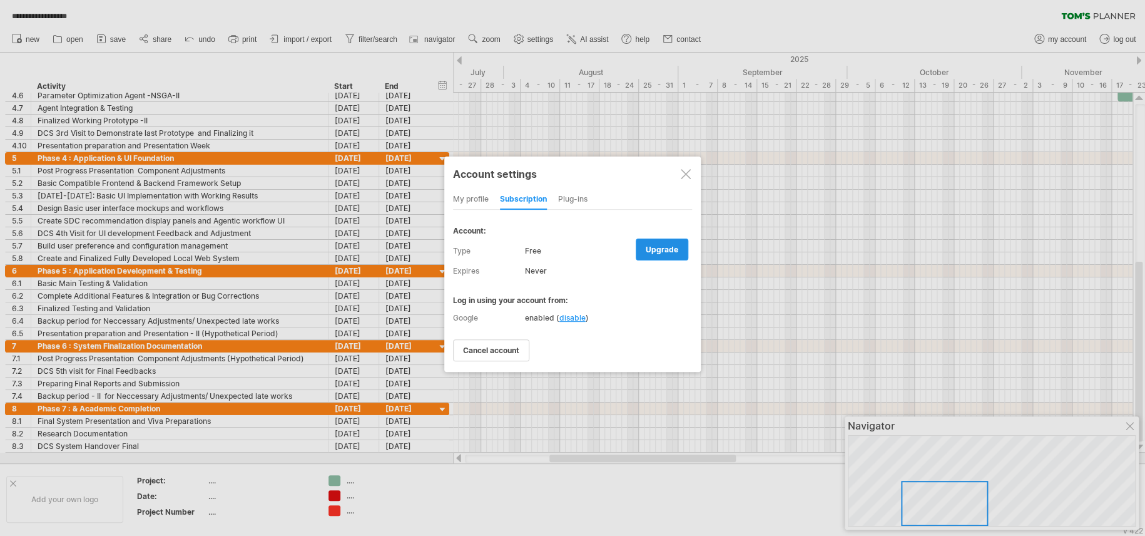
click at [651, 247] on link "upgrade" at bounding box center [662, 249] width 53 height 22
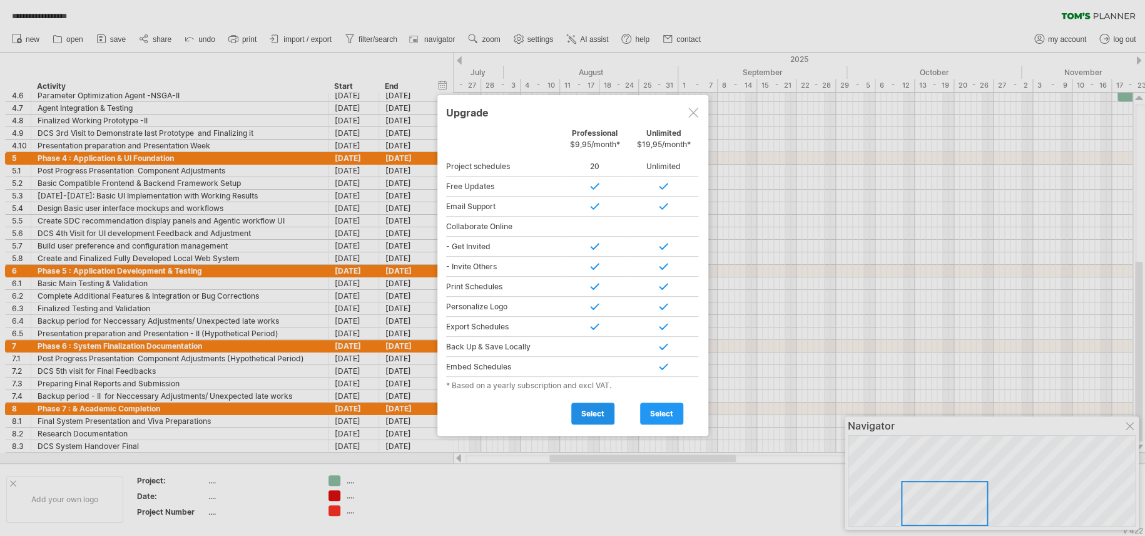
click at [591, 401] on span "select" at bounding box center [592, 413] width 23 height 9
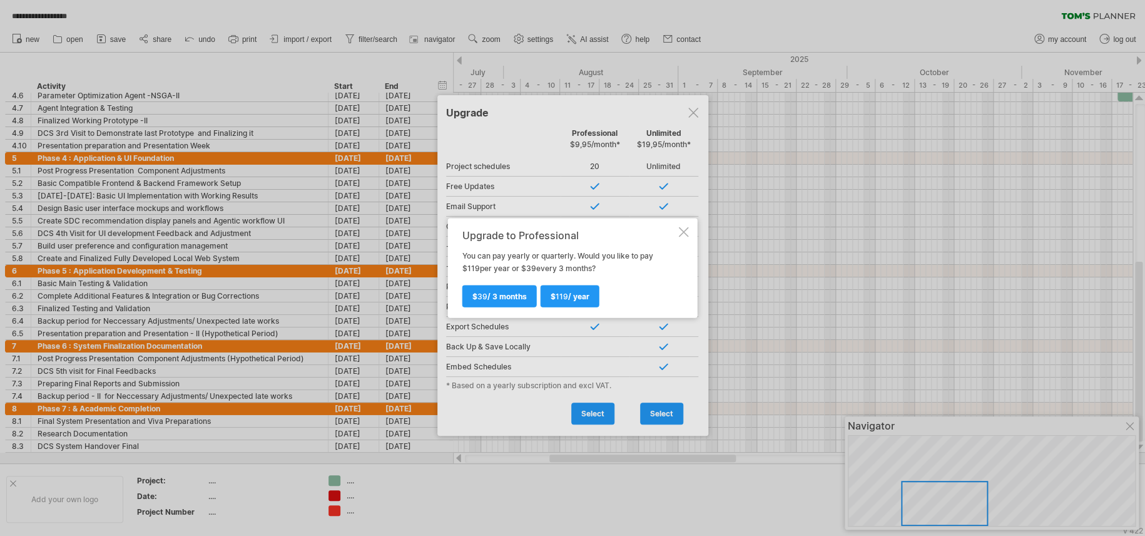
click at [681, 227] on div at bounding box center [684, 232] width 10 height 10
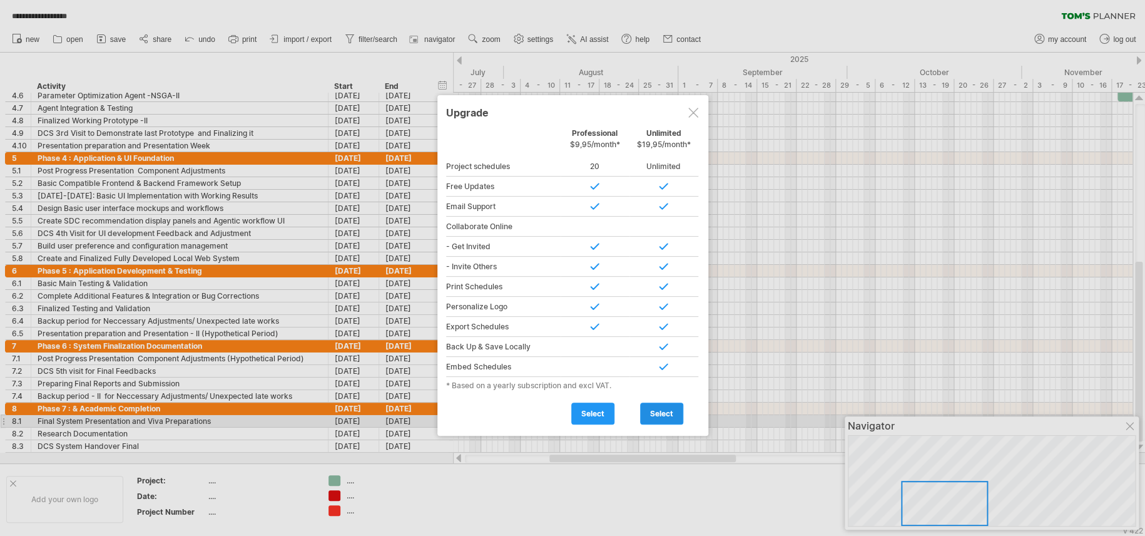
click at [660, 401] on span "select" at bounding box center [661, 413] width 23 height 9
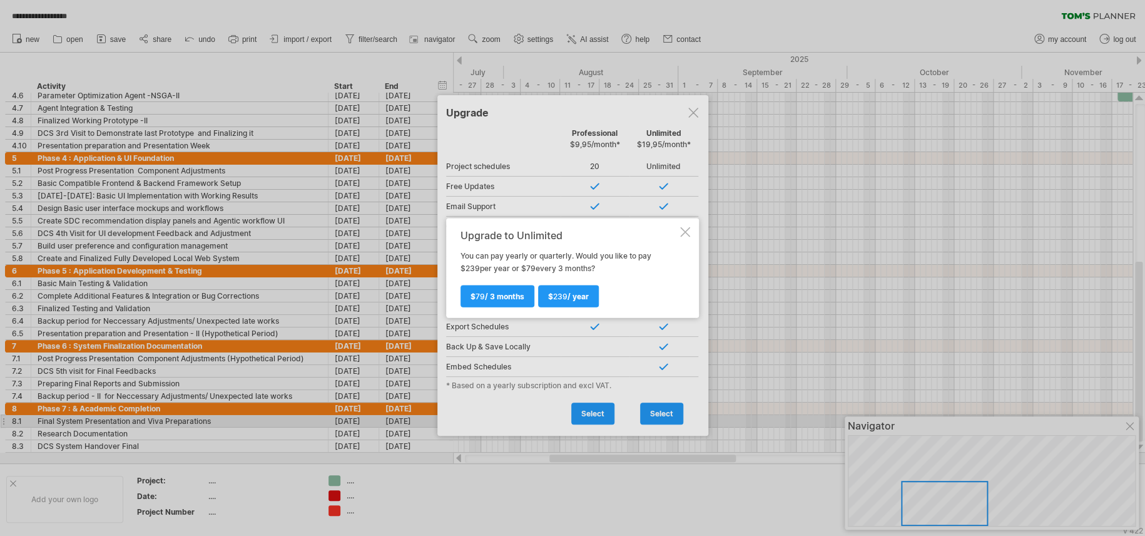
click at [683, 228] on div at bounding box center [685, 232] width 10 height 10
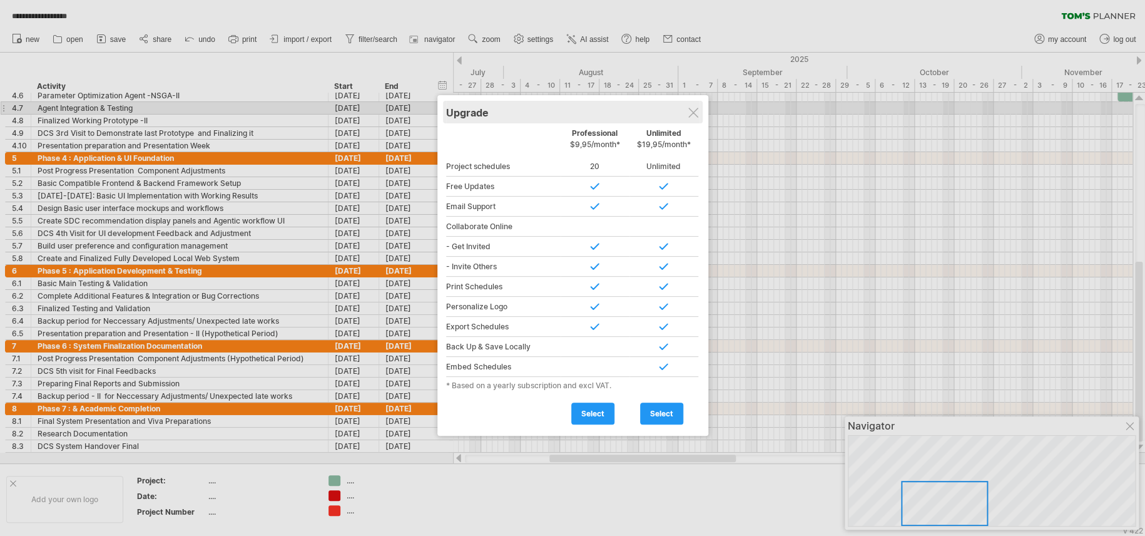
click at [698, 108] on div "Upgrade" at bounding box center [572, 112] width 253 height 23
click at [683, 116] on div "Upgrade" at bounding box center [572, 112] width 253 height 23
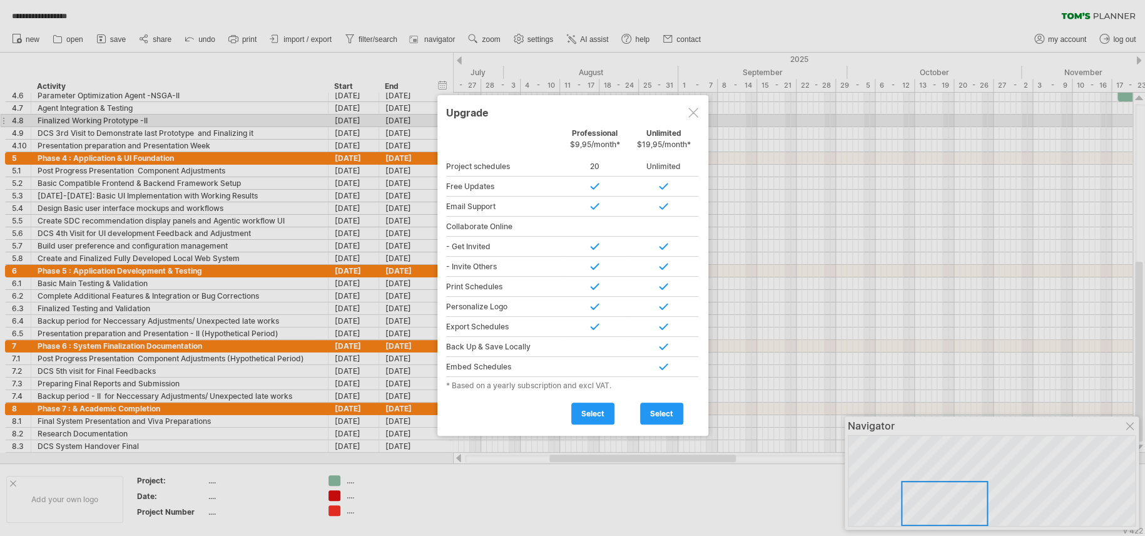
click at [690, 115] on div at bounding box center [693, 113] width 10 height 10
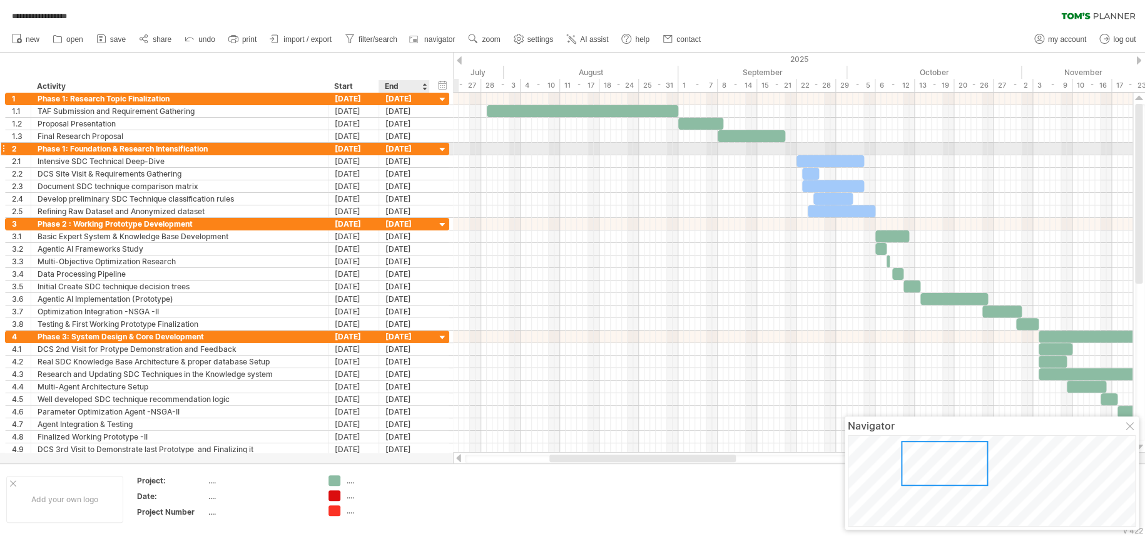
click at [446, 147] on div at bounding box center [443, 150] width 12 height 12
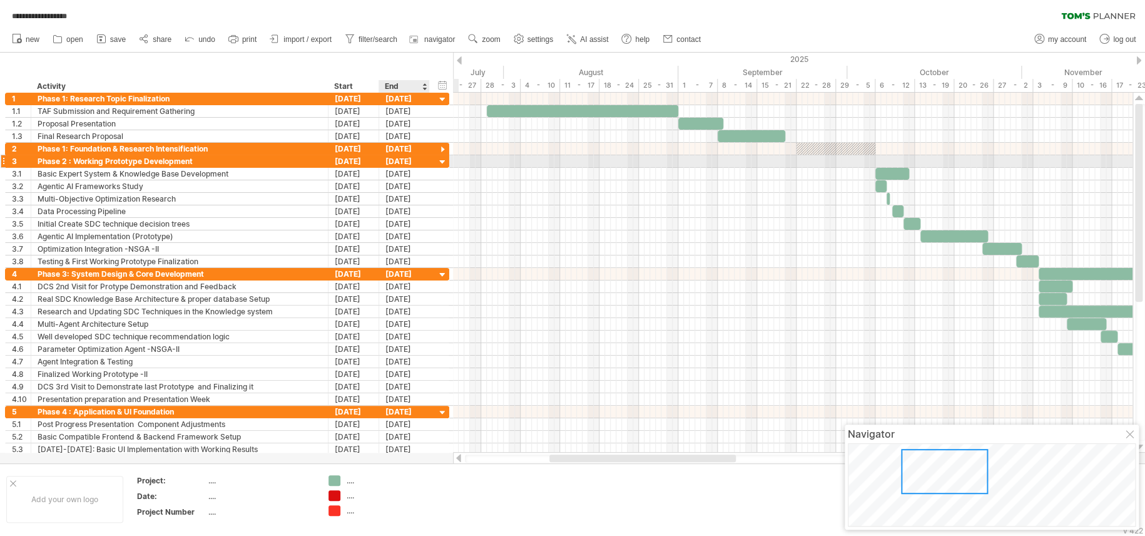
click at [440, 164] on div at bounding box center [443, 162] width 12 height 12
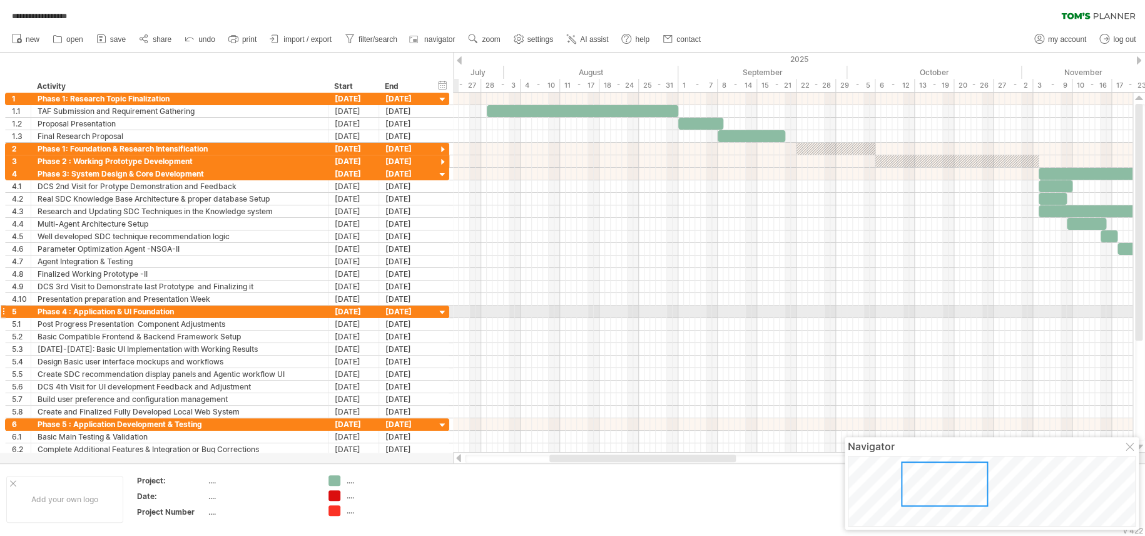
click at [443, 309] on div at bounding box center [443, 313] width 12 height 12
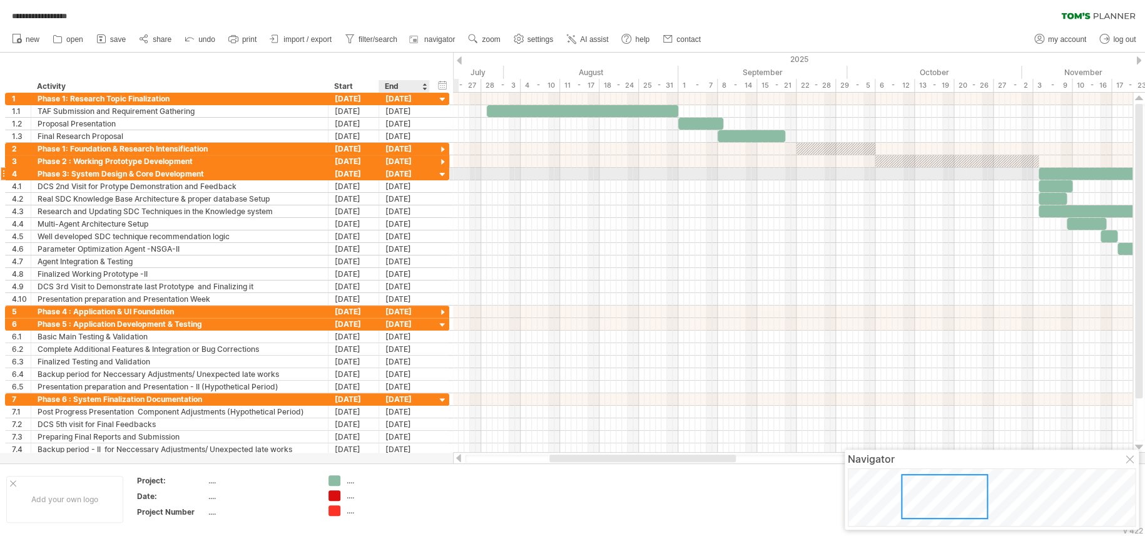
click at [437, 175] on div at bounding box center [443, 175] width 12 height 12
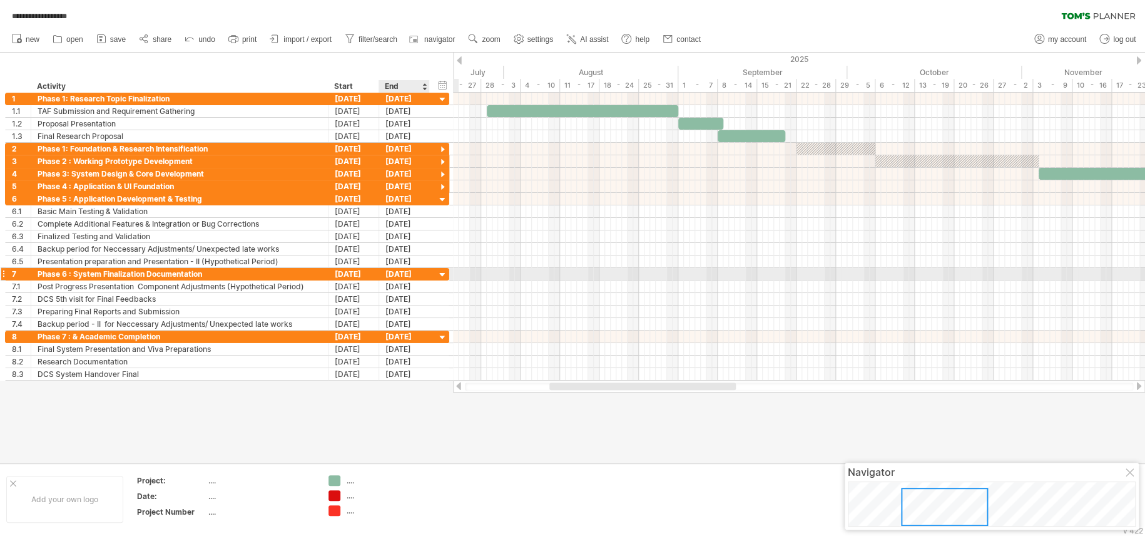
click at [443, 273] on div at bounding box center [443, 275] width 12 height 12
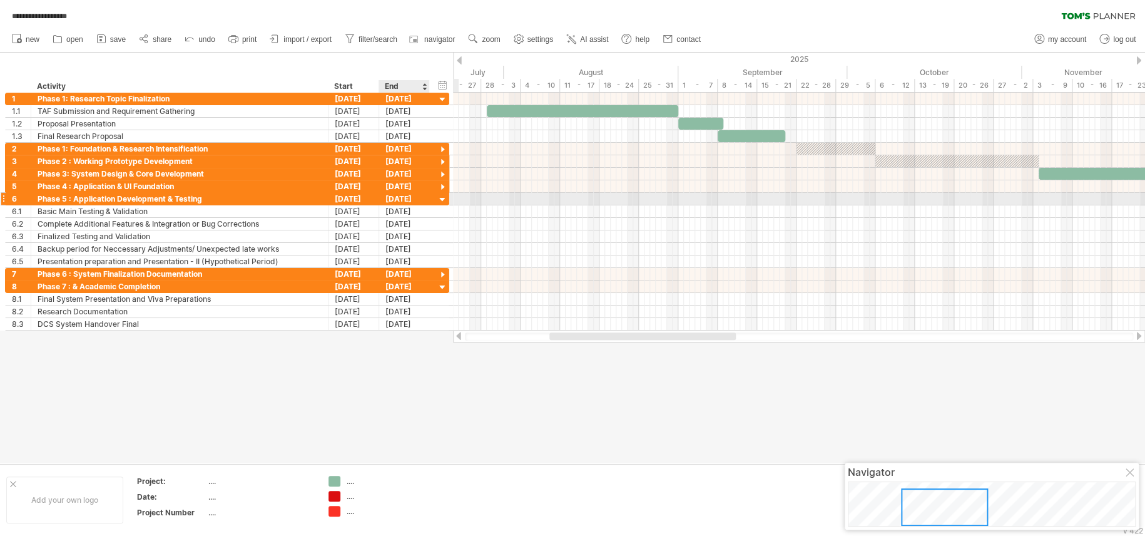
click at [439, 202] on div at bounding box center [443, 200] width 12 height 12
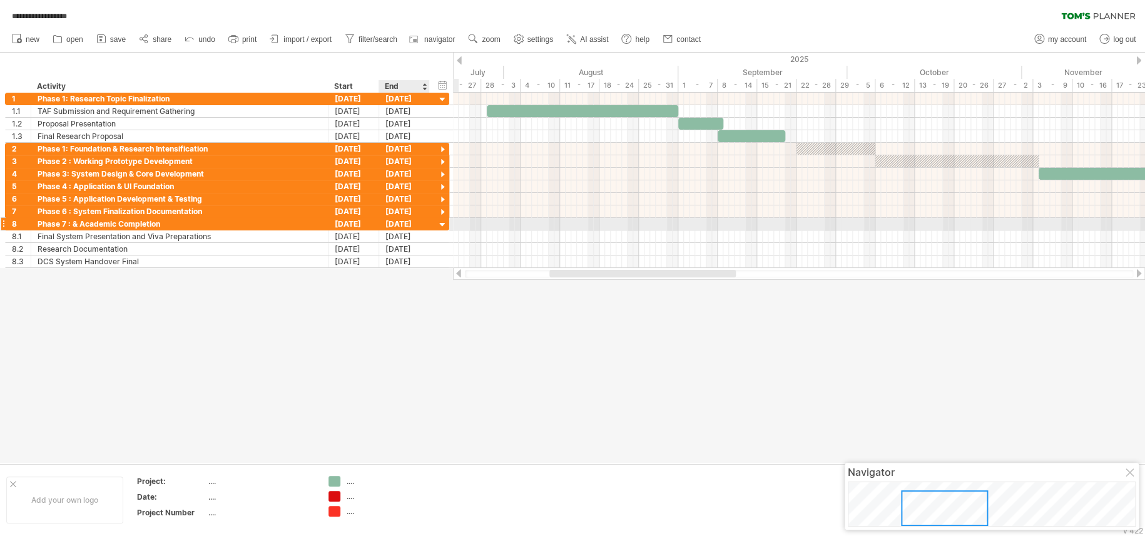
click at [444, 224] on div at bounding box center [443, 225] width 12 height 12
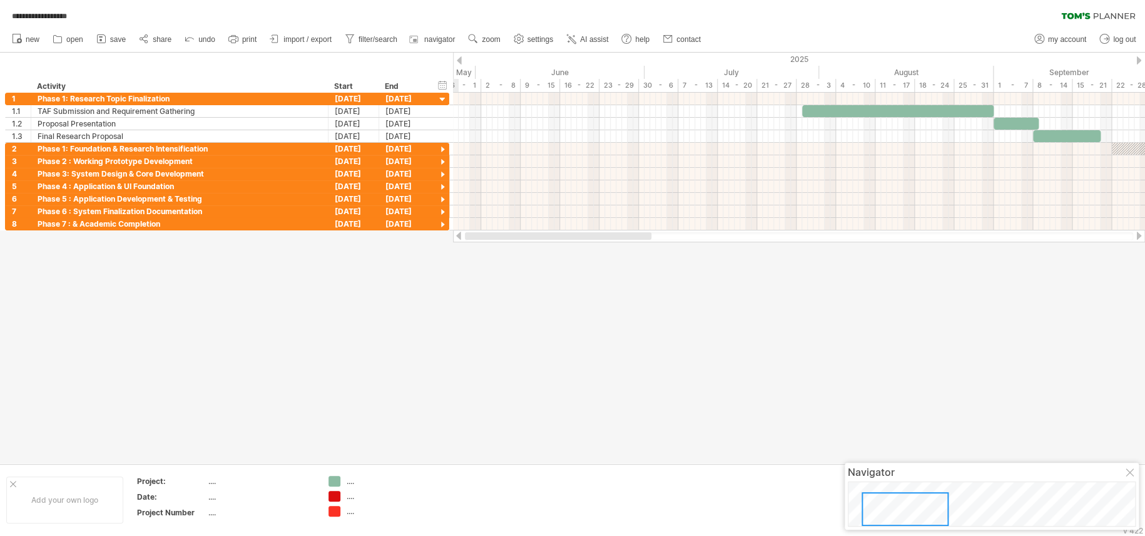
drag, startPoint x: 707, startPoint y: 235, endPoint x: 587, endPoint y: 264, distance: 123.6
click at [587, 264] on div "**********" at bounding box center [572, 268] width 1145 height 536
click at [452, 65] on div "hide start/end/duration show start/end/duration ******** Activity Start End" at bounding box center [226, 73] width 453 height 40
drag, startPoint x: 453, startPoint y: 62, endPoint x: 463, endPoint y: 64, distance: 9.7
click at [463, 64] on div "2025" at bounding box center [664, 59] width 2056 height 13
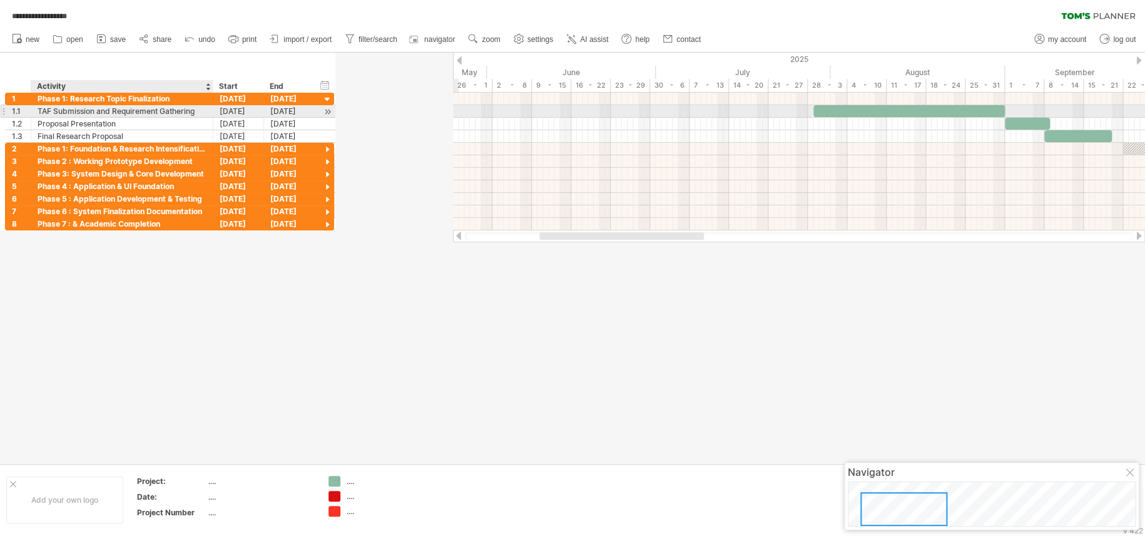
drag, startPoint x: 325, startPoint y: 114, endPoint x: 210, endPoint y: 109, distance: 115.3
click at [210, 109] on div at bounding box center [211, 111] width 6 height 13
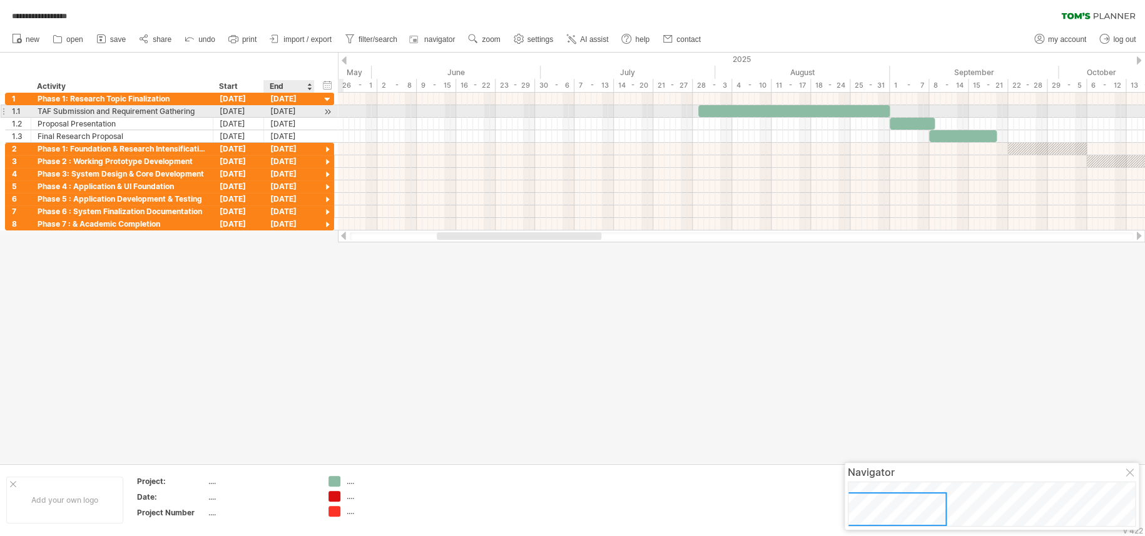
click at [322, 111] on div at bounding box center [328, 111] width 12 height 13
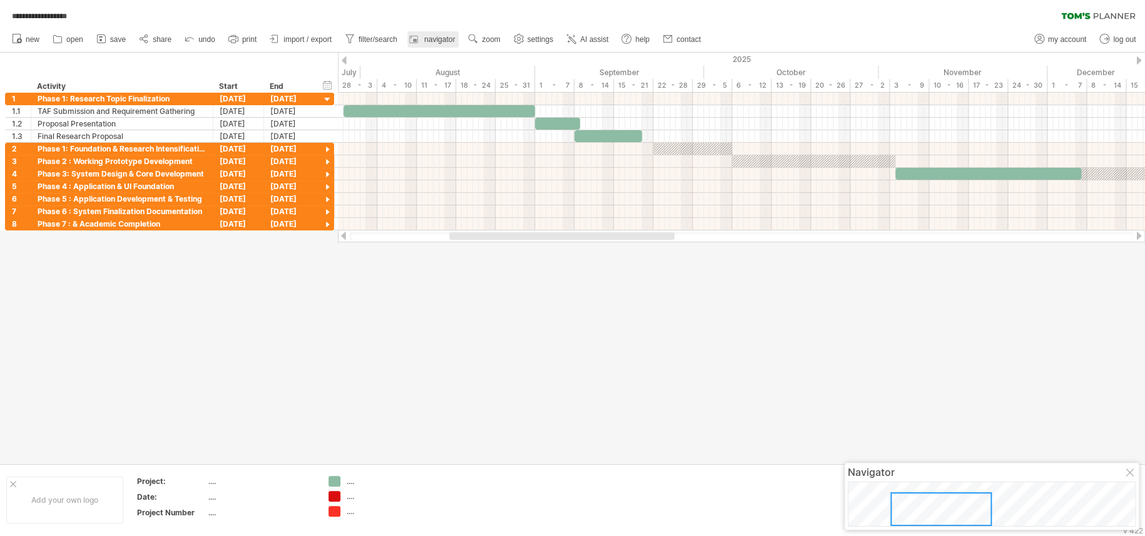
click at [436, 42] on span "navigator" at bounding box center [439, 39] width 31 height 9
click at [523, 45] on div at bounding box center [519, 39] width 13 height 13
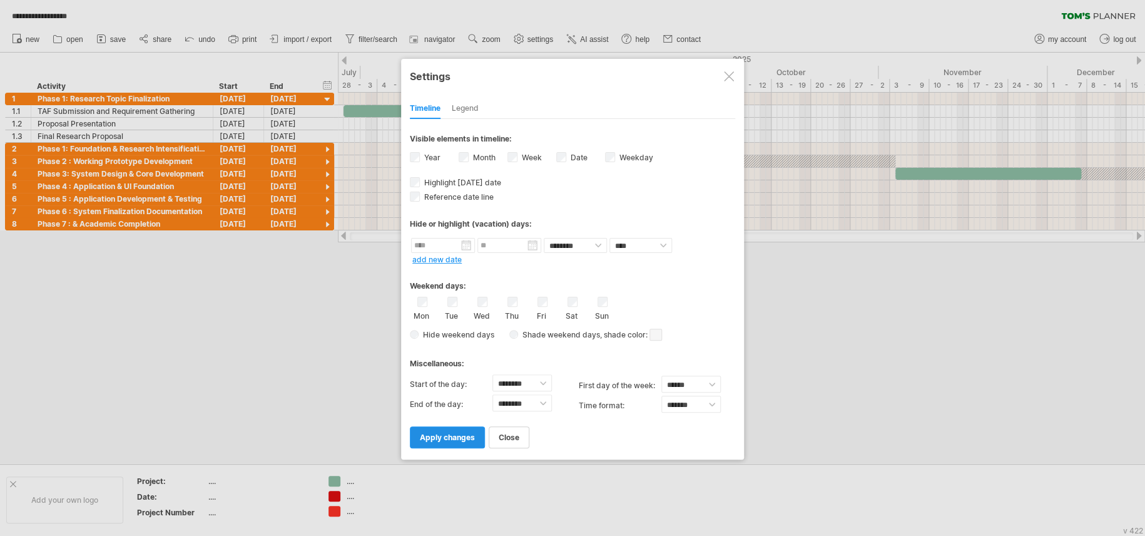
click at [468, 401] on span "apply changes" at bounding box center [447, 436] width 55 height 9
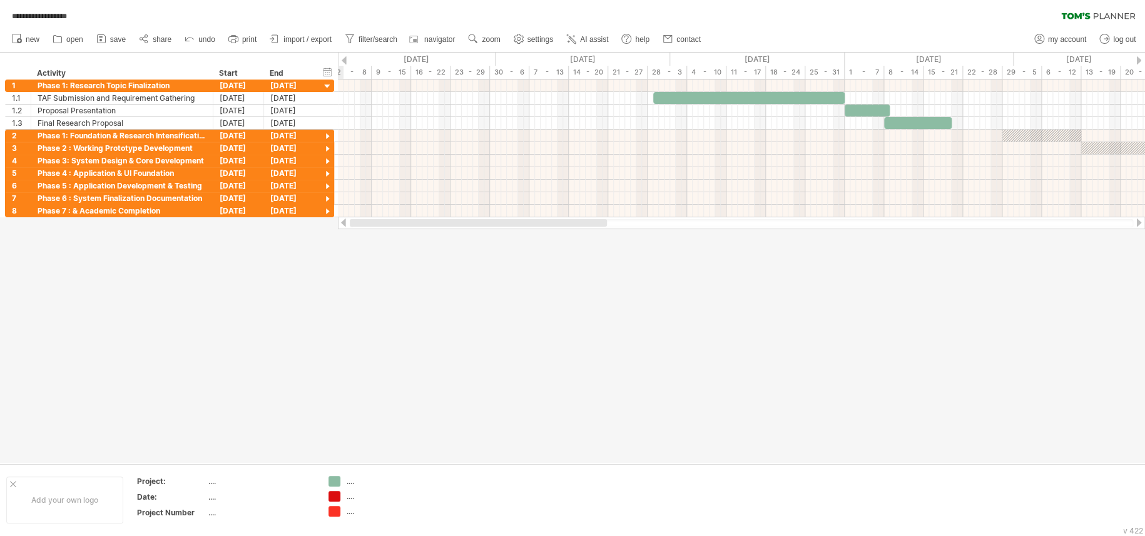
drag, startPoint x: 548, startPoint y: 224, endPoint x: 421, endPoint y: 251, distance: 129.3
click at [421, 251] on div "**********" at bounding box center [572, 268] width 1145 height 536
click at [543, 43] on span "settings" at bounding box center [541, 39] width 26 height 9
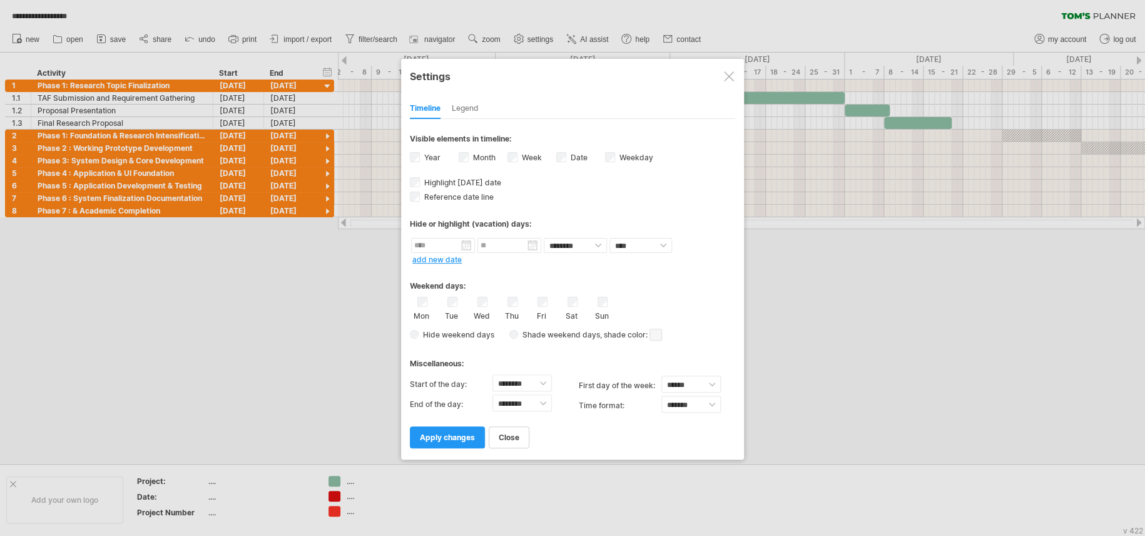
click at [462, 401] on span "apply changes" at bounding box center [447, 436] width 55 height 9
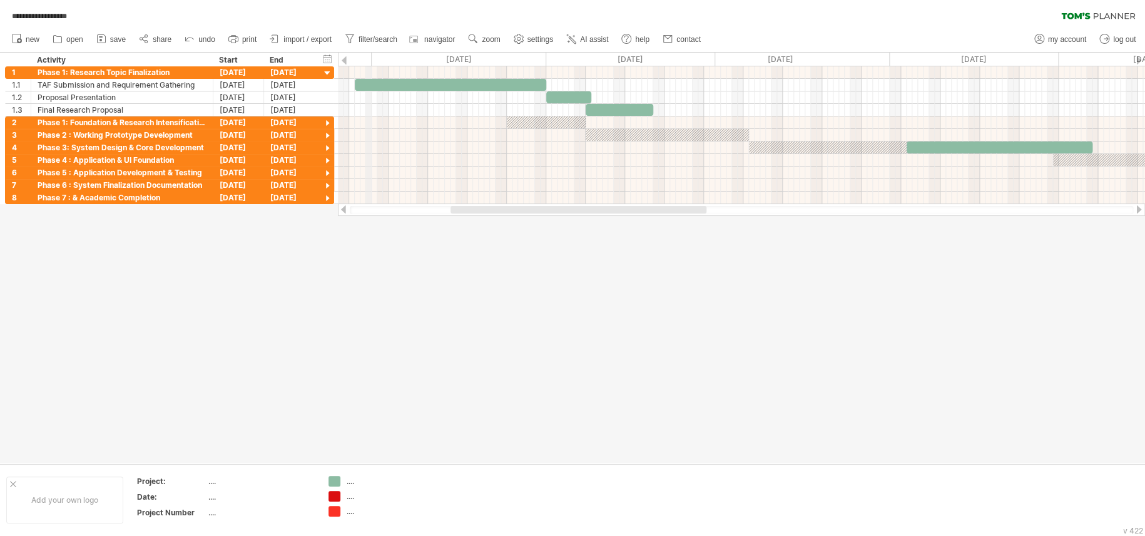
drag, startPoint x: 670, startPoint y: 53, endPoint x: 369, endPoint y: 59, distance: 300.5
click at [544, 41] on span "settings" at bounding box center [541, 39] width 26 height 9
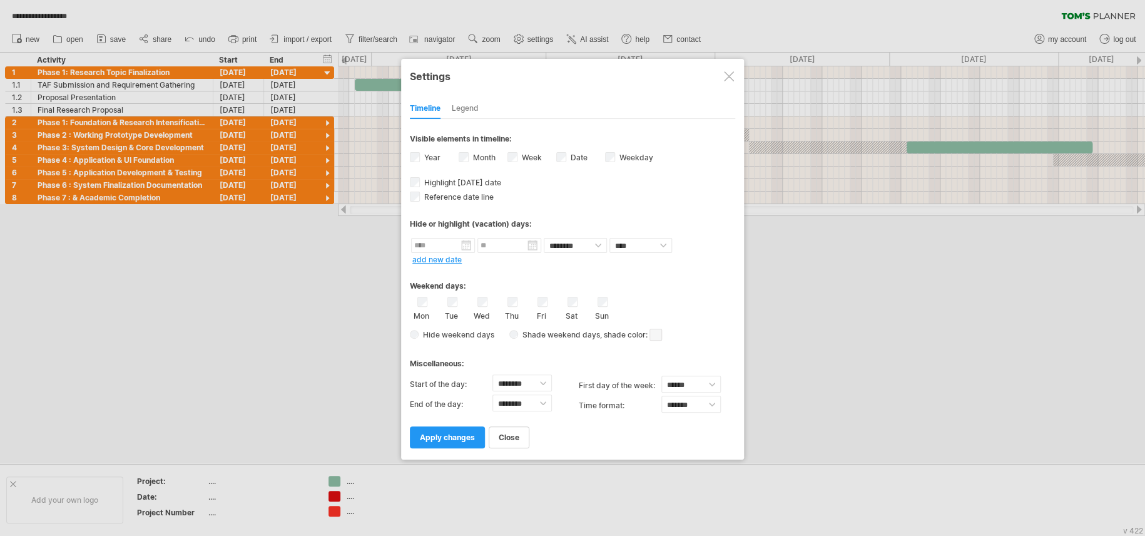
click at [466, 103] on div "Legend" at bounding box center [465, 109] width 27 height 20
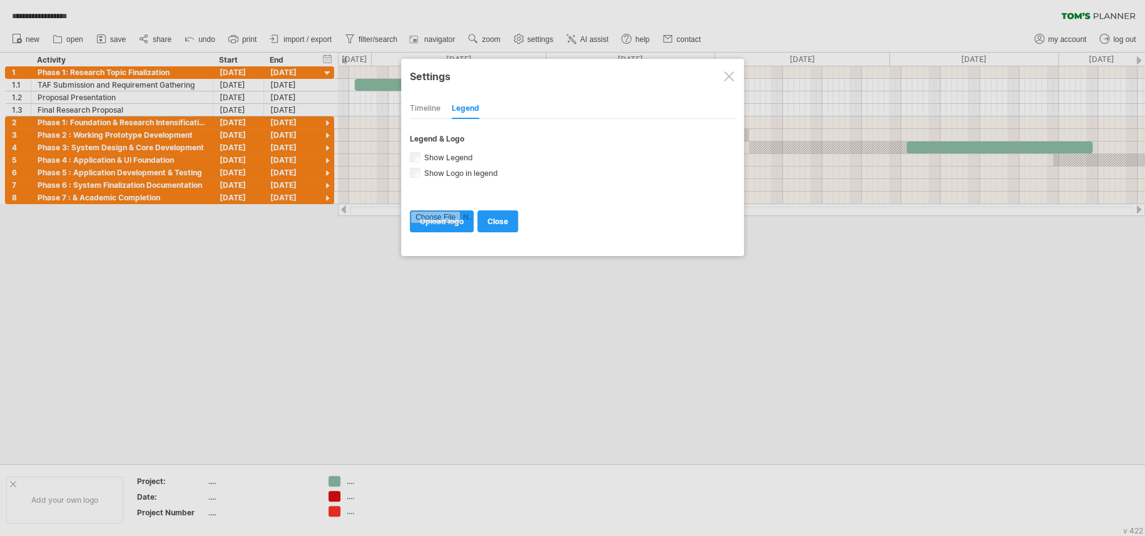
click at [730, 72] on div at bounding box center [729, 76] width 10 height 10
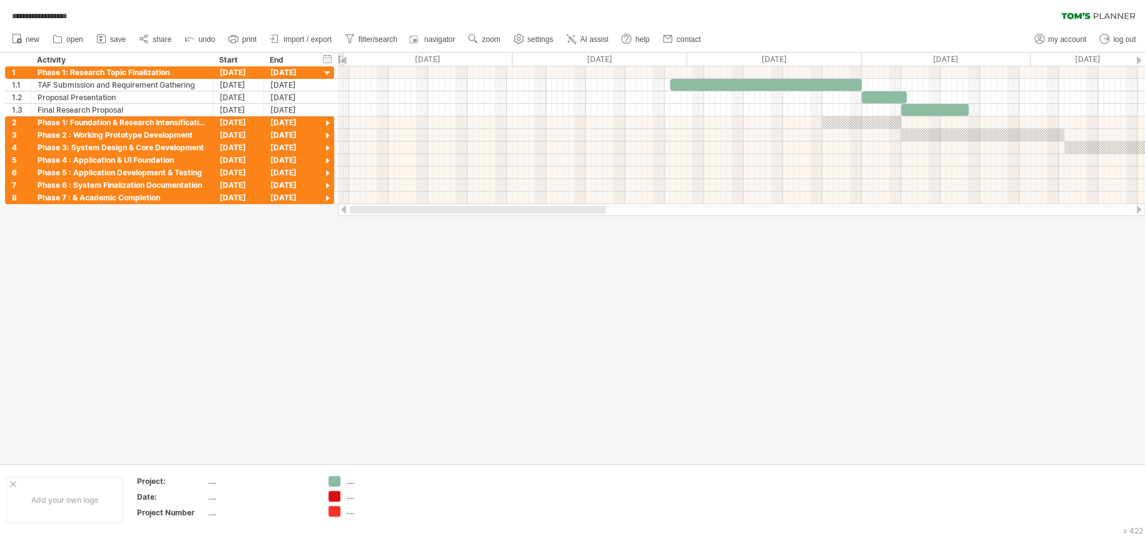
drag, startPoint x: 706, startPoint y: 207, endPoint x: 547, endPoint y: 225, distance: 160.0
click at [547, 225] on div "**********" at bounding box center [572, 268] width 1145 height 536
drag, startPoint x: 535, startPoint y: 203, endPoint x: 498, endPoint y: 210, distance: 37.6
click at [498, 210] on div at bounding box center [741, 209] width 807 height 13
click at [483, 40] on span "zoom" at bounding box center [491, 39] width 18 height 9
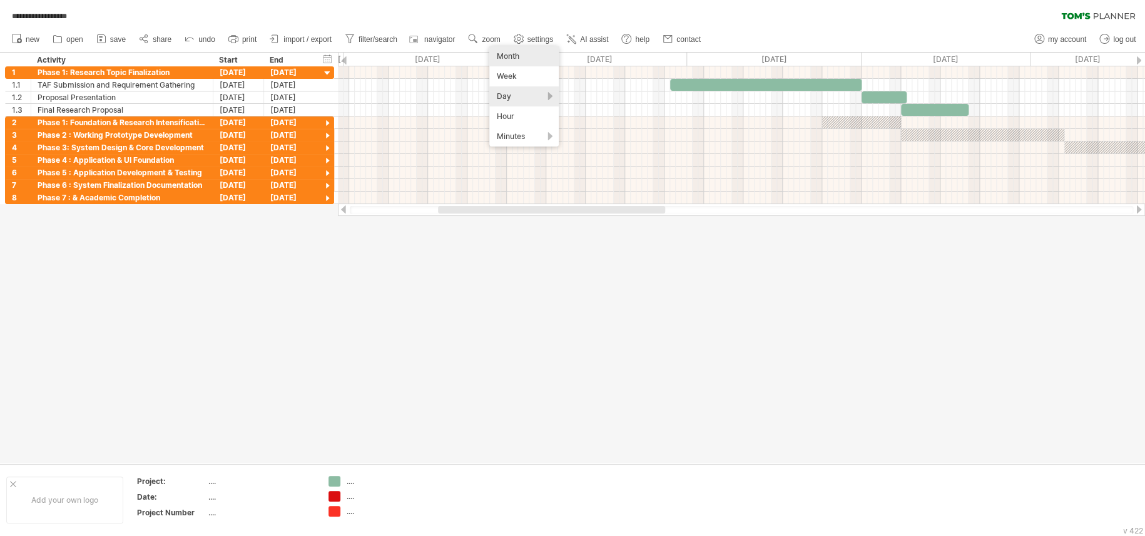
click at [511, 61] on div "Month" at bounding box center [523, 56] width 69 height 20
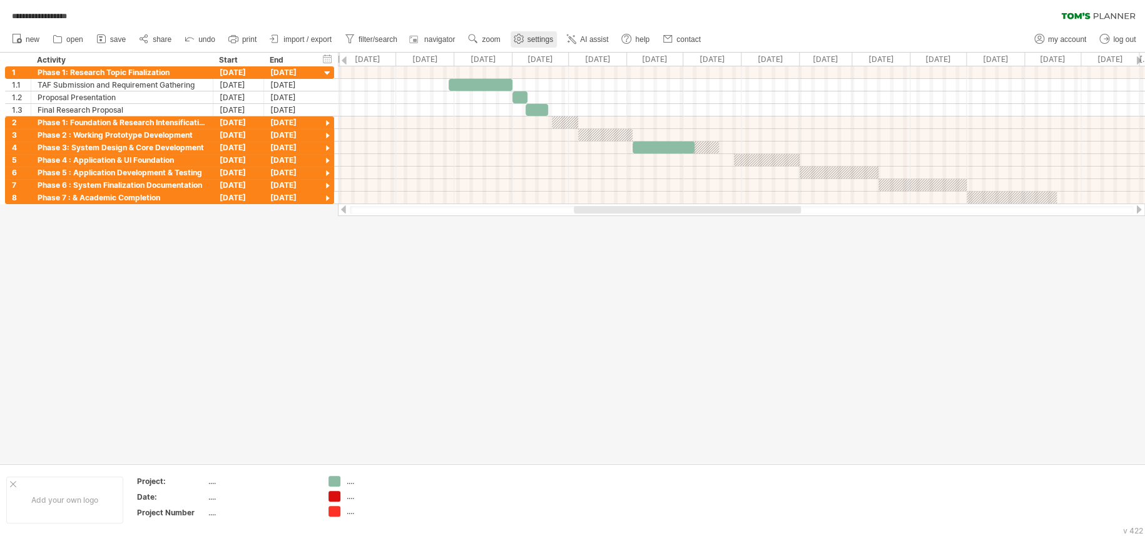
click at [545, 37] on span "settings" at bounding box center [541, 39] width 26 height 9
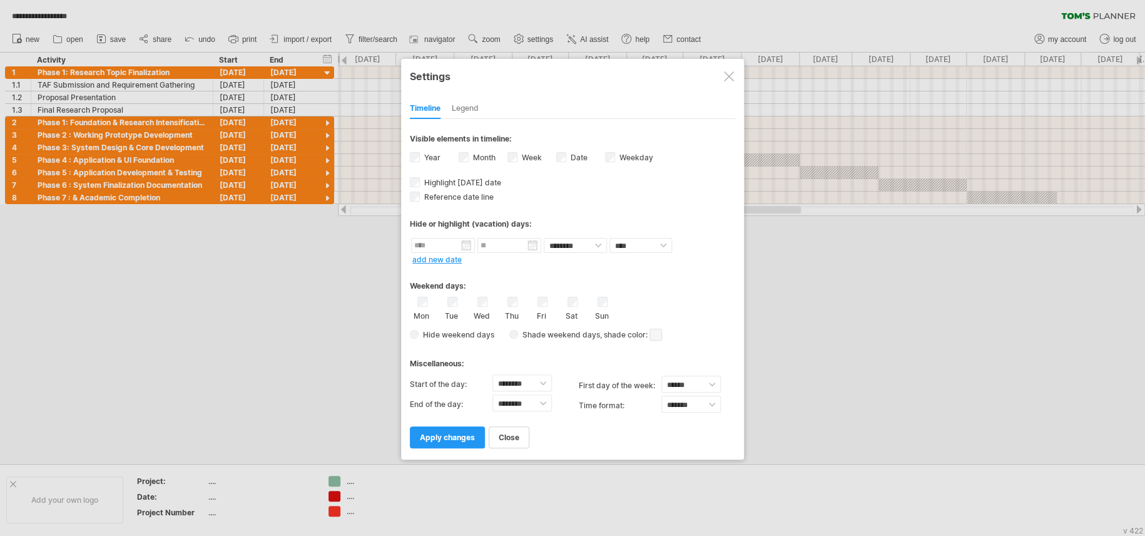
click at [568, 155] on div "Date visibility of date Currently there is not enough space horizontally to dis…" at bounding box center [580, 158] width 49 height 17
click at [424, 401] on span "apply changes" at bounding box center [447, 436] width 55 height 9
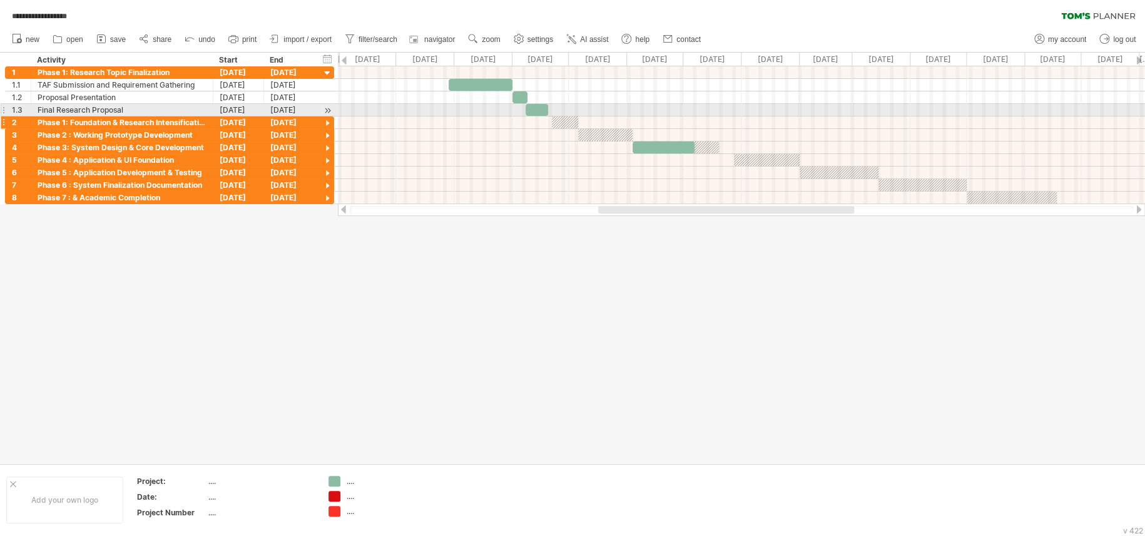
click at [325, 118] on div at bounding box center [328, 124] width 12 height 12
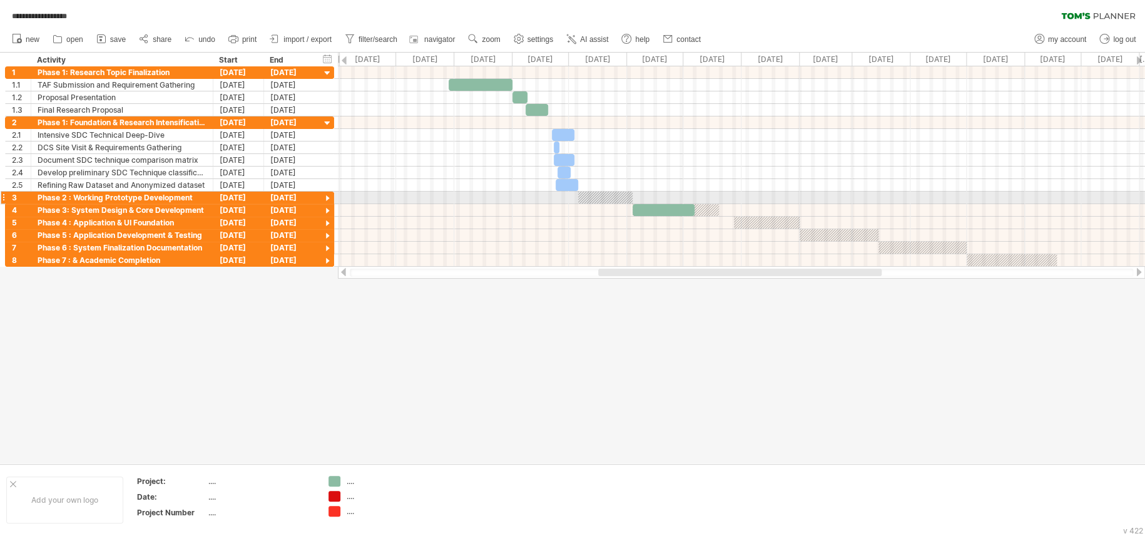
click at [327, 198] on div at bounding box center [328, 199] width 12 height 12
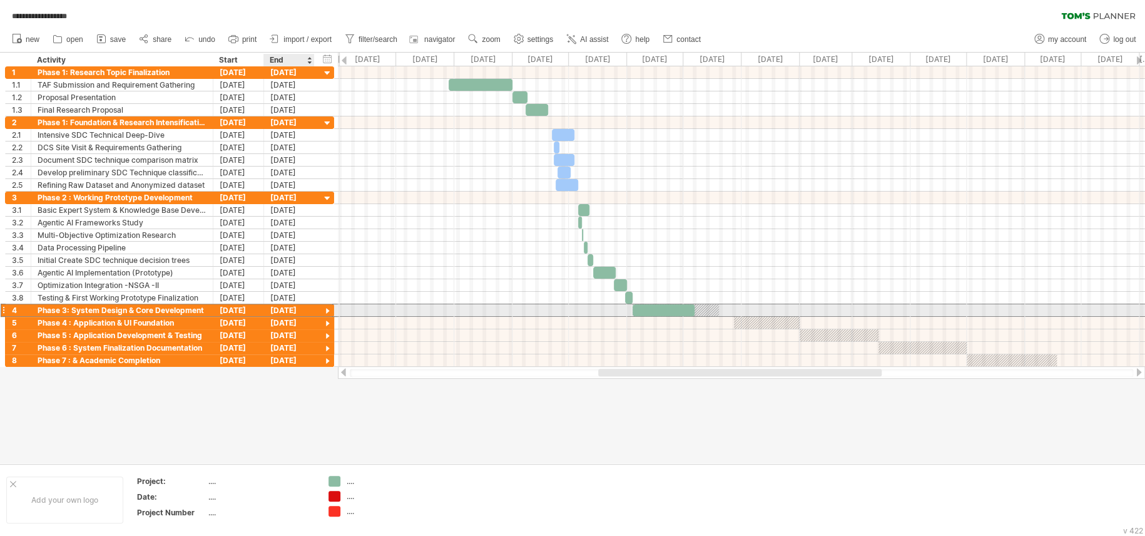
click at [320, 311] on div "**********" at bounding box center [169, 310] width 329 height 13
click at [322, 311] on div at bounding box center [328, 311] width 12 height 12
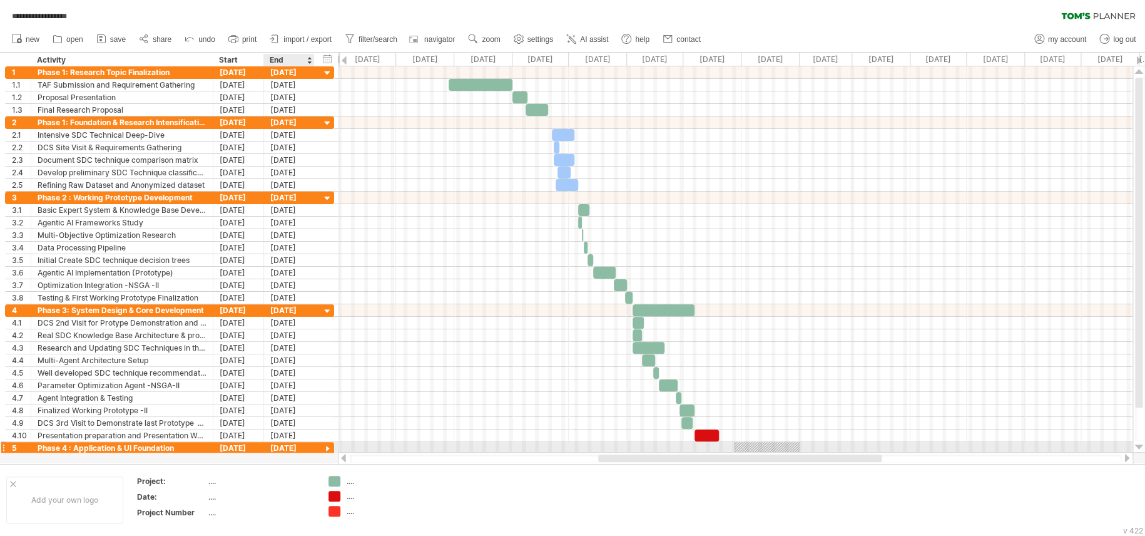
click at [315, 401] on div "**********" at bounding box center [169, 448] width 329 height 13
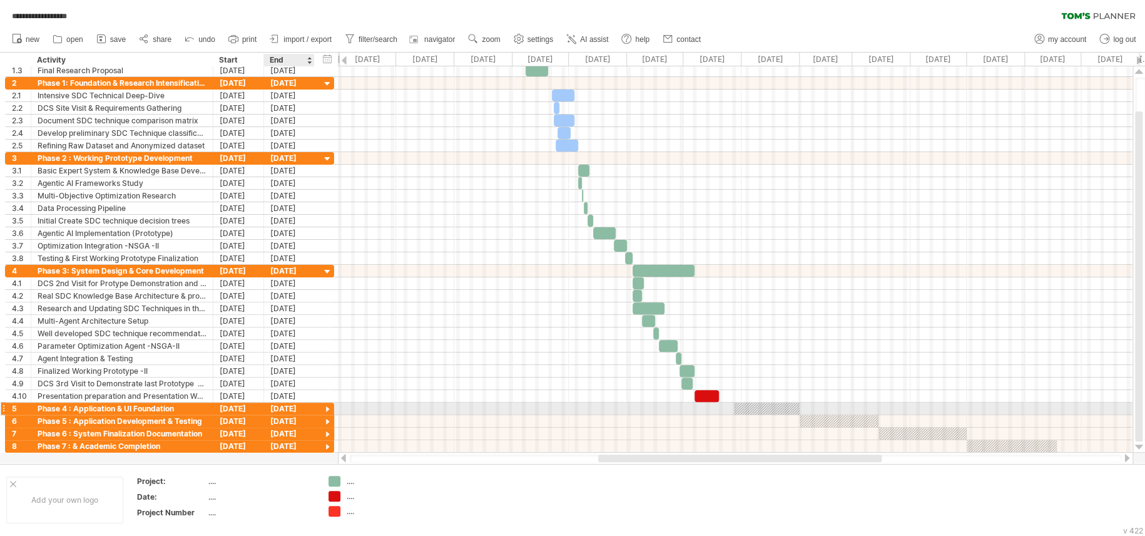
click at [322, 401] on div at bounding box center [328, 410] width 12 height 12
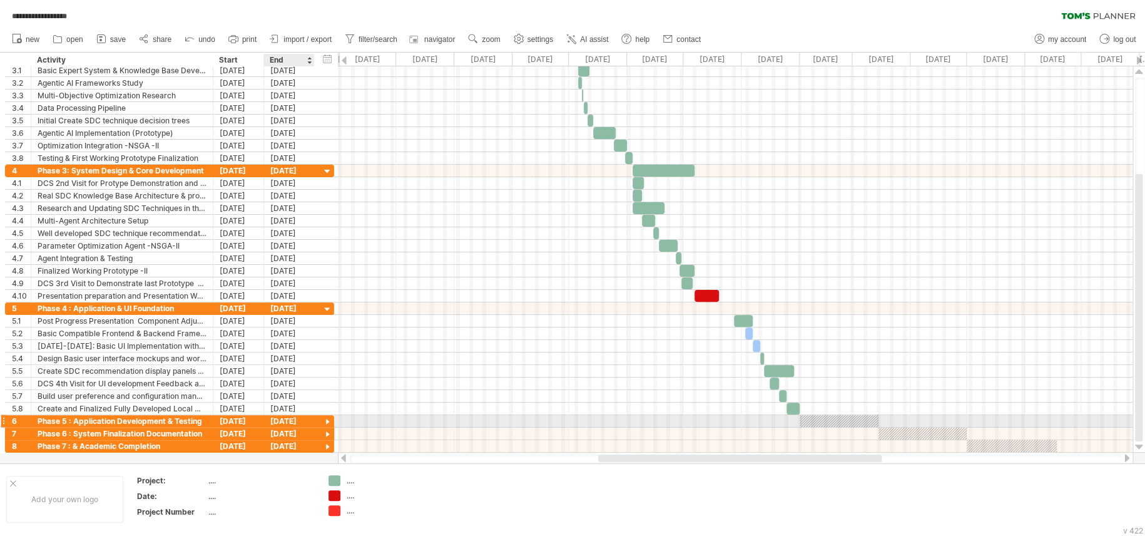
click at [316, 401] on div "**********" at bounding box center [169, 421] width 329 height 13
click at [327, 401] on div at bounding box center [328, 422] width 12 height 12
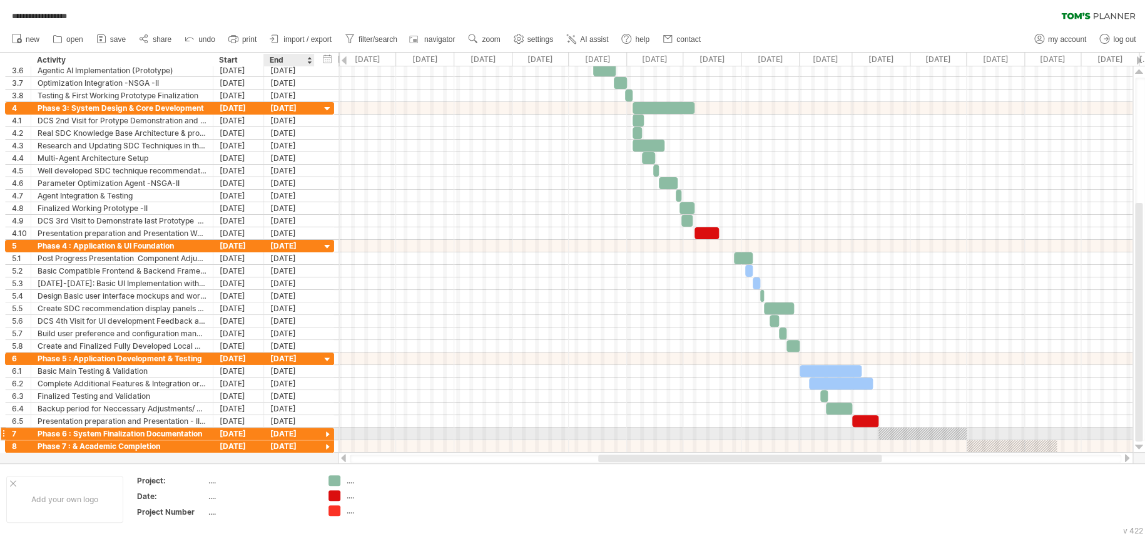
click at [325, 401] on div at bounding box center [328, 435] width 12 height 12
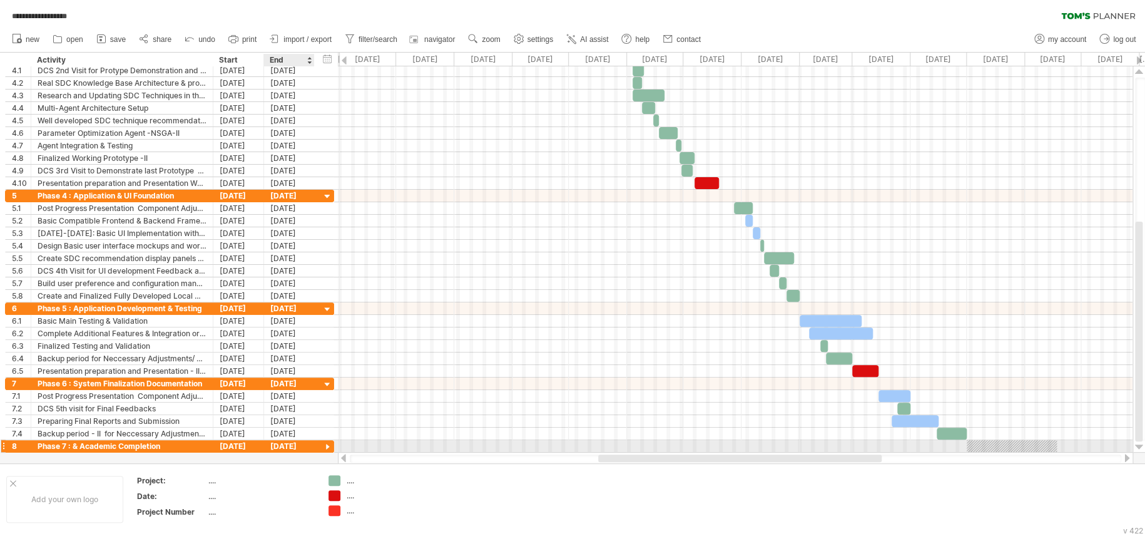
click at [325, 401] on div at bounding box center [328, 447] width 12 height 12
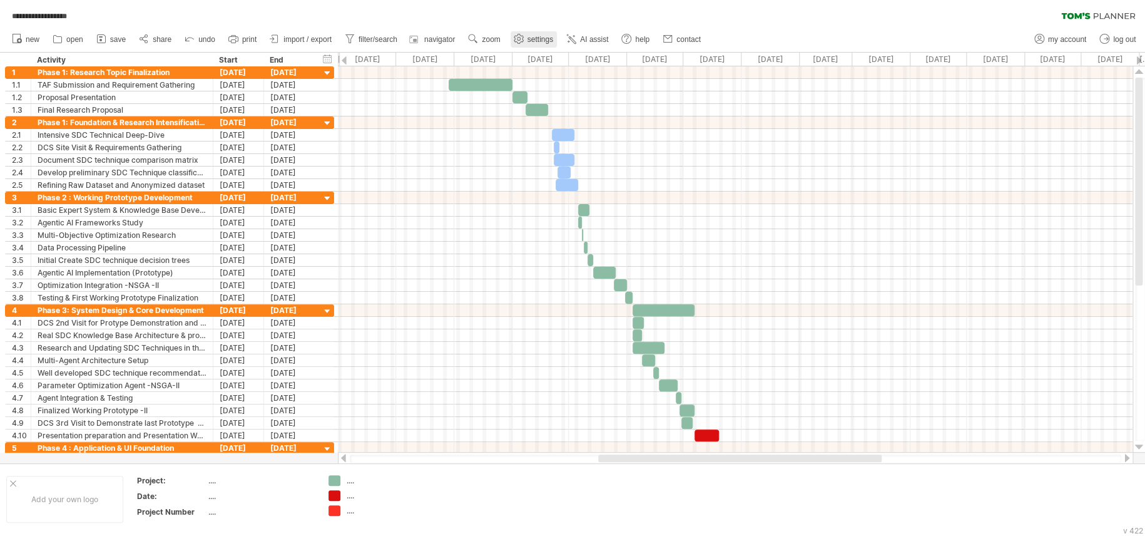
click at [520, 41] on use at bounding box center [519, 39] width 13 height 13
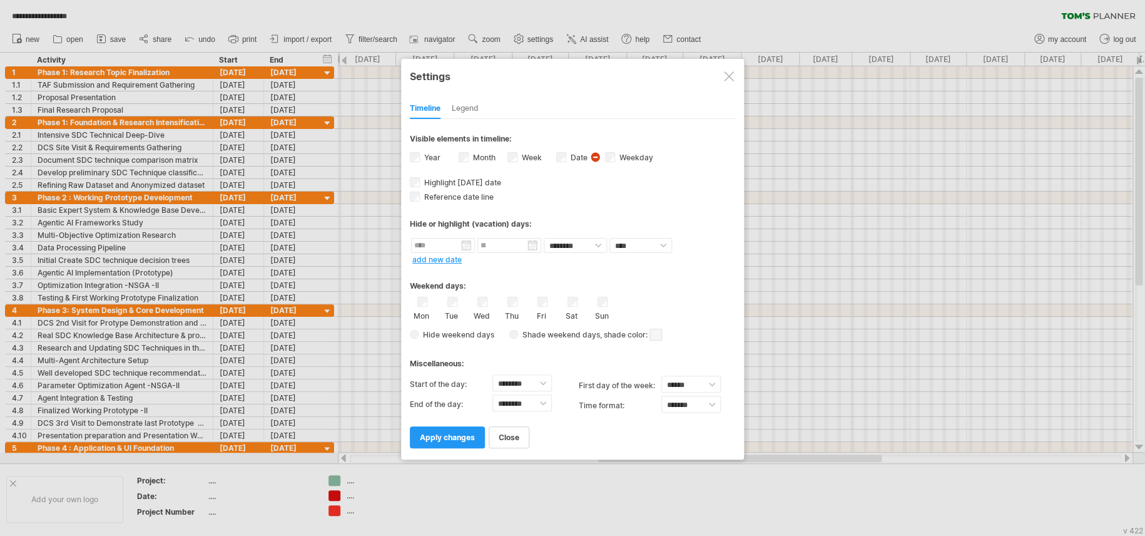
click at [473, 114] on div "Legend" at bounding box center [465, 109] width 27 height 20
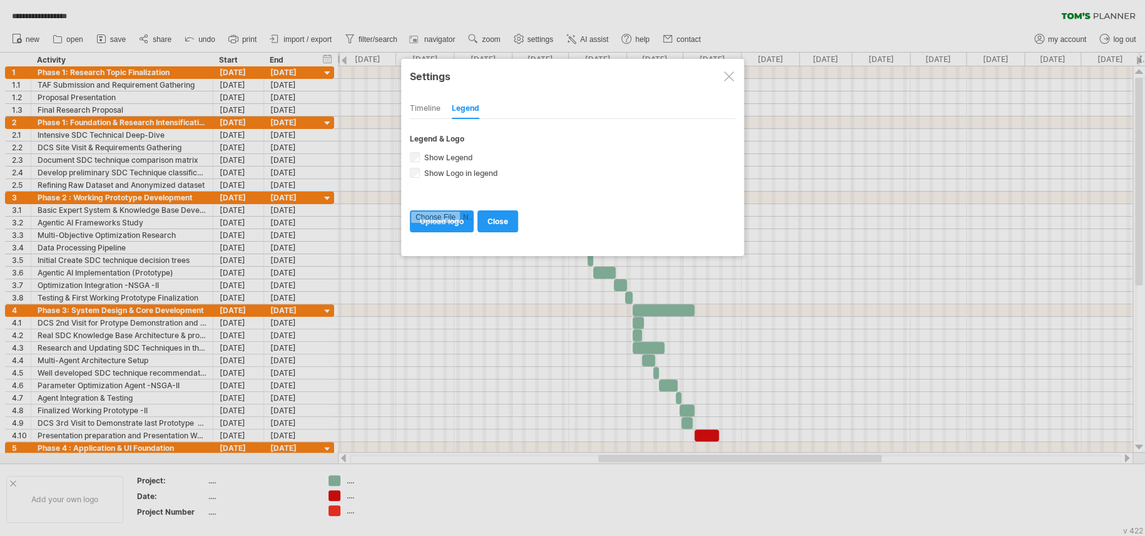
click at [431, 110] on div "Timeline" at bounding box center [425, 109] width 31 height 20
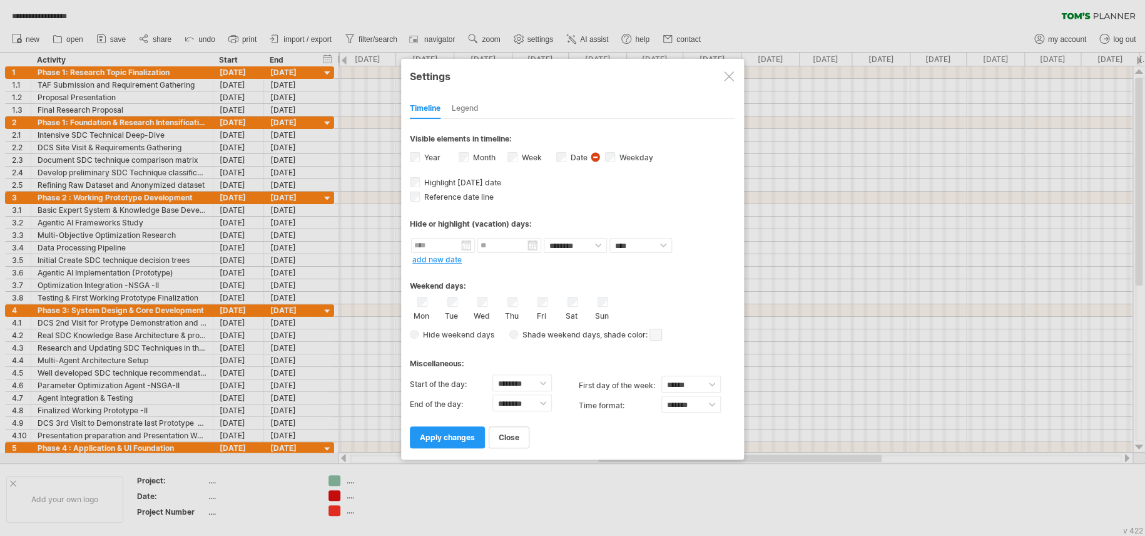
click at [466, 401] on span "apply changes" at bounding box center [447, 436] width 55 height 9
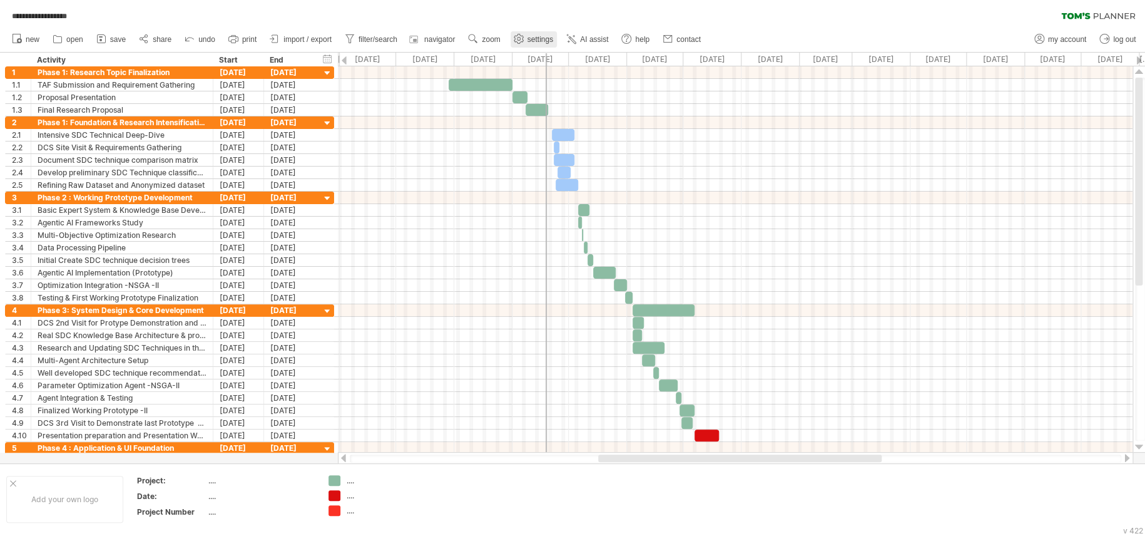
click at [529, 46] on link "settings" at bounding box center [534, 39] width 46 height 16
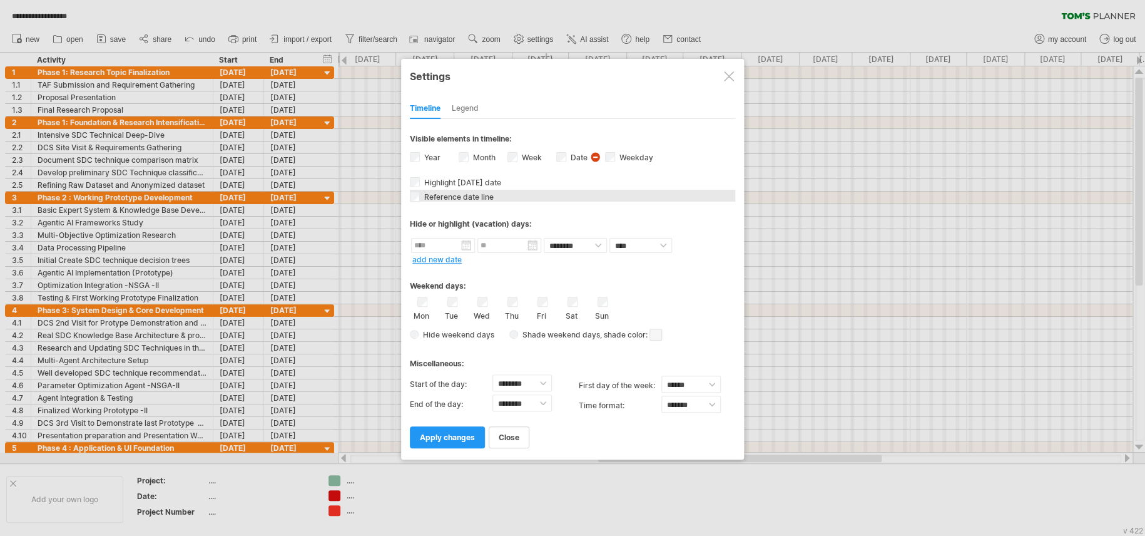
click at [420, 202] on div "Reference date line The reference dateline is a darker vertical line in the cha…" at bounding box center [572, 196] width 325 height 12
click at [473, 110] on div "Legend" at bounding box center [465, 109] width 27 height 20
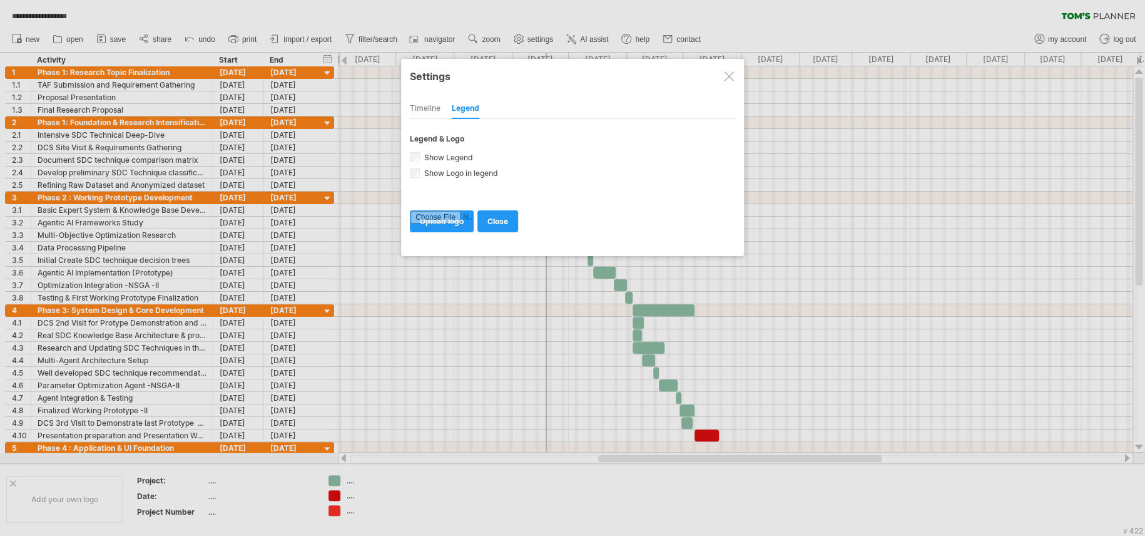
click at [436, 112] on div "Timeline" at bounding box center [425, 109] width 31 height 20
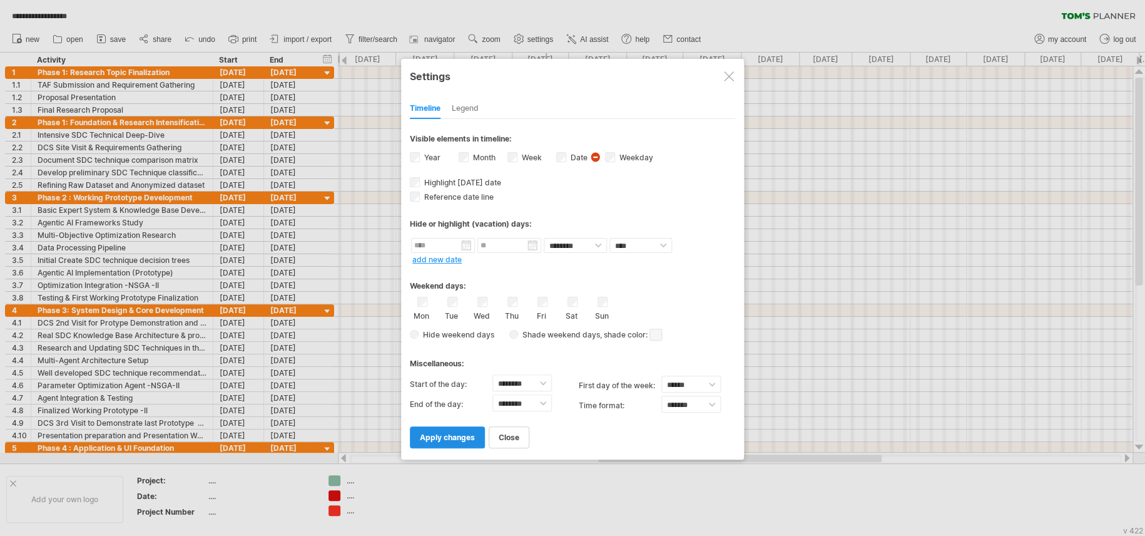
click at [459, 401] on link "apply changes" at bounding box center [447, 437] width 75 height 22
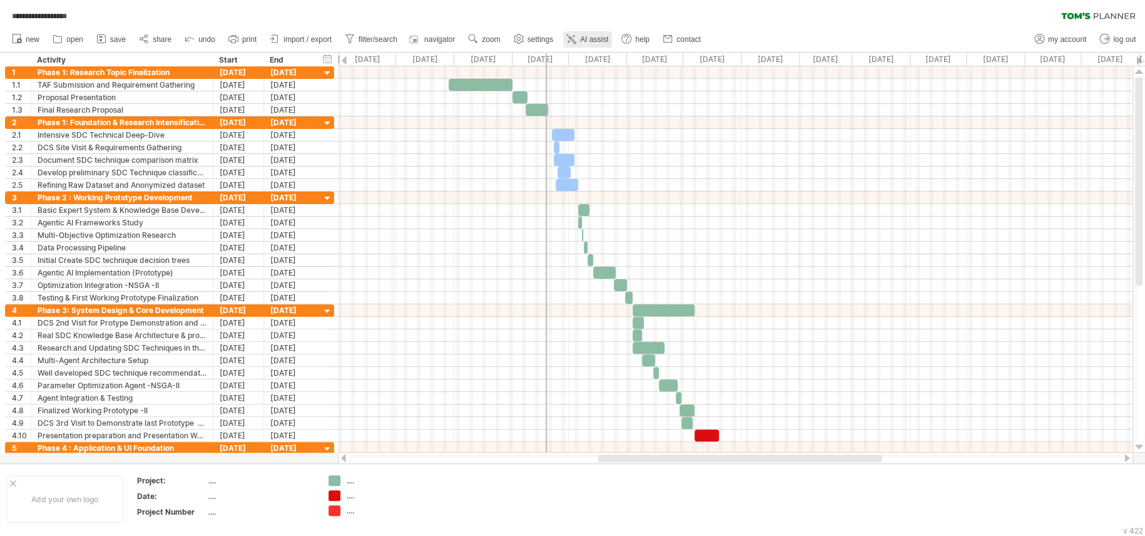
click at [574, 46] on link "AI assist" at bounding box center [587, 39] width 49 height 16
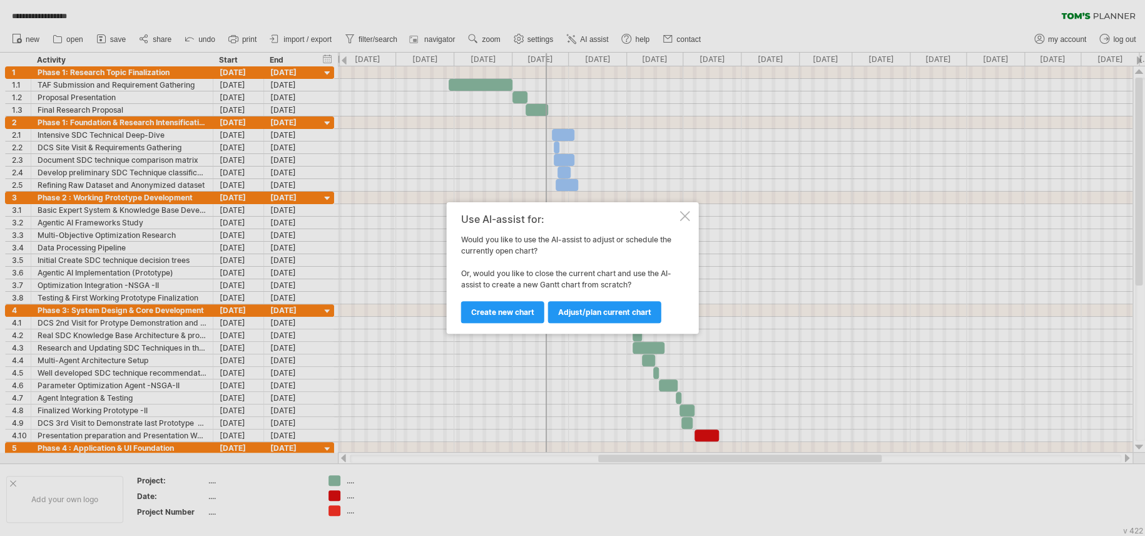
click at [683, 218] on div at bounding box center [685, 216] width 10 height 10
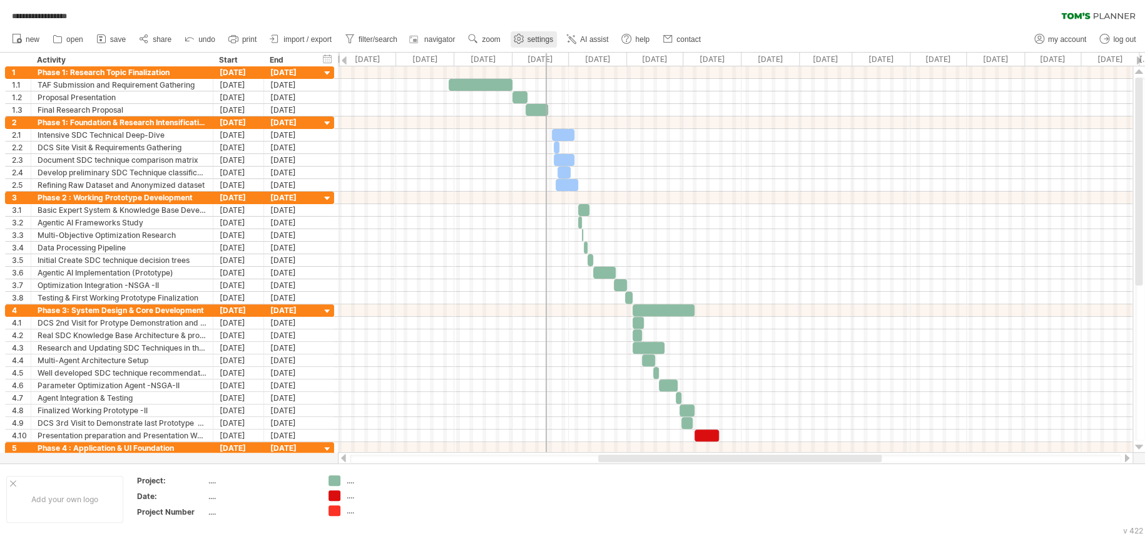
click at [518, 37] on use at bounding box center [519, 39] width 13 height 13
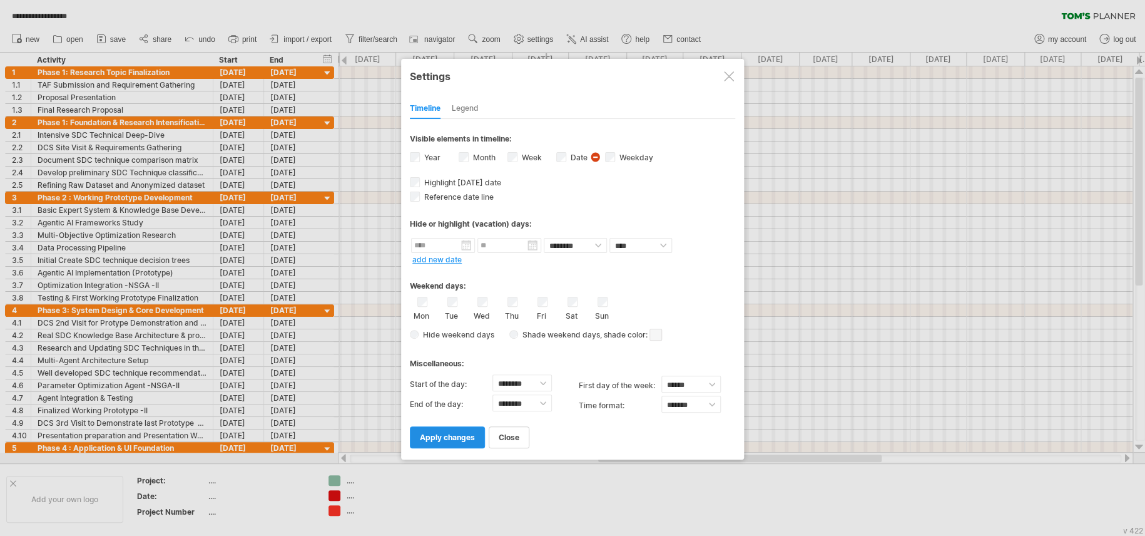
click at [464, 401] on link "apply changes" at bounding box center [447, 437] width 75 height 22
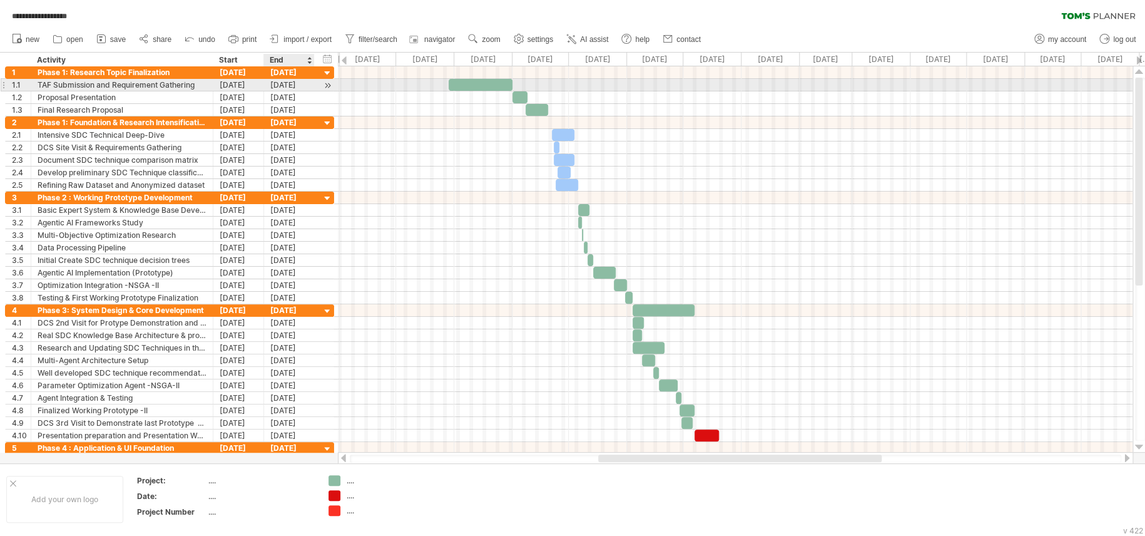
click at [322, 85] on div at bounding box center [328, 85] width 12 height 13
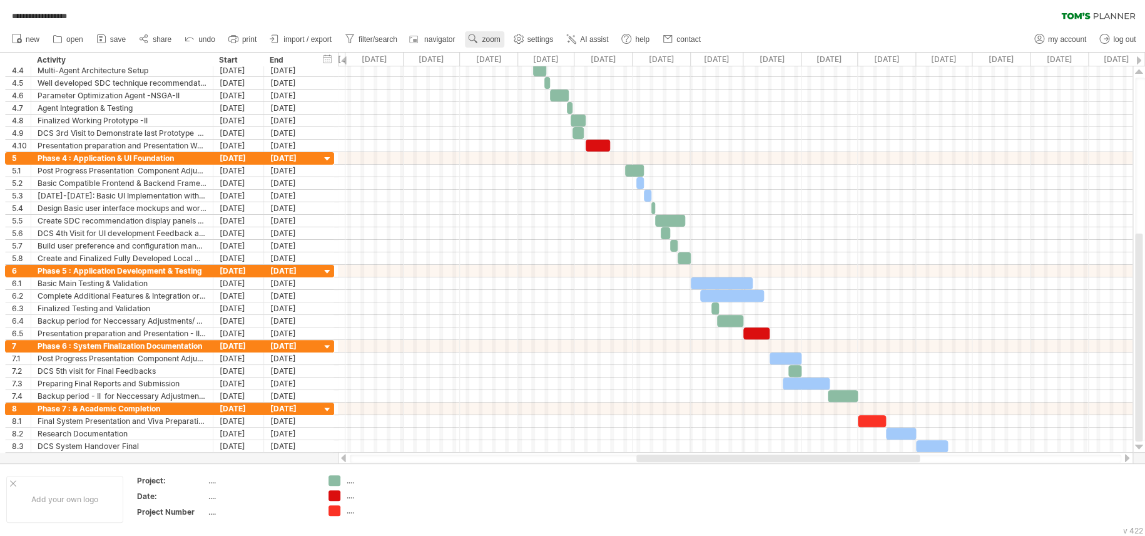
click at [469, 40] on use at bounding box center [473, 39] width 13 height 13
click at [354, 31] on link "filter/search" at bounding box center [371, 39] width 59 height 16
type input "**********"
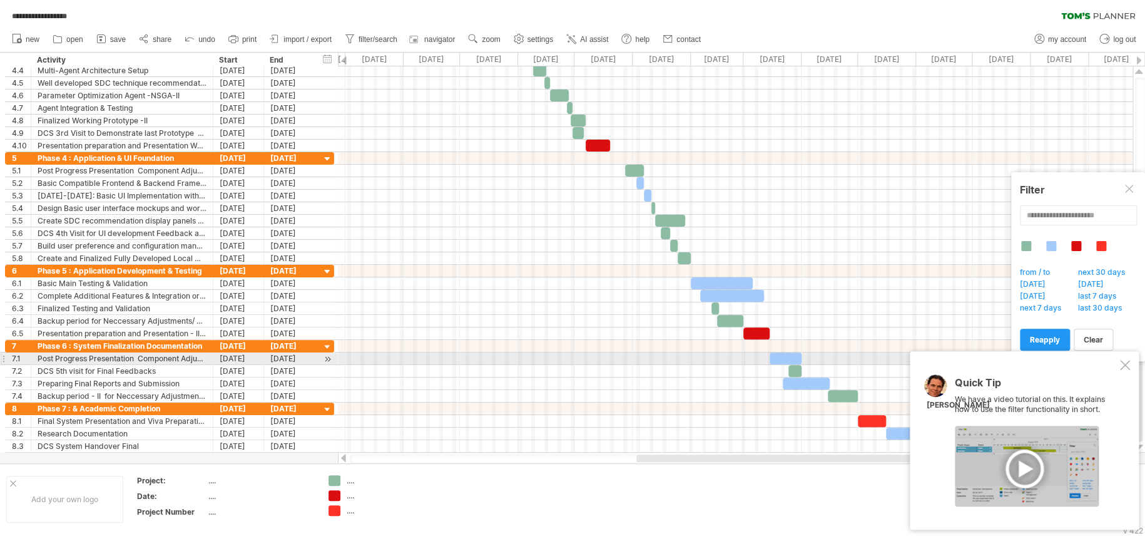
click at [858, 361] on div at bounding box center [1125, 365] width 10 height 10
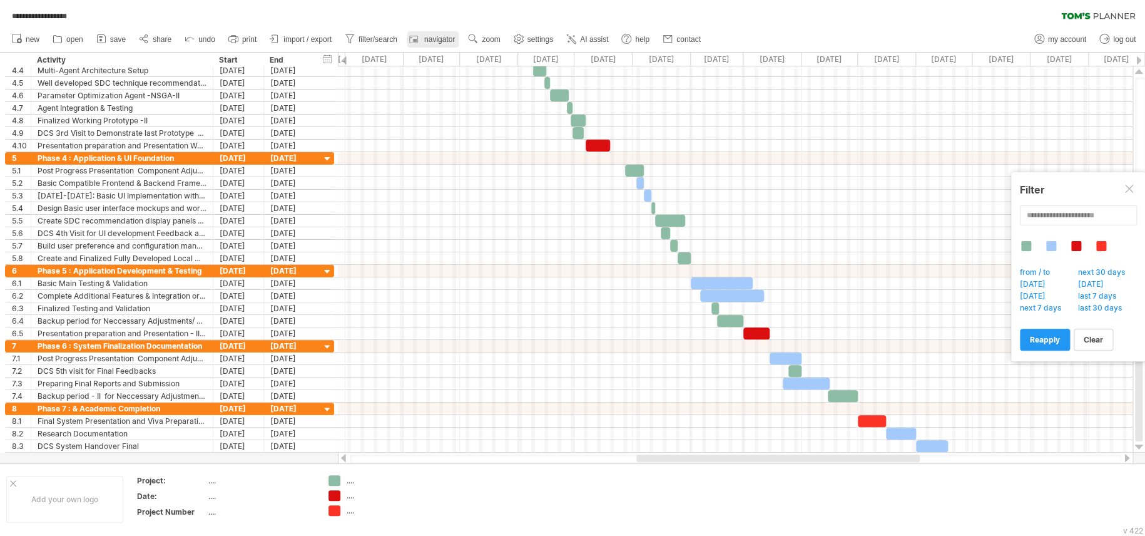
click at [419, 37] on div at bounding box center [415, 39] width 13 height 13
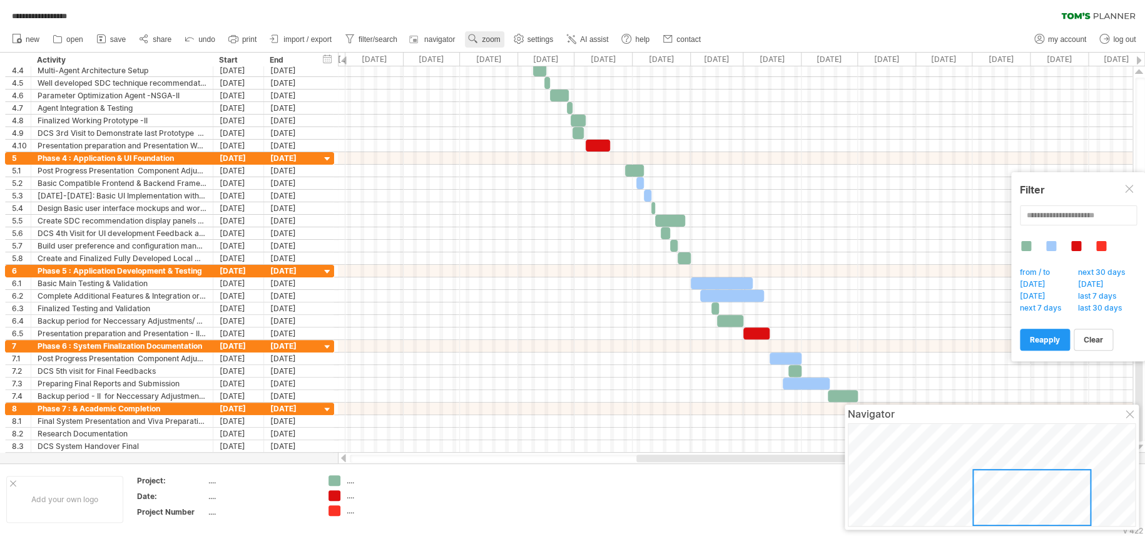
click at [482, 39] on link "zoom" at bounding box center [484, 39] width 39 height 16
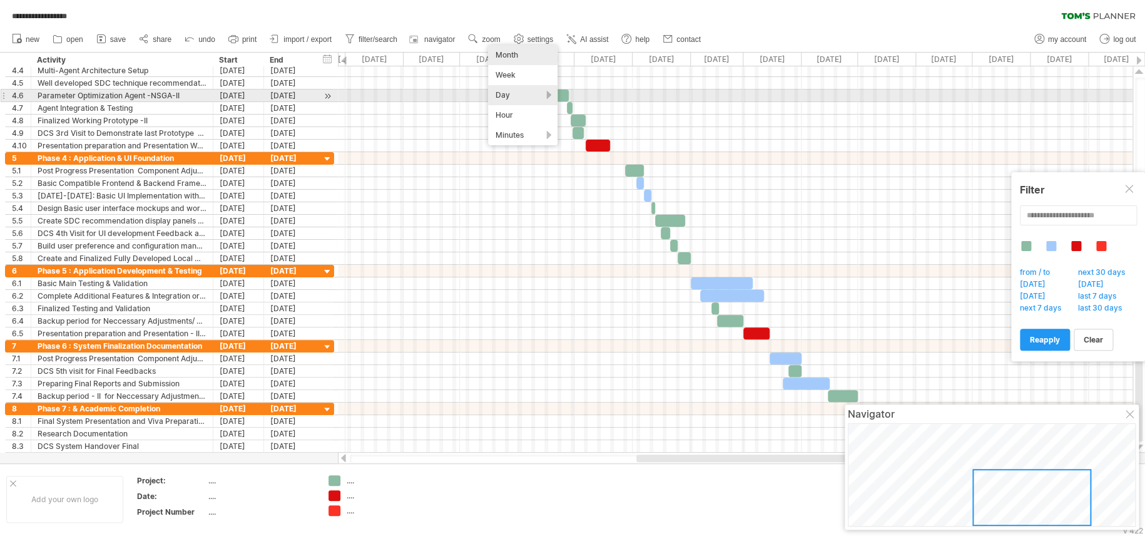
click at [538, 100] on div "Day" at bounding box center [522, 95] width 69 height 20
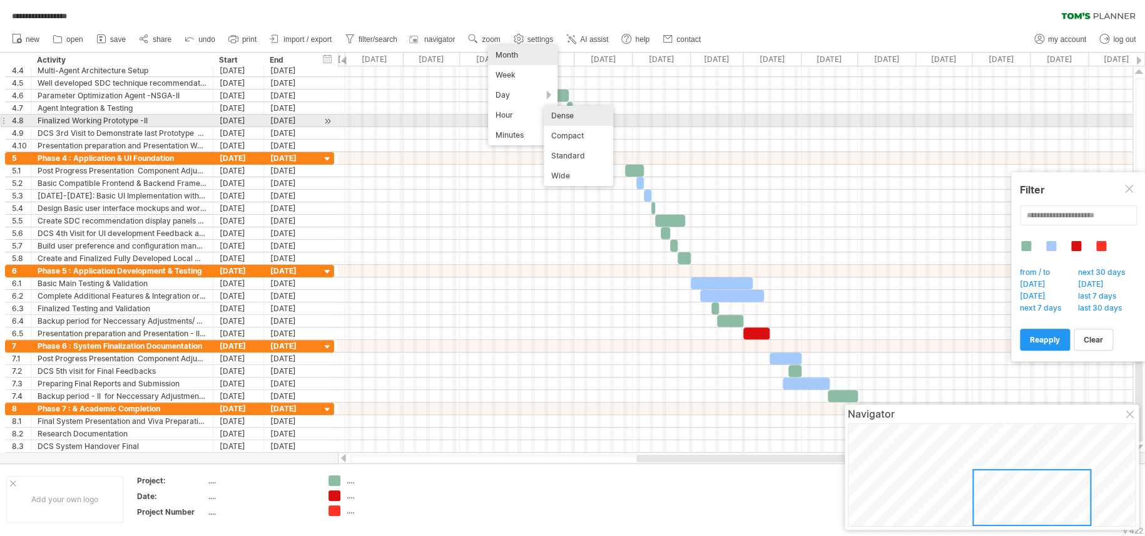
click at [570, 117] on div "Dense" at bounding box center [578, 116] width 69 height 20
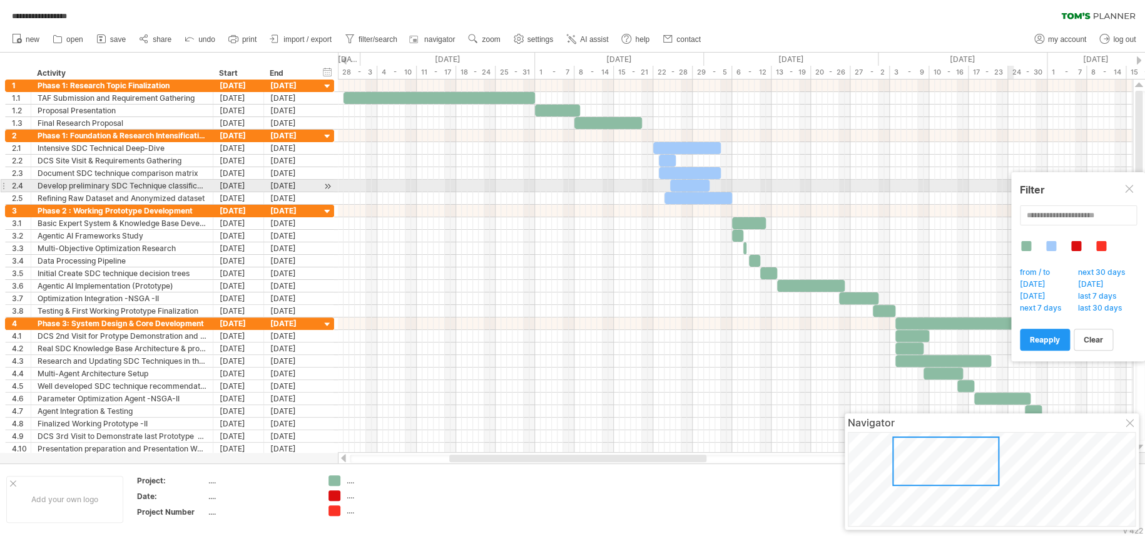
click at [858, 190] on div at bounding box center [1130, 190] width 10 height 10
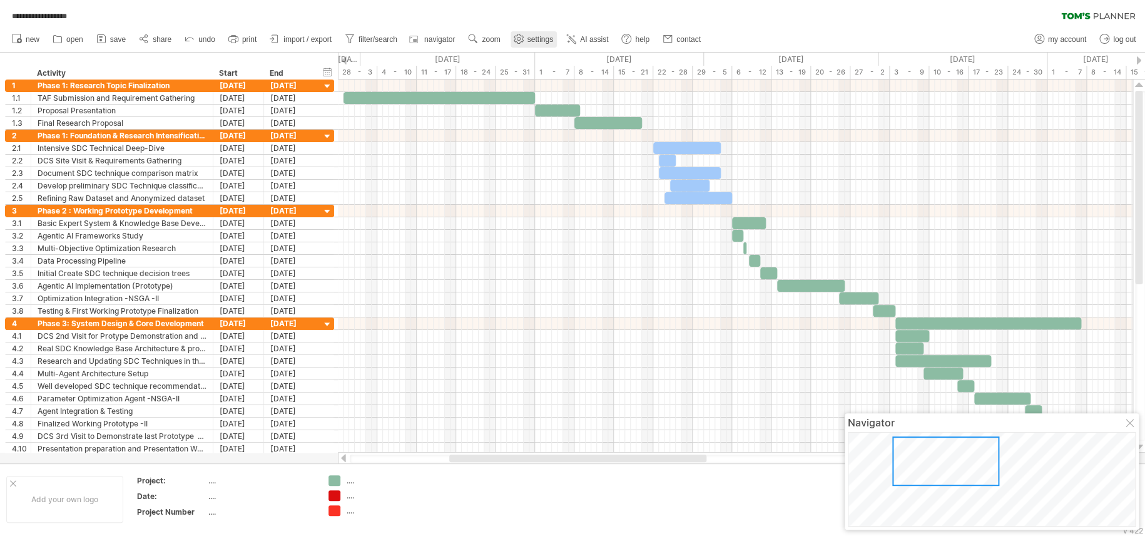
click at [538, 39] on span "settings" at bounding box center [541, 39] width 26 height 9
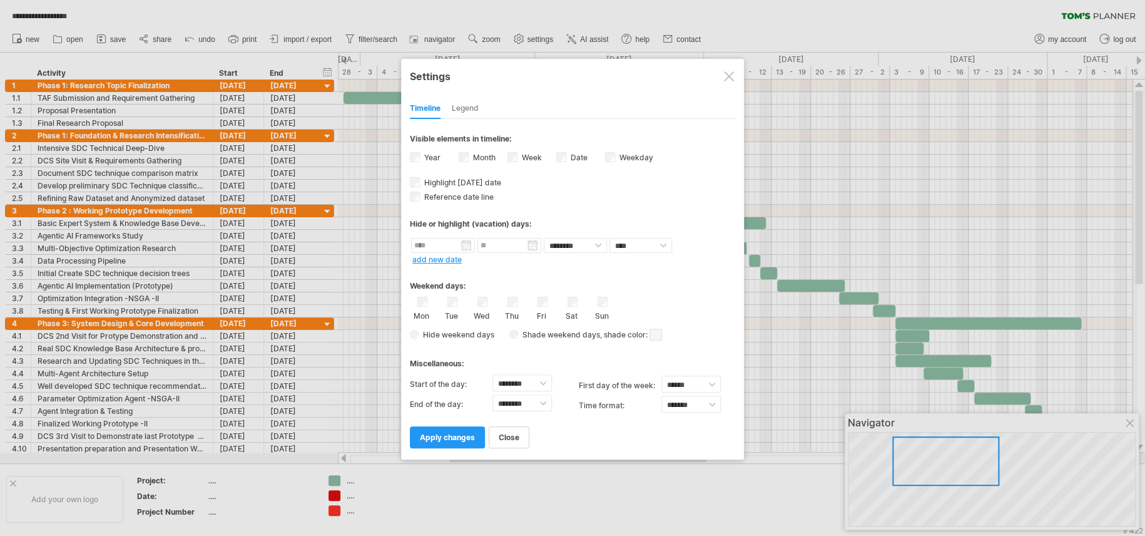
click at [732, 72] on div at bounding box center [729, 76] width 10 height 10
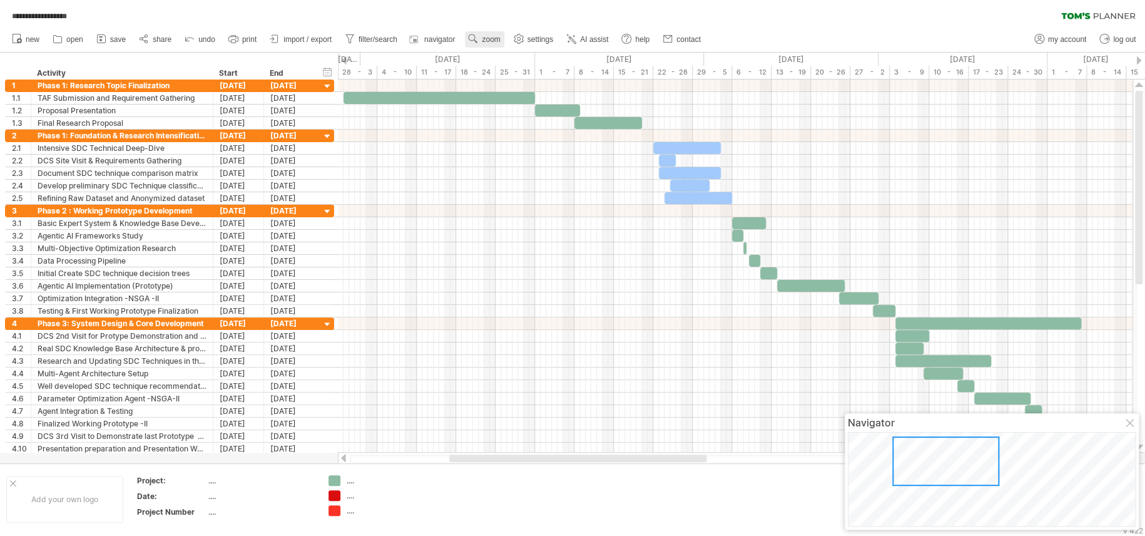
click at [497, 41] on span "zoom" at bounding box center [491, 39] width 18 height 9
click at [537, 79] on div "Week" at bounding box center [537, 78] width 69 height 20
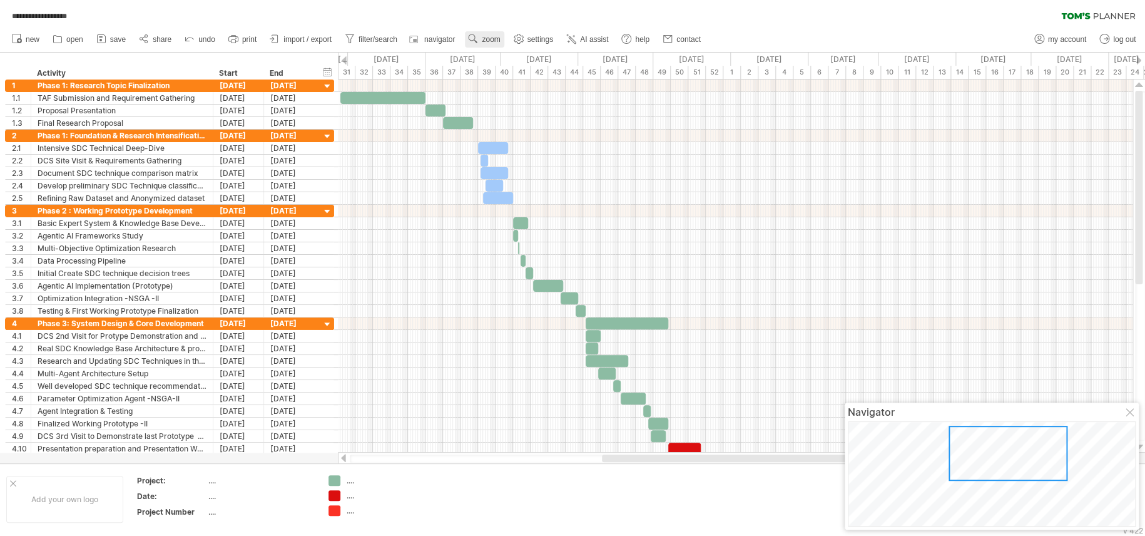
click at [492, 40] on span "zoom" at bounding box center [491, 39] width 18 height 9
click at [513, 65] on div "Month" at bounding box center [532, 56] width 69 height 20
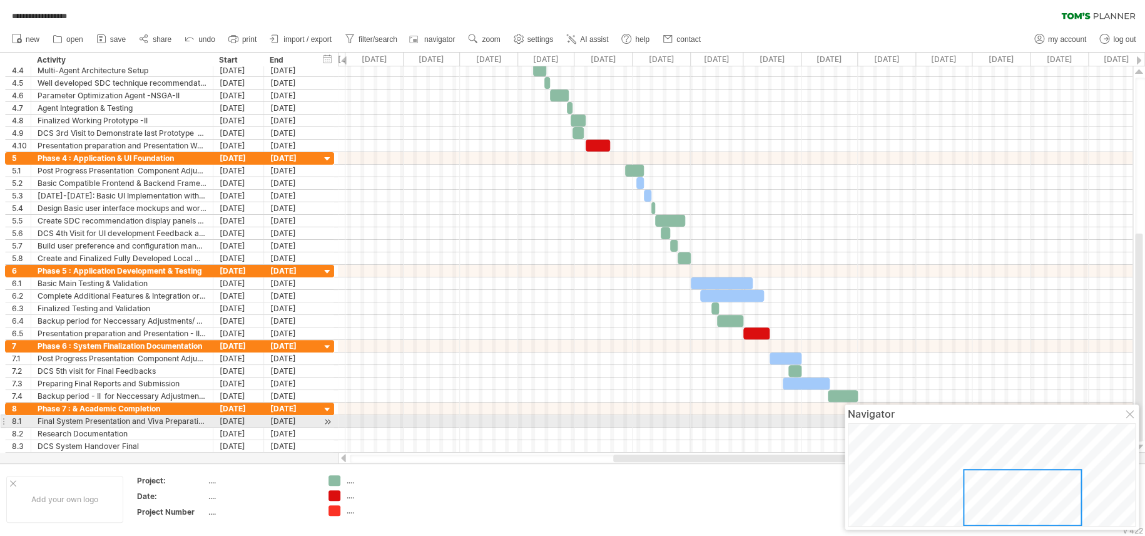
click at [858, 401] on div at bounding box center [1131, 415] width 10 height 10
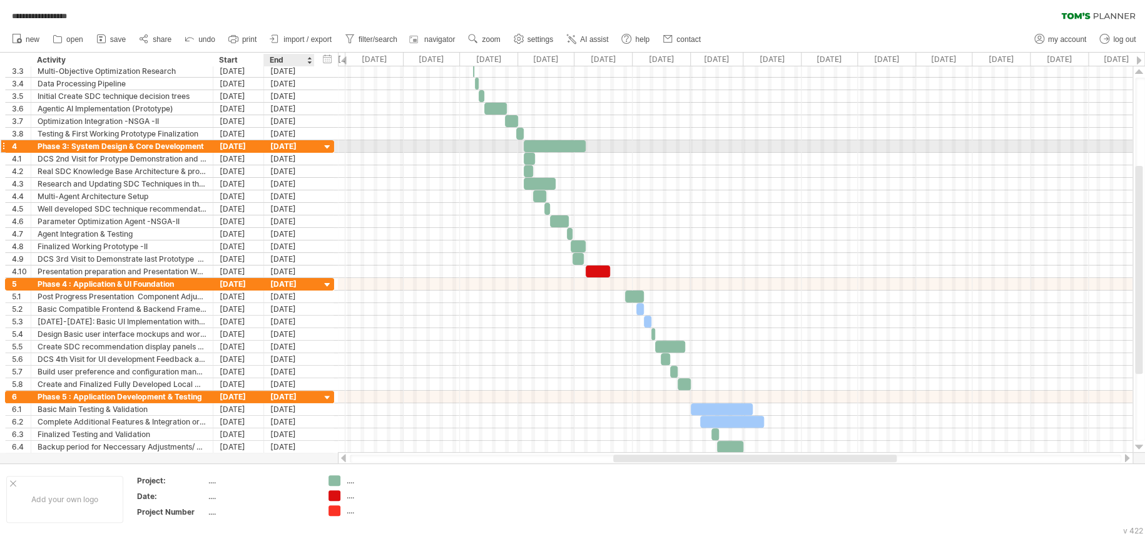
click at [330, 141] on div at bounding box center [328, 147] width 12 height 12
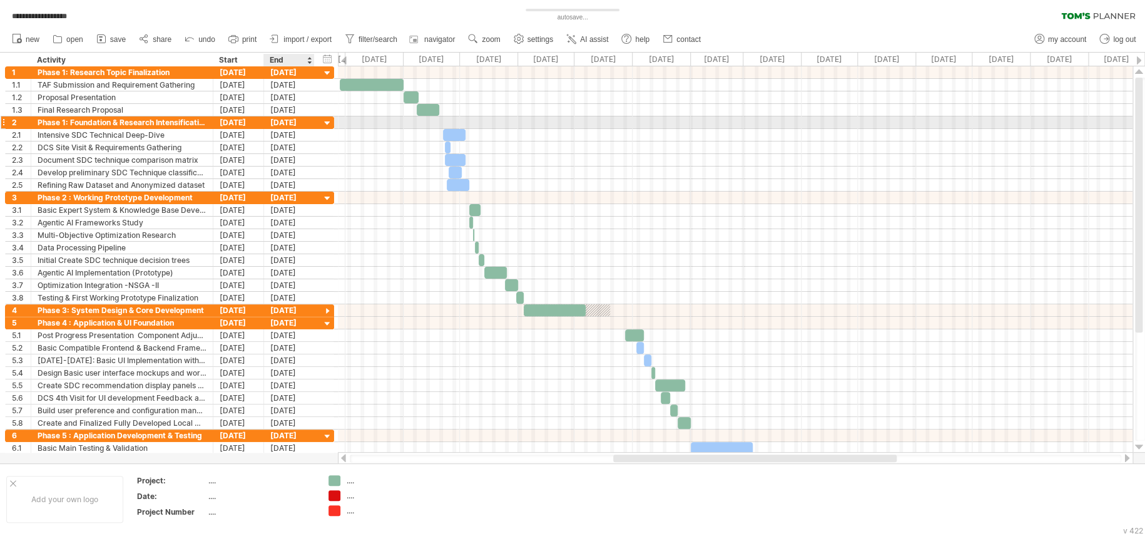
click at [325, 120] on div at bounding box center [328, 124] width 12 height 12
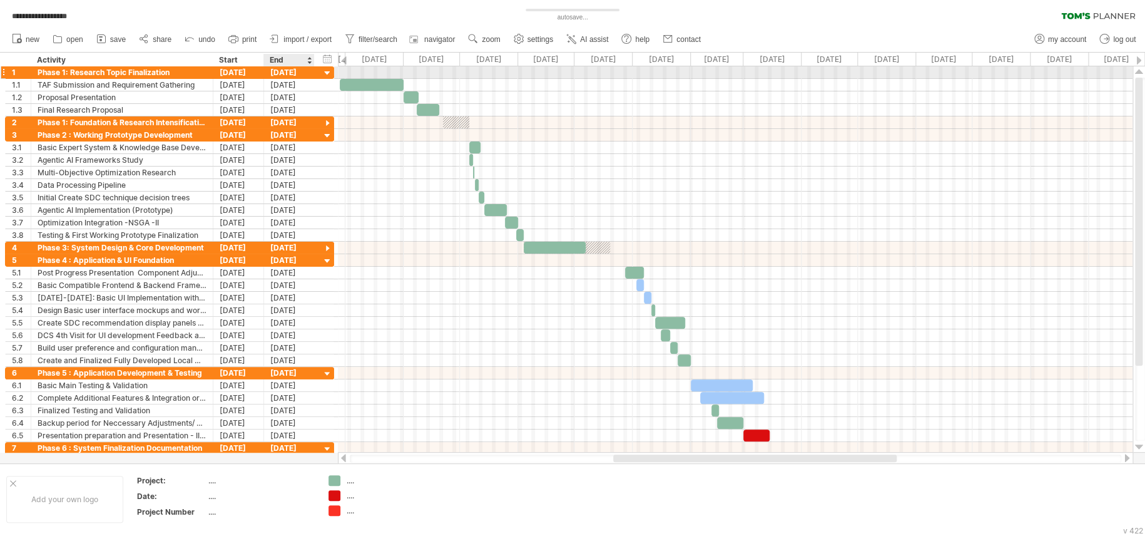
click at [322, 68] on div at bounding box center [328, 74] width 12 height 12
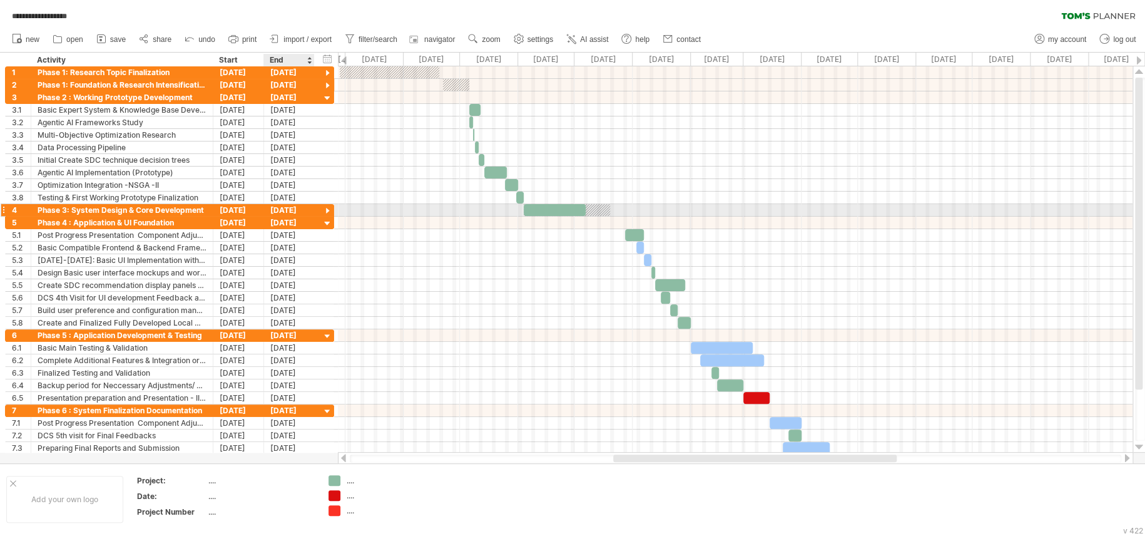
click at [325, 212] on div at bounding box center [328, 211] width 12 height 12
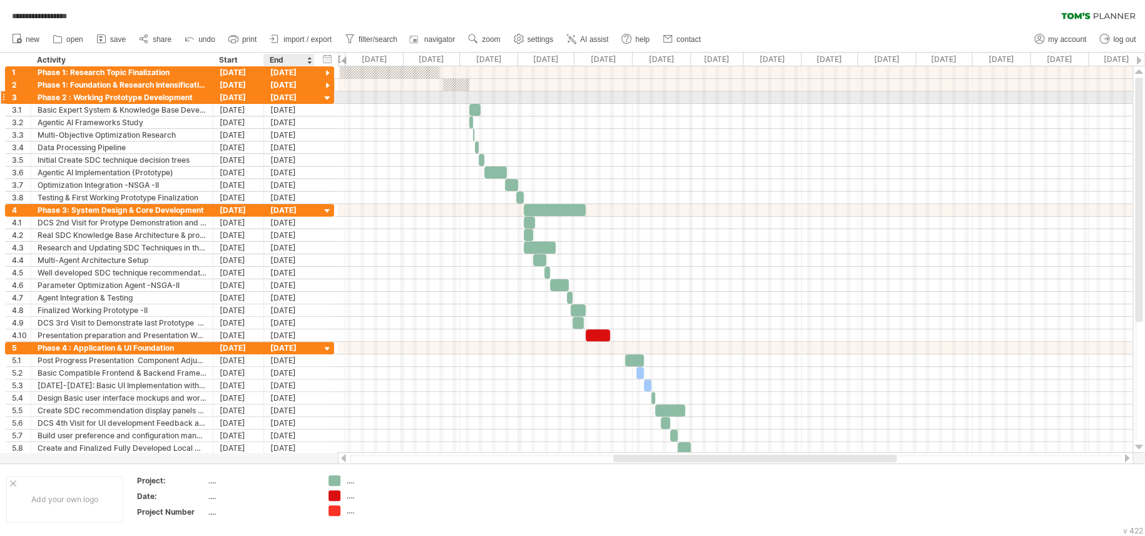
click at [324, 94] on div at bounding box center [328, 99] width 12 height 12
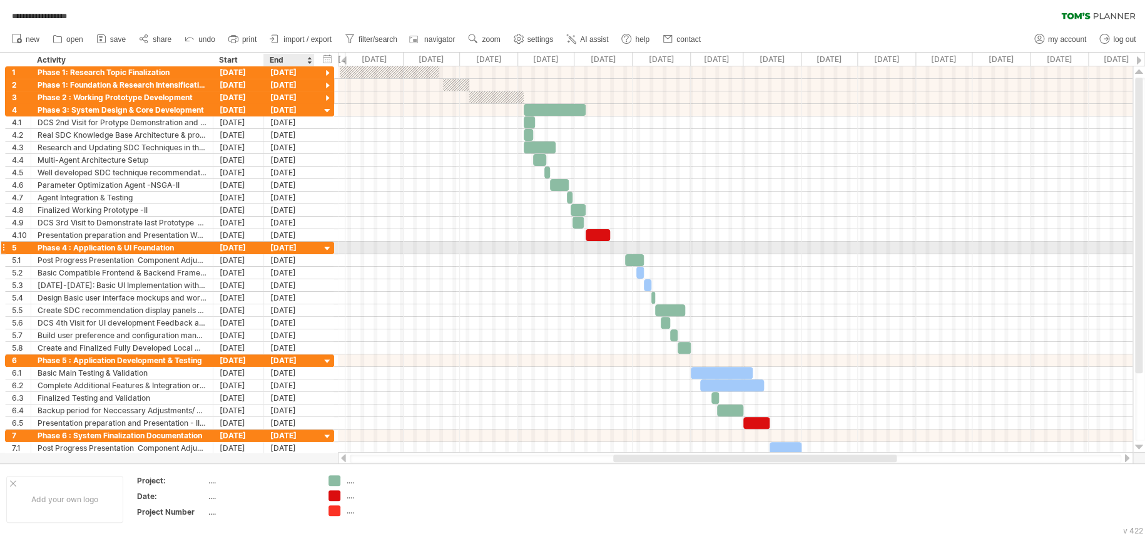
click at [328, 247] on div at bounding box center [328, 249] width 12 height 12
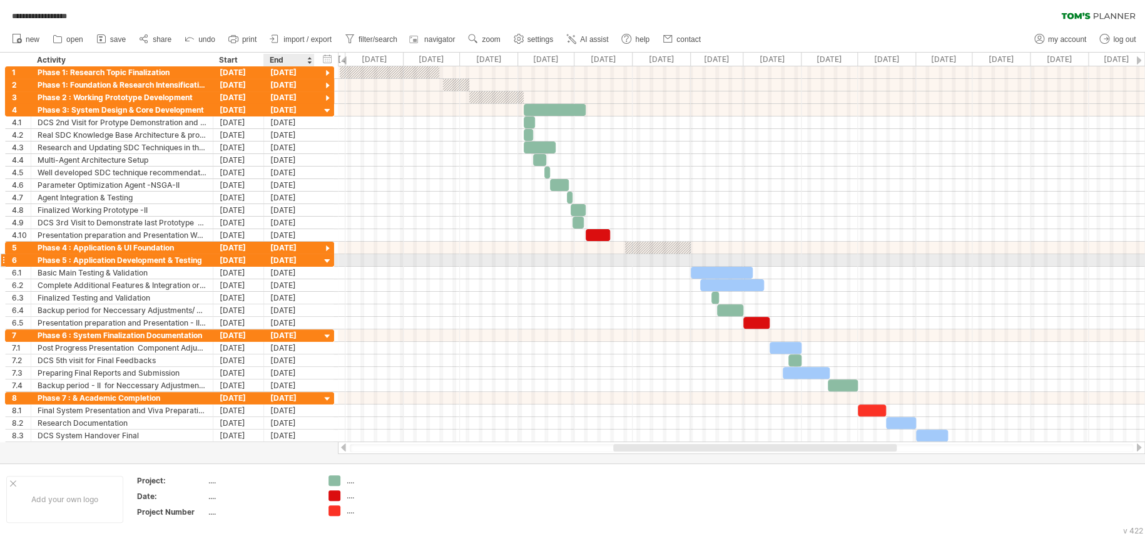
click at [329, 260] on div at bounding box center [328, 261] width 12 height 12
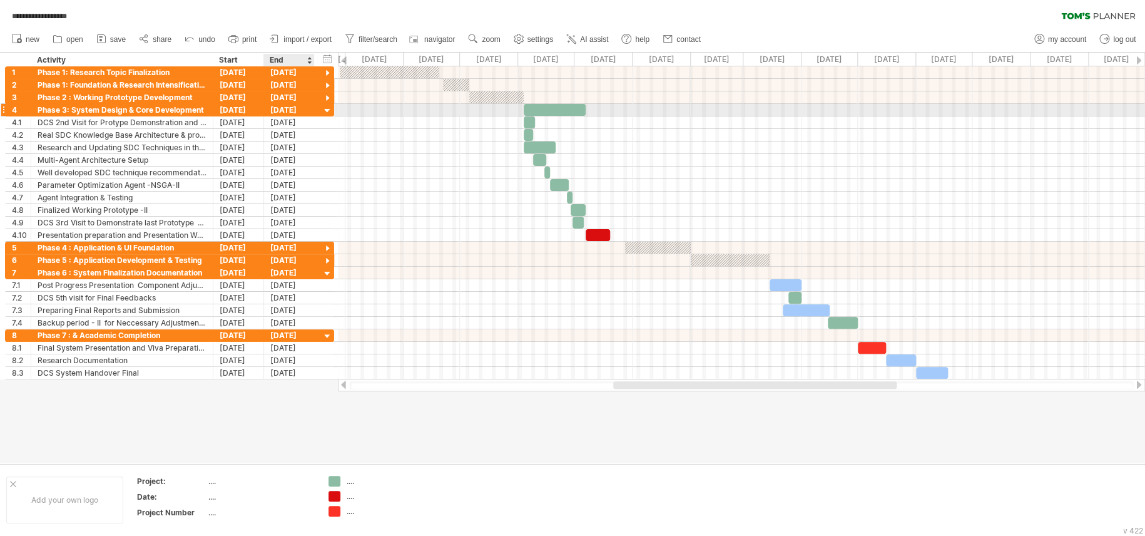
click at [329, 110] on div at bounding box center [328, 111] width 12 height 12
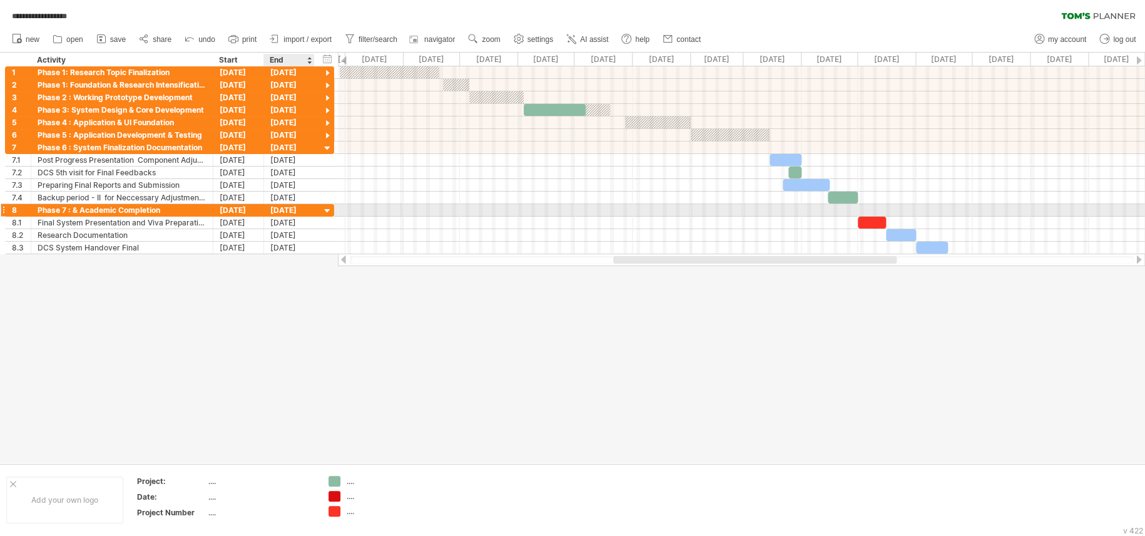
click at [324, 211] on div at bounding box center [328, 211] width 12 height 12
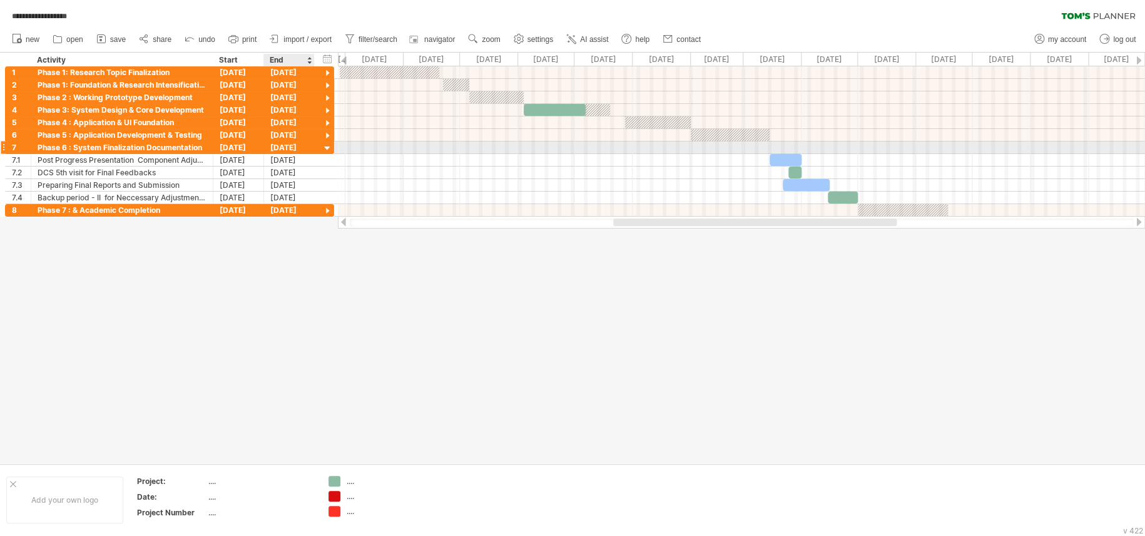
click at [324, 145] on div at bounding box center [328, 149] width 12 height 12
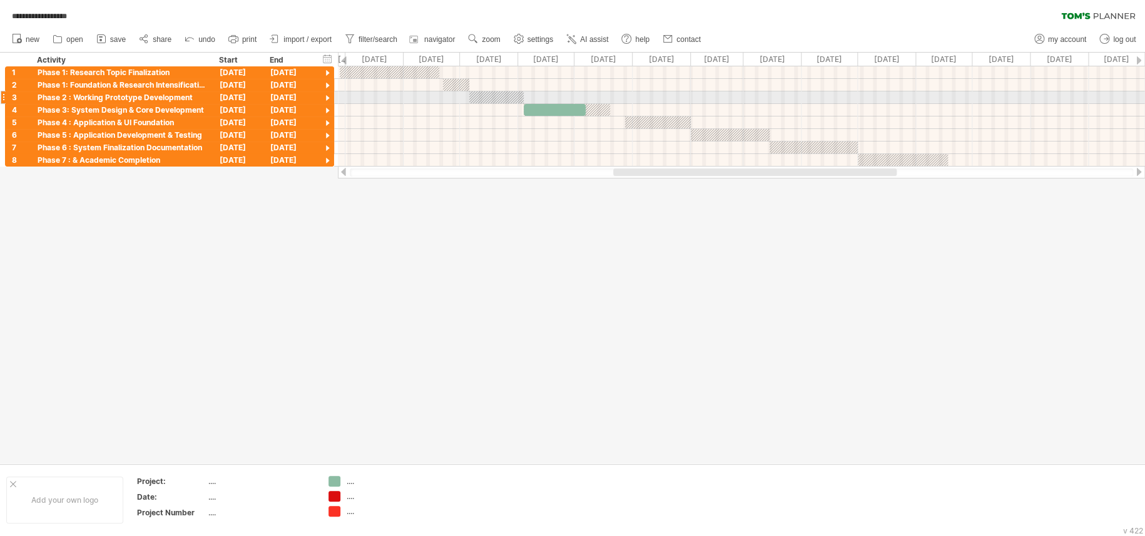
click at [491, 98] on div at bounding box center [496, 97] width 54 height 12
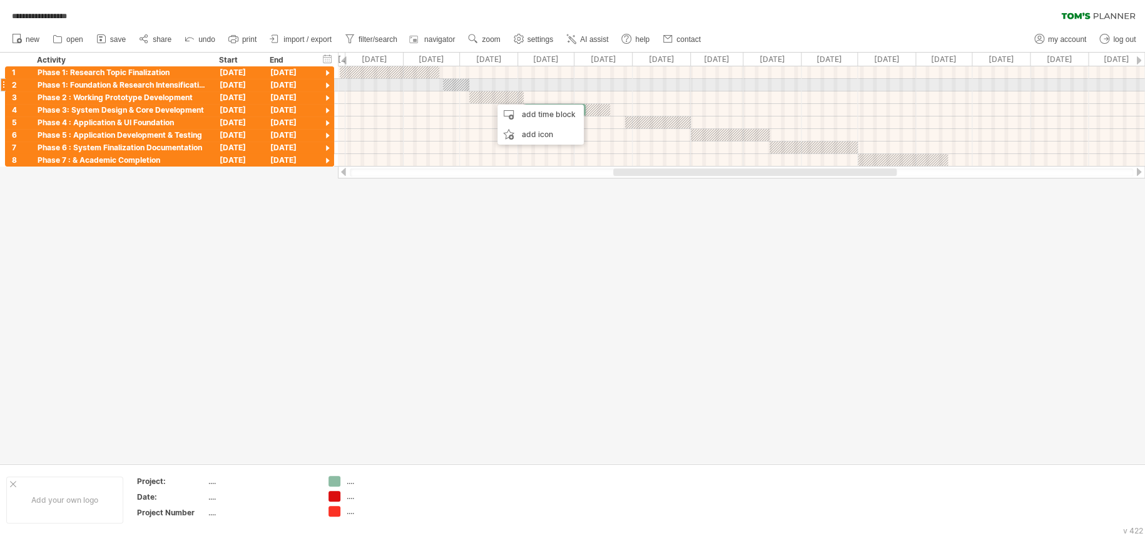
click at [616, 90] on div at bounding box center [741, 85] width 807 height 13
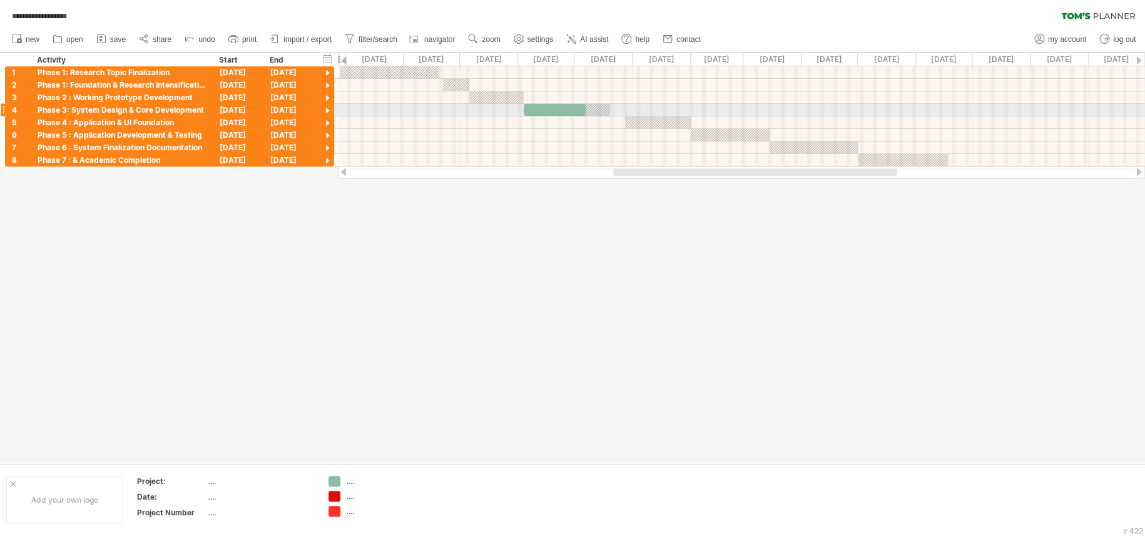
click at [571, 109] on div at bounding box center [555, 110] width 62 height 12
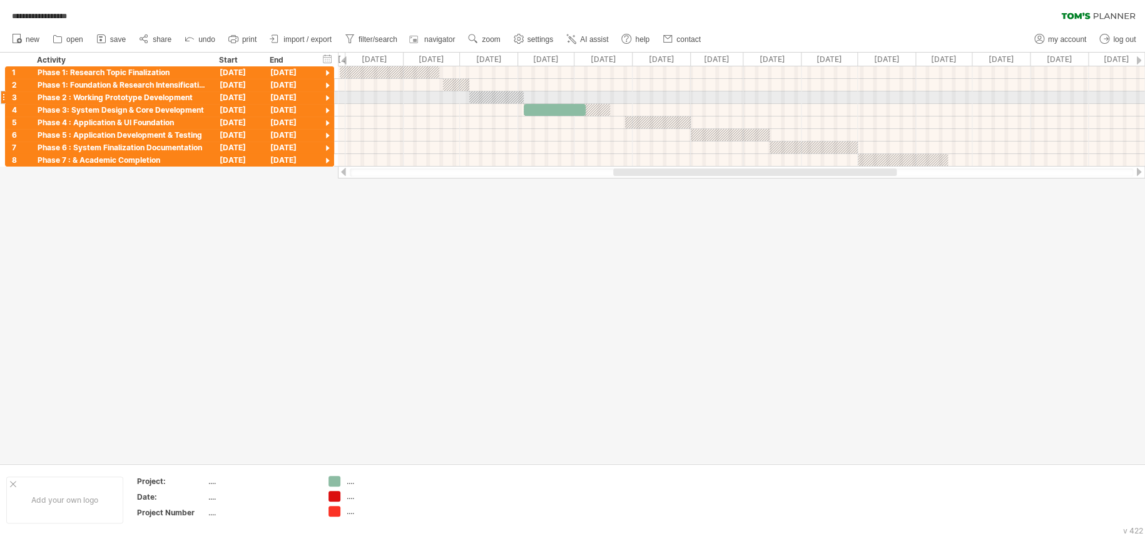
click at [506, 96] on div at bounding box center [496, 97] width 54 height 12
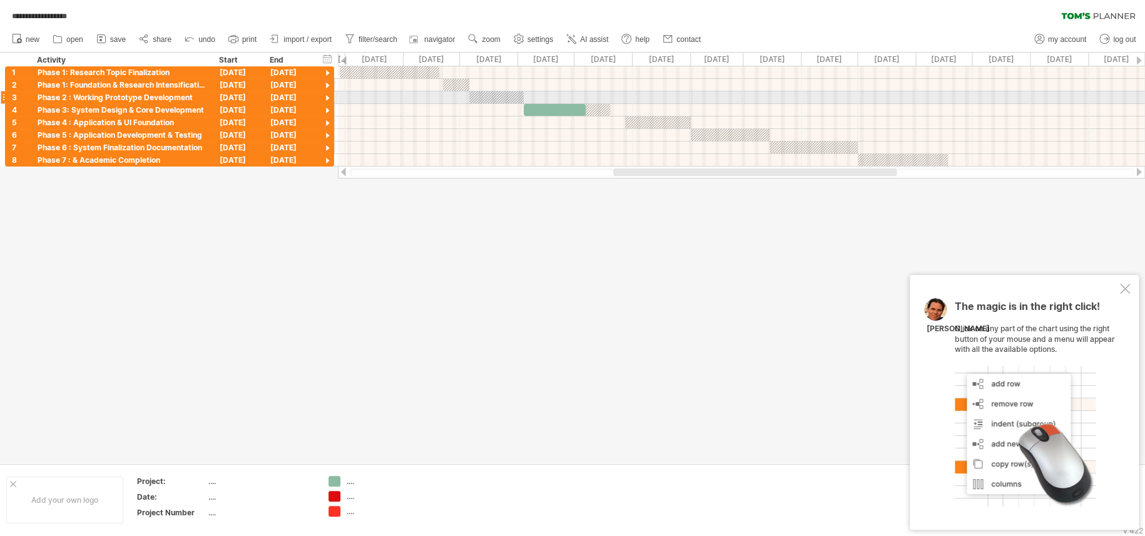
click at [498, 96] on div at bounding box center [496, 97] width 54 height 12
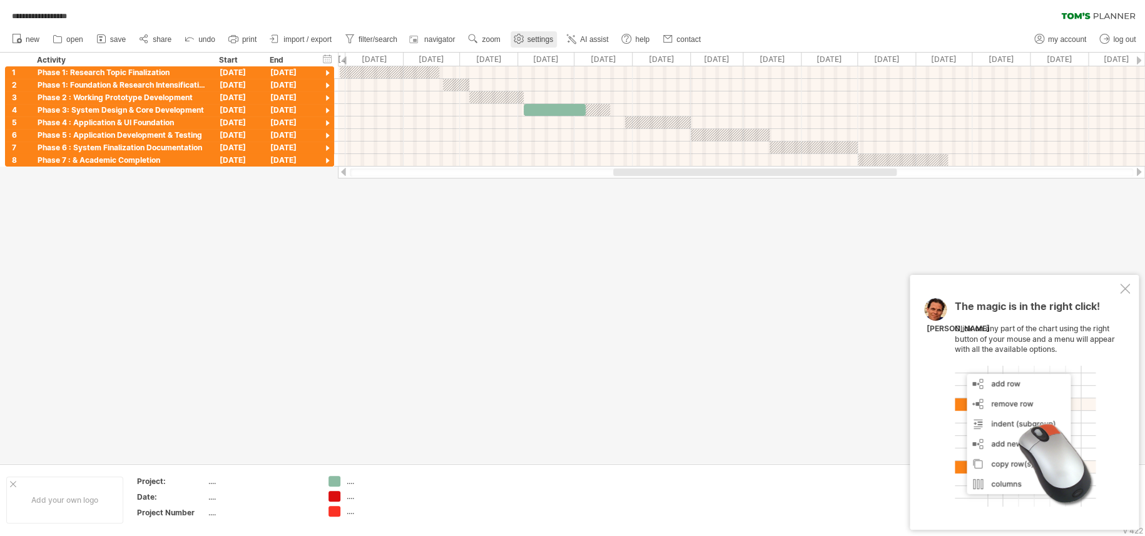
click at [511, 39] on link "settings" at bounding box center [534, 39] width 46 height 16
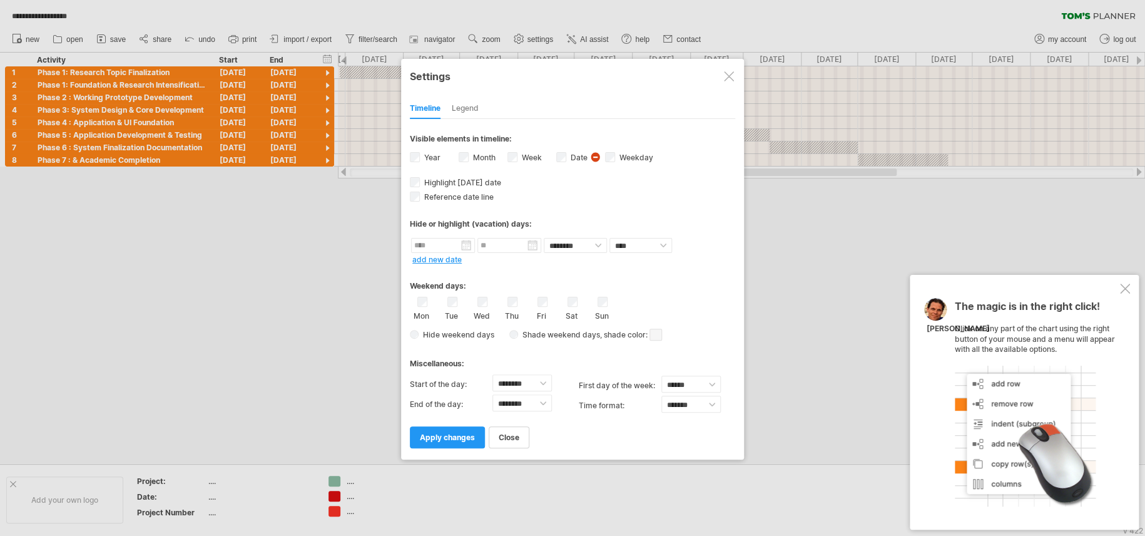
drag, startPoint x: 648, startPoint y: 109, endPoint x: 701, endPoint y: 174, distance: 84.1
click at [701, 174] on div "**********" at bounding box center [572, 270] width 325 height 356
click at [735, 79] on div "Settings" at bounding box center [572, 75] width 325 height 23
click at [452, 401] on link "apply changes" at bounding box center [447, 437] width 75 height 22
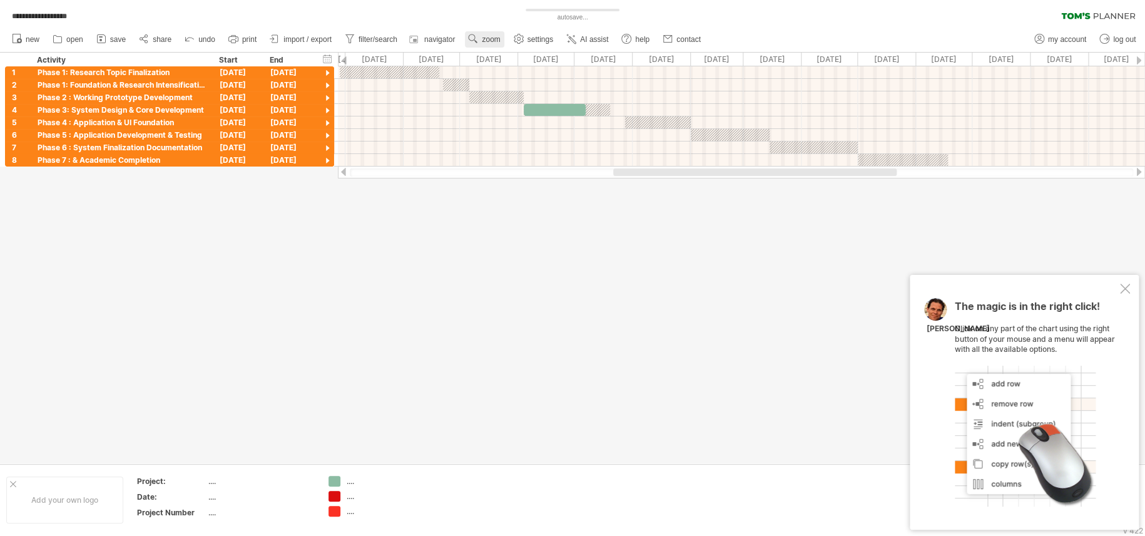
click at [481, 41] on link "zoom" at bounding box center [484, 39] width 39 height 16
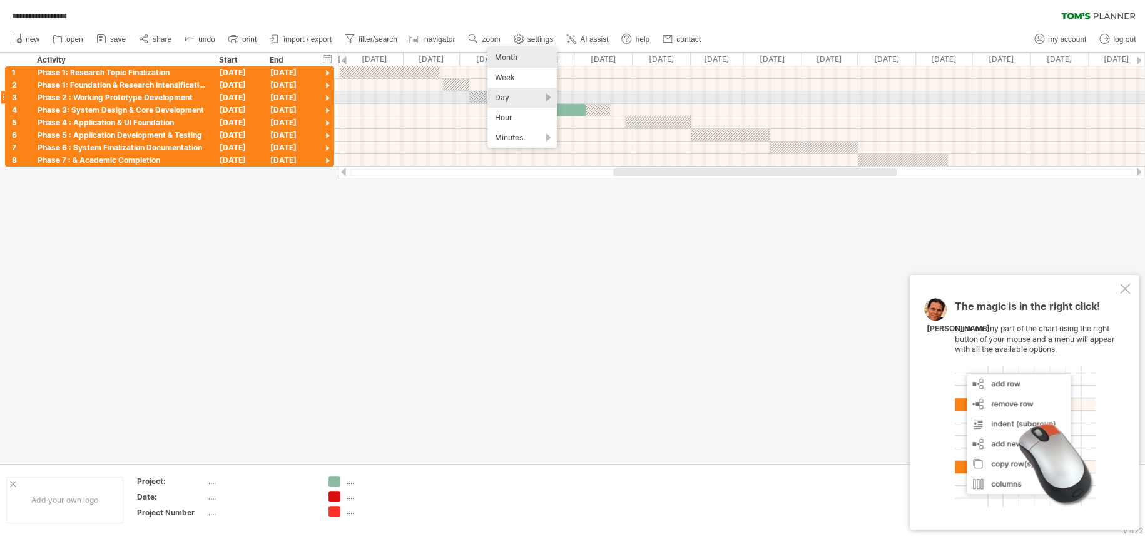
click at [521, 100] on div "Day" at bounding box center [522, 98] width 69 height 20
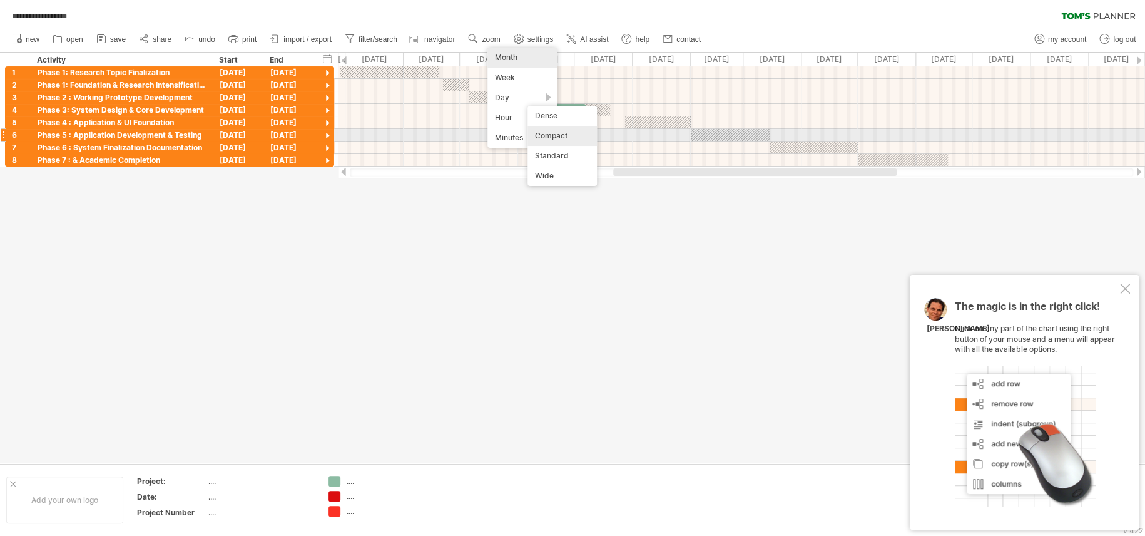
click at [557, 140] on div "Compact" at bounding box center [562, 136] width 69 height 20
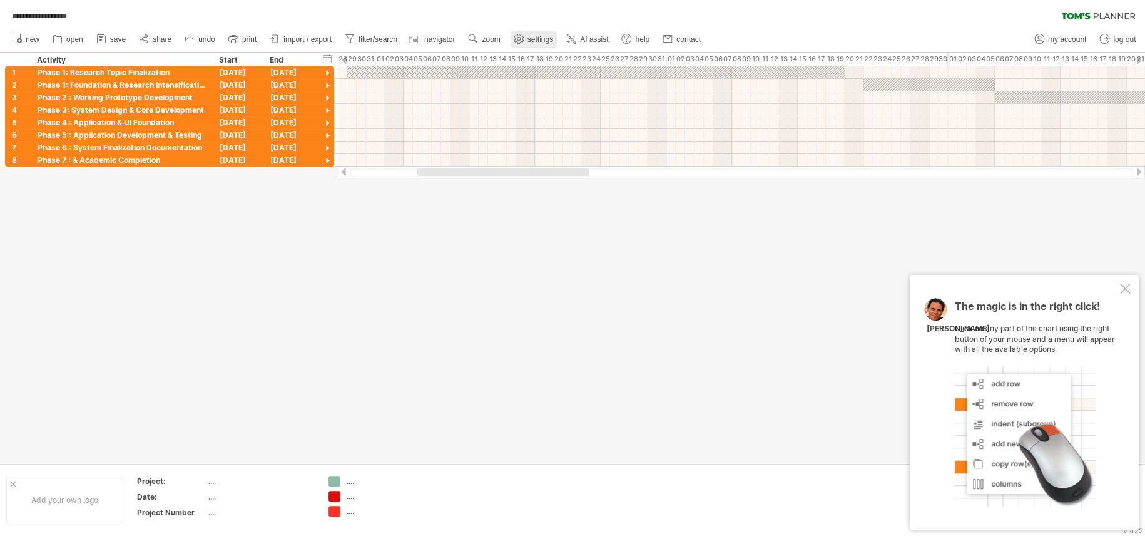
click at [552, 33] on link "settings" at bounding box center [534, 39] width 46 height 16
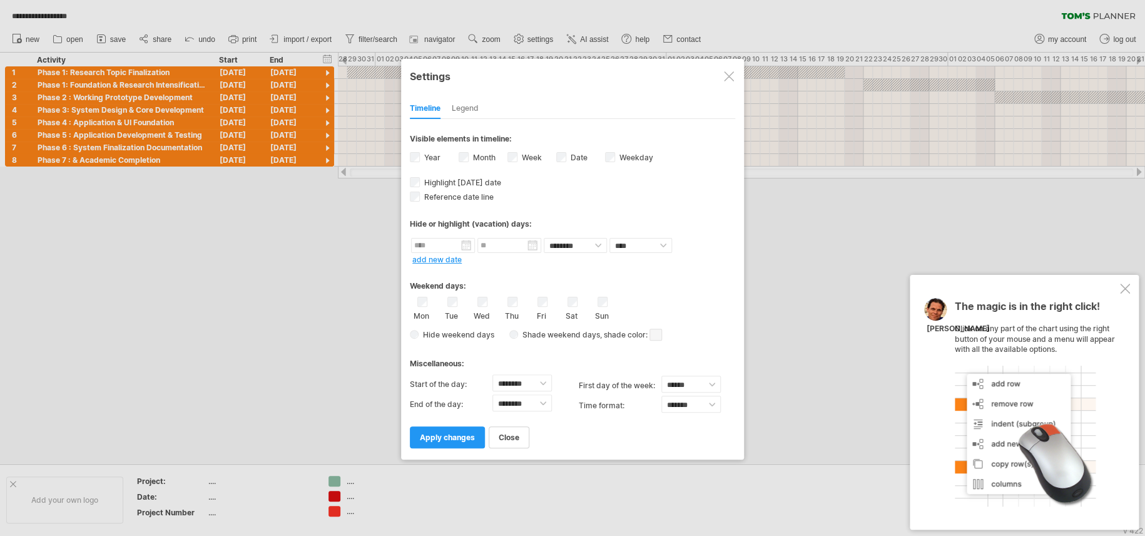
click at [454, 401] on span "apply changes" at bounding box center [447, 436] width 55 height 9
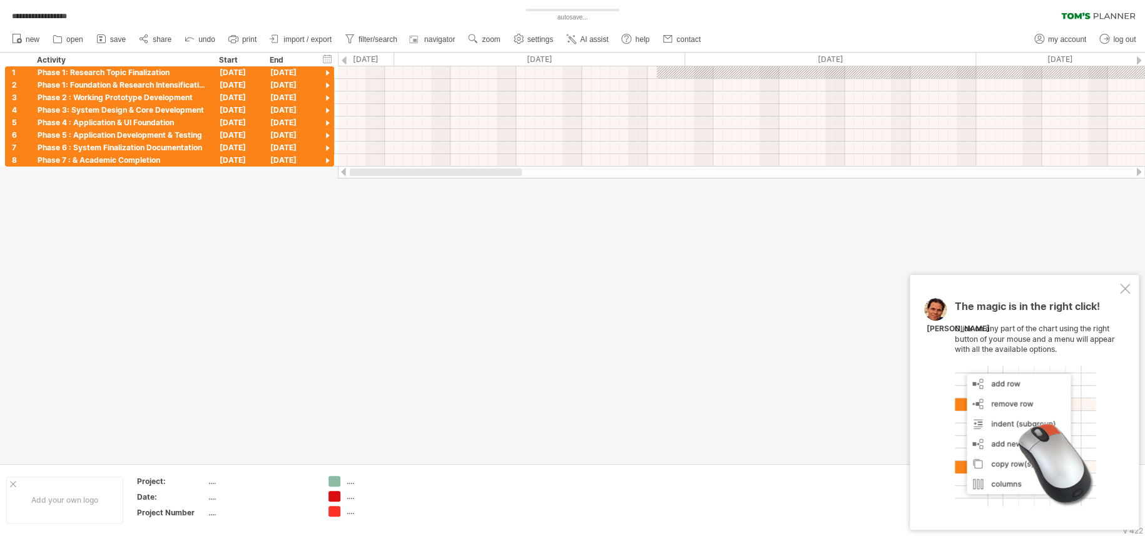
drag, startPoint x: 523, startPoint y: 170, endPoint x: 450, endPoint y: 173, distance: 73.3
click at [450, 173] on div at bounding box center [436, 172] width 172 height 8
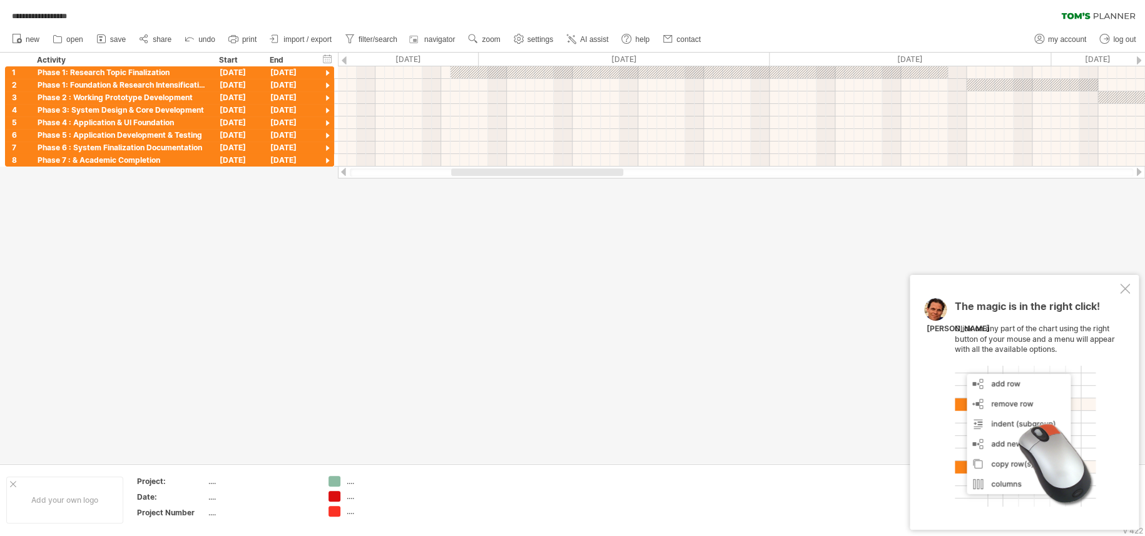
drag, startPoint x: 456, startPoint y: 171, endPoint x: 497, endPoint y: 168, distance: 40.8
click at [497, 168] on div at bounding box center [537, 172] width 172 height 8
click at [543, 39] on span "settings" at bounding box center [541, 39] width 26 height 9
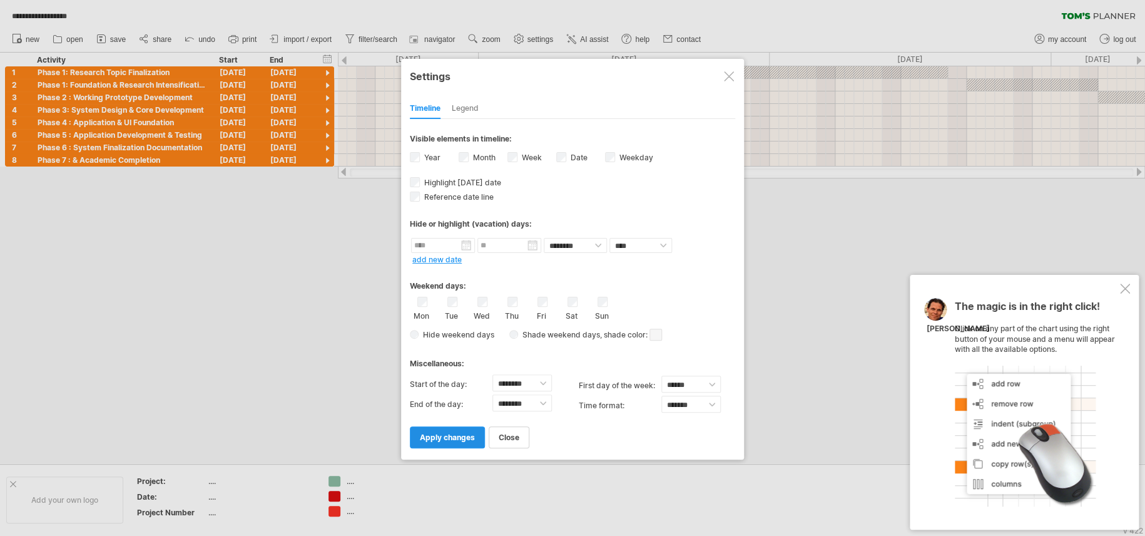
click at [463, 401] on link "apply changes" at bounding box center [447, 437] width 75 height 22
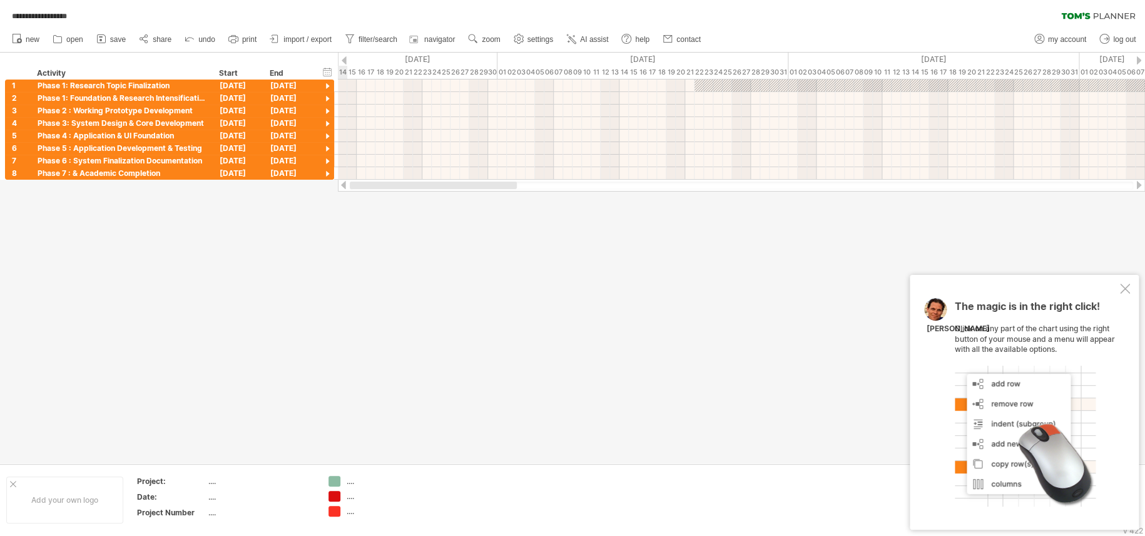
drag, startPoint x: 538, startPoint y: 181, endPoint x: 455, endPoint y: 230, distance: 96.2
click at [455, 230] on div "**********" at bounding box center [572, 268] width 1145 height 536
click at [481, 38] on link "zoom" at bounding box center [484, 39] width 39 height 16
click at [529, 64] on div "Week" at bounding box center [521, 74] width 69 height 20
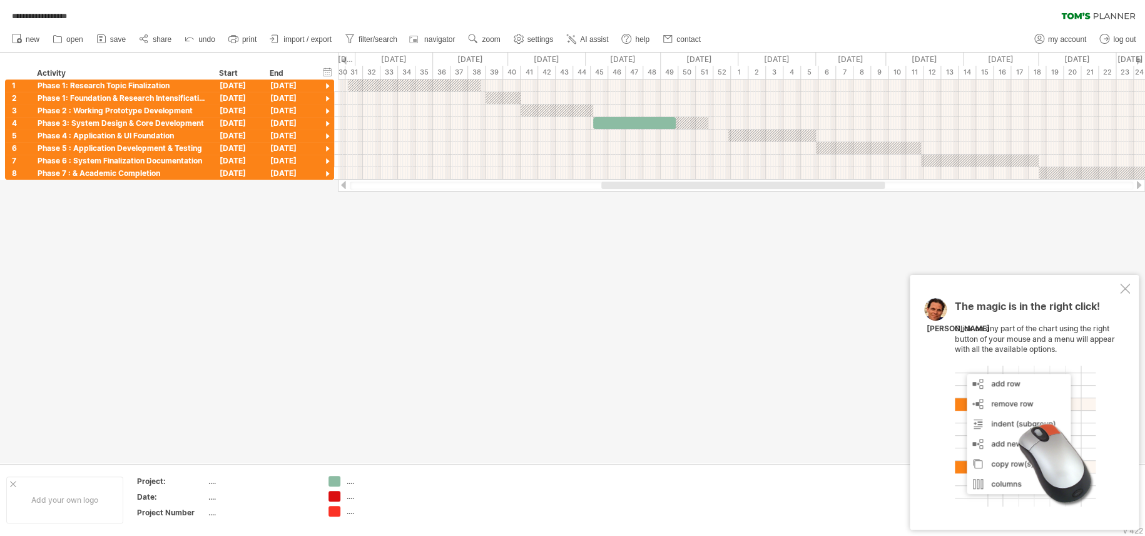
drag, startPoint x: 613, startPoint y: 181, endPoint x: 648, endPoint y: 183, distance: 35.7
click at [648, 183] on div at bounding box center [743, 185] width 284 height 8
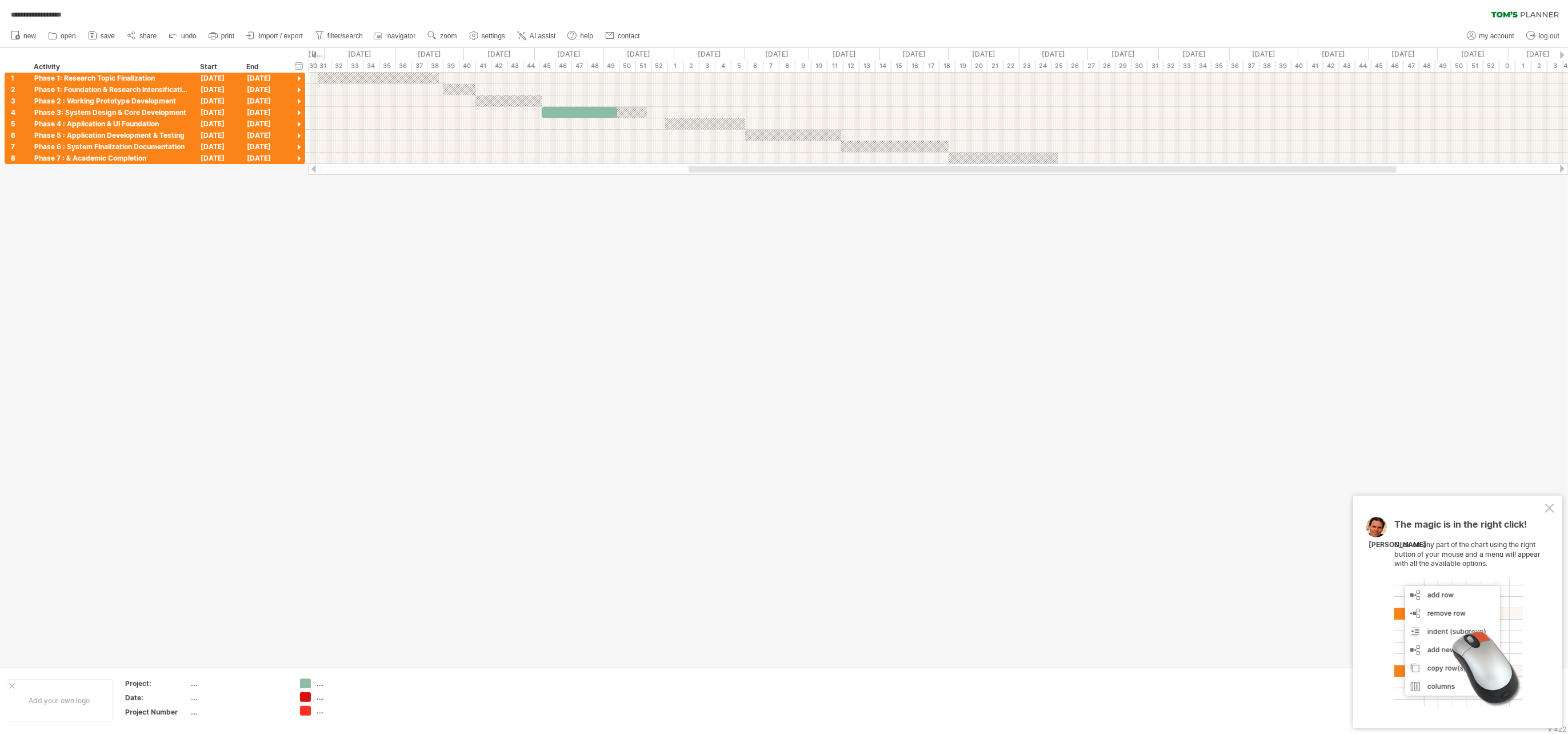
drag, startPoint x: 782, startPoint y: 4, endPoint x: 1143, endPoint y: 389, distance: 527.8
click at [784, 366] on div at bounding box center [784, 358] width 1568 height 619
click at [241, 84] on div "[DATE]" at bounding box center [264, 89] width 47 height 11
click at [494, 40] on link "settings" at bounding box center [488, 36] width 42 height 15
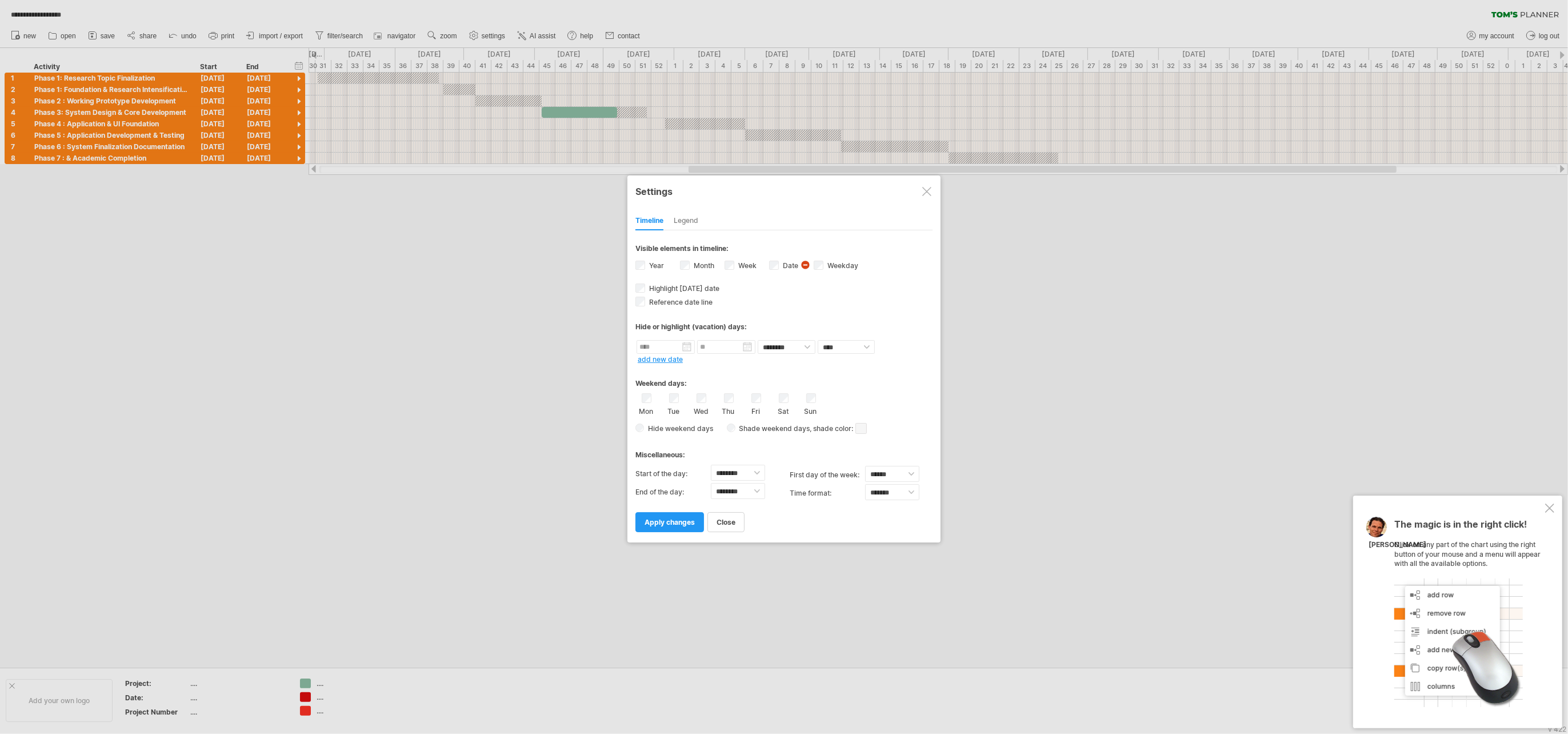
click at [784, 194] on div at bounding box center [927, 192] width 9 height 9
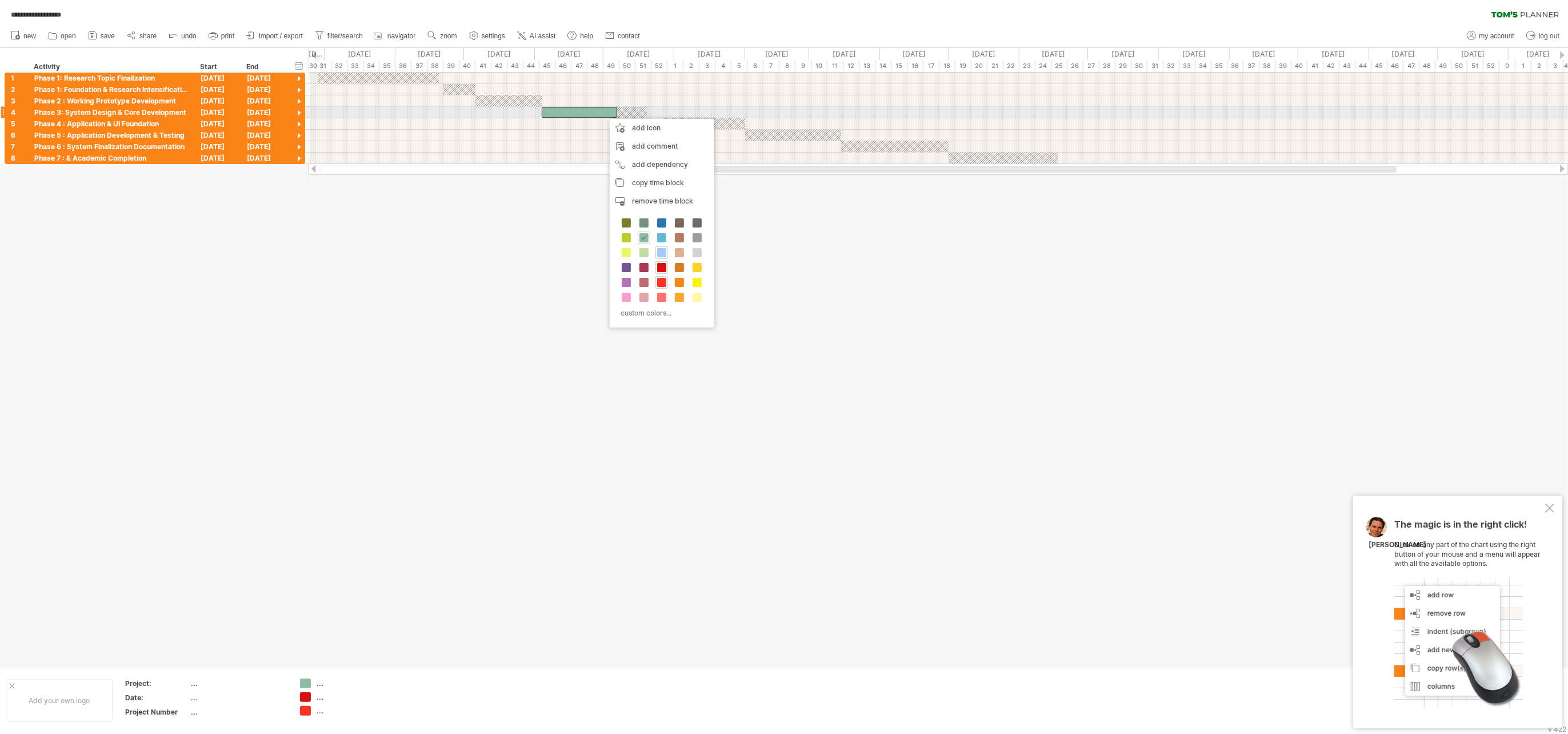
click at [622, 112] on div at bounding box center [594, 112] width 105 height 11
click at [618, 112] on span at bounding box center [616, 112] width 5 height 11
drag, startPoint x: 618, startPoint y: 112, endPoint x: 648, endPoint y: 110, distance: 30.1
click at [648, 110] on span at bounding box center [647, 112] width 5 height 11
click at [511, 100] on div at bounding box center [509, 101] width 67 height 11
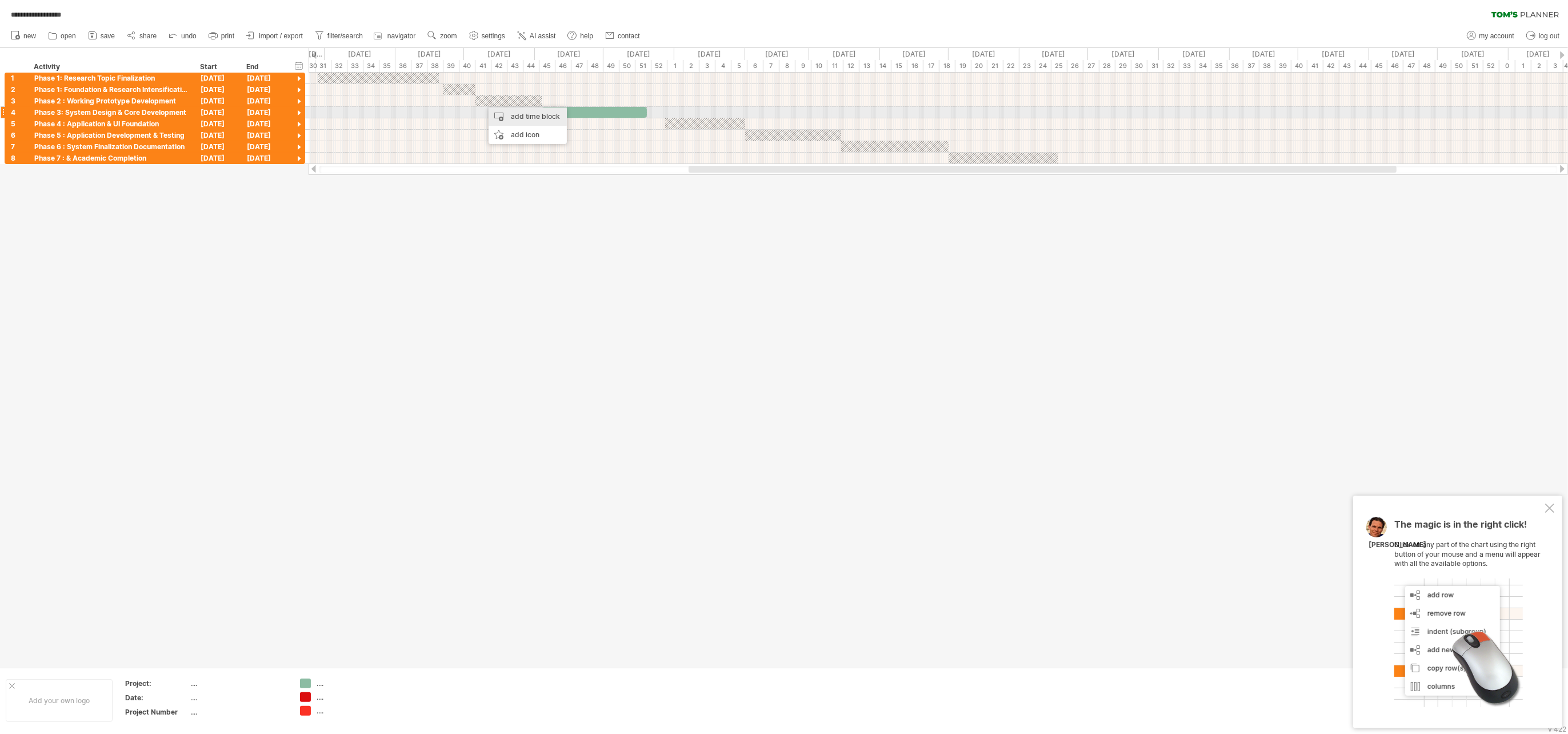
click at [510, 113] on div "add time block" at bounding box center [528, 117] width 79 height 18
click at [545, 147] on span at bounding box center [549, 146] width 9 height 9
drag, startPoint x: 483, startPoint y: 98, endPoint x: 476, endPoint y: 98, distance: 7.0
click at [476, 98] on span at bounding box center [476, 101] width 5 height 11
drag, startPoint x: 501, startPoint y: 96, endPoint x: 540, endPoint y: 92, distance: 39.2
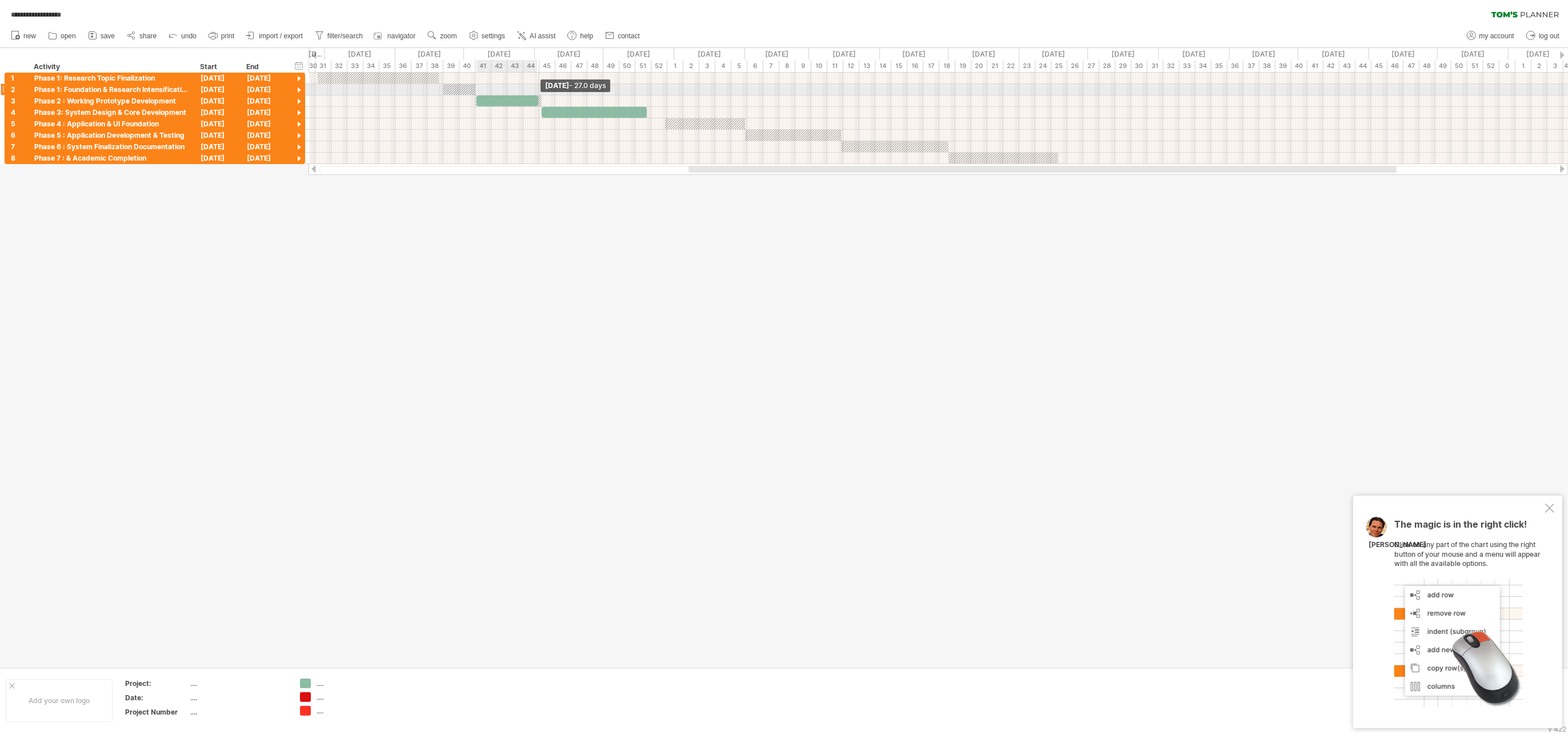
click at [540, 92] on div "[DATE] - 27.0 days [DATE] - 10.0 days" at bounding box center [938, 118] width 1259 height 91
click at [542, 97] on span at bounding box center [543, 101] width 5 height 11
click at [461, 91] on div at bounding box center [459, 89] width 32 height 11
click at [458, 89] on div at bounding box center [459, 89] width 32 height 11
click at [498, 105] on div "add time block" at bounding box center [502, 104] width 79 height 18
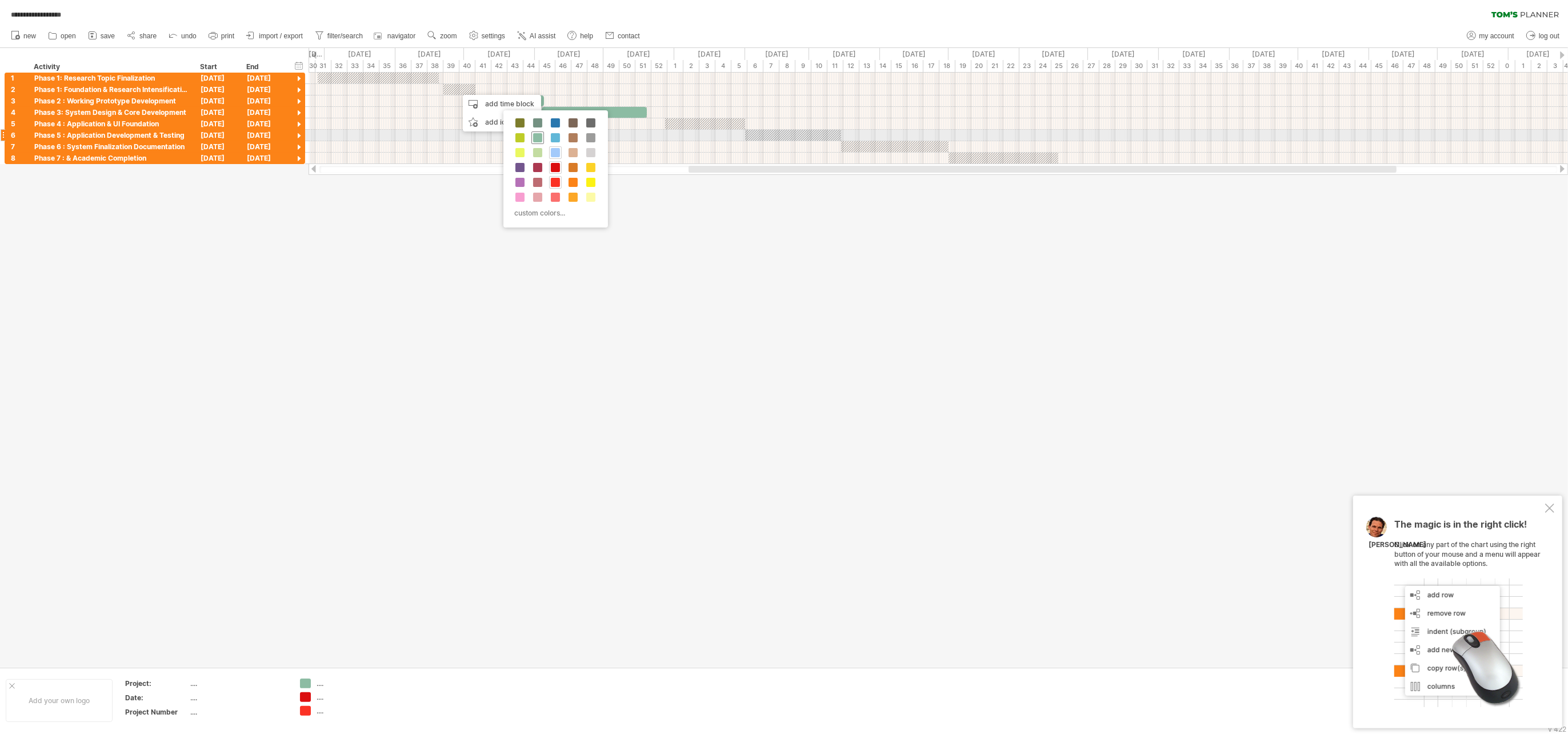
click at [540, 135] on span at bounding box center [538, 138] width 9 height 9
drag, startPoint x: 458, startPoint y: 88, endPoint x: 445, endPoint y: 90, distance: 13.2
click at [445, 90] on span at bounding box center [443, 89] width 5 height 11
click at [477, 88] on span at bounding box center [475, 89] width 5 height 11
click at [418, 76] on div at bounding box center [378, 78] width 121 height 11
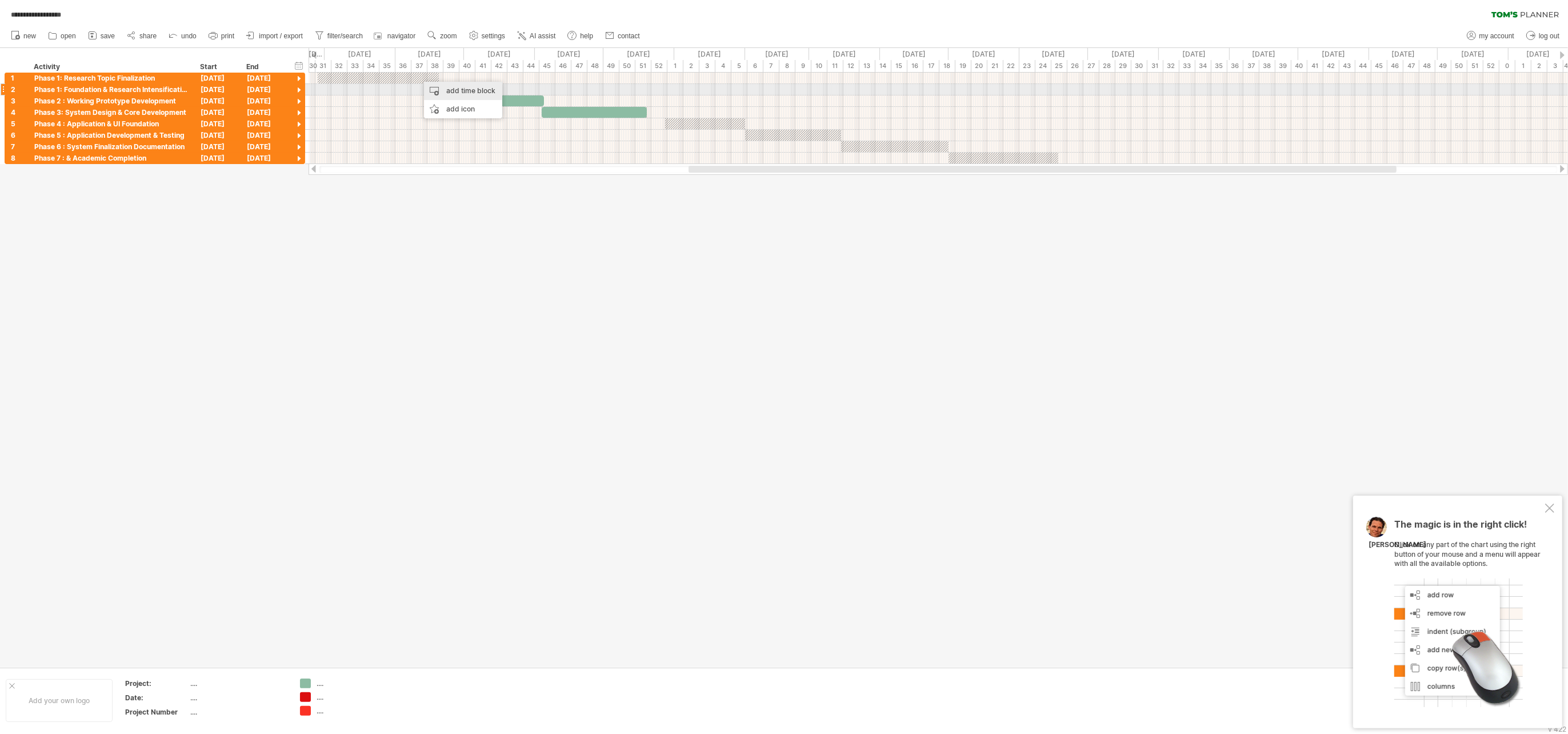
click at [447, 90] on div "add time block" at bounding box center [463, 90] width 79 height 18
click at [487, 123] on span at bounding box center [487, 123] width 9 height 9
drag, startPoint x: 417, startPoint y: 74, endPoint x: 317, endPoint y: 76, distance: 100.0
click at [317, 76] on span at bounding box center [317, 78] width 5 height 11
drag, startPoint x: 432, startPoint y: 76, endPoint x: 439, endPoint y: 73, distance: 7.6
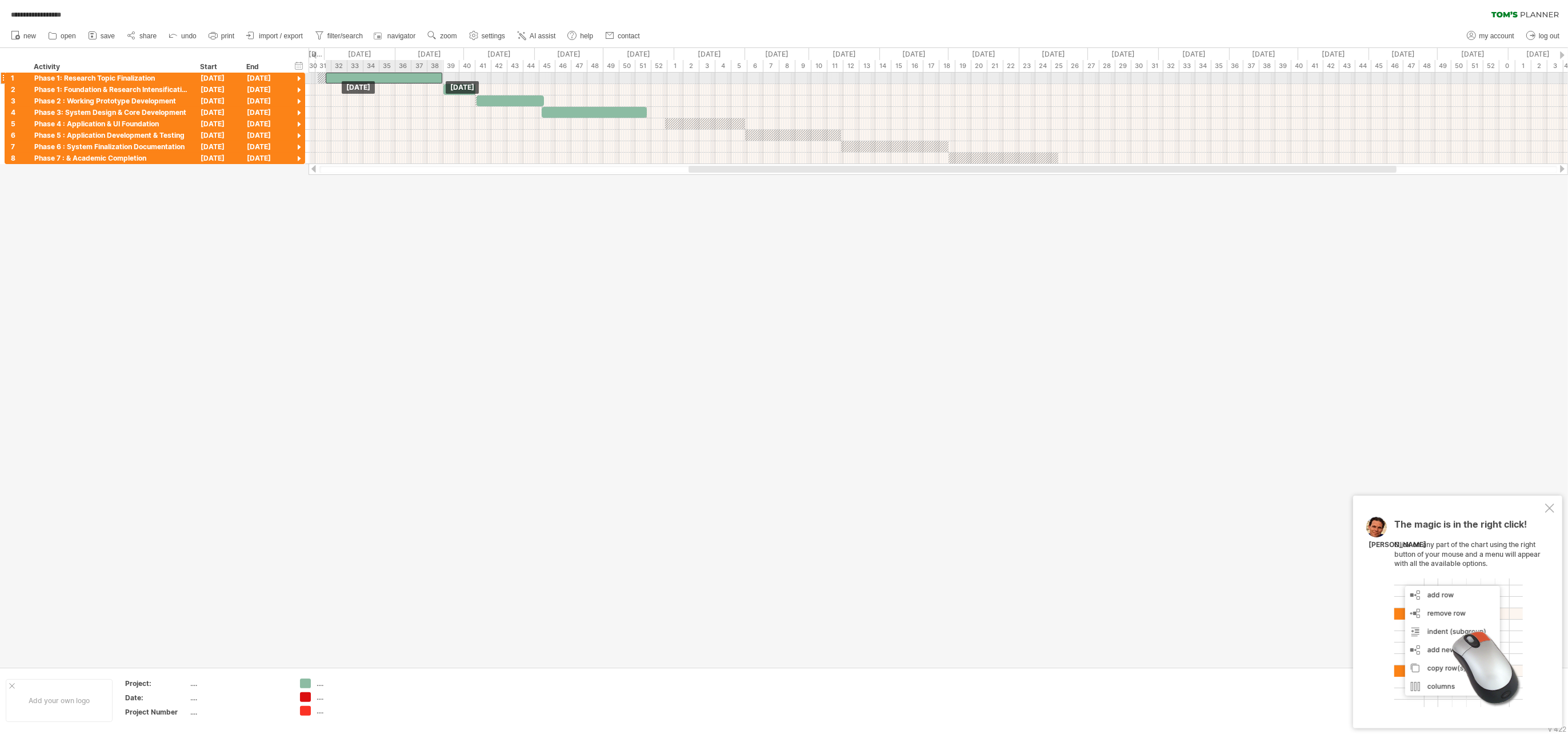
click at [439, 73] on div at bounding box center [384, 78] width 117 height 11
click at [680, 126] on div at bounding box center [705, 124] width 80 height 11
click at [694, 137] on div "add time block" at bounding box center [726, 141] width 79 height 18
click at [734, 169] on span at bounding box center [734, 170] width 9 height 9
drag, startPoint x: 696, startPoint y: 124, endPoint x: 743, endPoint y: 120, distance: 47.2
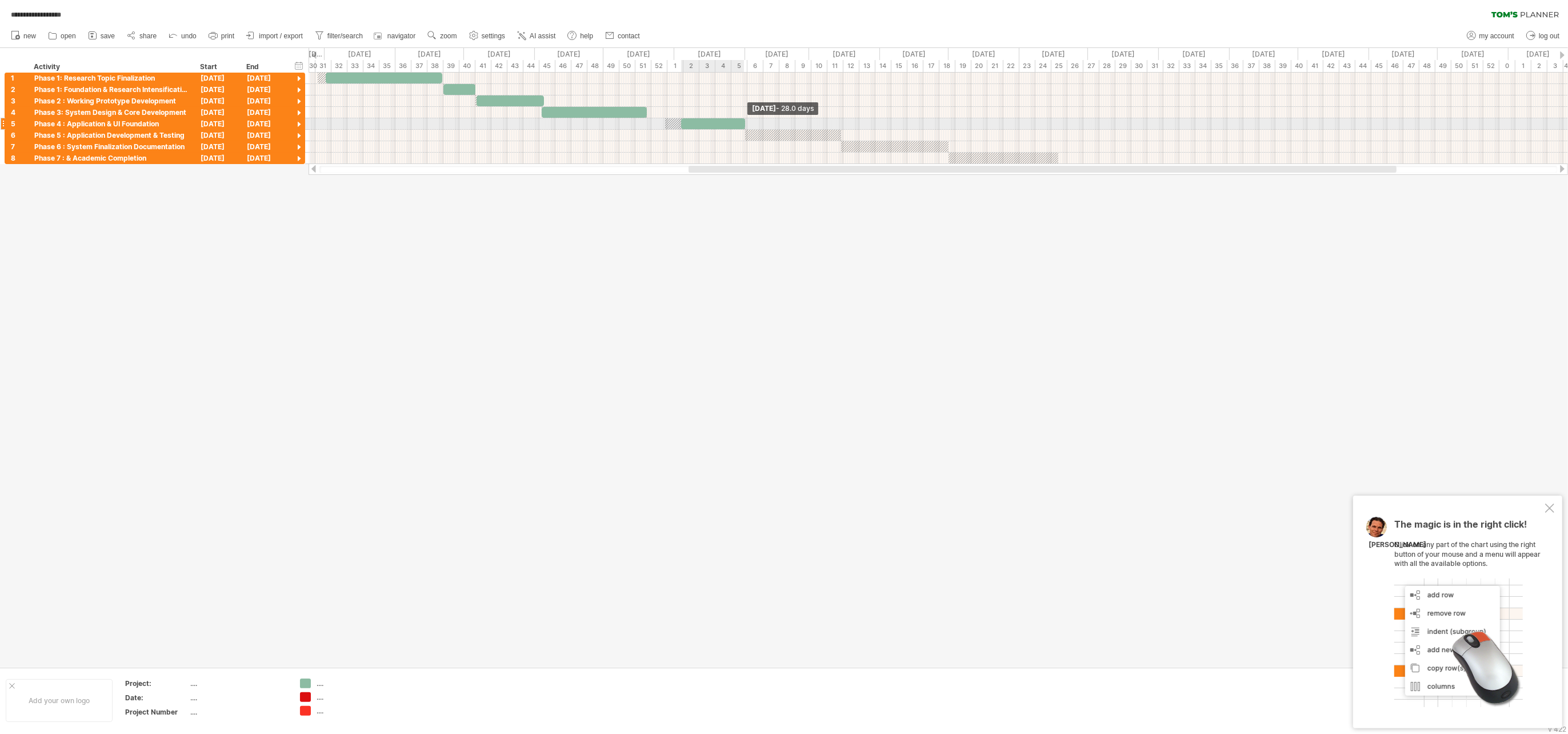
click at [743, 120] on span at bounding box center [745, 124] width 5 height 11
drag, startPoint x: 679, startPoint y: 124, endPoint x: 662, endPoint y: 124, distance: 17.0
click at [662, 124] on span at bounding box center [664, 124] width 5 height 11
click at [783, 132] on div at bounding box center [793, 135] width 96 height 11
click at [784, 146] on div "add time block" at bounding box center [828, 147] width 79 height 18
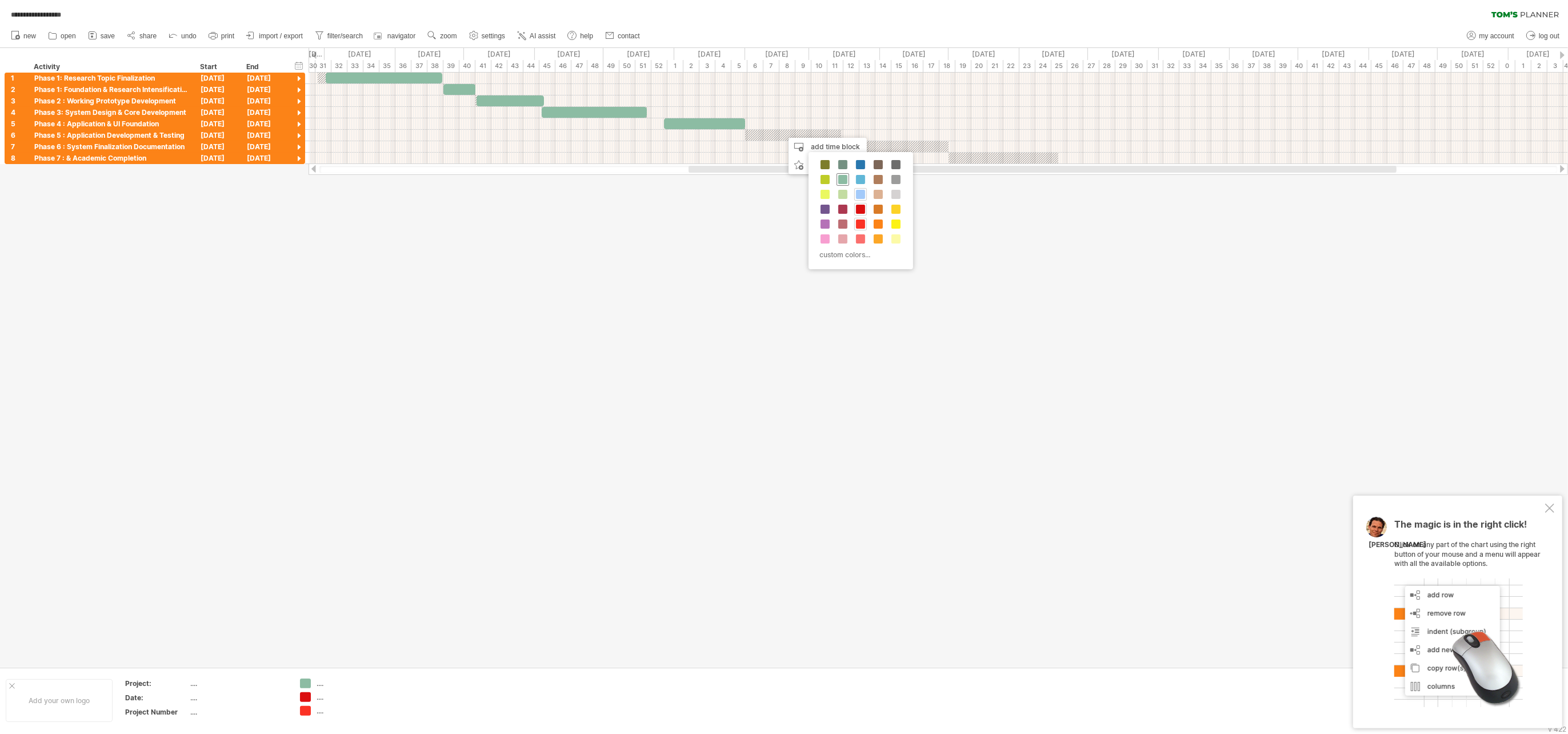
click at [784, 178] on span at bounding box center [843, 180] width 9 height 9
drag, startPoint x: 797, startPoint y: 133, endPoint x: 838, endPoint y: 133, distance: 41.0
click at [784, 133] on span at bounding box center [839, 135] width 5 height 11
drag, startPoint x: 782, startPoint y: 136, endPoint x: 743, endPoint y: 137, distance: 39.0
click at [743, 137] on span at bounding box center [745, 135] width 5 height 11
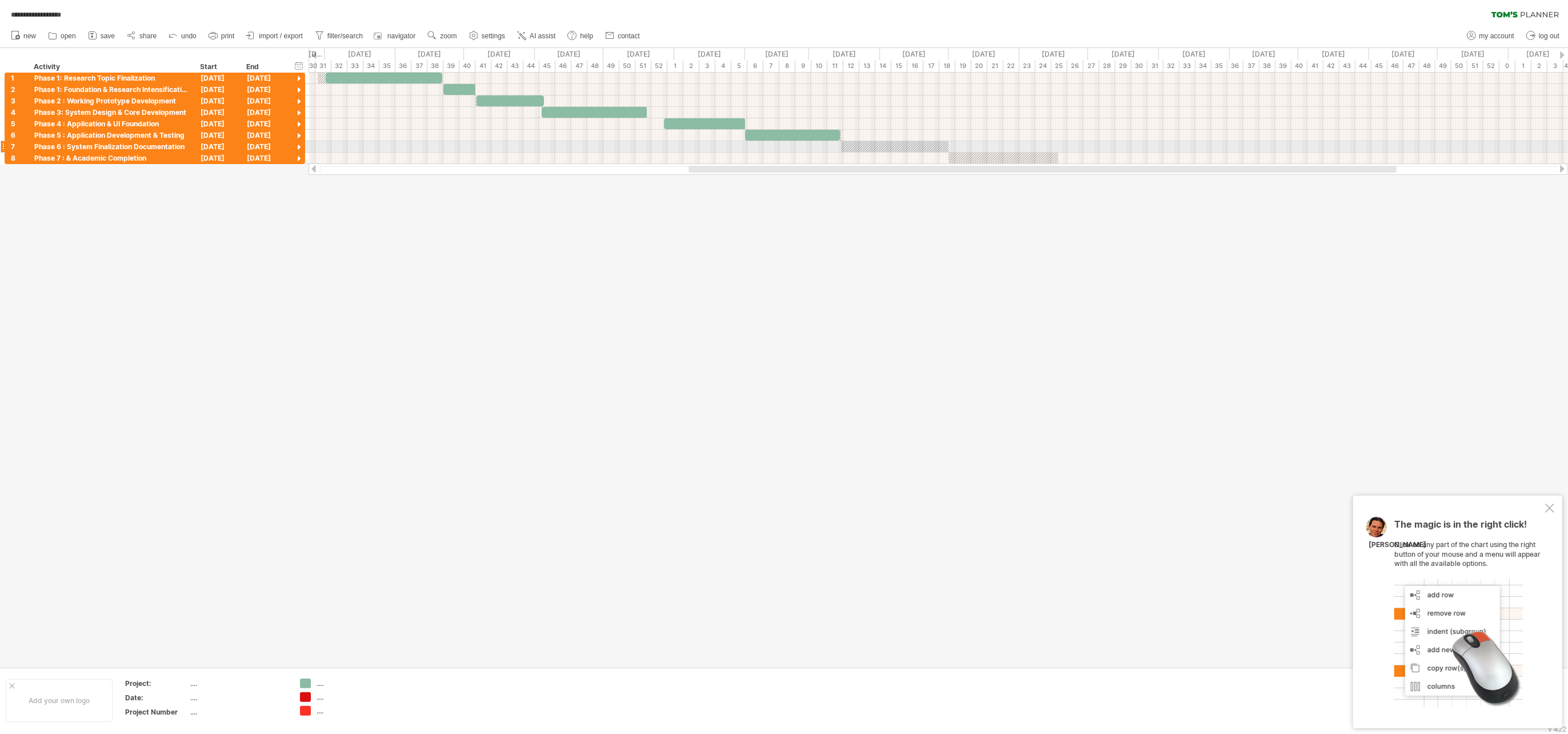
click at [784, 142] on div at bounding box center [895, 147] width 108 height 11
click at [784, 156] on div "add time block" at bounding box center [910, 158] width 79 height 18
drag, startPoint x: 921, startPoint y: 190, endPoint x: 919, endPoint y: 179, distance: 11.2
click at [784, 189] on span at bounding box center [921, 190] width 9 height 9
drag, startPoint x: 880, startPoint y: 145, endPoint x: 948, endPoint y: 147, distance: 68.0
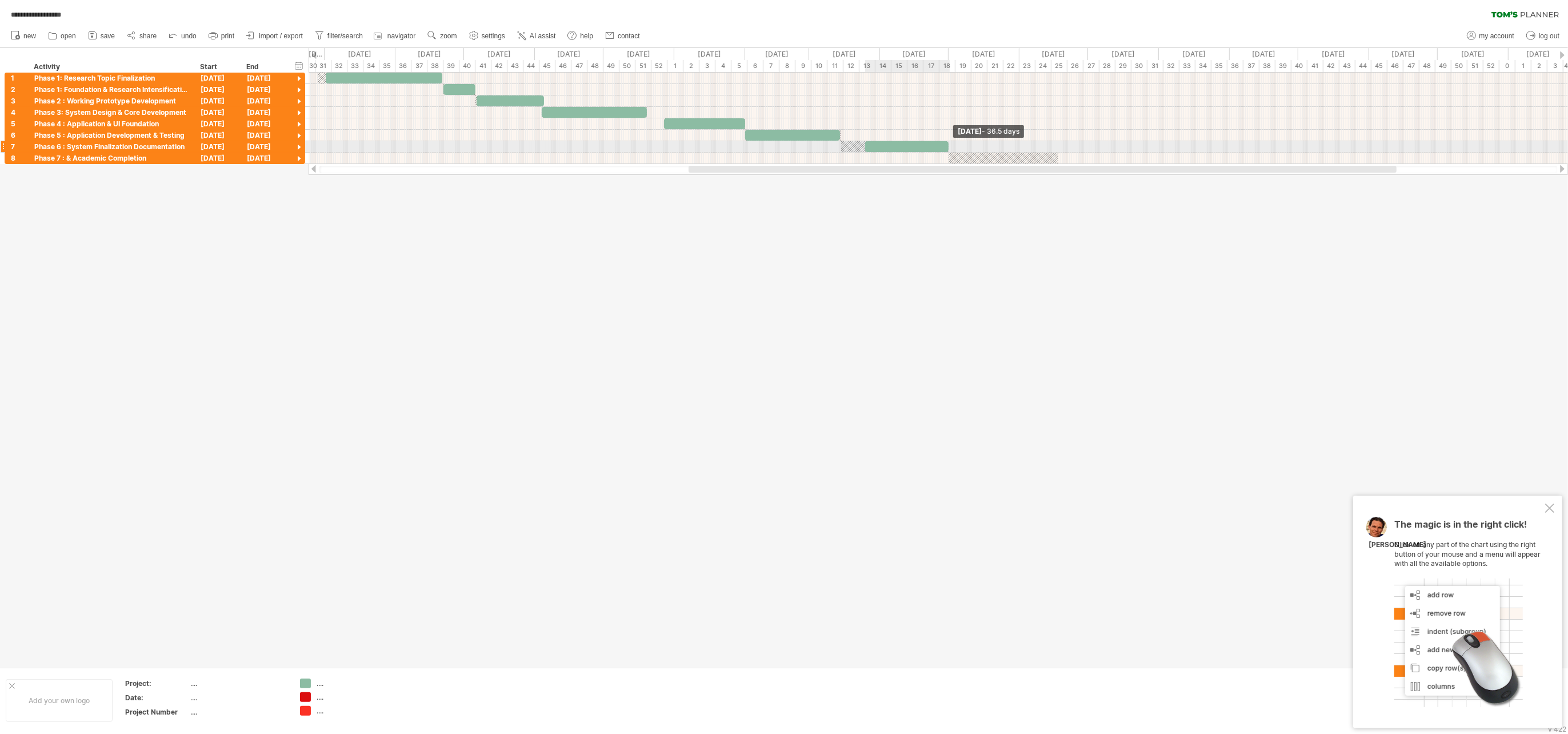
click at [784, 147] on span at bounding box center [948, 147] width 5 height 11
drag, startPoint x: 866, startPoint y: 144, endPoint x: 841, endPoint y: 146, distance: 25.1
click at [784, 146] on span at bounding box center [841, 147] width 5 height 11
click at [784, 156] on div at bounding box center [1004, 158] width 110 height 11
click at [784, 169] on div "add time block" at bounding box center [1026, 172] width 79 height 18
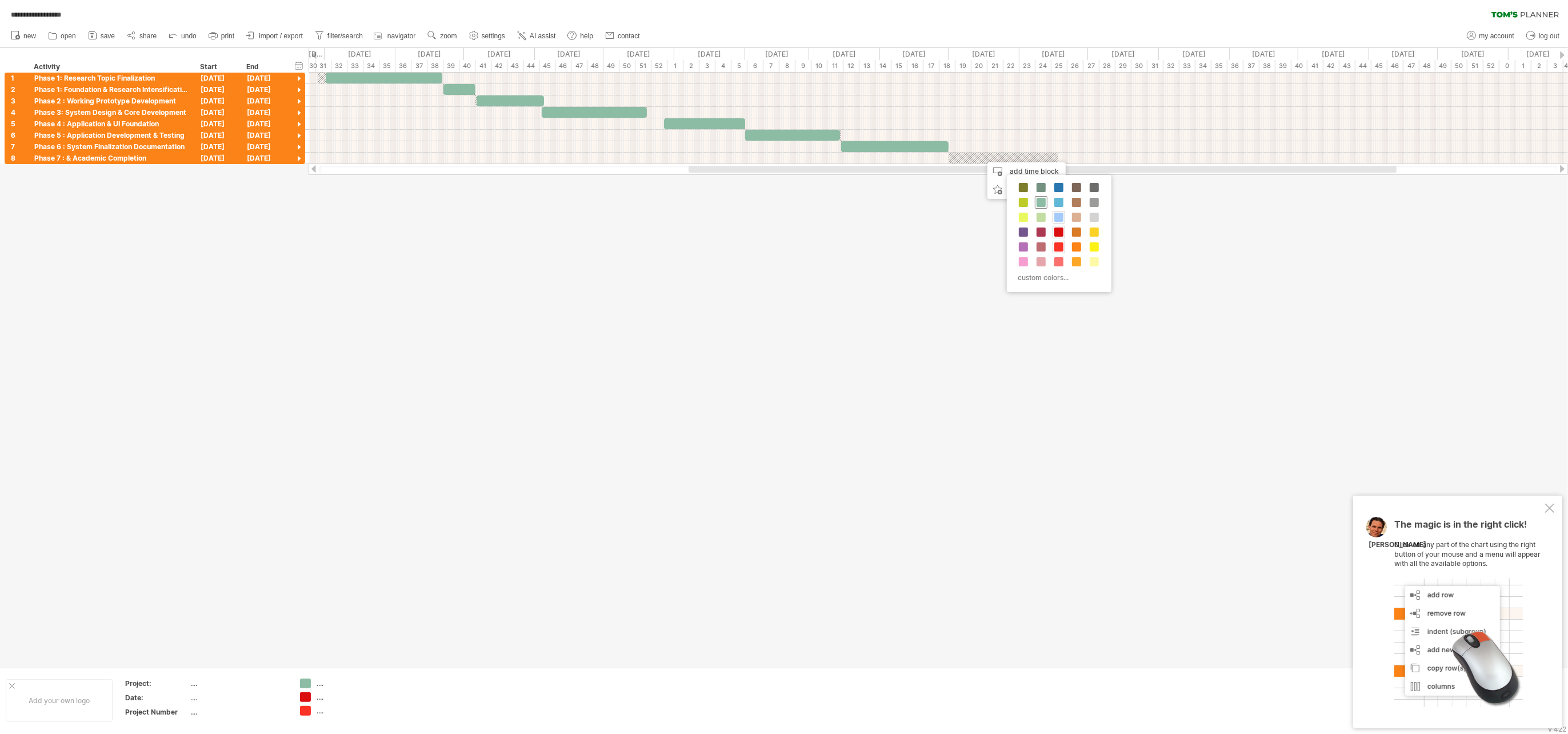
drag, startPoint x: 1036, startPoint y: 184, endPoint x: 1041, endPoint y: 203, distance: 19.6
click at [784, 203] on div "custom colors..." at bounding box center [1059, 234] width 105 height 117
click at [784, 203] on span at bounding box center [1041, 203] width 9 height 9
drag, startPoint x: 995, startPoint y: 158, endPoint x: 1057, endPoint y: 160, distance: 62.0
click at [784, 160] on span at bounding box center [1058, 158] width 5 height 11
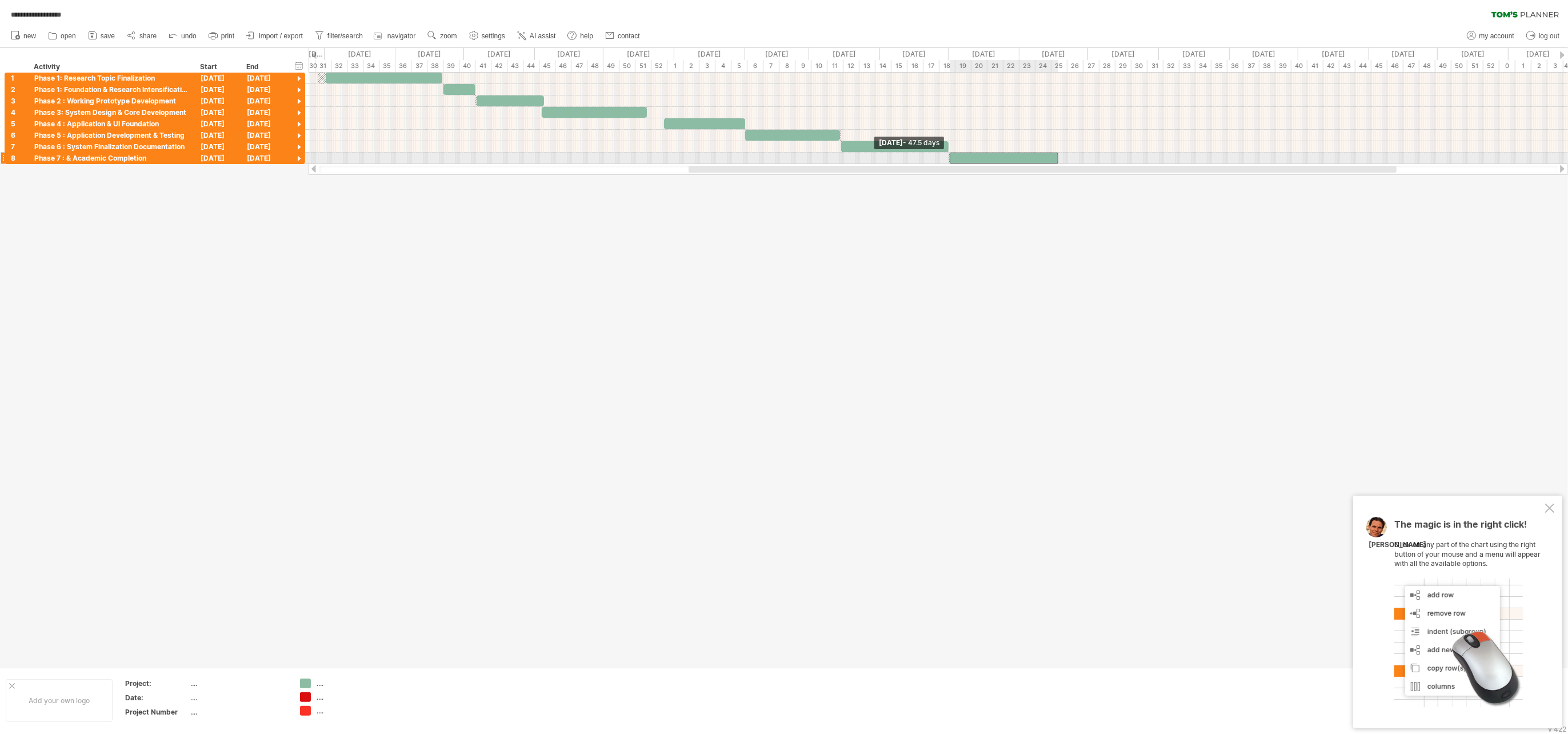
drag, startPoint x: 980, startPoint y: 154, endPoint x: 947, endPoint y: 154, distance: 33.0
click at [784, 154] on span at bounding box center [950, 158] width 5 height 11
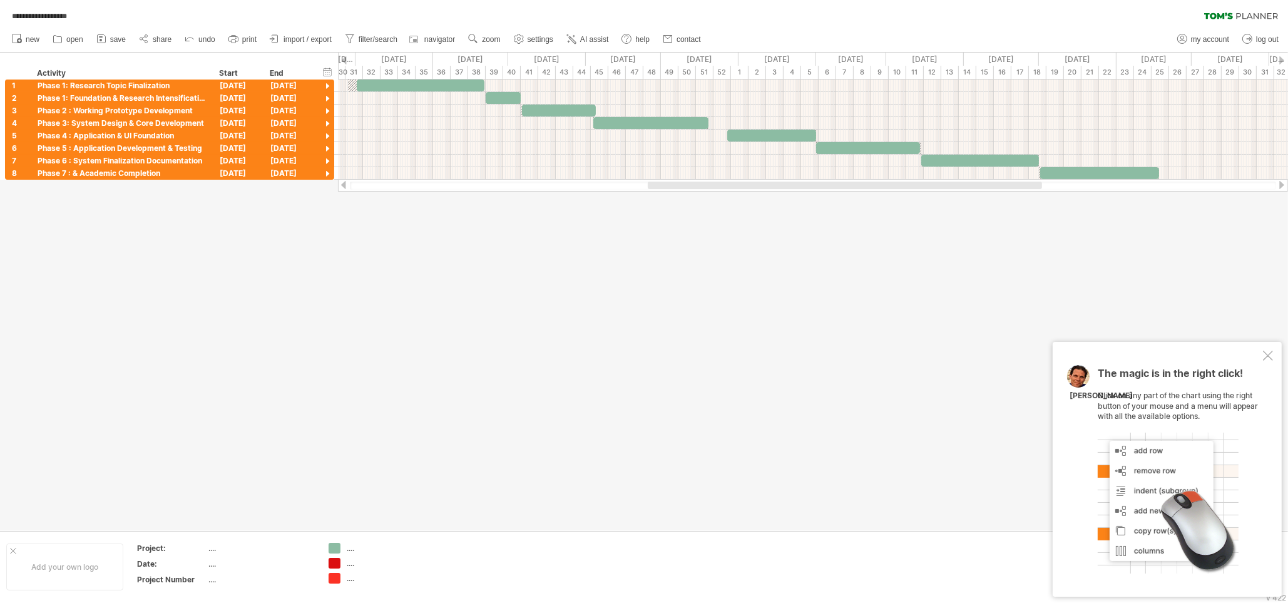
drag, startPoint x: 1473, startPoint y: 2, endPoint x: 949, endPoint y: 346, distance: 627.3
click at [858, 346] on div at bounding box center [644, 292] width 1288 height 478
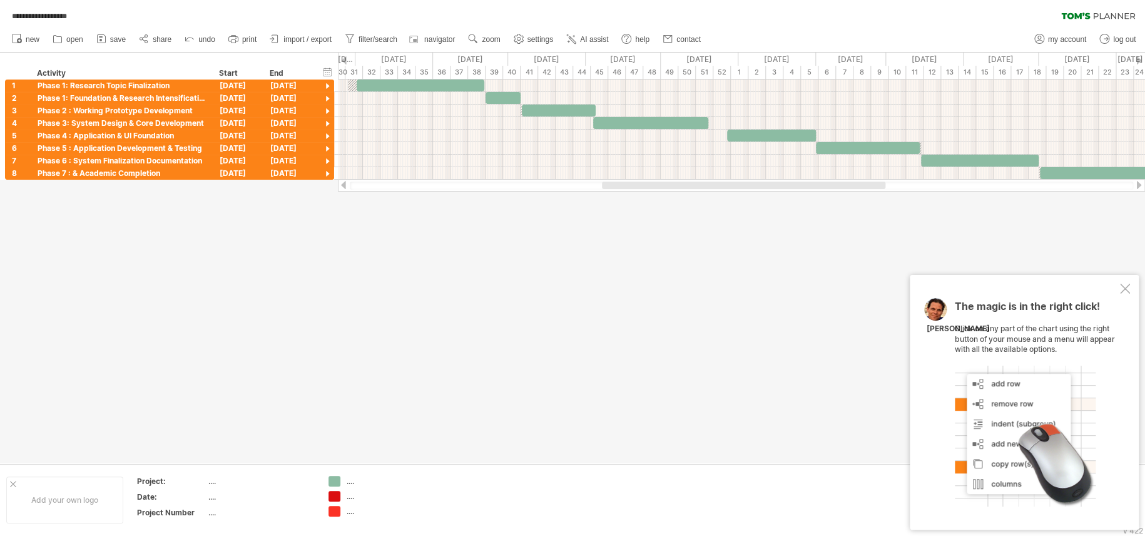
drag, startPoint x: 1252, startPoint y: 0, endPoint x: 822, endPoint y: 327, distance: 540.4
click at [822, 327] on div at bounding box center [572, 258] width 1145 height 411
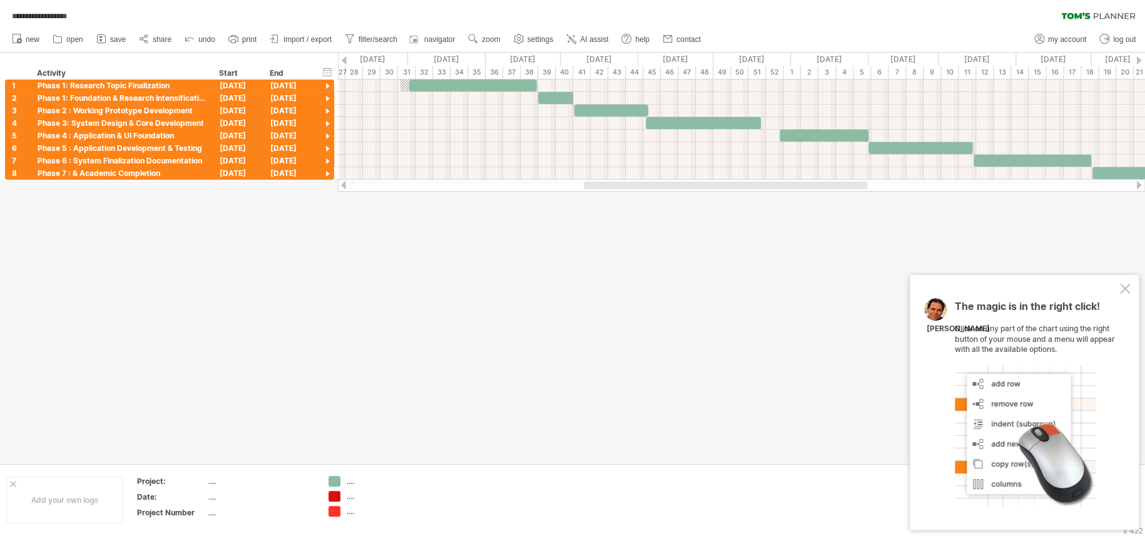
drag, startPoint x: 802, startPoint y: 185, endPoint x: 780, endPoint y: 190, distance: 22.5
click at [780, 190] on div at bounding box center [741, 185] width 807 height 13
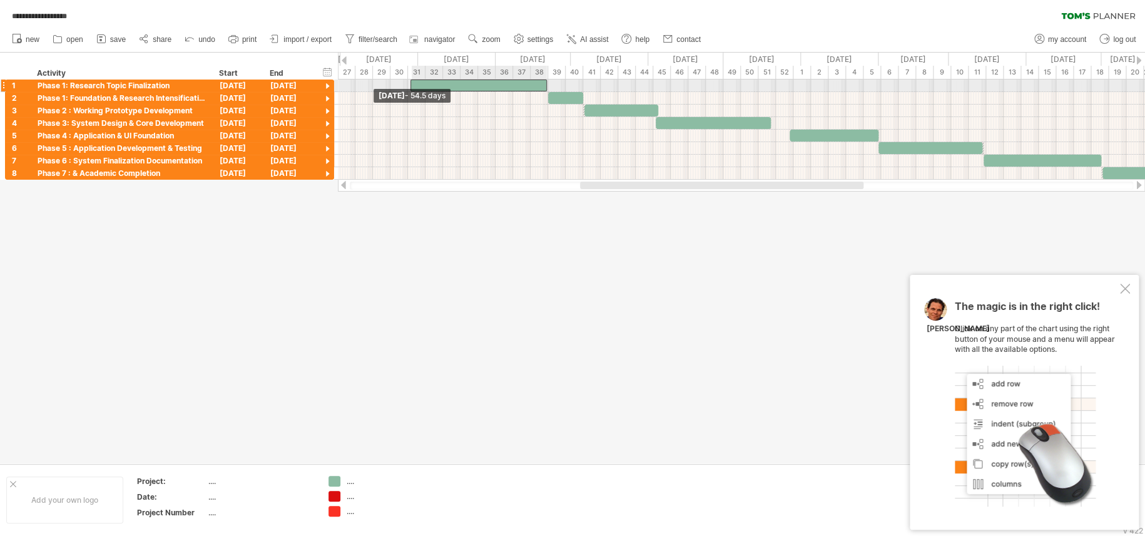
drag, startPoint x: 416, startPoint y: 83, endPoint x: 407, endPoint y: 84, distance: 8.9
click at [408, 84] on span at bounding box center [410, 85] width 5 height 12
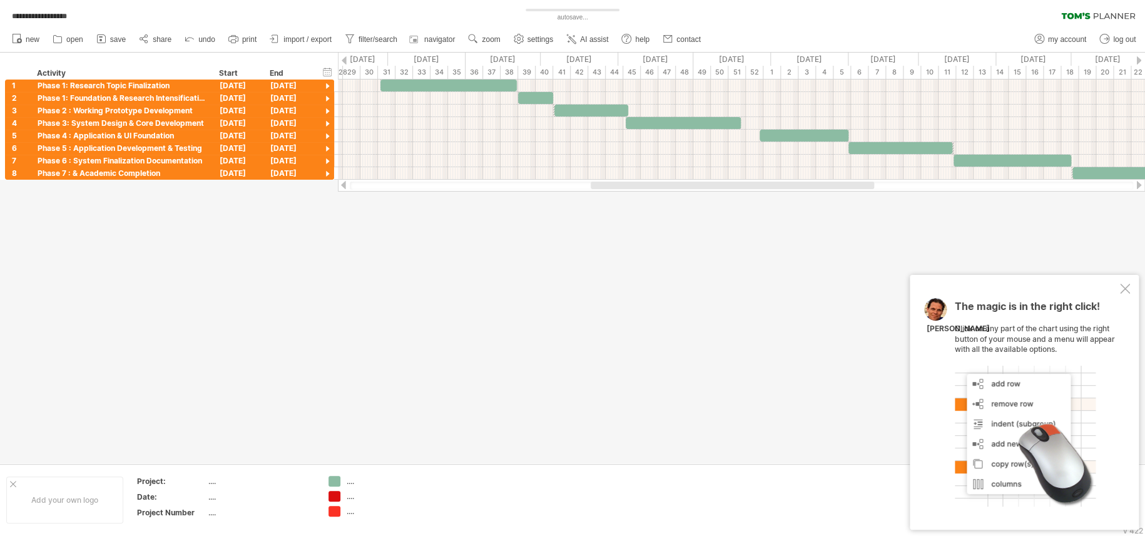
drag, startPoint x: 844, startPoint y: 187, endPoint x: 856, endPoint y: 183, distance: 11.7
click at [856, 183] on div at bounding box center [733, 185] width 284 height 8
drag, startPoint x: 864, startPoint y: 233, endPoint x: 976, endPoint y: 128, distance: 153.7
click at [858, 232] on div at bounding box center [572, 258] width 1145 height 411
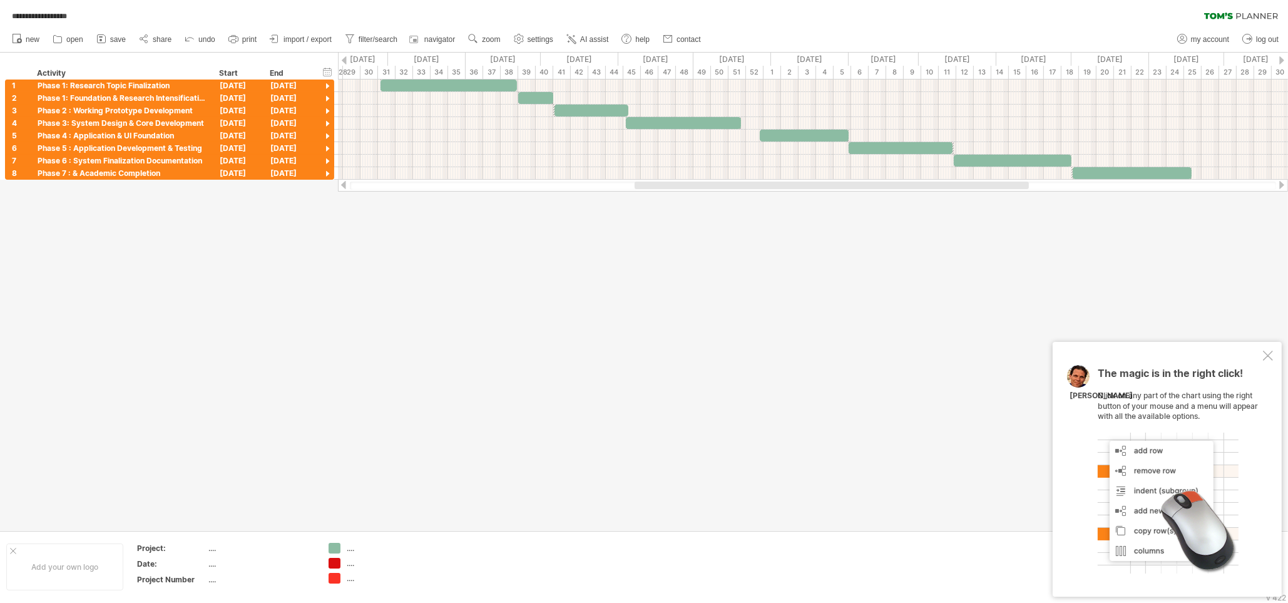
drag, startPoint x: 1107, startPoint y: 1, endPoint x: 773, endPoint y: 351, distance: 484.3
click at [773, 351] on div at bounding box center [644, 292] width 1288 height 478
click at [476, 36] on use at bounding box center [473, 39] width 13 height 13
click at [543, 91] on div "Day" at bounding box center [517, 93] width 69 height 20
click at [570, 121] on div "Compact" at bounding box center [583, 128] width 69 height 20
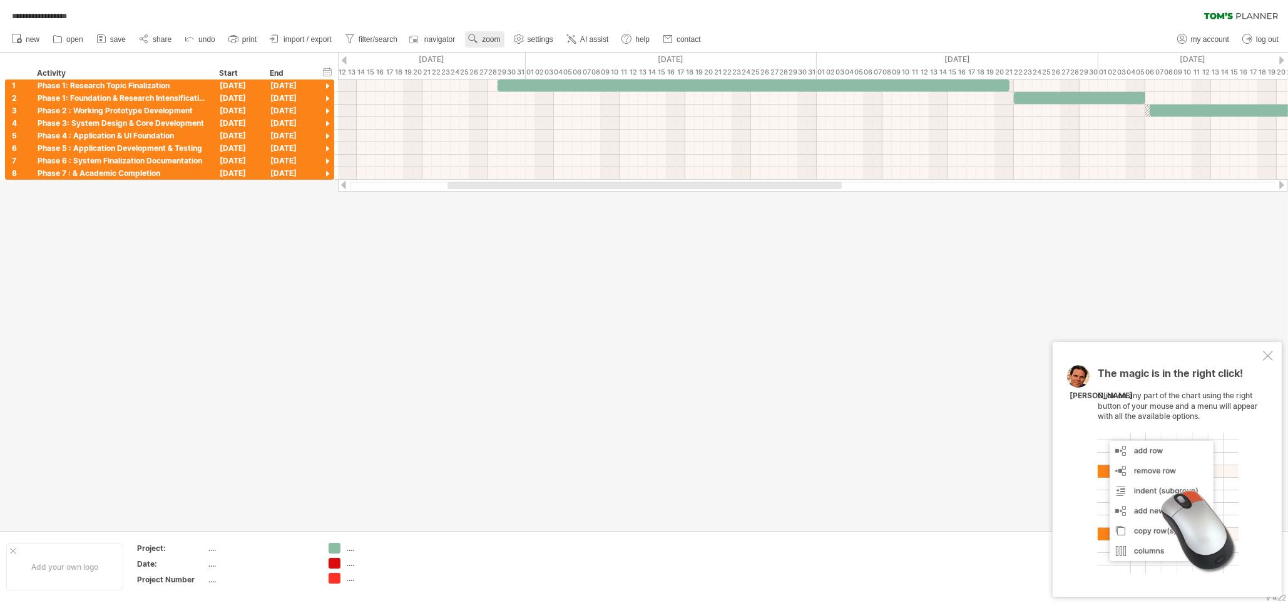
click at [493, 44] on link "zoom" at bounding box center [484, 39] width 39 height 16
click at [519, 67] on div "Month" at bounding box center [533, 61] width 69 height 20
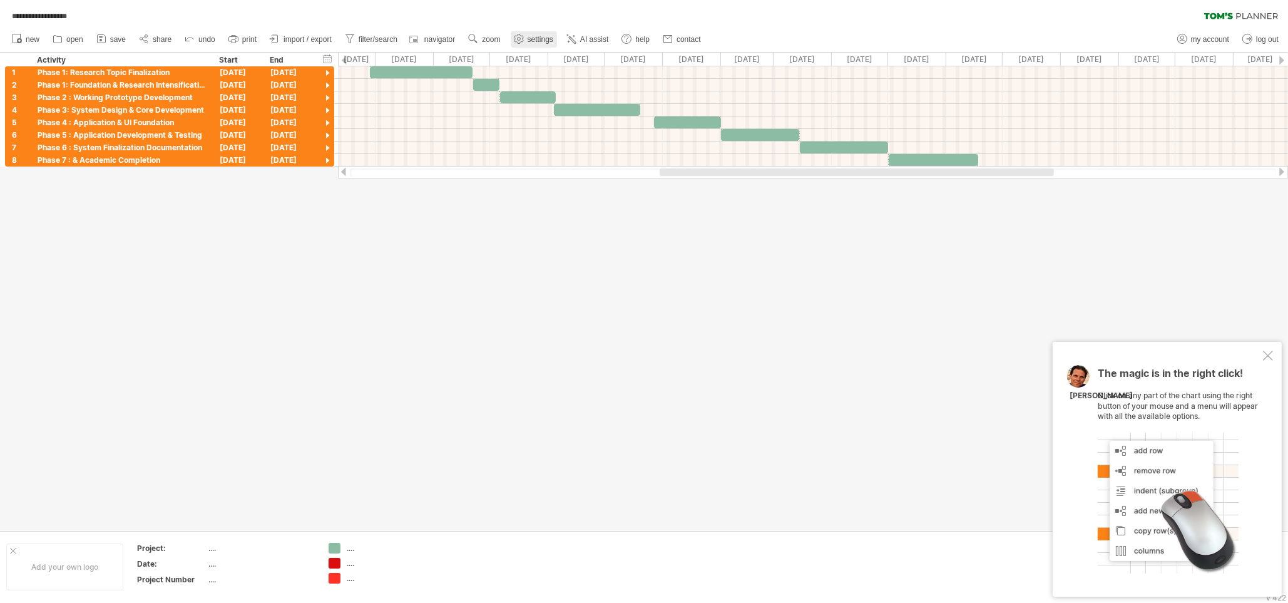
click at [545, 39] on span "settings" at bounding box center [541, 39] width 26 height 9
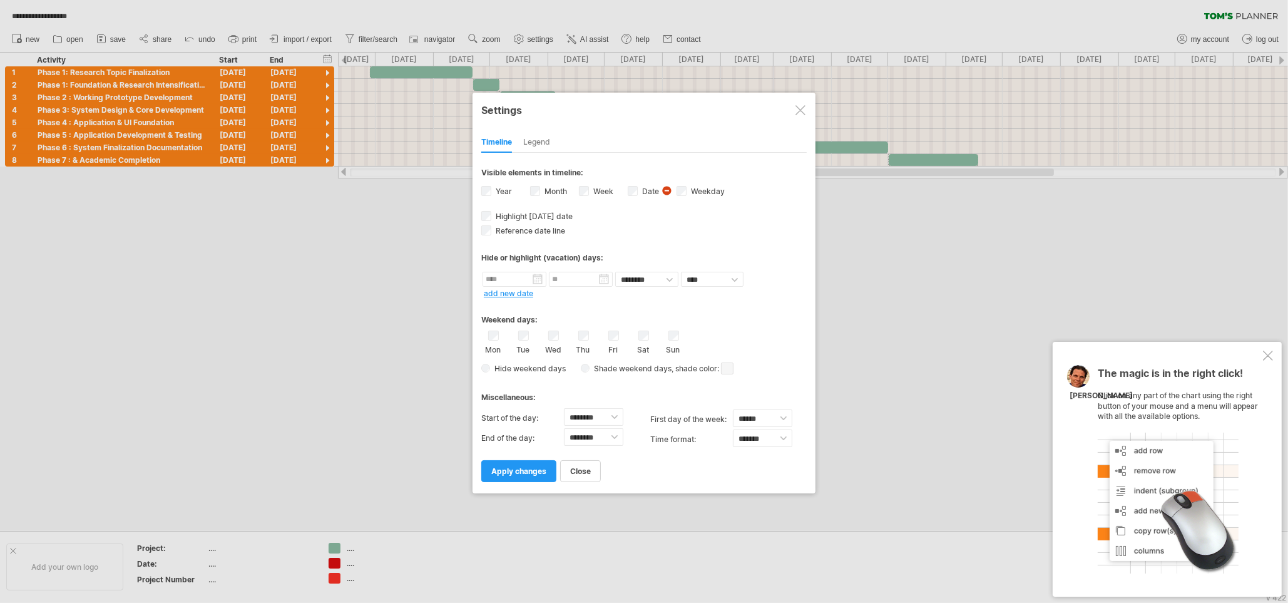
click at [858, 234] on div at bounding box center [644, 301] width 1288 height 603
